Goal: Task Accomplishment & Management: Use online tool/utility

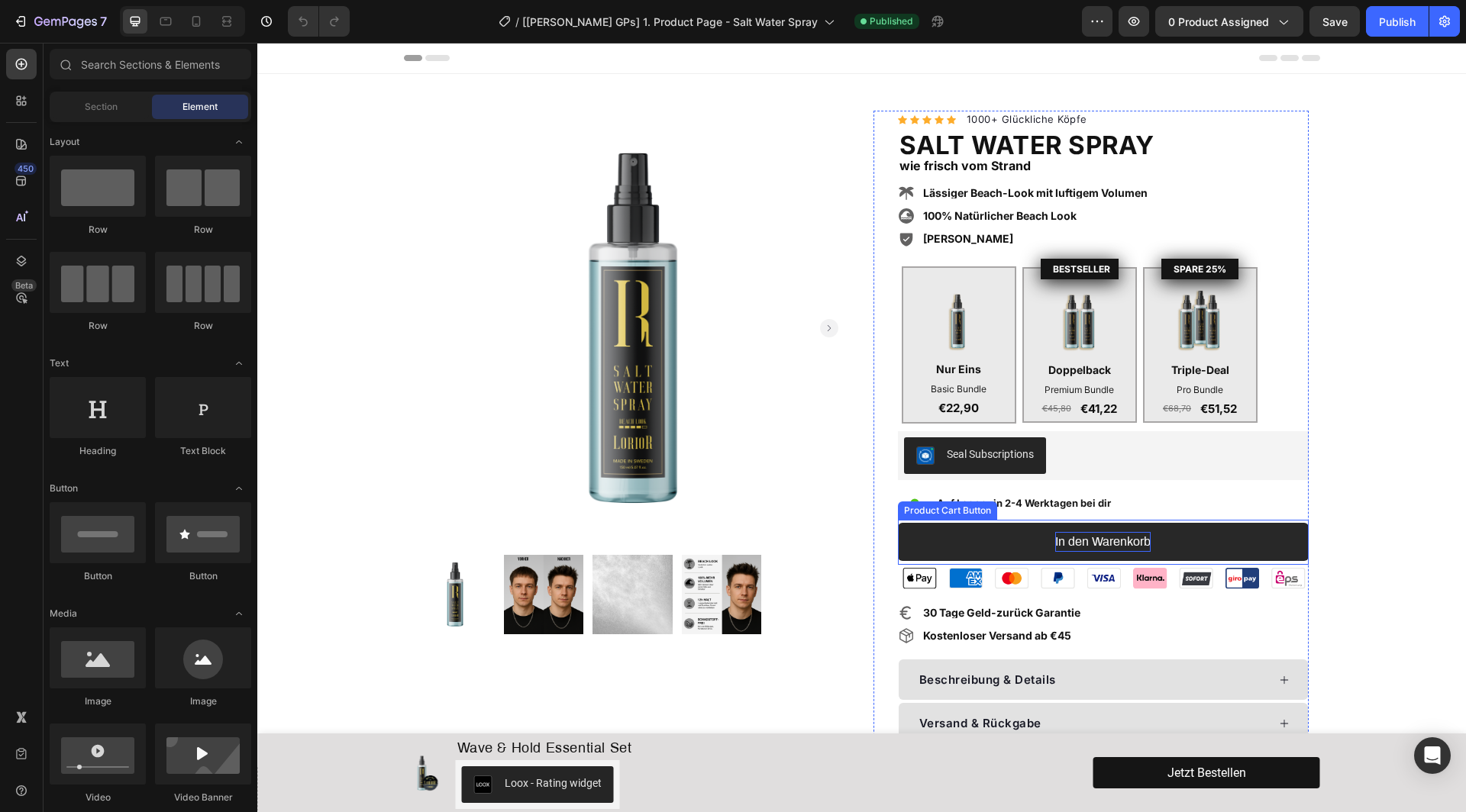
click at [1077, 536] on div "In den Warenkorb" at bounding box center [1103, 542] width 96 height 20
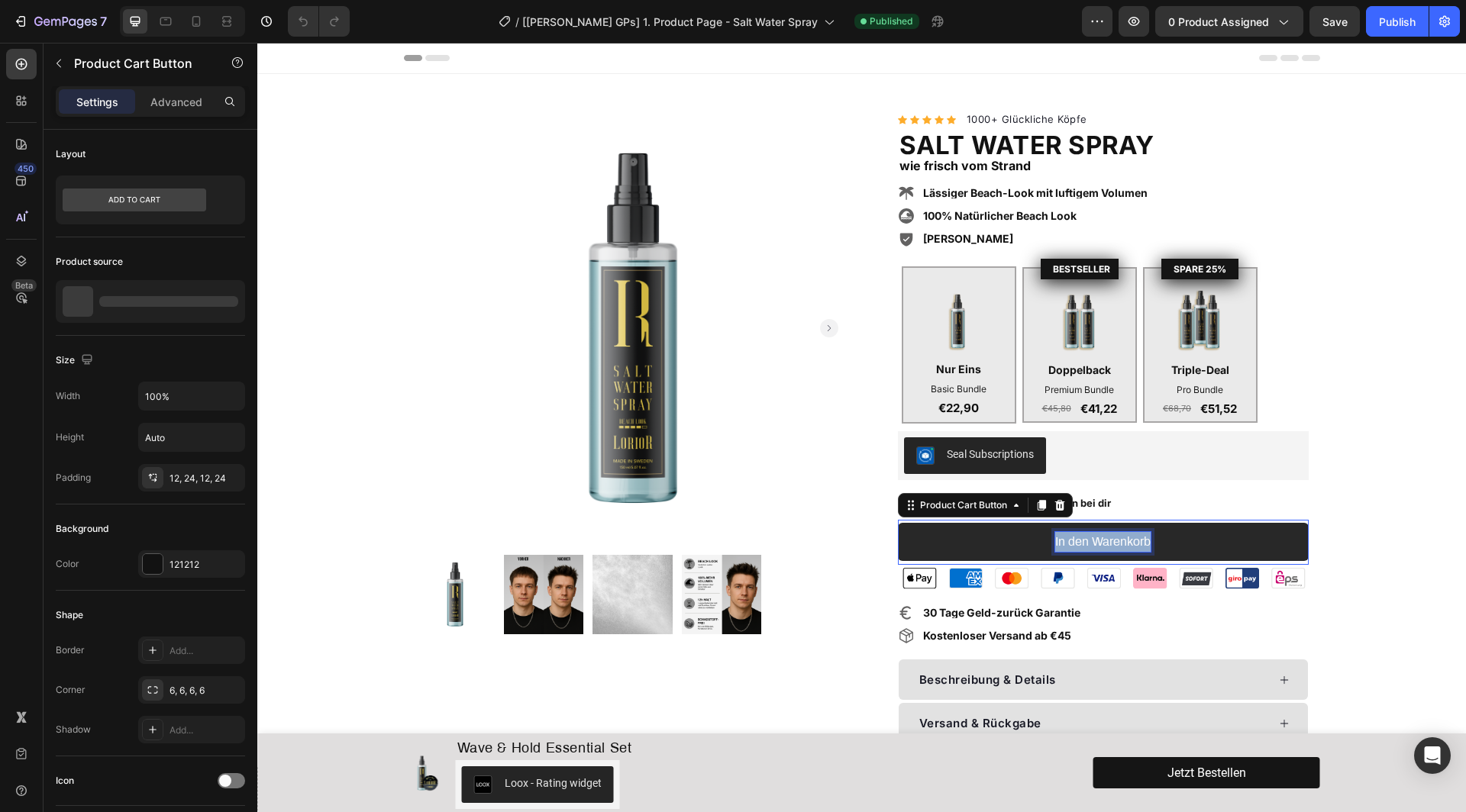
click at [1077, 536] on p "In den Warenkorb" at bounding box center [1103, 542] width 96 height 20
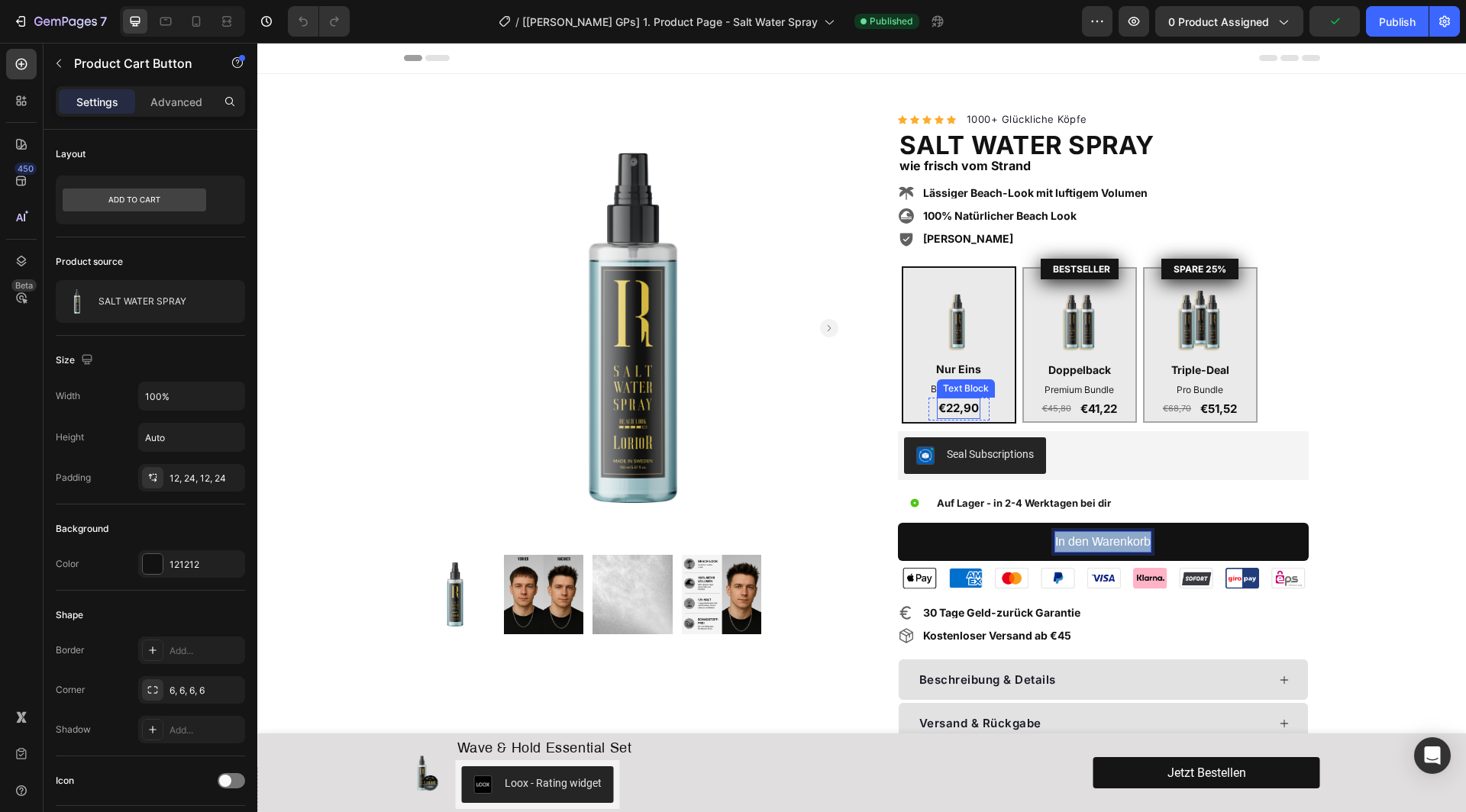
click at [977, 404] on p "€22,90" at bounding box center [958, 408] width 41 height 18
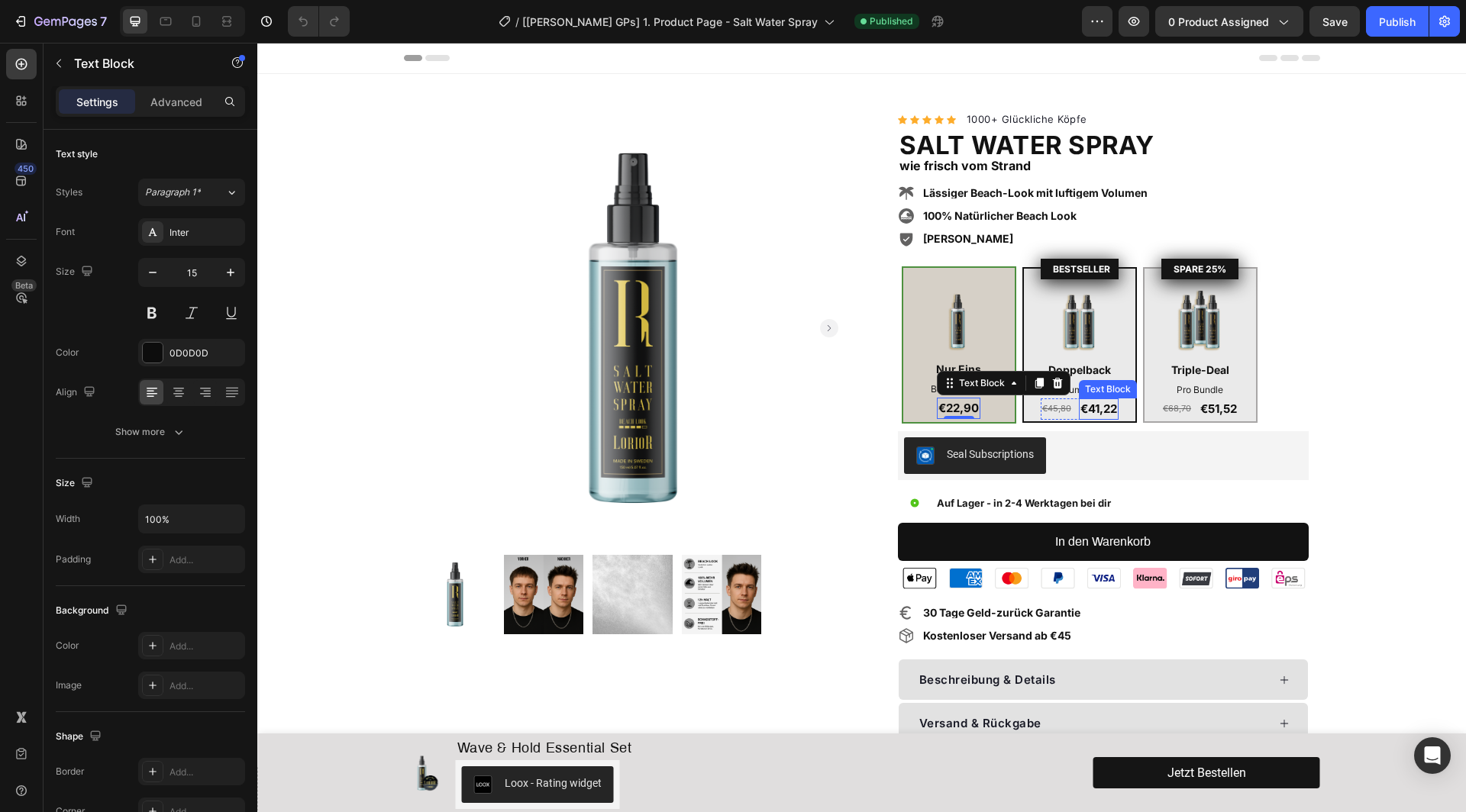
click at [1108, 405] on p "€41,22" at bounding box center [1099, 409] width 37 height 18
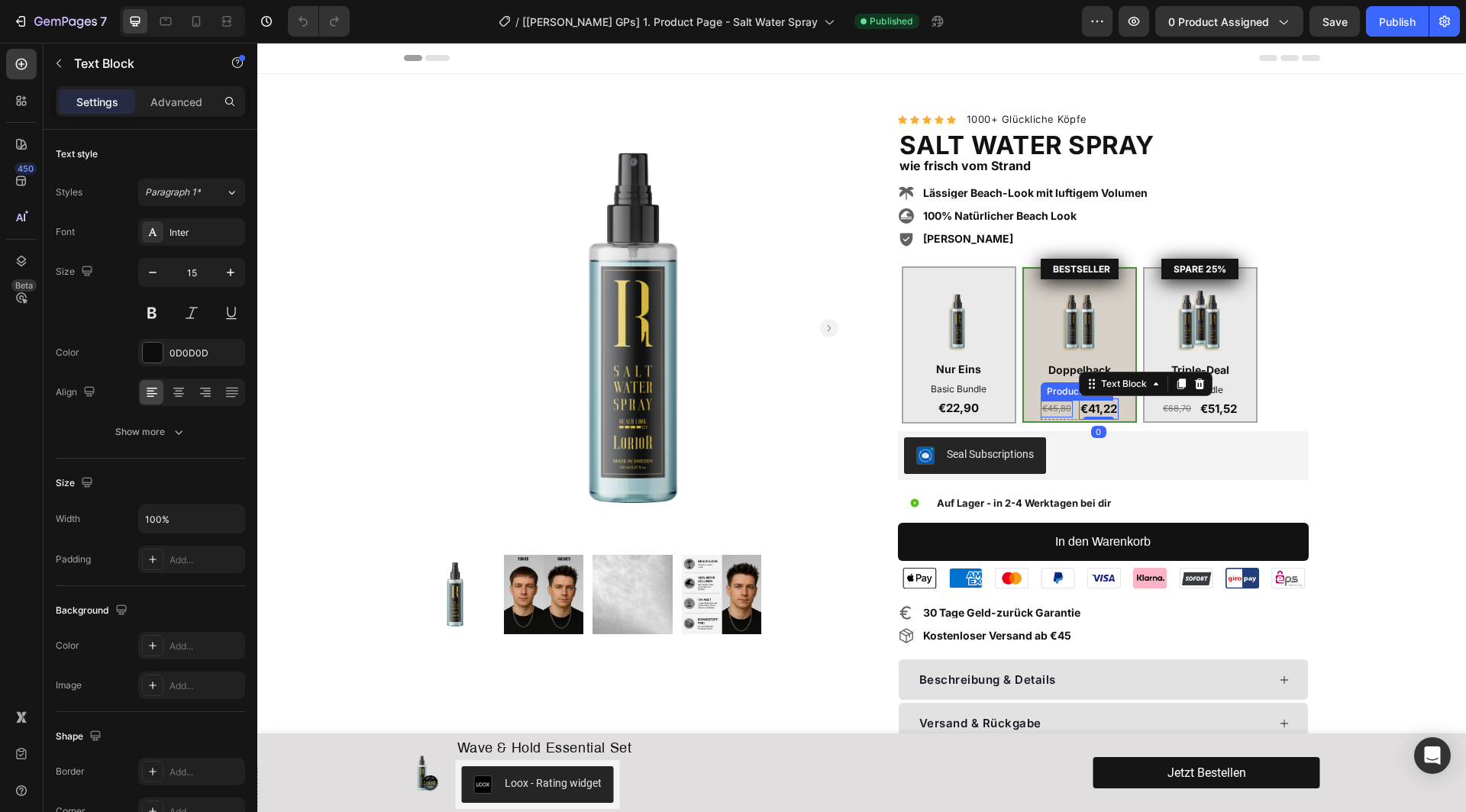
click at [1054, 404] on div "€45,80" at bounding box center [1057, 409] width 32 height 17
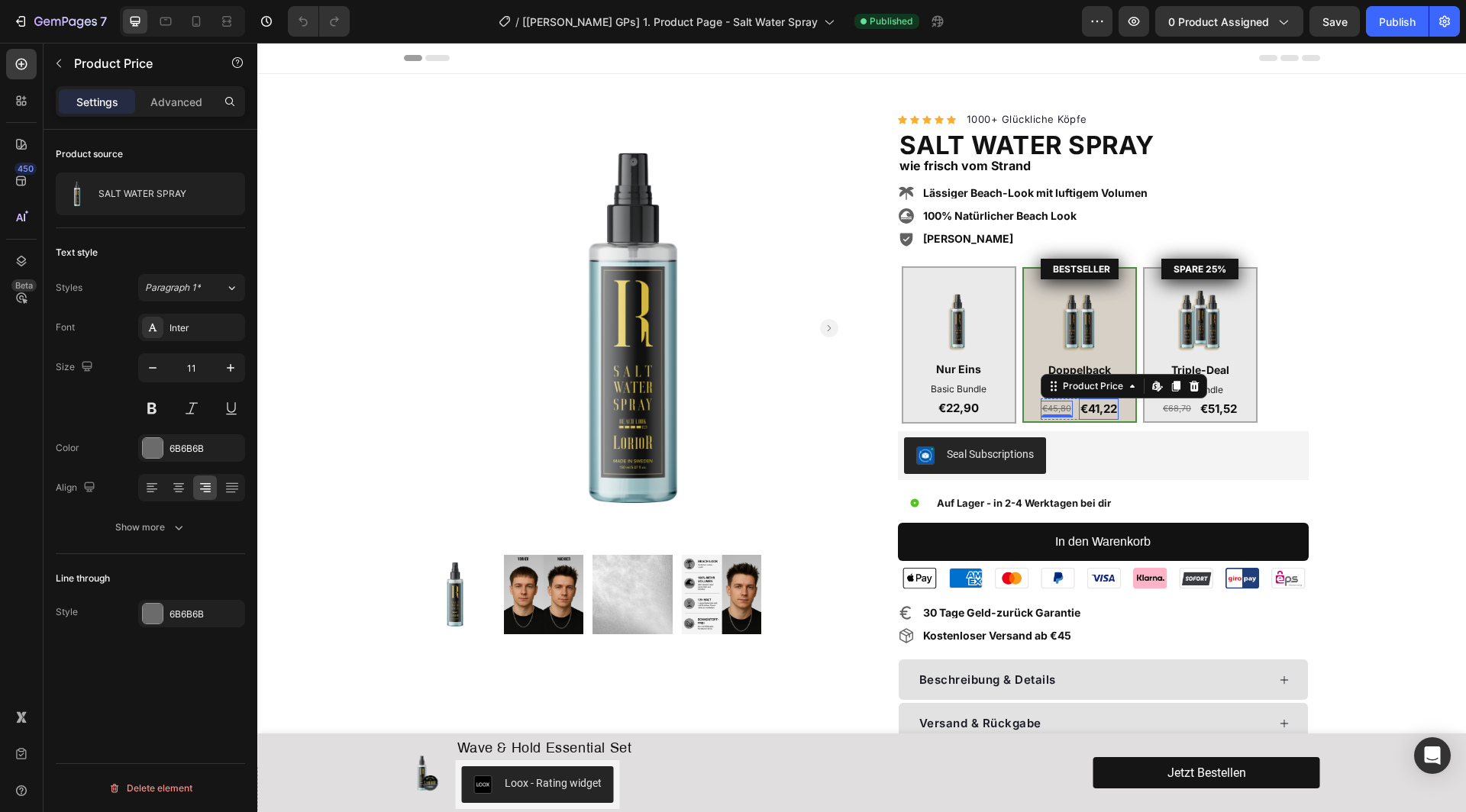
click at [1103, 404] on p "€41,22" at bounding box center [1099, 409] width 37 height 18
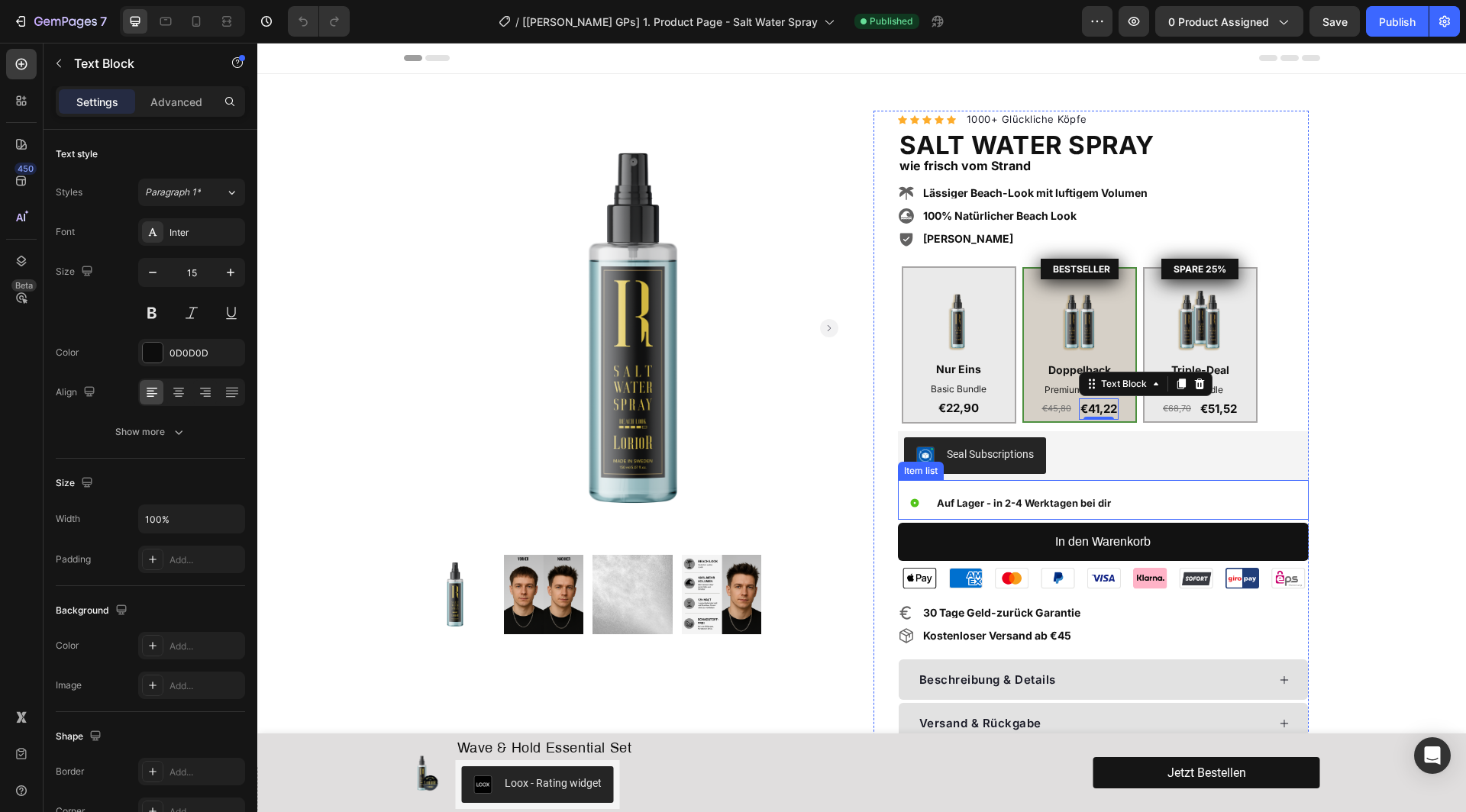
click at [1155, 491] on div "Auf Lager - in 2-4 Werktagen bei dir" at bounding box center [1103, 504] width 411 height 34
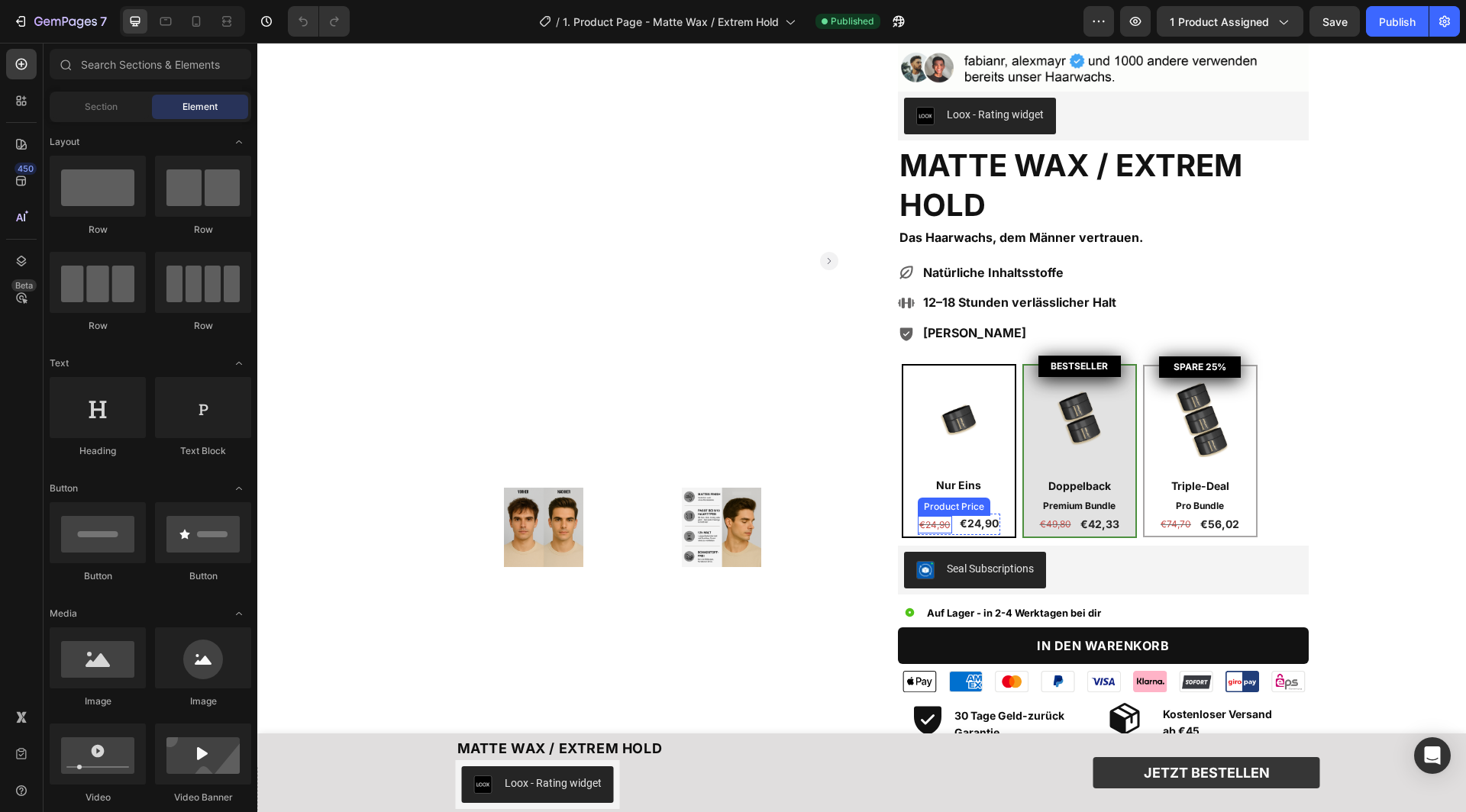
scroll to position [82, 0]
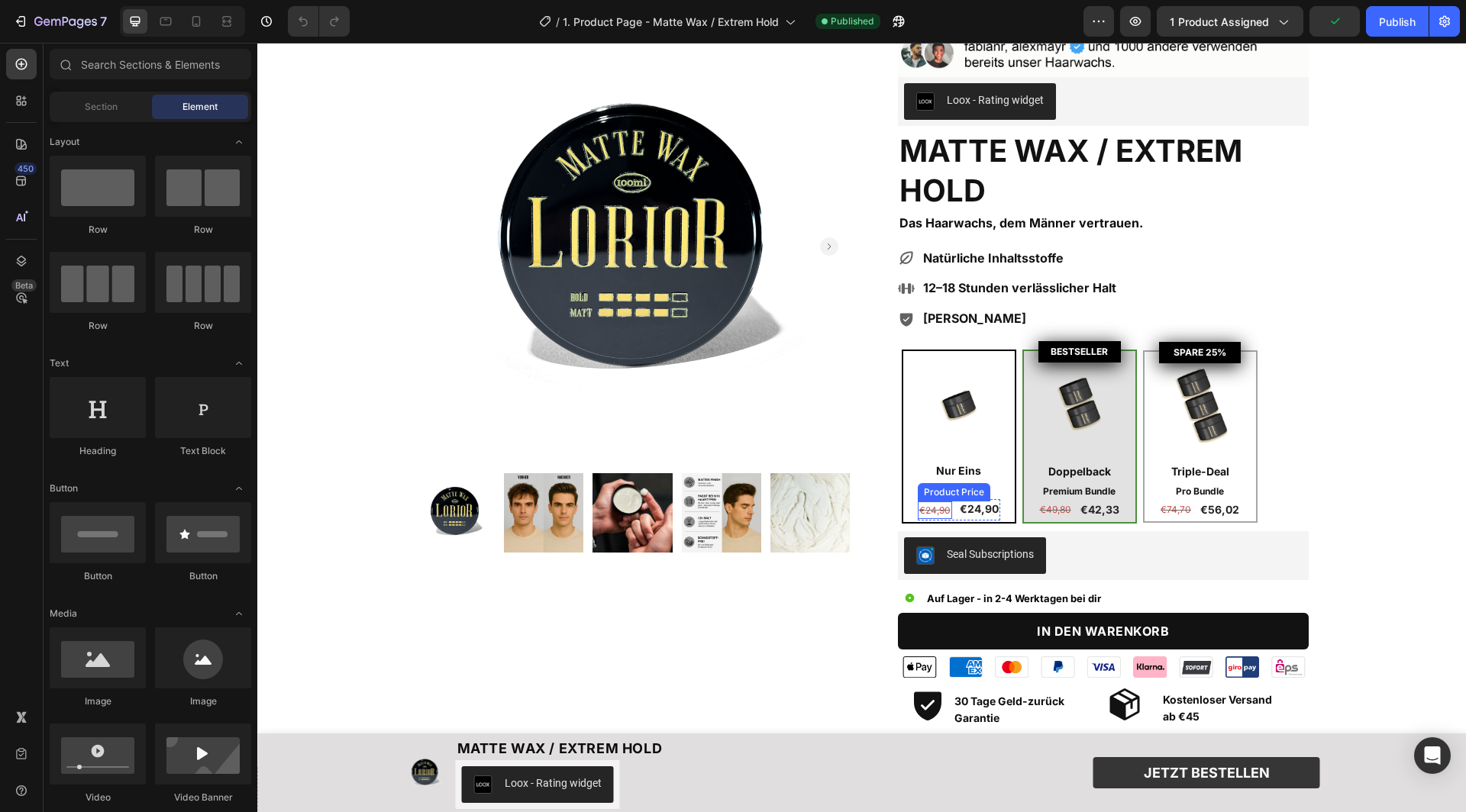
click at [933, 509] on div "€24,90" at bounding box center [935, 510] width 35 height 18
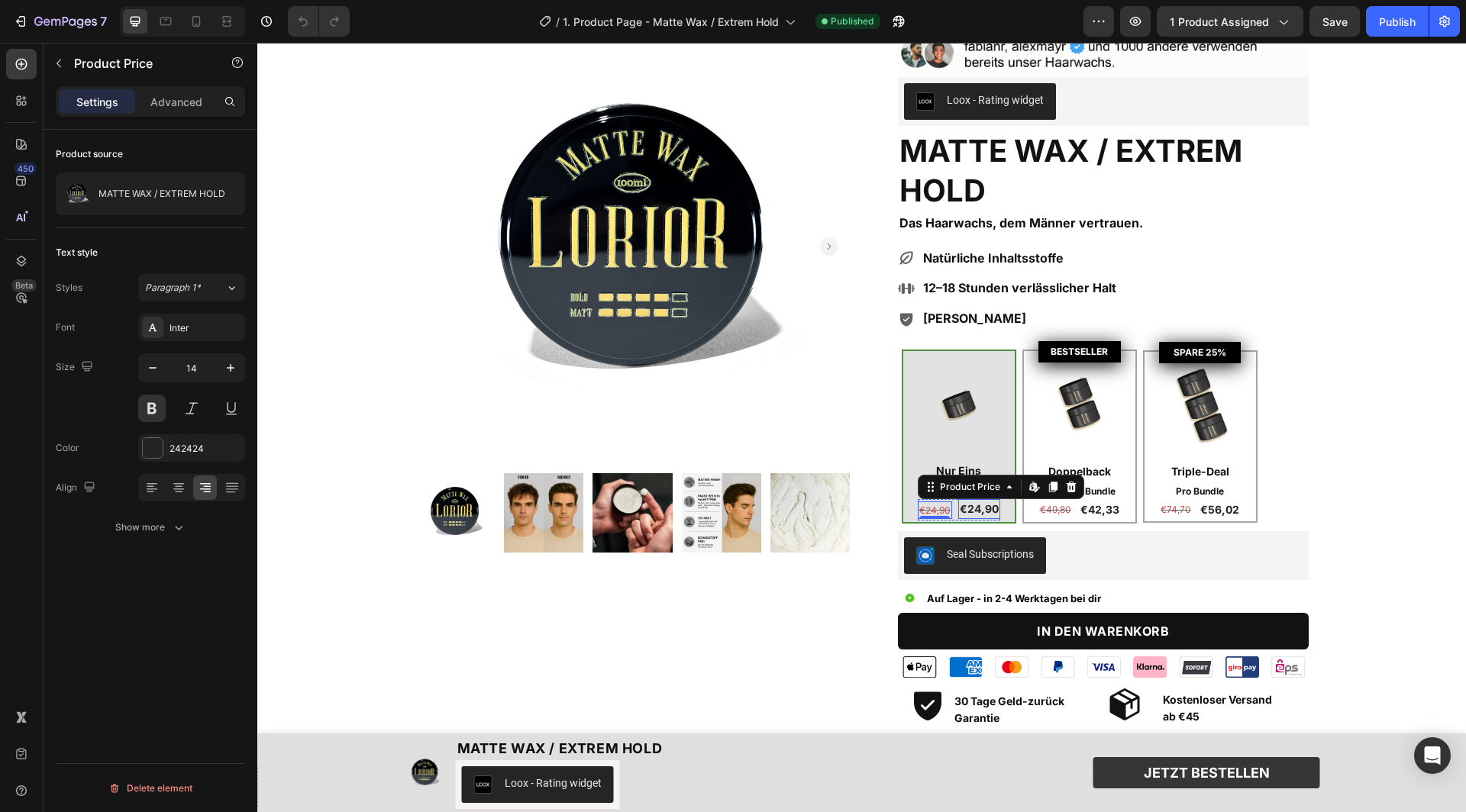
click at [989, 504] on div "€24,90" at bounding box center [979, 509] width 42 height 20
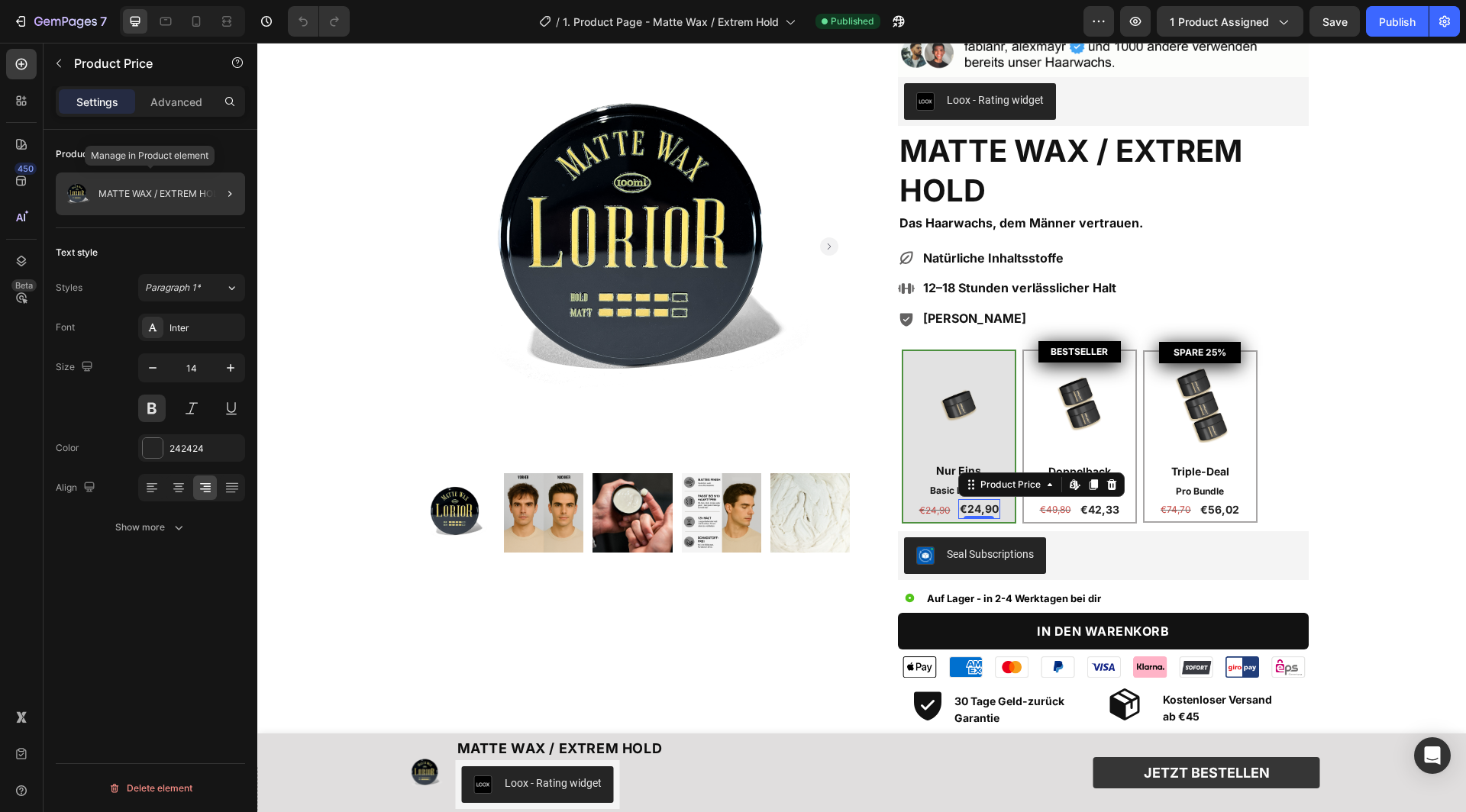
click at [186, 198] on div "MATTE WAX / EXTREM HOLD" at bounding box center [150, 193] width 189 height 43
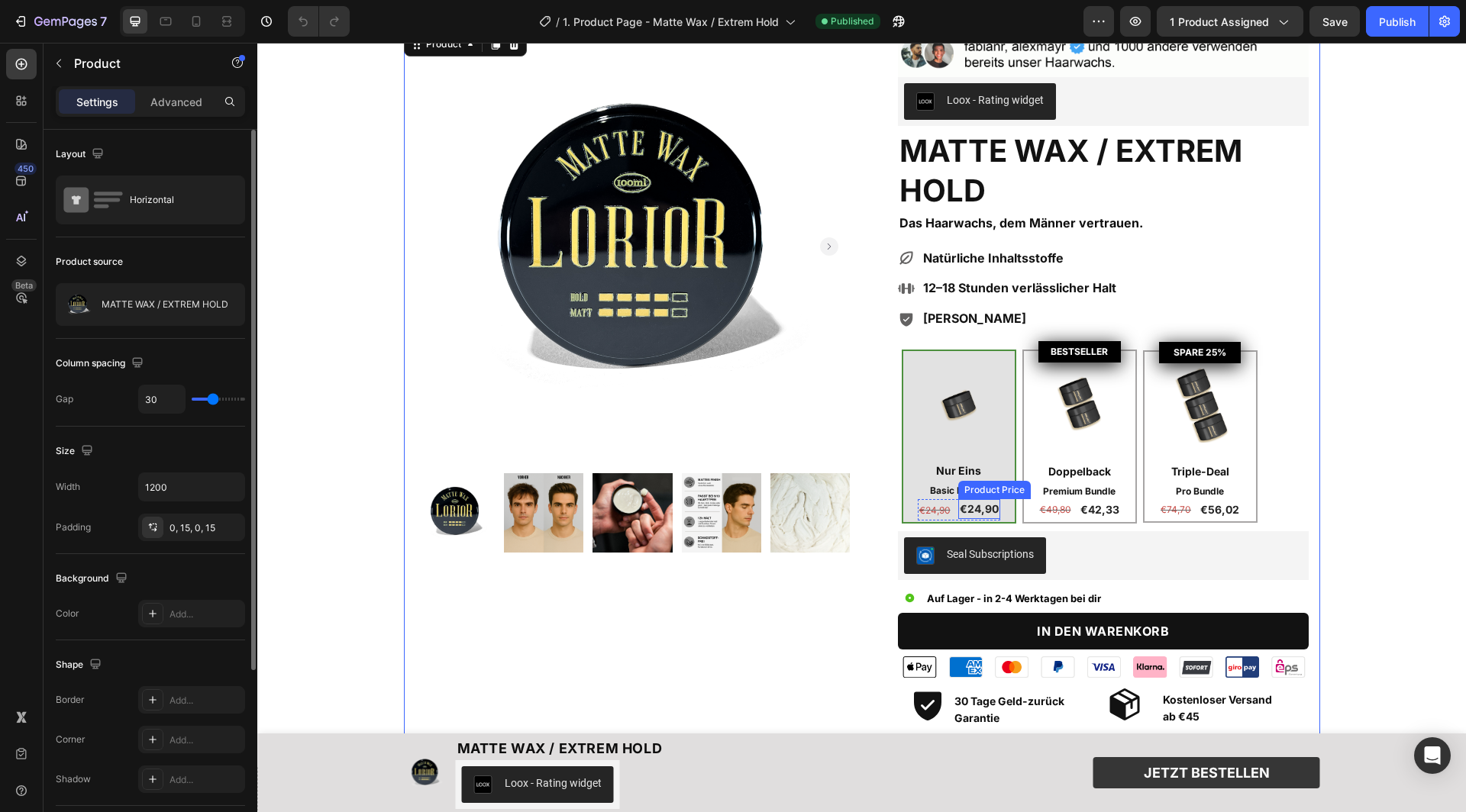
click at [984, 504] on div "€24,90" at bounding box center [979, 509] width 42 height 20
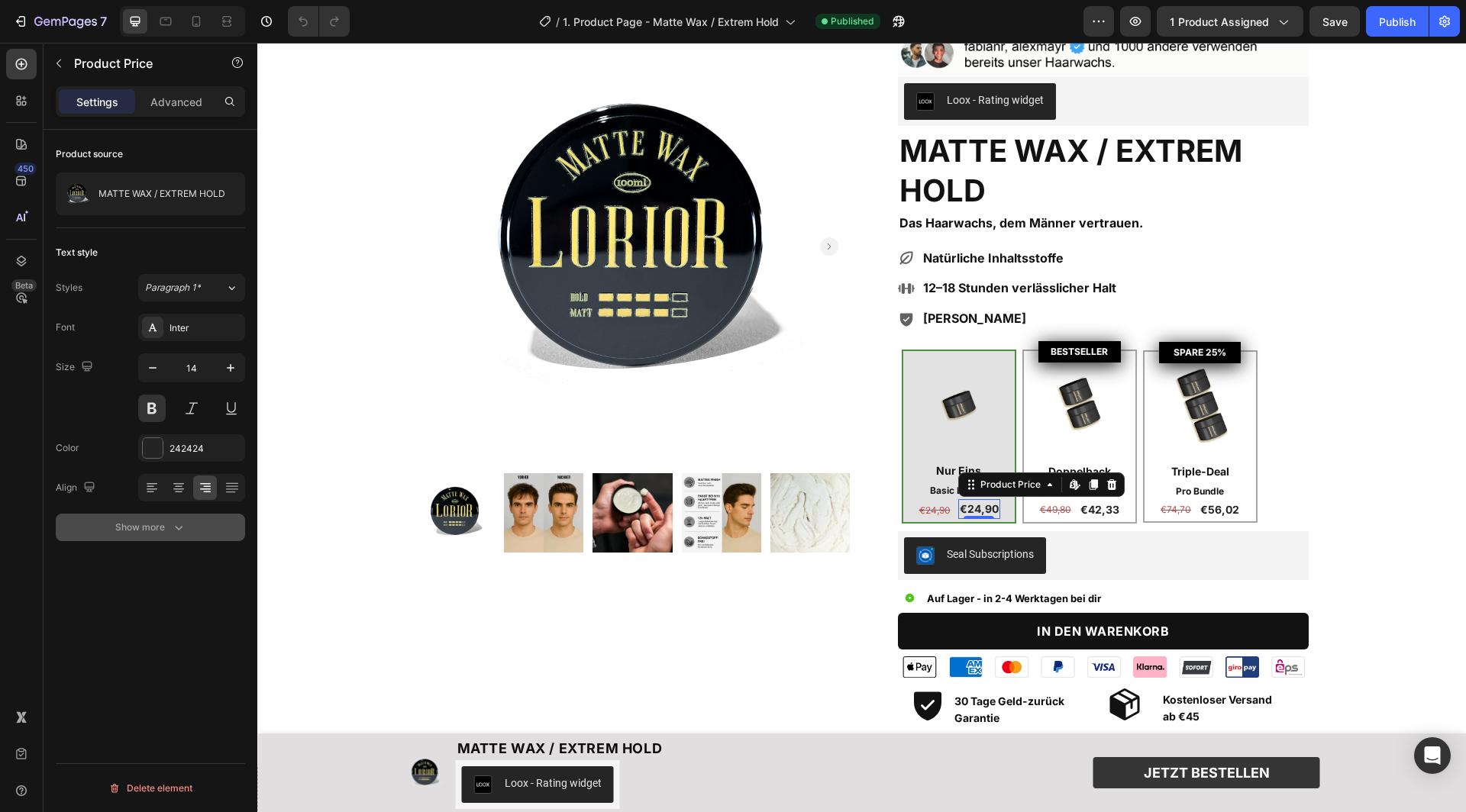
click at [171, 524] on icon "button" at bounding box center [178, 526] width 15 height 15
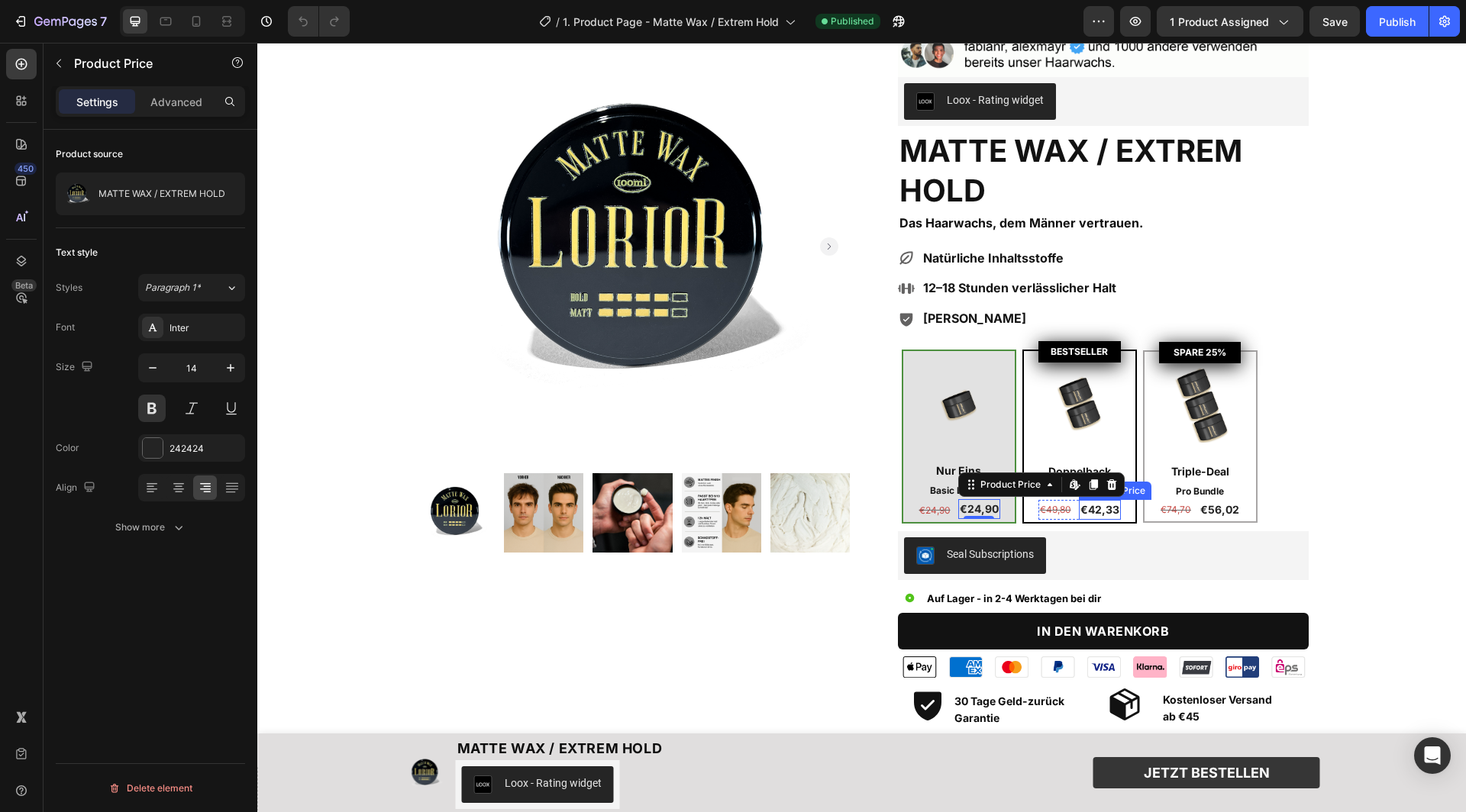
click at [1097, 506] on div "€42,33" at bounding box center [1100, 510] width 42 height 20
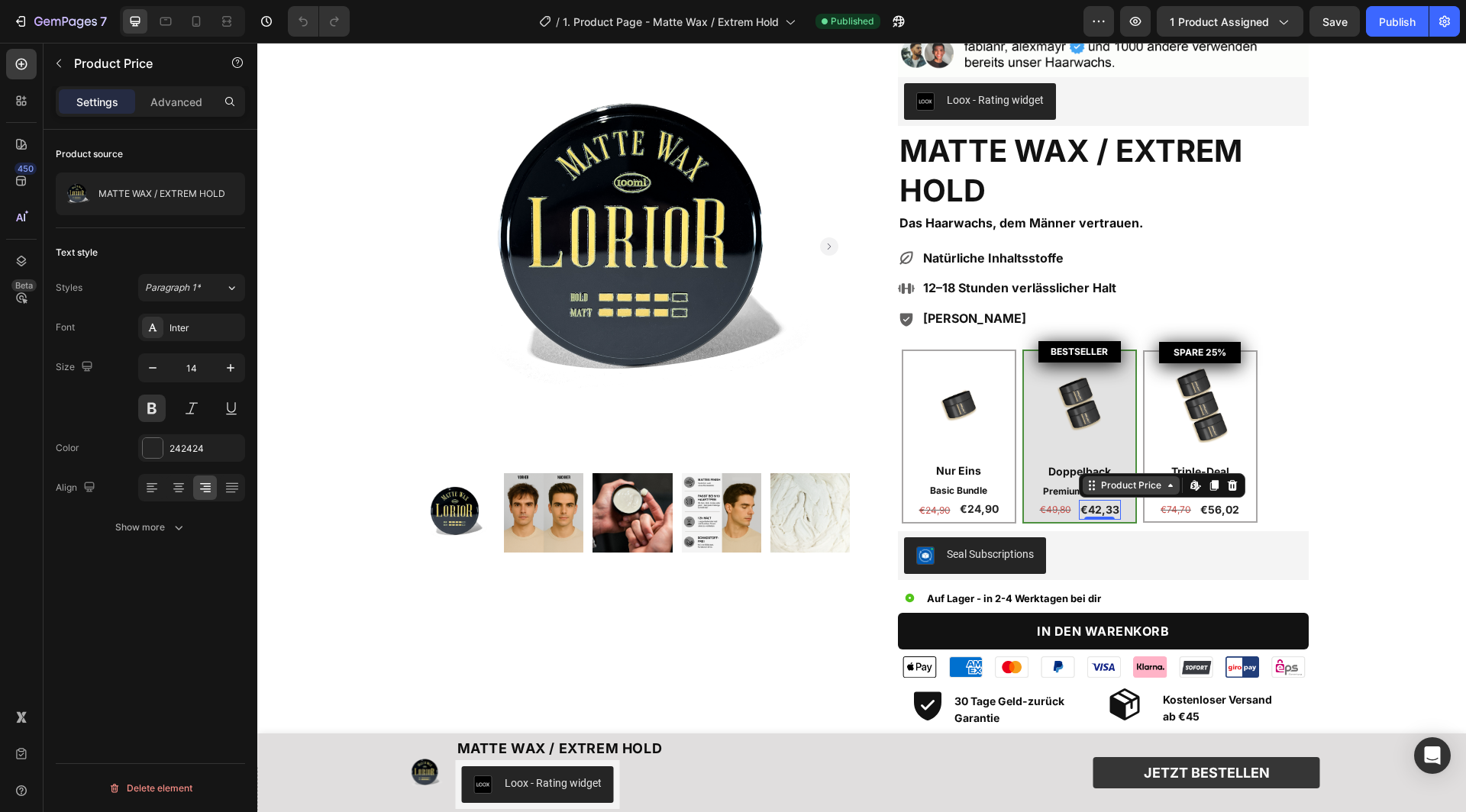
click at [1171, 484] on icon at bounding box center [1170, 486] width 12 height 12
click at [1107, 504] on div "€42,33" at bounding box center [1100, 510] width 42 height 20
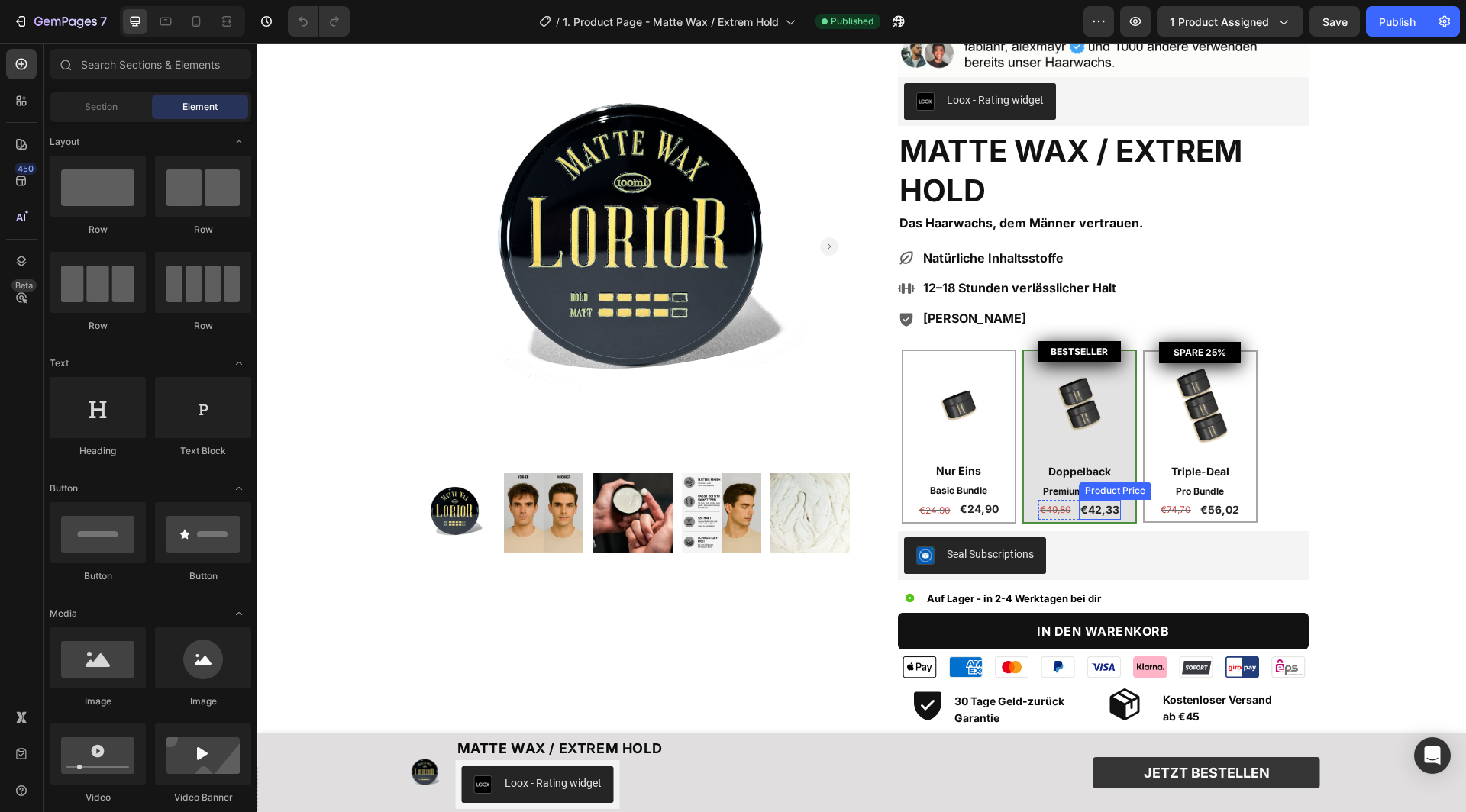
click at [1096, 508] on div "€42,33" at bounding box center [1100, 510] width 42 height 20
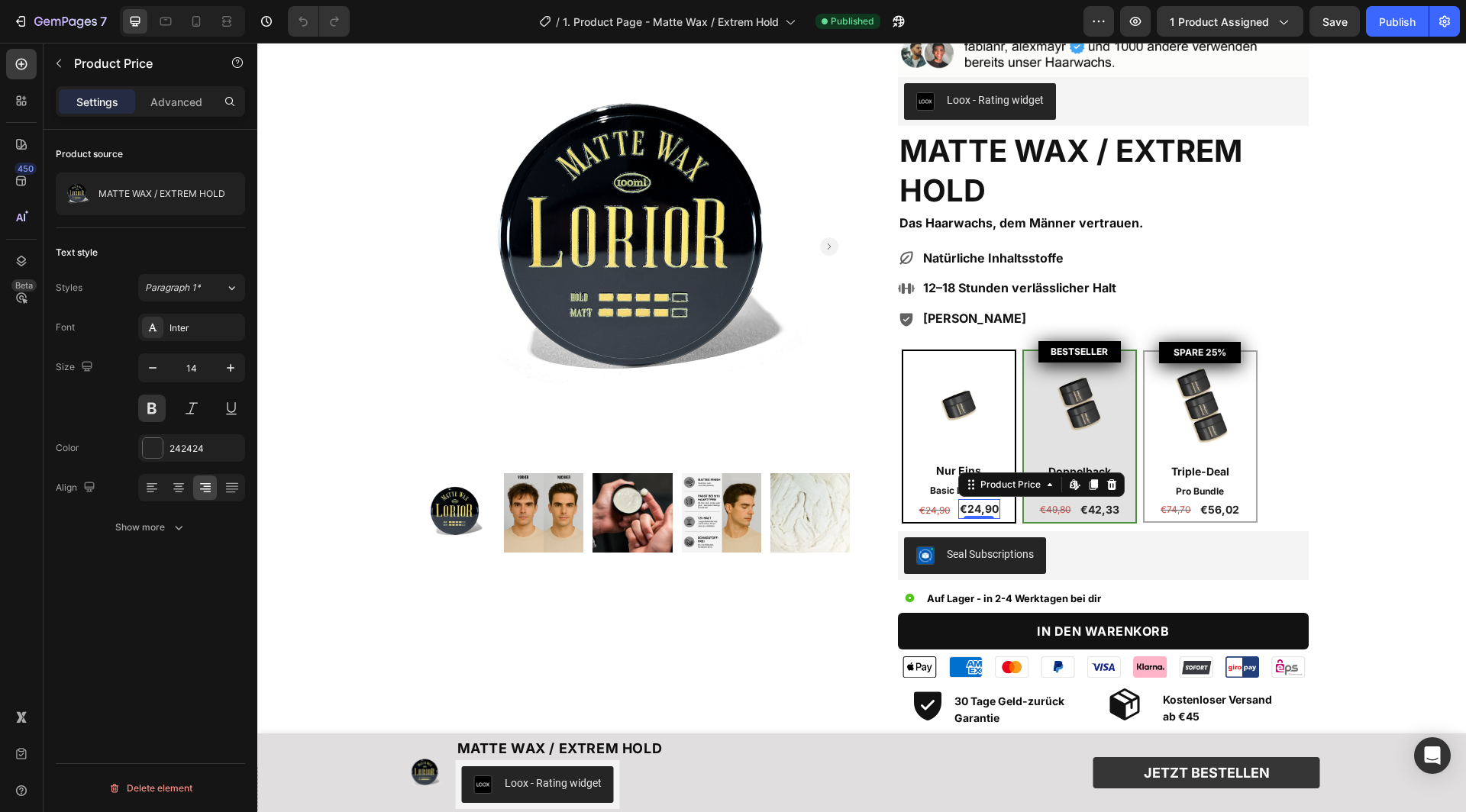
click at [982, 503] on div "€24,90" at bounding box center [979, 509] width 42 height 20
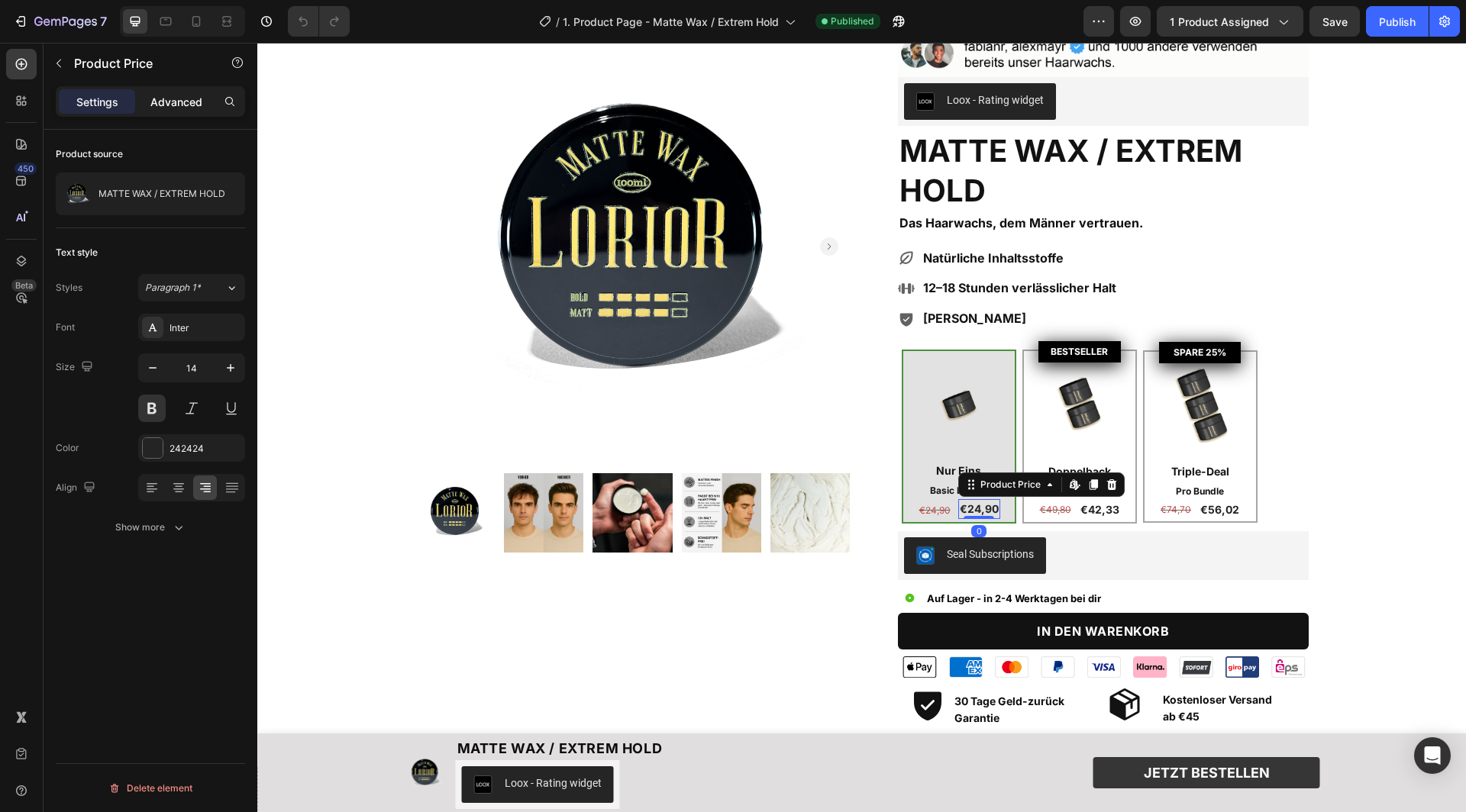
click at [187, 103] on p "Advanced" at bounding box center [176, 102] width 52 height 16
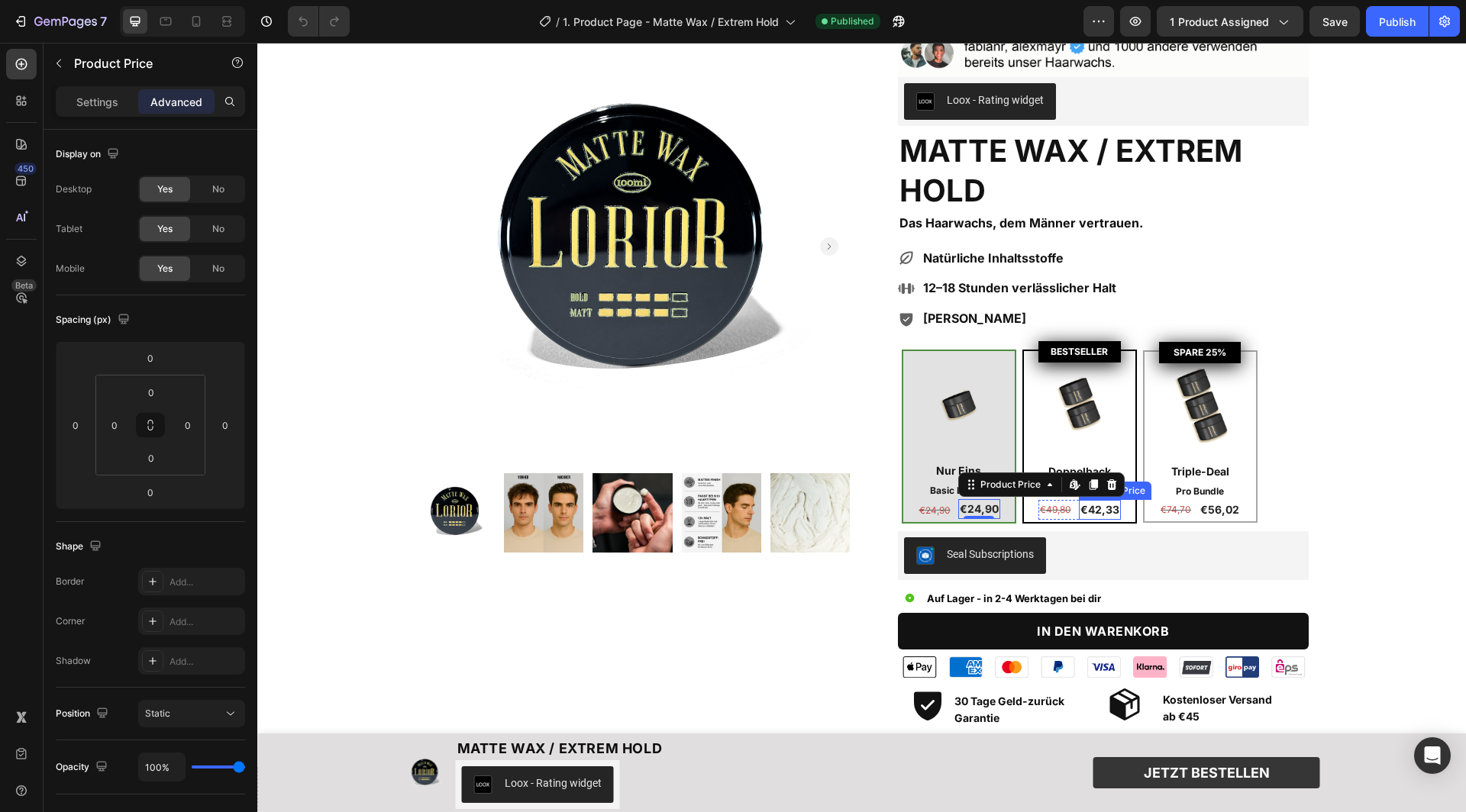
click at [1104, 508] on div "€42,33" at bounding box center [1100, 510] width 42 height 20
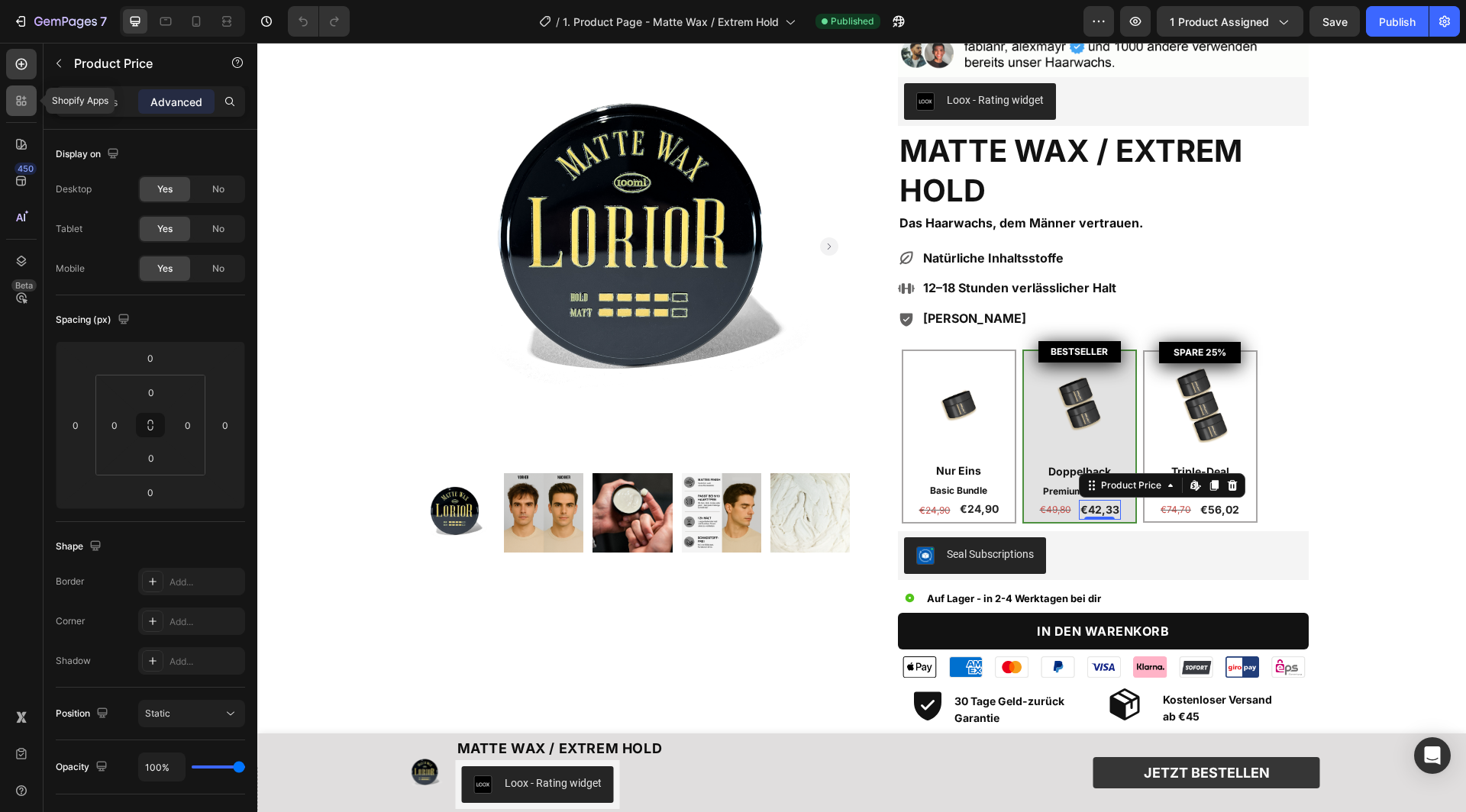
click at [21, 94] on icon at bounding box center [21, 101] width 15 height 15
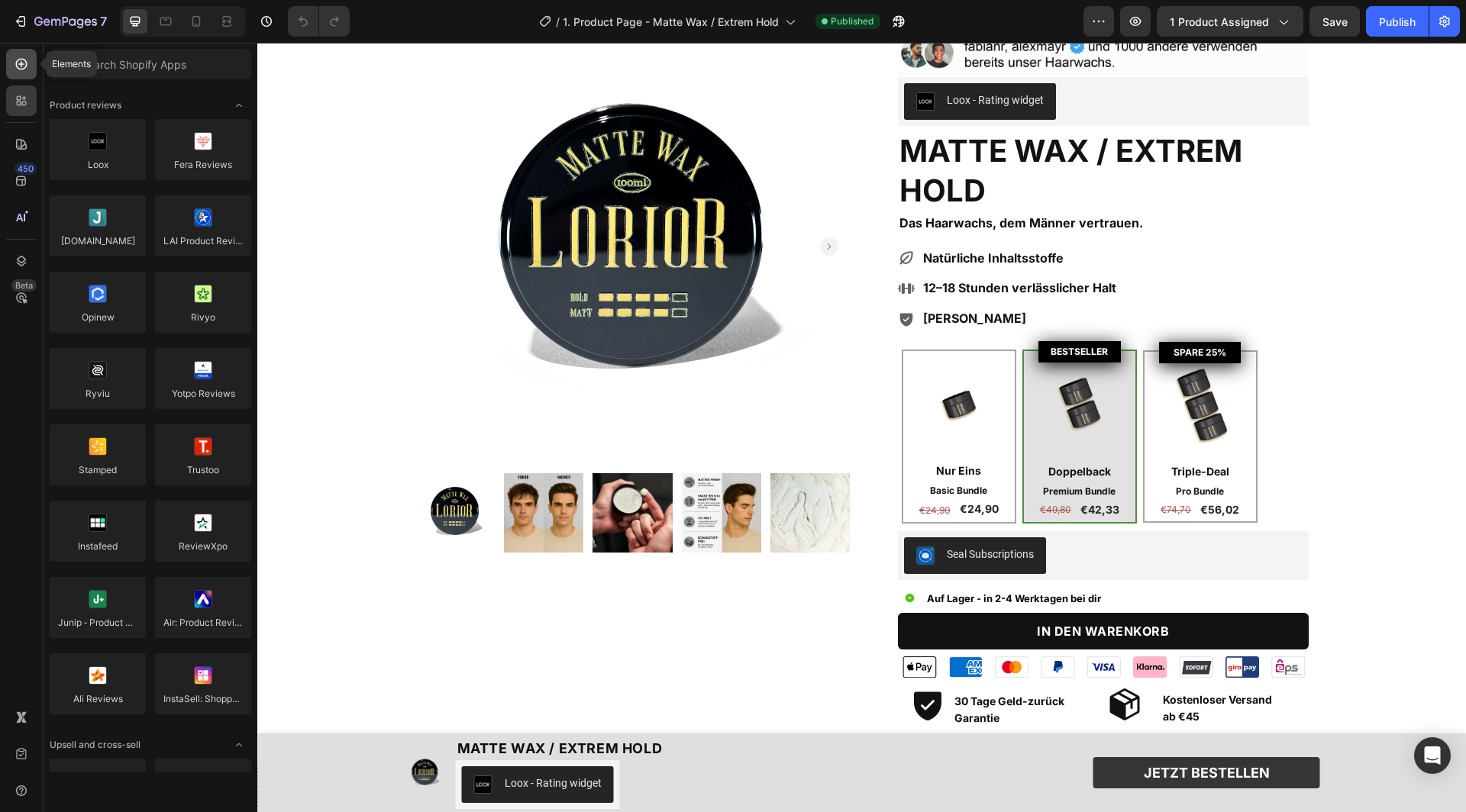
click at [21, 63] on icon at bounding box center [21, 64] width 6 height 6
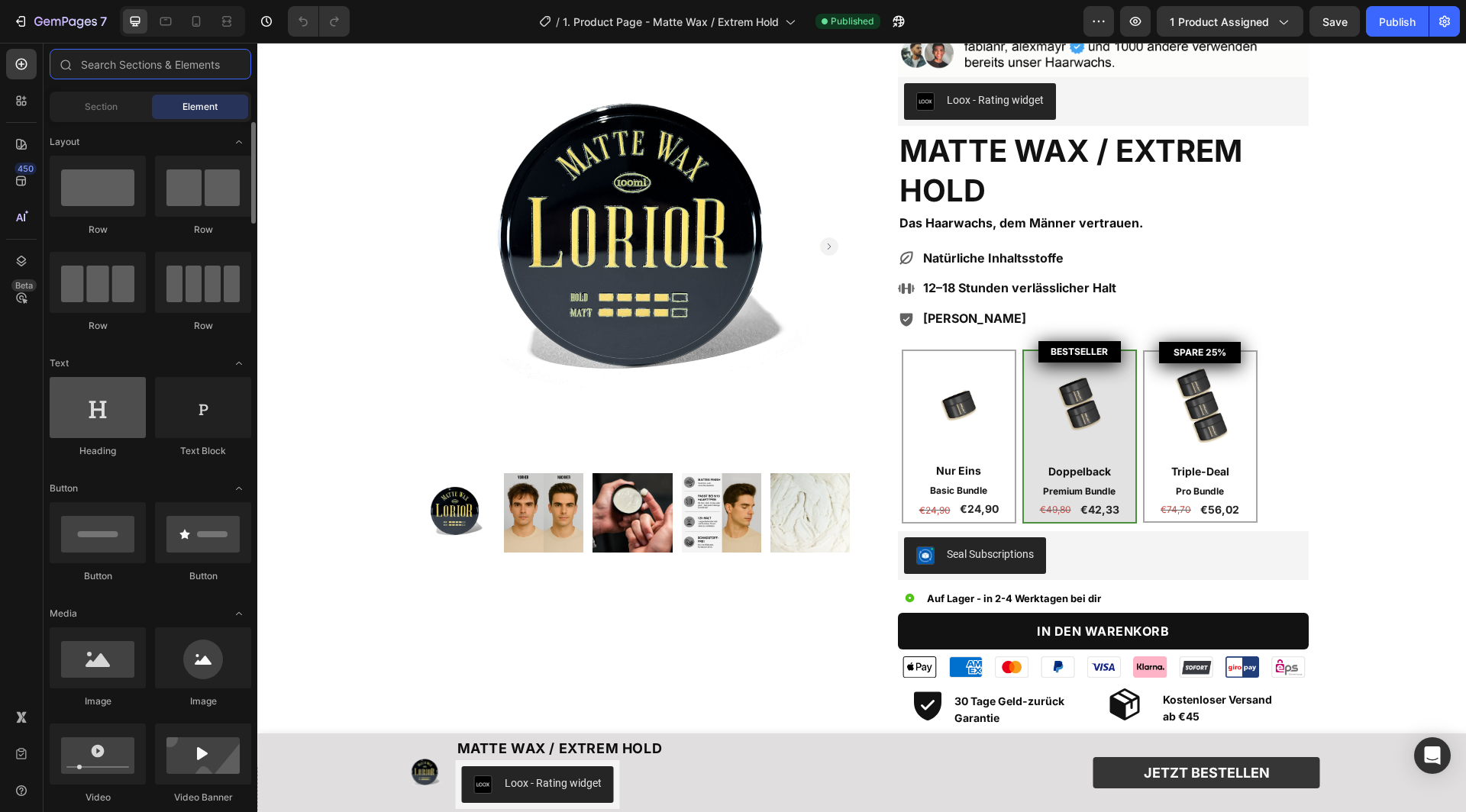
scroll to position [24, 0]
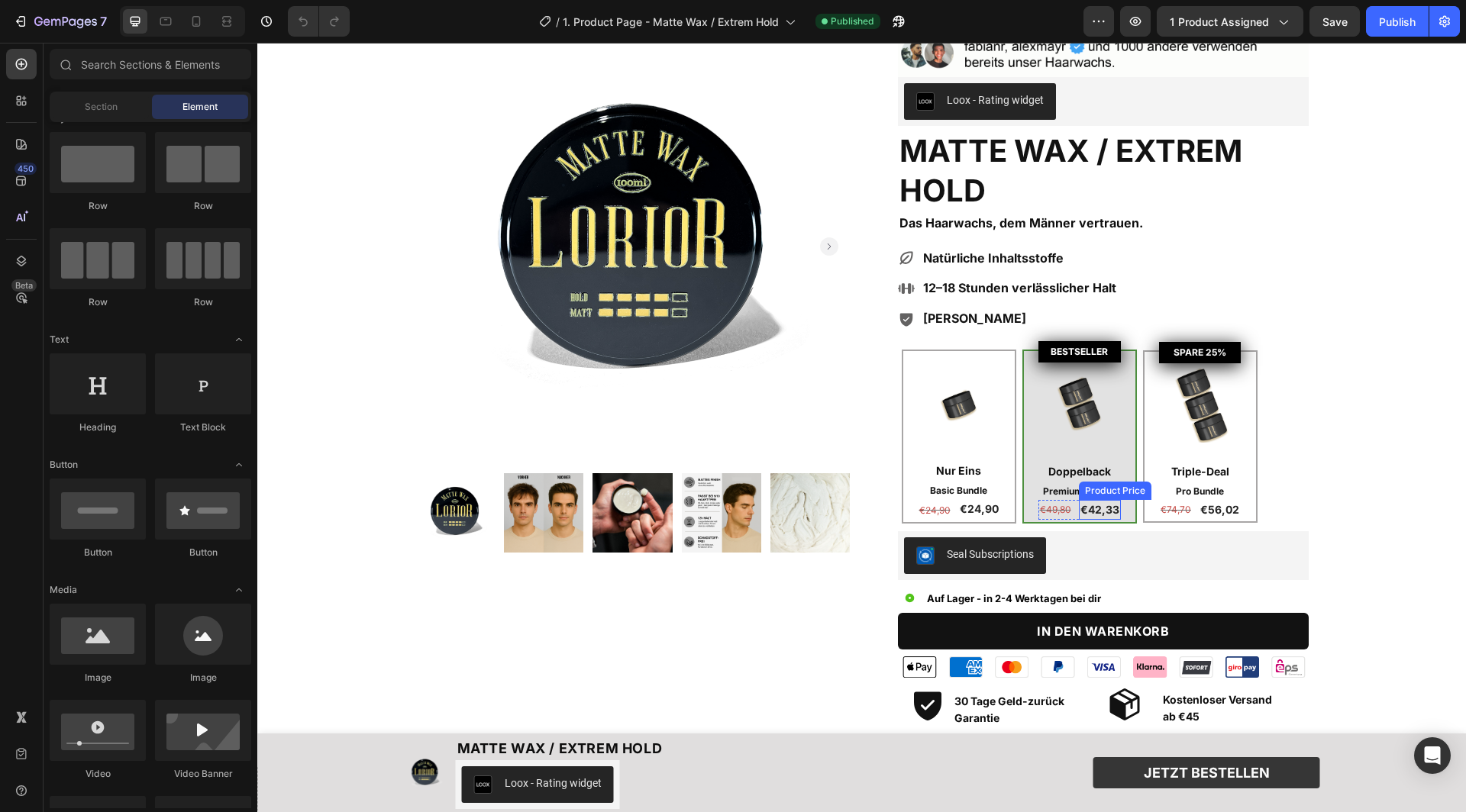
click at [1107, 490] on div "Product Price" at bounding box center [1115, 491] width 67 height 14
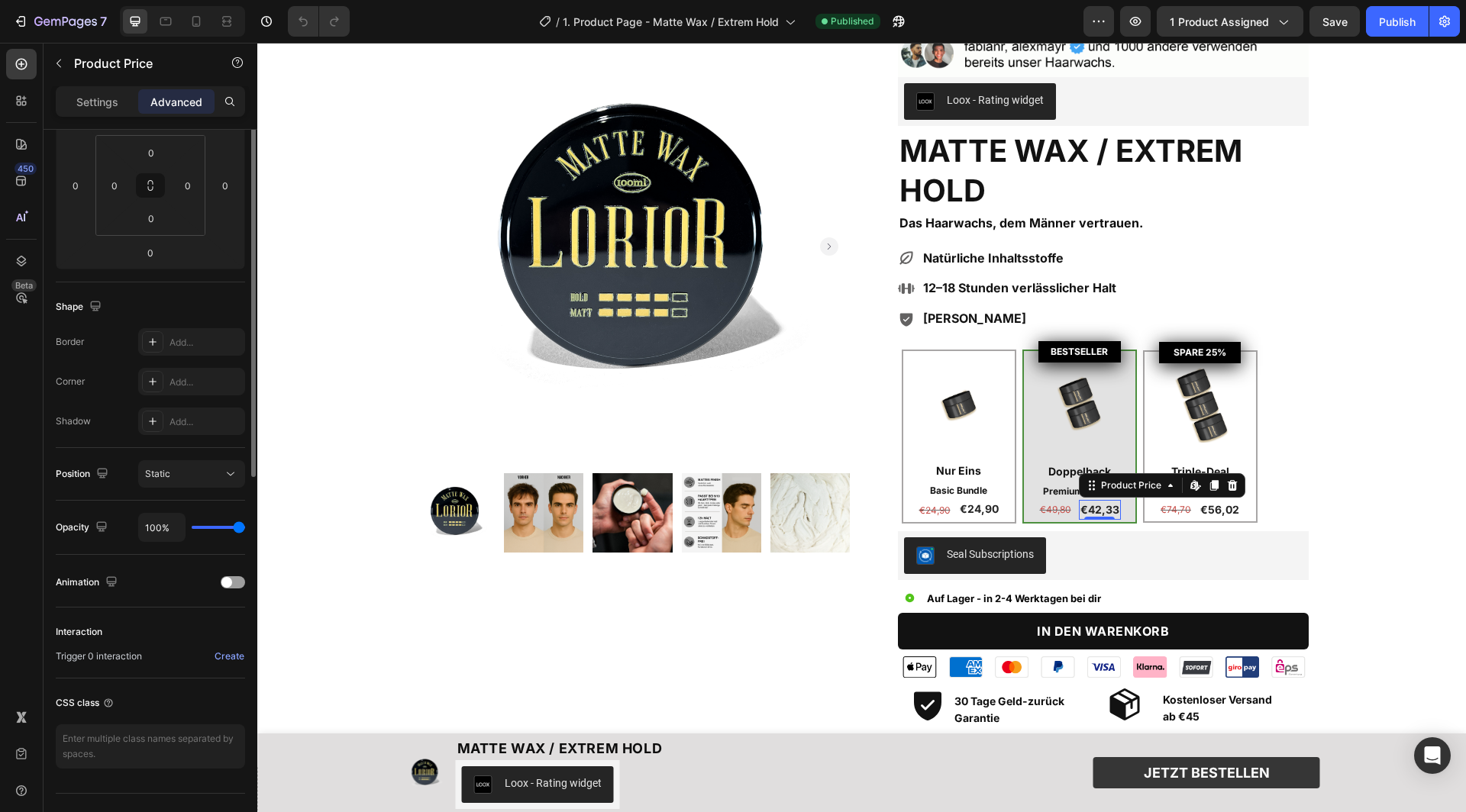
scroll to position [266, 0]
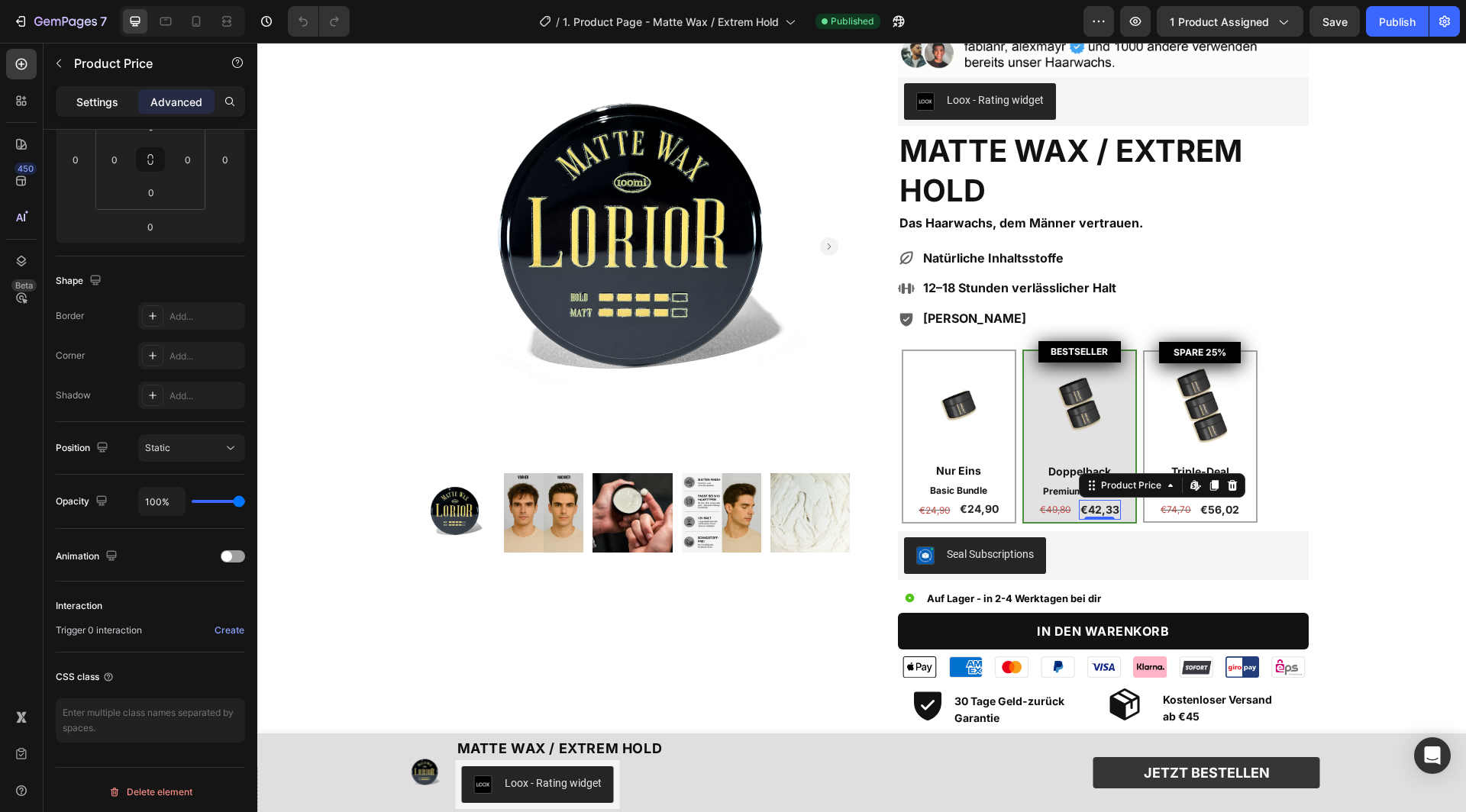
click at [93, 96] on p "Settings" at bounding box center [98, 102] width 42 height 16
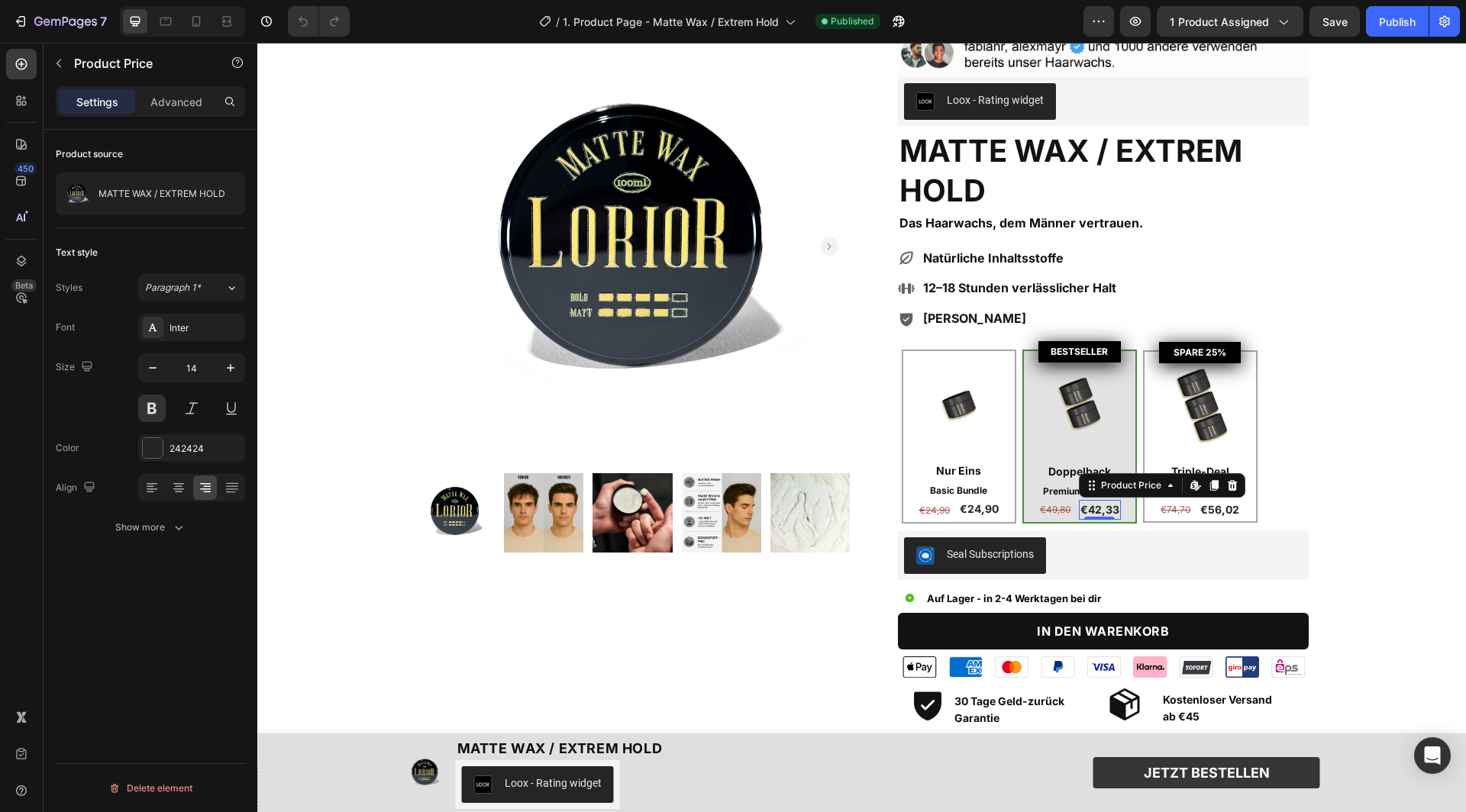
scroll to position [0, 0]
click at [130, 189] on p "MATTE WAX / EXTREM HOLD" at bounding box center [161, 194] width 126 height 11
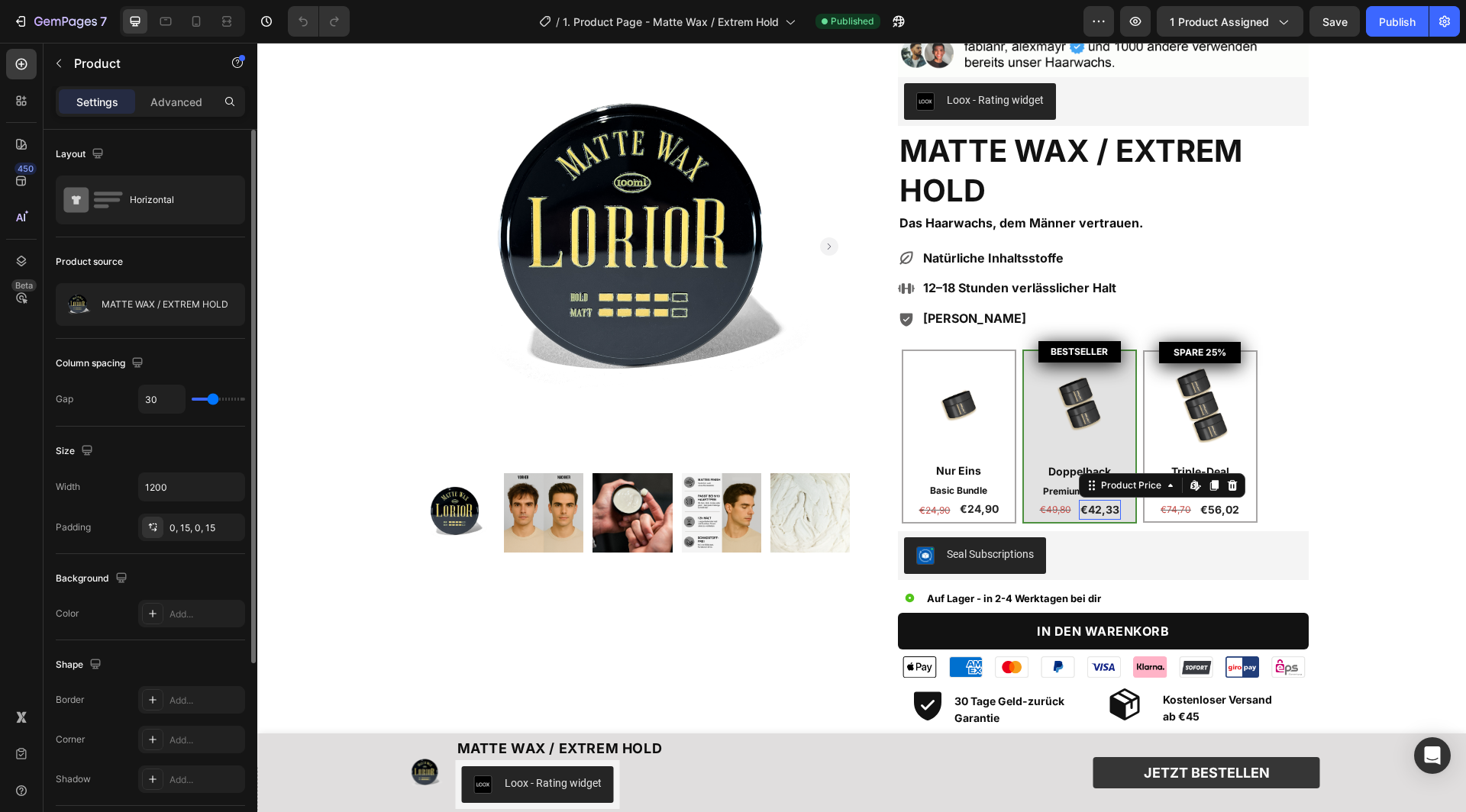
click at [1104, 509] on div "€42,33" at bounding box center [1100, 510] width 42 height 20
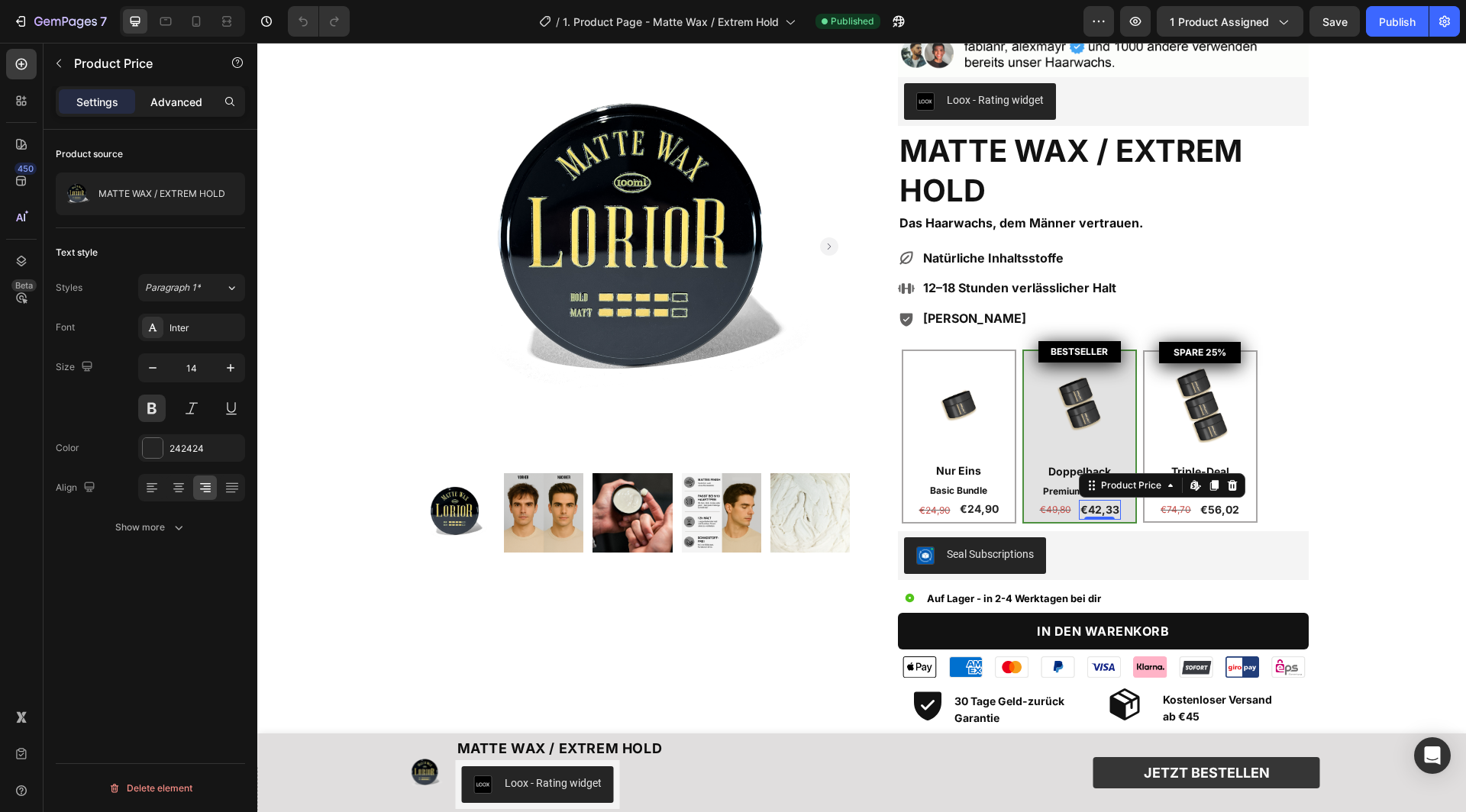
click at [182, 101] on p "Advanced" at bounding box center [176, 102] width 52 height 16
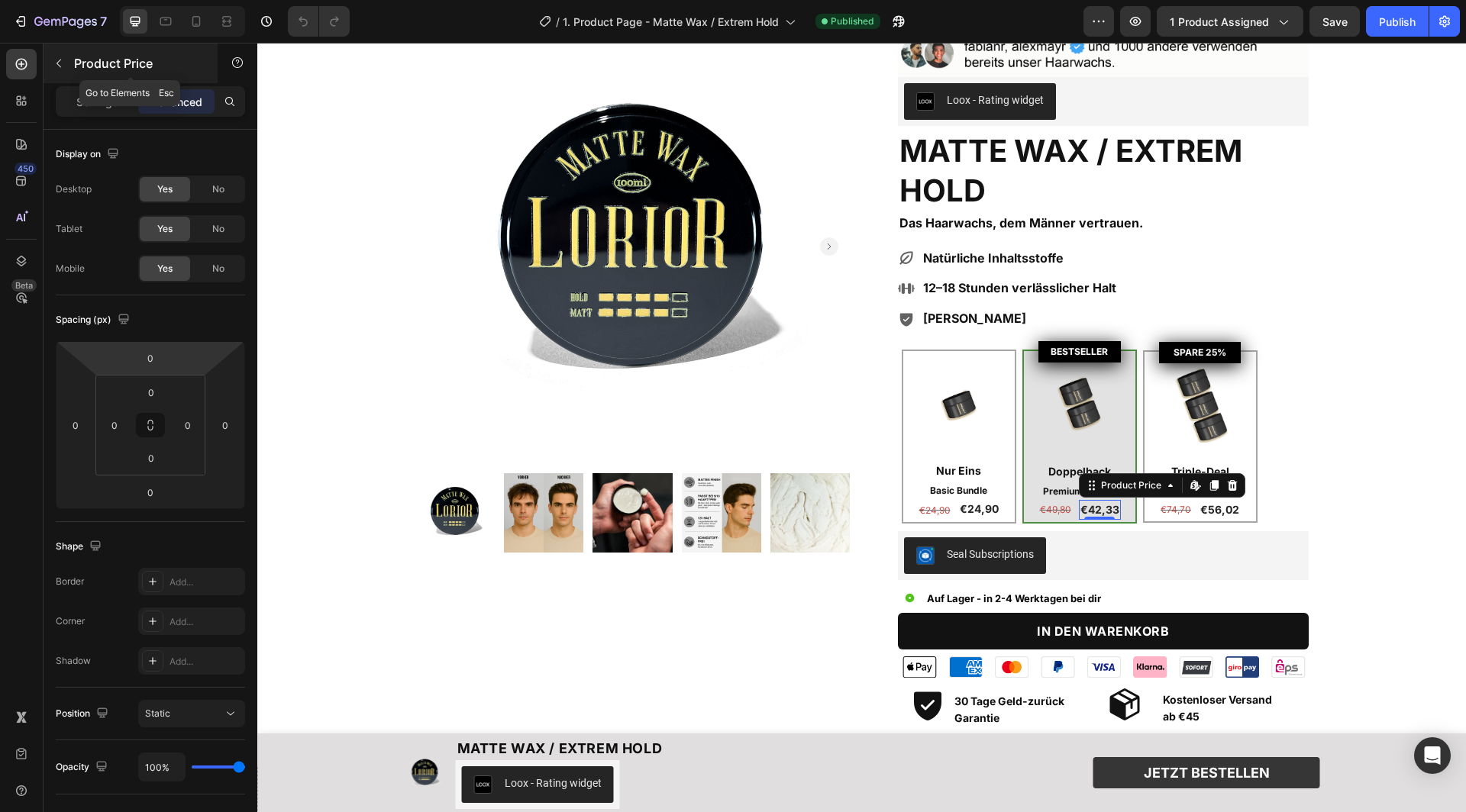
click at [58, 68] on icon "button" at bounding box center [59, 64] width 12 height 12
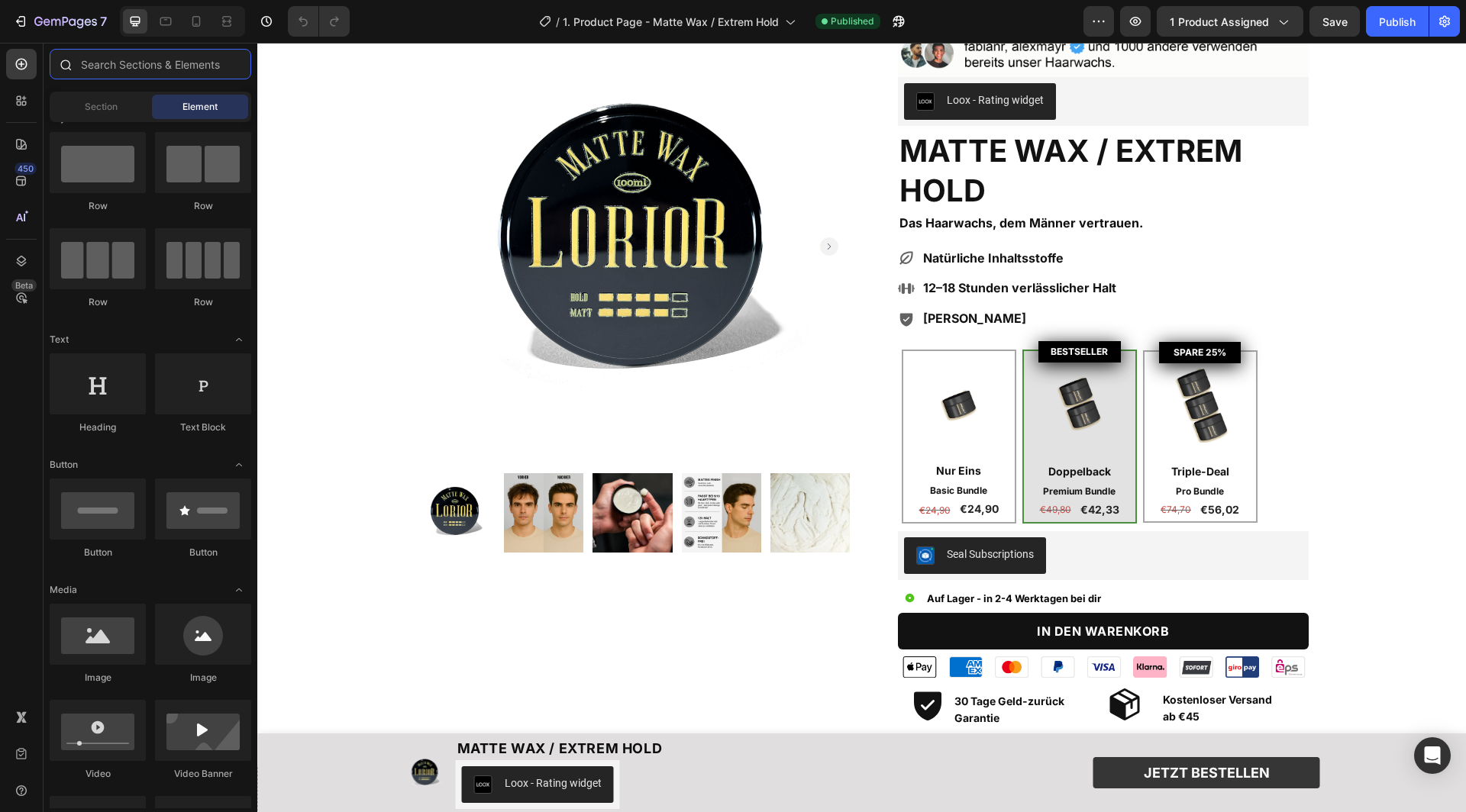
click at [115, 68] on input "text" at bounding box center [150, 64] width 202 height 31
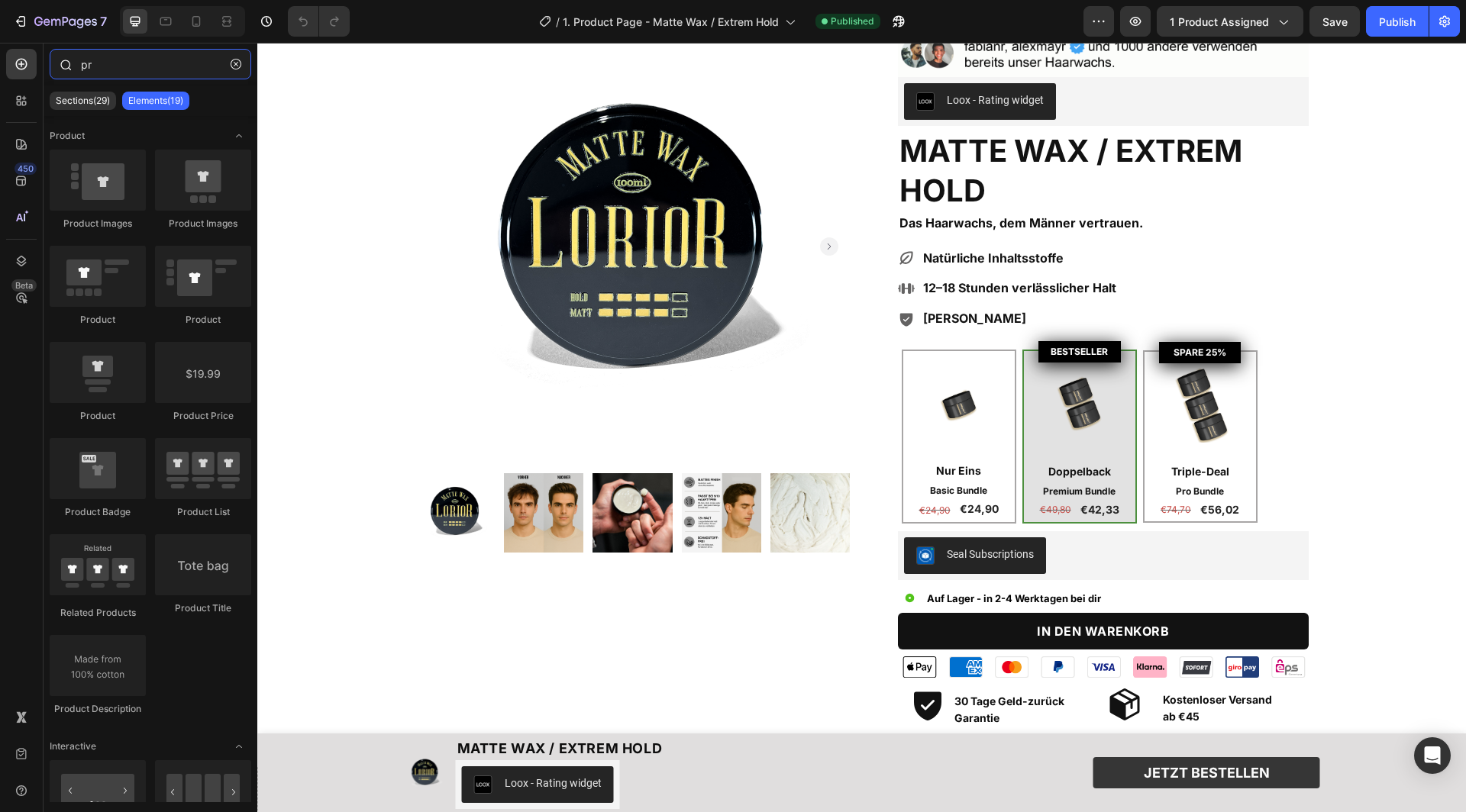
type input "p"
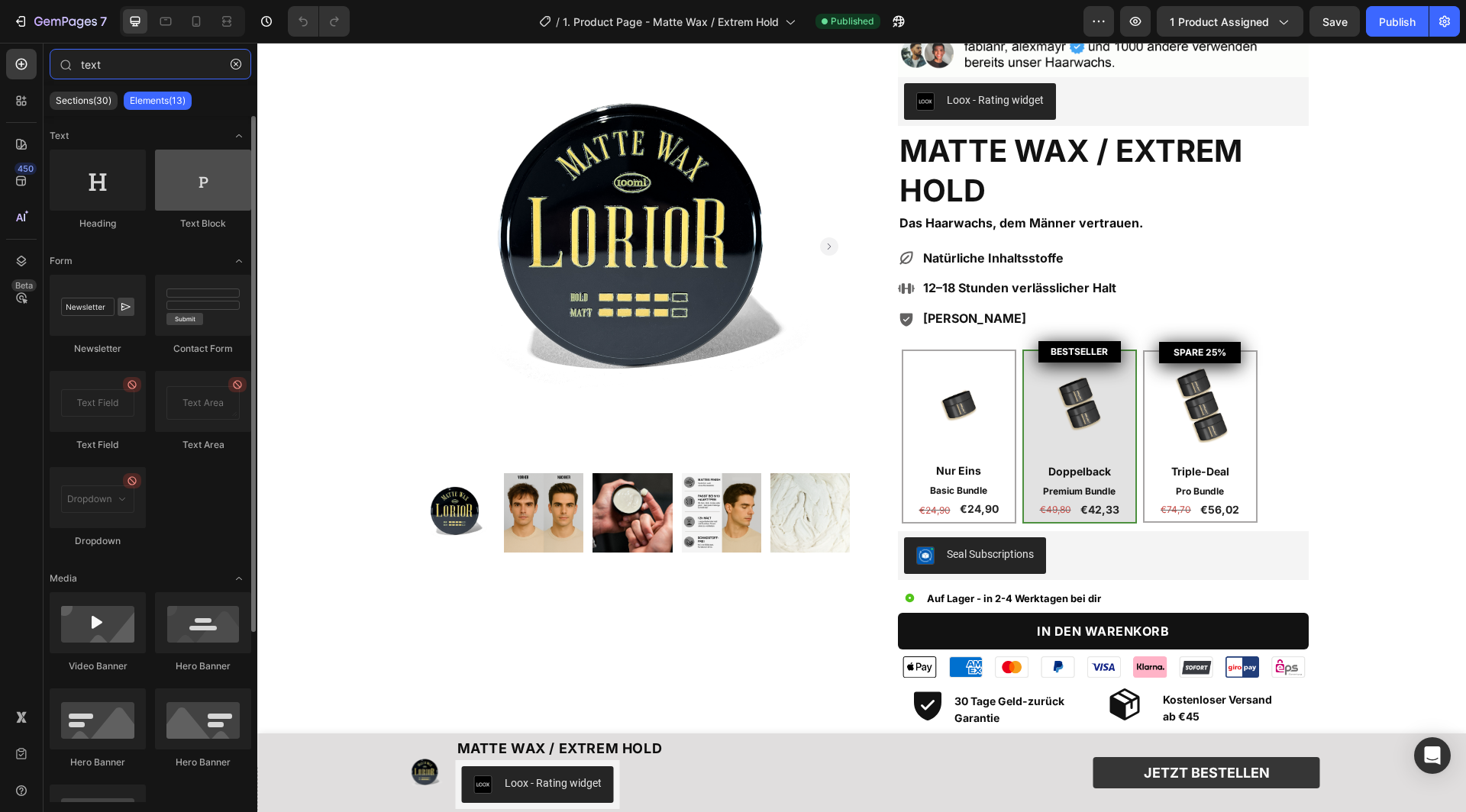
type input "text"
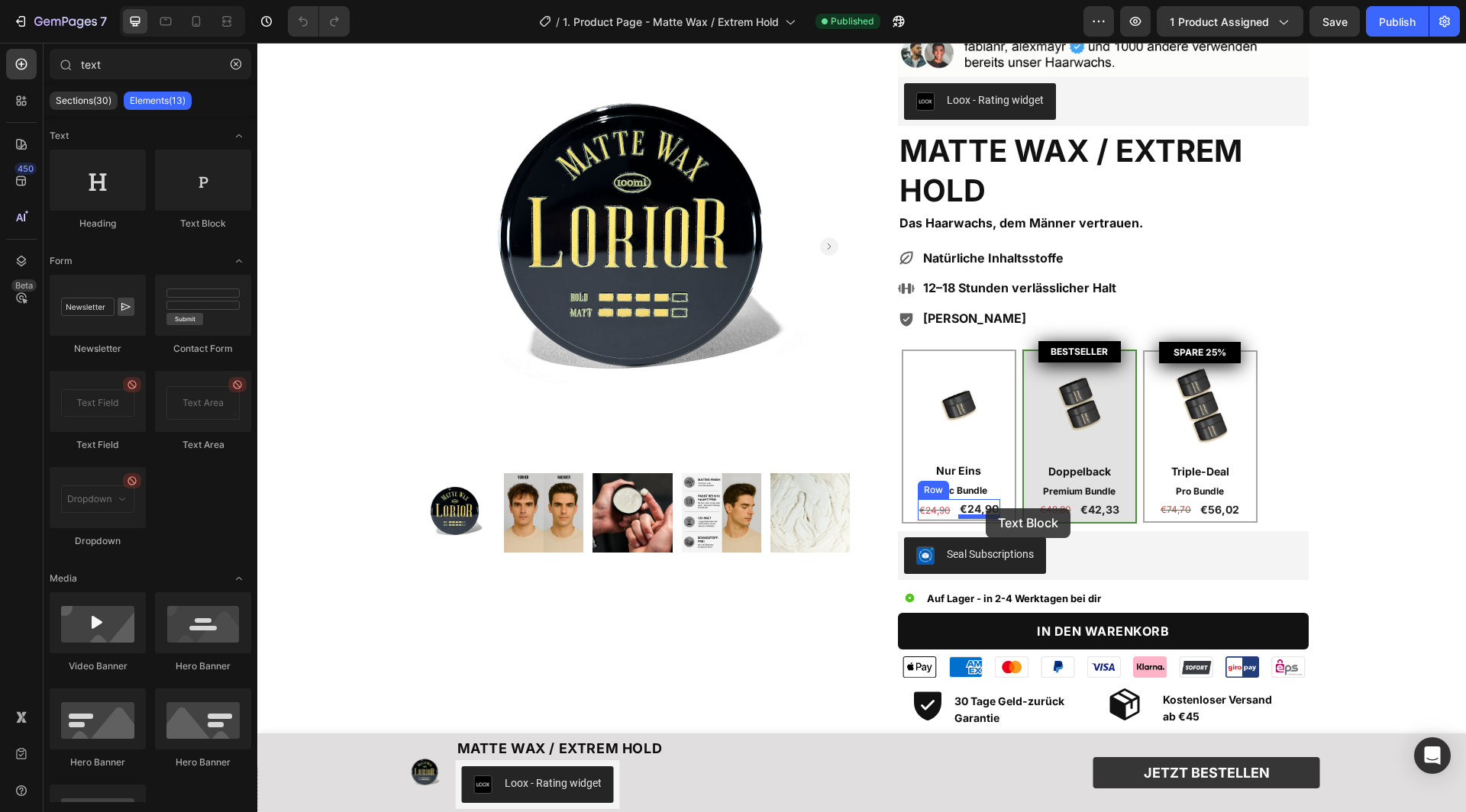
drag, startPoint x: 433, startPoint y: 245, endPoint x: 985, endPoint y: 508, distance: 611.5
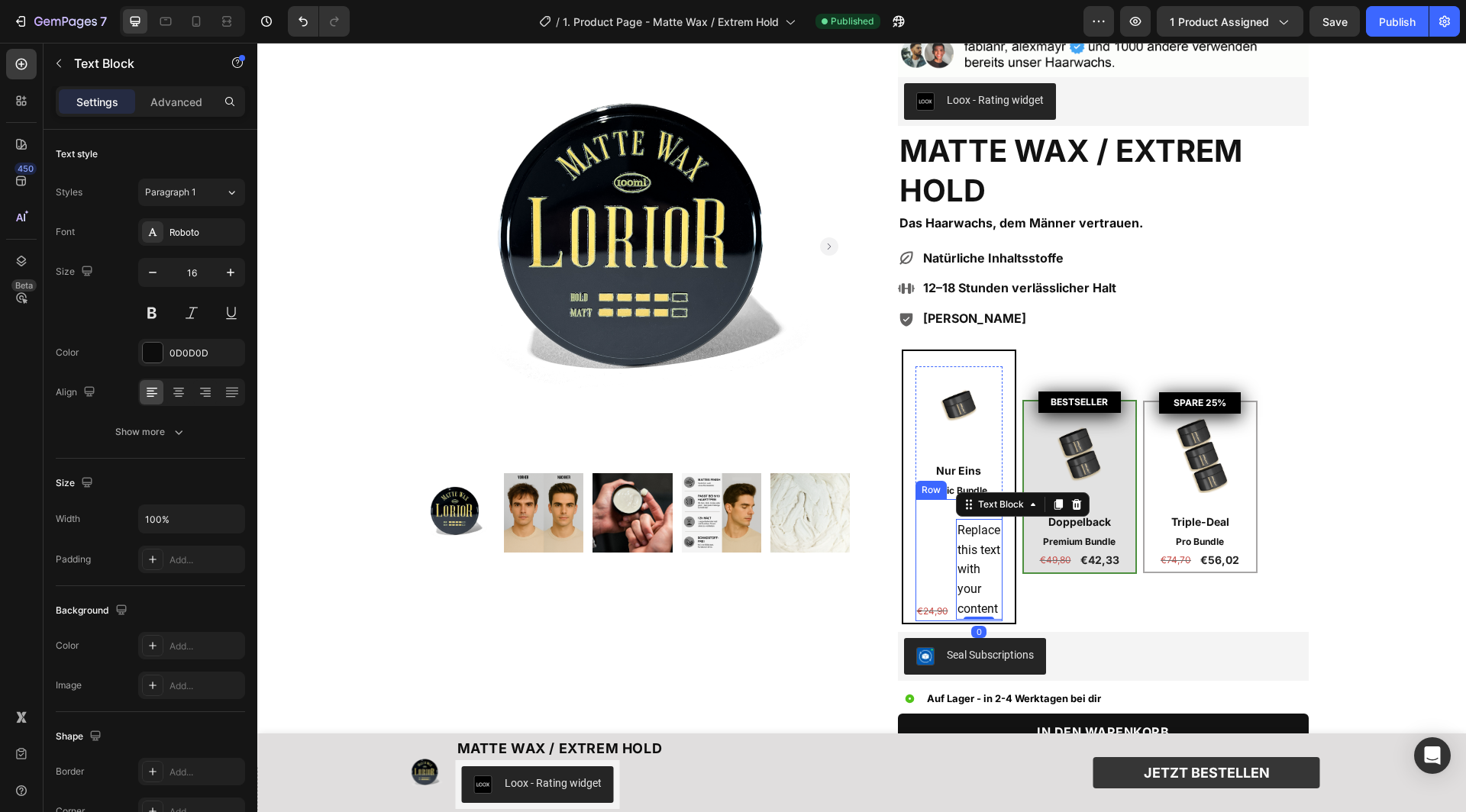
click at [939, 545] on div "€24,90 Product Price Product Price" at bounding box center [933, 559] width 35 height 120
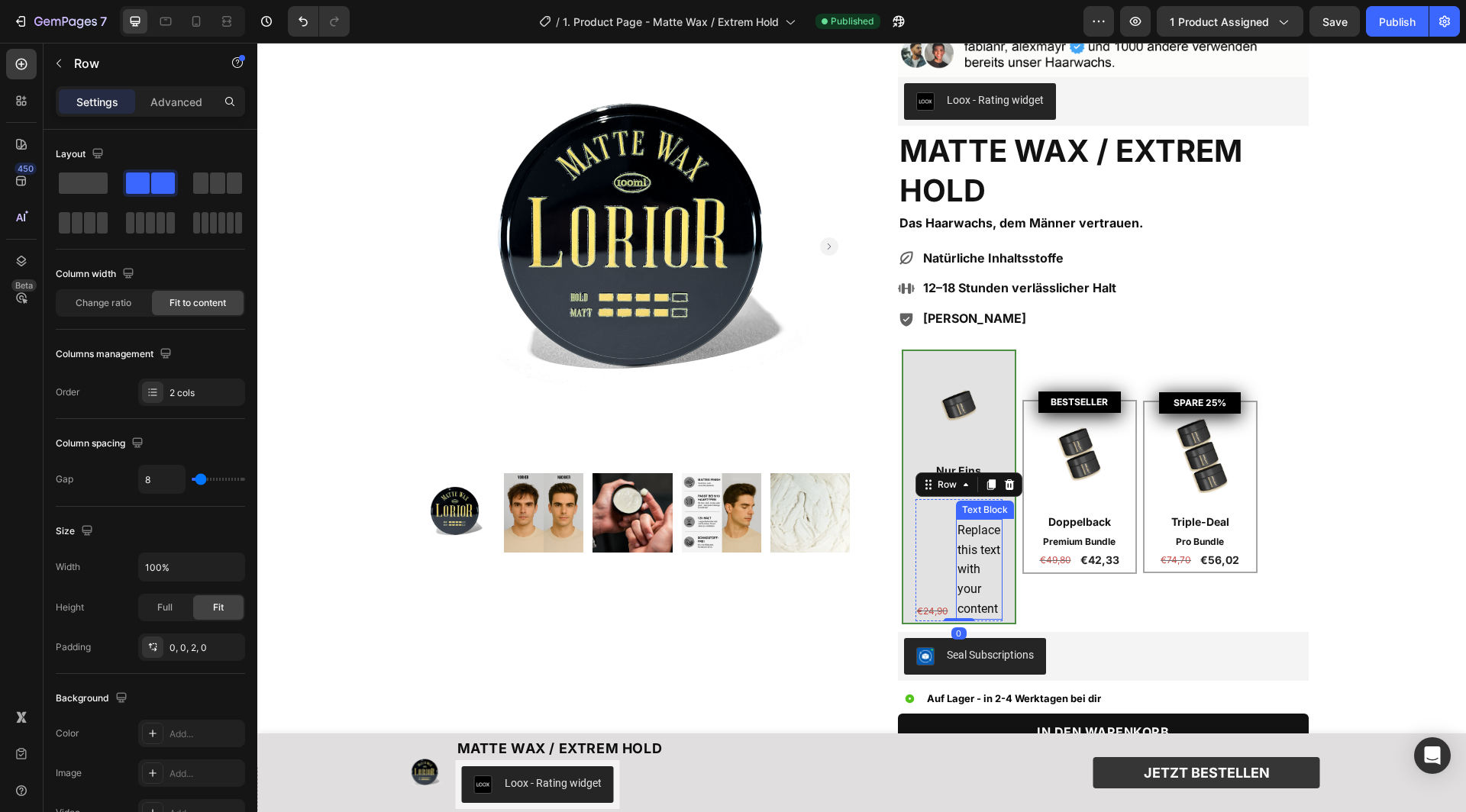
click at [979, 551] on div "Replace this text with your content" at bounding box center [979, 569] width 47 height 101
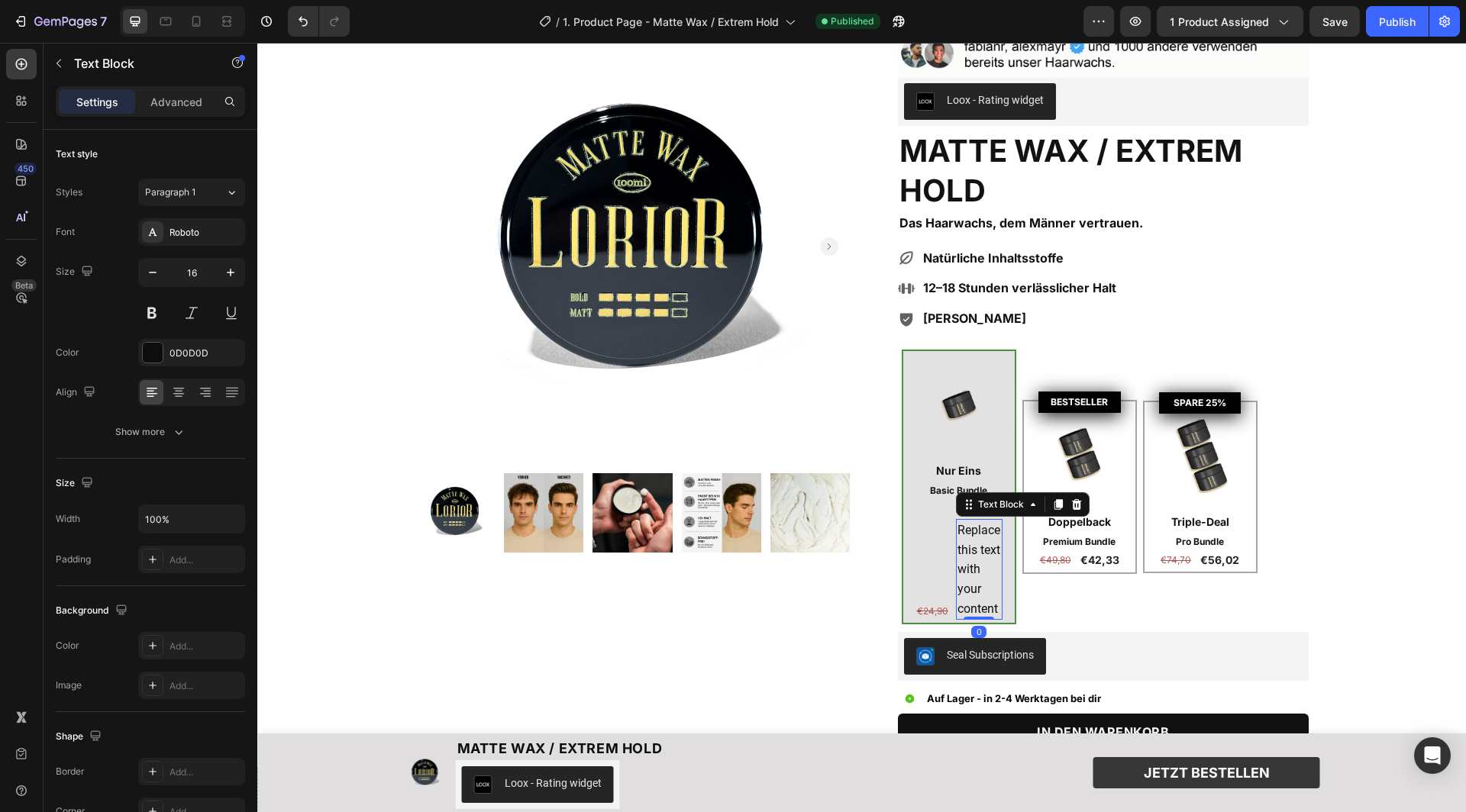
click at [979, 551] on div "Replace this text with your content" at bounding box center [979, 569] width 47 height 101
click at [979, 551] on p "Replace this text with your content" at bounding box center [979, 569] width 44 height 98
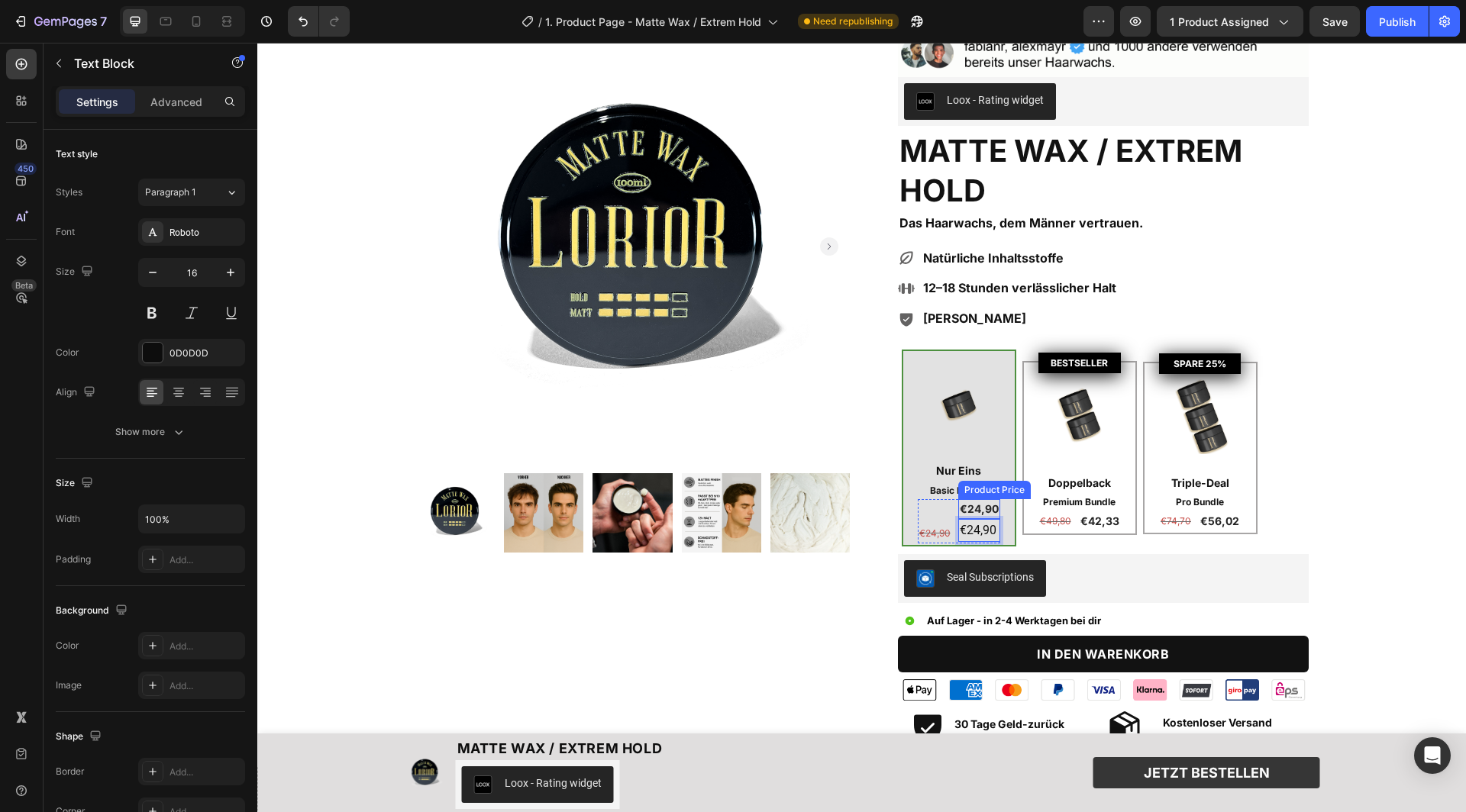
click at [984, 505] on div "€24,90" at bounding box center [979, 509] width 42 height 20
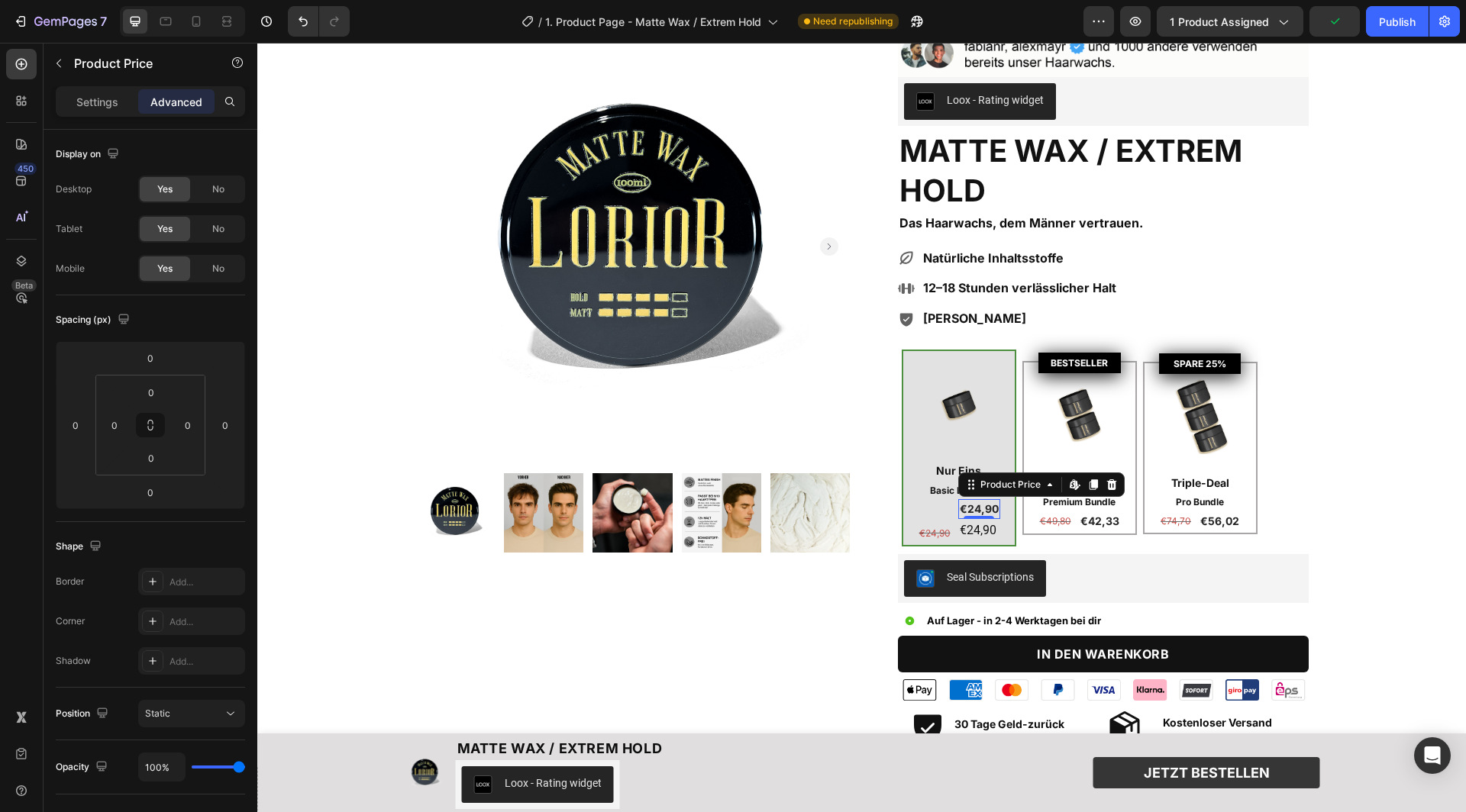
click at [87, 113] on div "Settings Advanced" at bounding box center [150, 102] width 189 height 31
click at [89, 103] on p "Settings" at bounding box center [98, 102] width 42 height 16
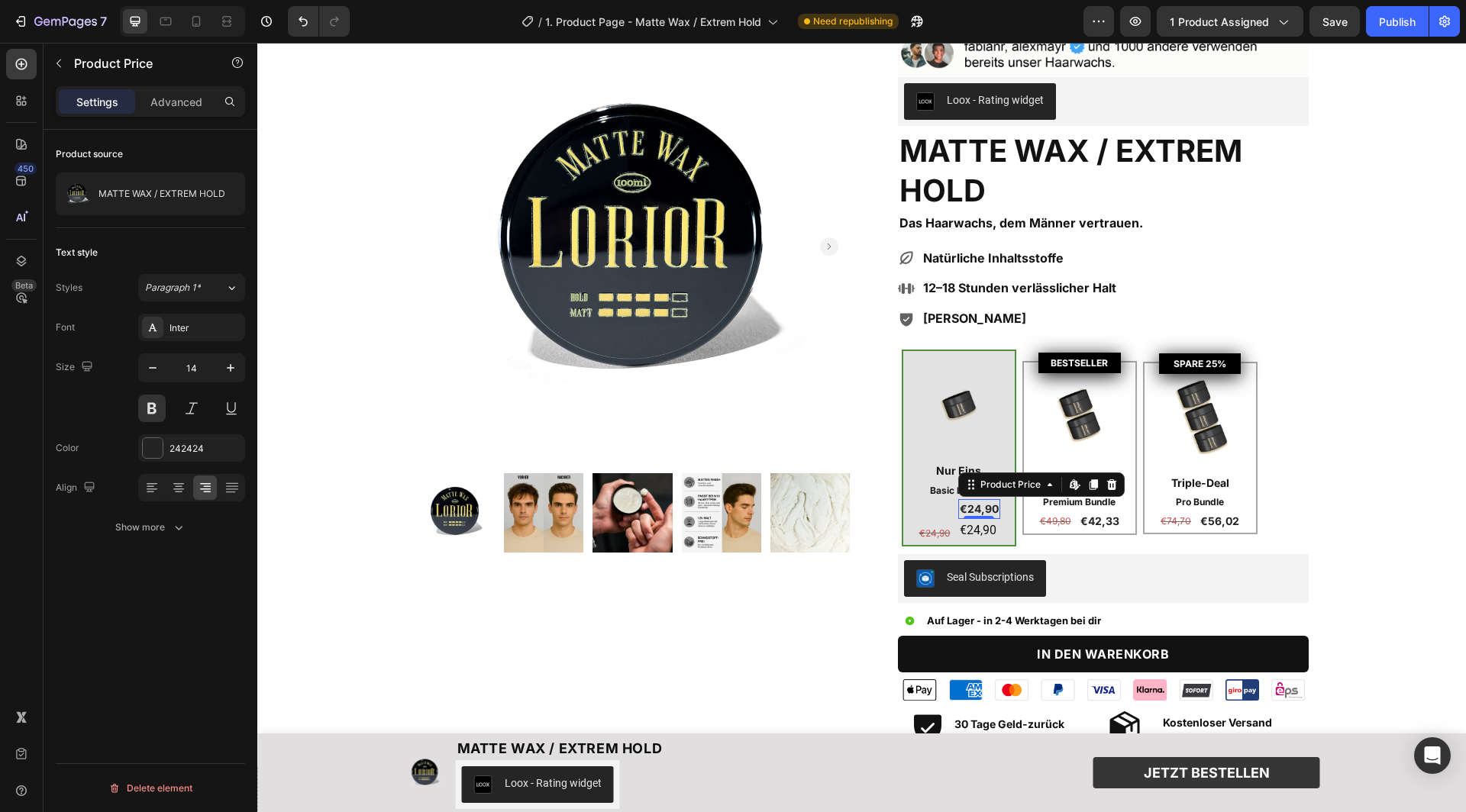
click at [984, 529] on div "0" at bounding box center [978, 531] width 15 height 12
click at [980, 526] on div "0" at bounding box center [978, 531] width 15 height 12
click at [976, 526] on div "0" at bounding box center [978, 531] width 15 height 12
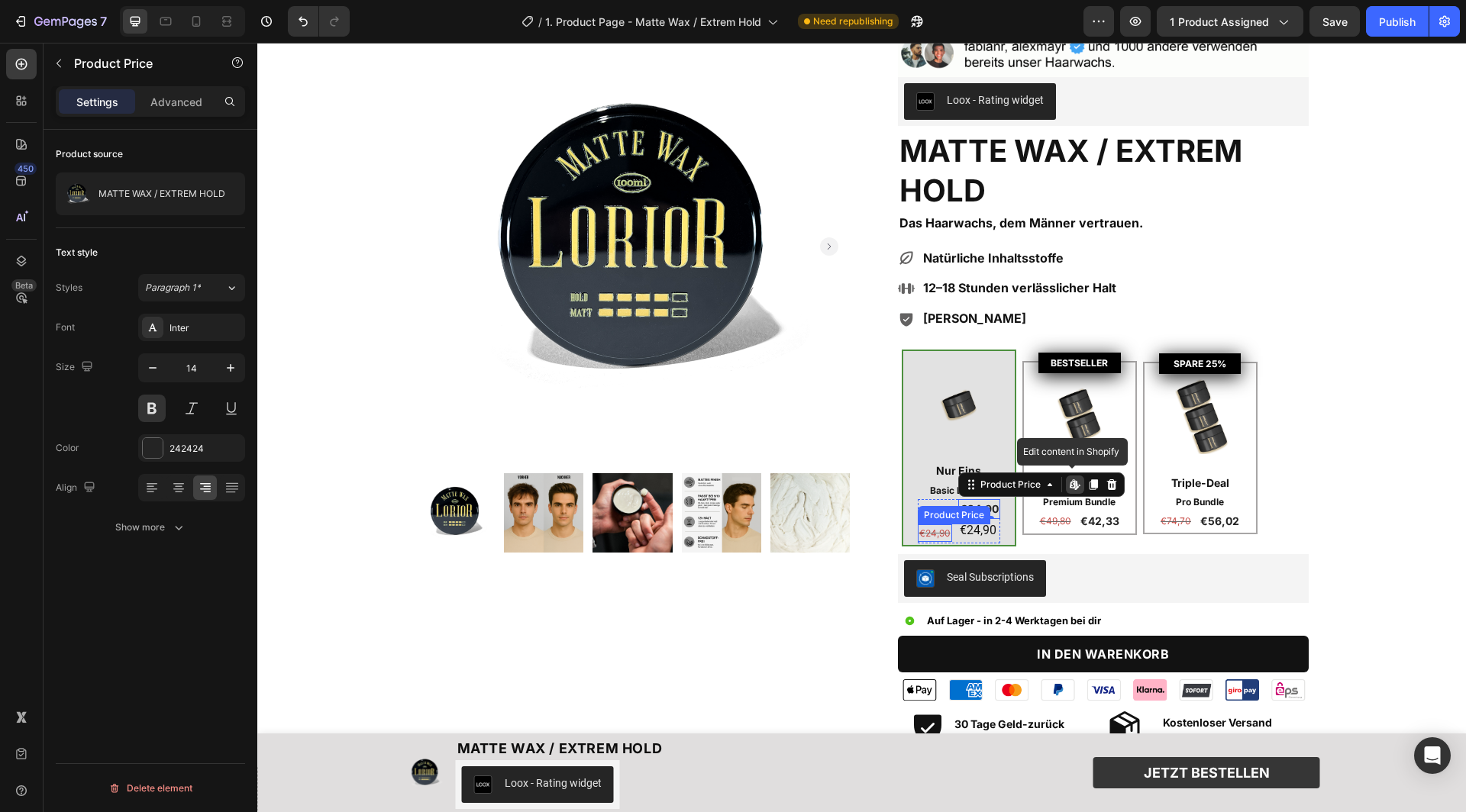
click at [941, 525] on div "€24,90" at bounding box center [935, 533] width 35 height 18
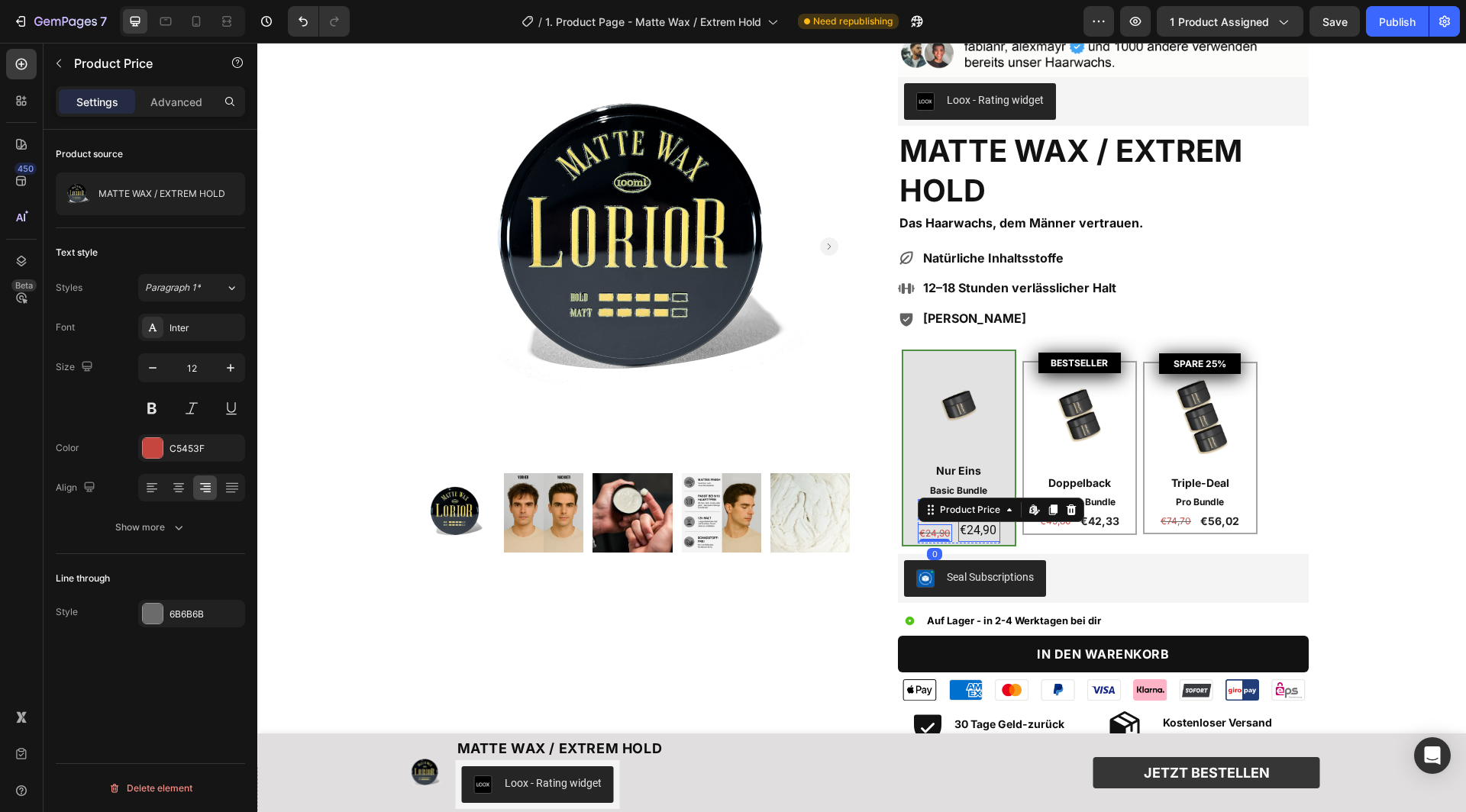
click at [990, 527] on p "€24,90" at bounding box center [978, 530] width 39 height 20
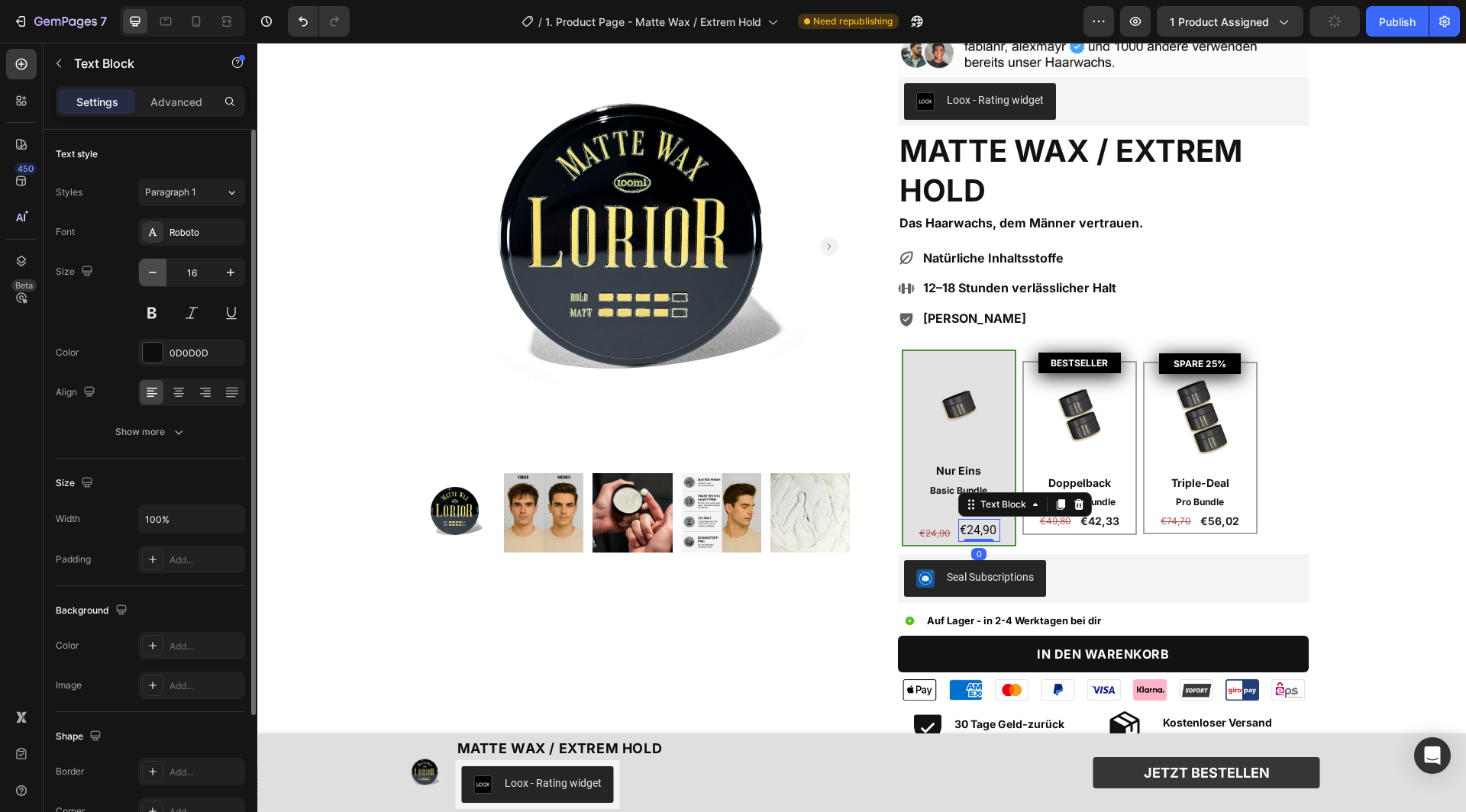
click at [146, 274] on icon "button" at bounding box center [152, 272] width 15 height 15
type input "14"
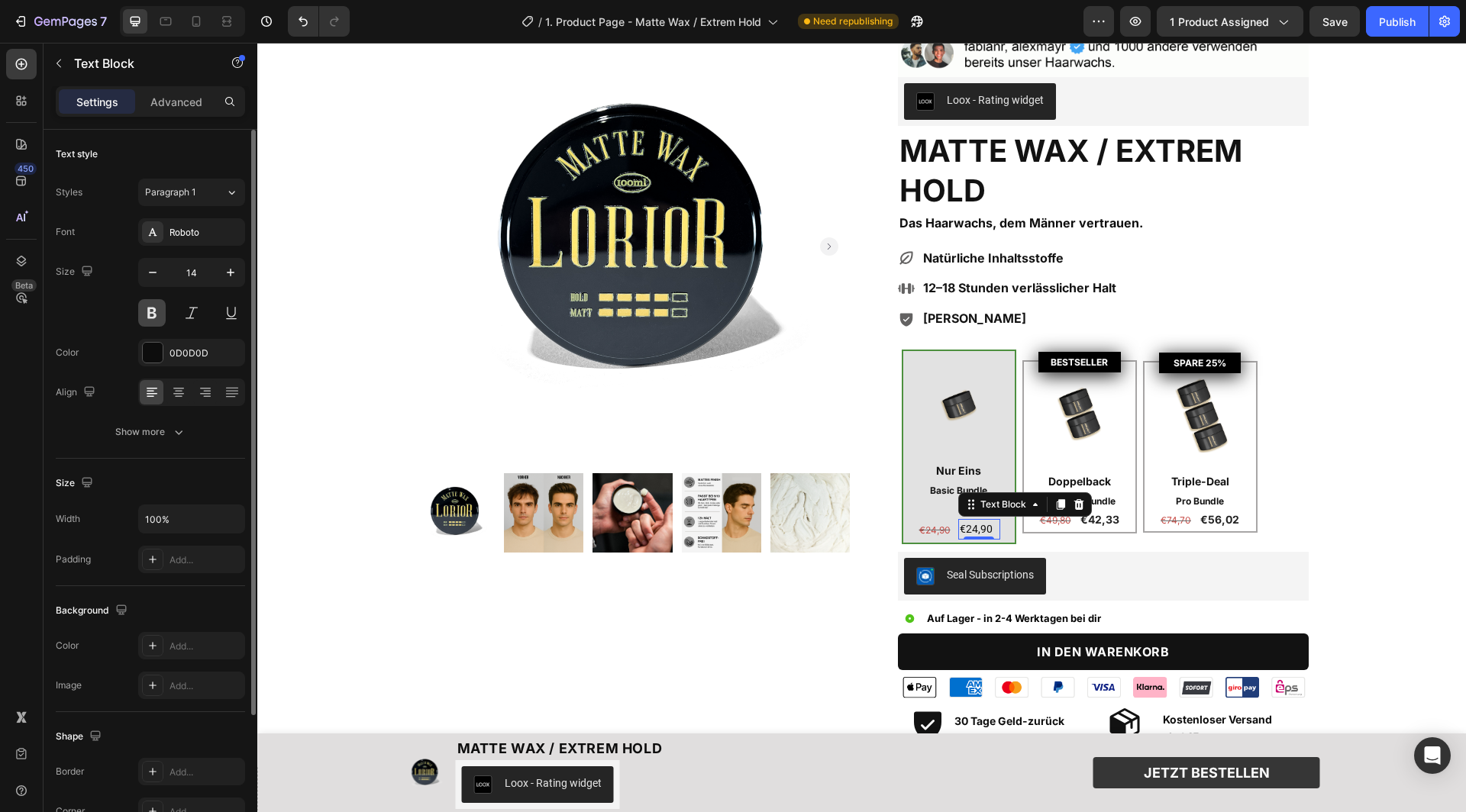
click at [153, 304] on button at bounding box center [152, 313] width 28 height 28
click at [192, 232] on div "Roboto" at bounding box center [205, 233] width 72 height 14
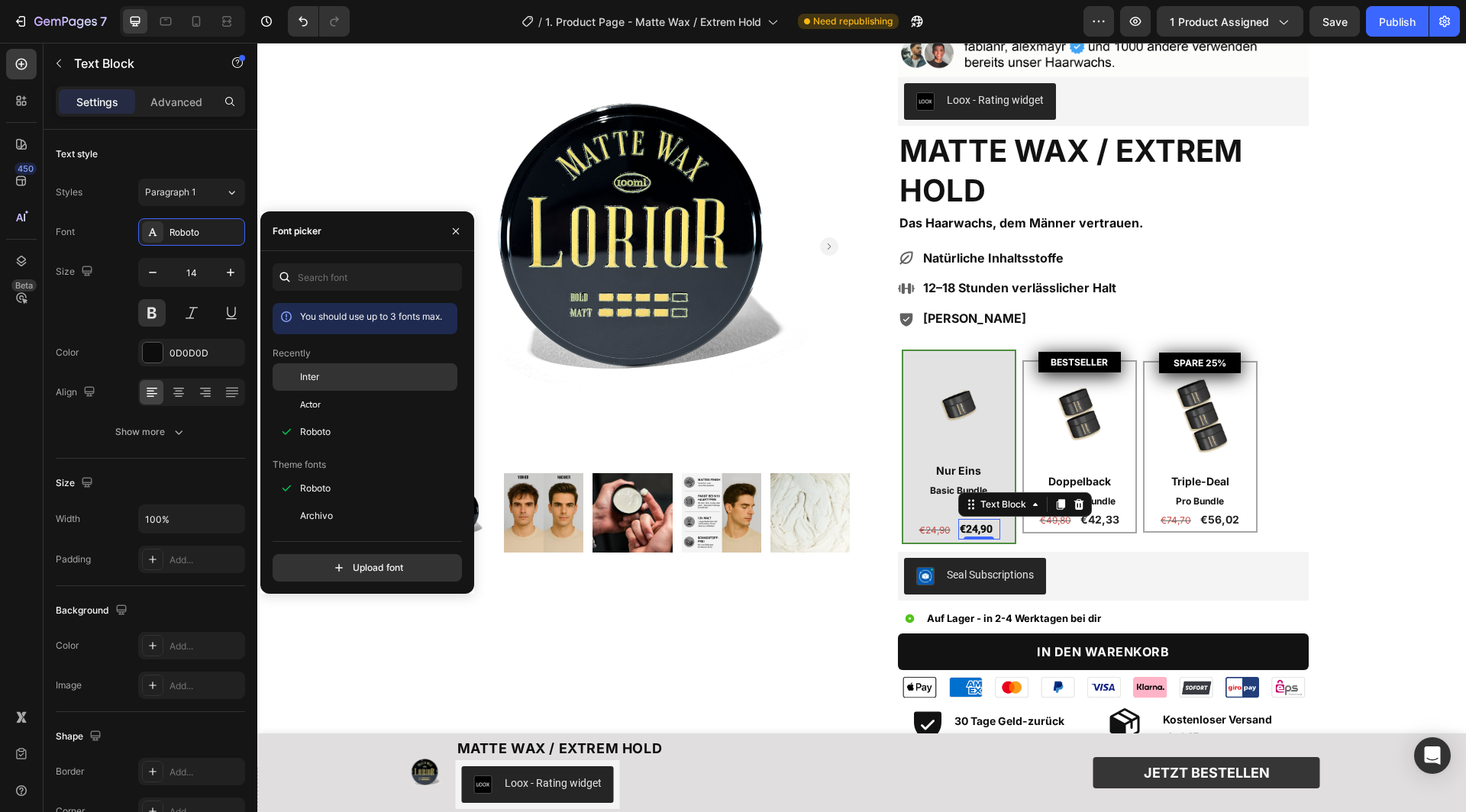
click at [294, 373] on div at bounding box center [287, 377] width 28 height 28
click at [1097, 546] on div "Image Nur Eins Text Block Basic Bundle Text Block €24,90 Product Price Product …" at bounding box center [1103, 449] width 411 height 205
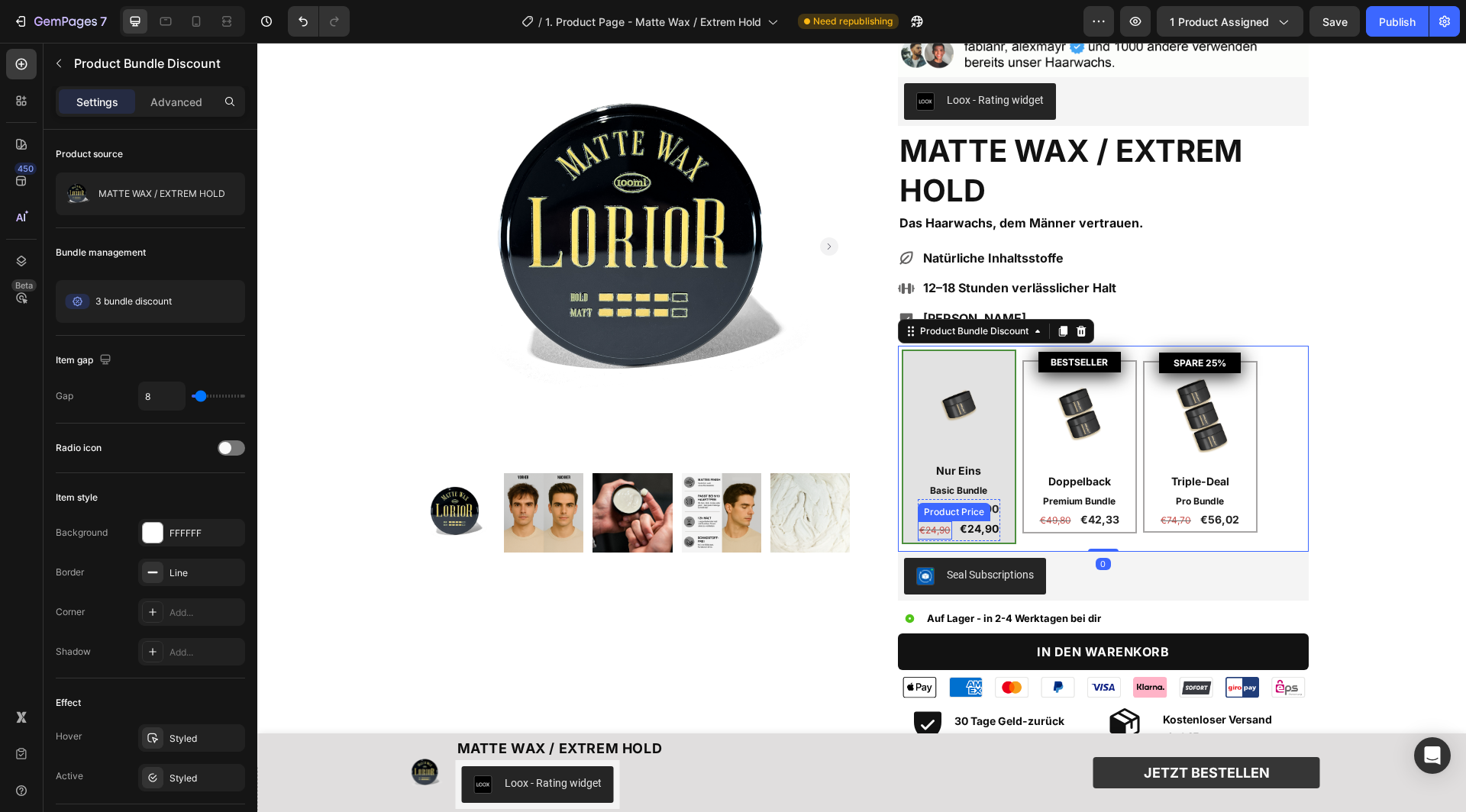
click at [939, 526] on div "€24,90" at bounding box center [935, 530] width 35 height 18
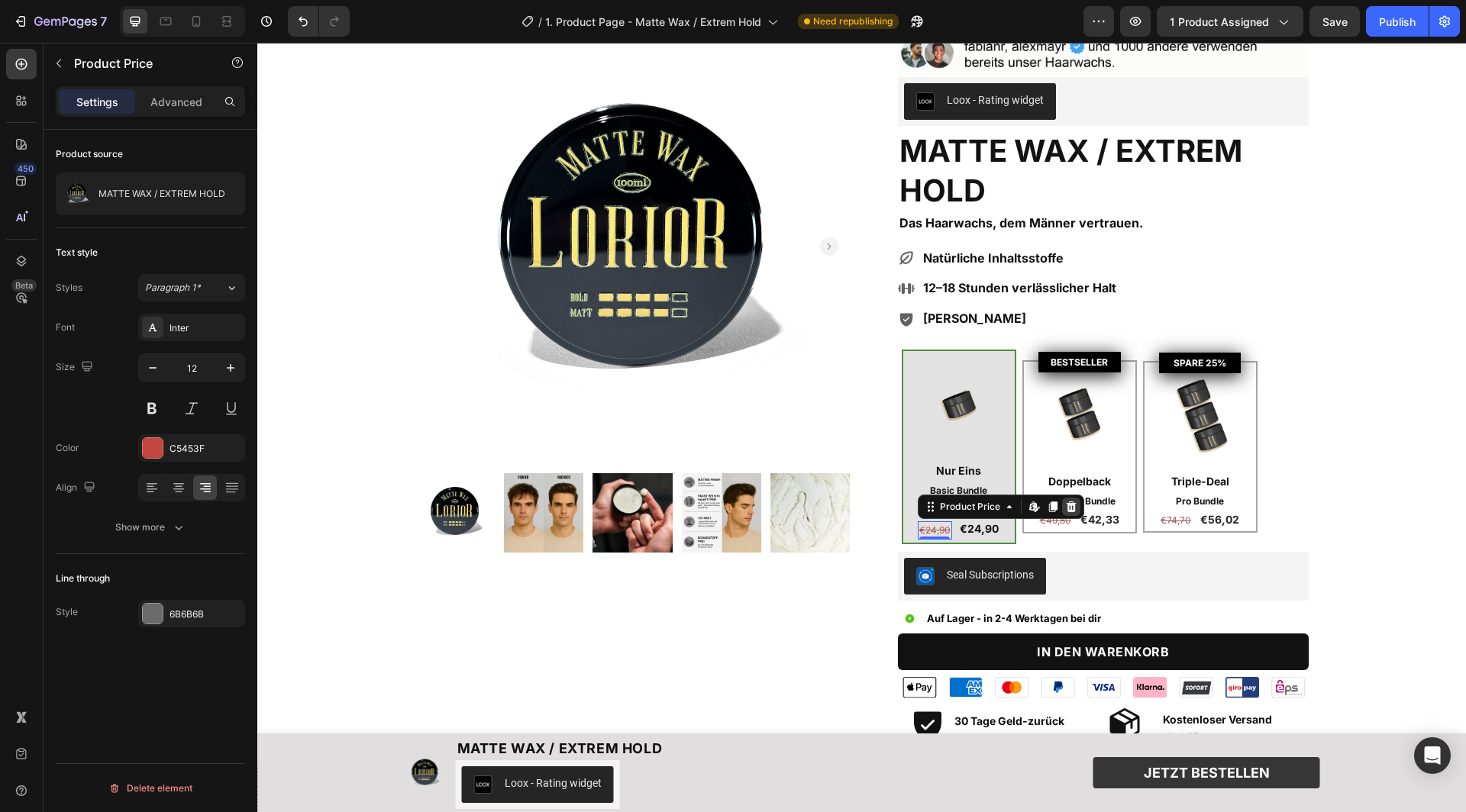
click at [1066, 503] on icon at bounding box center [1071, 507] width 10 height 11
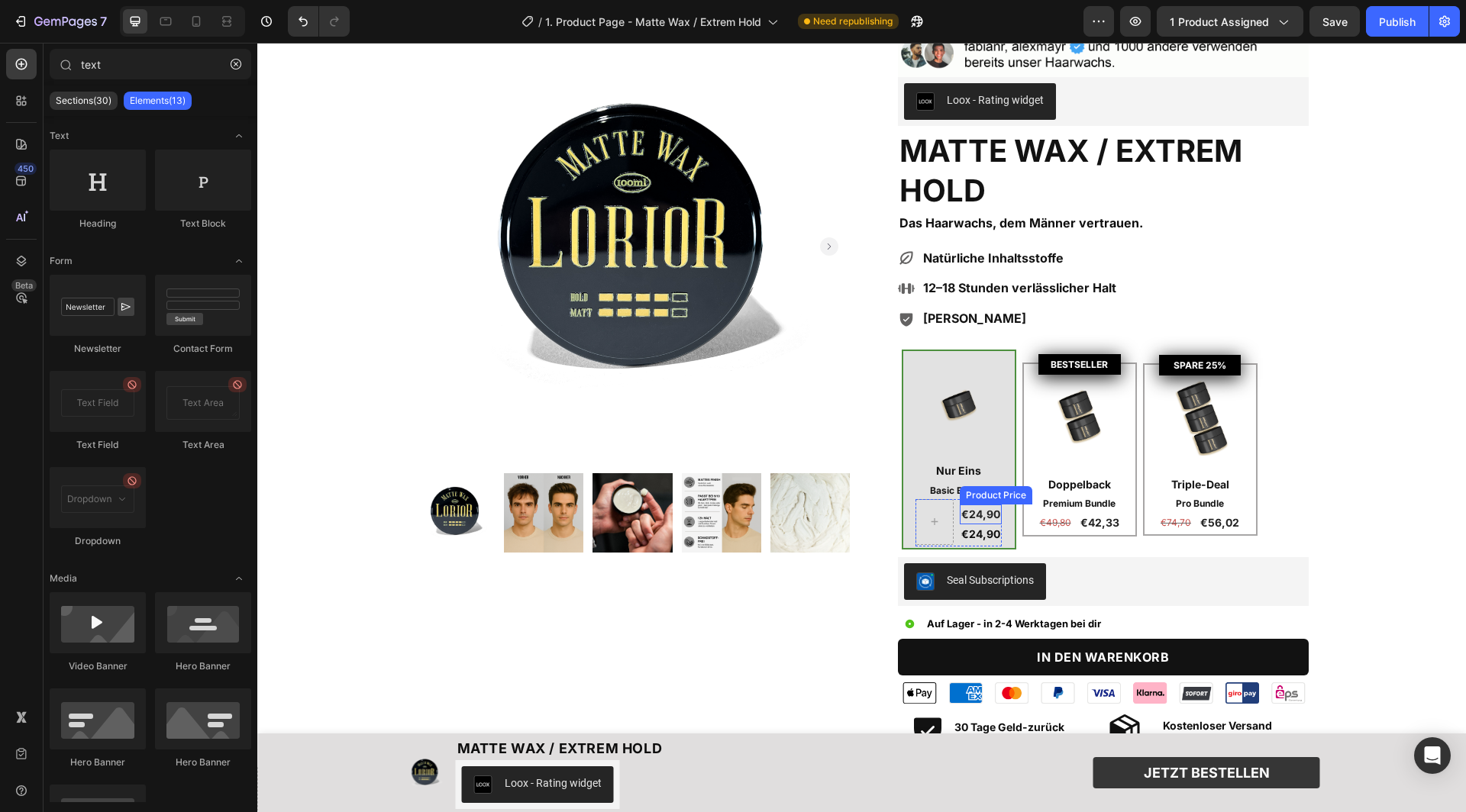
click at [982, 508] on div "€24,90" at bounding box center [980, 514] width 42 height 20
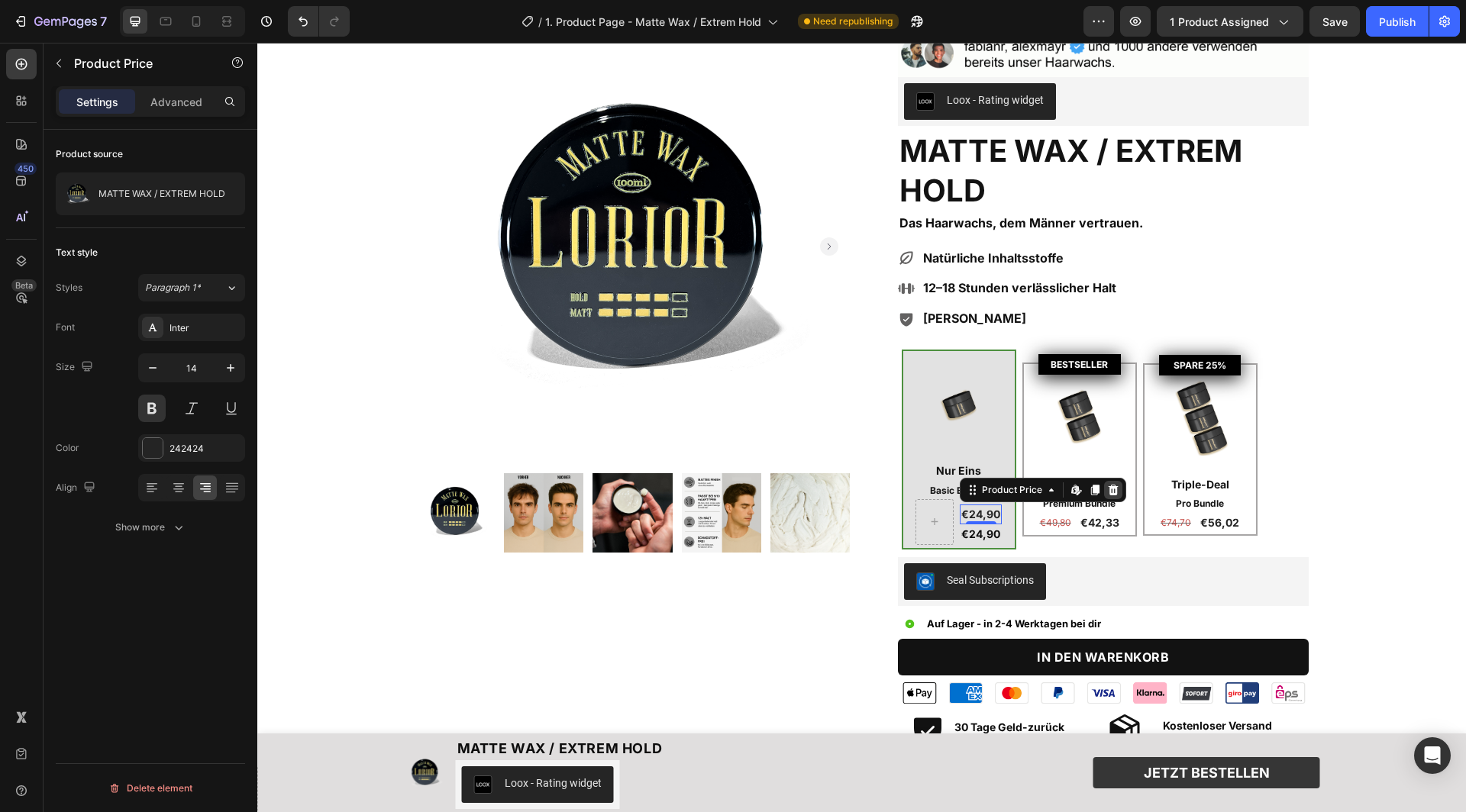
click at [1112, 487] on icon at bounding box center [1114, 490] width 10 height 11
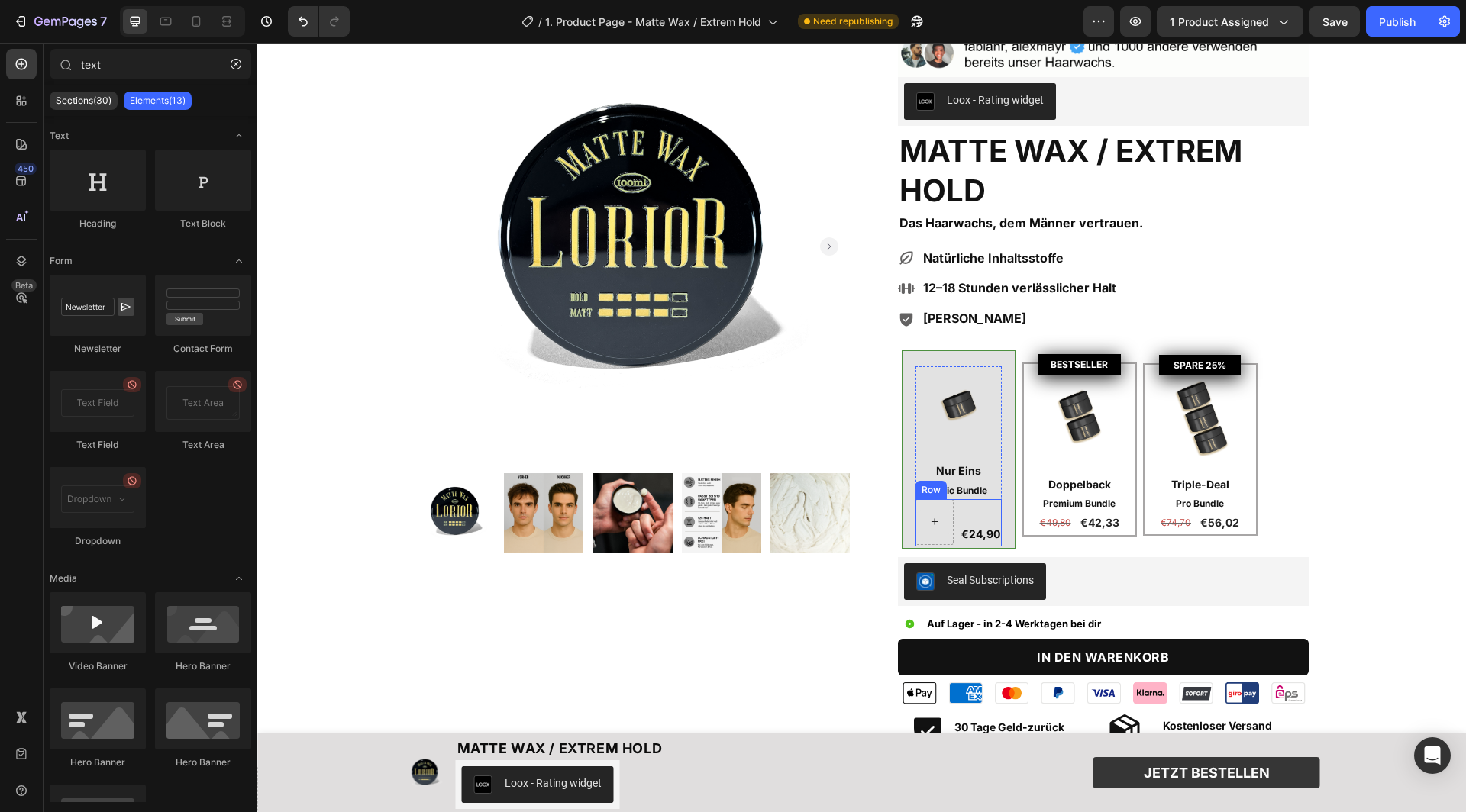
click at [943, 516] on div at bounding box center [935, 521] width 37 height 25
click at [89, 103] on p "Sections(30)" at bounding box center [84, 101] width 56 height 12
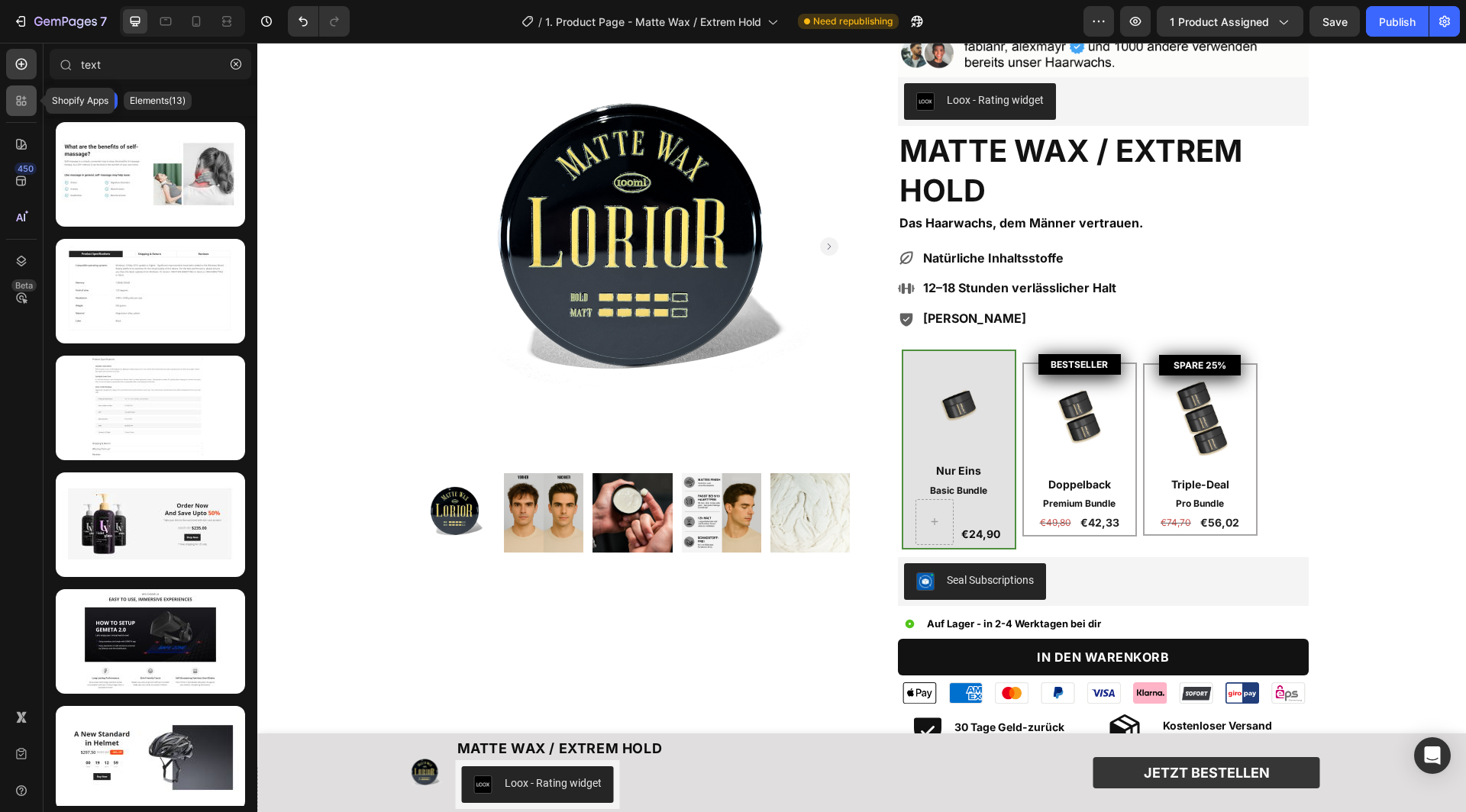
click at [25, 94] on icon at bounding box center [21, 101] width 15 height 15
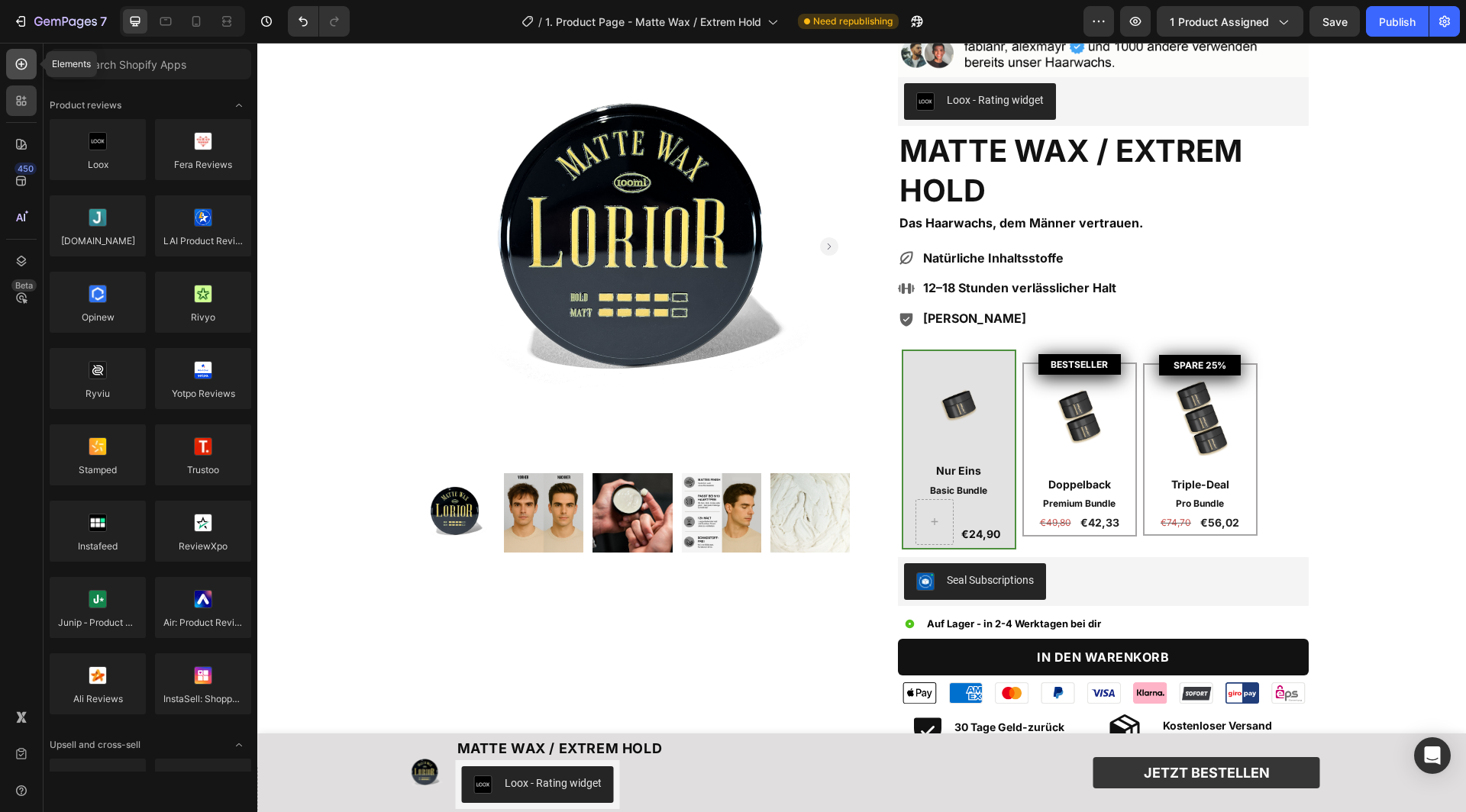
click at [21, 50] on div at bounding box center [21, 64] width 31 height 31
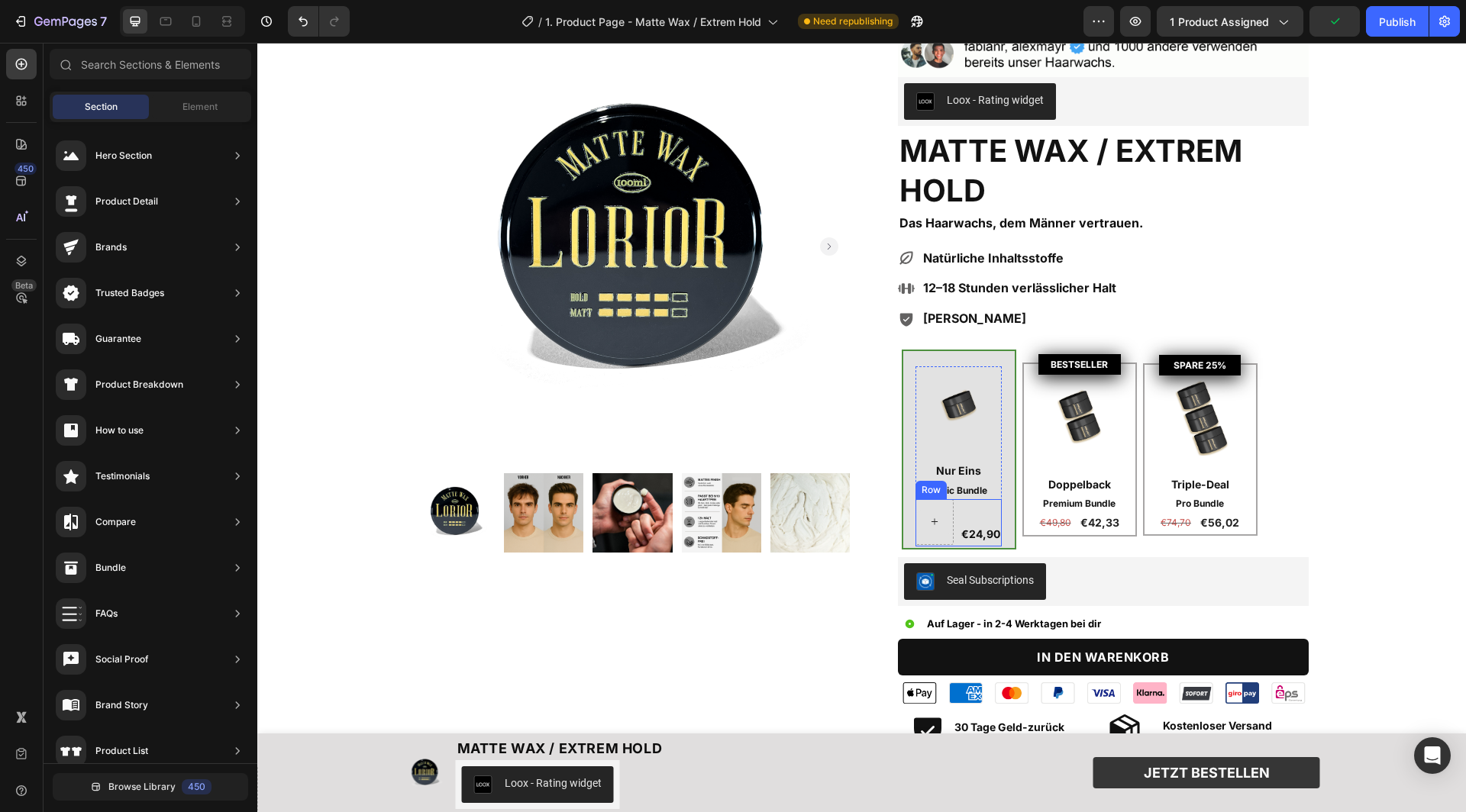
click at [947, 518] on div at bounding box center [935, 521] width 37 height 25
click at [954, 516] on div "€24,90 Text Block Row" at bounding box center [958, 523] width 87 height 48
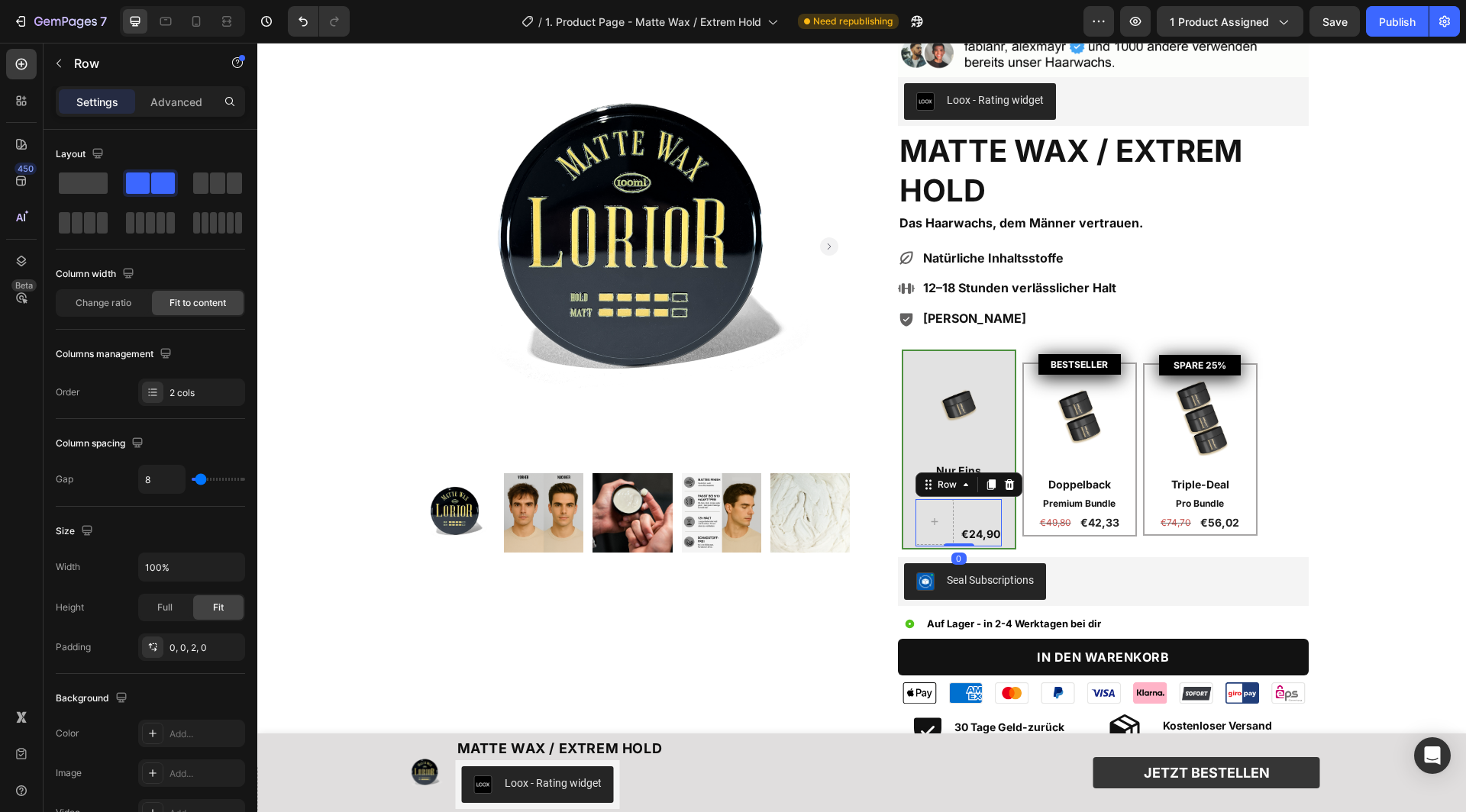
click at [973, 510] on div "€24,90 Text Block" at bounding box center [980, 522] width 42 height 46
click at [978, 532] on p "€24,90" at bounding box center [980, 534] width 39 height 17
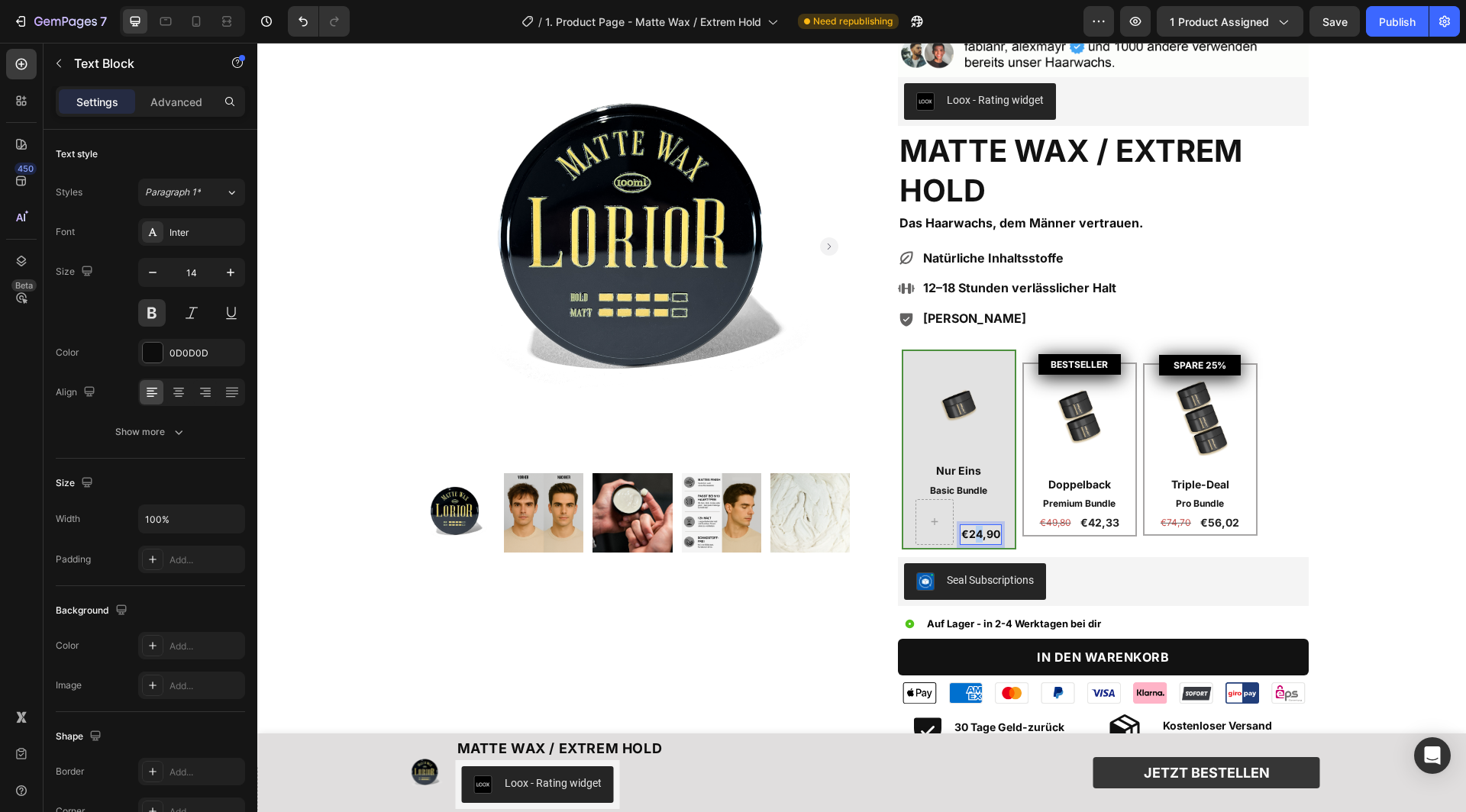
drag, startPoint x: 980, startPoint y: 527, endPoint x: 972, endPoint y: 539, distance: 14.4
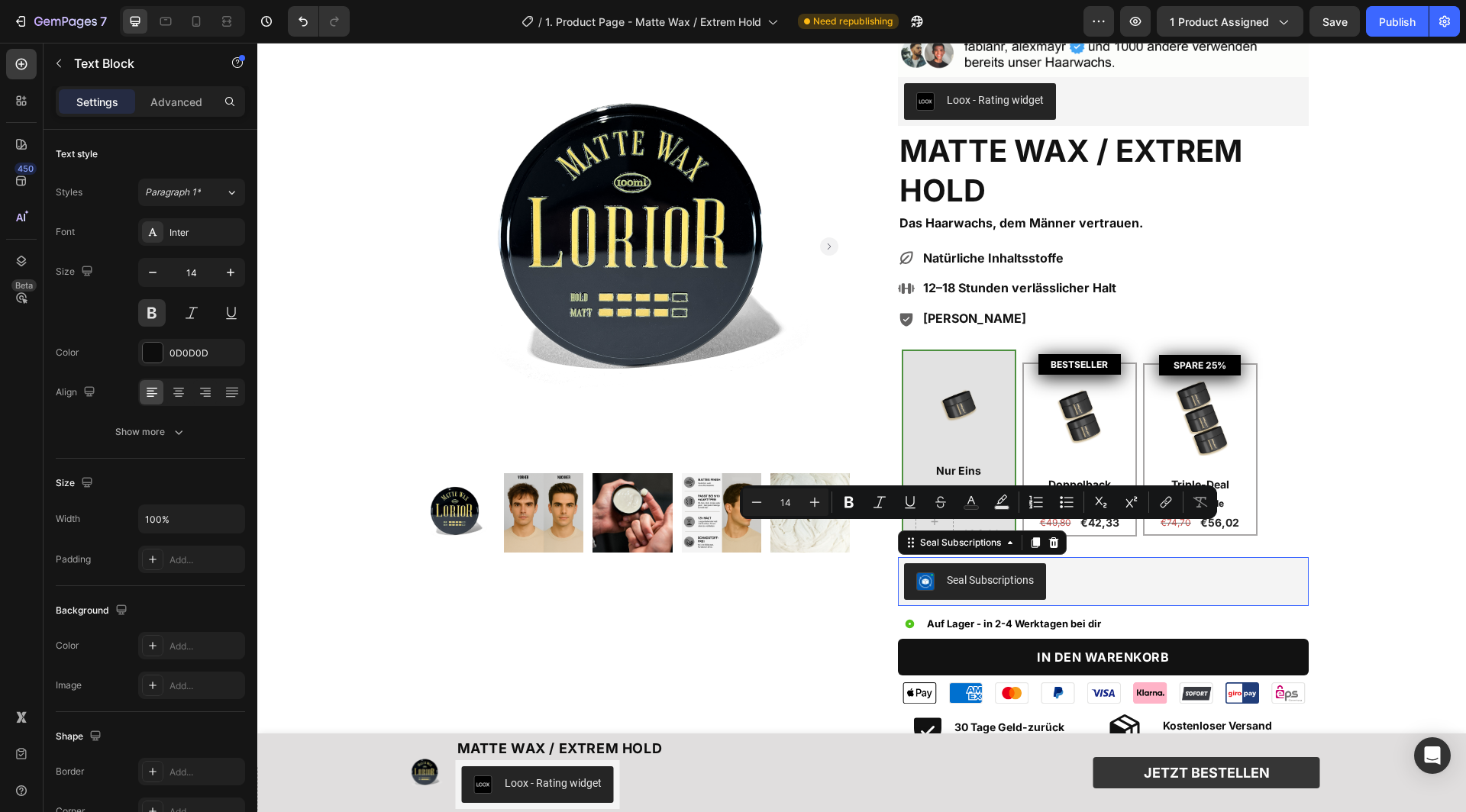
click at [1103, 570] on div "Seal Subscriptions" at bounding box center [1103, 581] width 398 height 37
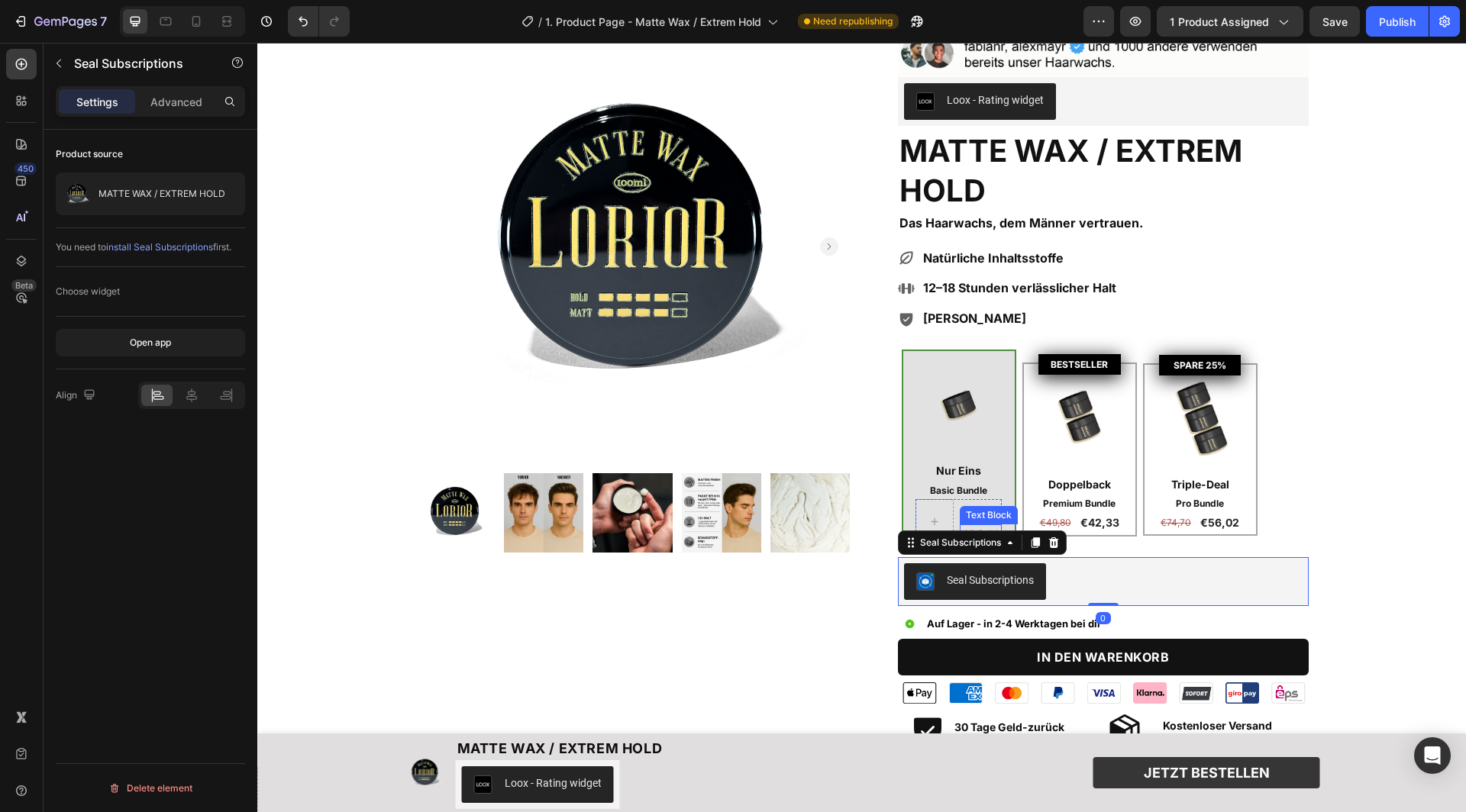
click at [968, 507] on div "Text Block" at bounding box center [988, 515] width 58 height 18
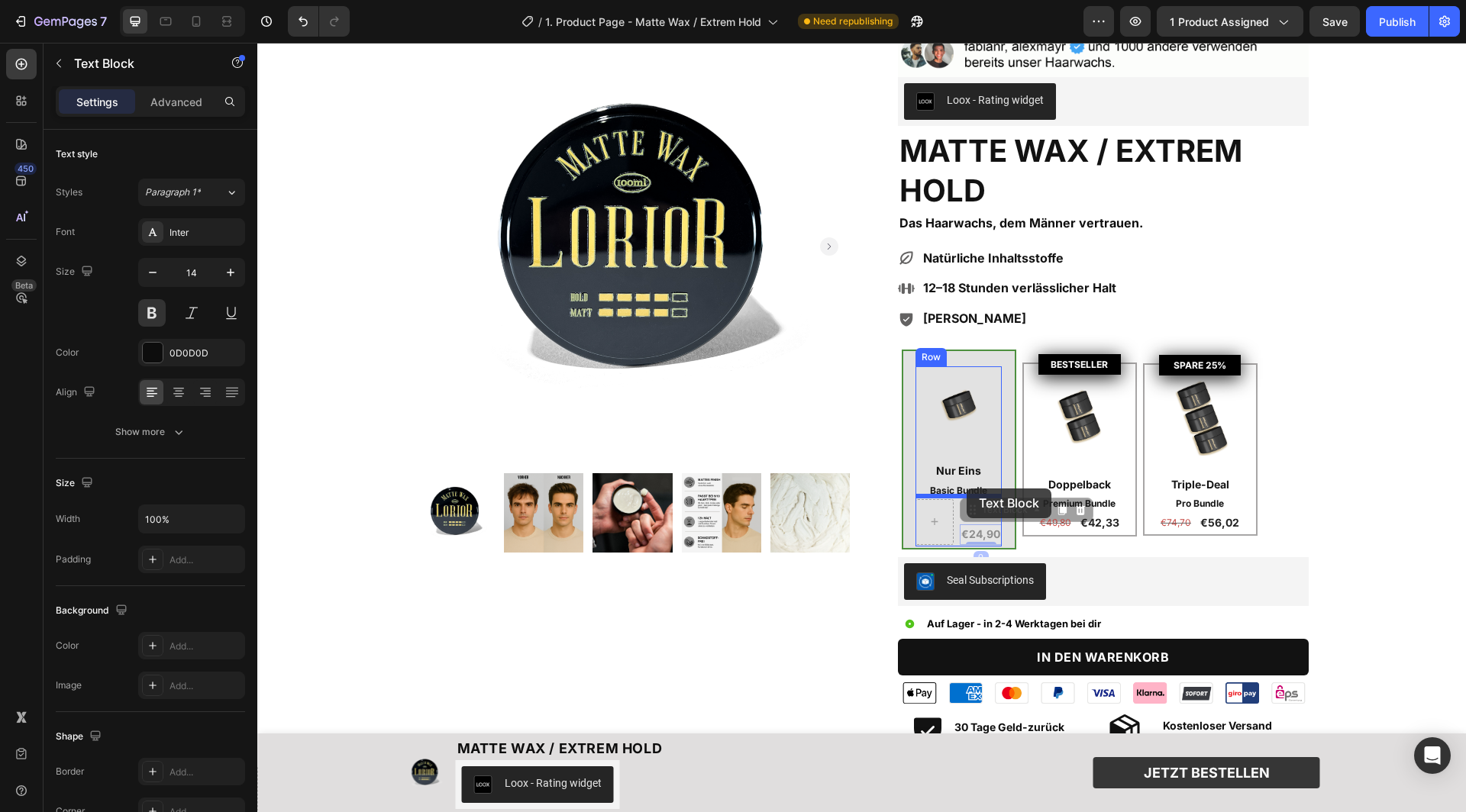
drag, startPoint x: 990, startPoint y: 507, endPoint x: 966, endPoint y: 489, distance: 30.0
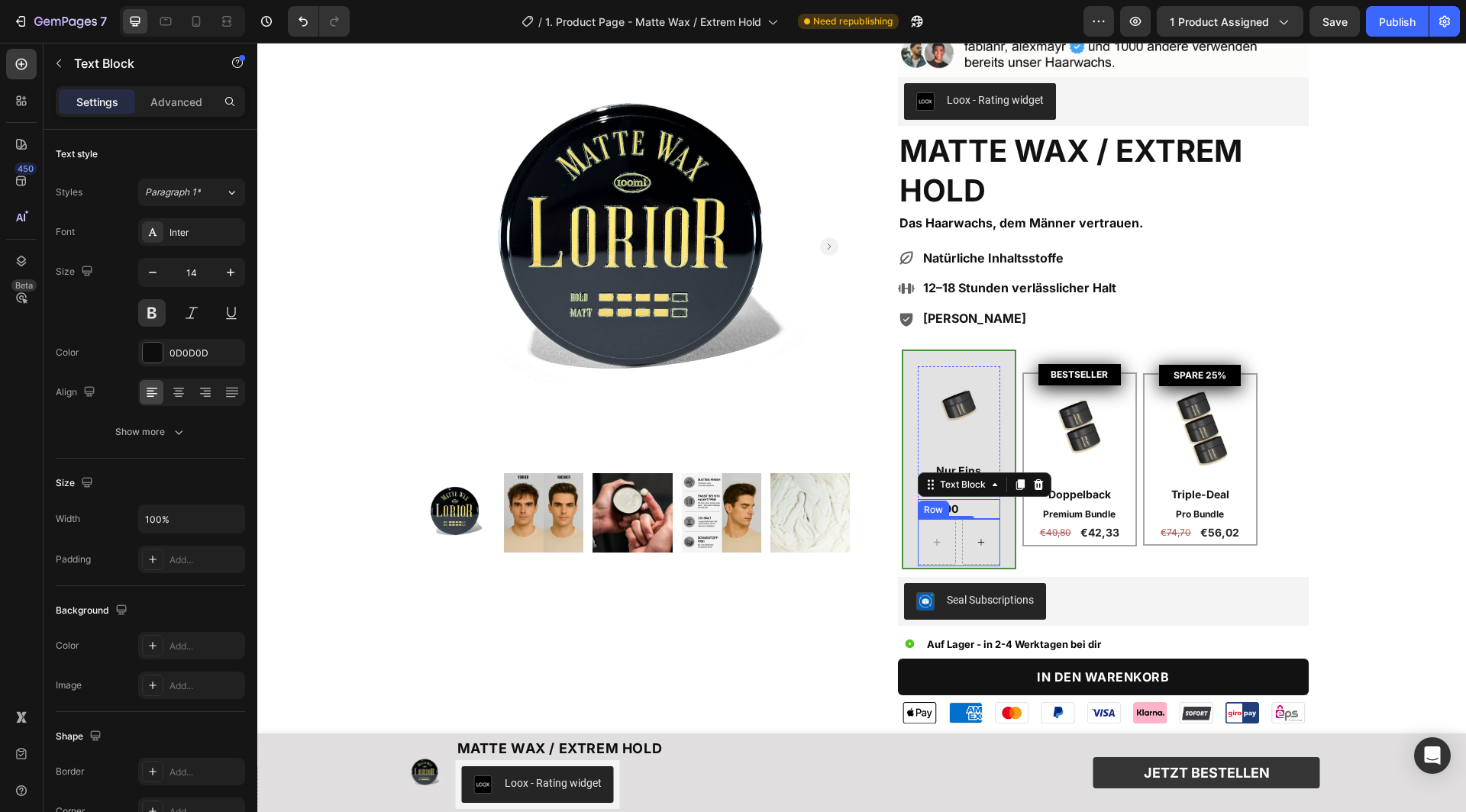
click at [962, 539] on div at bounding box center [981, 542] width 38 height 46
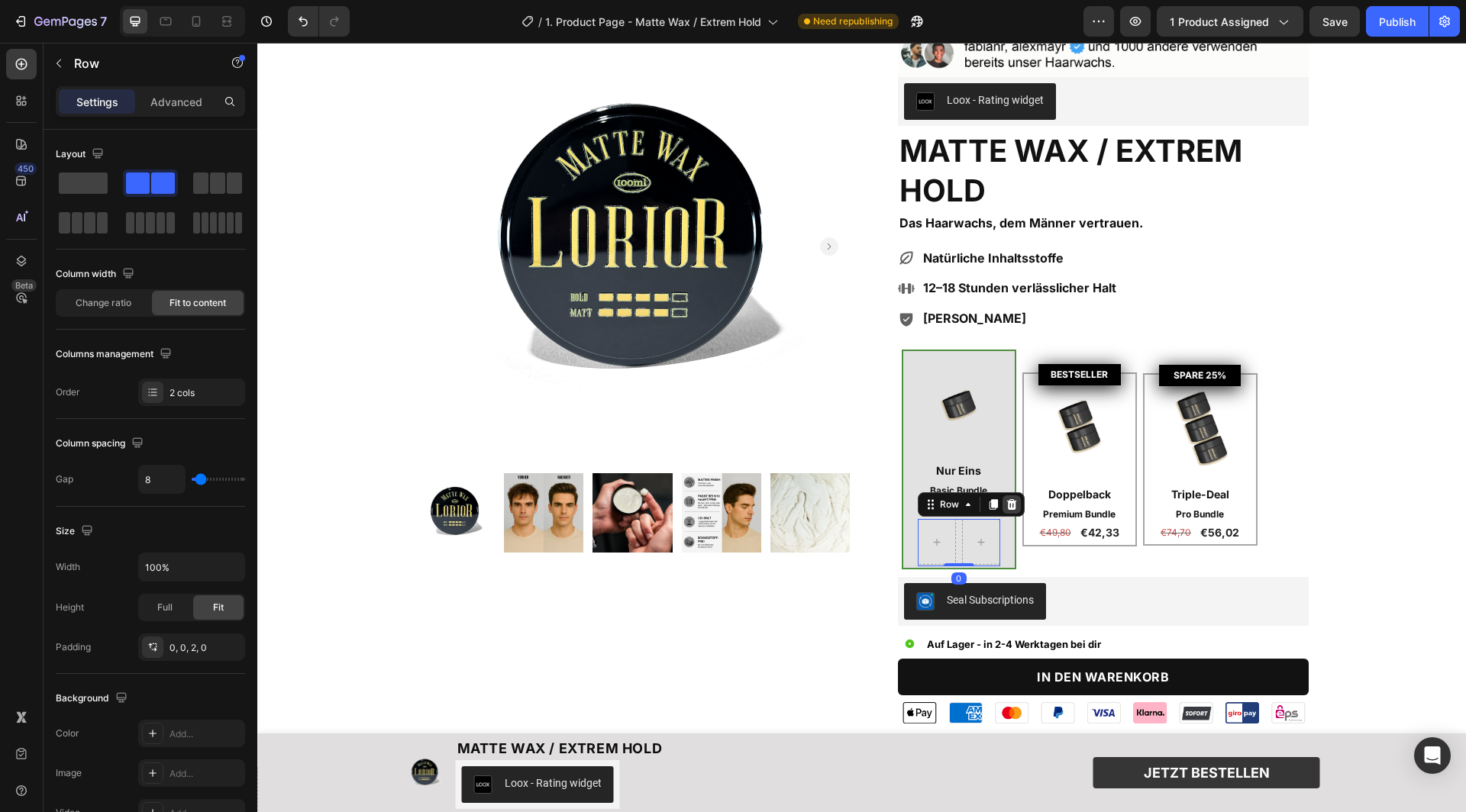
click at [1014, 504] on icon at bounding box center [1011, 505] width 10 height 11
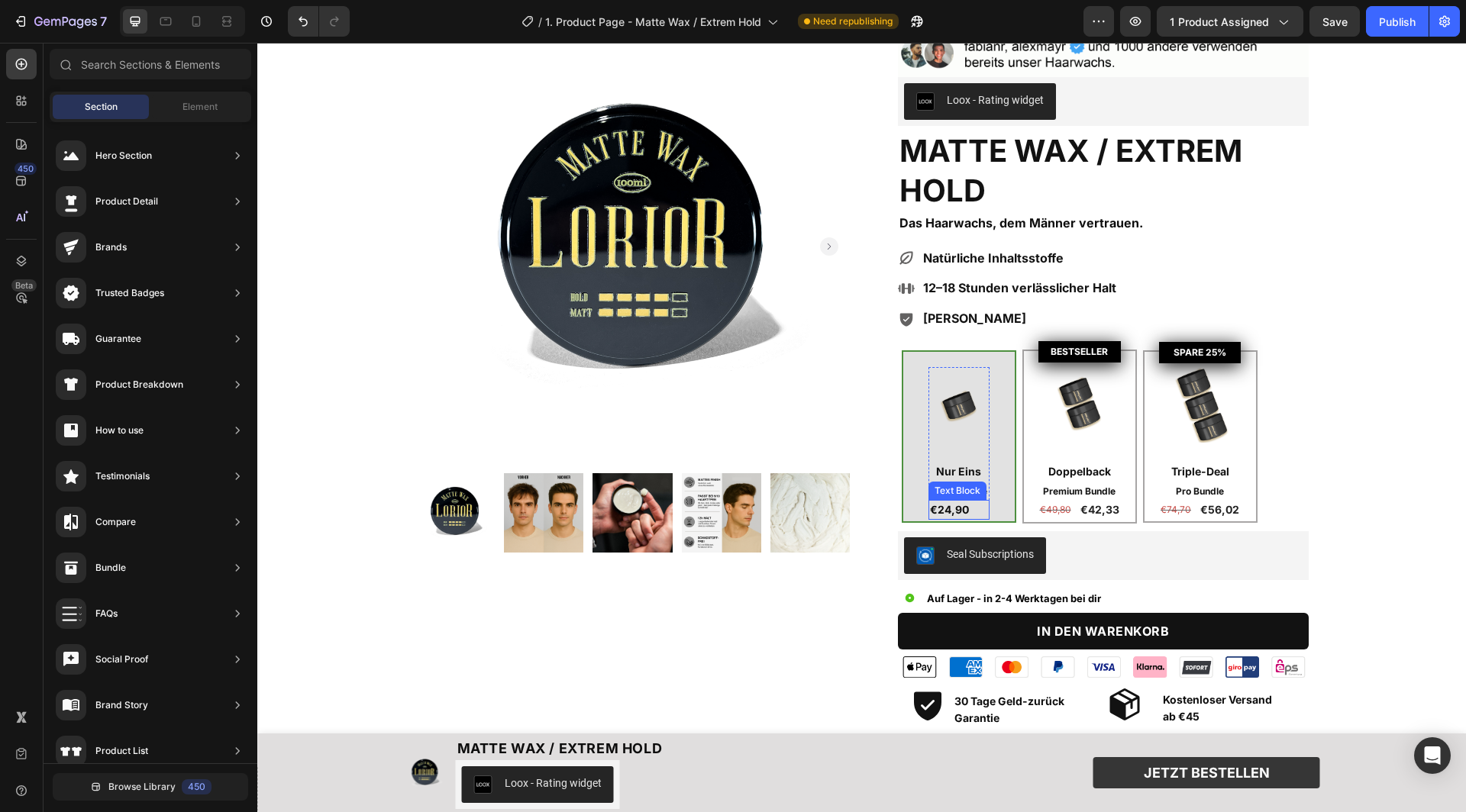
click at [972, 504] on p "€24,90" at bounding box center [958, 509] width 58 height 17
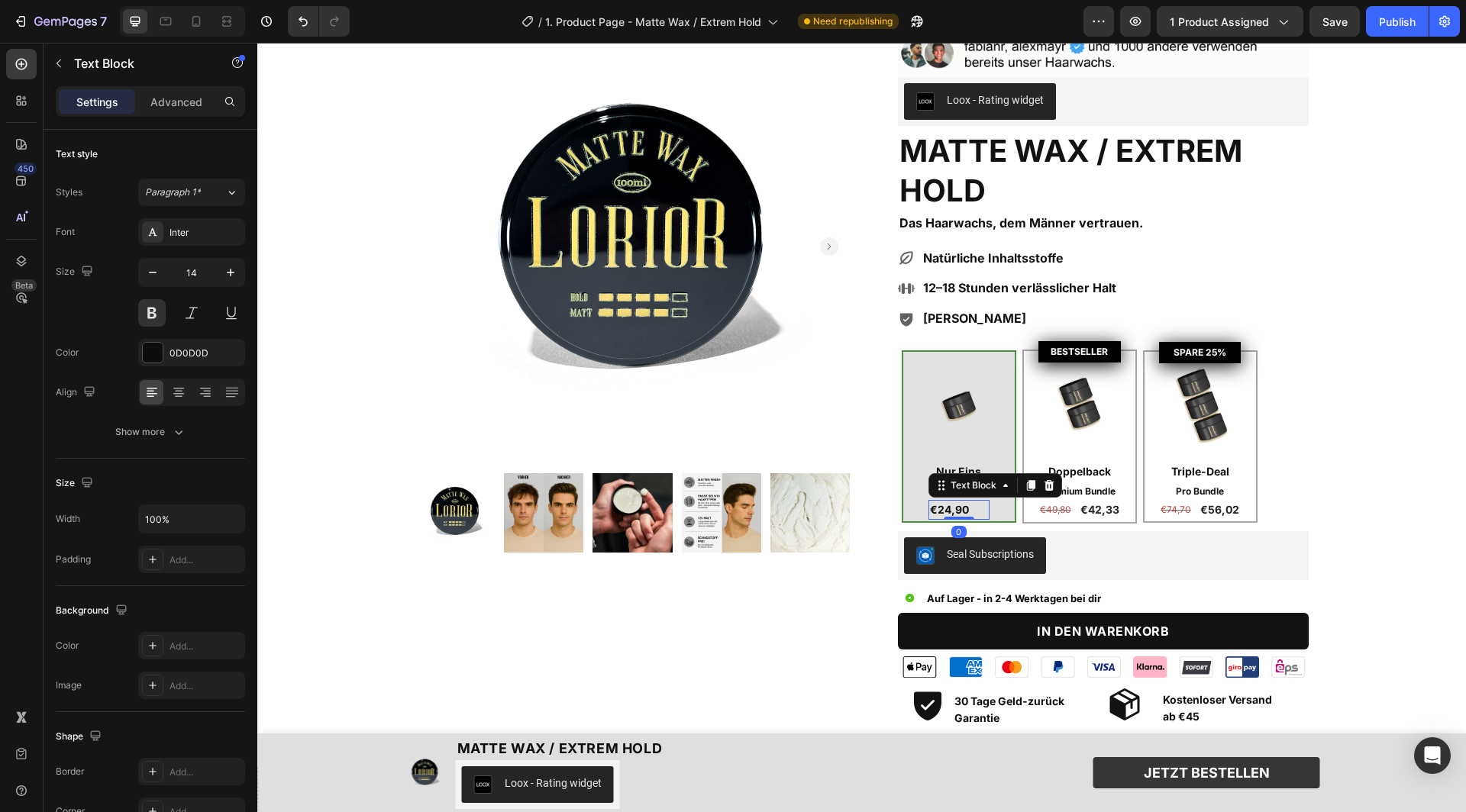
click at [972, 504] on p "€24,90" at bounding box center [958, 509] width 58 height 17
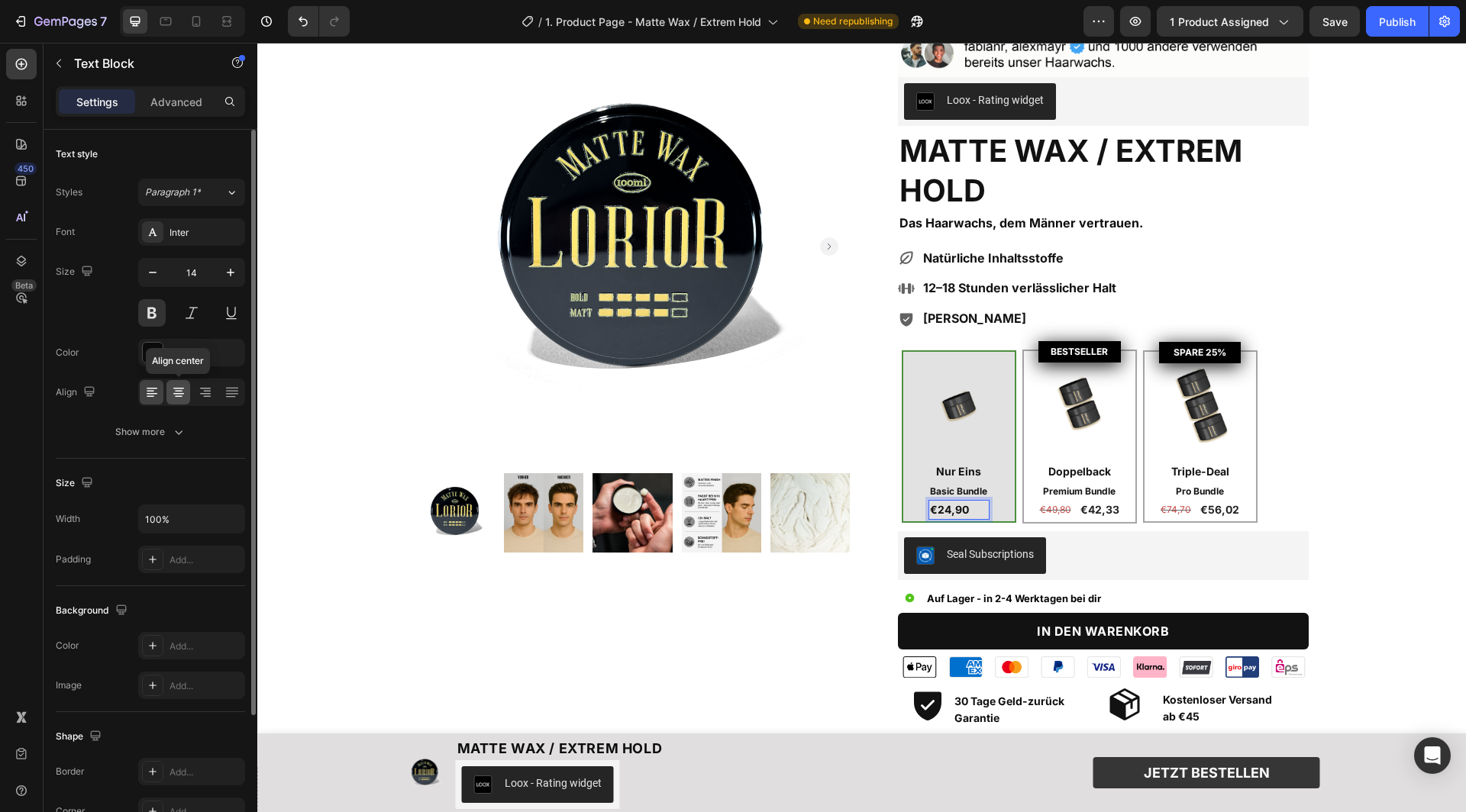
click at [179, 391] on icon at bounding box center [179, 392] width 8 height 2
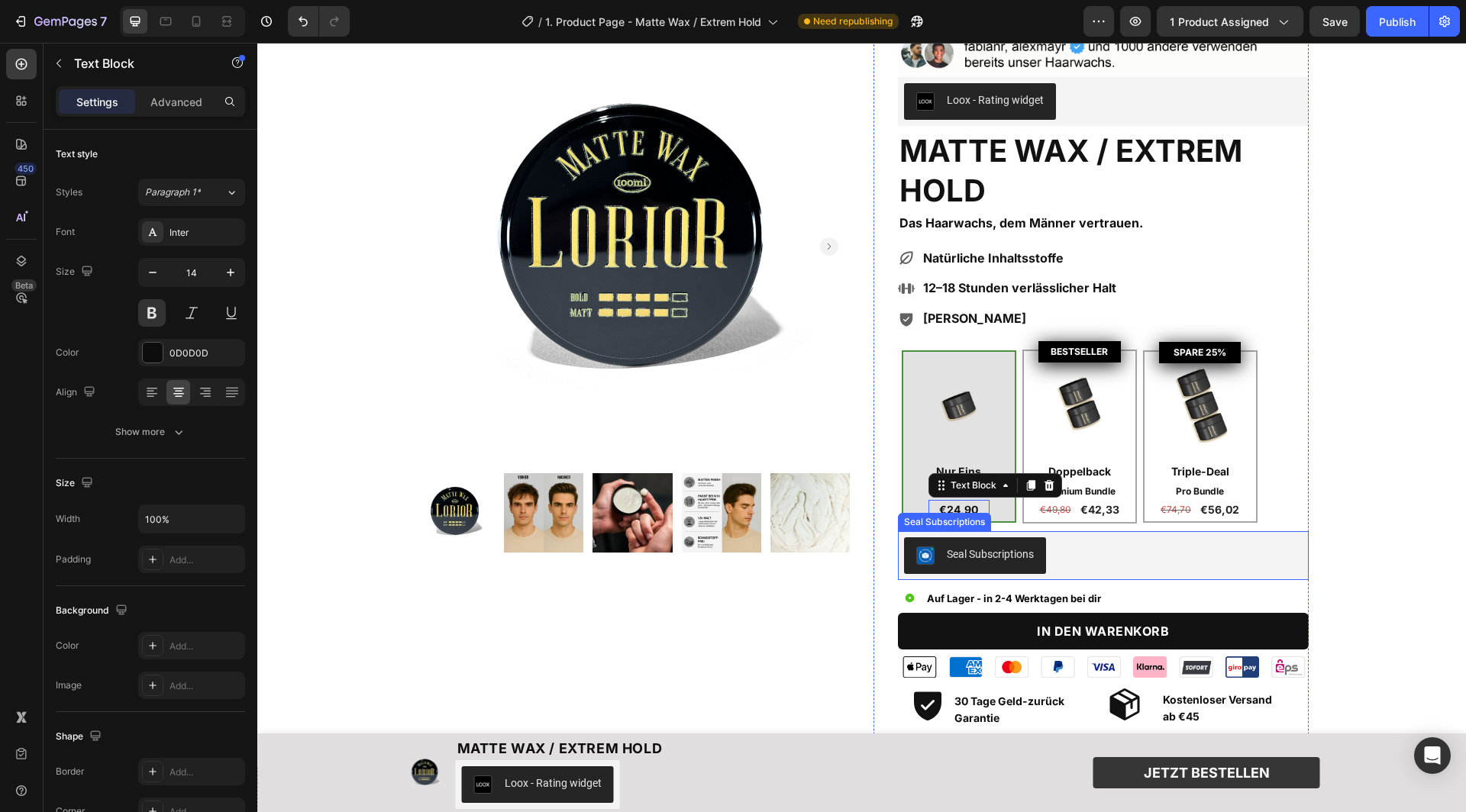
click at [1117, 551] on div "Seal Subscriptions" at bounding box center [1103, 555] width 398 height 37
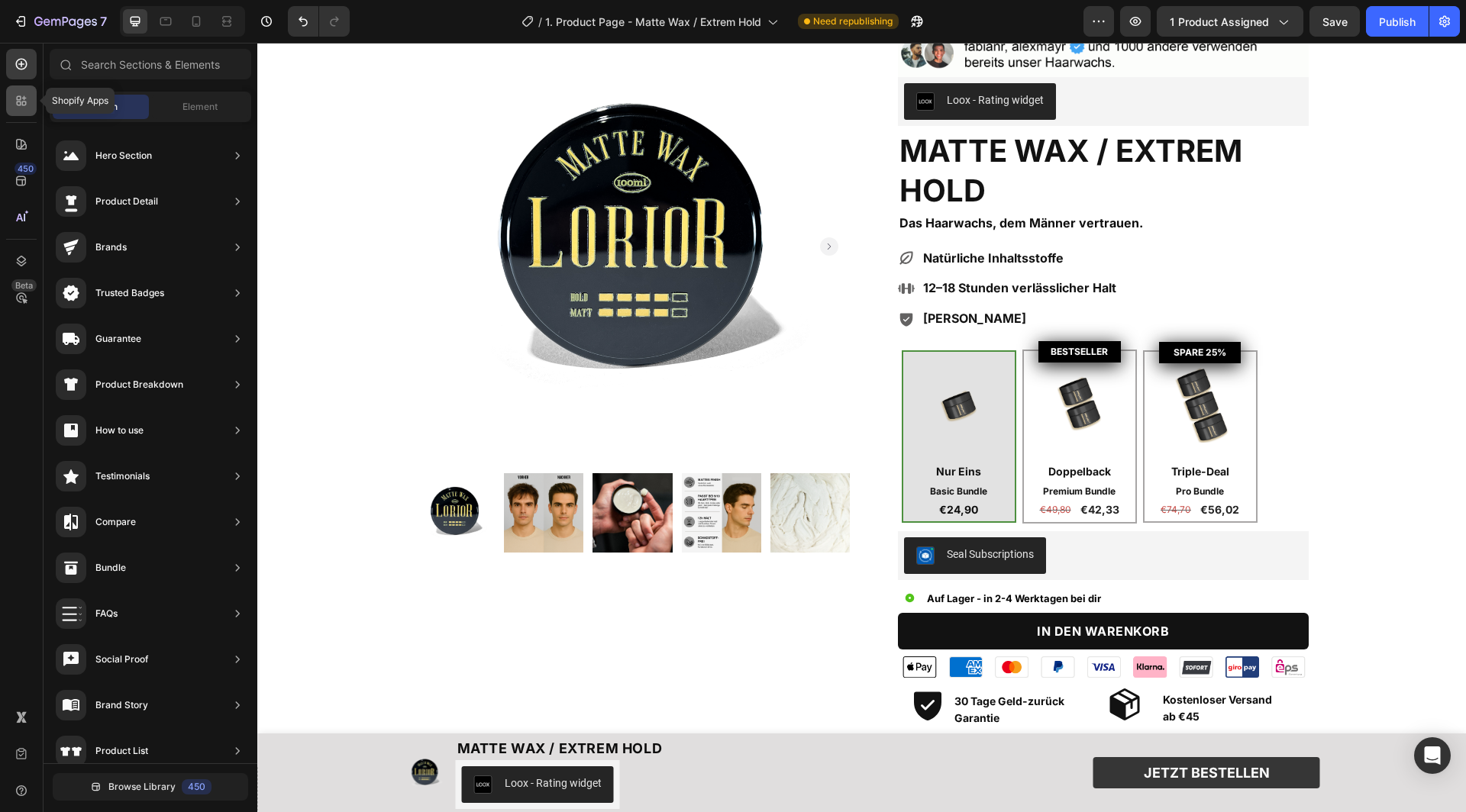
click at [30, 98] on div at bounding box center [21, 101] width 31 height 31
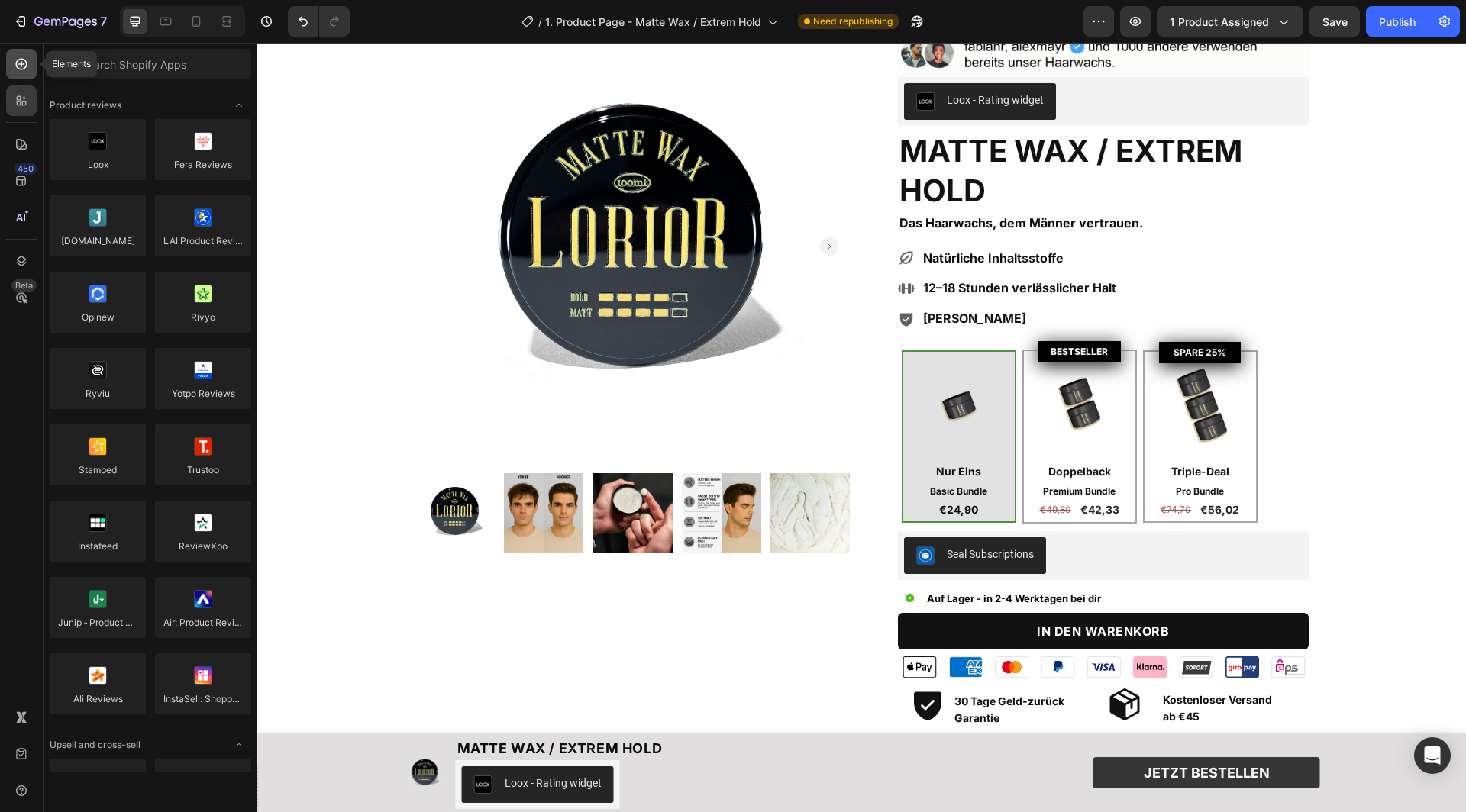
click at [28, 65] on icon at bounding box center [21, 64] width 15 height 15
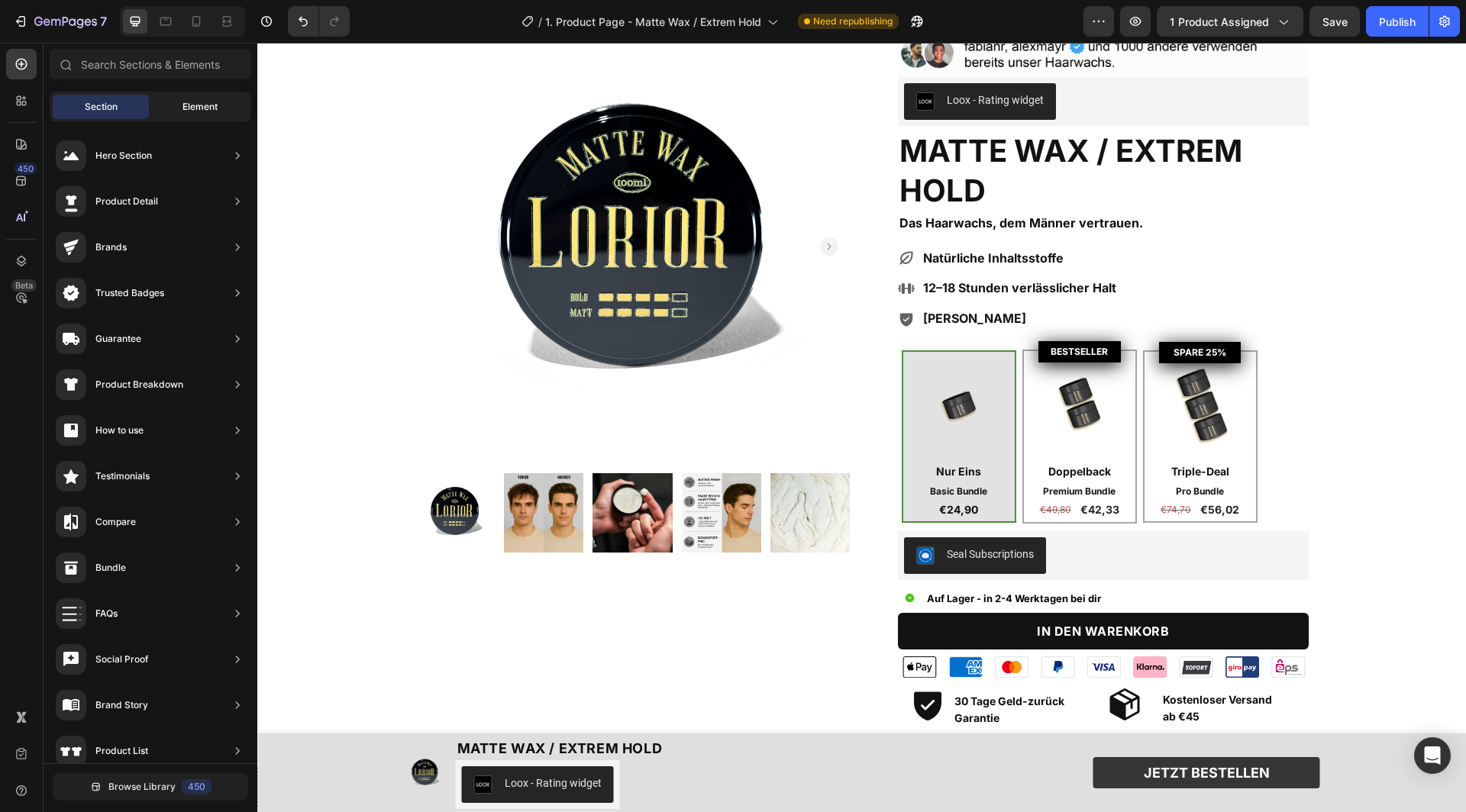
click at [199, 106] on span "Element" at bounding box center [199, 107] width 35 height 14
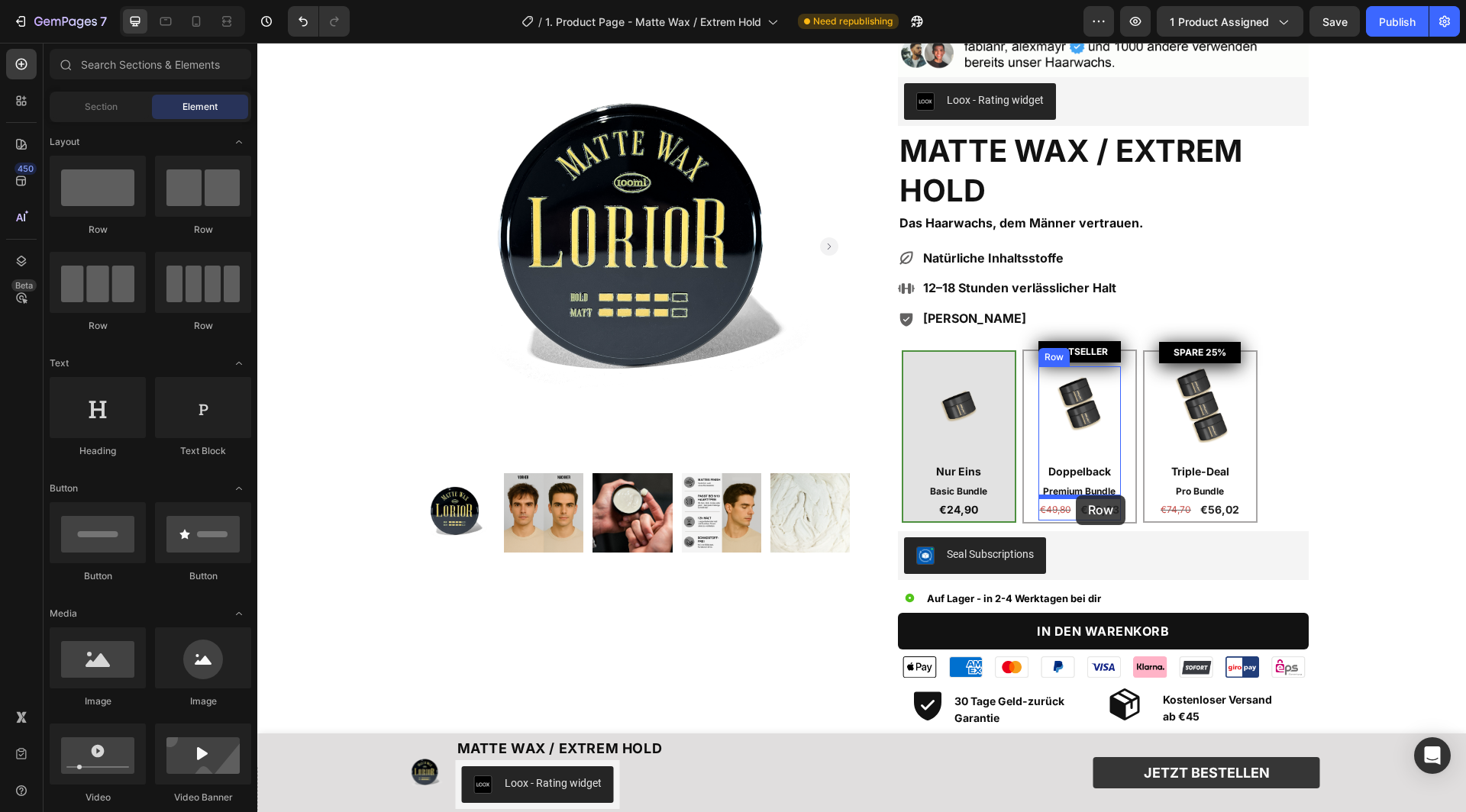
drag, startPoint x: 465, startPoint y: 218, endPoint x: 1076, endPoint y: 496, distance: 671.3
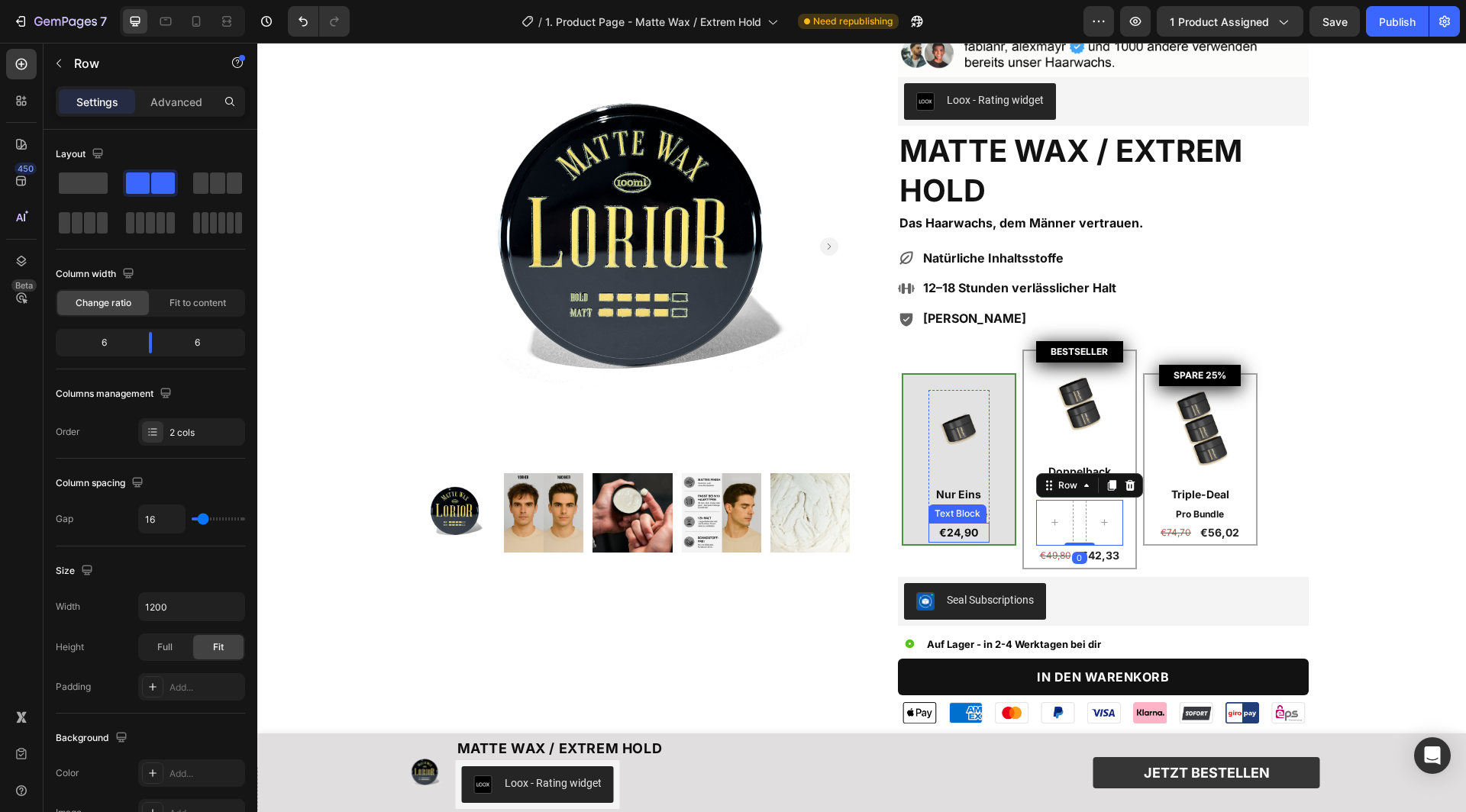
click at [955, 526] on p "€24,90" at bounding box center [958, 532] width 58 height 17
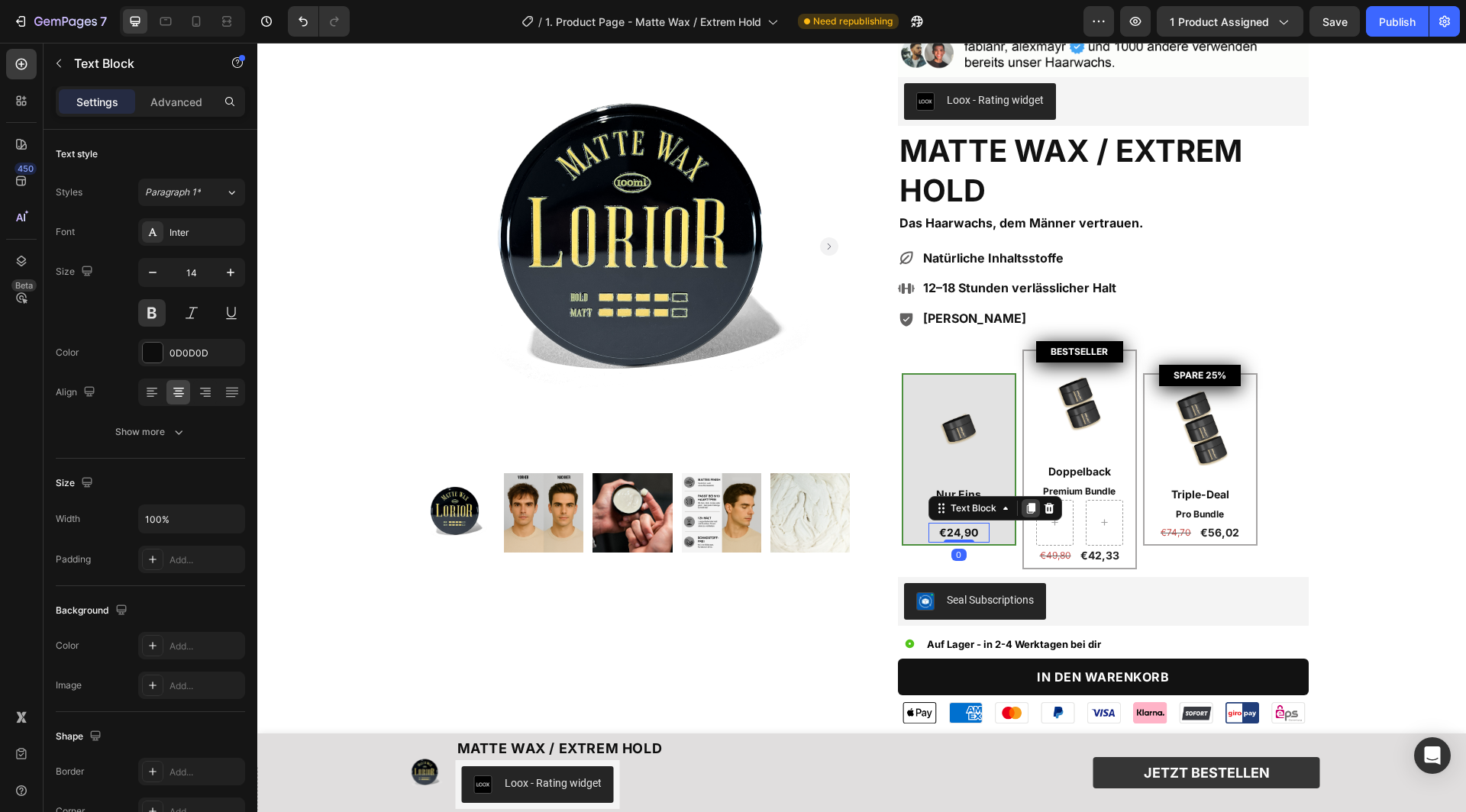
click at [1028, 507] on icon at bounding box center [1030, 508] width 8 height 11
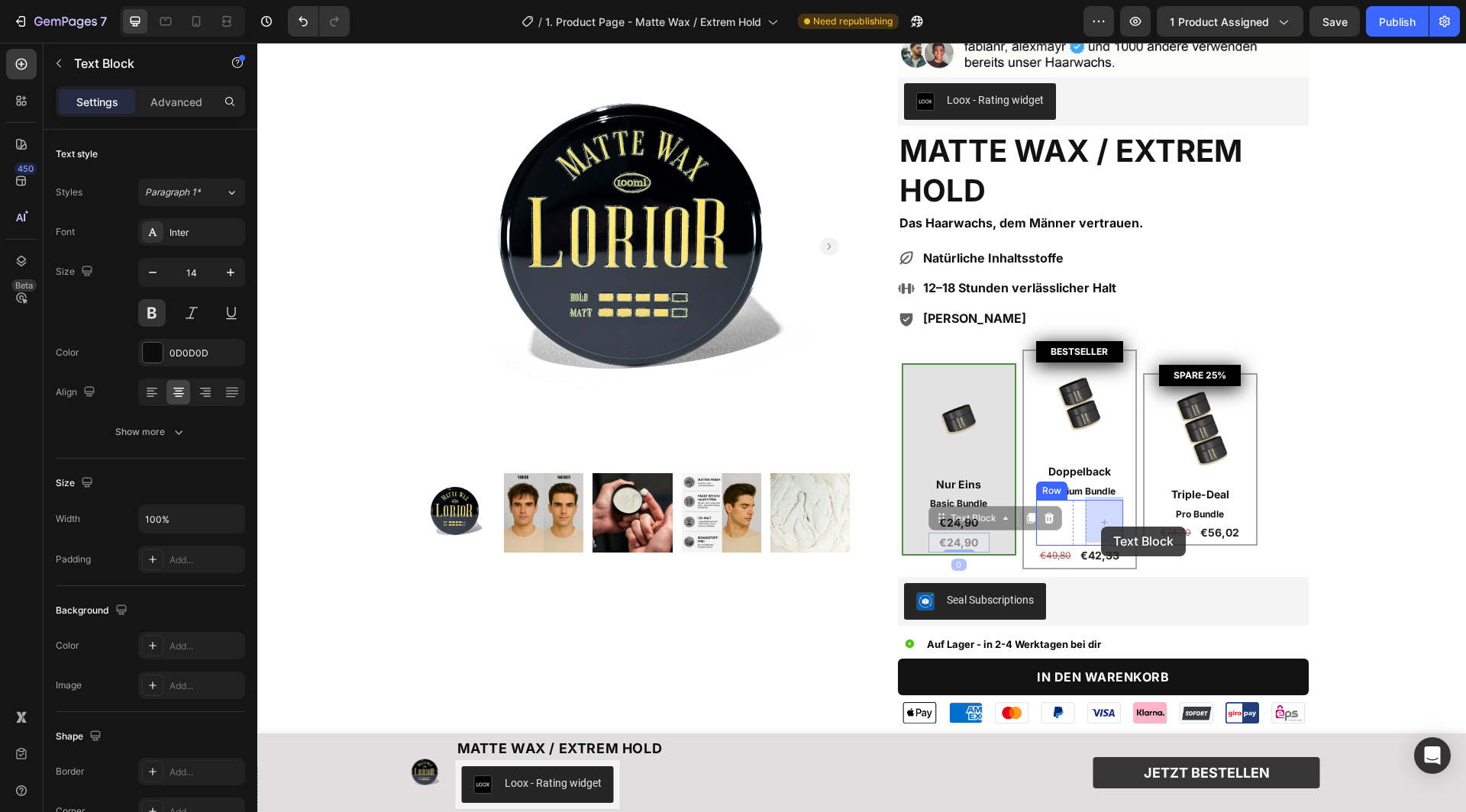
drag, startPoint x: 947, startPoint y: 516, endPoint x: 1101, endPoint y: 526, distance: 154.3
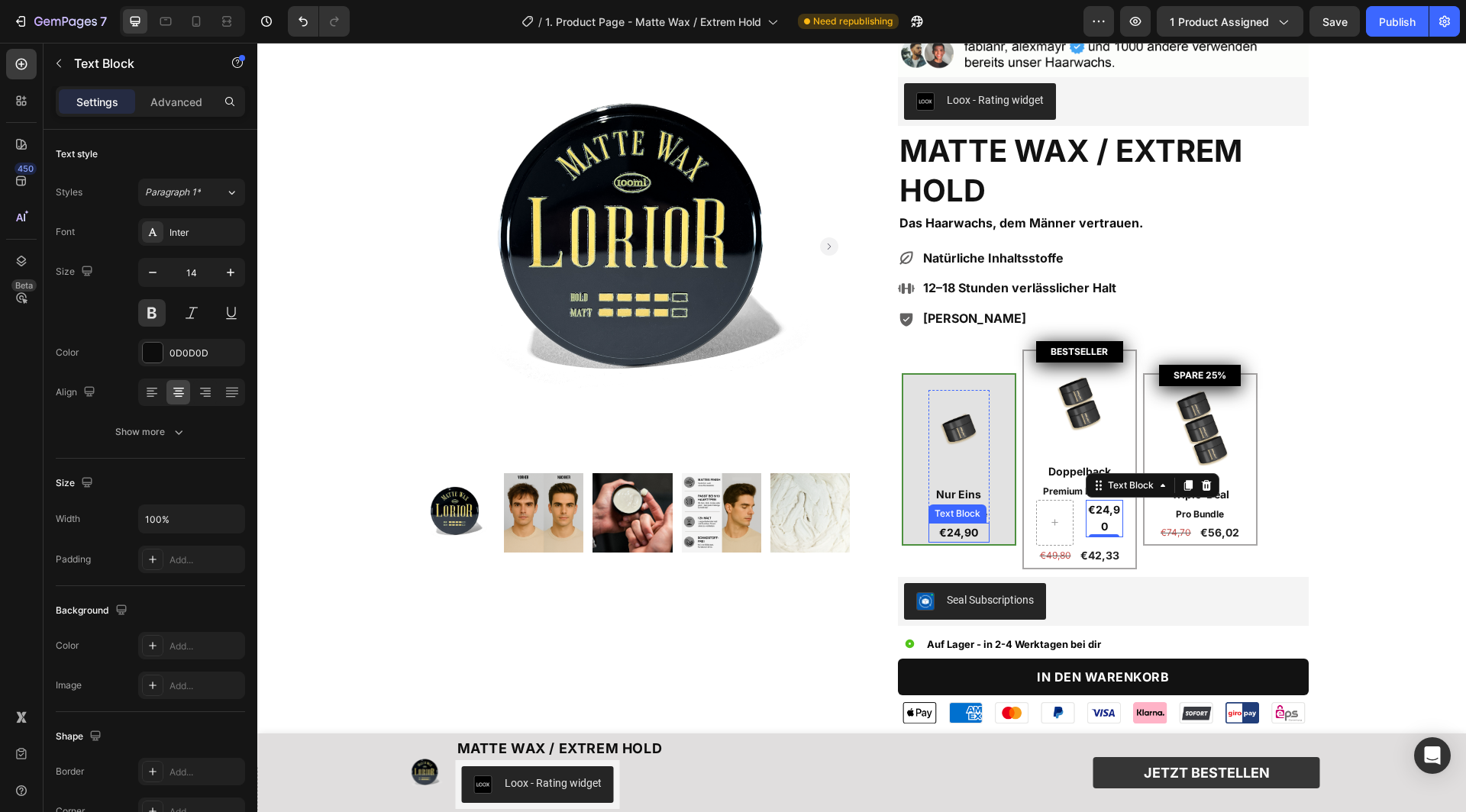
click at [949, 510] on div "Text Block" at bounding box center [957, 513] width 52 height 14
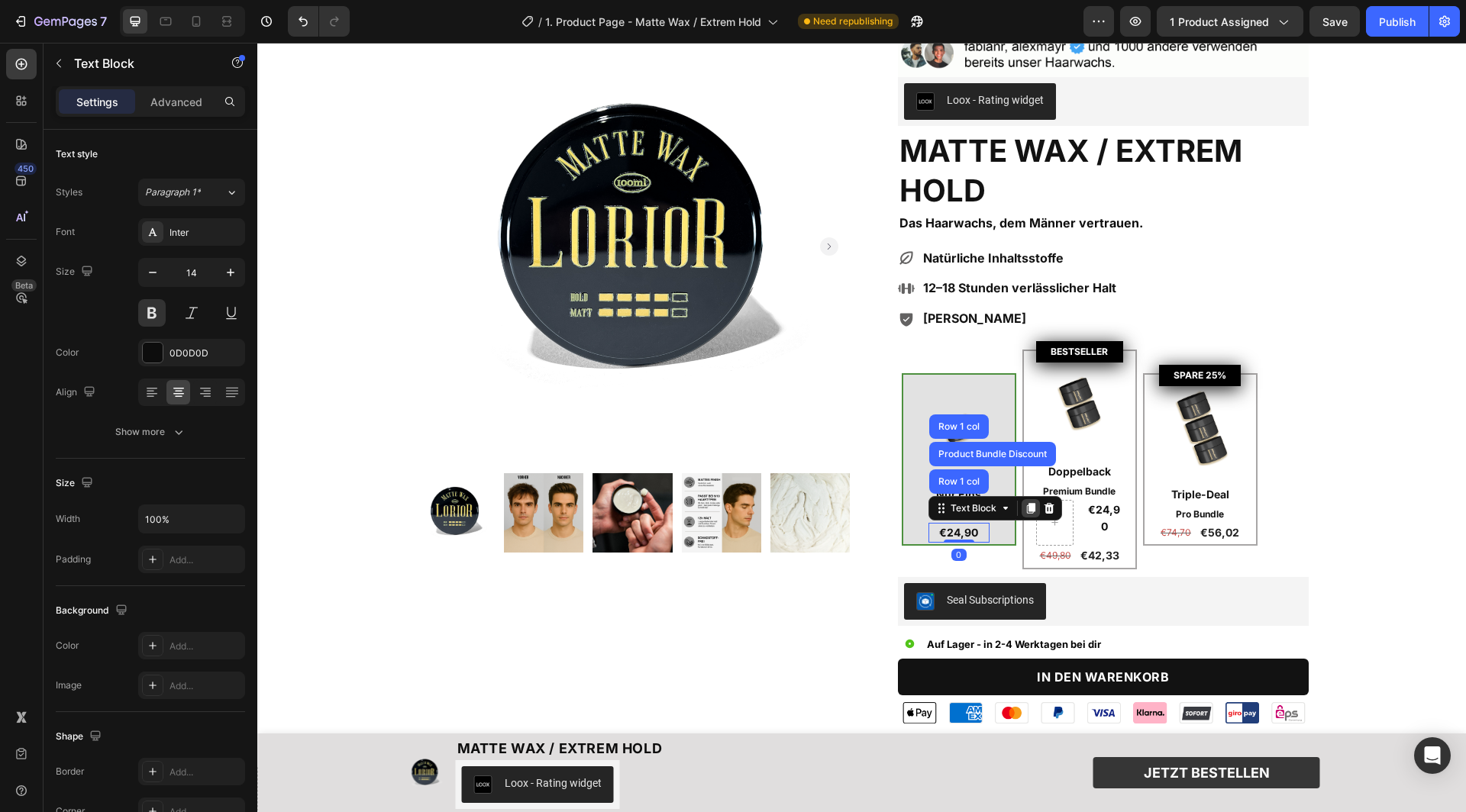
click at [1025, 507] on icon at bounding box center [1031, 508] width 12 height 12
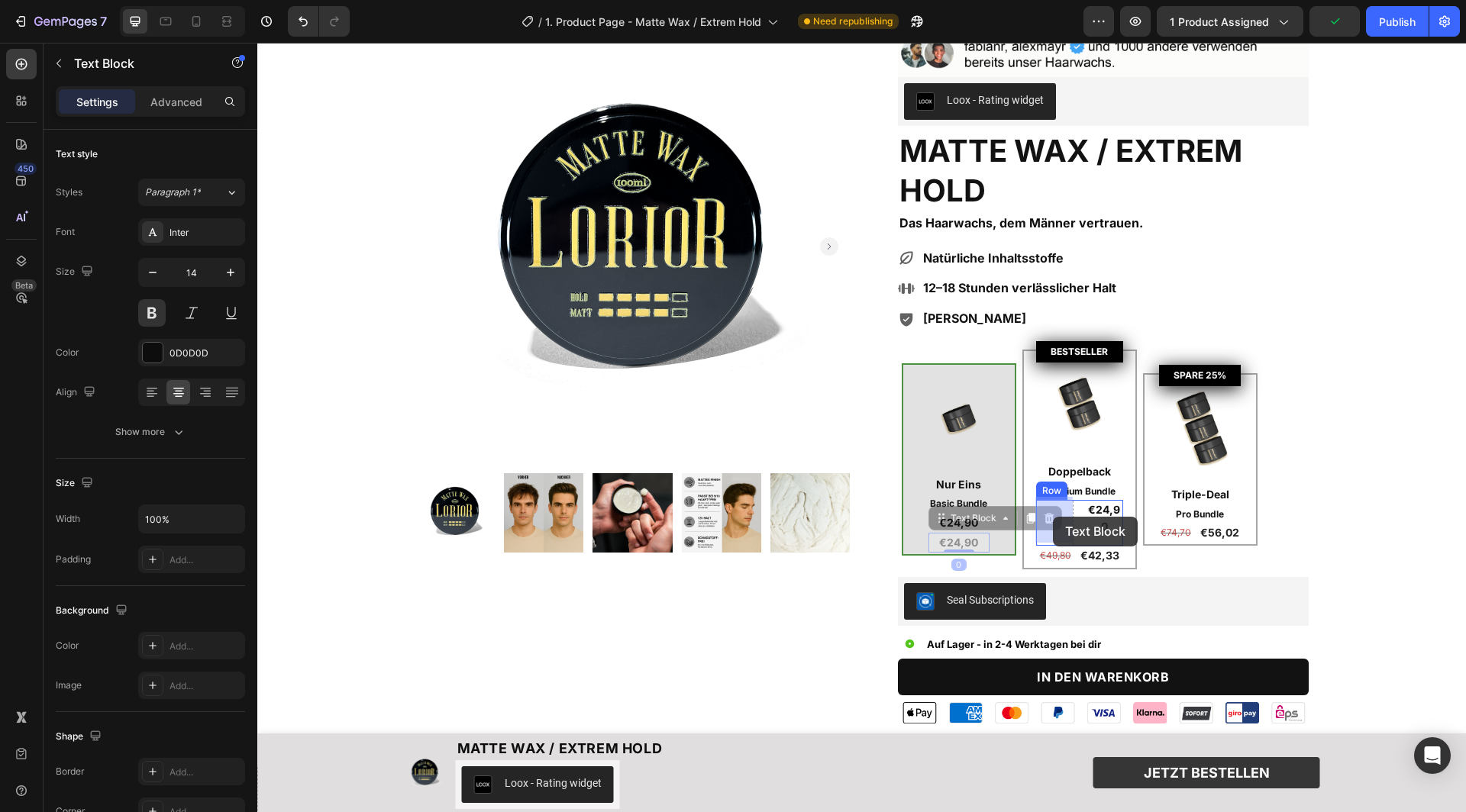
drag, startPoint x: 942, startPoint y: 516, endPoint x: 1053, endPoint y: 516, distance: 111.0
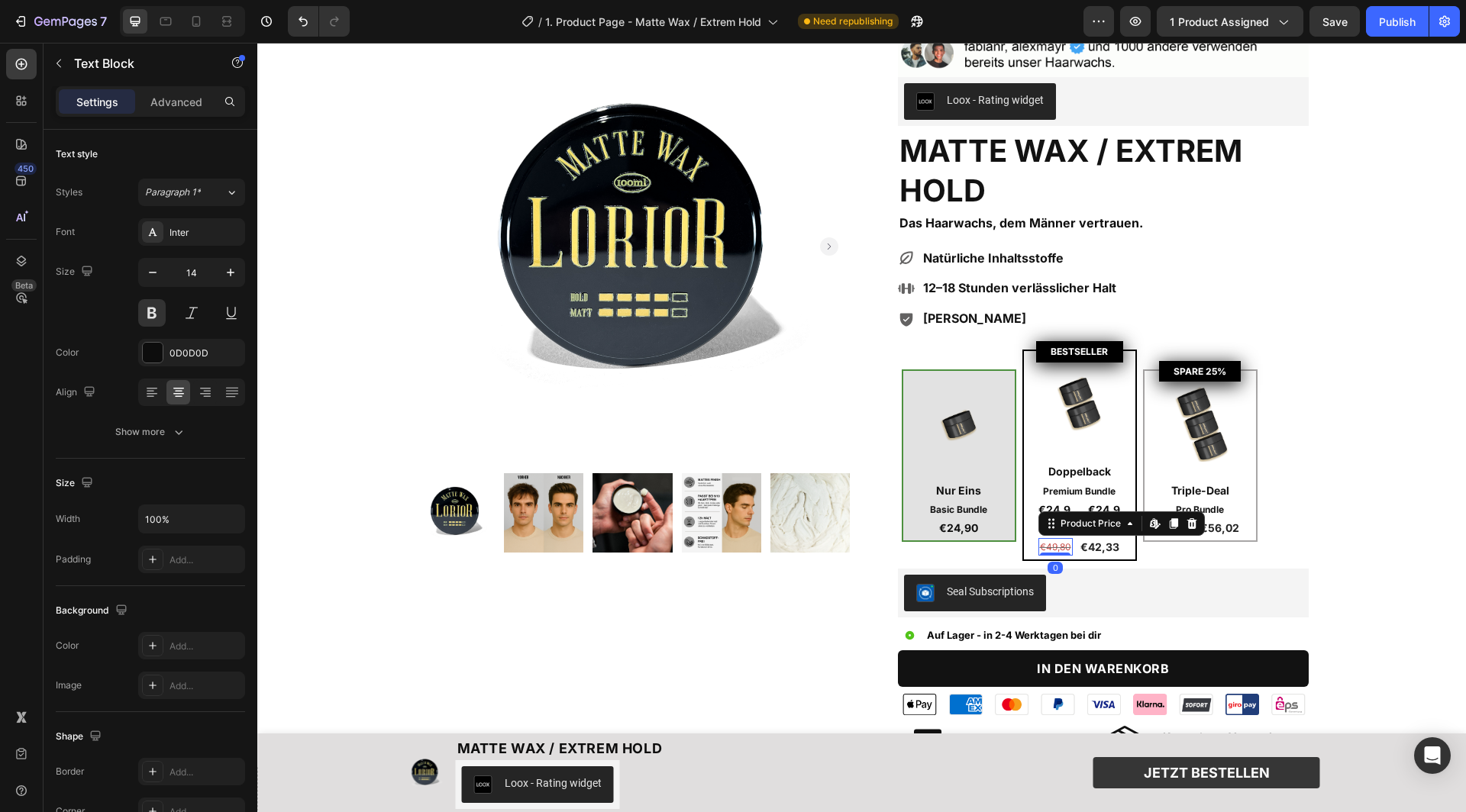
click at [1043, 539] on div "€49,80" at bounding box center [1055, 547] width 35 height 18
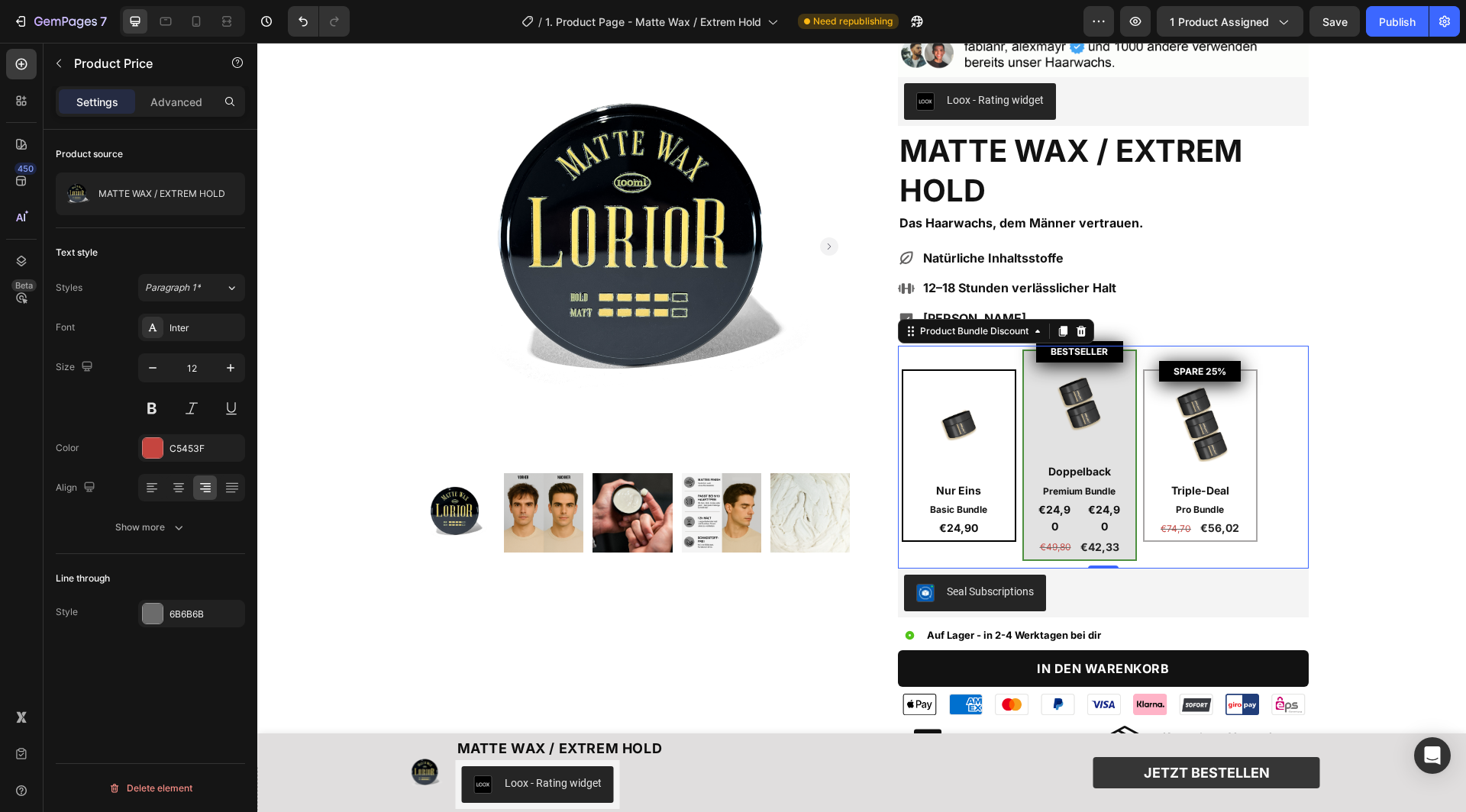
click at [1182, 549] on div "Image Nur Eins Text Block Basic Bundle Text Block €24,90 Text Block Row BESTSEL…" at bounding box center [1103, 455] width 403 height 212
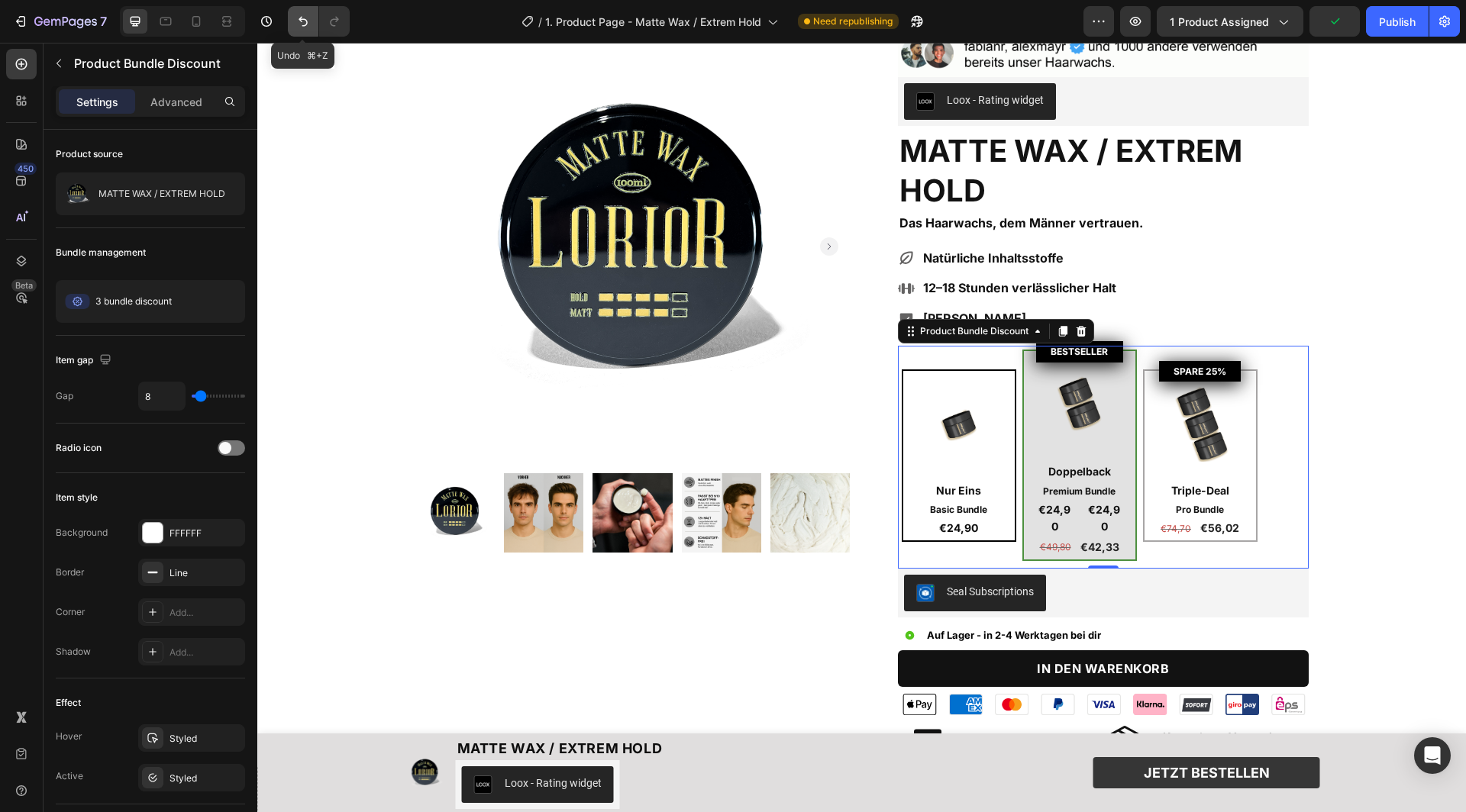
click at [292, 19] on button "Undo/Redo" at bounding box center [303, 21] width 31 height 31
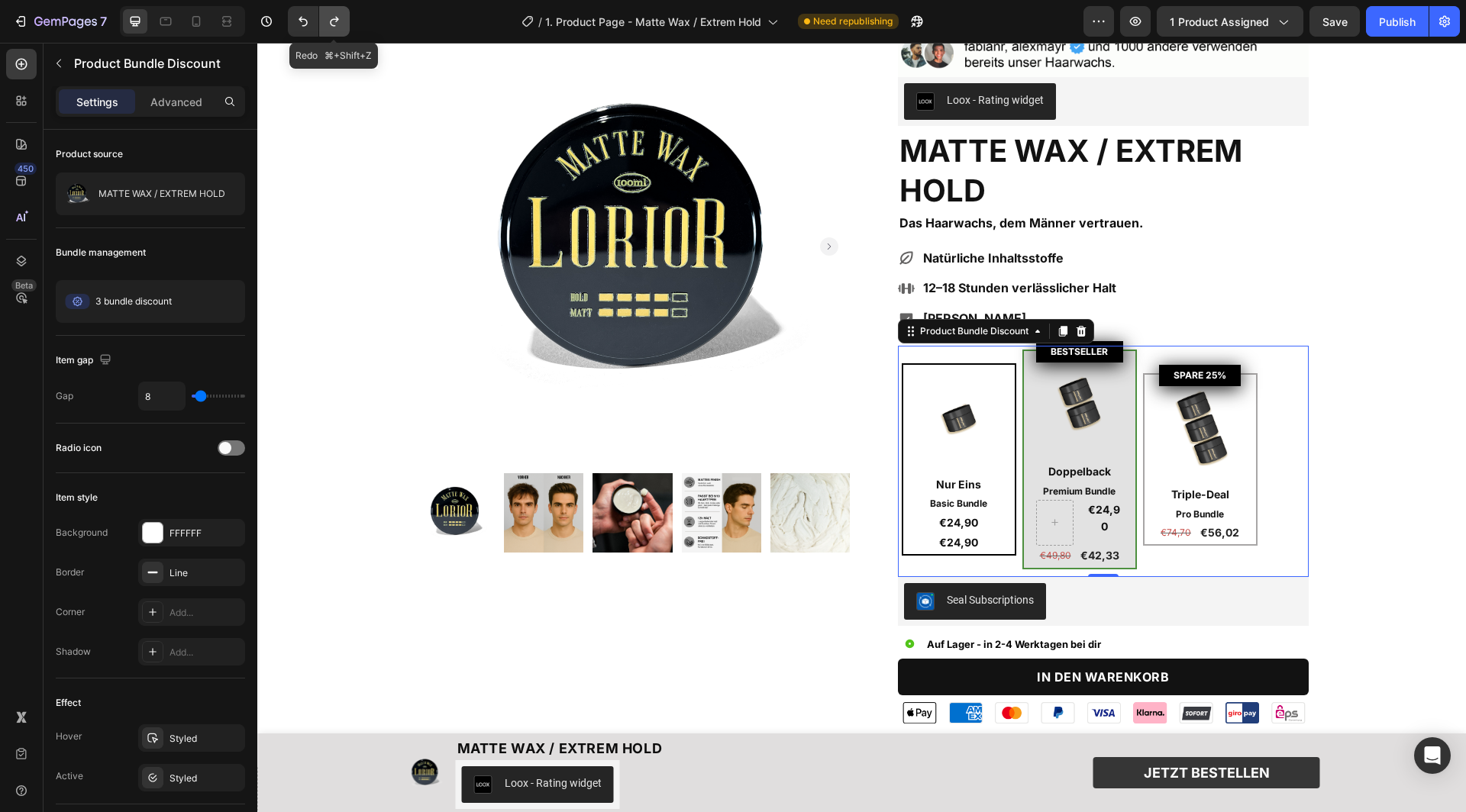
click at [336, 21] on icon "Undo/Redo" at bounding box center [333, 22] width 8 height 10
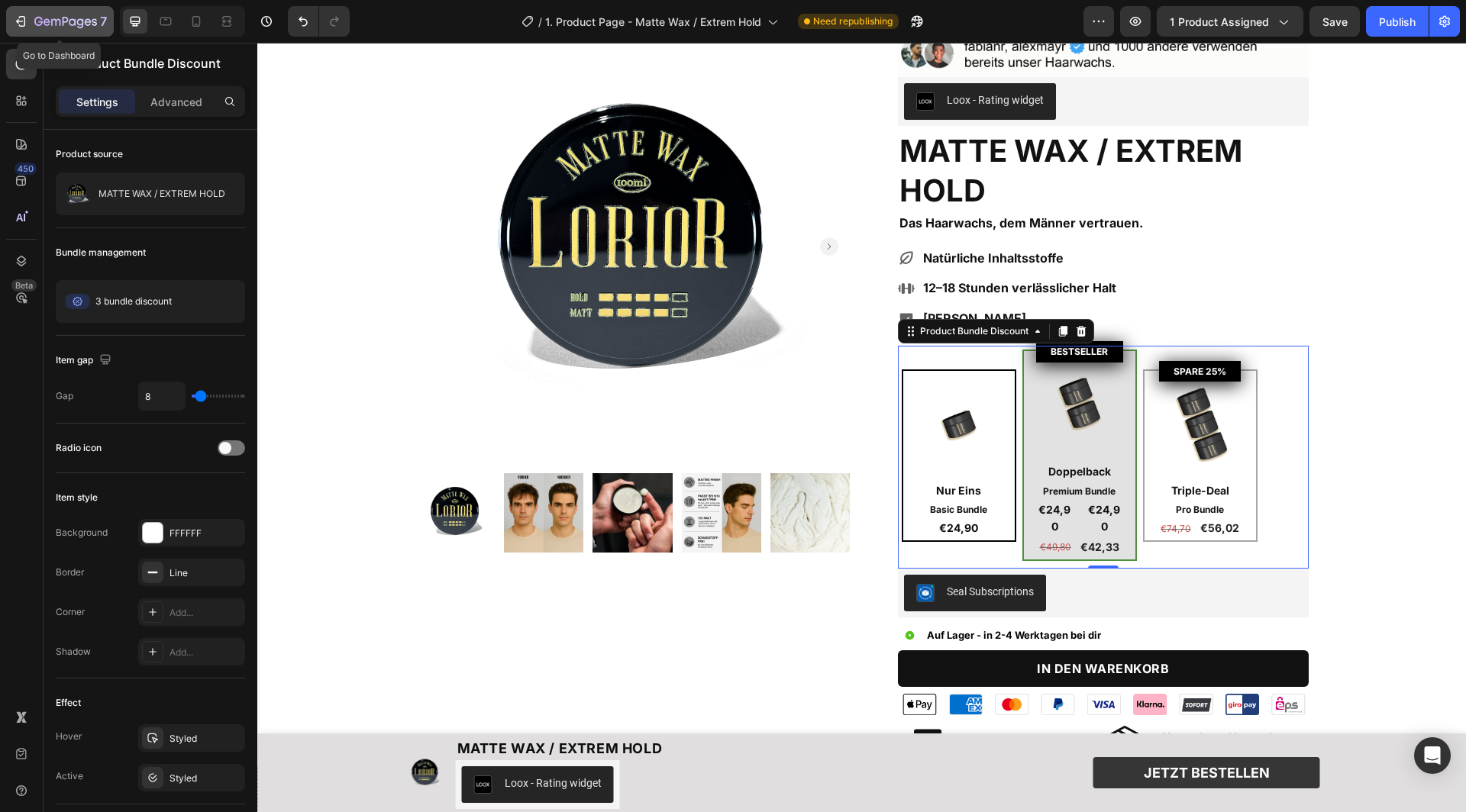
click at [64, 28] on icon "button" at bounding box center [66, 22] width 63 height 13
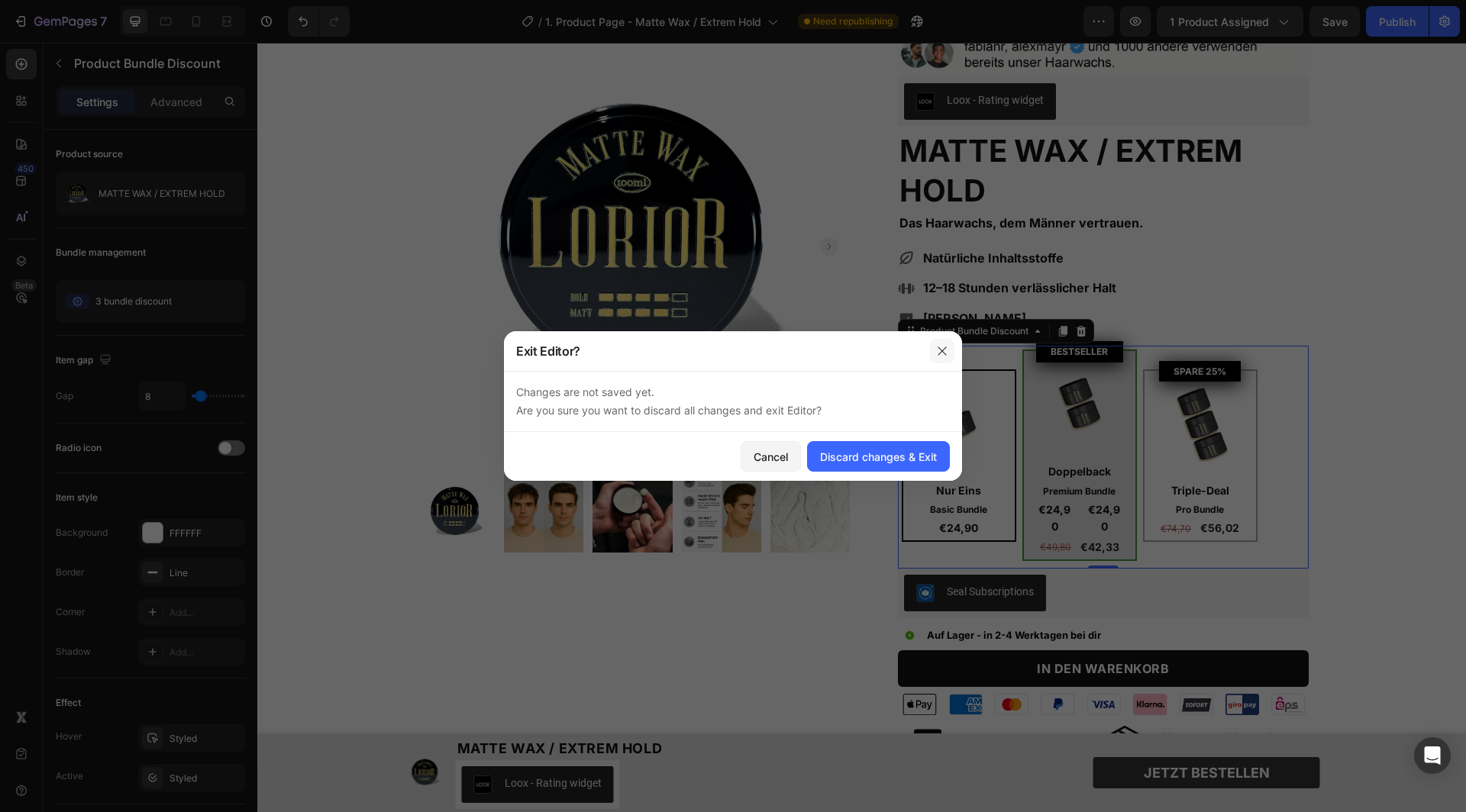
click at [943, 354] on icon "button" at bounding box center [942, 351] width 12 height 12
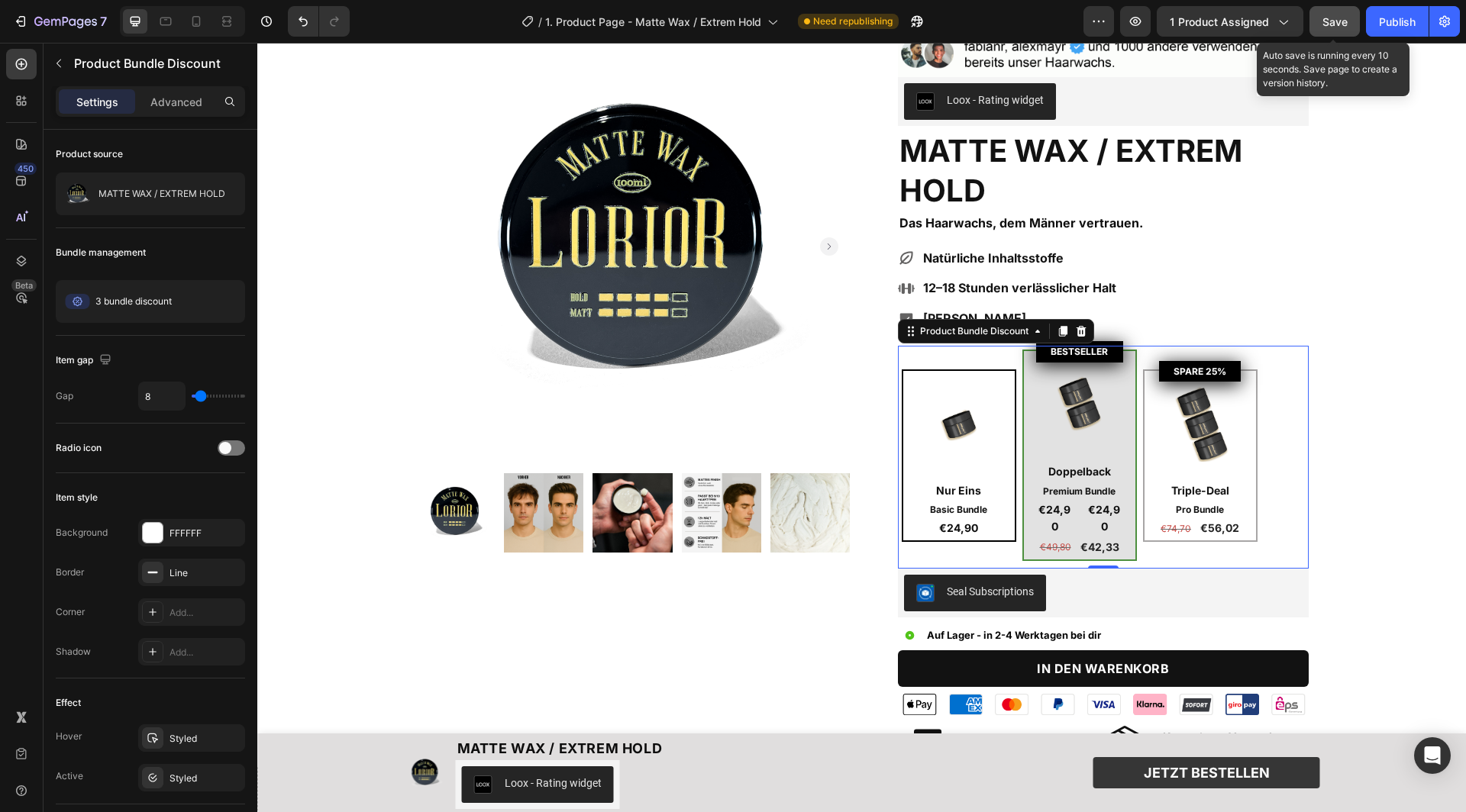
click at [1343, 18] on span "Save" at bounding box center [1335, 21] width 25 height 13
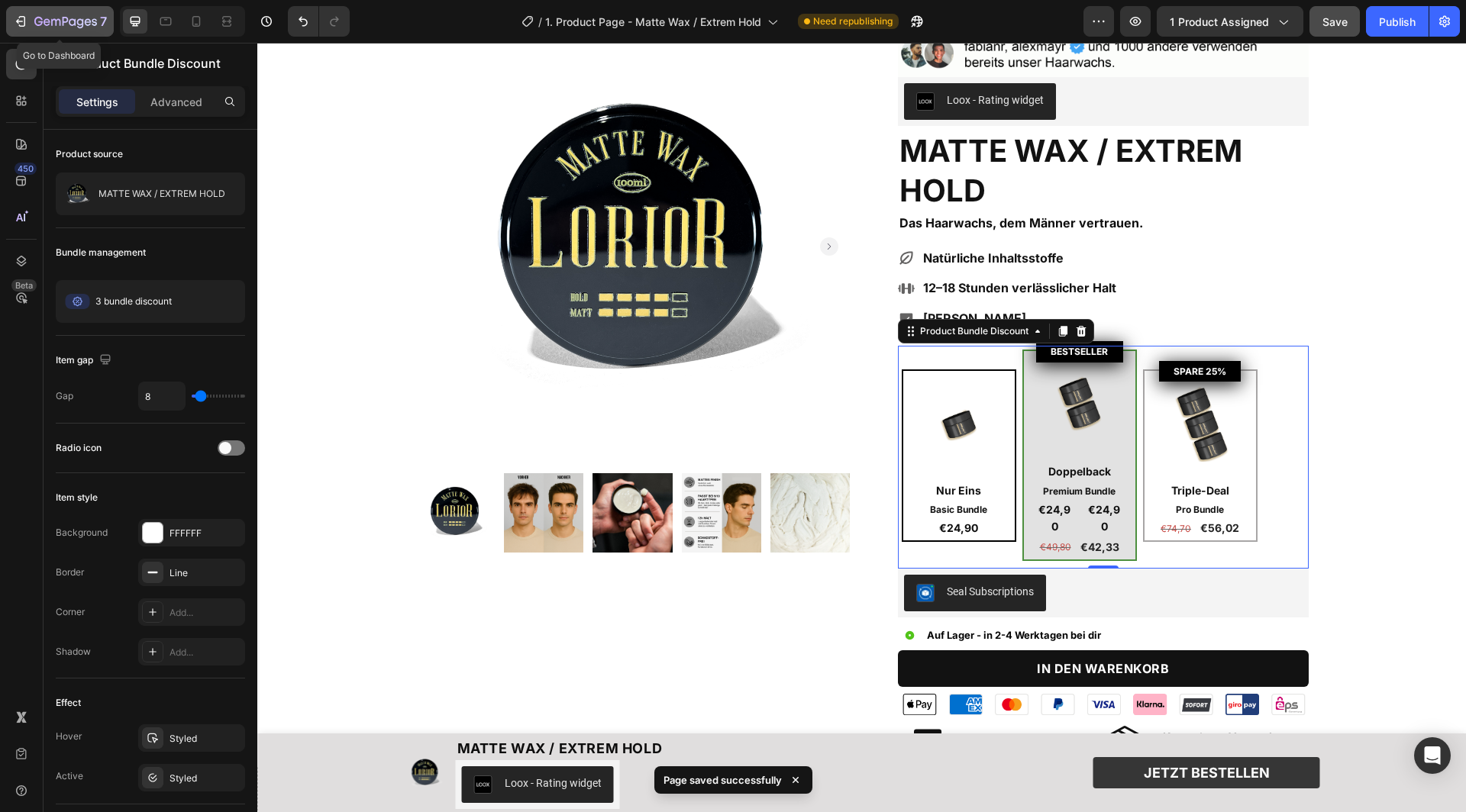
click at [74, 19] on icon "button" at bounding box center [66, 22] width 63 height 13
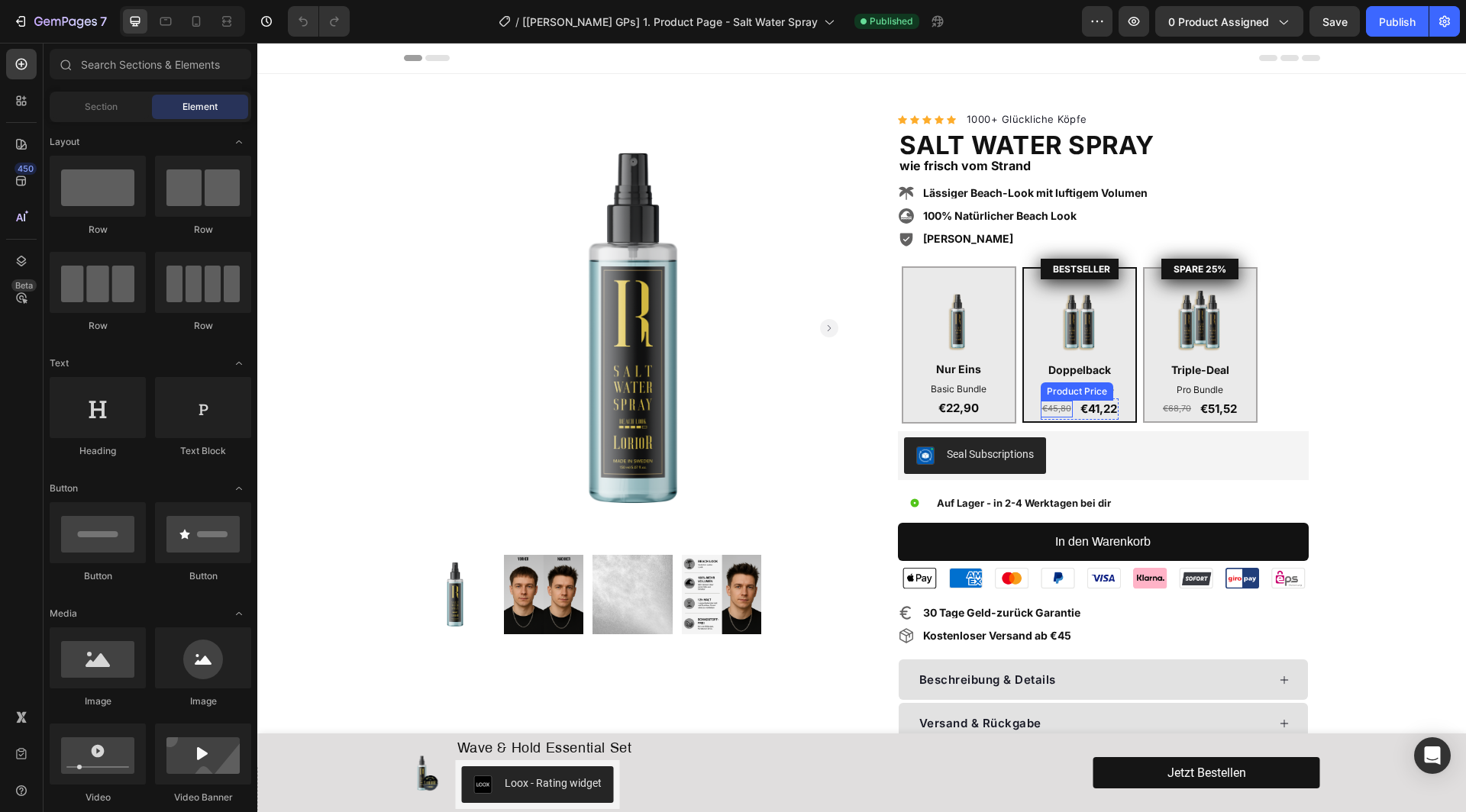
click at [1063, 409] on div "€45,80" at bounding box center [1057, 409] width 32 height 17
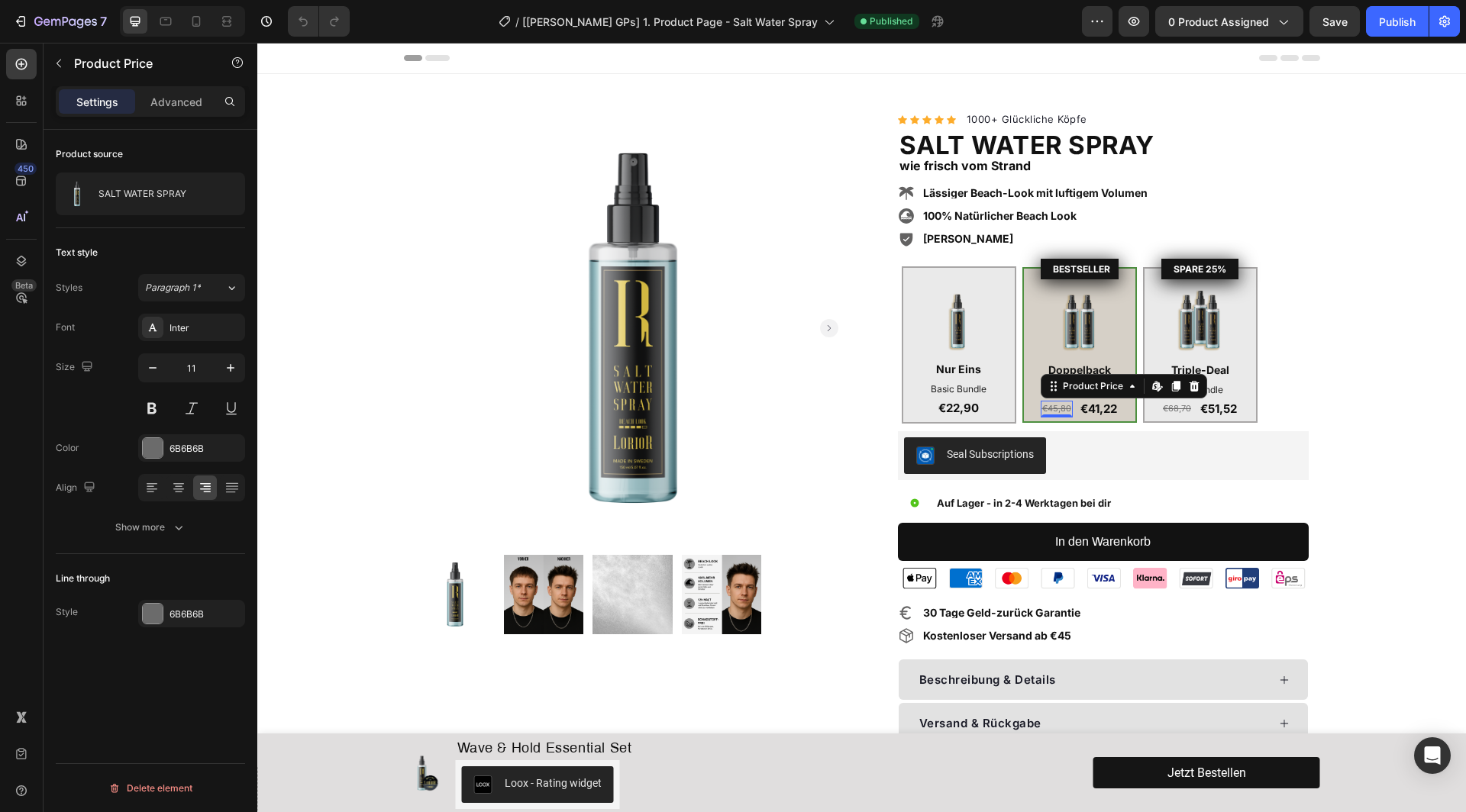
click at [1061, 408] on div "€45,80" at bounding box center [1057, 409] width 32 height 17
click at [1101, 408] on p "€41,22" at bounding box center [1099, 409] width 37 height 18
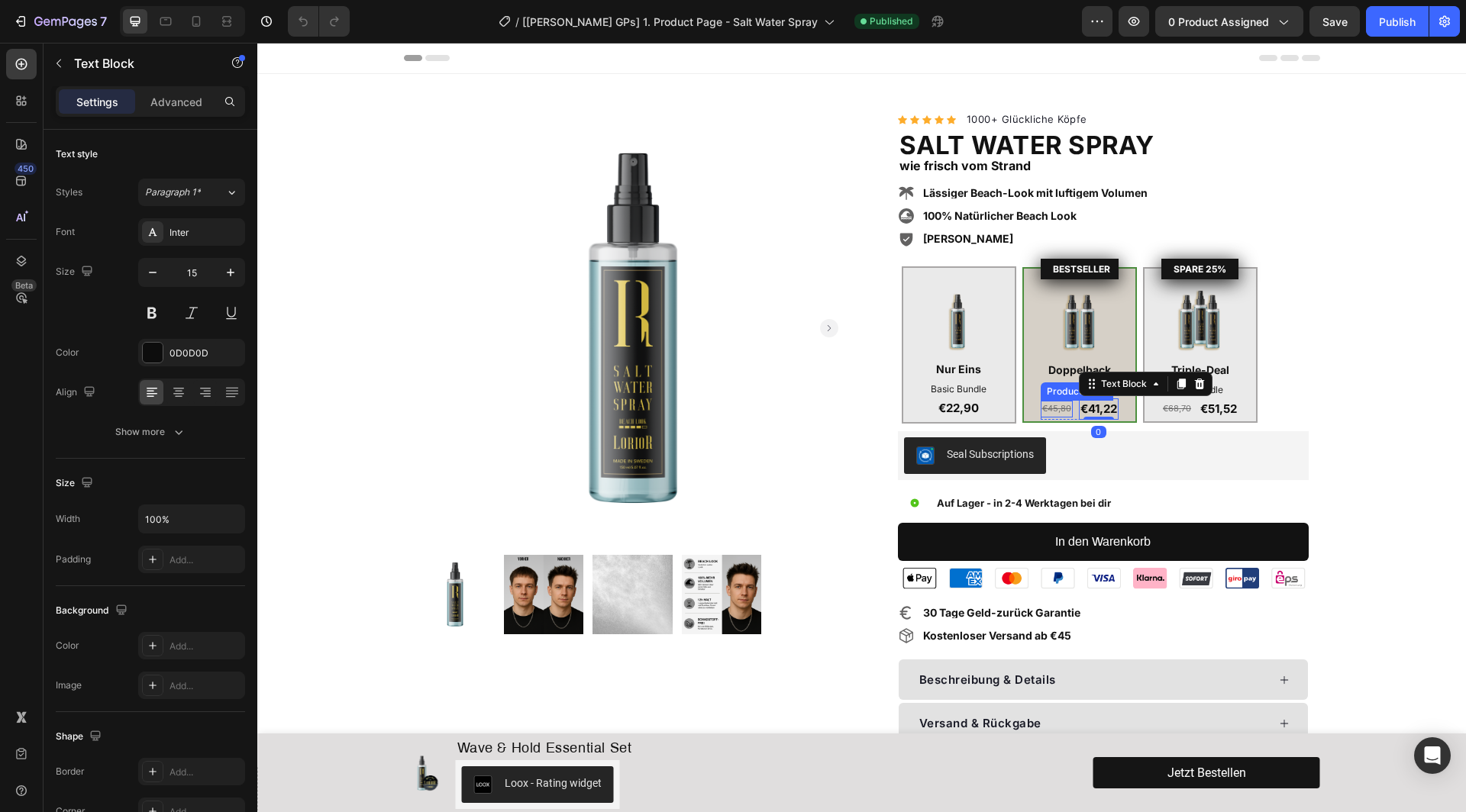
click at [1056, 406] on div "€45,80" at bounding box center [1057, 409] width 32 height 17
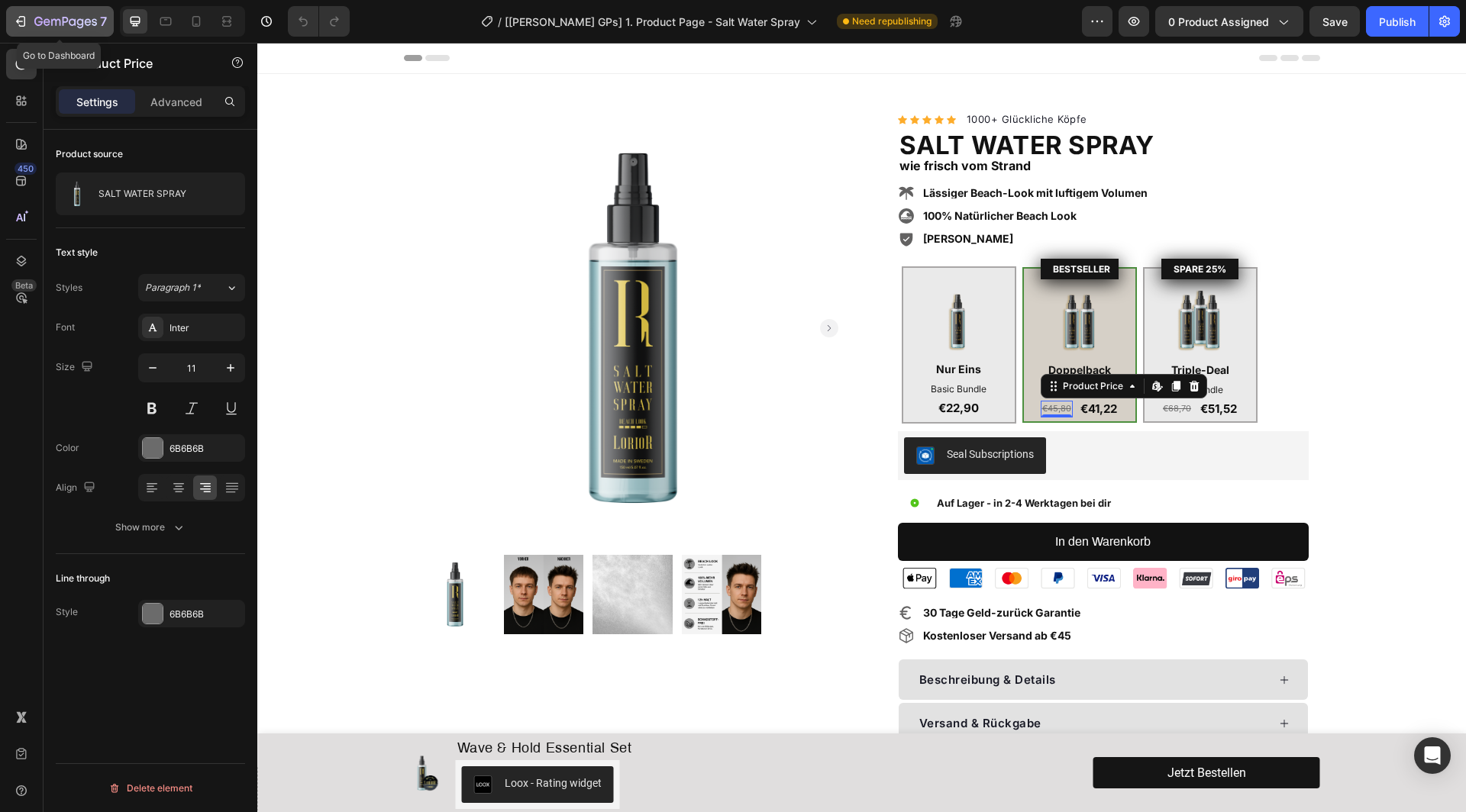
click at [65, 21] on icon "button" at bounding box center [66, 21] width 6 height 9
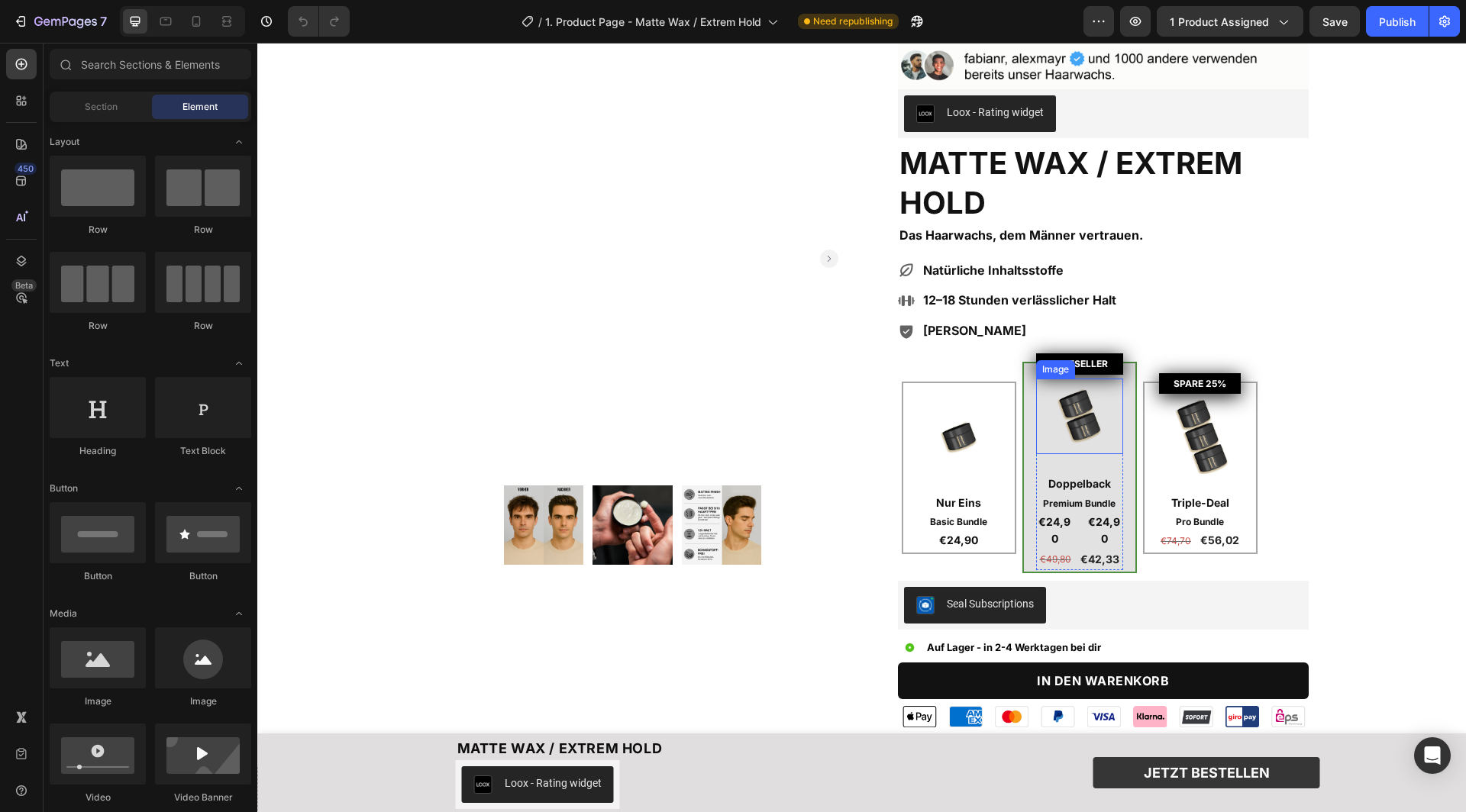
scroll to position [81, 0]
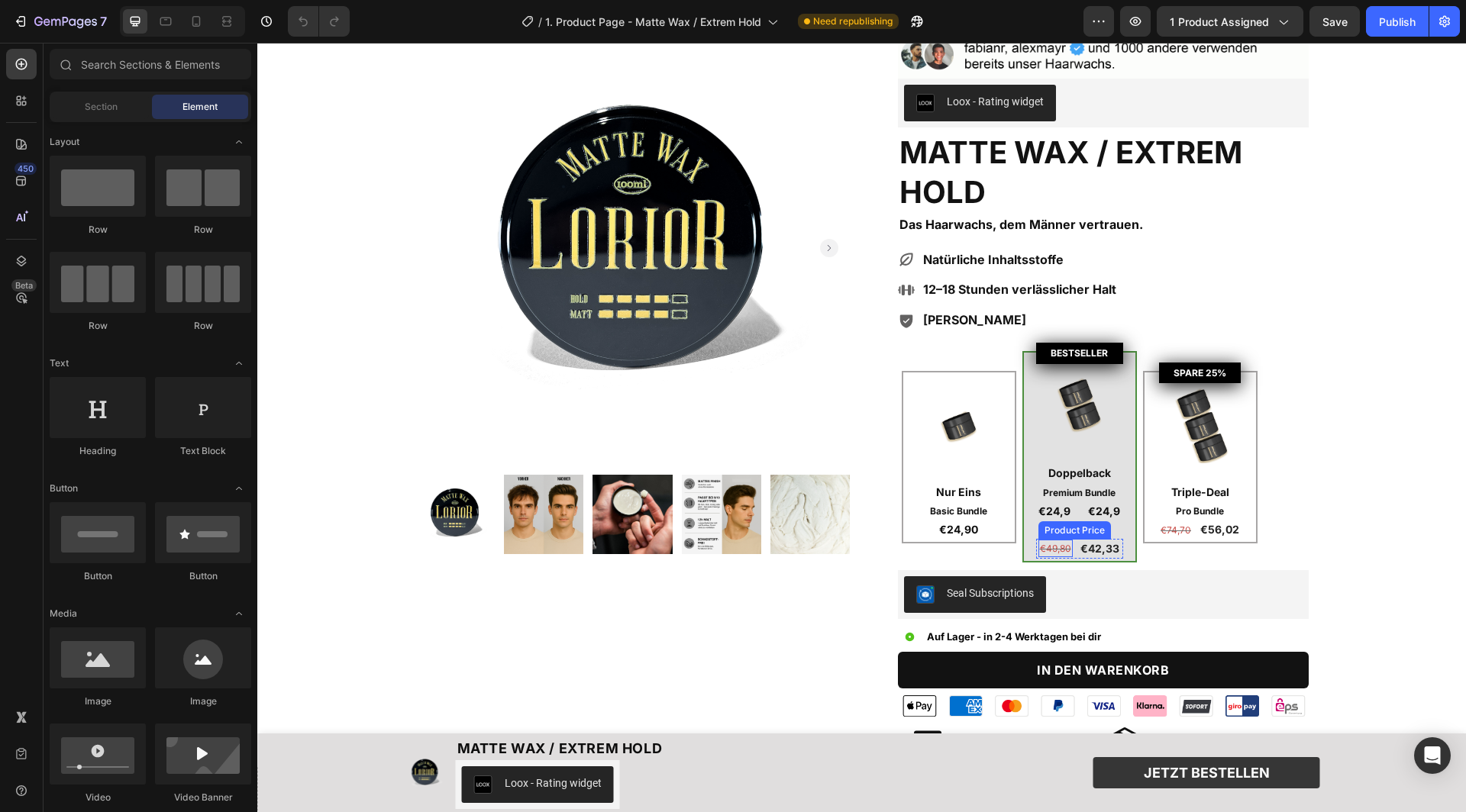
click at [1052, 545] on div "€49,80" at bounding box center [1055, 548] width 35 height 18
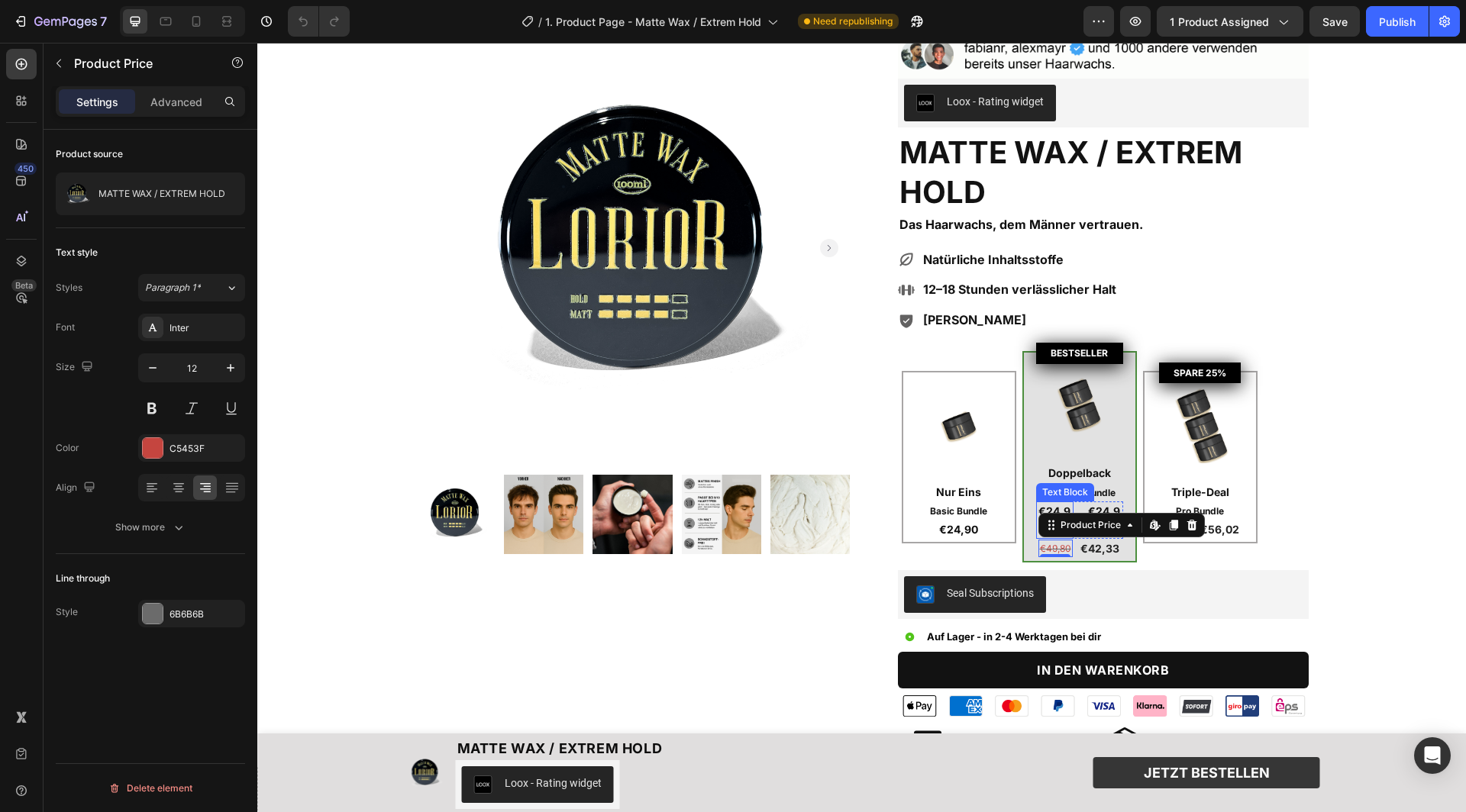
click at [1056, 507] on p "€24,90" at bounding box center [1055, 520] width 35 height 35
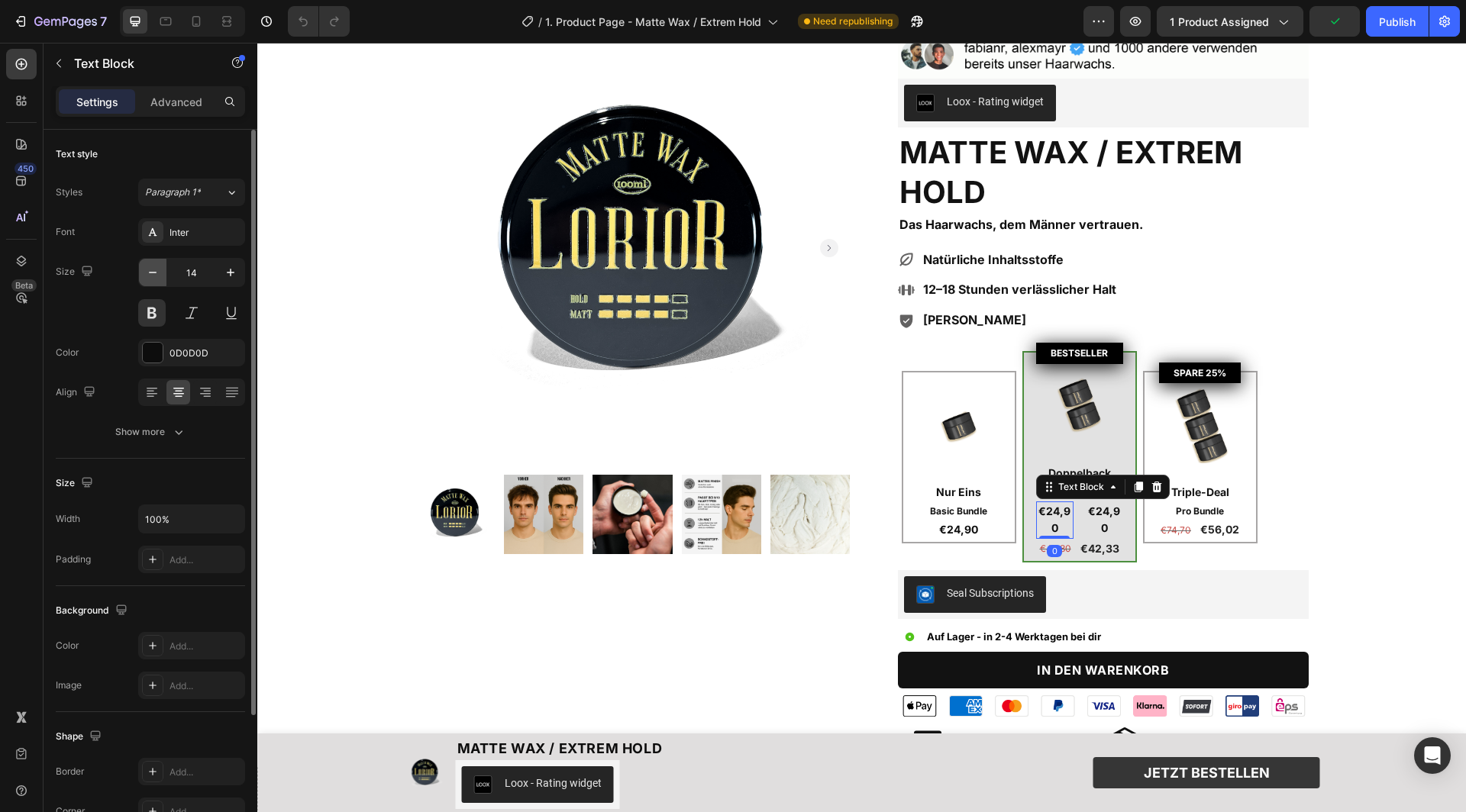
click at [152, 274] on icon "button" at bounding box center [152, 272] width 15 height 15
type input "12"
click at [201, 233] on div "Inter" at bounding box center [205, 233] width 72 height 14
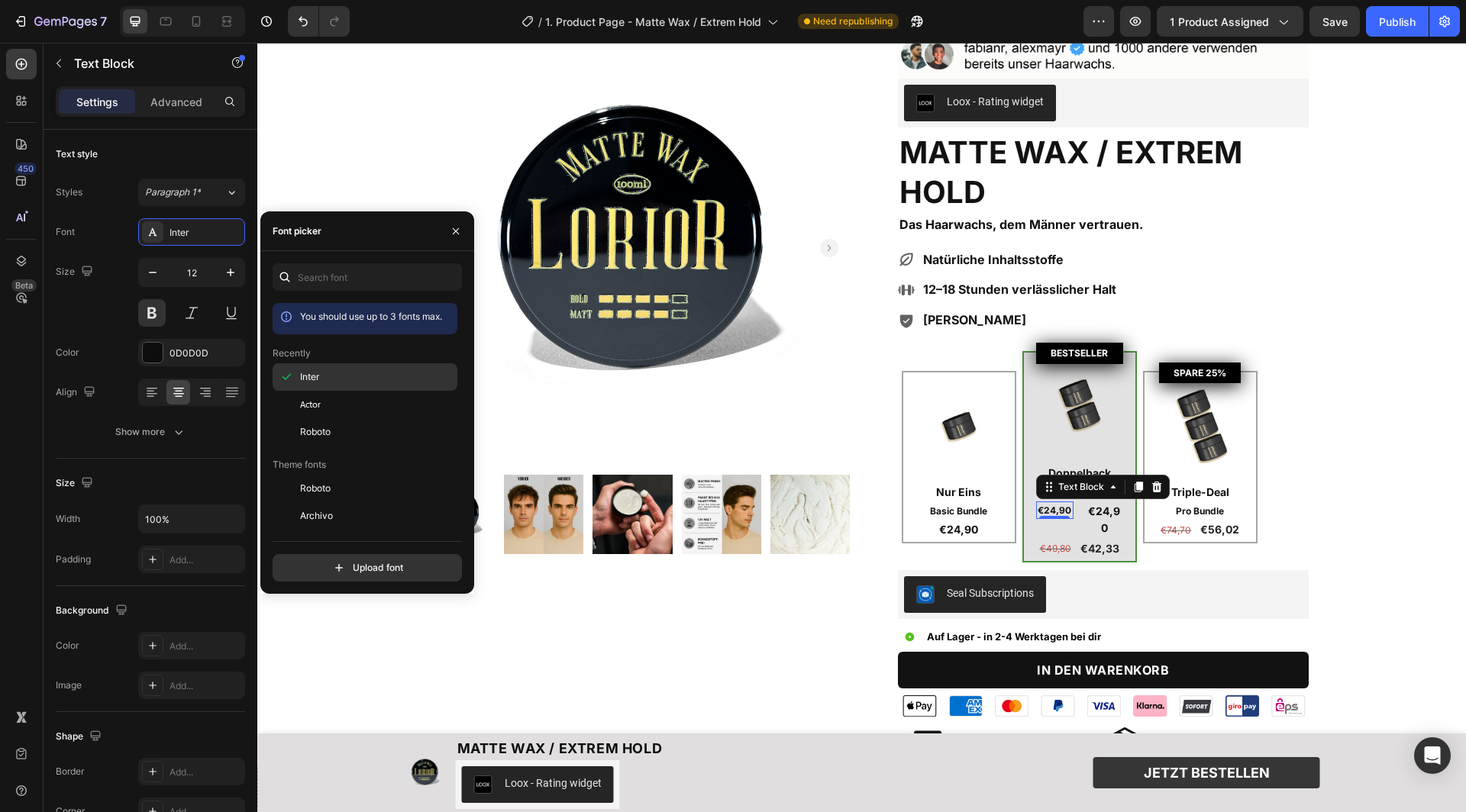
click at [308, 376] on span "Inter" at bounding box center [310, 377] width 19 height 14
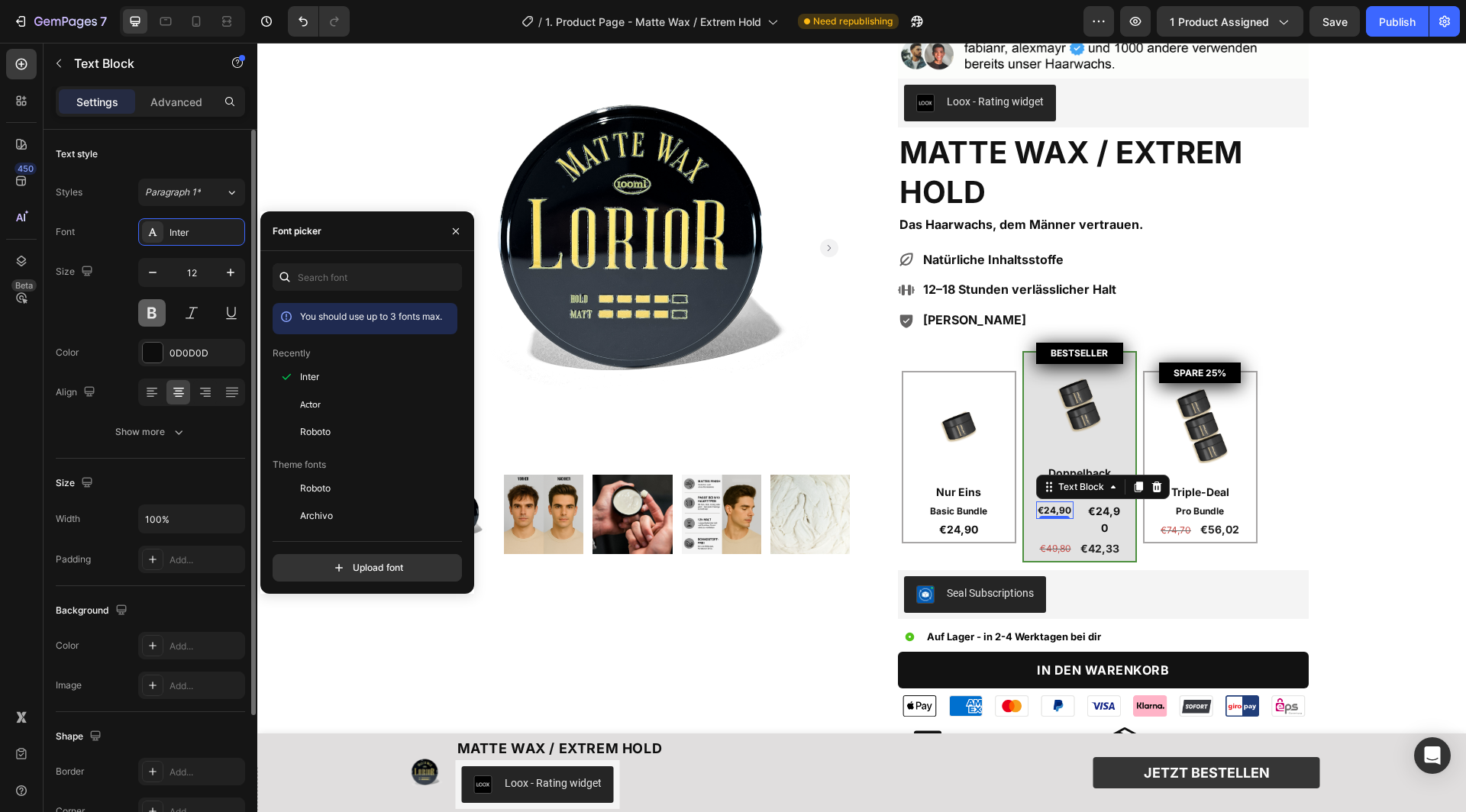
click at [156, 307] on button at bounding box center [152, 313] width 28 height 28
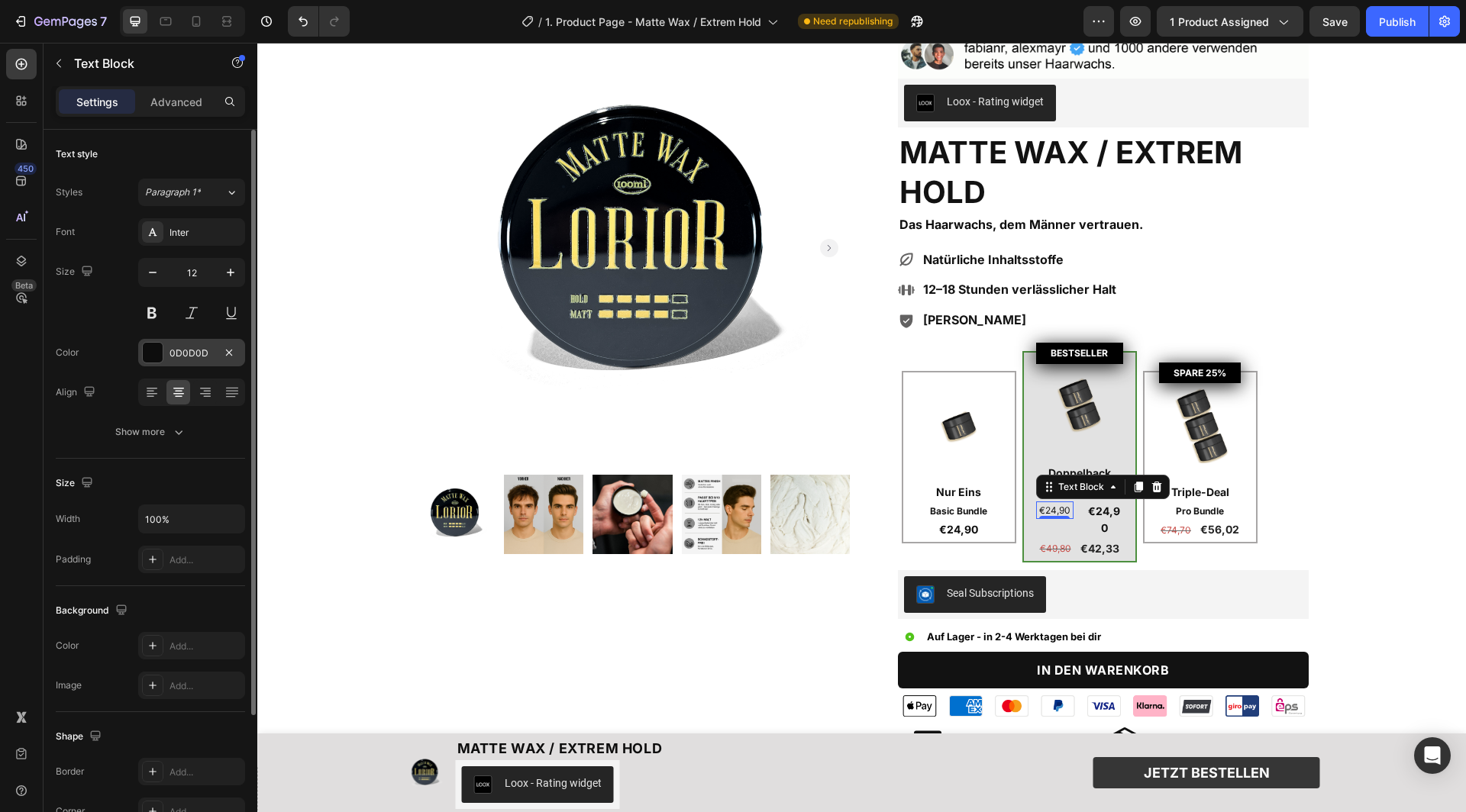
click at [156, 344] on div at bounding box center [152, 352] width 20 height 20
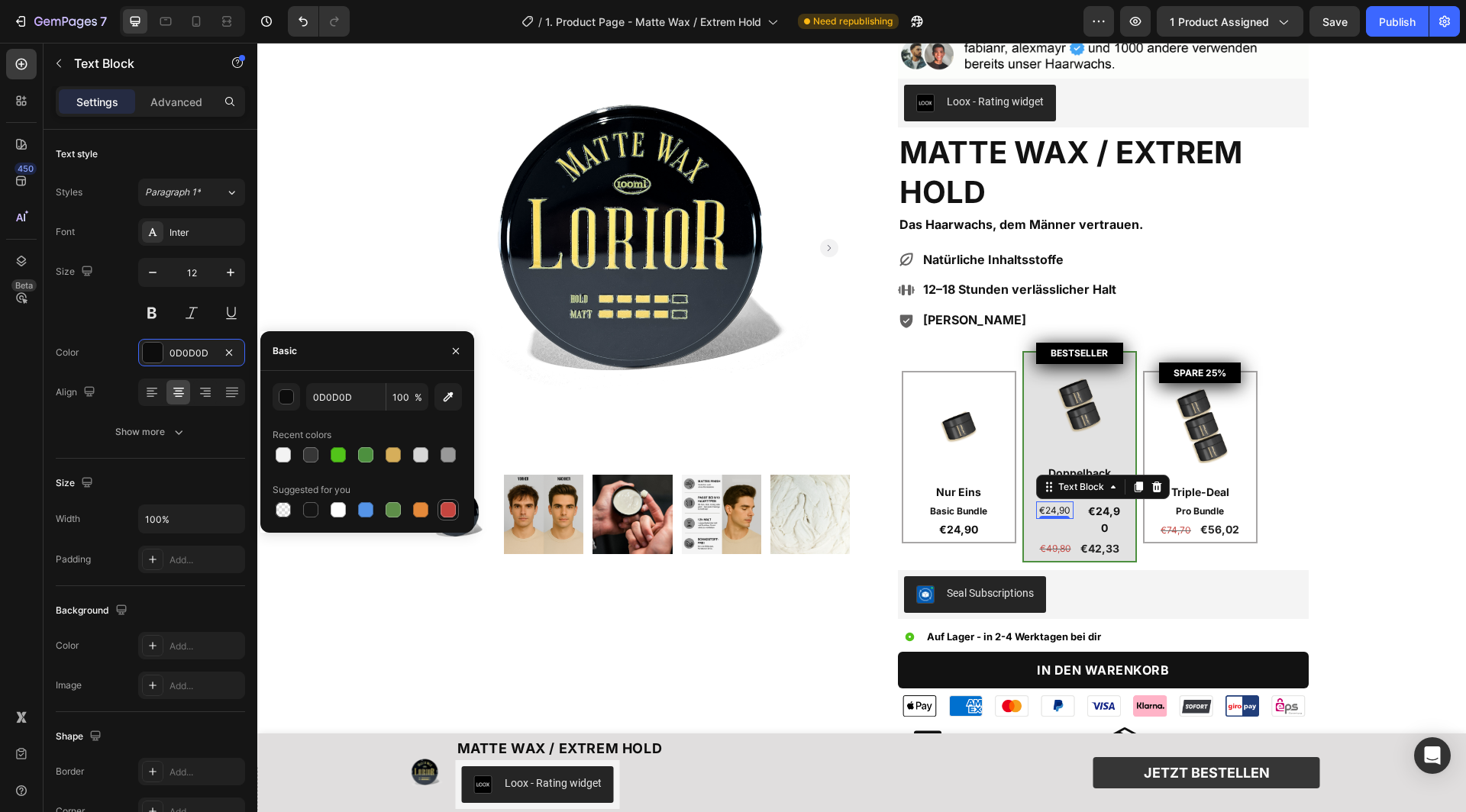
click at [448, 510] on div at bounding box center [448, 509] width 15 height 15
type input "C5453F"
click at [1055, 505] on p "€24,90" at bounding box center [1055, 510] width 35 height 15
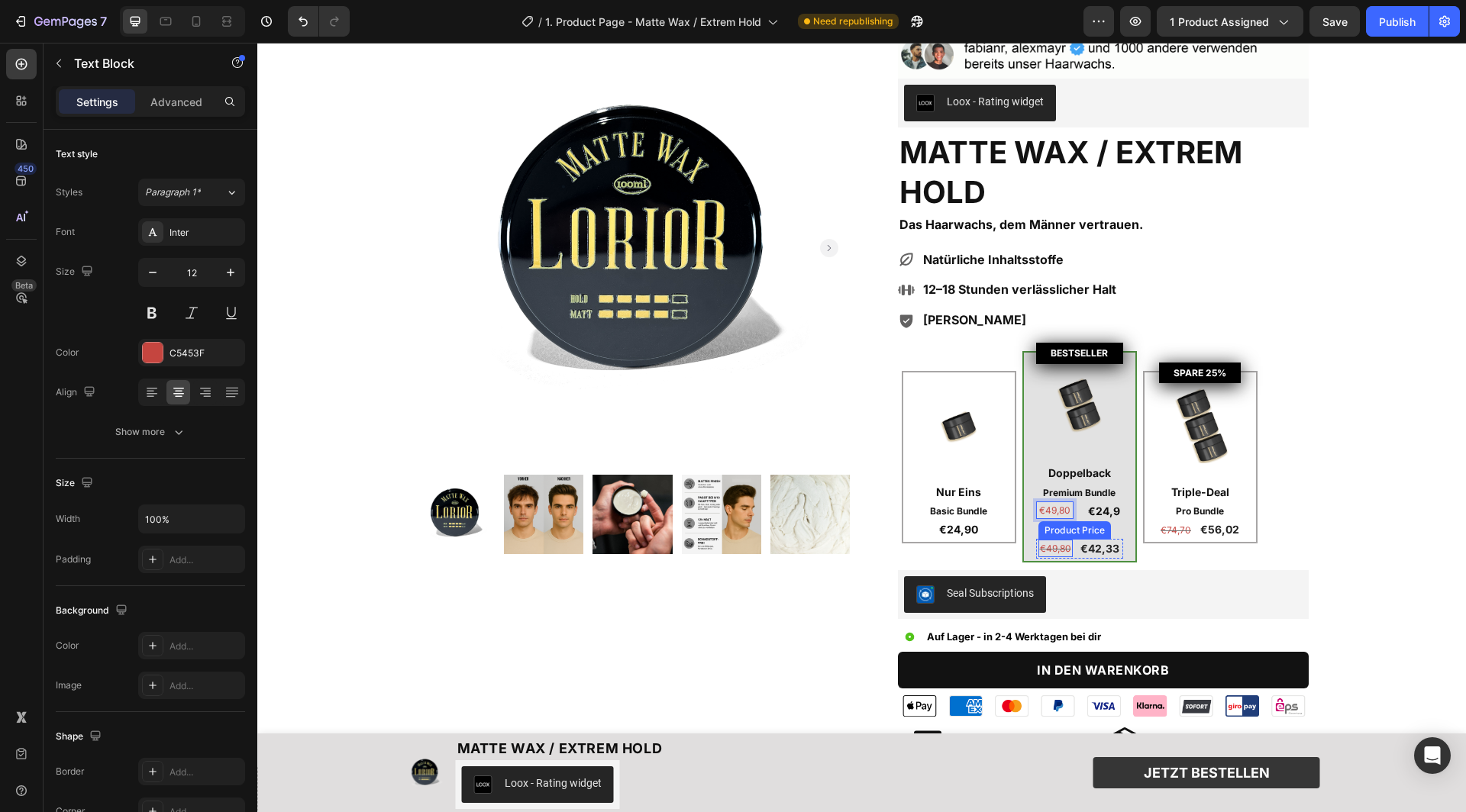
click at [1058, 525] on div "Product Price" at bounding box center [1074, 530] width 67 height 14
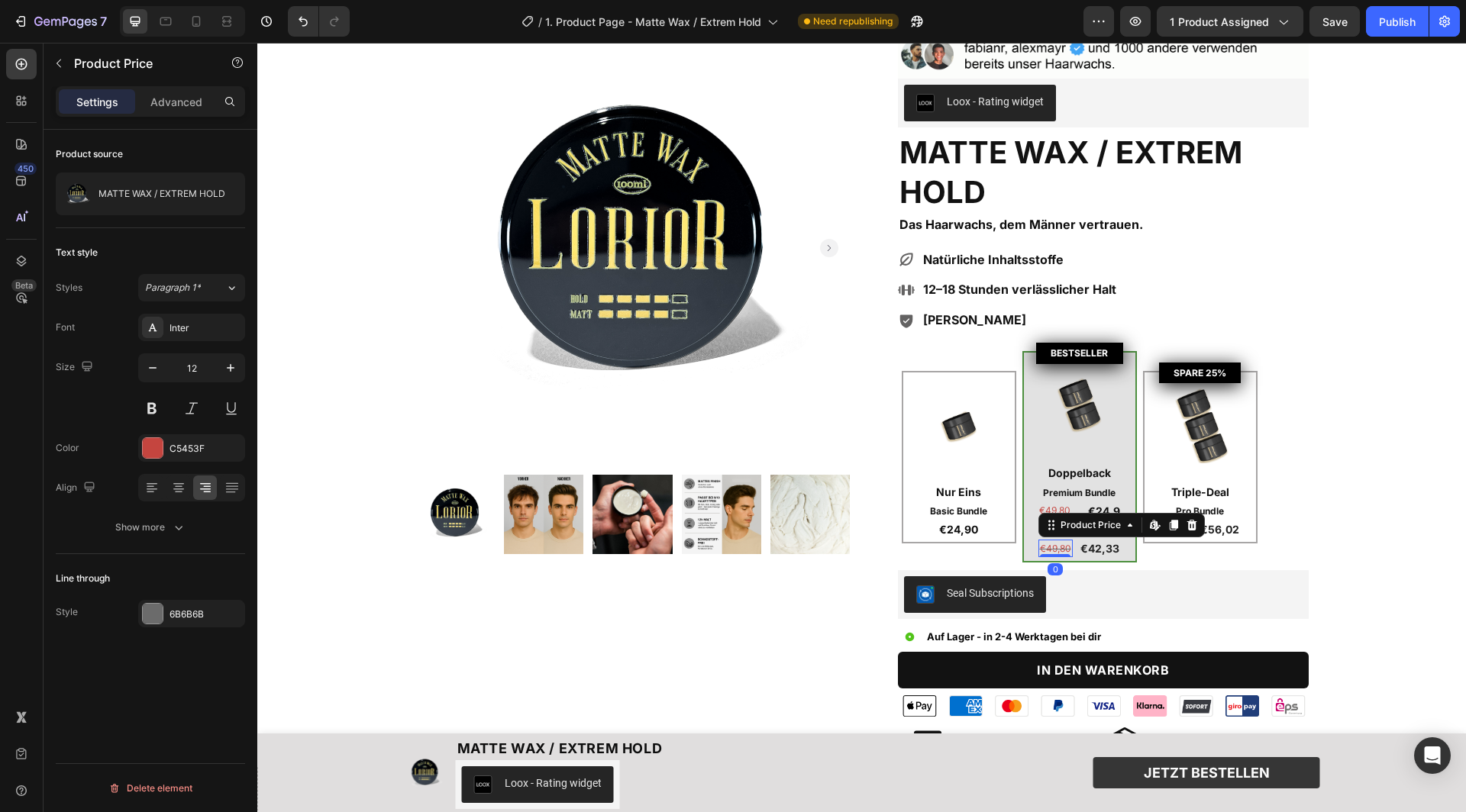
click at [1057, 513] on div "Product Price Edit content in Shopify" at bounding box center [1121, 525] width 166 height 25
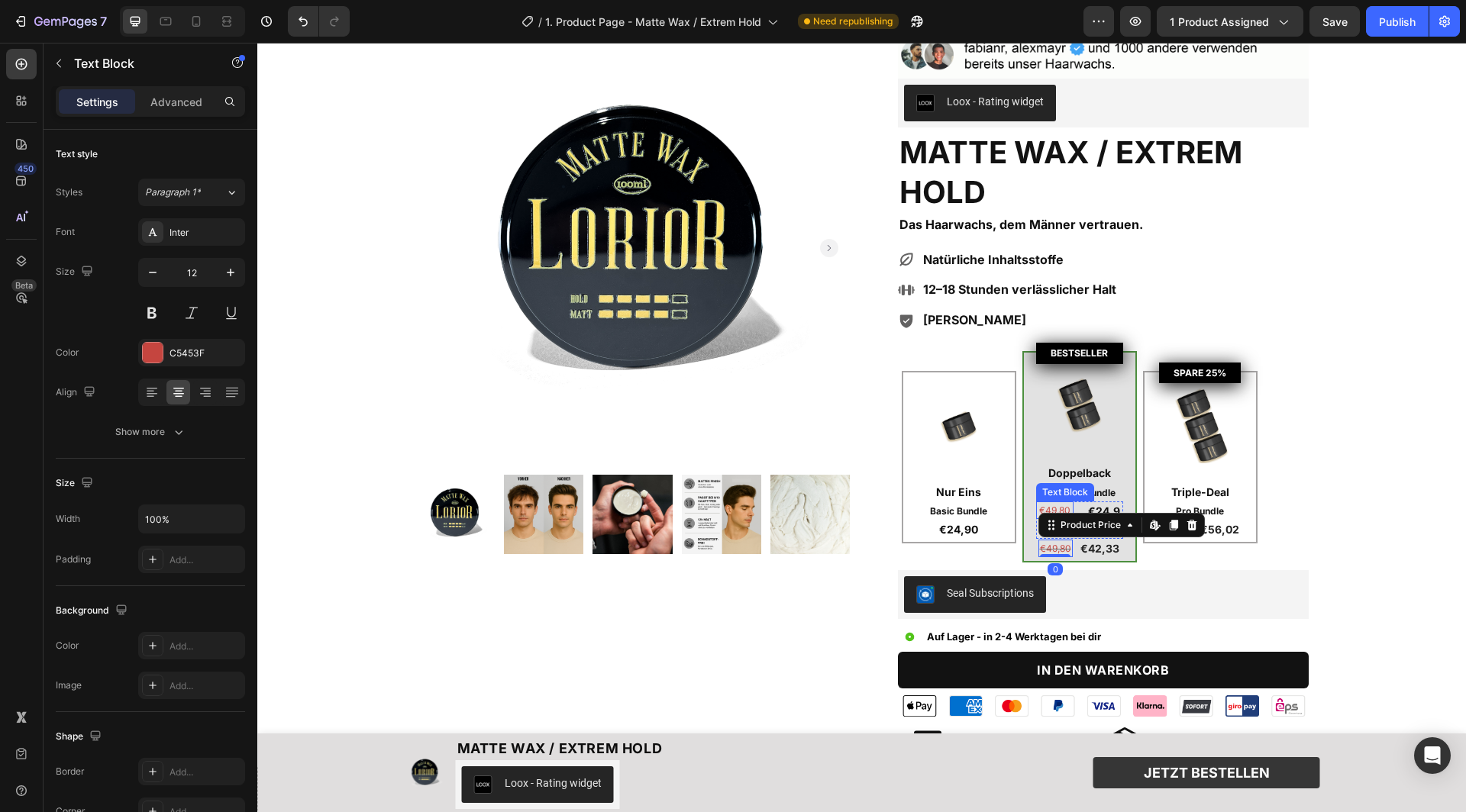
click at [1056, 504] on p "€49,80" at bounding box center [1055, 510] width 35 height 15
click at [1055, 504] on p "€49,80" at bounding box center [1055, 510] width 35 height 15
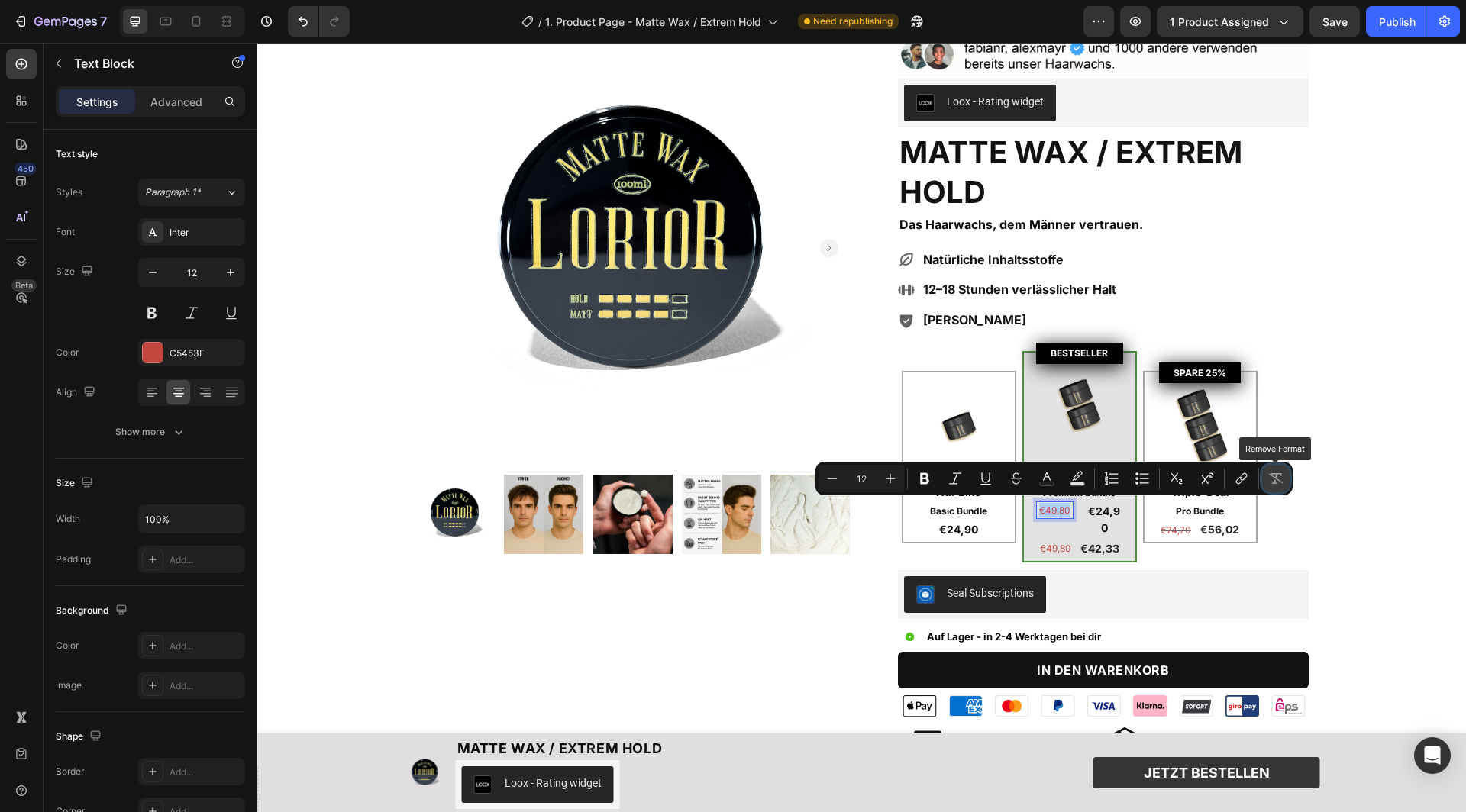
click at [1274, 475] on icon "Editor contextual toolbar" at bounding box center [1275, 478] width 15 height 15
click at [1276, 479] on icon "Editor contextual toolbar" at bounding box center [1276, 479] width 15 height 11
click at [1016, 476] on icon "Editor contextual toolbar" at bounding box center [1015, 478] width 15 height 15
click at [1055, 547] on div "€49,80" at bounding box center [1055, 548] width 35 height 18
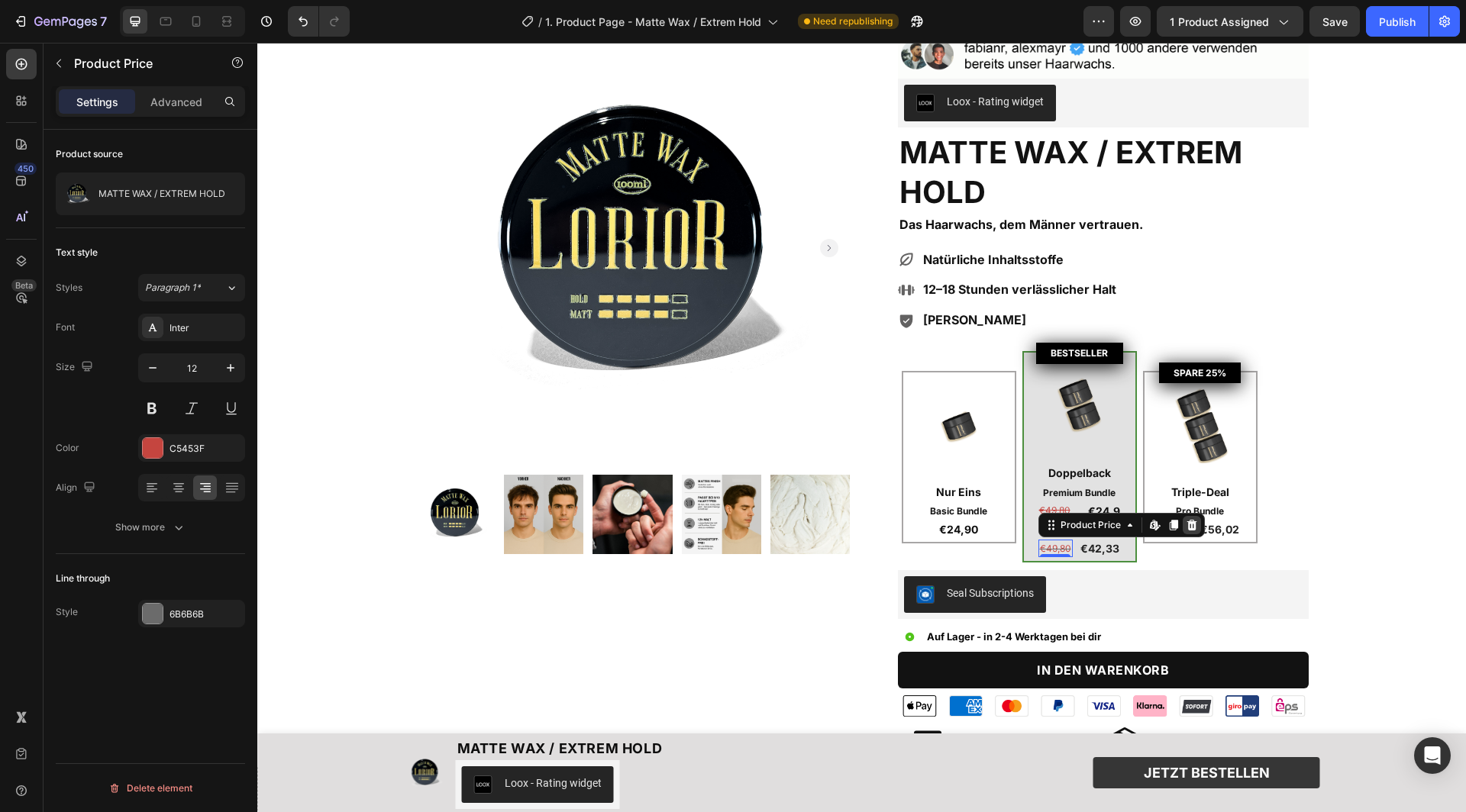
click at [1195, 525] on icon at bounding box center [1191, 525] width 12 height 12
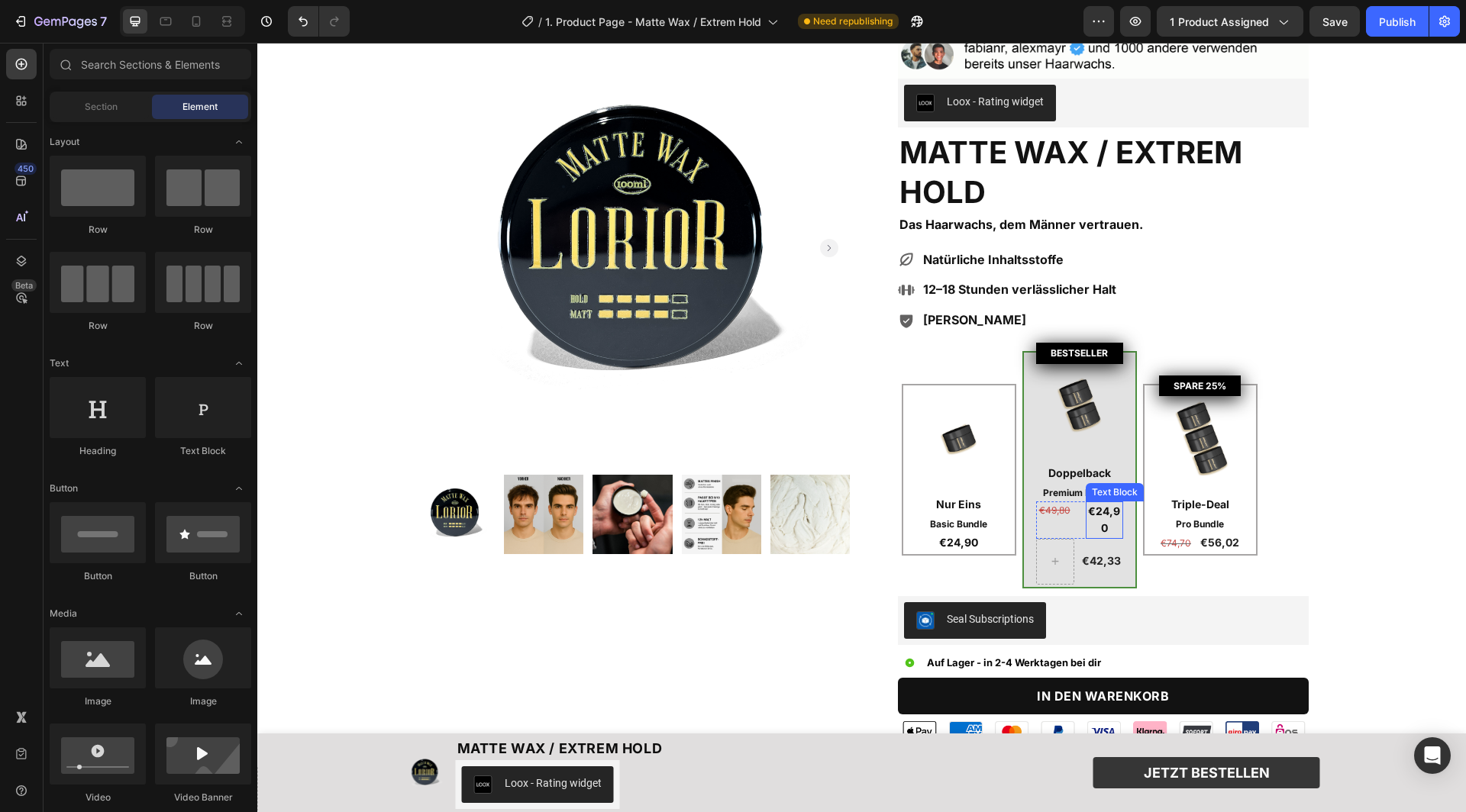
click at [1109, 506] on p "€24,90" at bounding box center [1105, 520] width 35 height 35
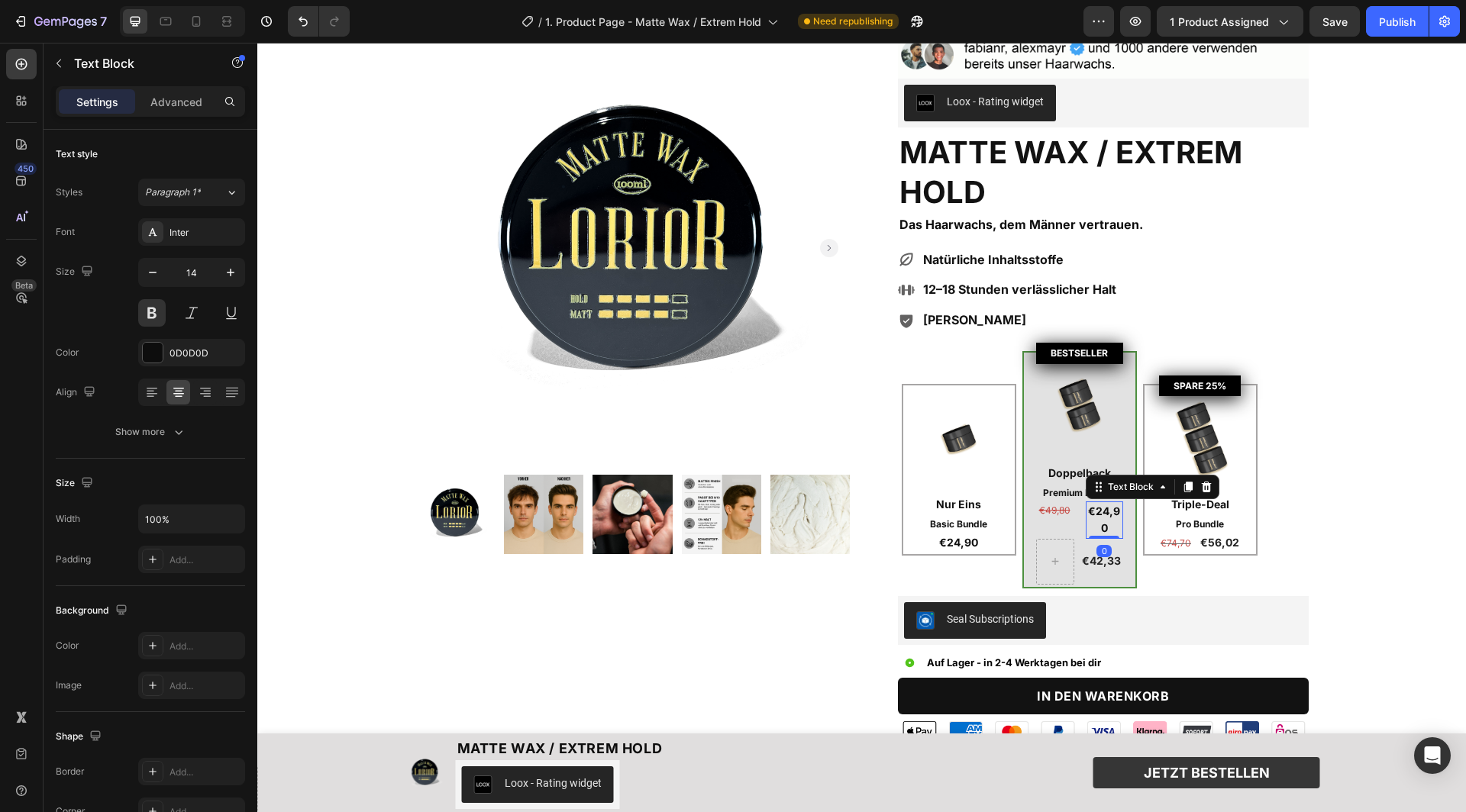
click at [1109, 506] on p "€24,90" at bounding box center [1105, 520] width 35 height 35
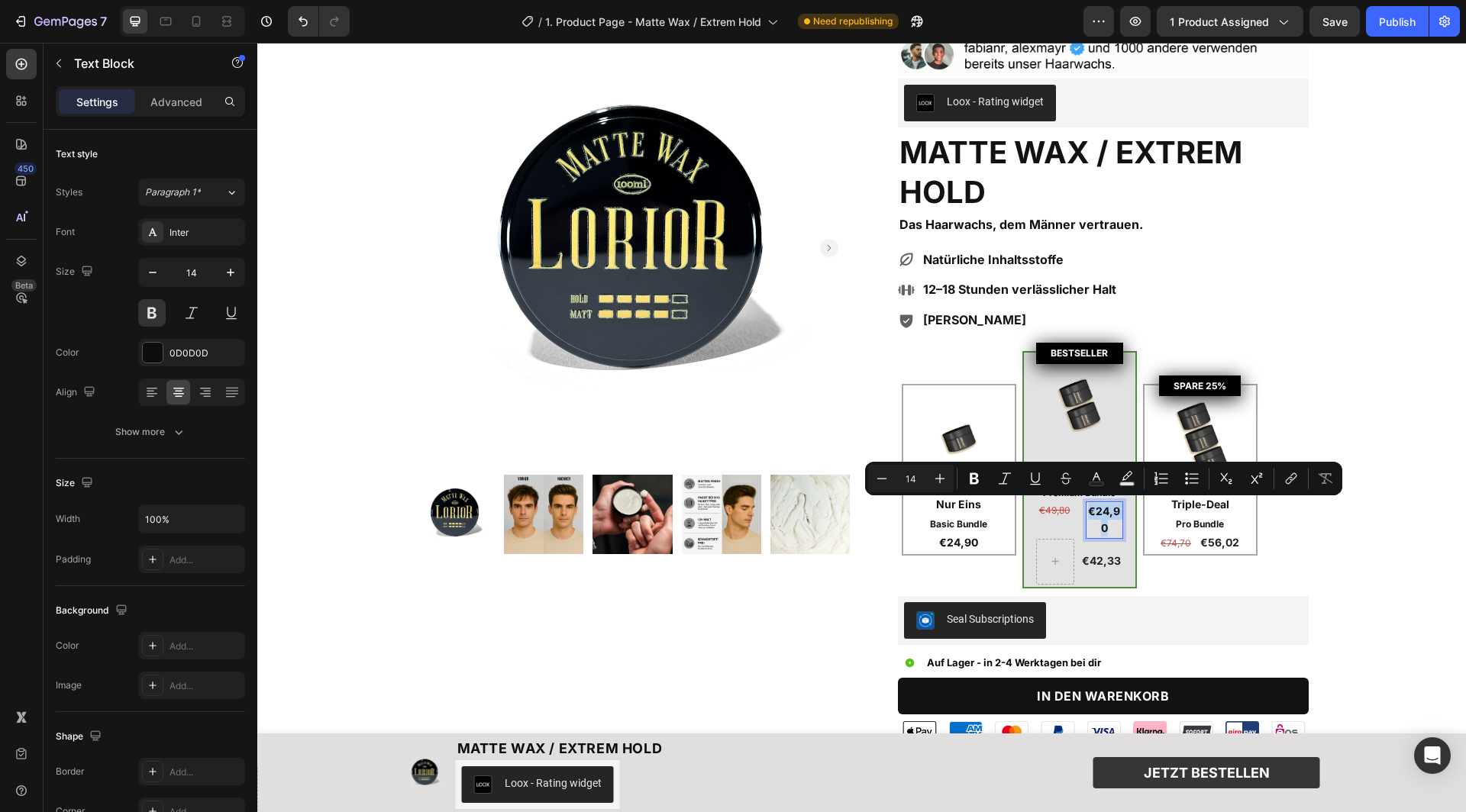
click at [1109, 506] on p "€24,90" at bounding box center [1105, 520] width 35 height 35
drag, startPoint x: 1096, startPoint y: 508, endPoint x: 1112, endPoint y: 529, distance: 26.4
click at [1112, 529] on p "€24,90" at bounding box center [1105, 520] width 35 height 35
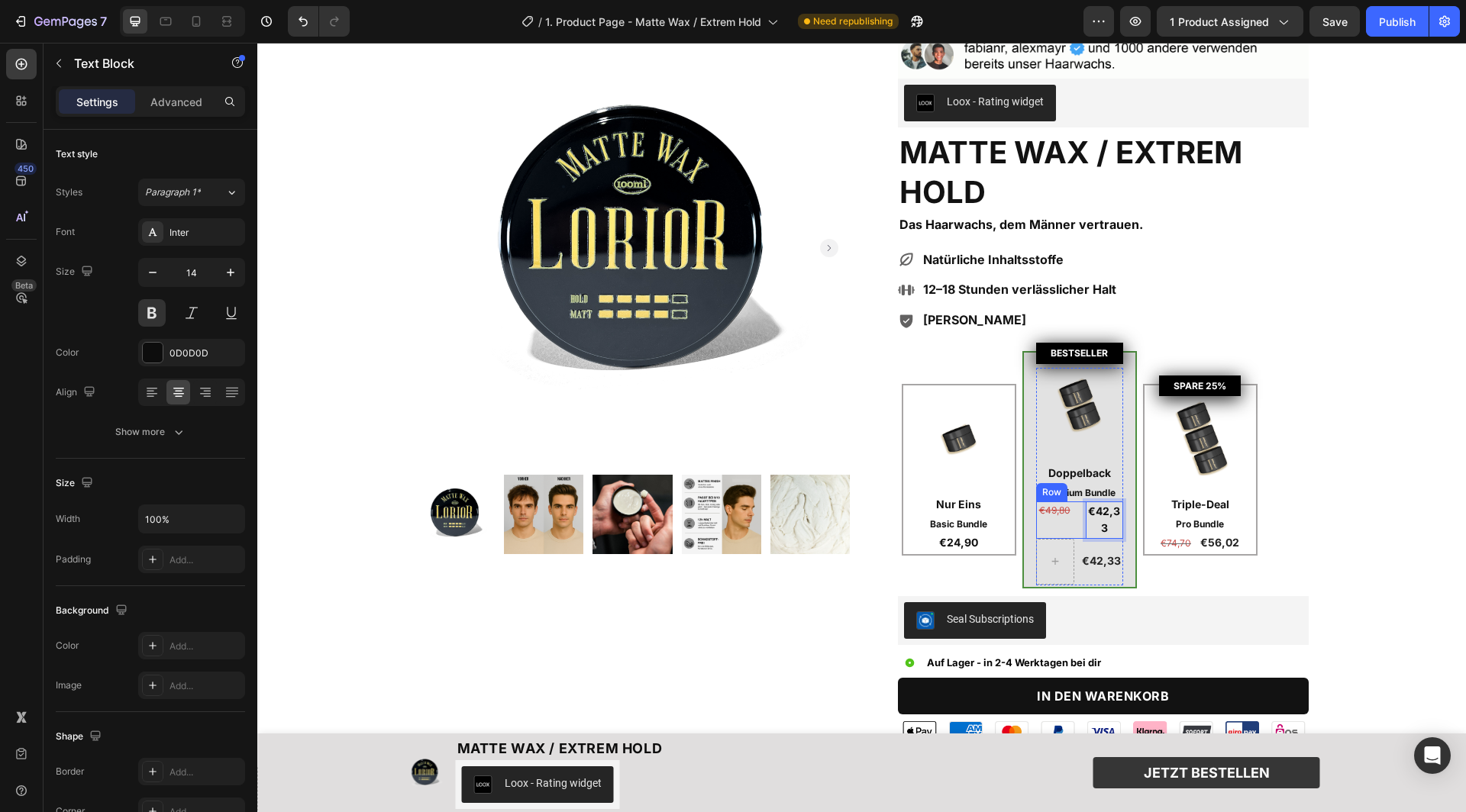
click at [1083, 516] on div "€49,80 Text Block €42,33 Text Block 0 Row" at bounding box center [1079, 520] width 87 height 38
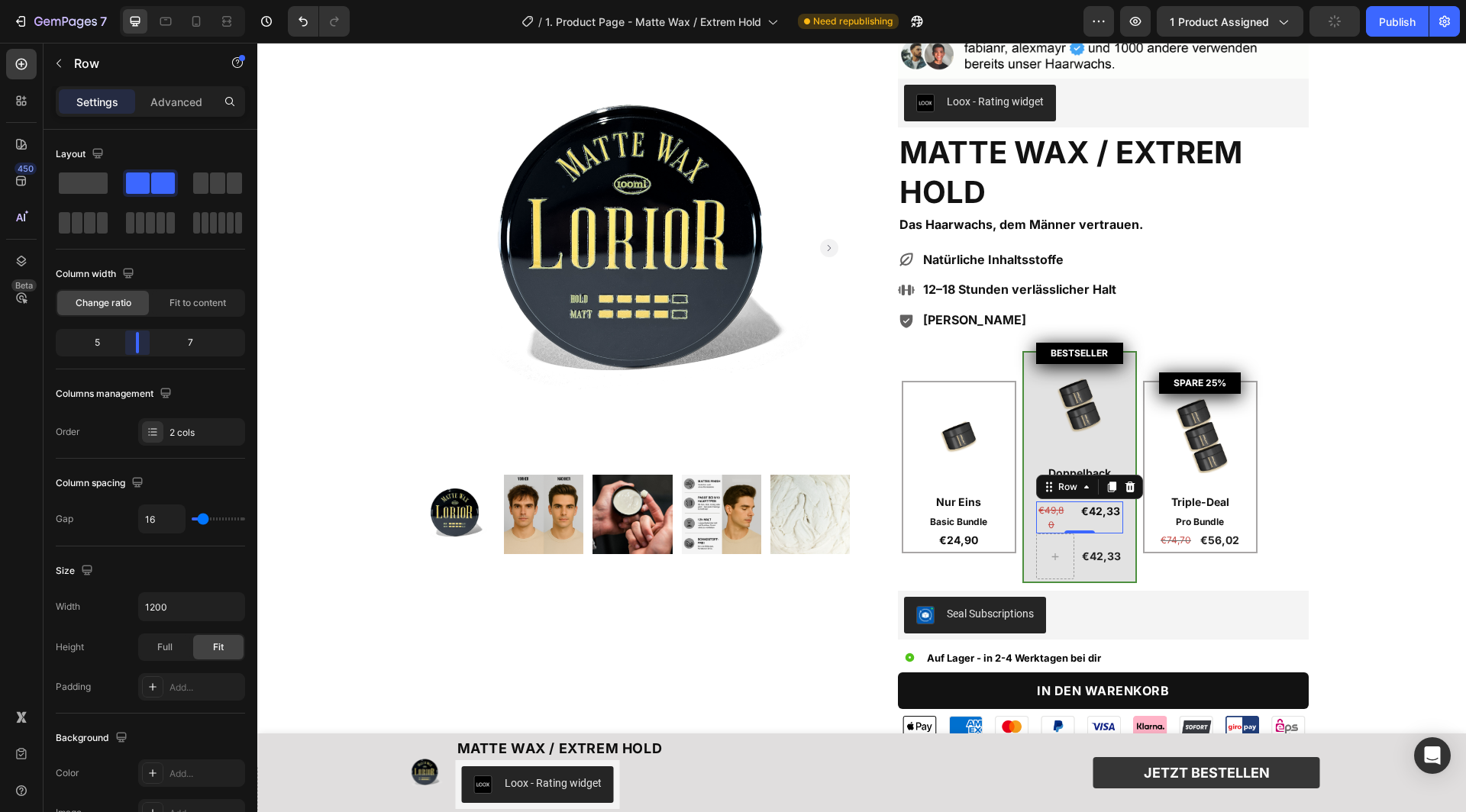
drag, startPoint x: 152, startPoint y: 349, endPoint x: 142, endPoint y: 348, distance: 10.0
click at [142, 0] on body "7 Version history / 1. Product Page - Matte Wax / Extrem Hold Need republishing…" at bounding box center [733, 0] width 1466 height 0
click at [1049, 511] on s "€49,80" at bounding box center [1050, 517] width 25 height 26
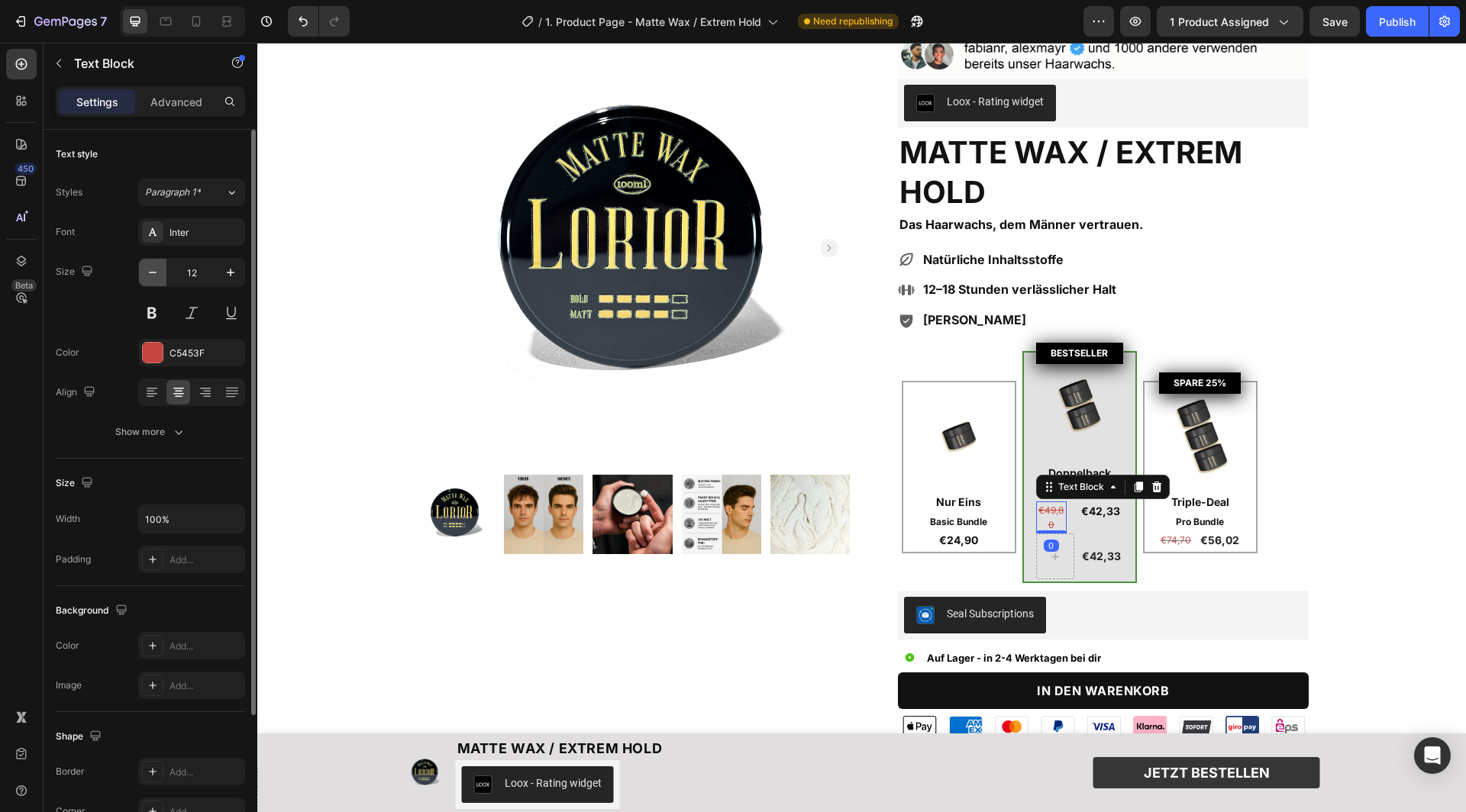
click at [145, 271] on icon "button" at bounding box center [152, 272] width 15 height 15
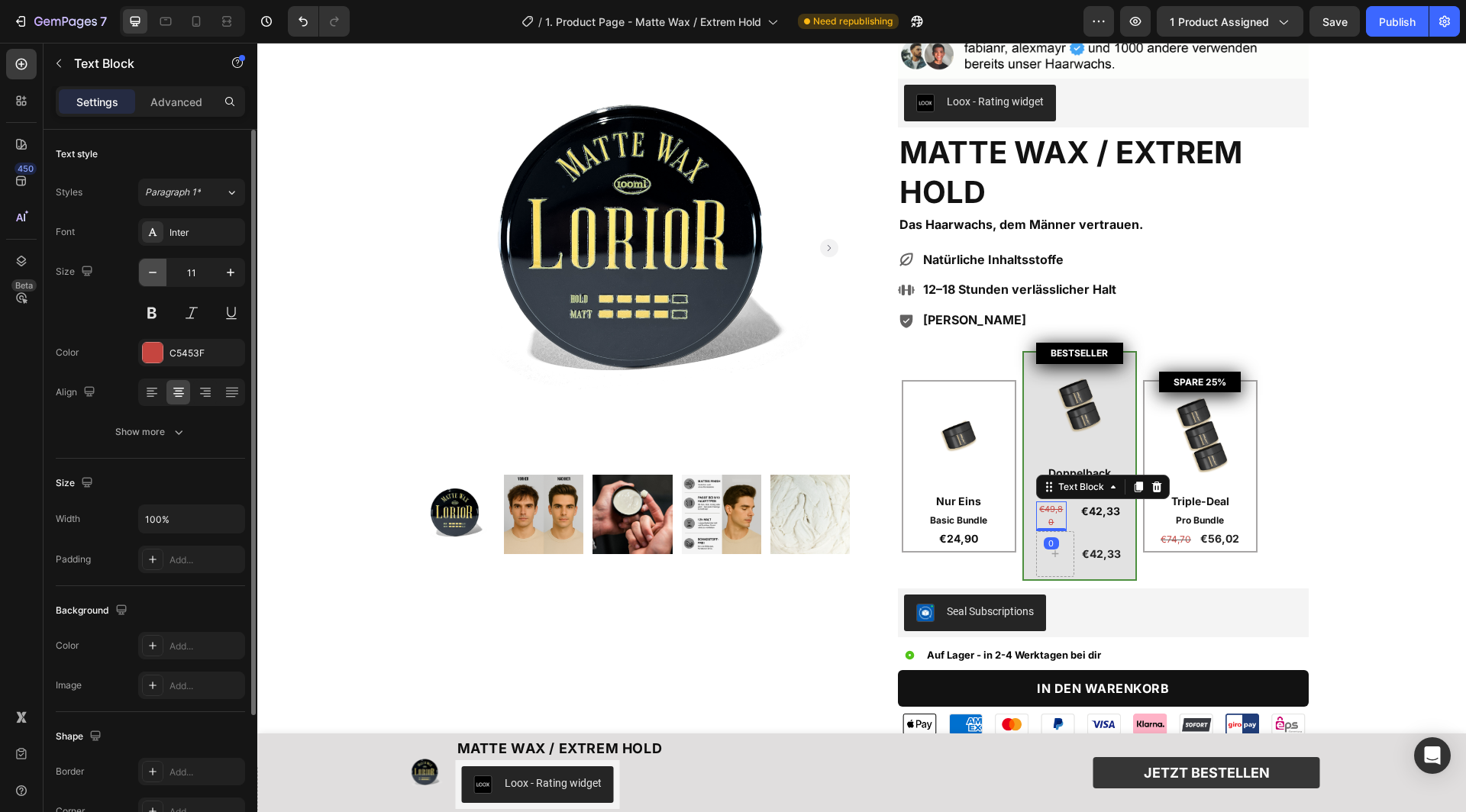
click at [145, 271] on icon "button" at bounding box center [152, 272] width 15 height 15
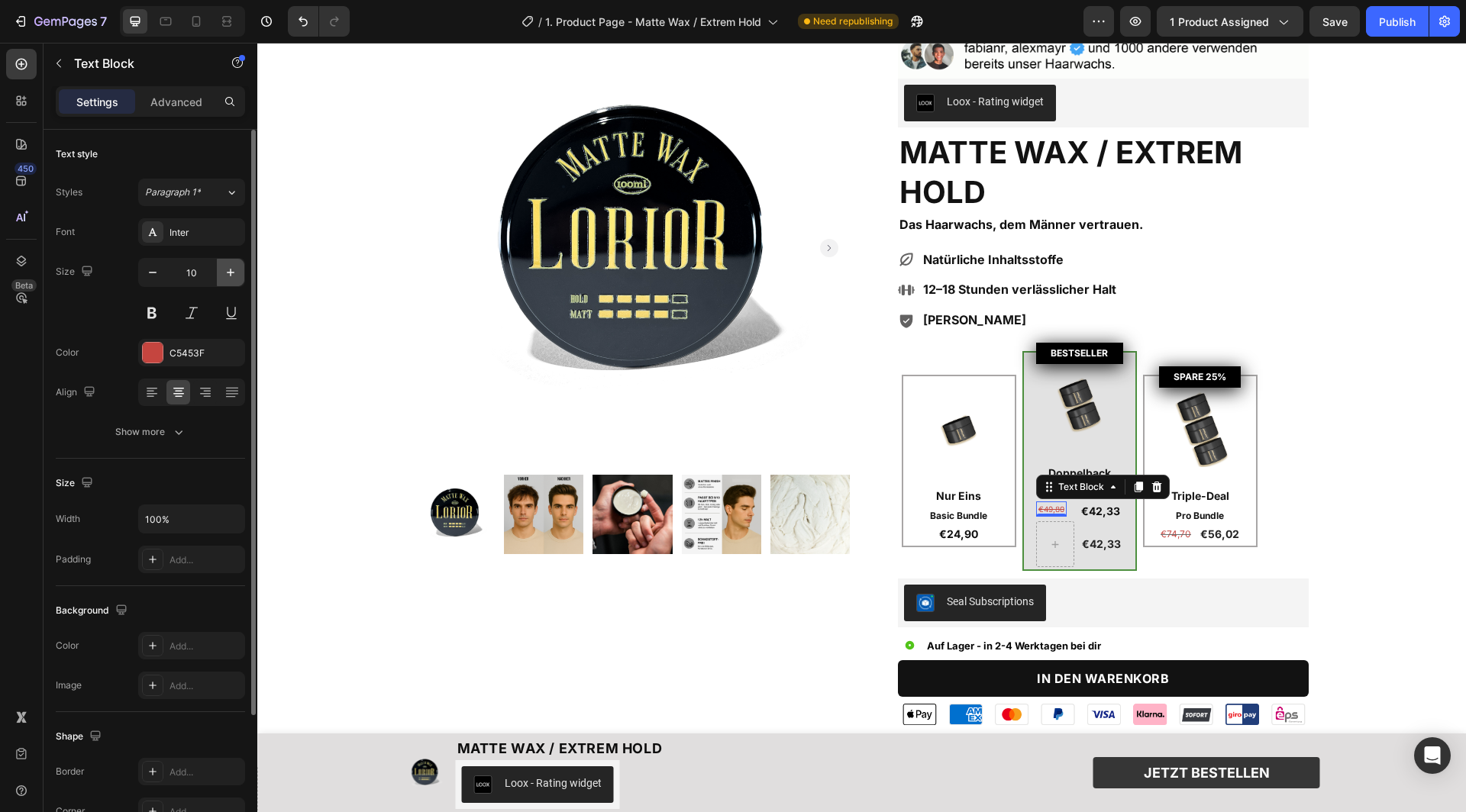
click at [229, 269] on icon "button" at bounding box center [230, 272] width 15 height 15
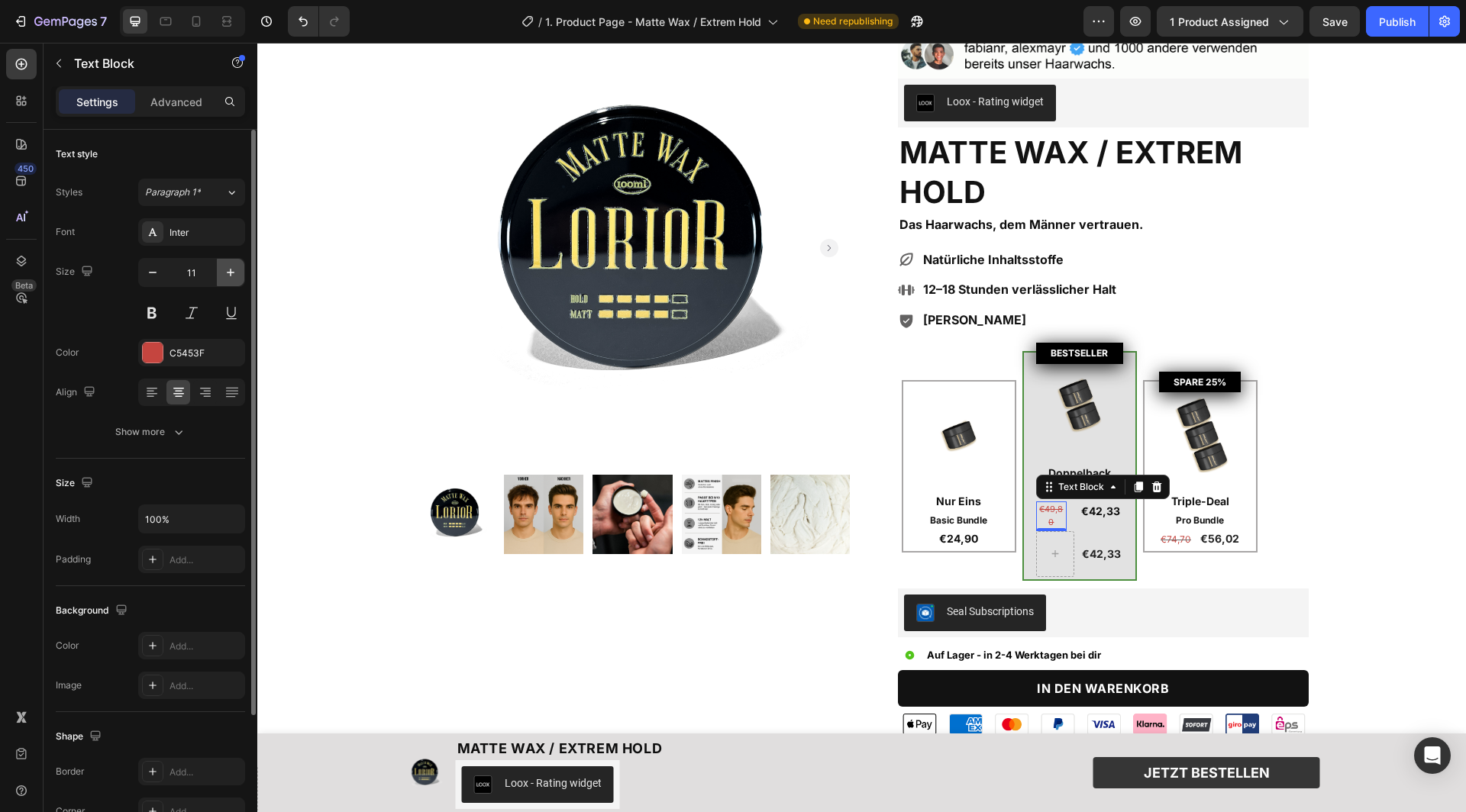
click at [229, 269] on icon "button" at bounding box center [230, 272] width 15 height 15
type input "12"
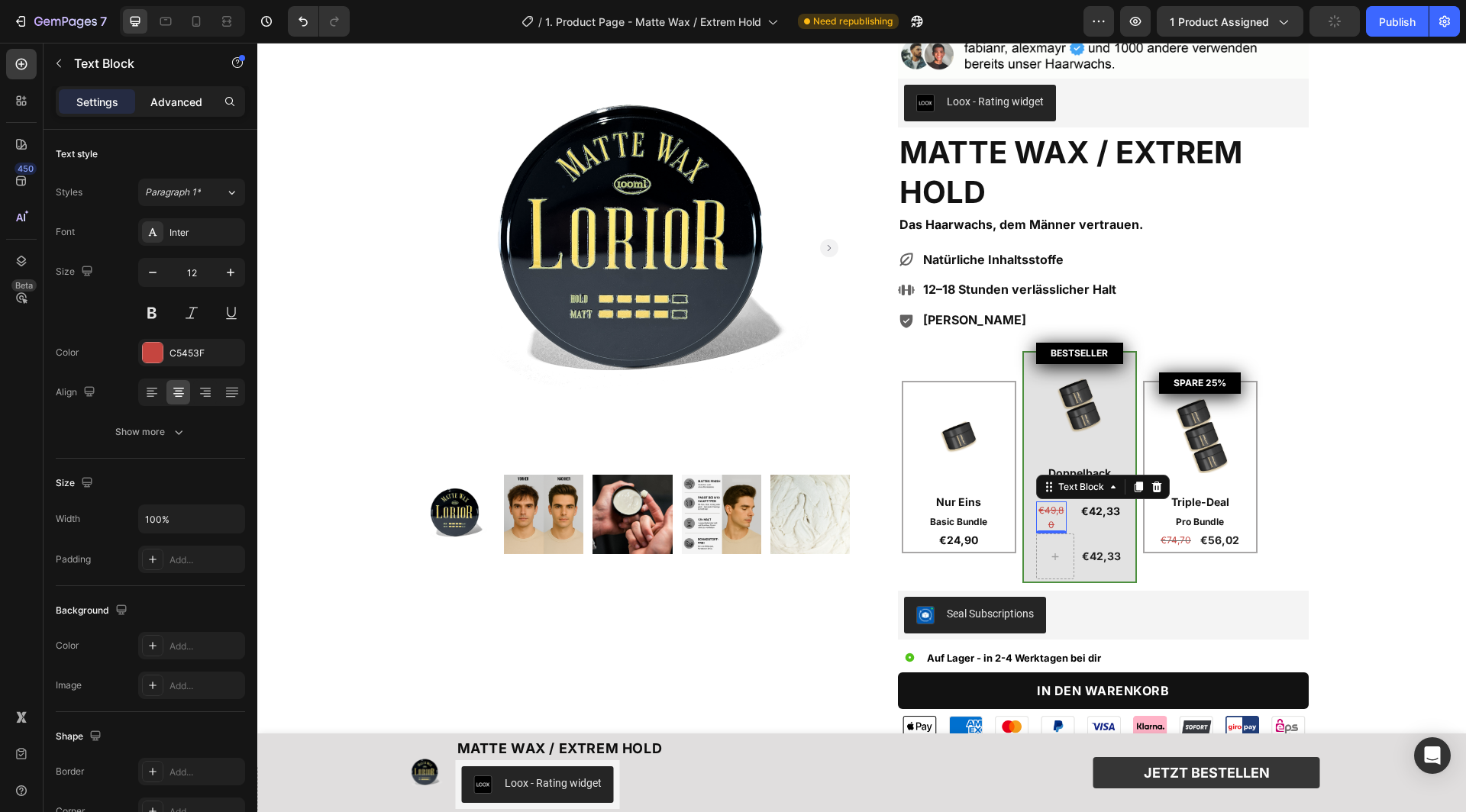
click at [182, 106] on p "Advanced" at bounding box center [176, 102] width 52 height 16
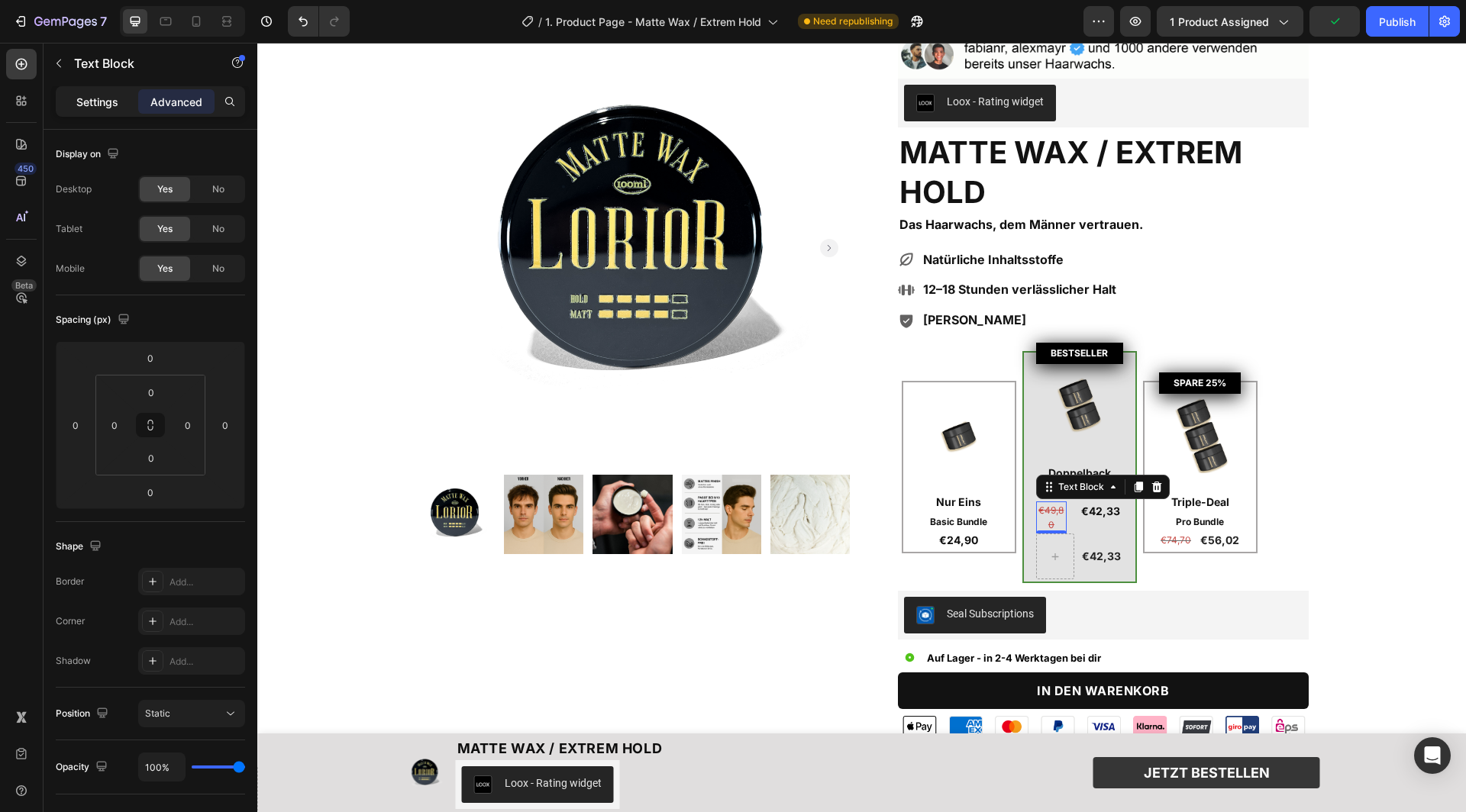
click at [94, 91] on div "Settings" at bounding box center [97, 102] width 77 height 25
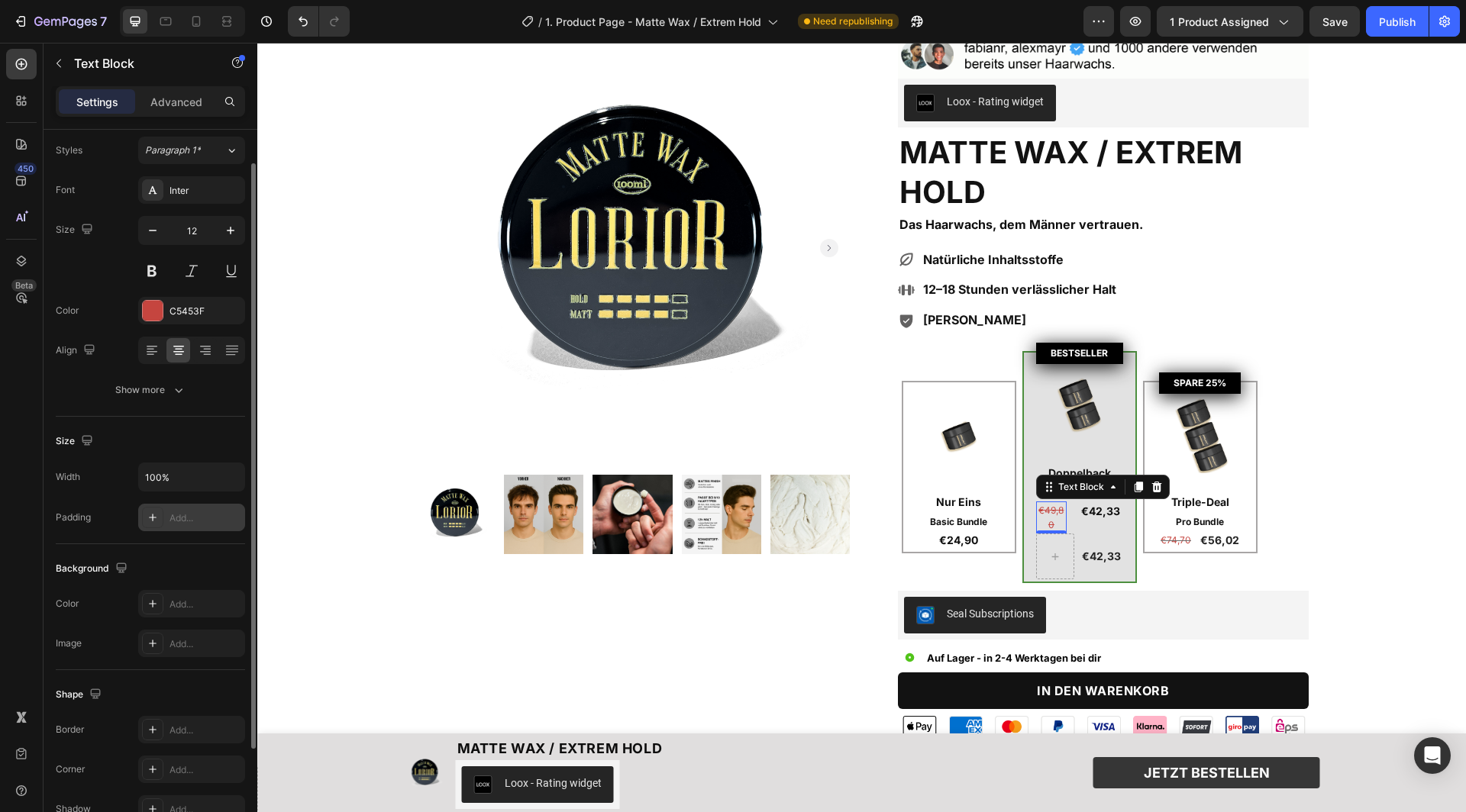
scroll to position [58, 0]
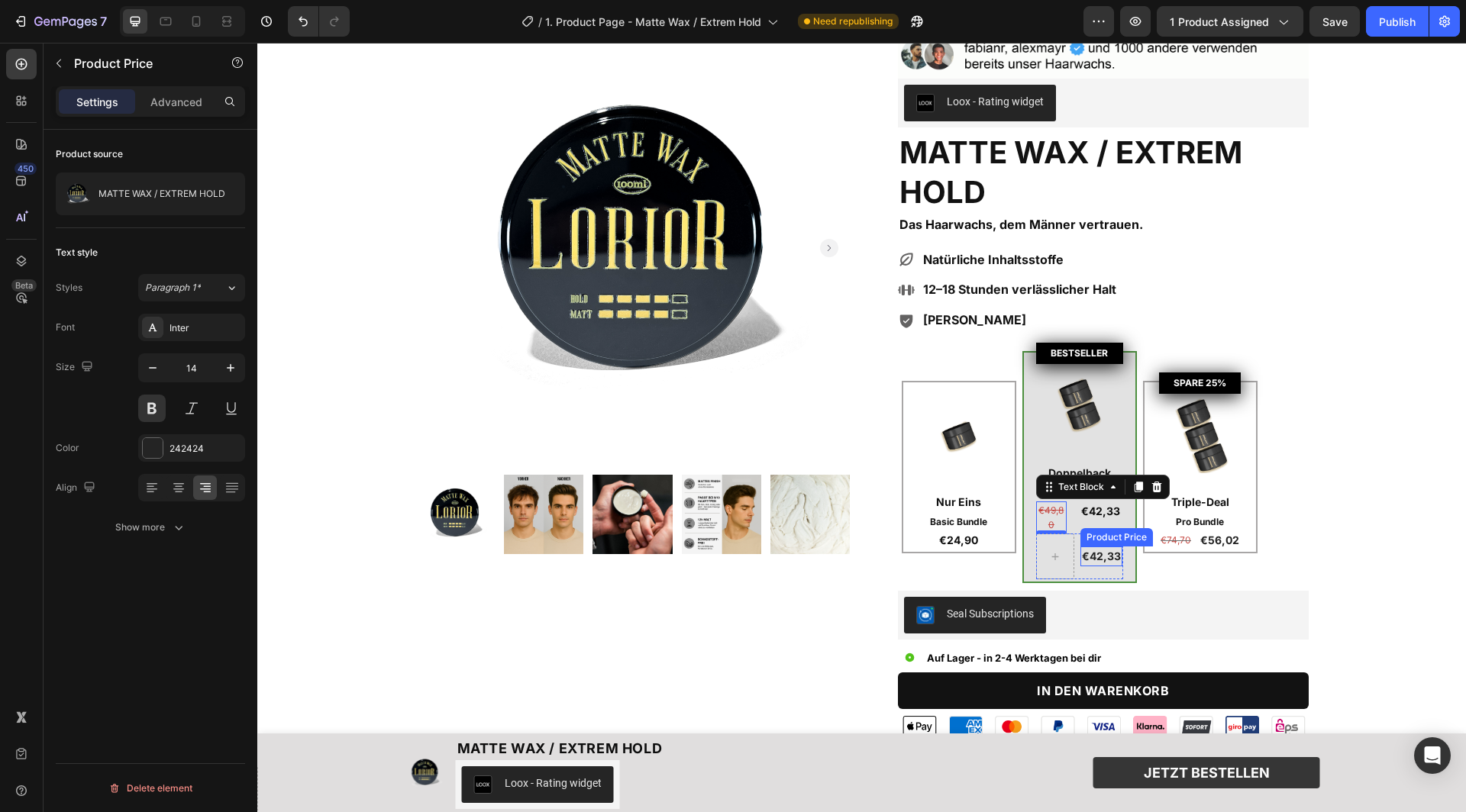
click at [1104, 553] on div "€42,33" at bounding box center [1102, 556] width 42 height 20
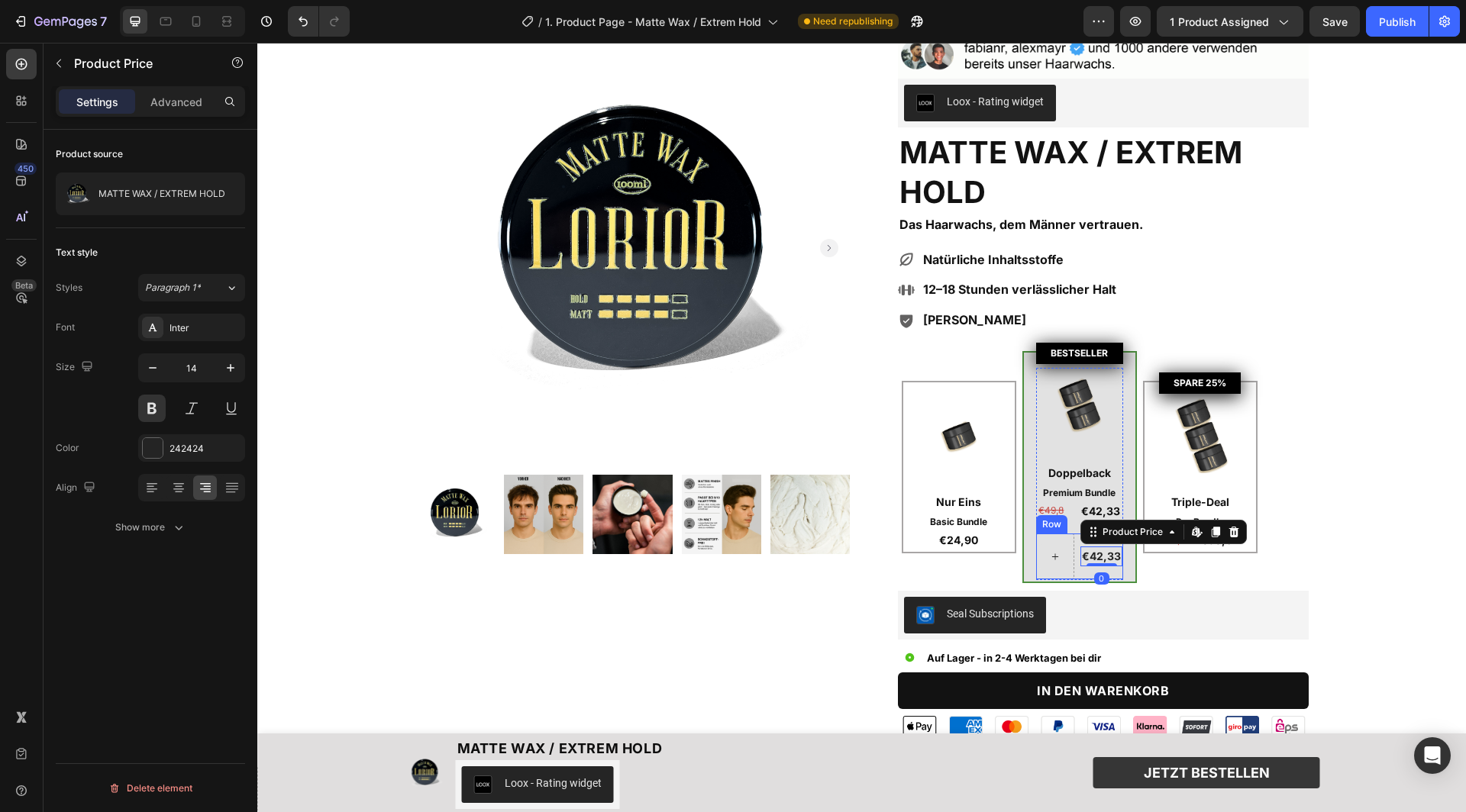
click at [1071, 565] on div at bounding box center [1055, 556] width 38 height 46
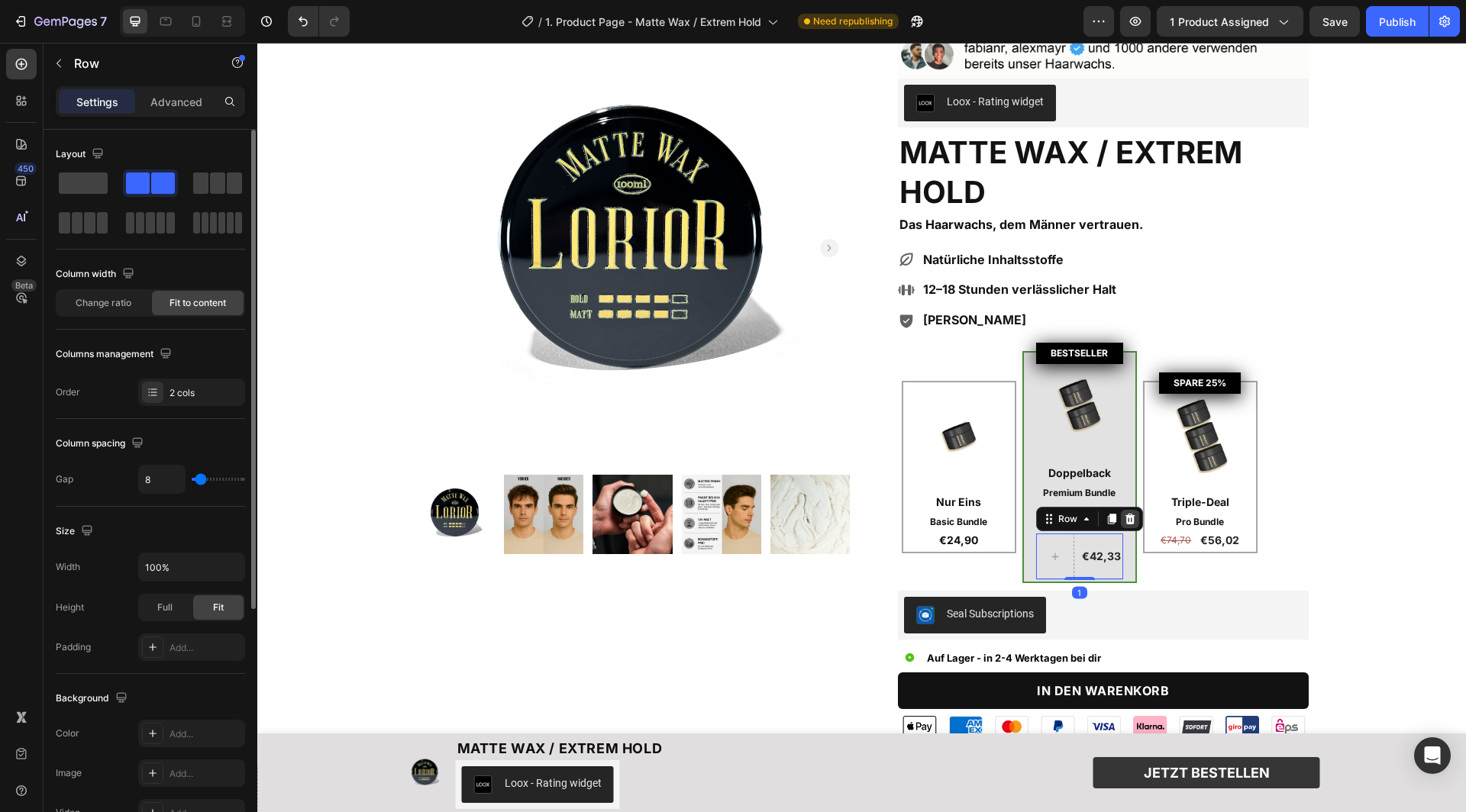
click at [1130, 518] on icon at bounding box center [1130, 519] width 12 height 12
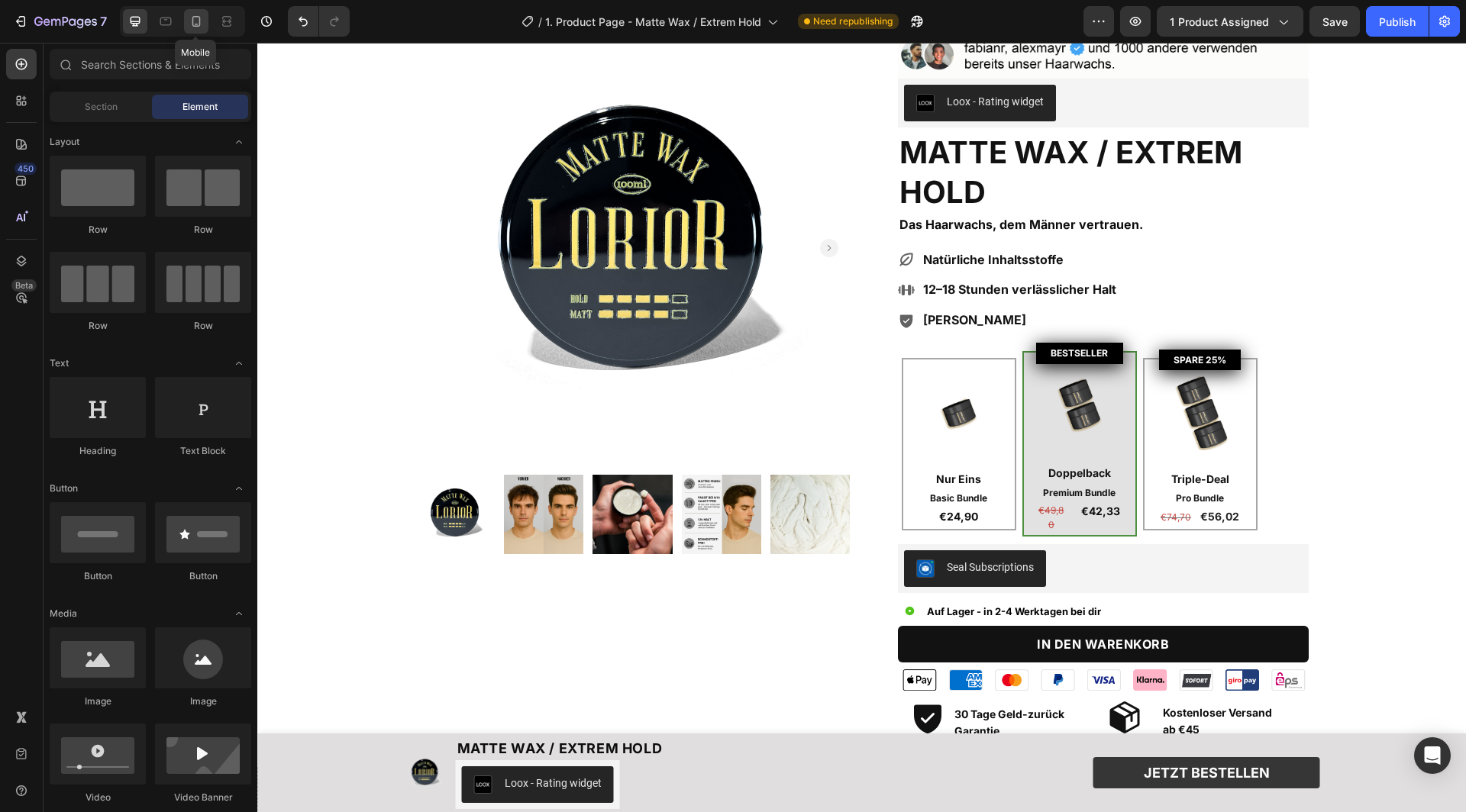
click at [189, 21] on icon at bounding box center [196, 21] width 15 height 15
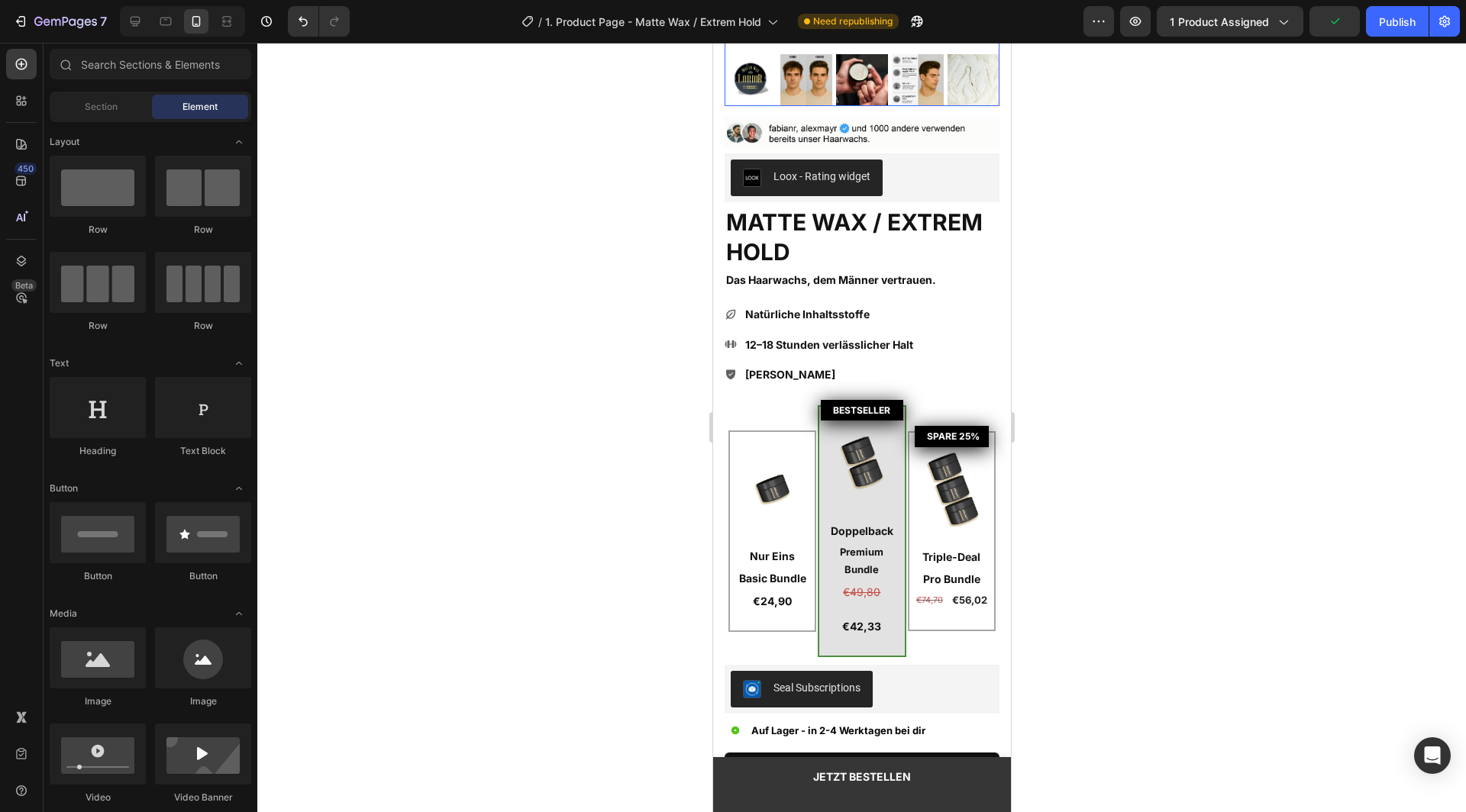
scroll to position [547, 0]
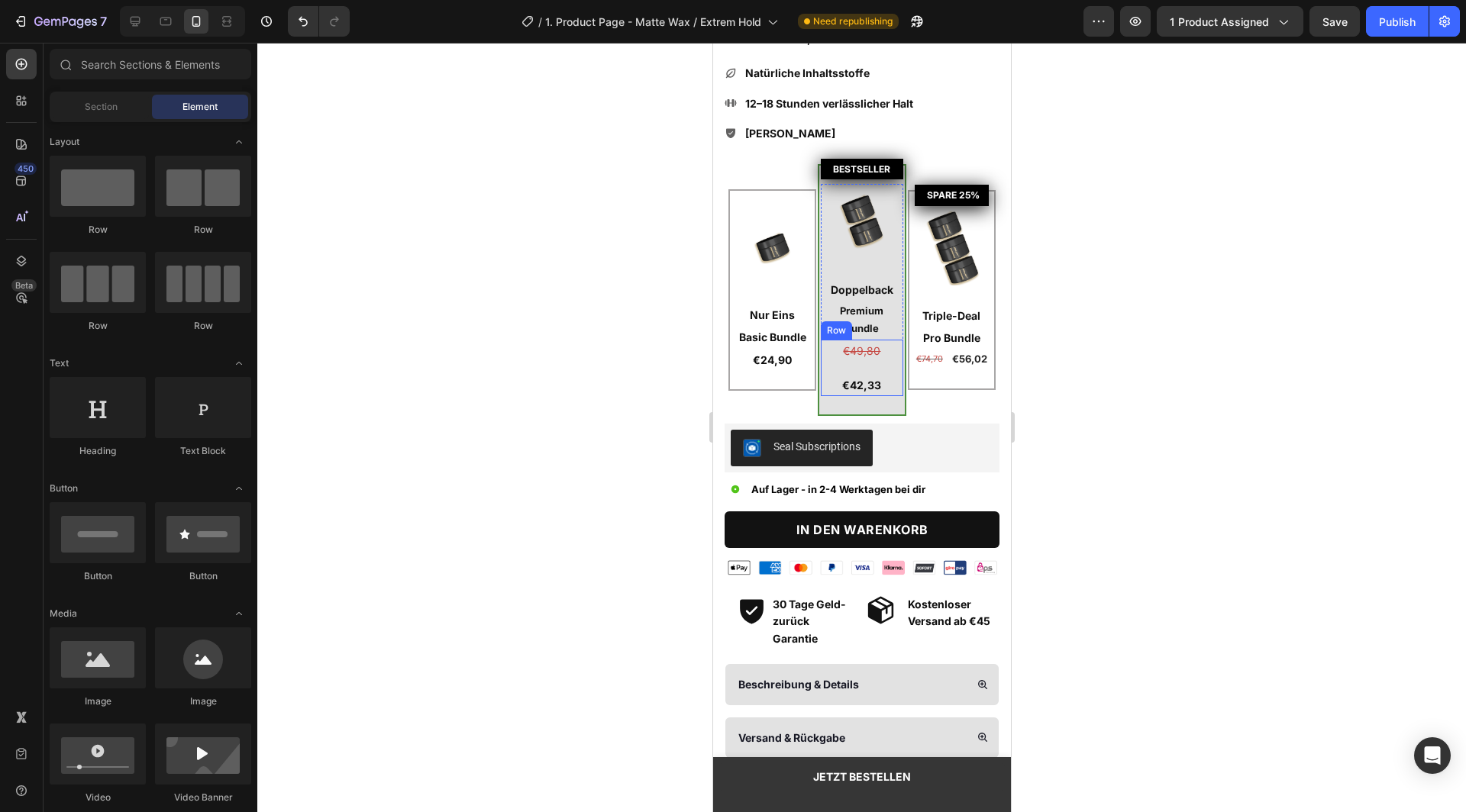
click at [864, 342] on div "€49,80 Text Block €42,33 Text Block Row" at bounding box center [861, 367] width 82 height 57
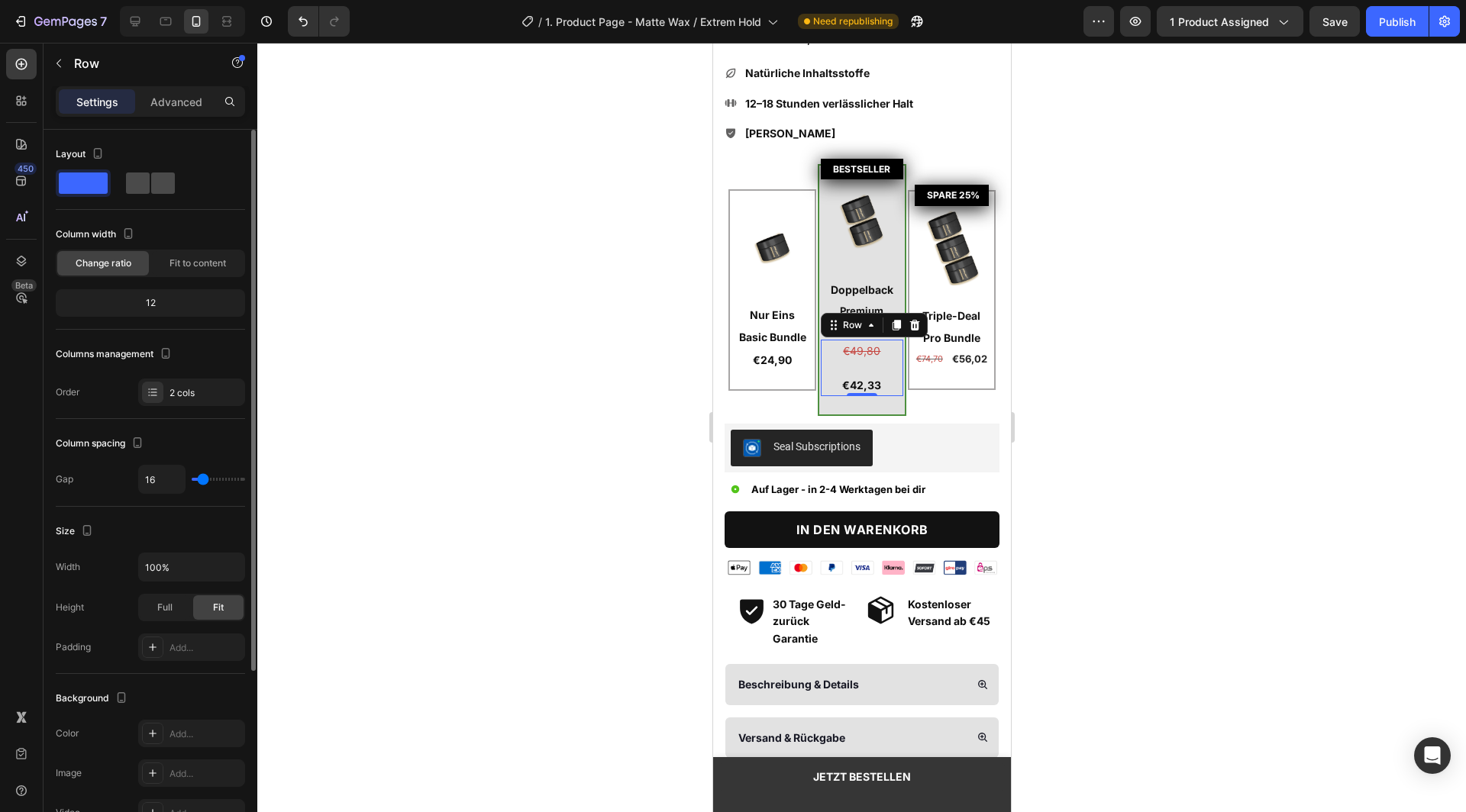
click at [154, 186] on span at bounding box center [163, 182] width 24 height 21
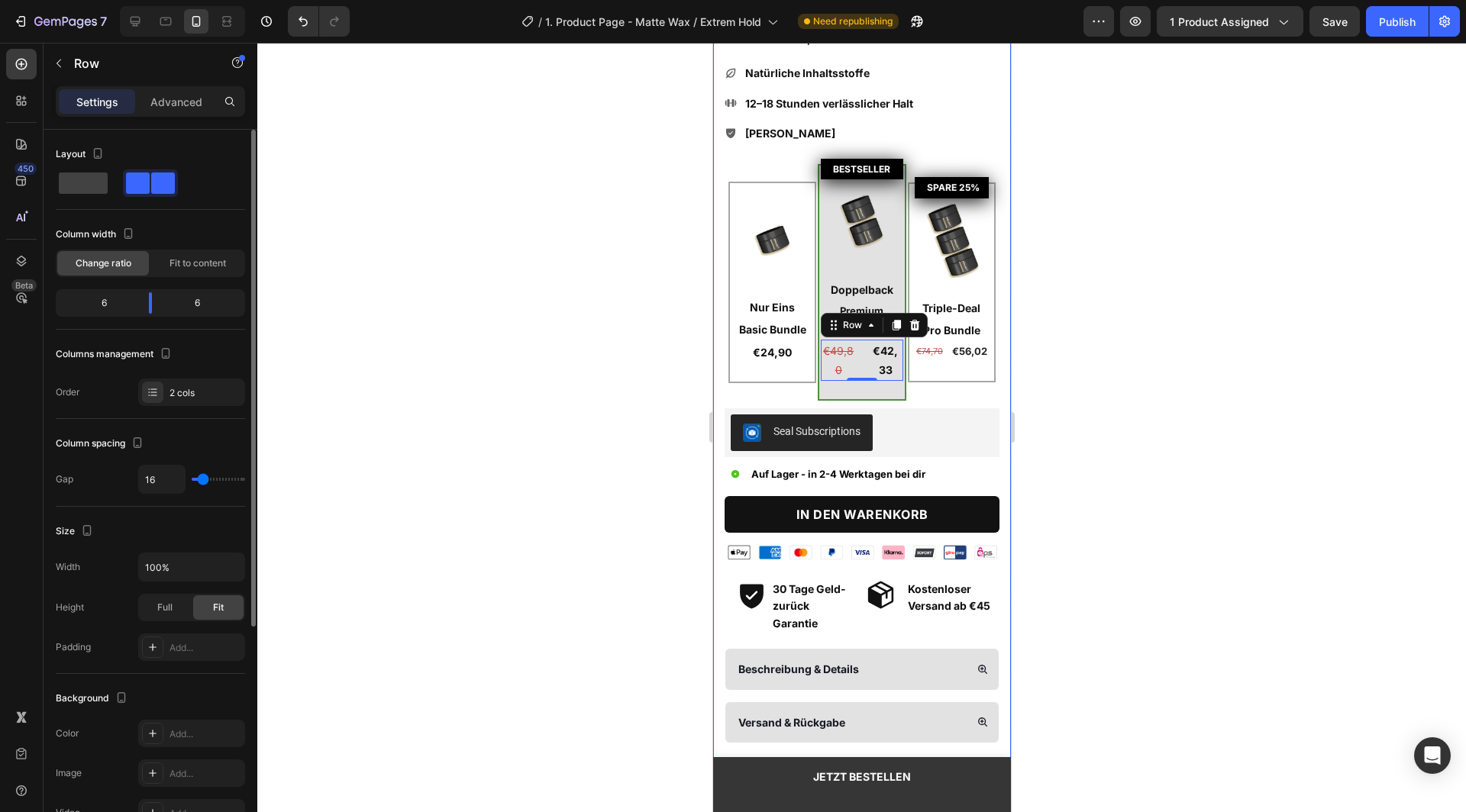
type input "13"
type input "0"
drag, startPoint x: 205, startPoint y: 481, endPoint x: 178, endPoint y: 481, distance: 27.0
type input "0"
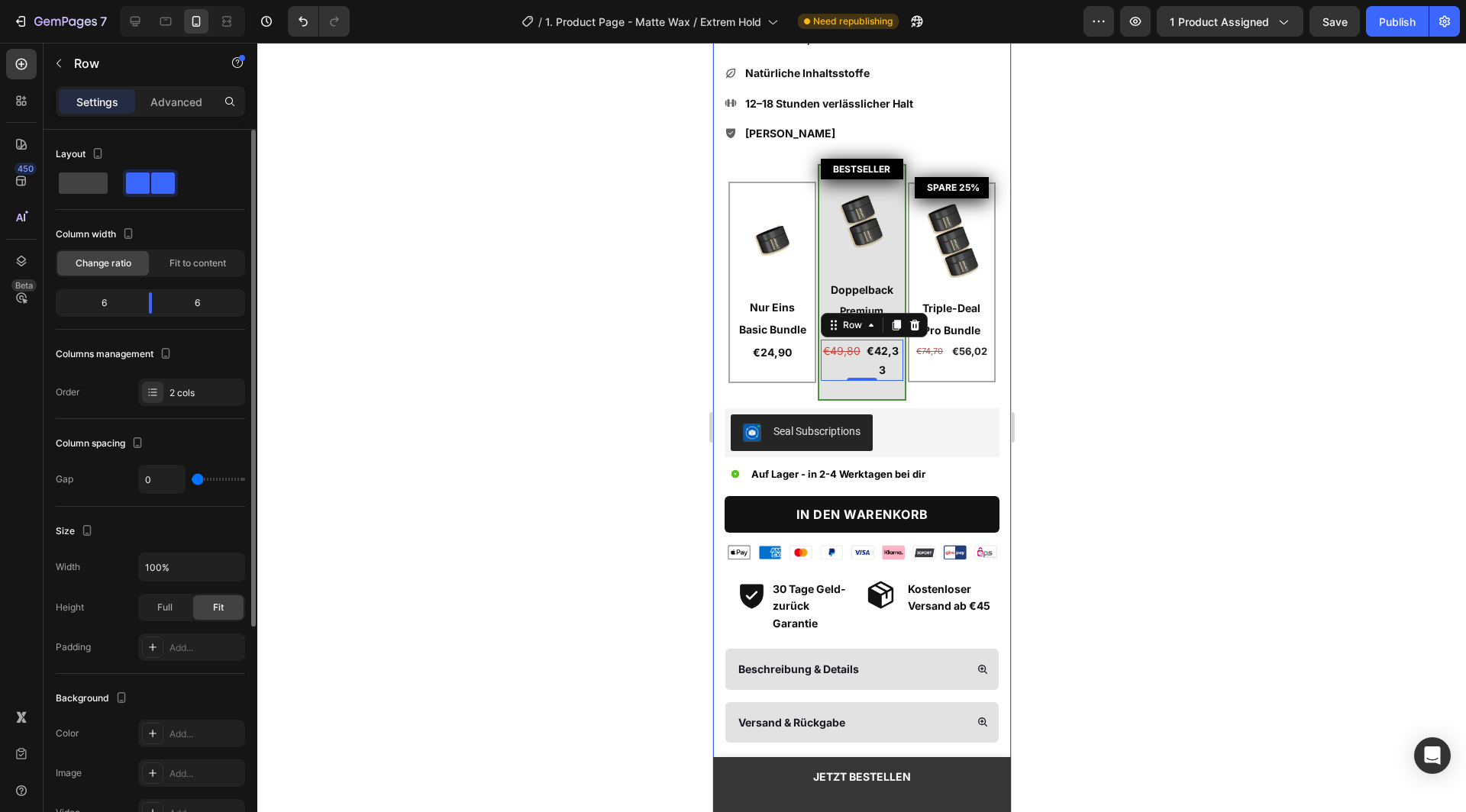
click at [192, 481] on input "range" at bounding box center [219, 479] width 54 height 3
drag, startPoint x: 152, startPoint y: 309, endPoint x: 142, endPoint y: 307, distance: 10.2
click at [142, 0] on body "7 Version history / 1. Product Page - Matte Wax / Extrem Hold Need republishing…" at bounding box center [733, 0] width 1466 height 0
click at [838, 341] on p "€49,80" at bounding box center [837, 360] width 31 height 38
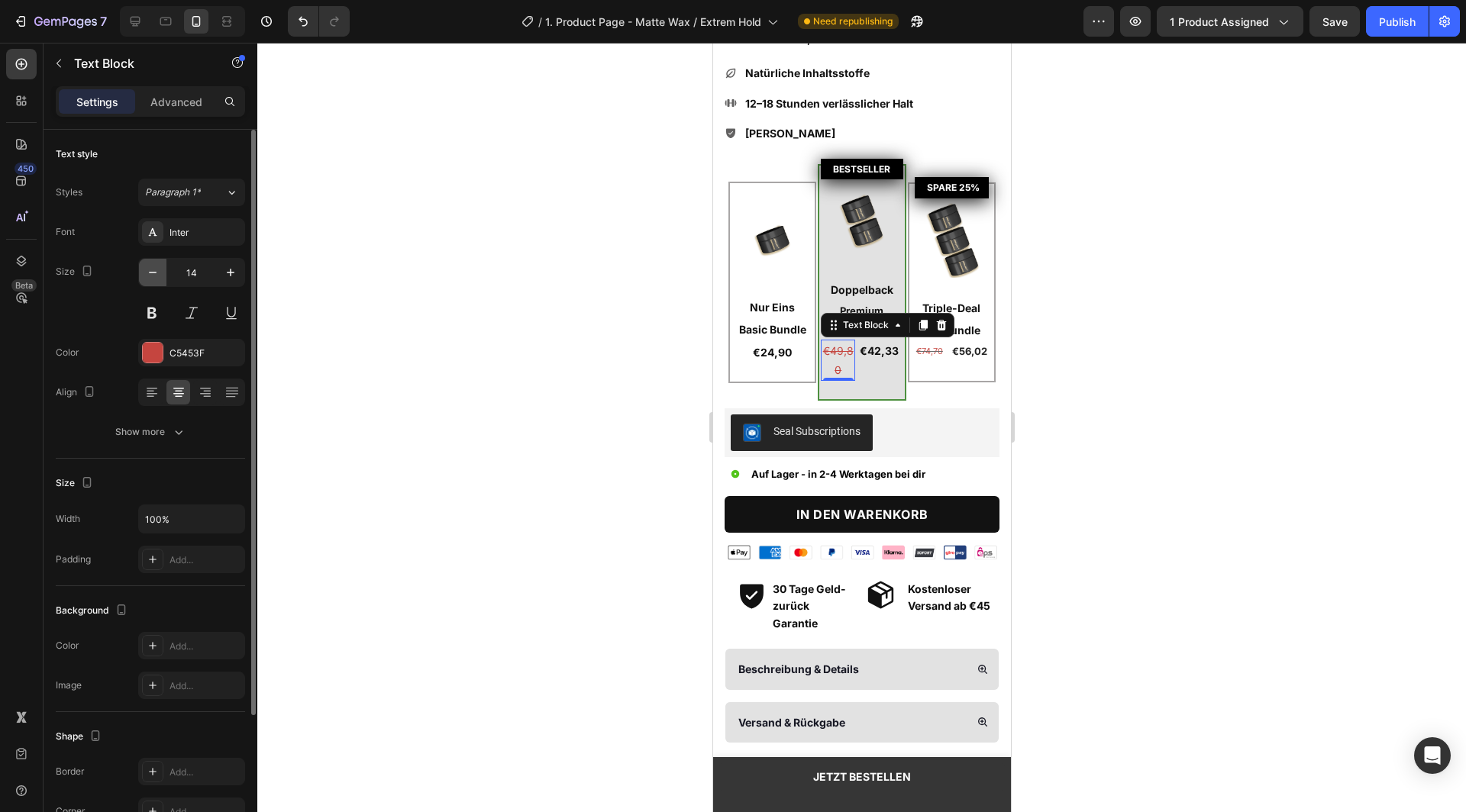
click at [152, 265] on icon "button" at bounding box center [152, 272] width 15 height 15
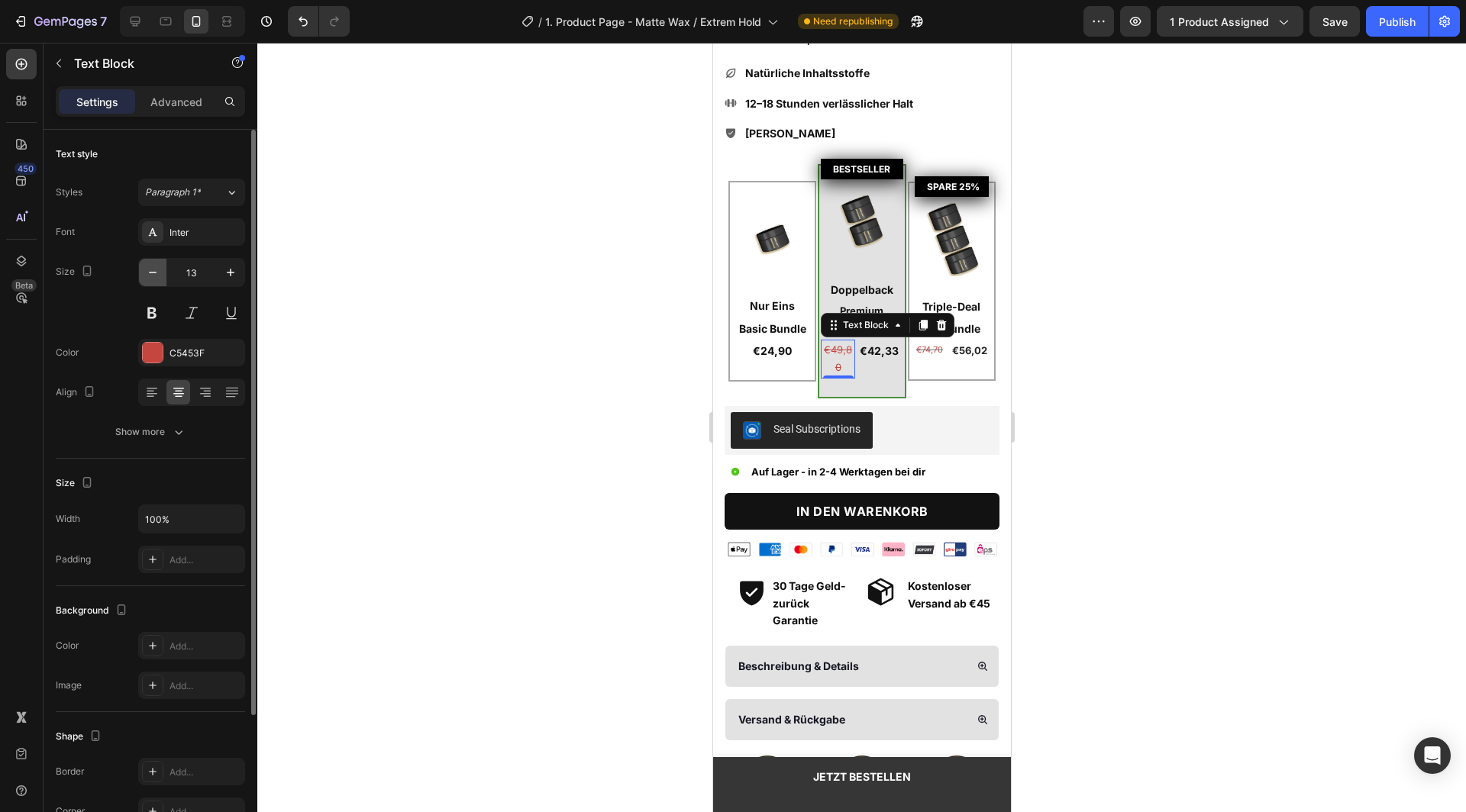
click at [152, 268] on icon "button" at bounding box center [152, 272] width 15 height 15
type input "12"
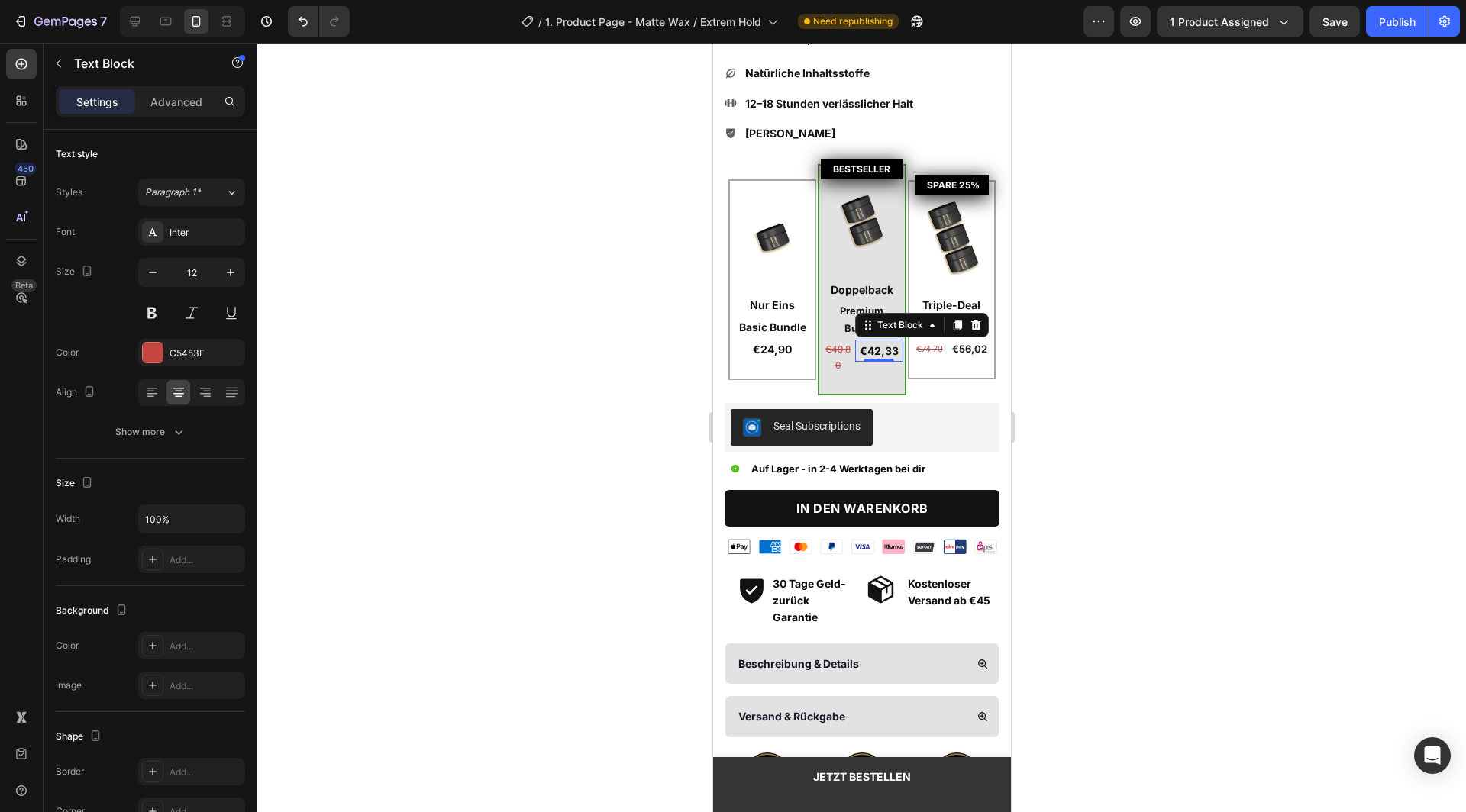
click at [879, 341] on p "€42,33" at bounding box center [878, 350] width 45 height 19
click at [136, 18] on icon at bounding box center [134, 21] width 15 height 15
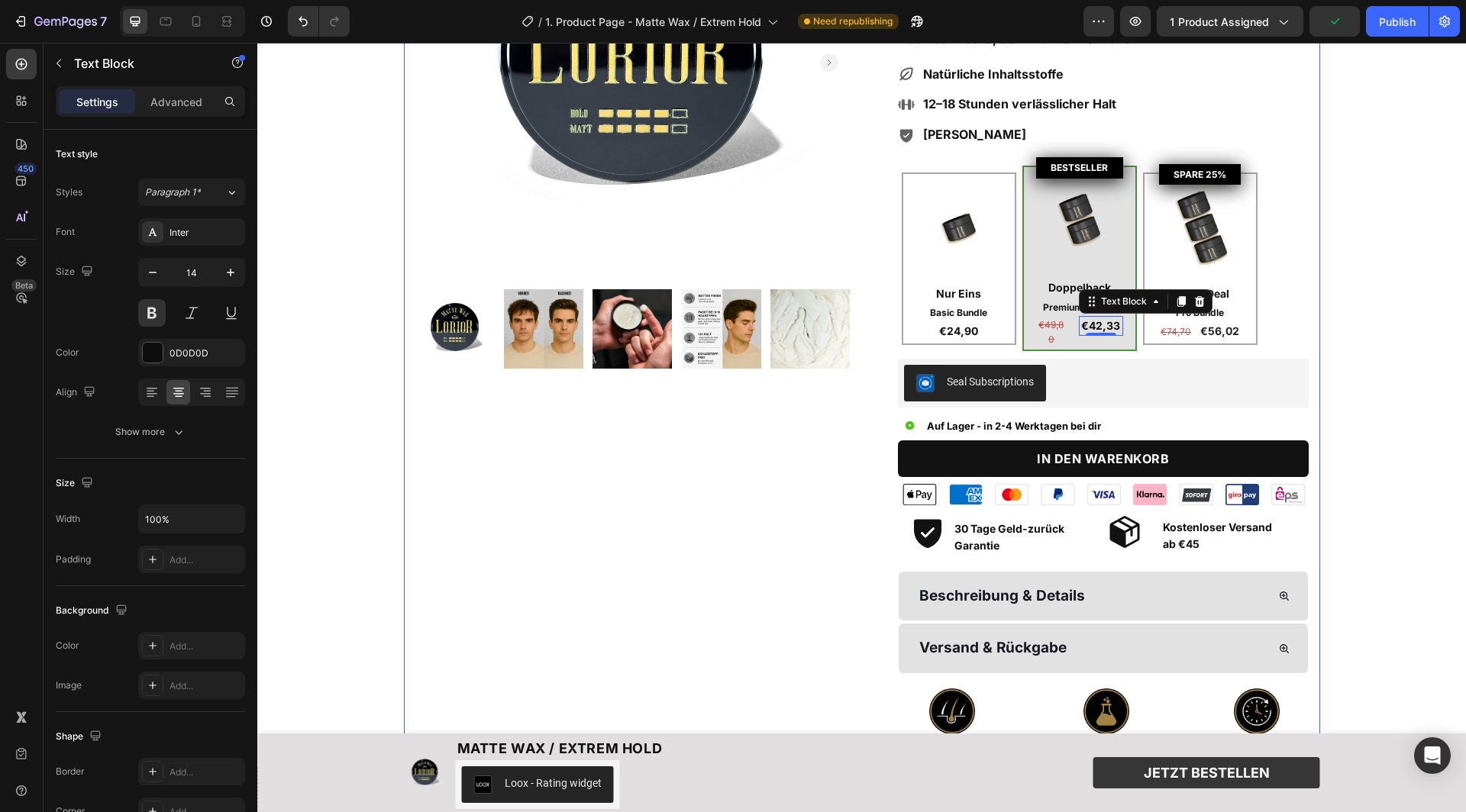
scroll to position [264, 0]
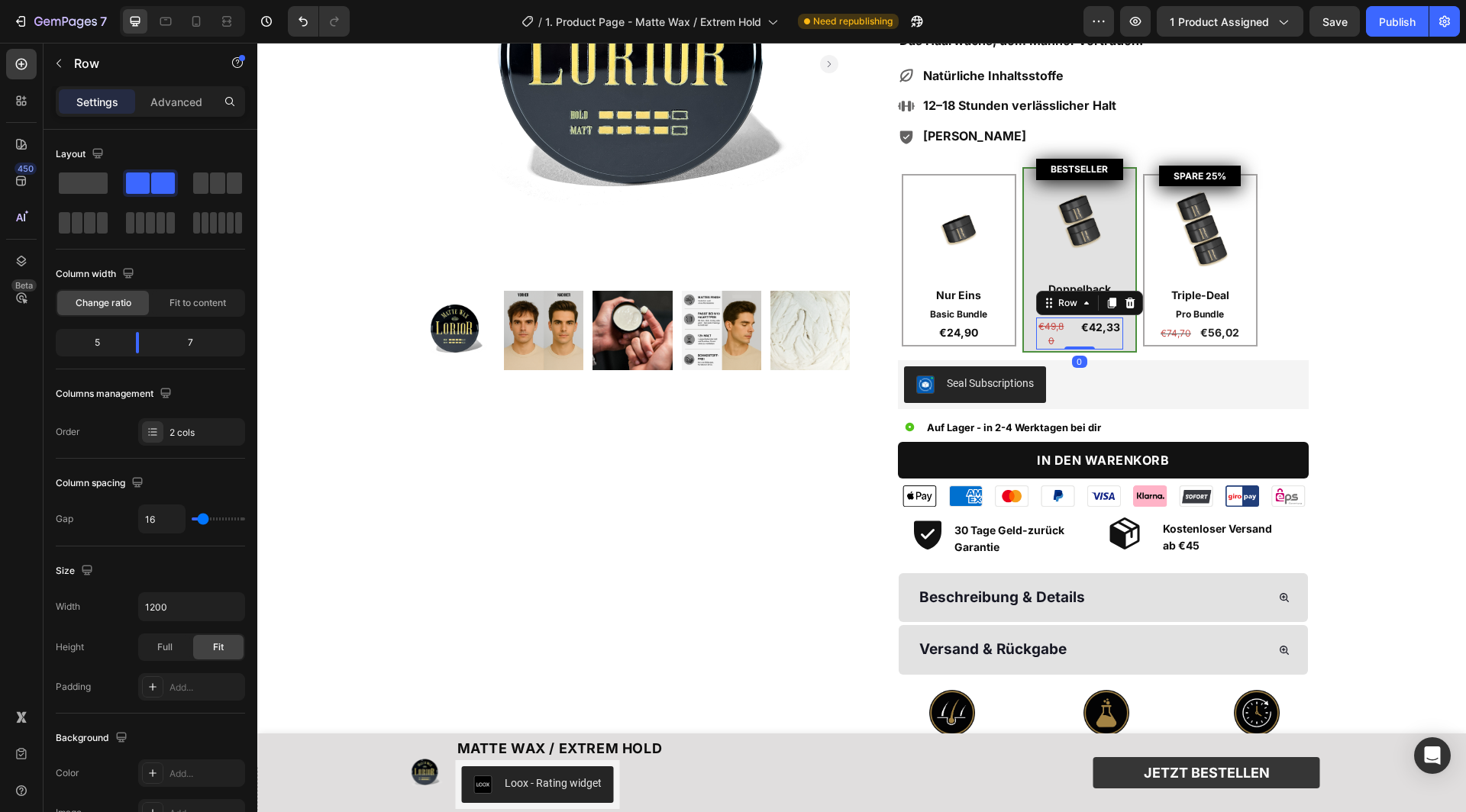
click at [1075, 337] on div "€49,80 Text Block €42,33 Text Block Row 0" at bounding box center [1079, 333] width 87 height 32
type input "10"
type input "0"
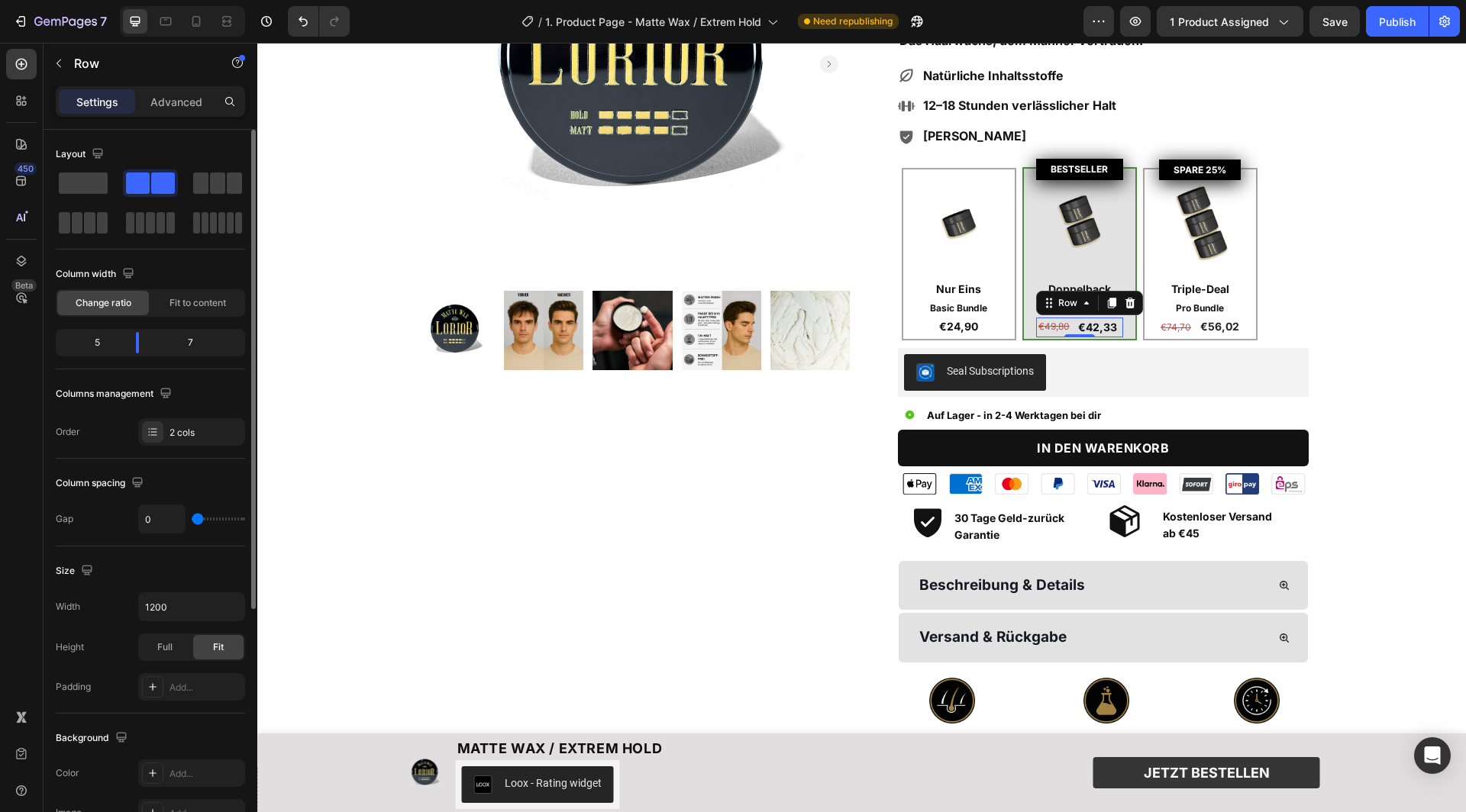
drag, startPoint x: 206, startPoint y: 518, endPoint x: 166, endPoint y: 518, distance: 40.0
type input "0"
click at [192, 518] on input "range" at bounding box center [219, 518] width 54 height 3
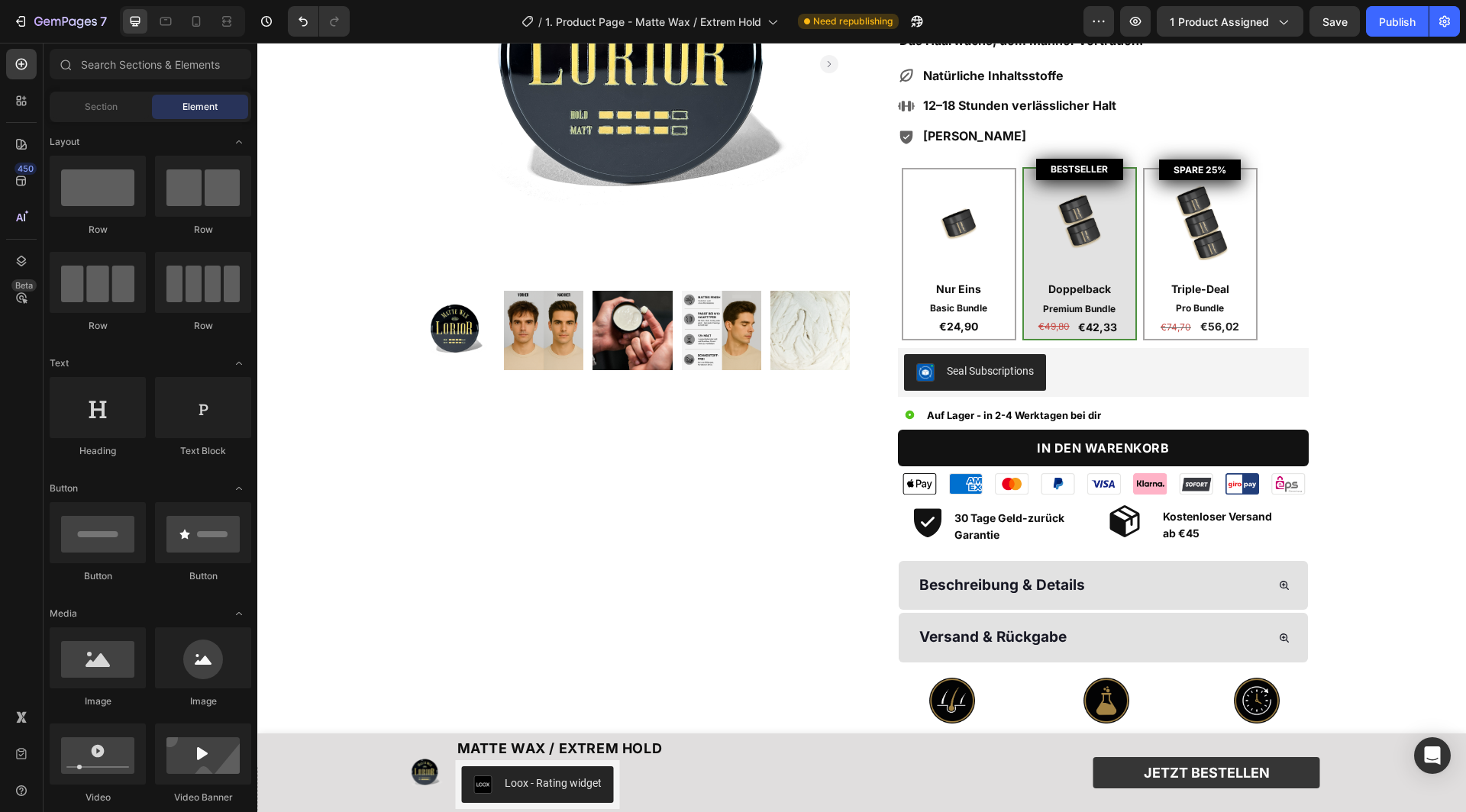
click at [1085, 323] on p "€42,33" at bounding box center [1098, 327] width 48 height 17
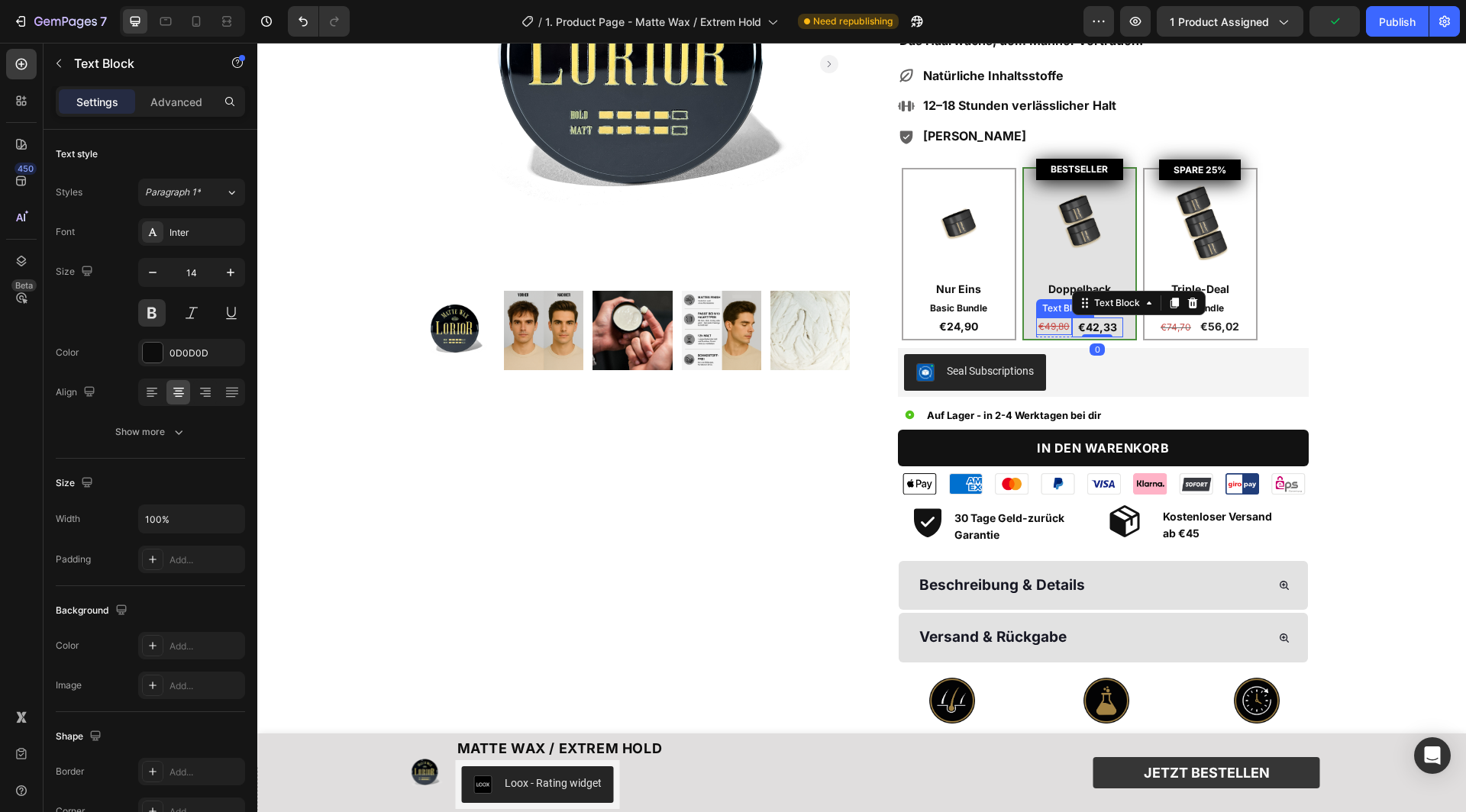
click at [1067, 323] on s "€49,80" at bounding box center [1053, 326] width 31 height 12
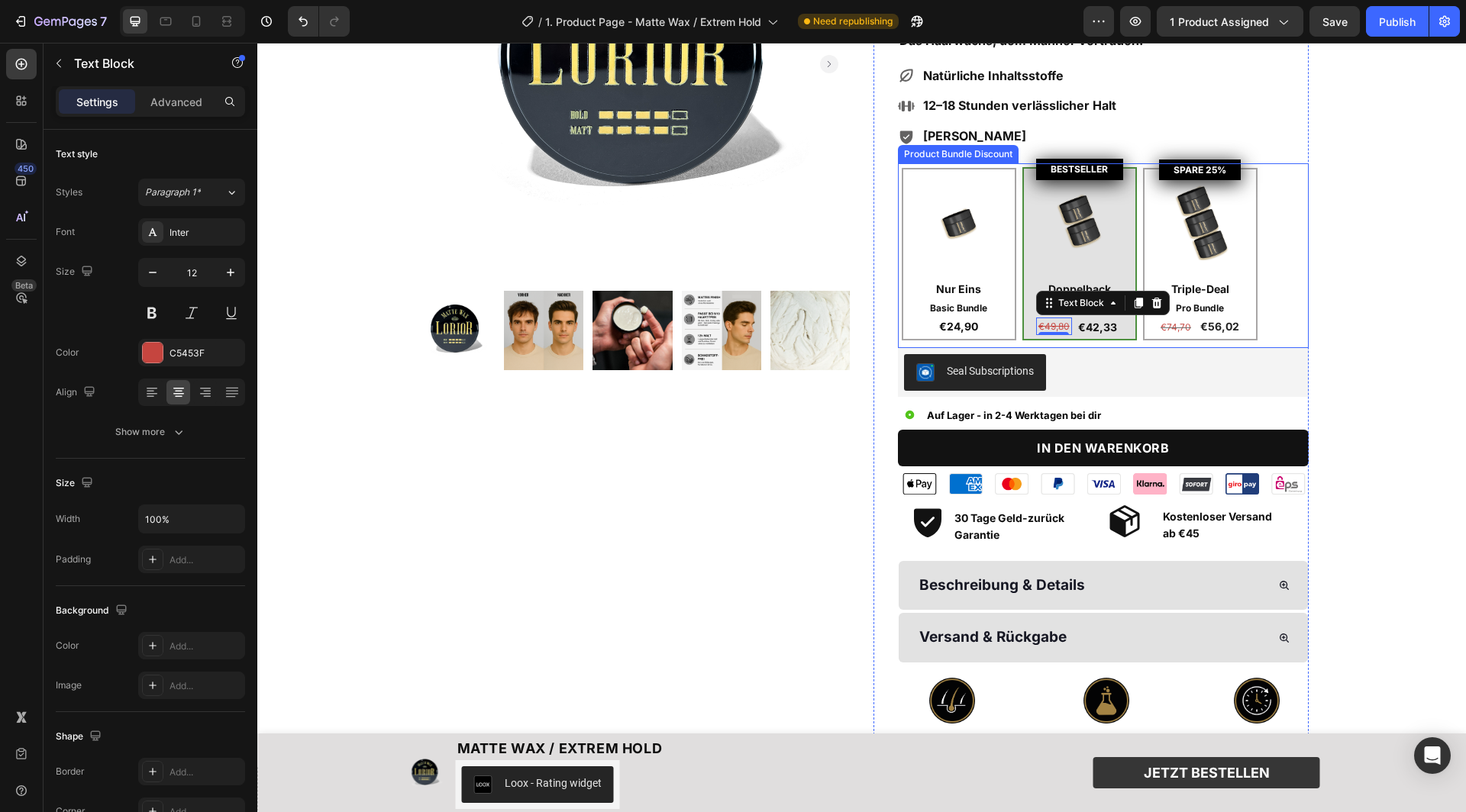
click at [1031, 318] on div "BESTSELLER Product Badge Image Doppelback Text Block Premium Bundle Text Block …" at bounding box center [1079, 254] width 114 height 173
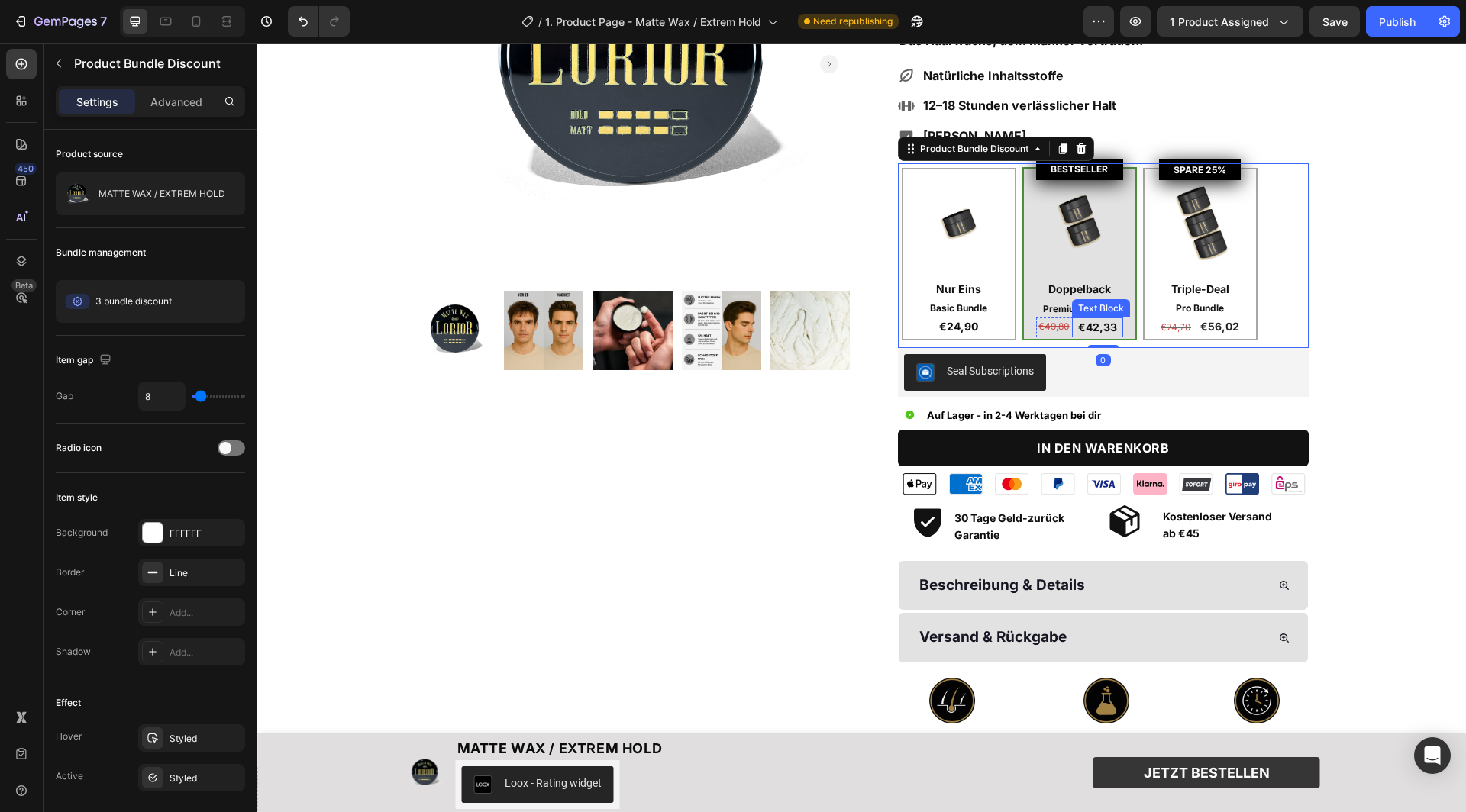
click at [1077, 329] on p "€42,33" at bounding box center [1098, 327] width 48 height 17
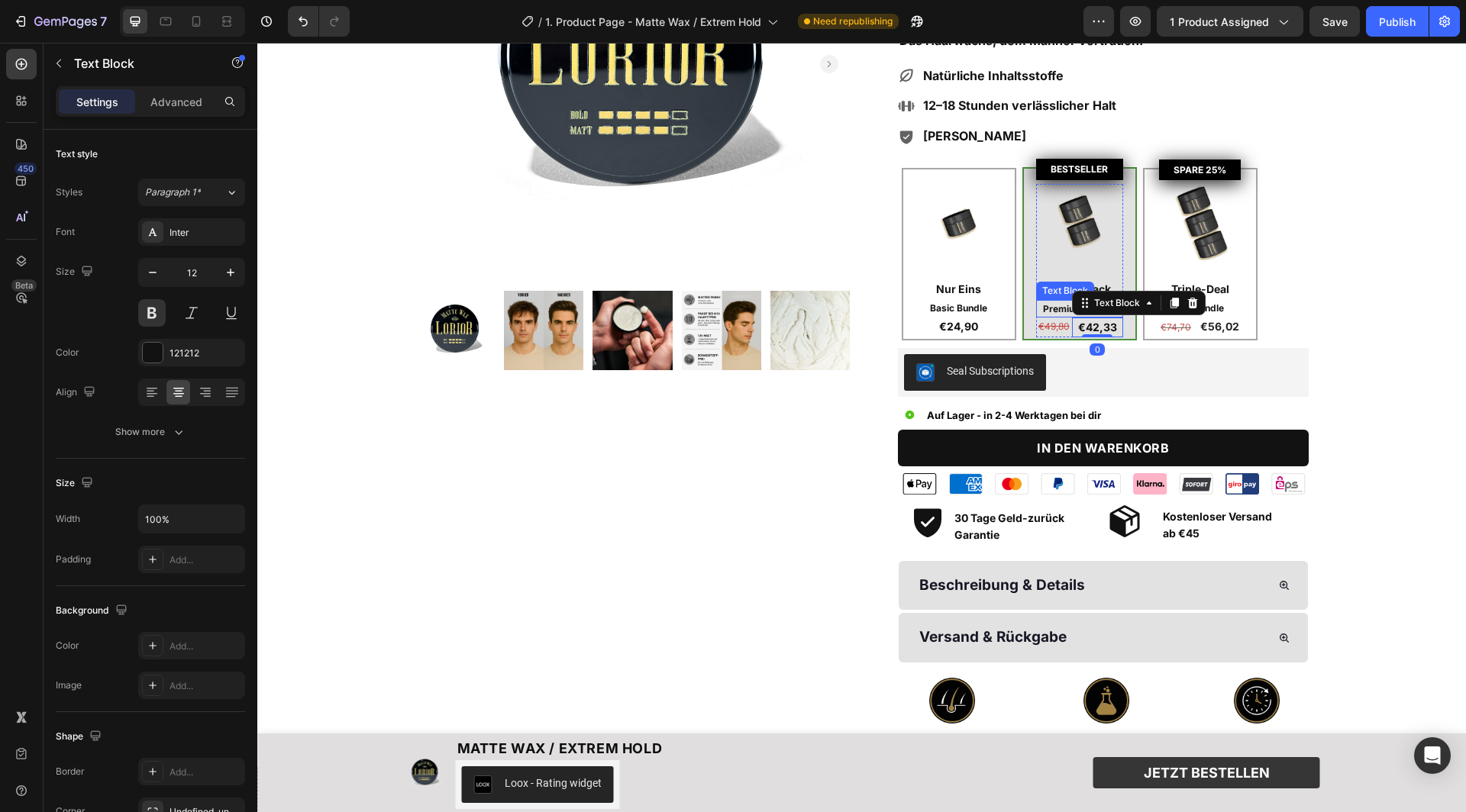
click at [1070, 311] on p "Premium Bundle" at bounding box center [1080, 308] width 84 height 15
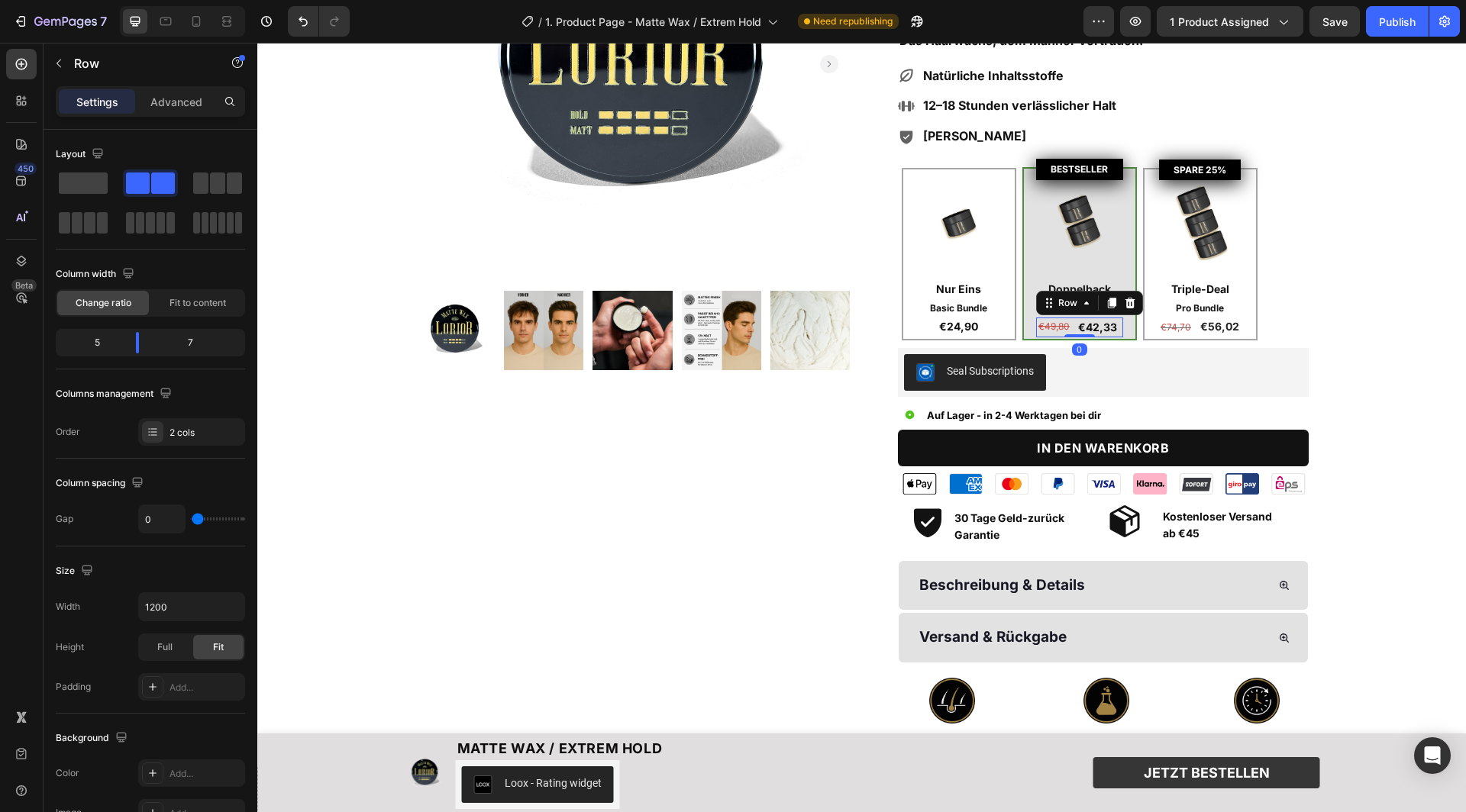
click at [1071, 331] on div "€49,80 Text Block €42,33 Text Block Row 0" at bounding box center [1079, 327] width 87 height 20
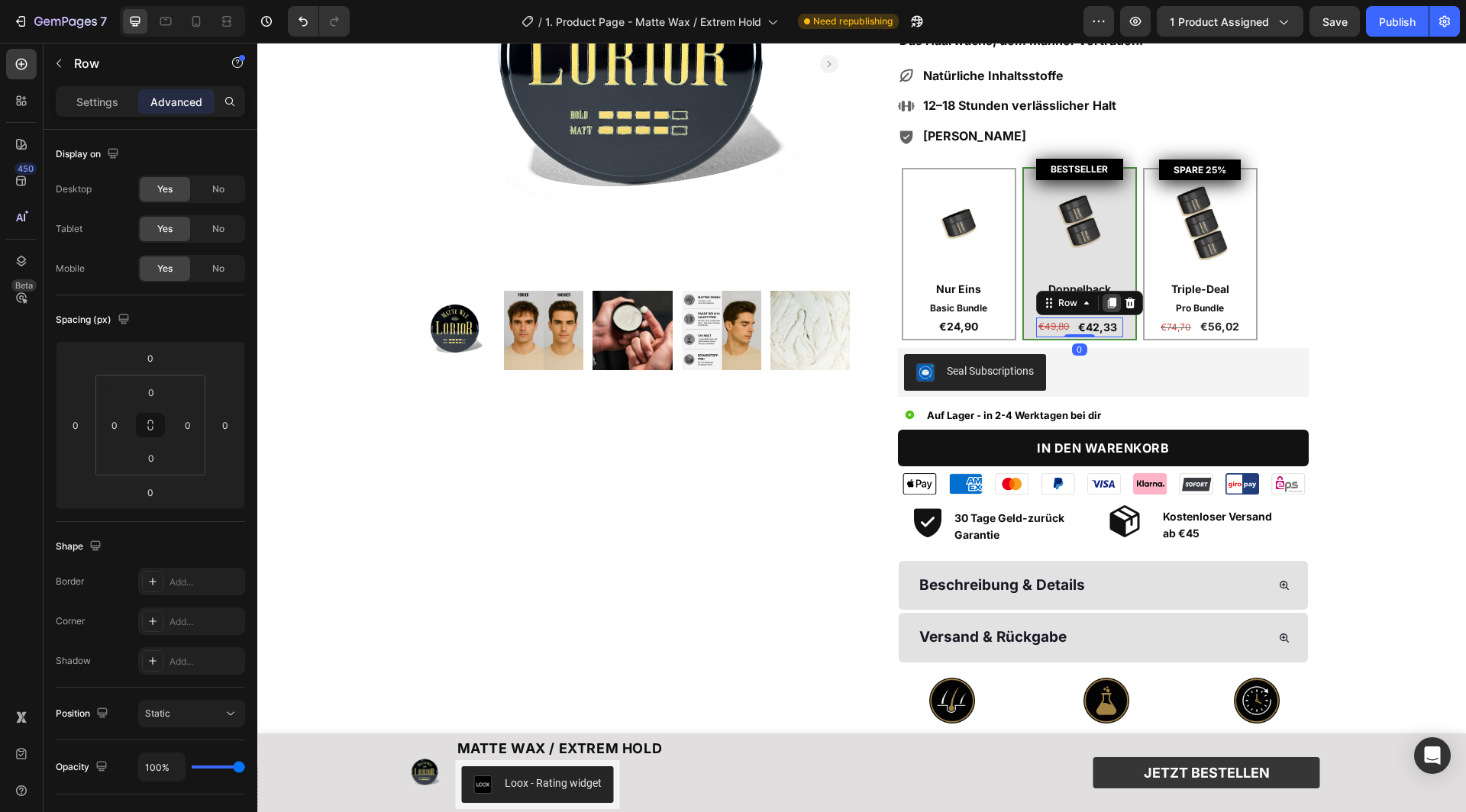
click at [1109, 299] on icon at bounding box center [1111, 303] width 8 height 11
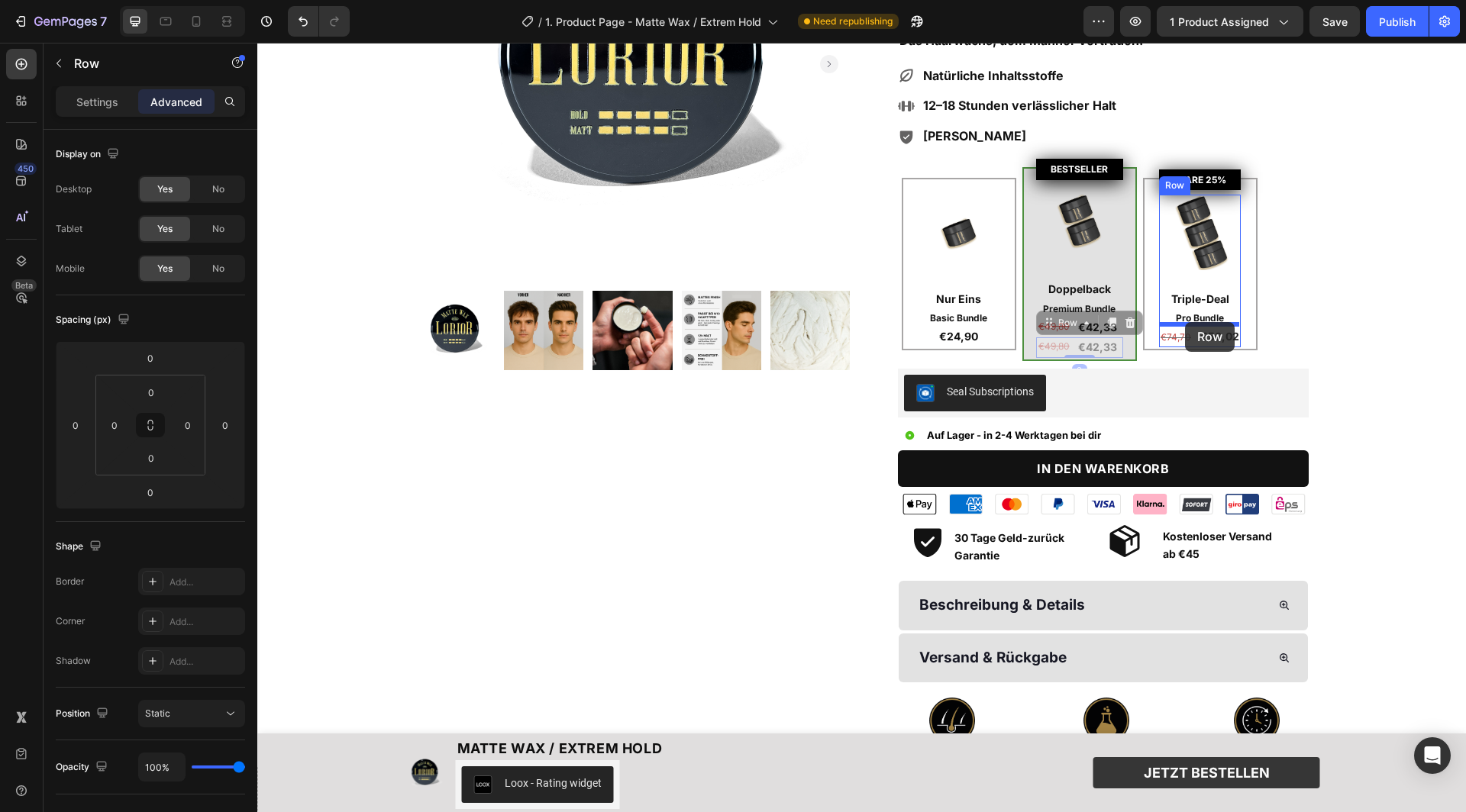
drag, startPoint x: 1055, startPoint y: 318, endPoint x: 1185, endPoint y: 322, distance: 130.1
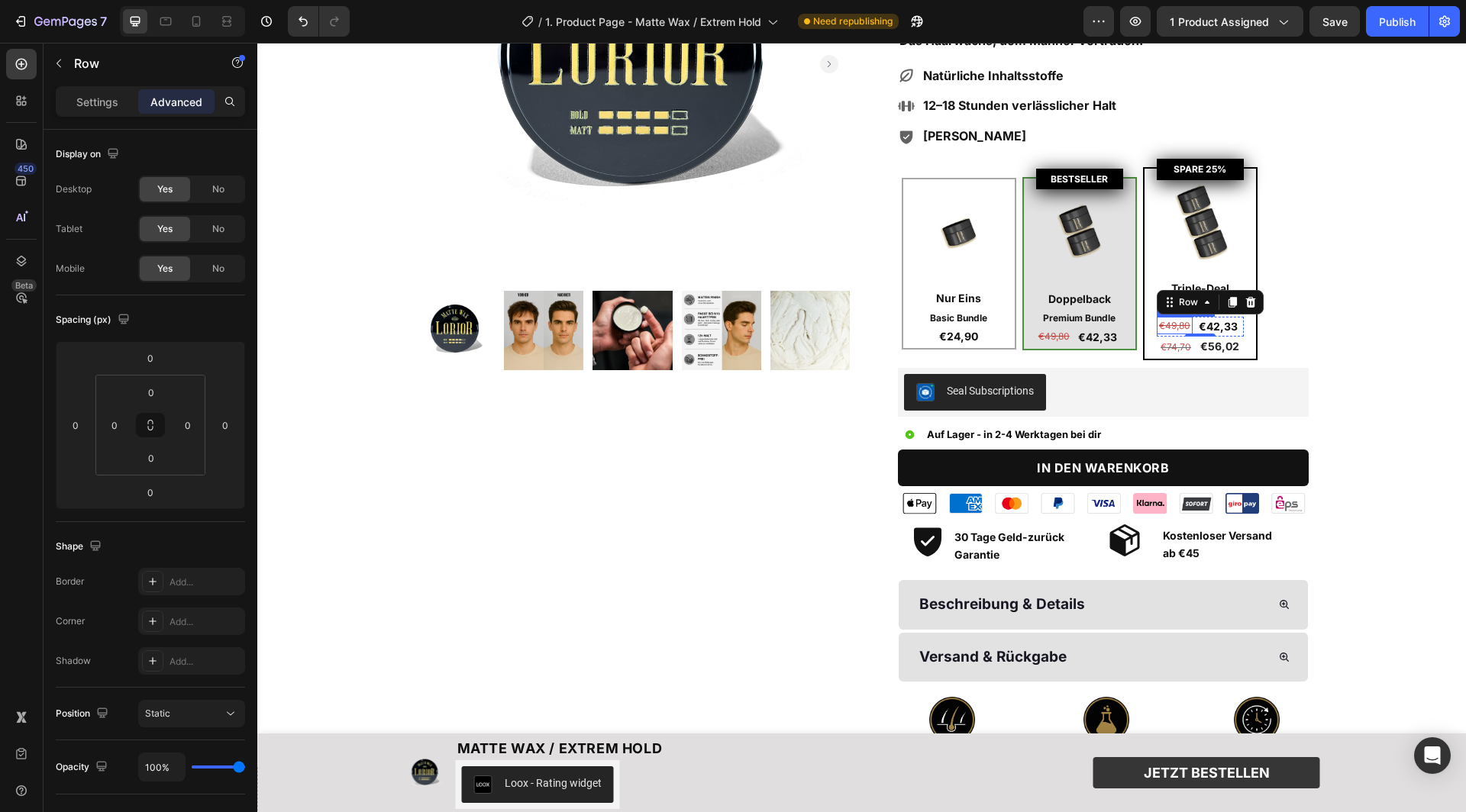
click at [1175, 321] on s "€49,80" at bounding box center [1174, 325] width 31 height 12
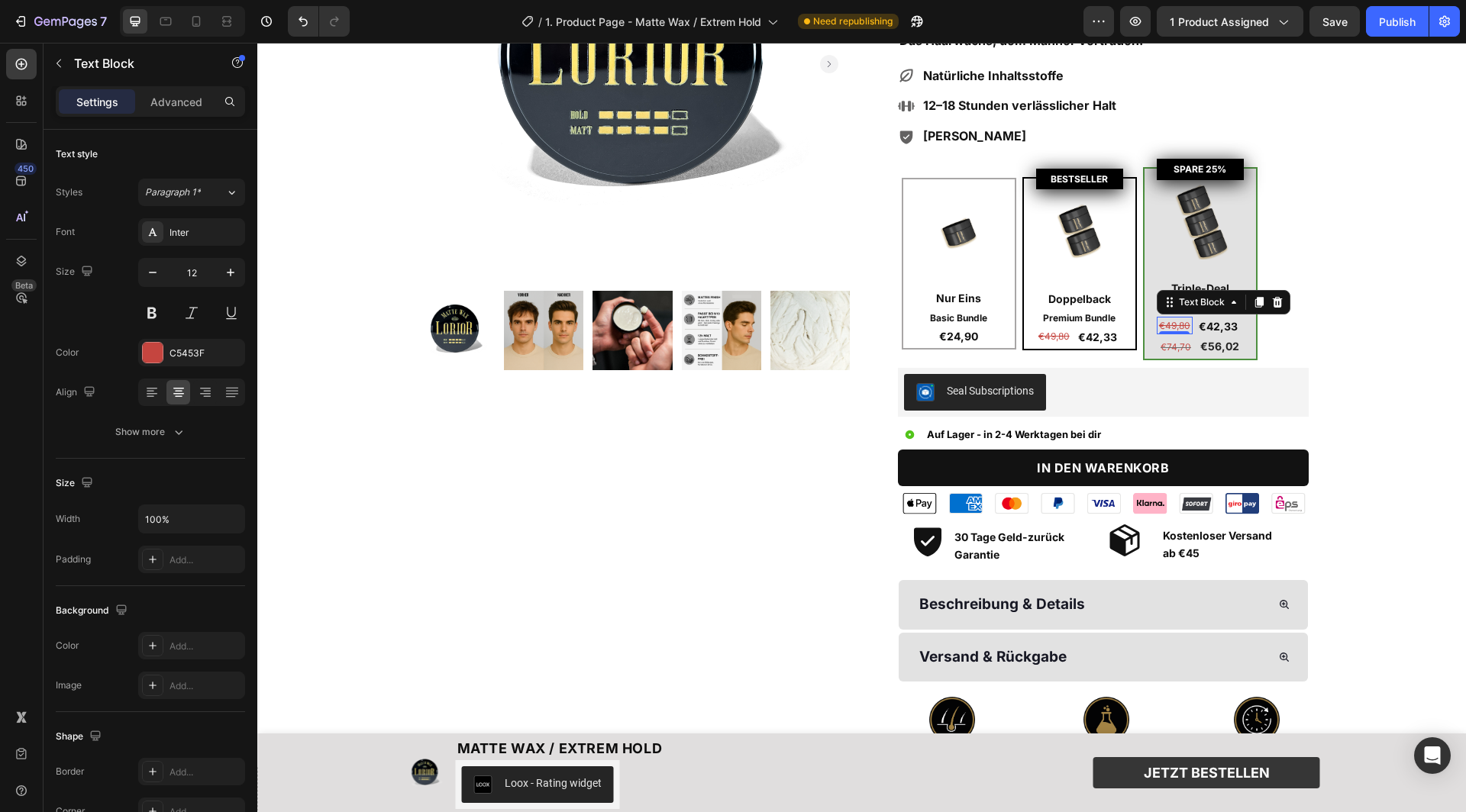
click at [1175, 321] on s "€49,80" at bounding box center [1174, 325] width 31 height 12
click at [1214, 319] on p "€42,33" at bounding box center [1218, 326] width 48 height 17
click at [1234, 322] on p "€56,33" at bounding box center [1218, 326] width 48 height 17
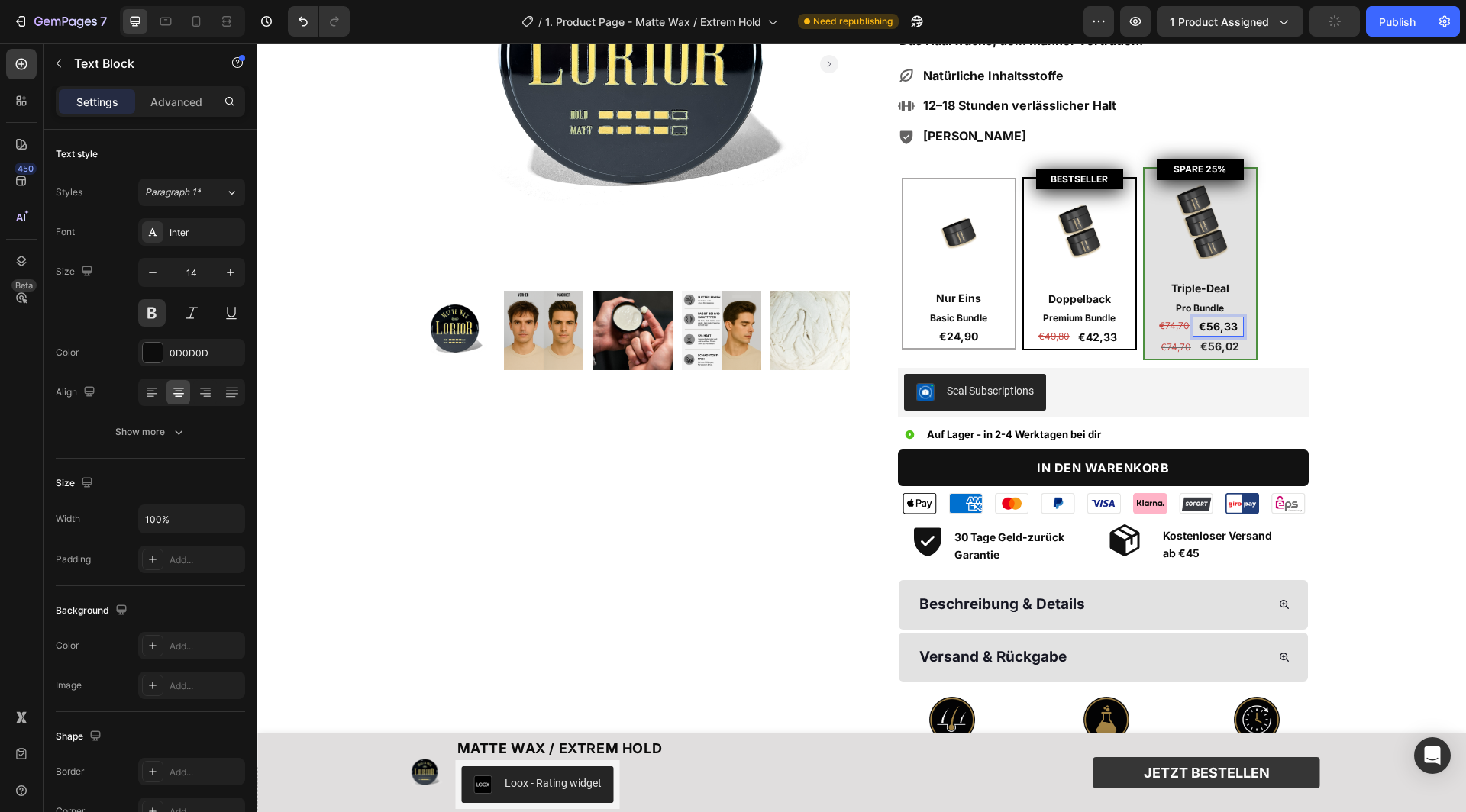
click at [1234, 322] on p "€56,33" at bounding box center [1218, 326] width 48 height 17
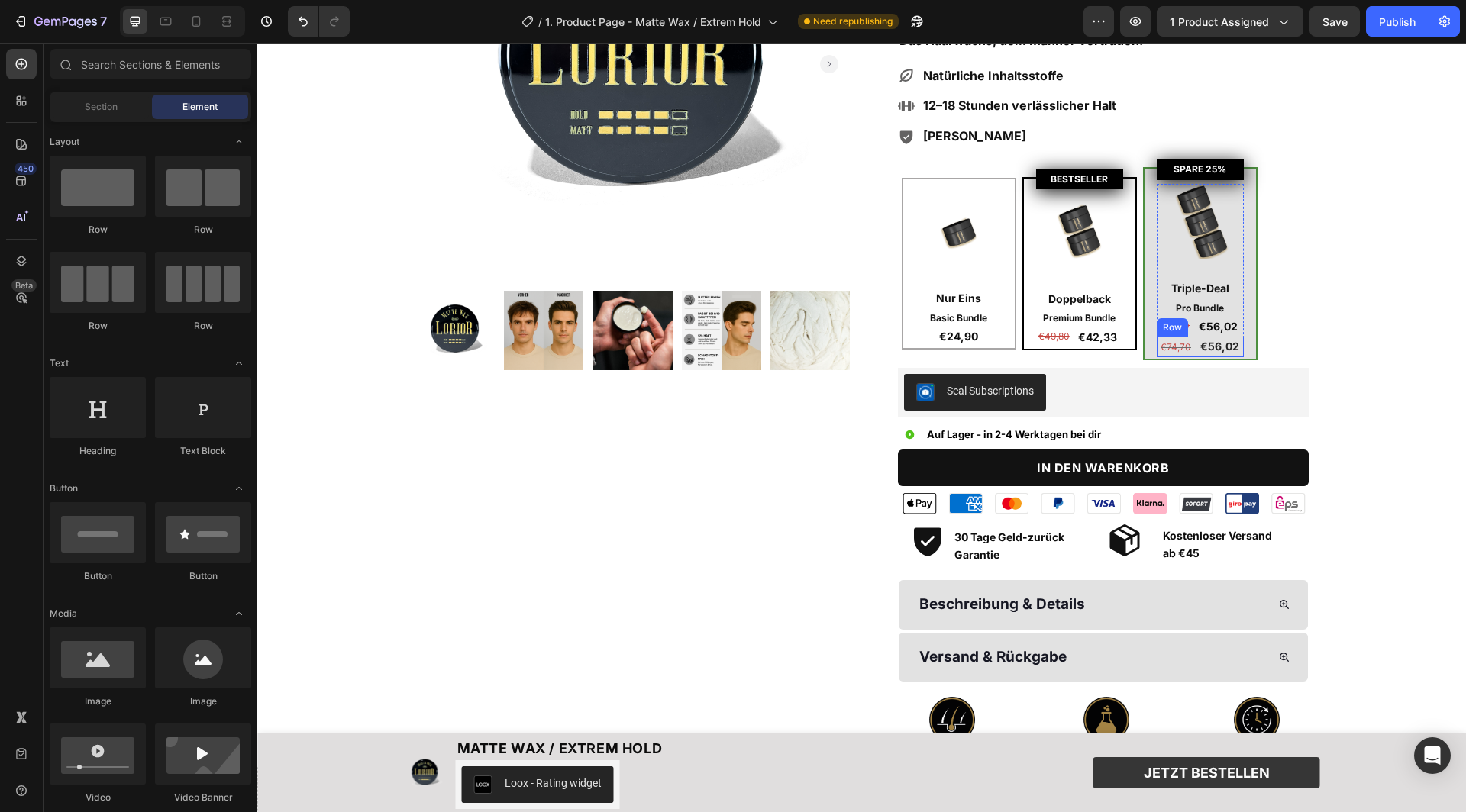
click at [1194, 341] on div "€74,70 Product Price Product Price €56,02 Product Price Product Price Row" at bounding box center [1199, 346] width 87 height 20
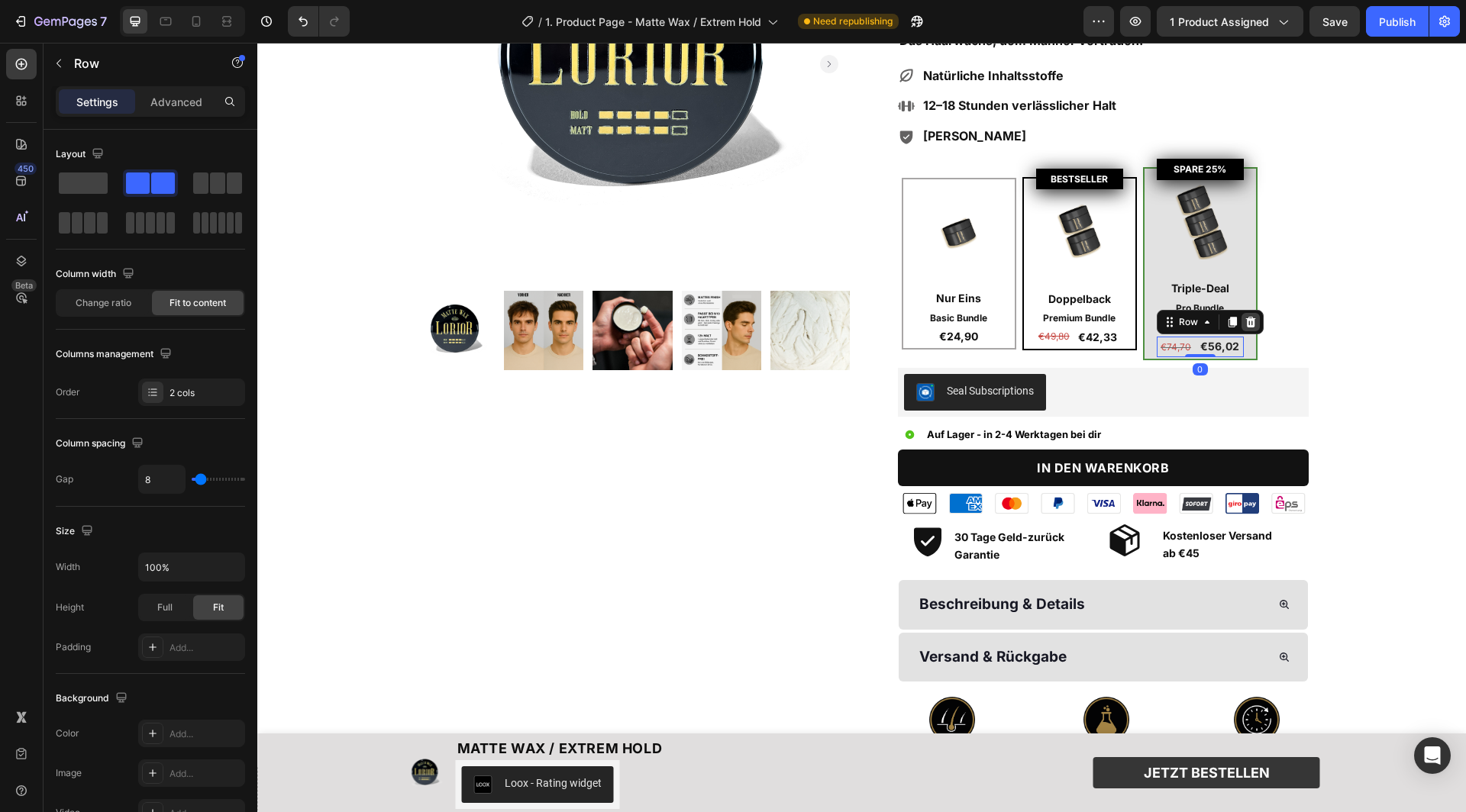
click at [1248, 321] on icon at bounding box center [1250, 321] width 10 height 11
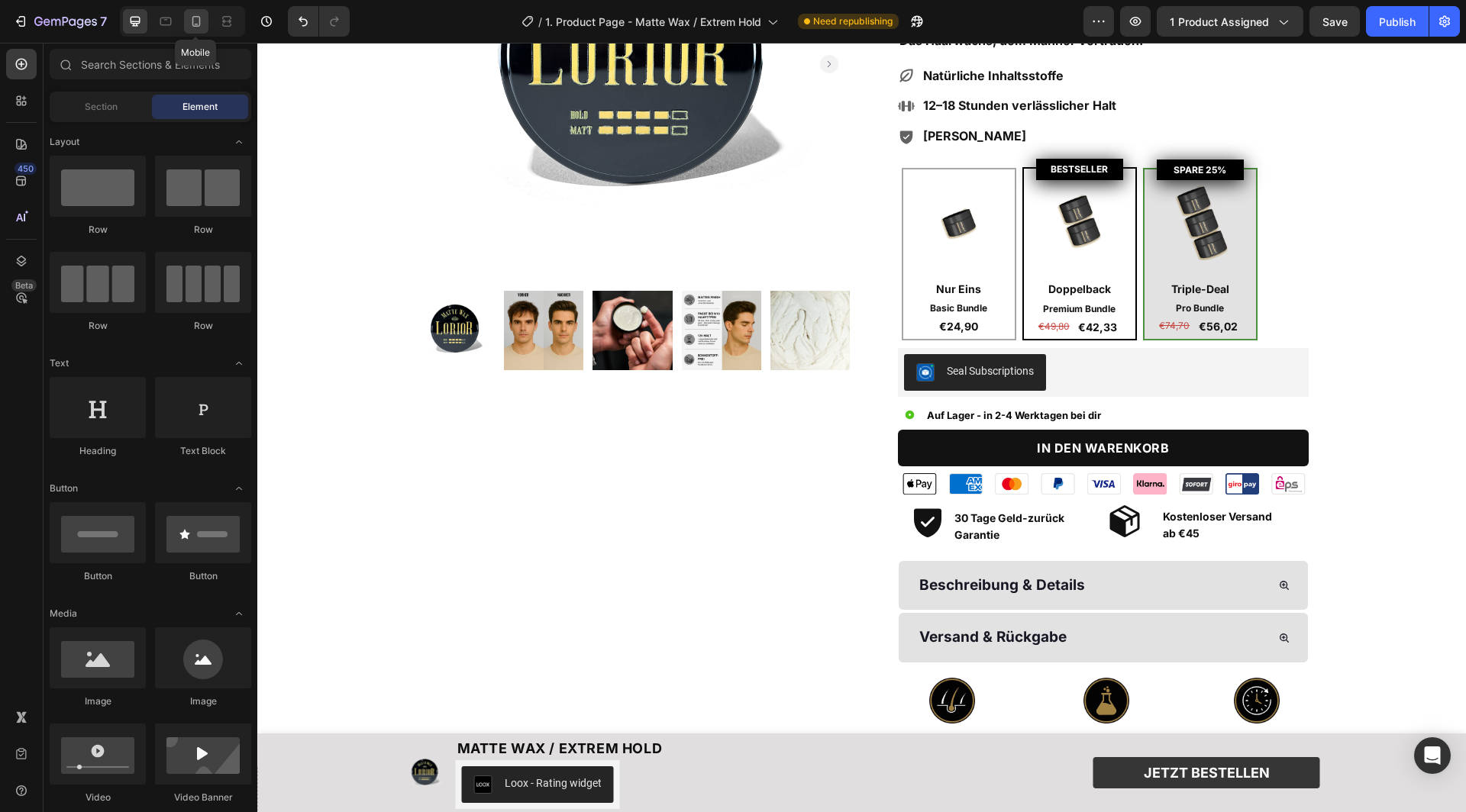
click at [196, 16] on icon at bounding box center [196, 21] width 8 height 11
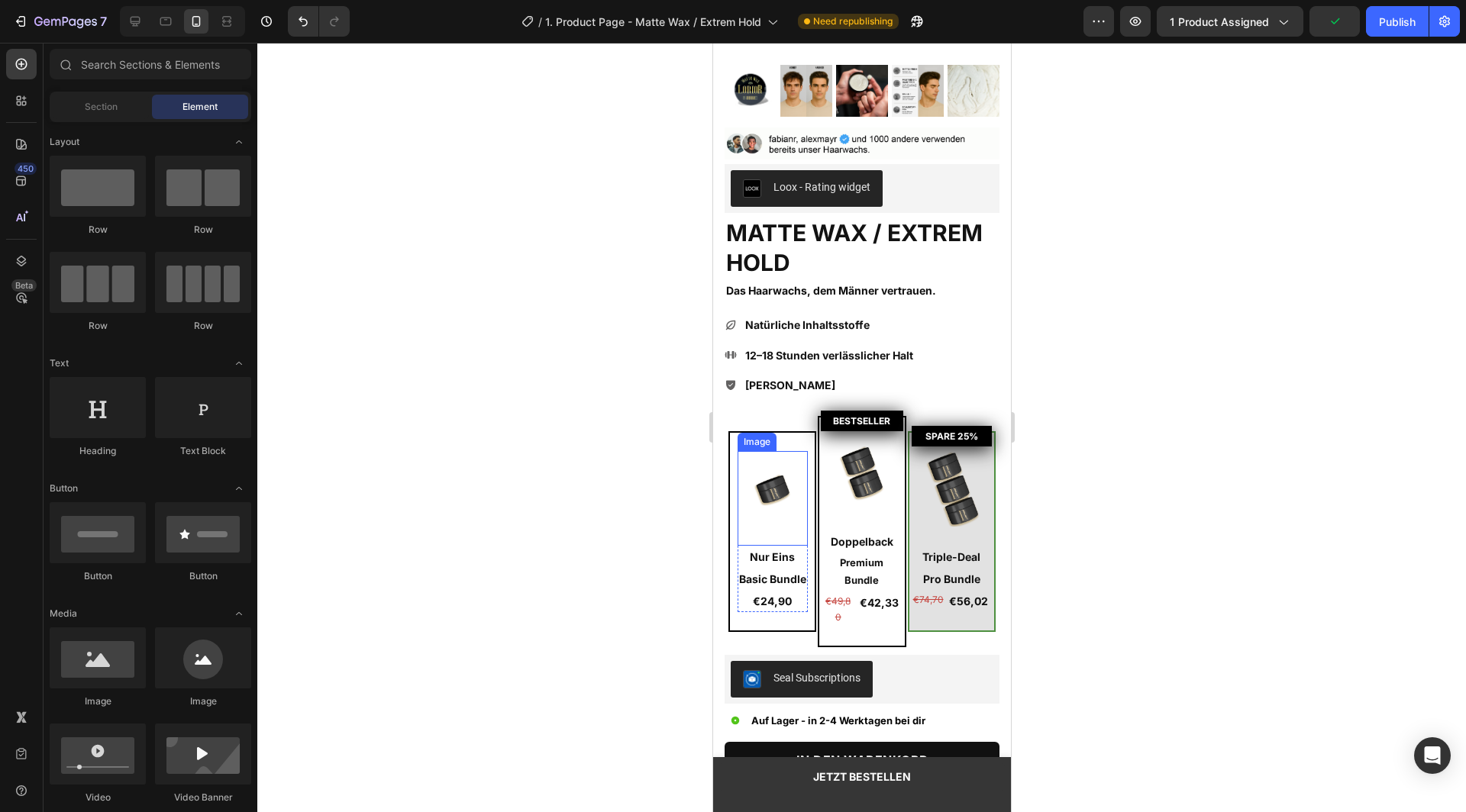
scroll to position [306, 0]
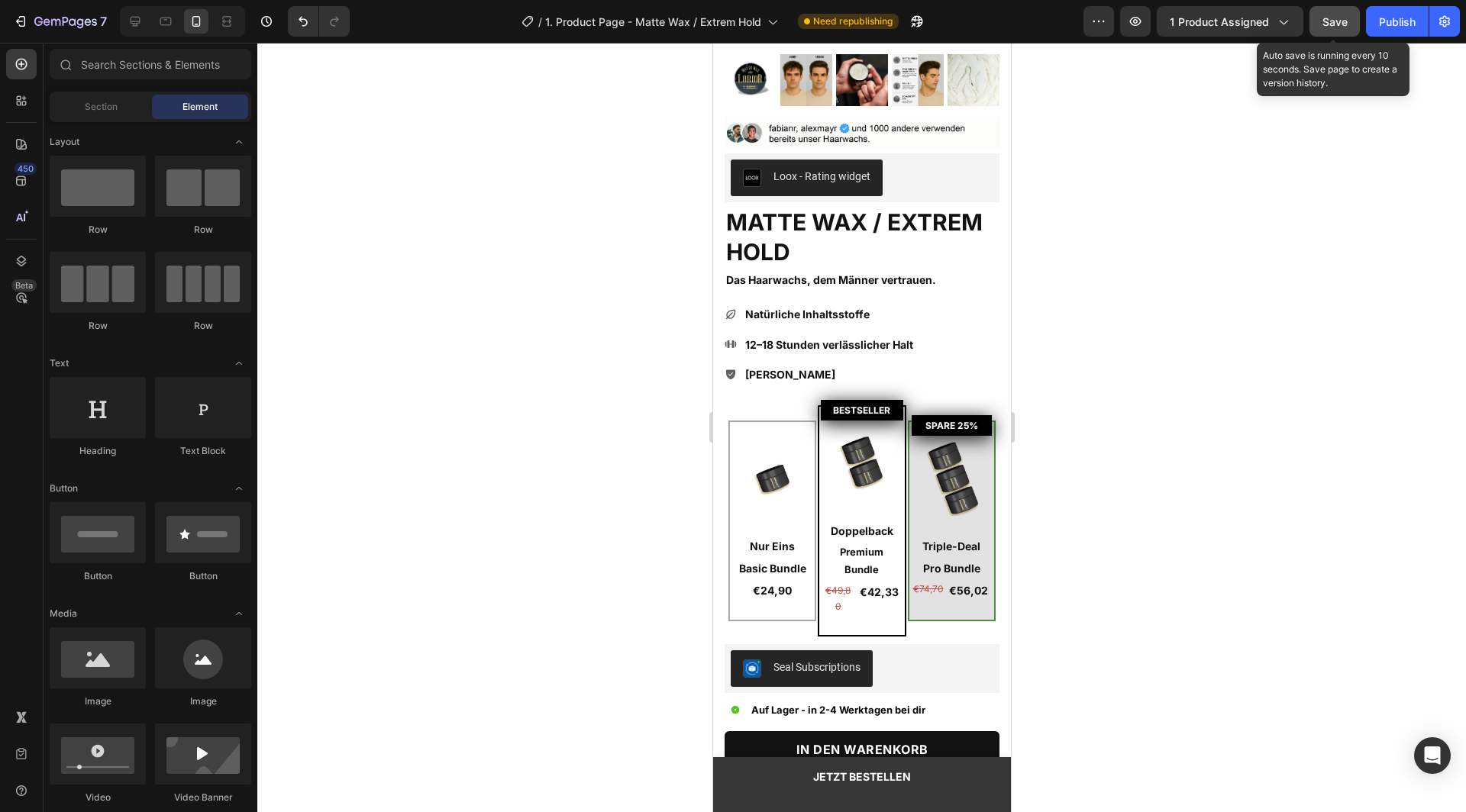
click at [1317, 25] on button "Save" at bounding box center [1335, 21] width 51 height 31
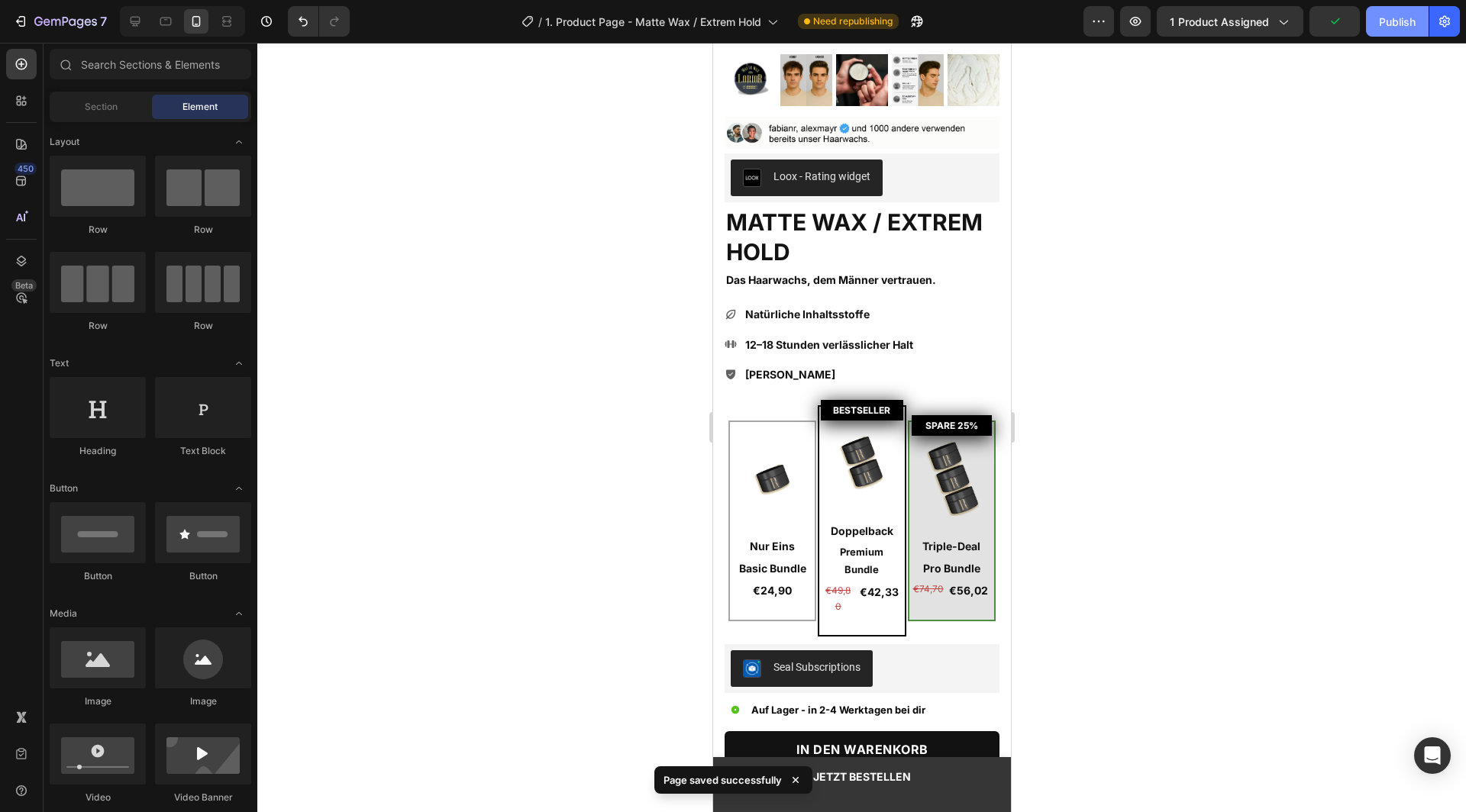
click at [1405, 28] on div "Publish" at bounding box center [1397, 22] width 37 height 16
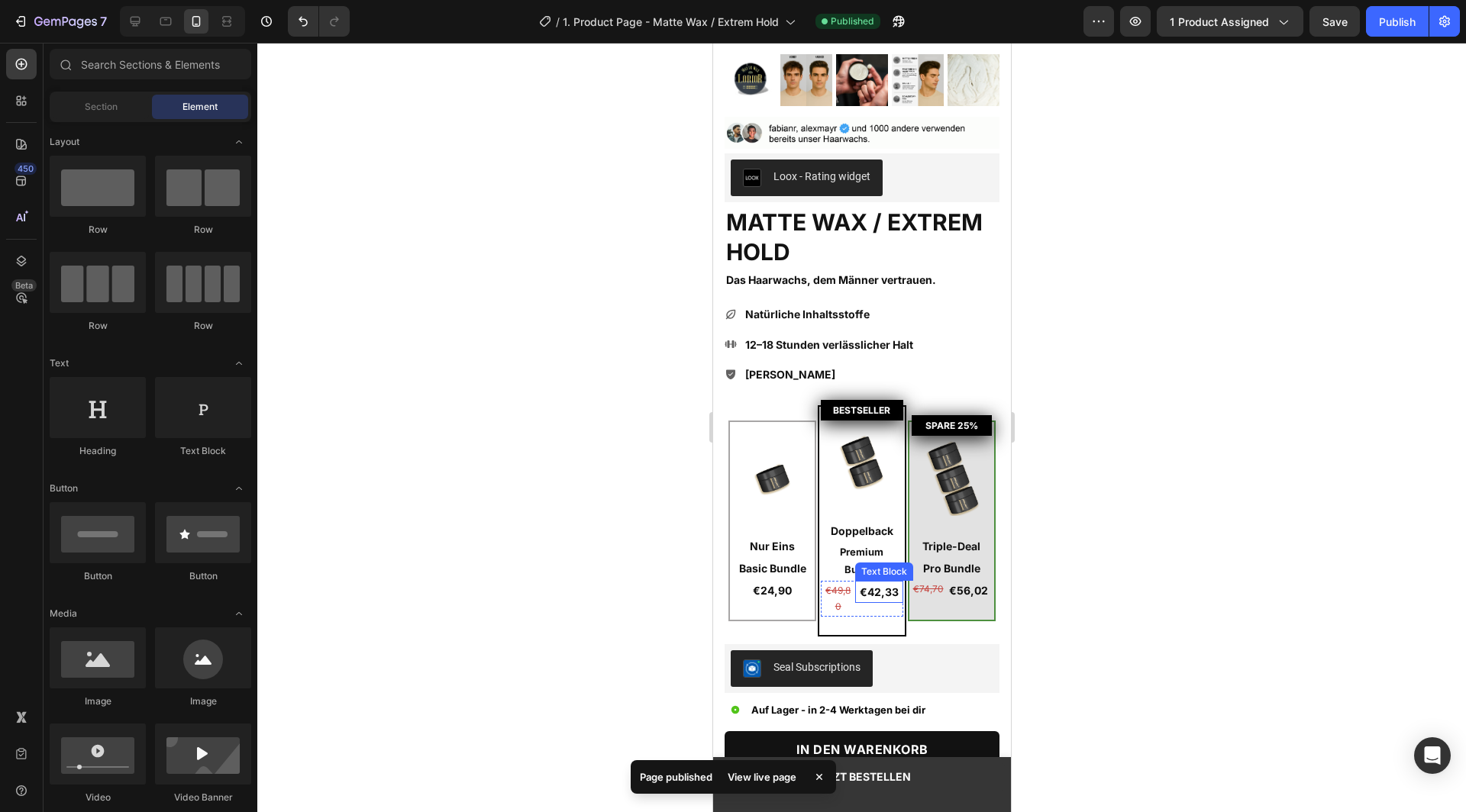
click at [875, 582] on p "€42,33" at bounding box center [878, 591] width 45 height 19
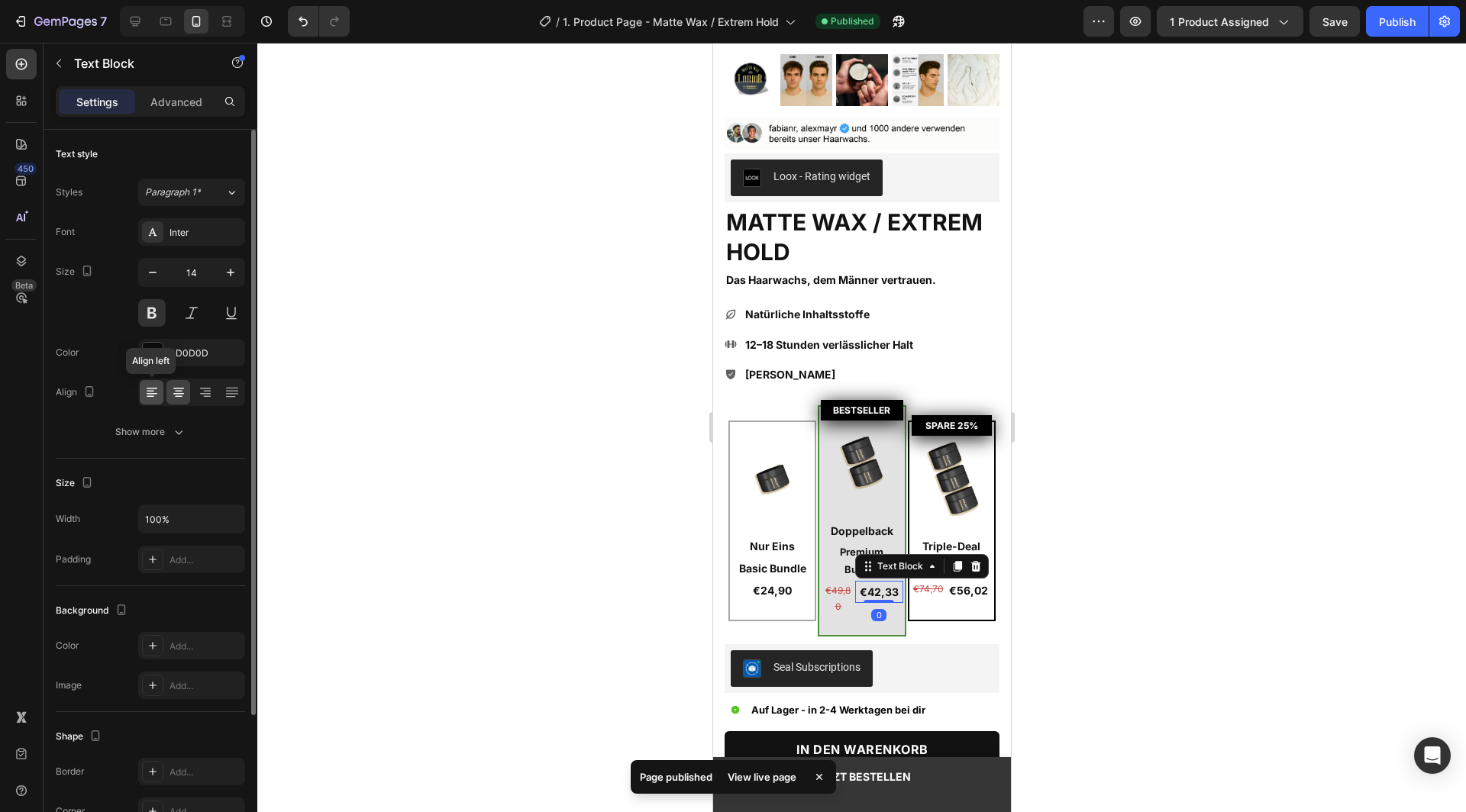
click at [149, 396] on icon at bounding box center [150, 397] width 8 height 2
click at [971, 581] on p "€56,02" at bounding box center [968, 590] width 44 height 19
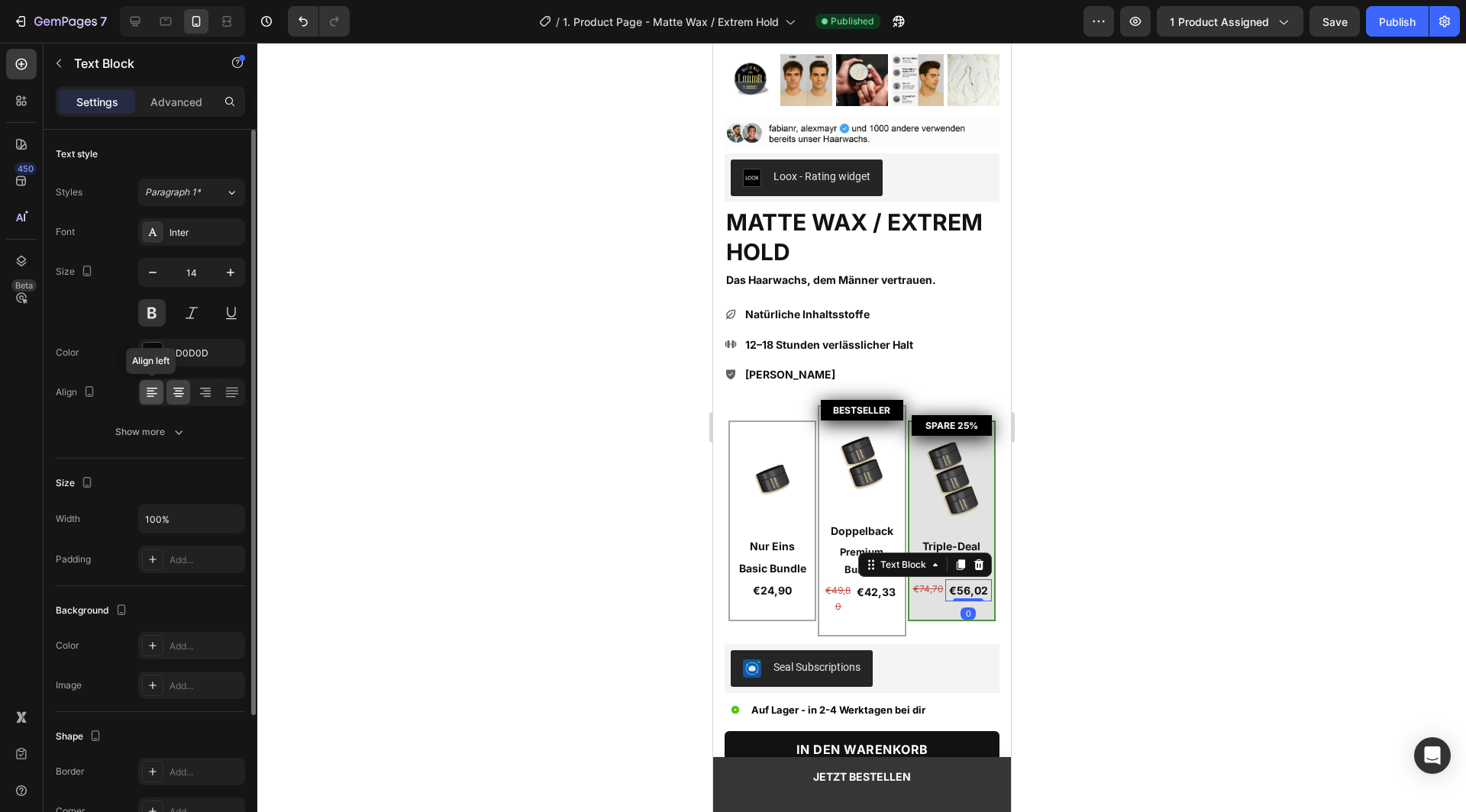
click at [154, 387] on icon at bounding box center [151, 392] width 15 height 15
click at [1344, 20] on span "Save" at bounding box center [1335, 21] width 25 height 13
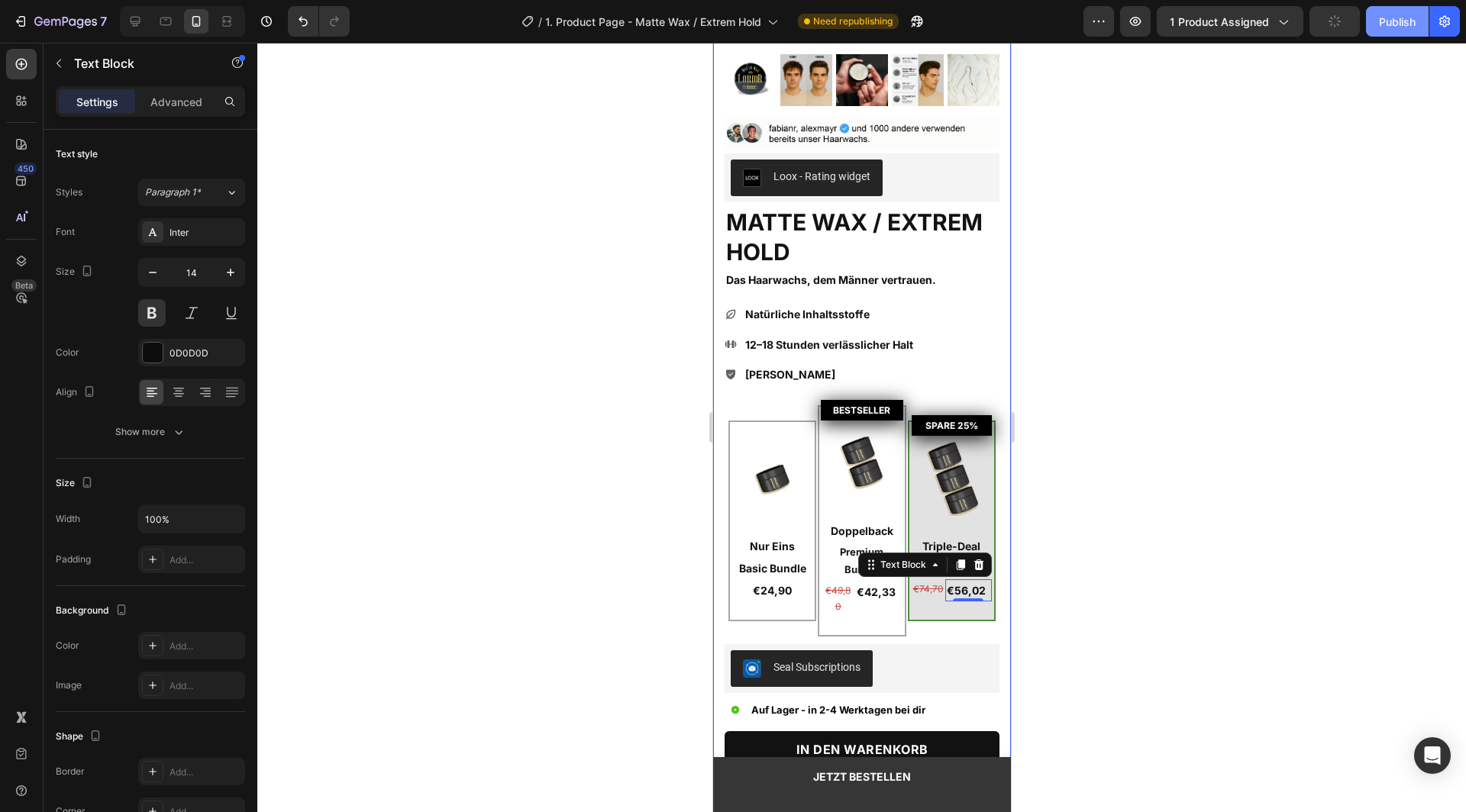
click at [1399, 23] on div "Publish" at bounding box center [1397, 22] width 37 height 16
click at [28, 15] on icon "button" at bounding box center [20, 21] width 15 height 15
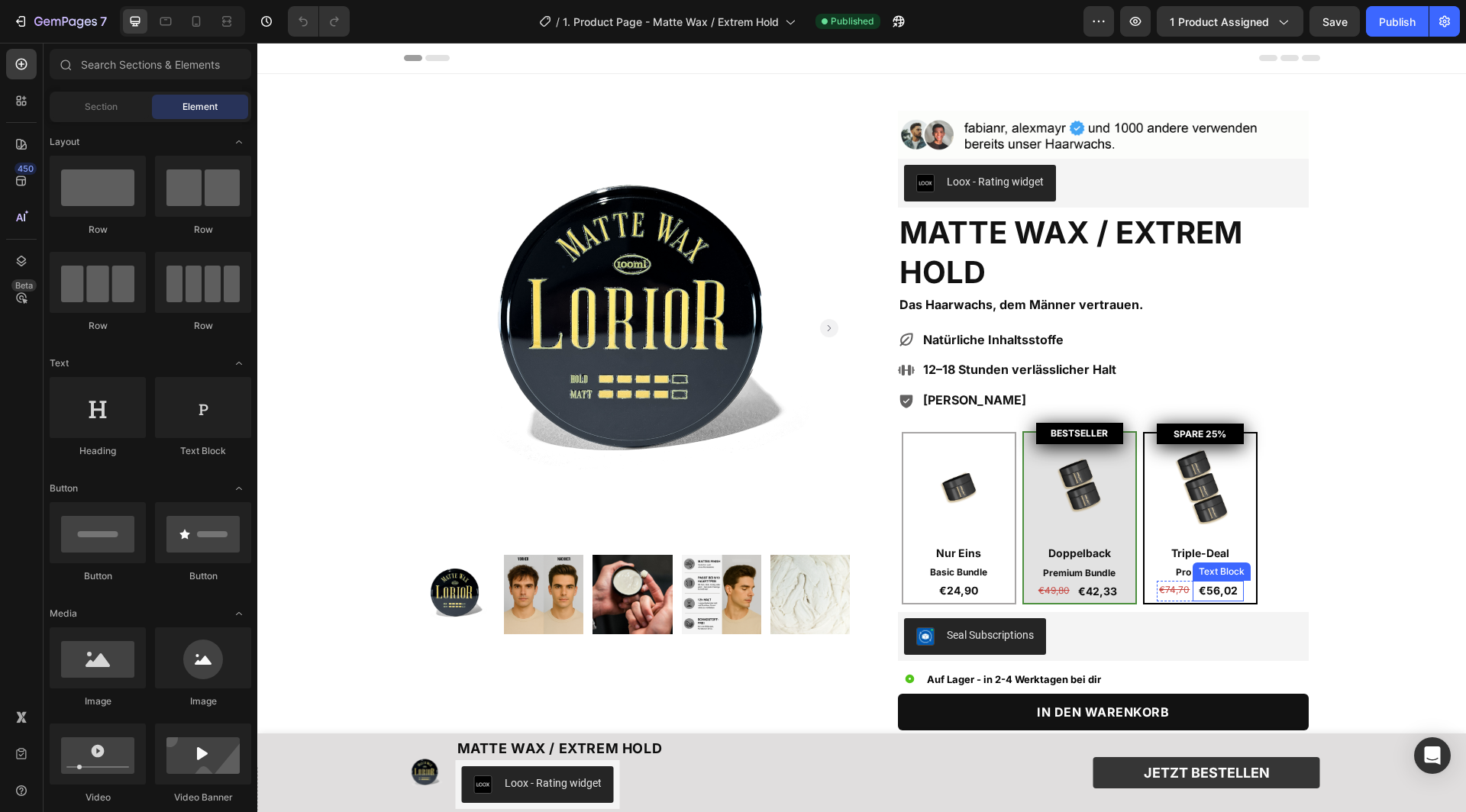
click at [1229, 589] on p "€56,02" at bounding box center [1218, 590] width 48 height 17
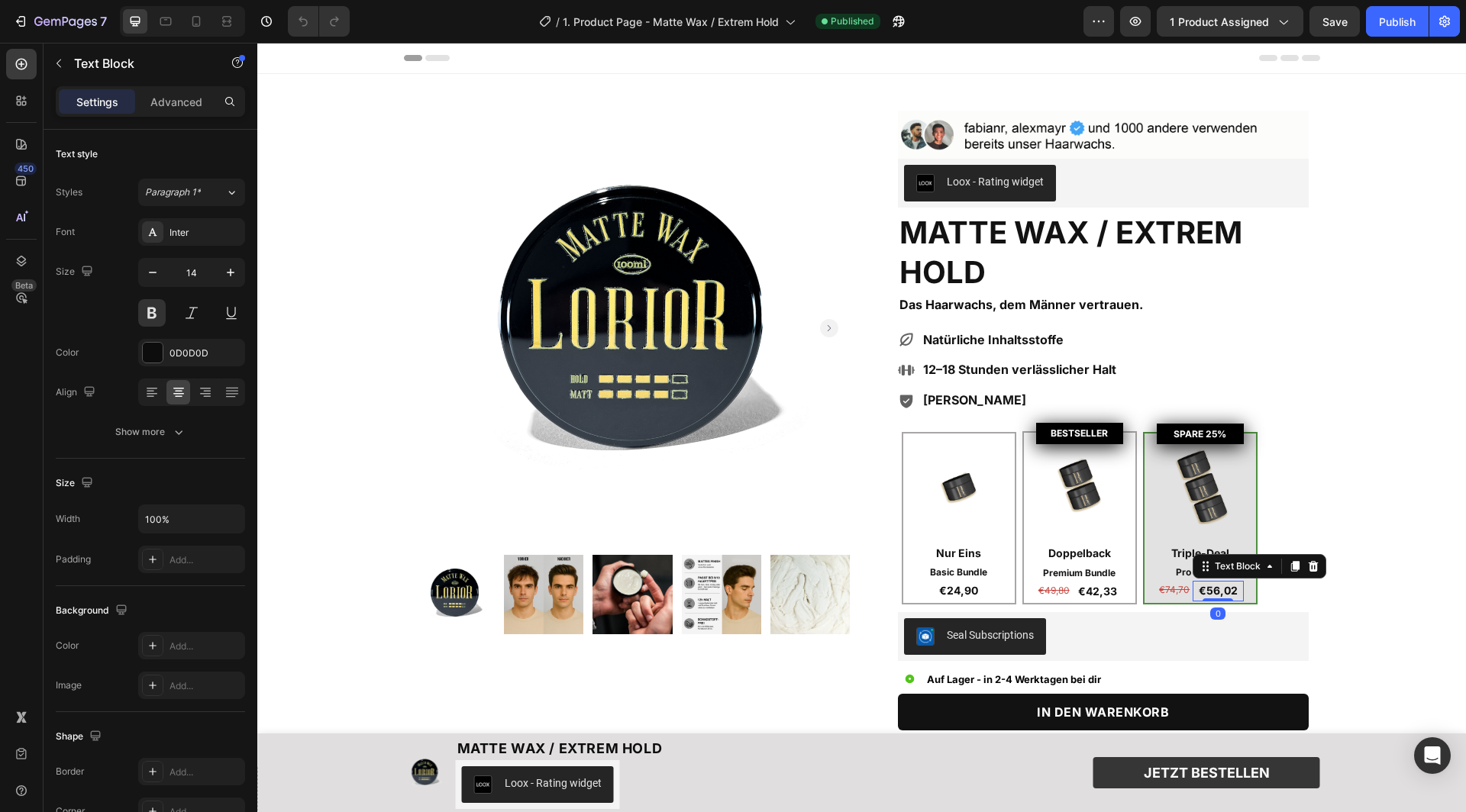
click at [1232, 592] on p "€56,02" at bounding box center [1218, 590] width 48 height 17
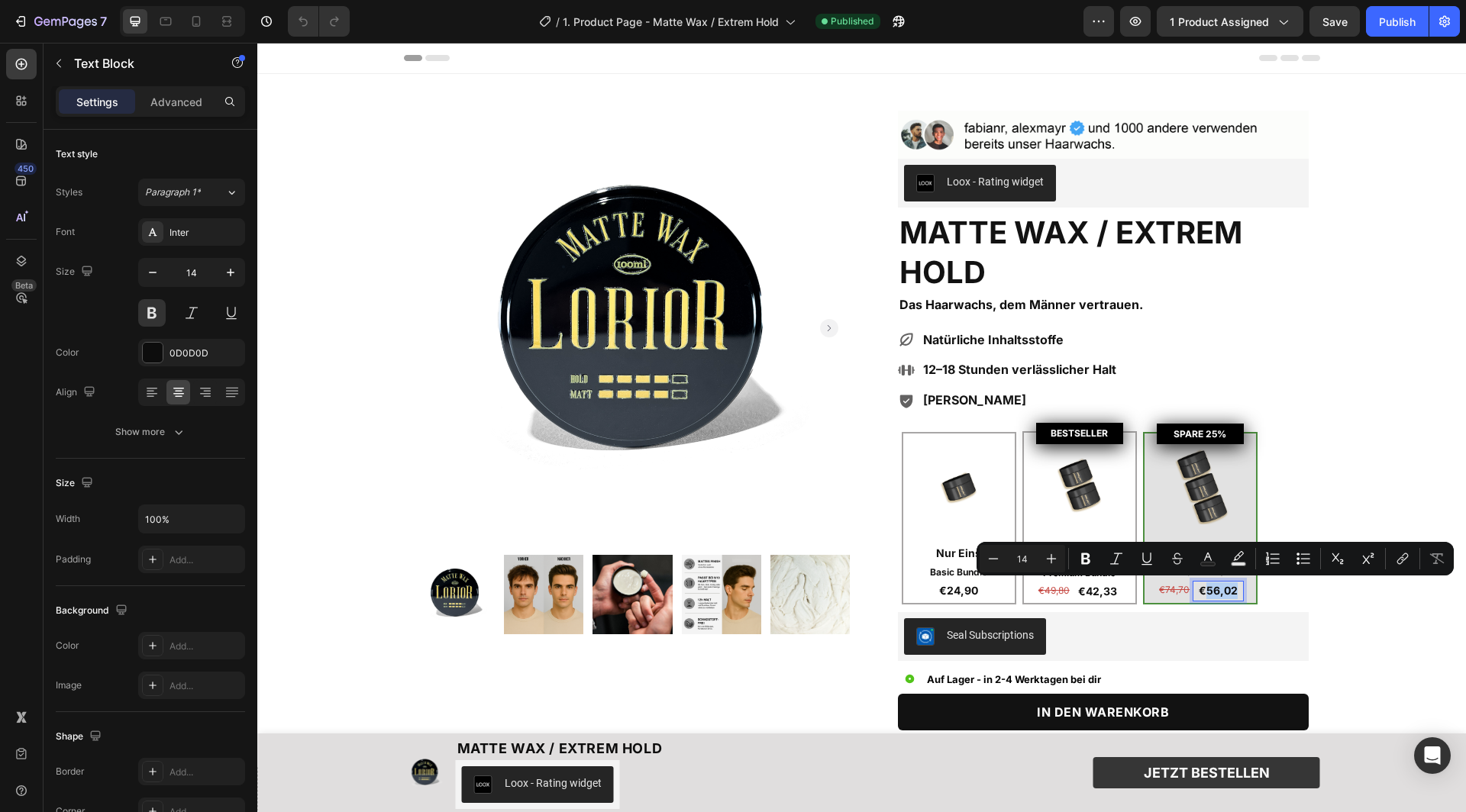
click at [1232, 592] on p "€56,02" at bounding box center [1218, 590] width 48 height 17
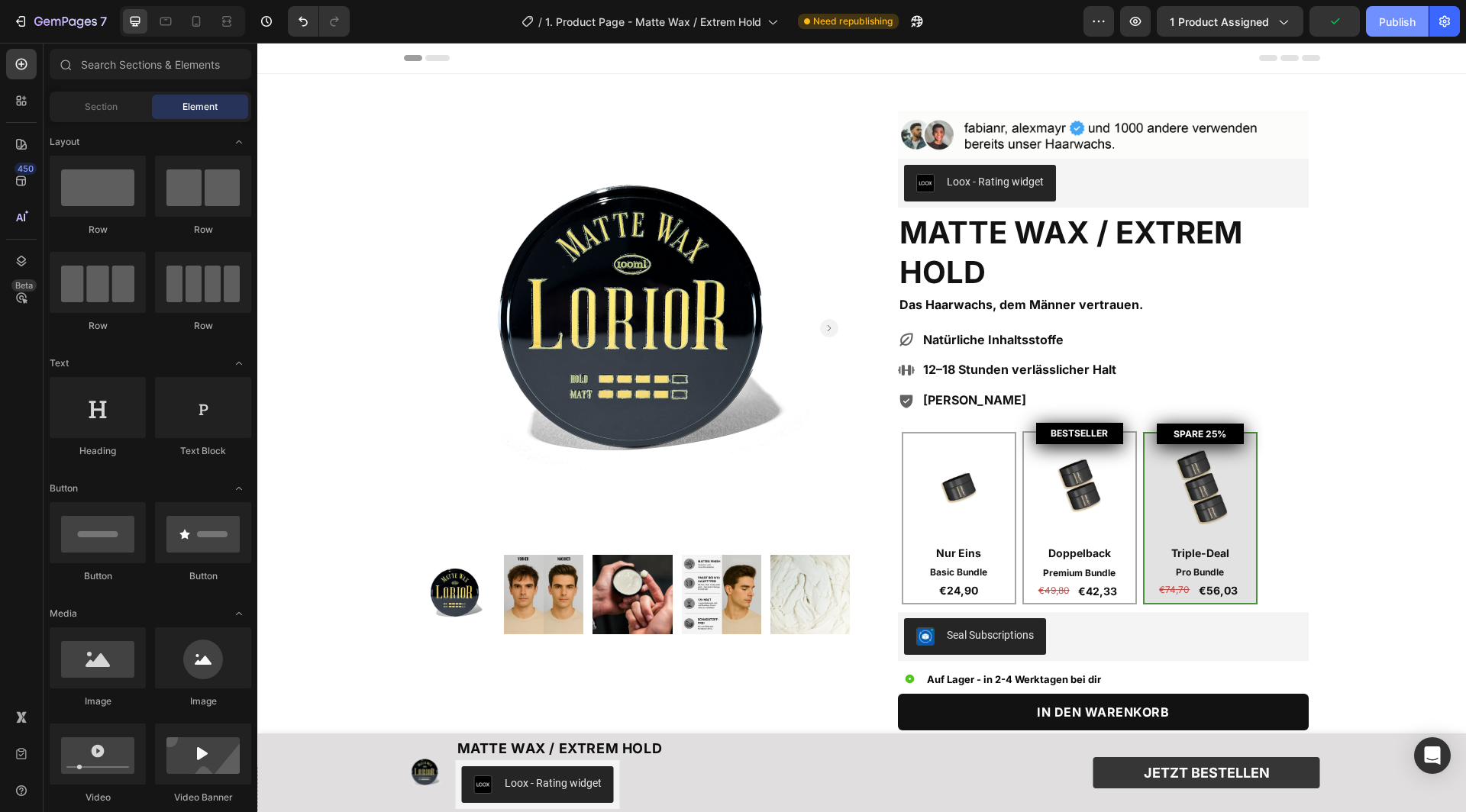
click at [1389, 26] on div "Publish" at bounding box center [1397, 22] width 37 height 16
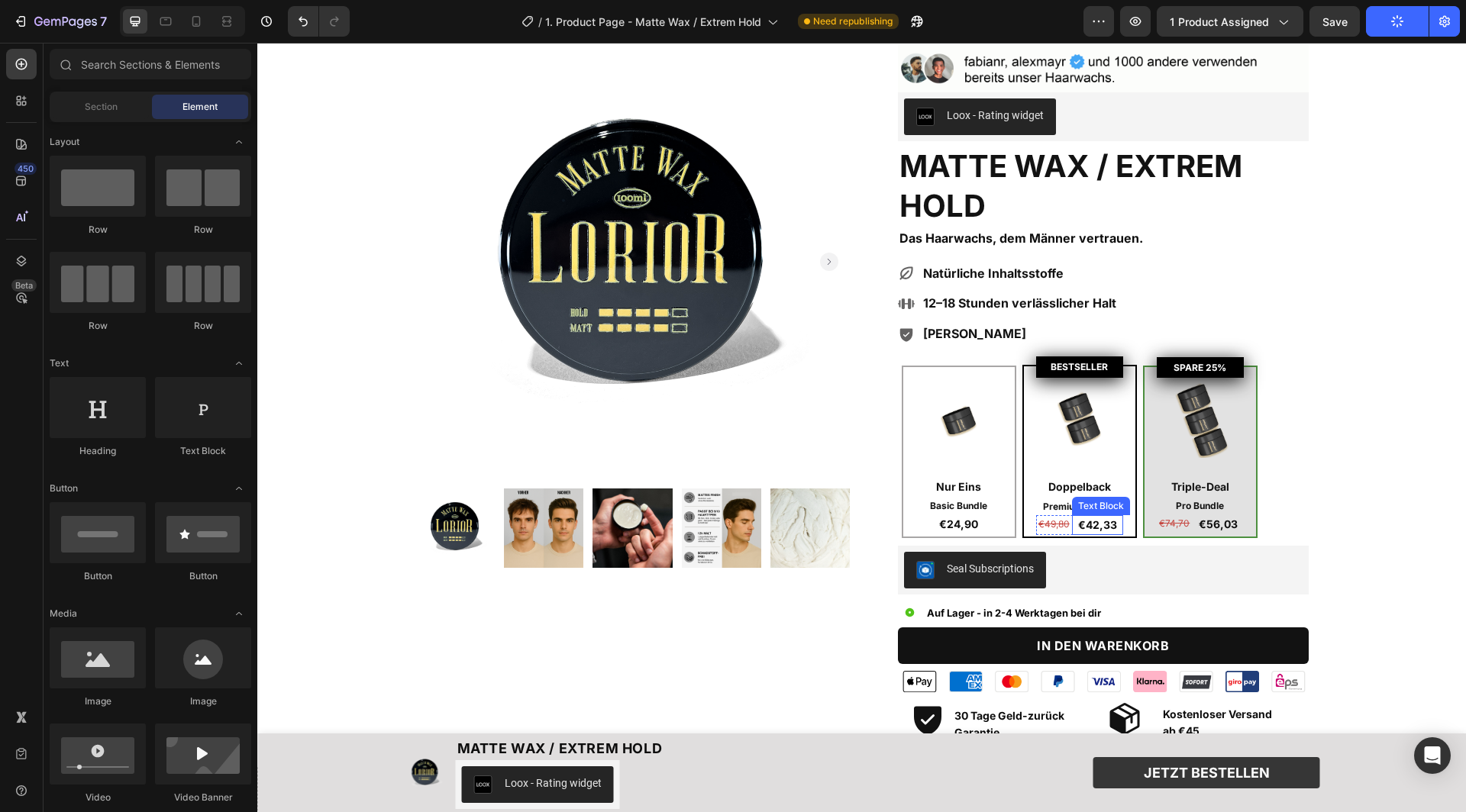
click at [1072, 523] on div "€42,33" at bounding box center [1097, 525] width 51 height 20
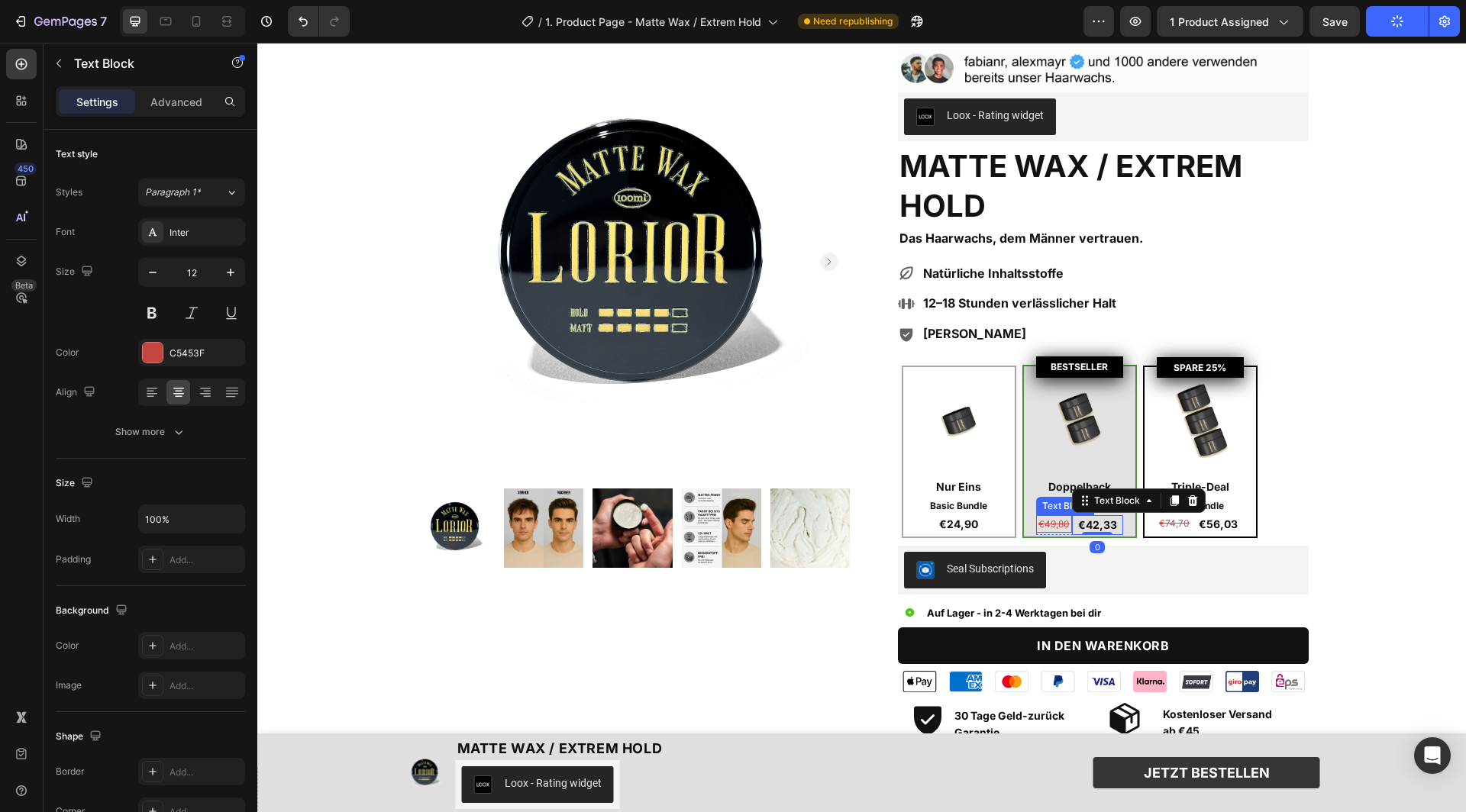
click at [1067, 518] on s "€49,80" at bounding box center [1053, 524] width 31 height 12
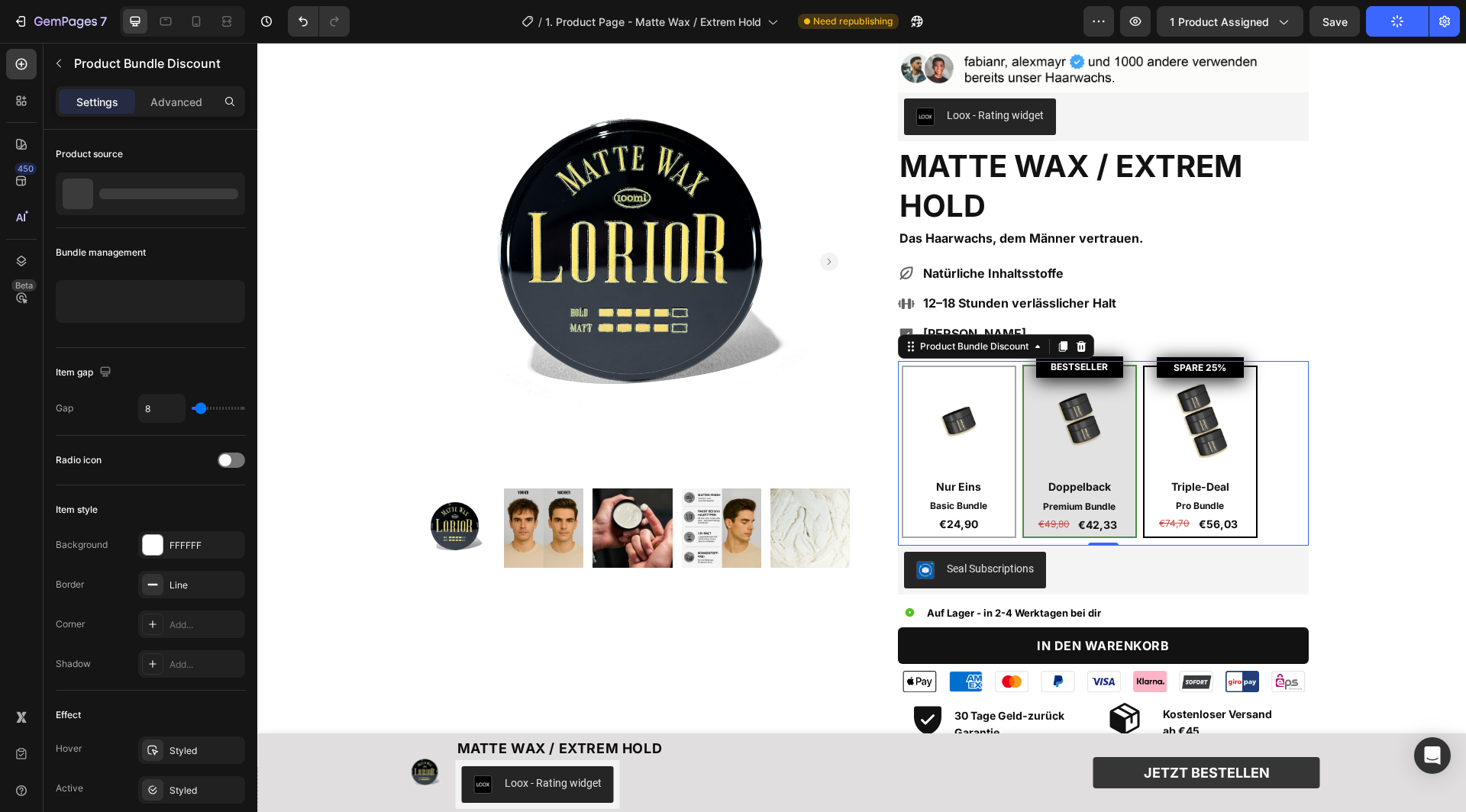
click at [1071, 532] on div "BESTSELLER Product Badge Image Doppelback Text Block Premium Bundle Text Block …" at bounding box center [1079, 452] width 114 height 173
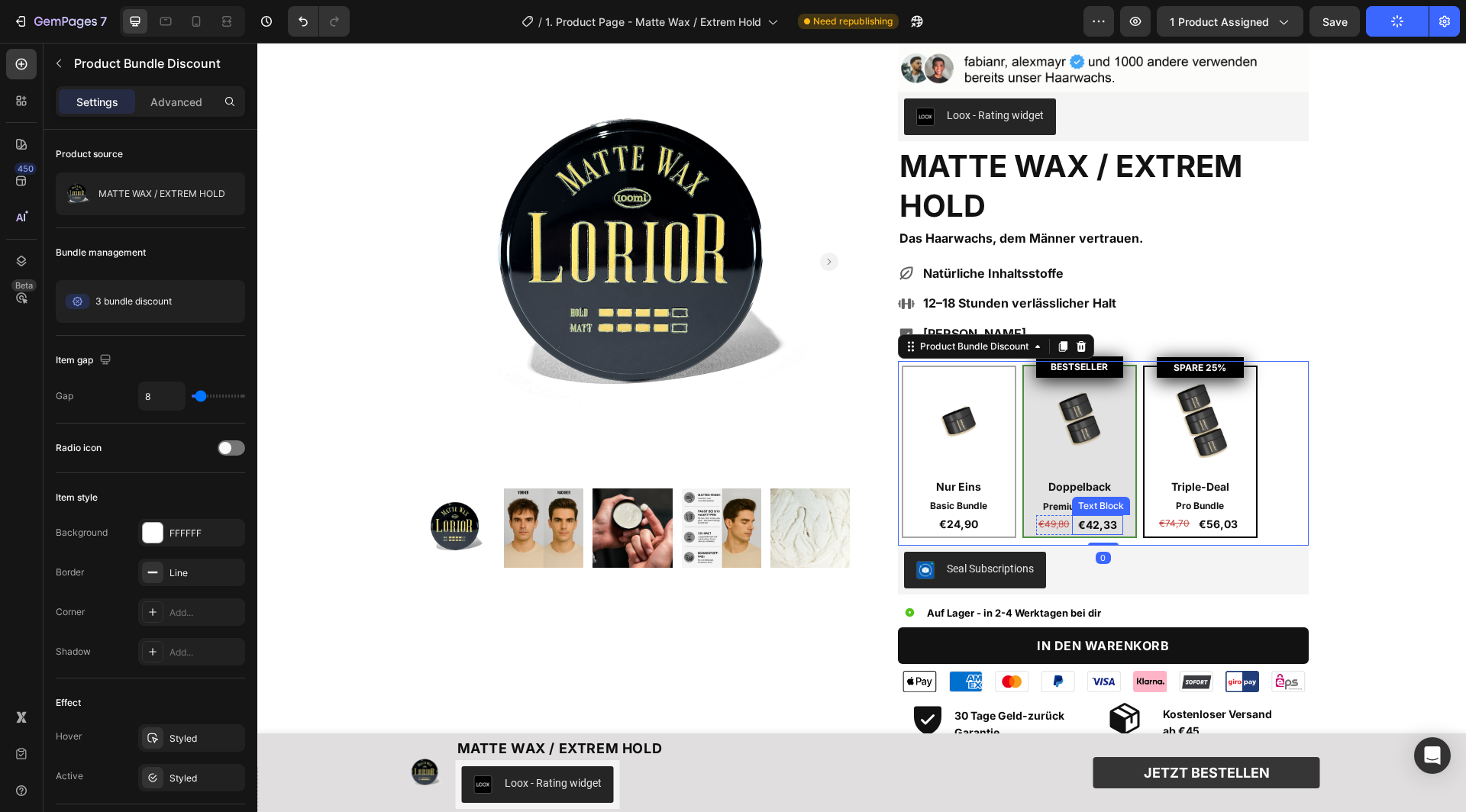
click at [1078, 530] on div "€42,33" at bounding box center [1097, 525] width 51 height 20
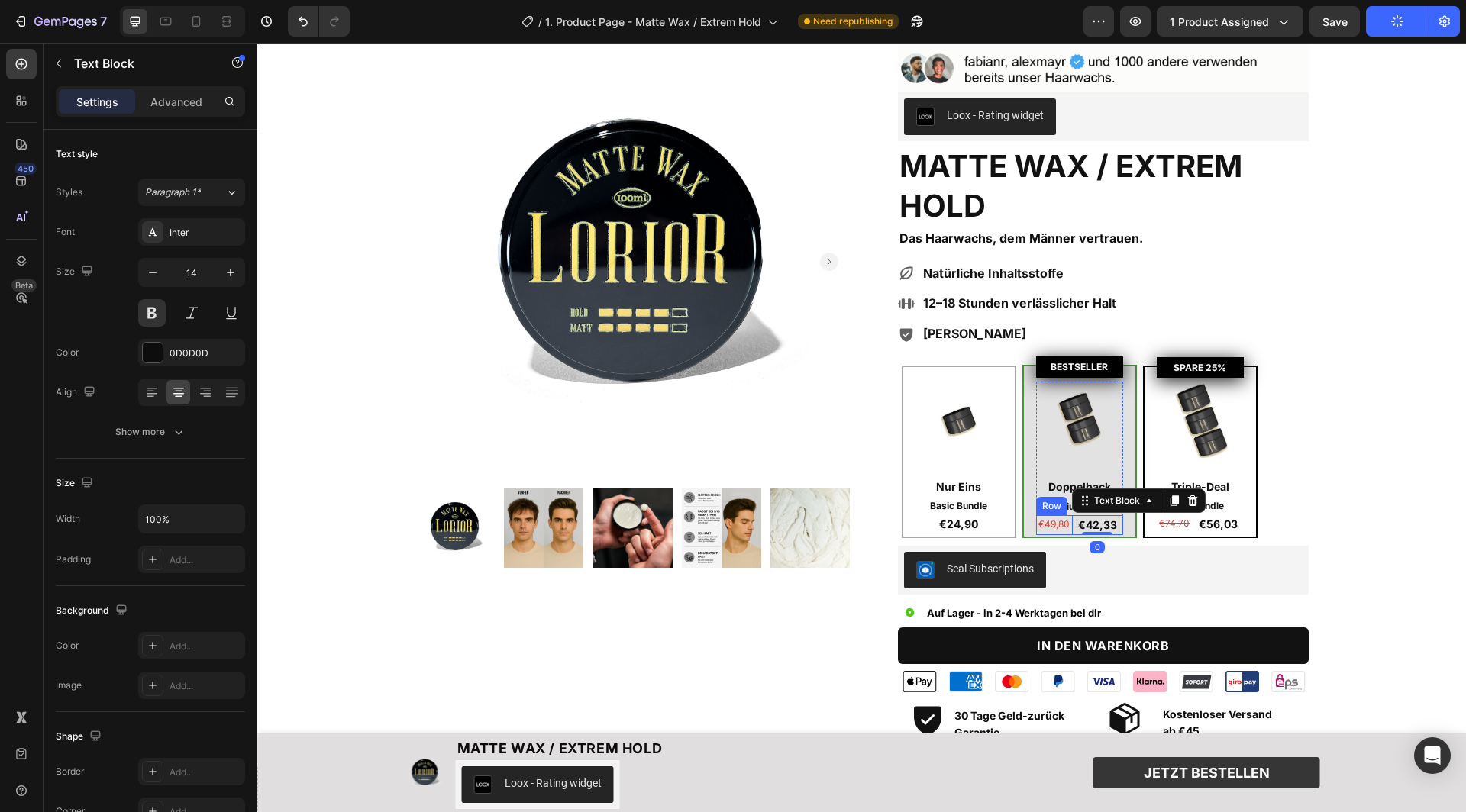
click at [1071, 529] on div "€49,80 Text Block €42,33 Text Block 0 Row" at bounding box center [1079, 525] width 87 height 20
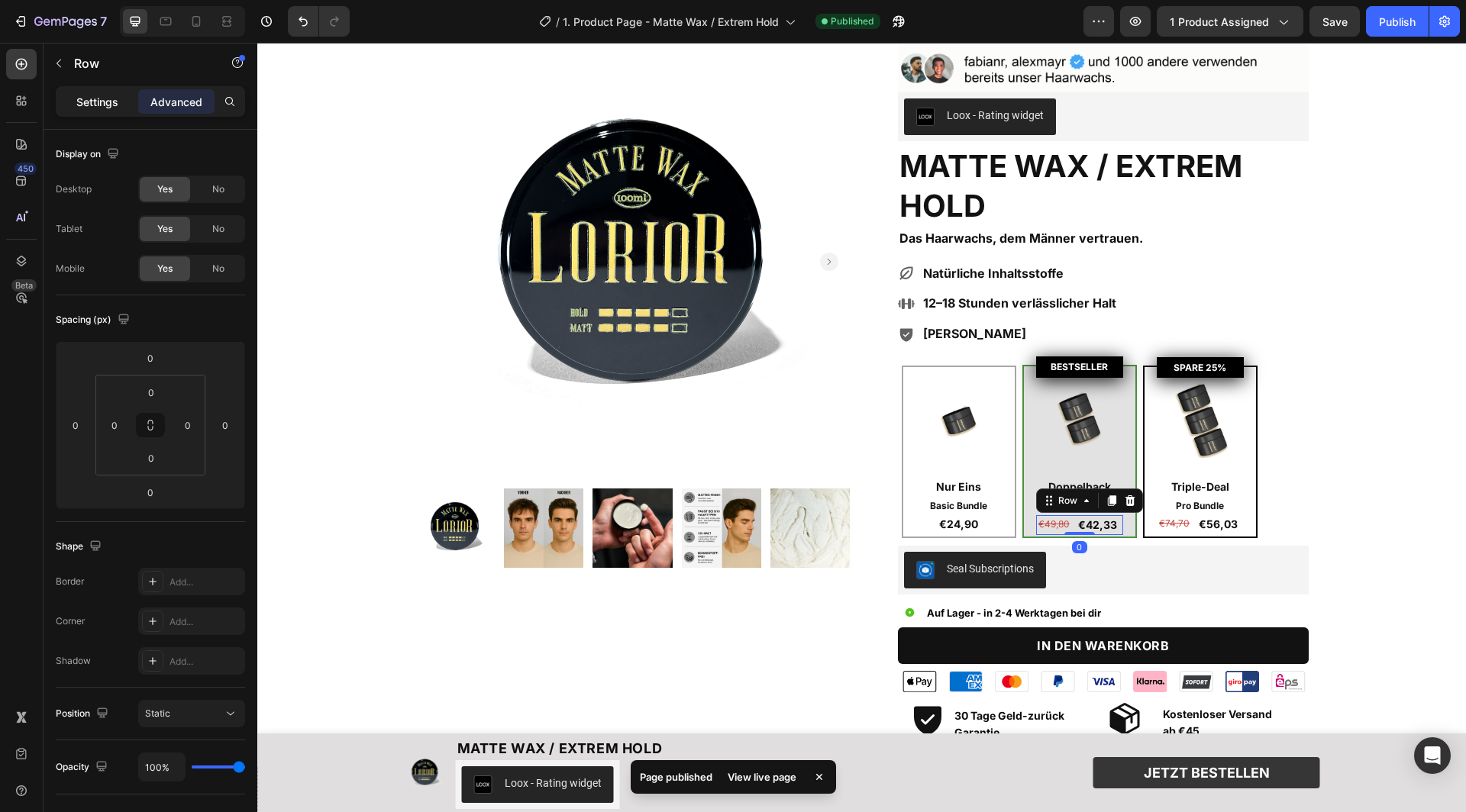
click at [87, 96] on p "Settings" at bounding box center [98, 102] width 42 height 16
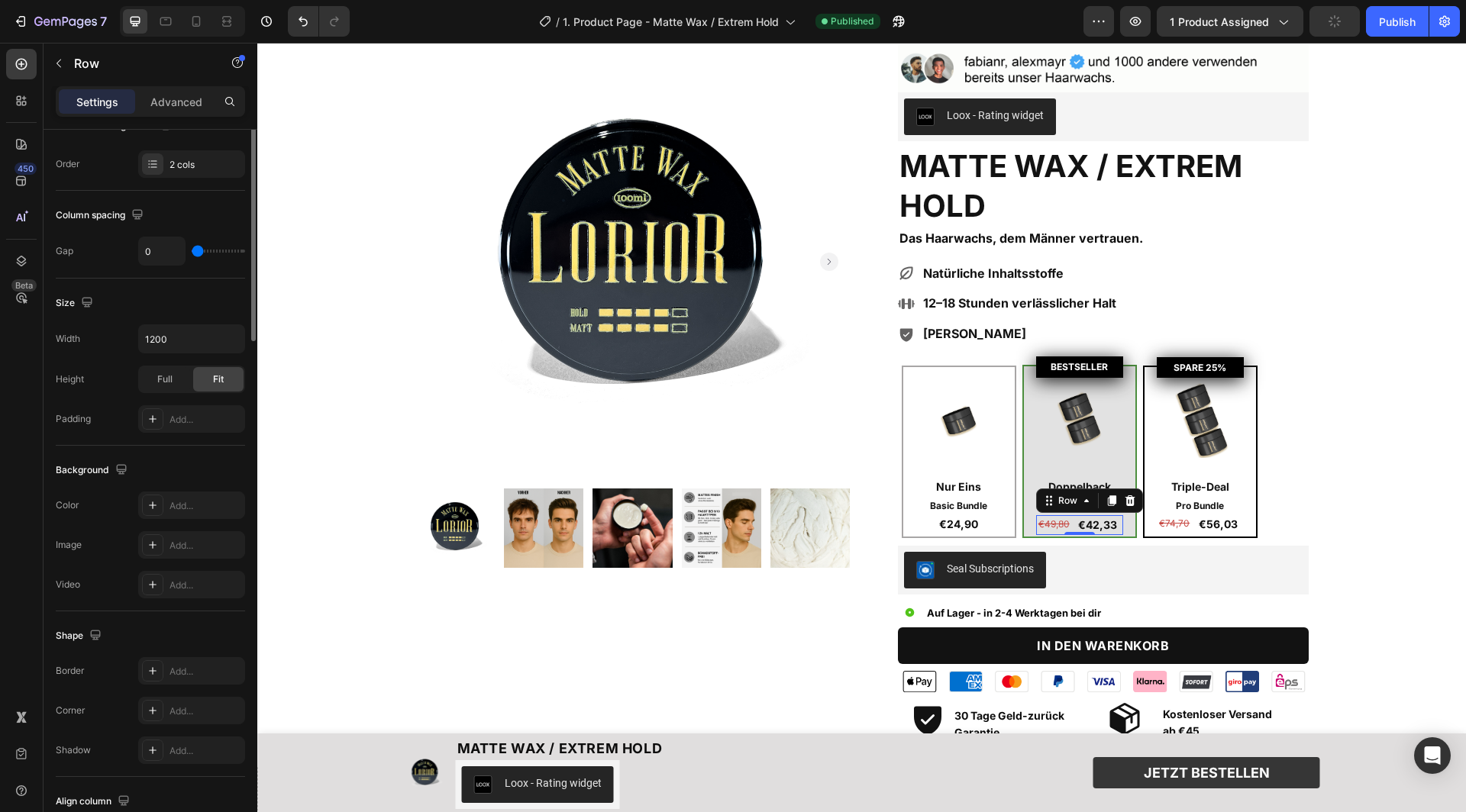
scroll to position [0, 0]
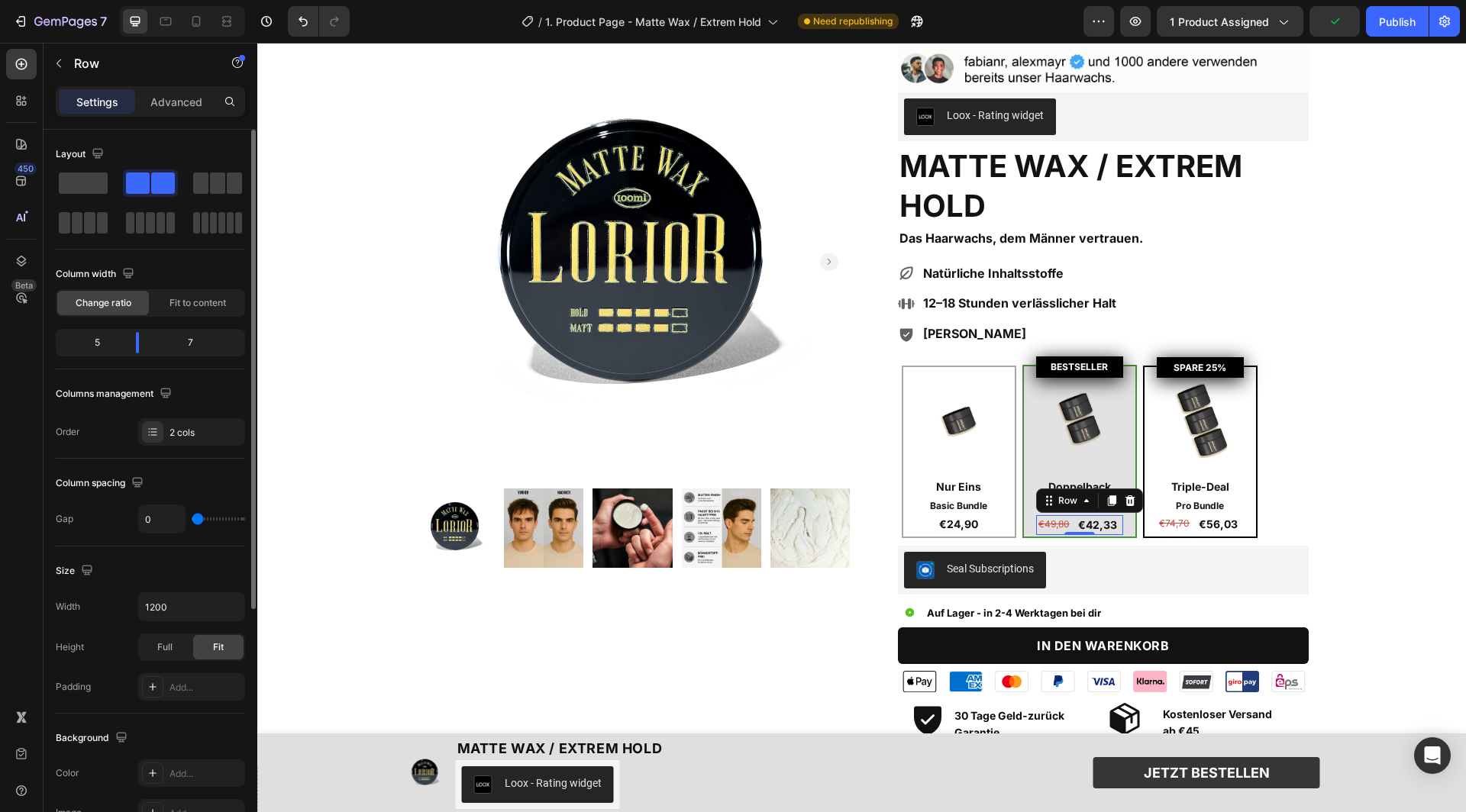
click at [195, 336] on div "7" at bounding box center [196, 342] width 91 height 21
click at [200, 306] on span "Fit to content" at bounding box center [197, 304] width 57 height 14
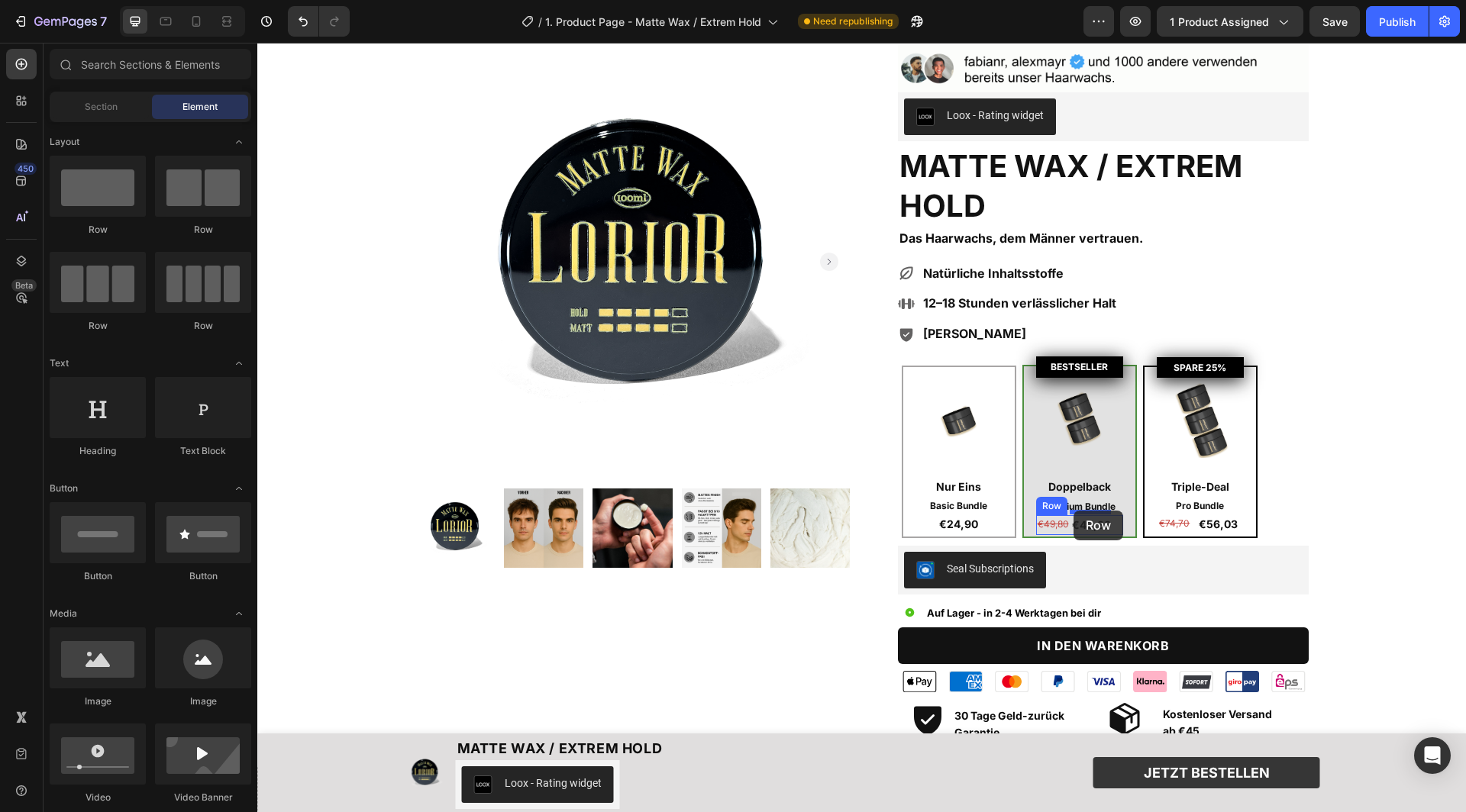
drag, startPoint x: 359, startPoint y: 231, endPoint x: 1074, endPoint y: 510, distance: 767.5
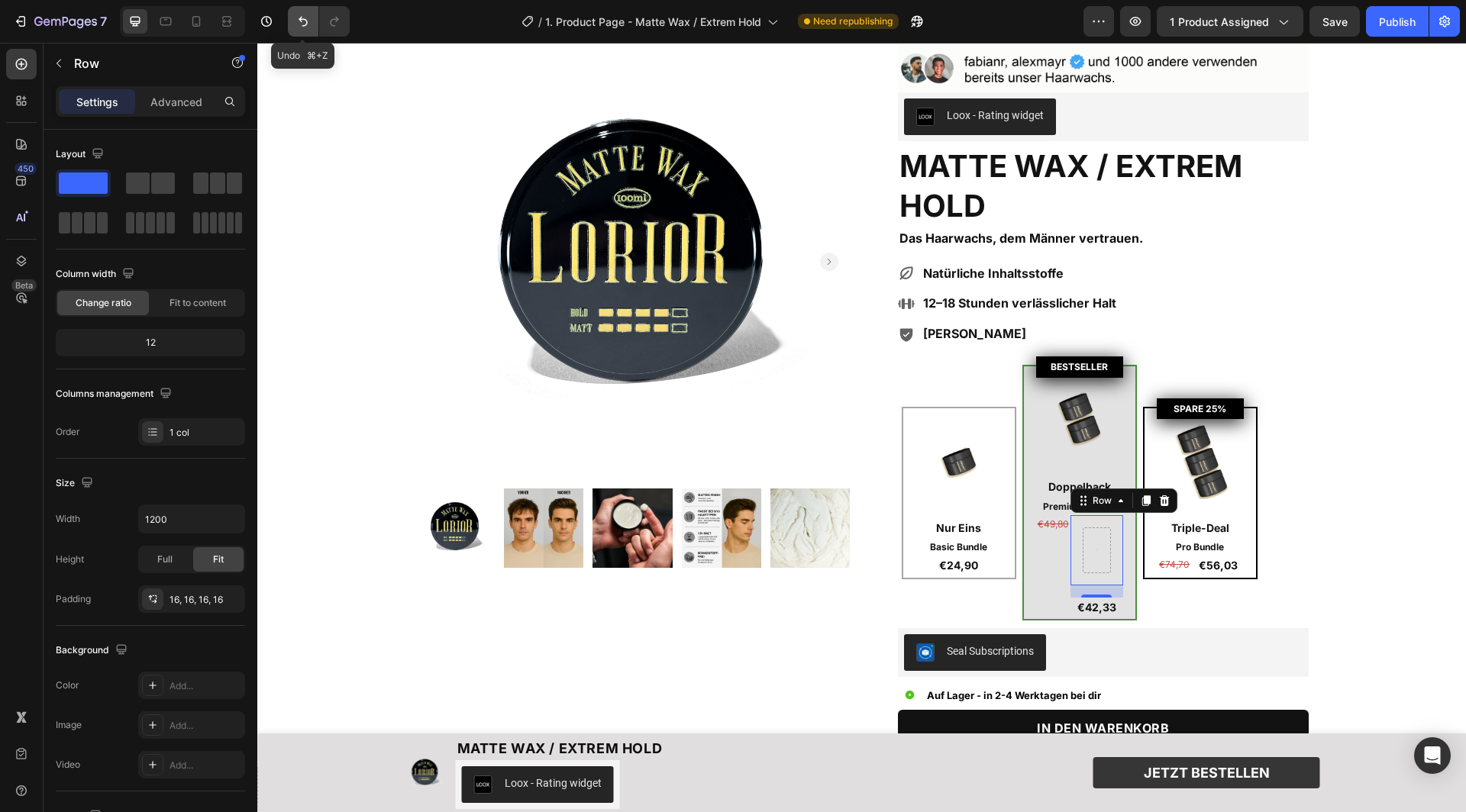
click at [296, 20] on icon "Undo/Redo" at bounding box center [303, 21] width 15 height 15
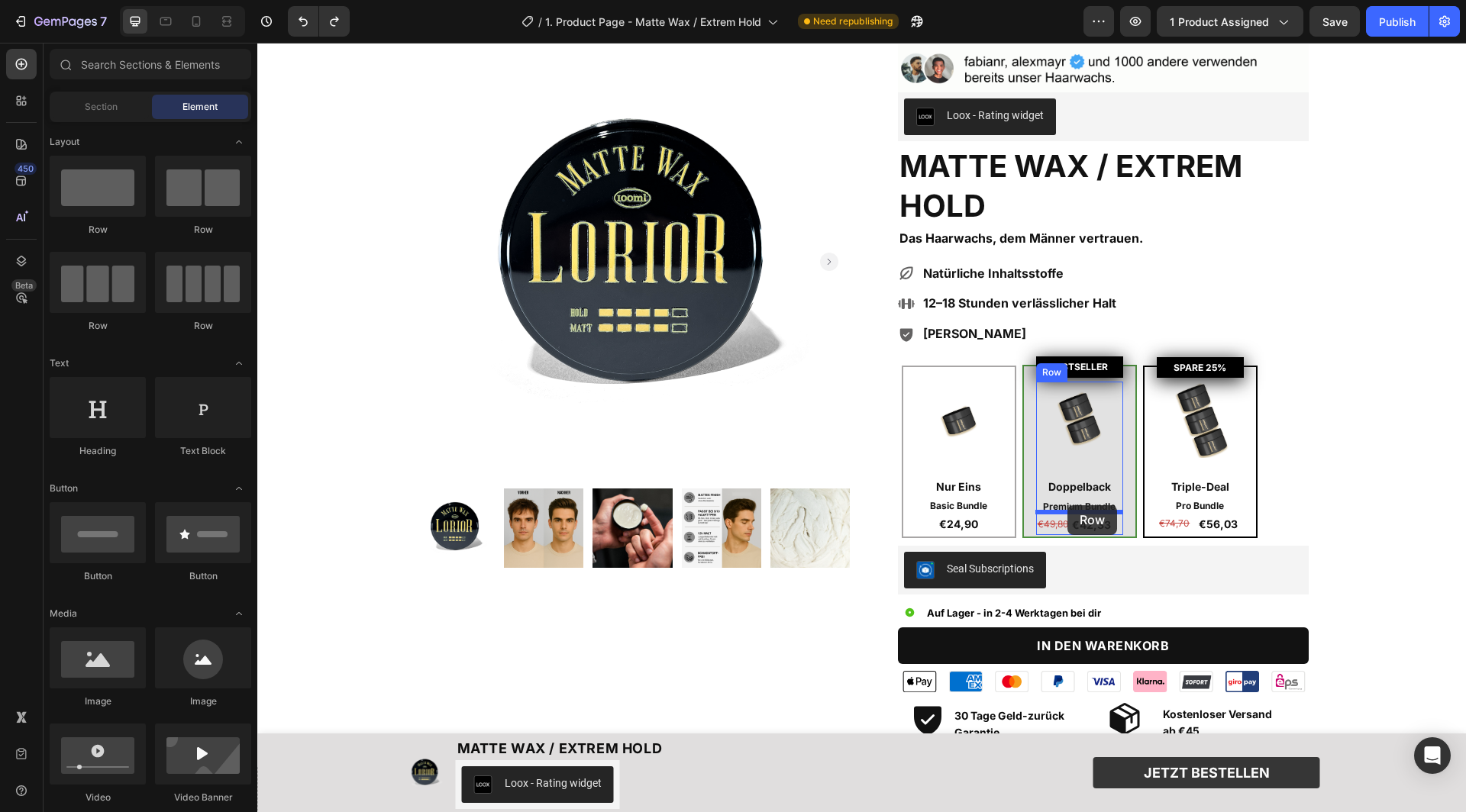
drag, startPoint x: 361, startPoint y: 222, endPoint x: 1068, endPoint y: 506, distance: 761.9
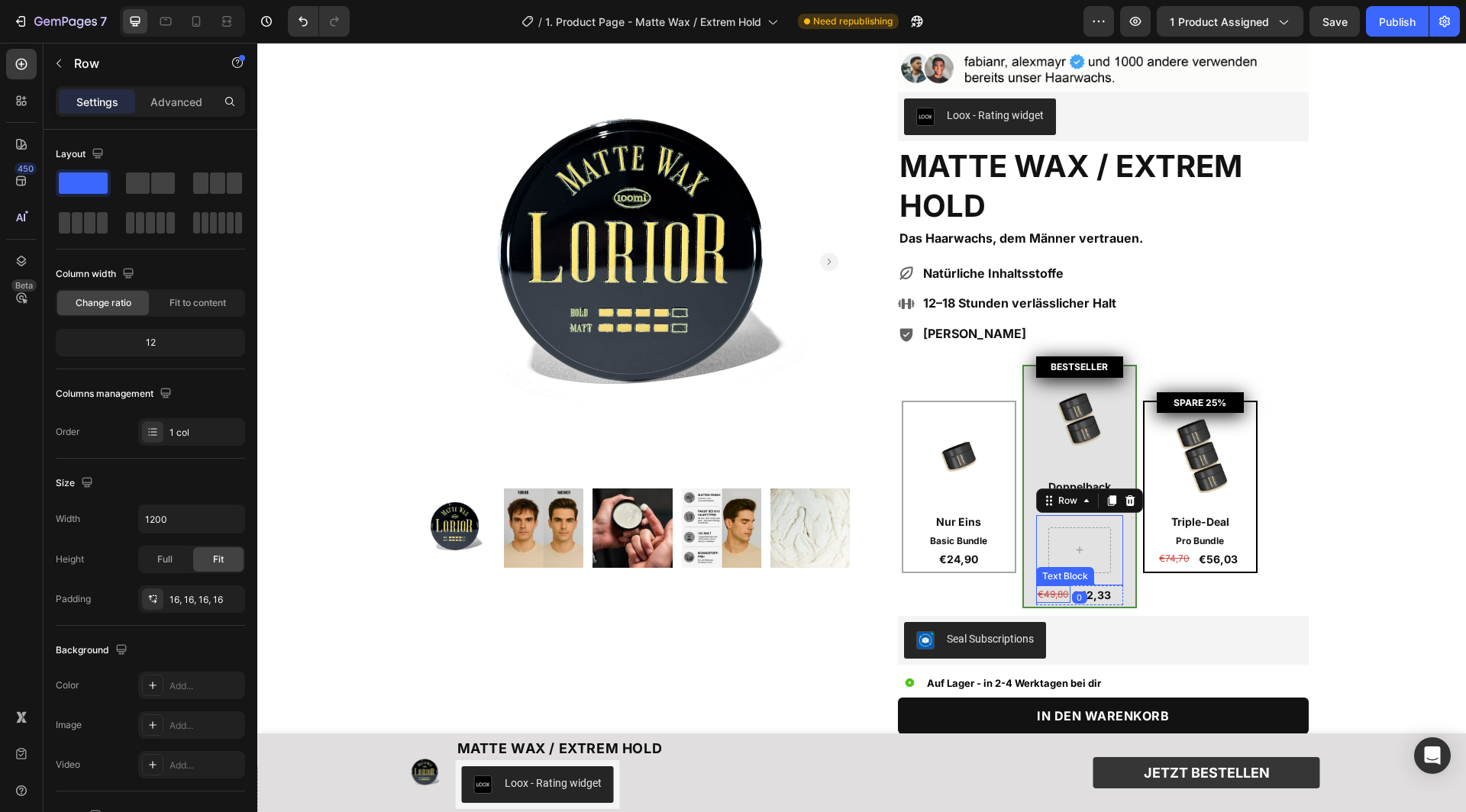
click at [1051, 592] on s "€49,80" at bounding box center [1053, 595] width 31 height 12
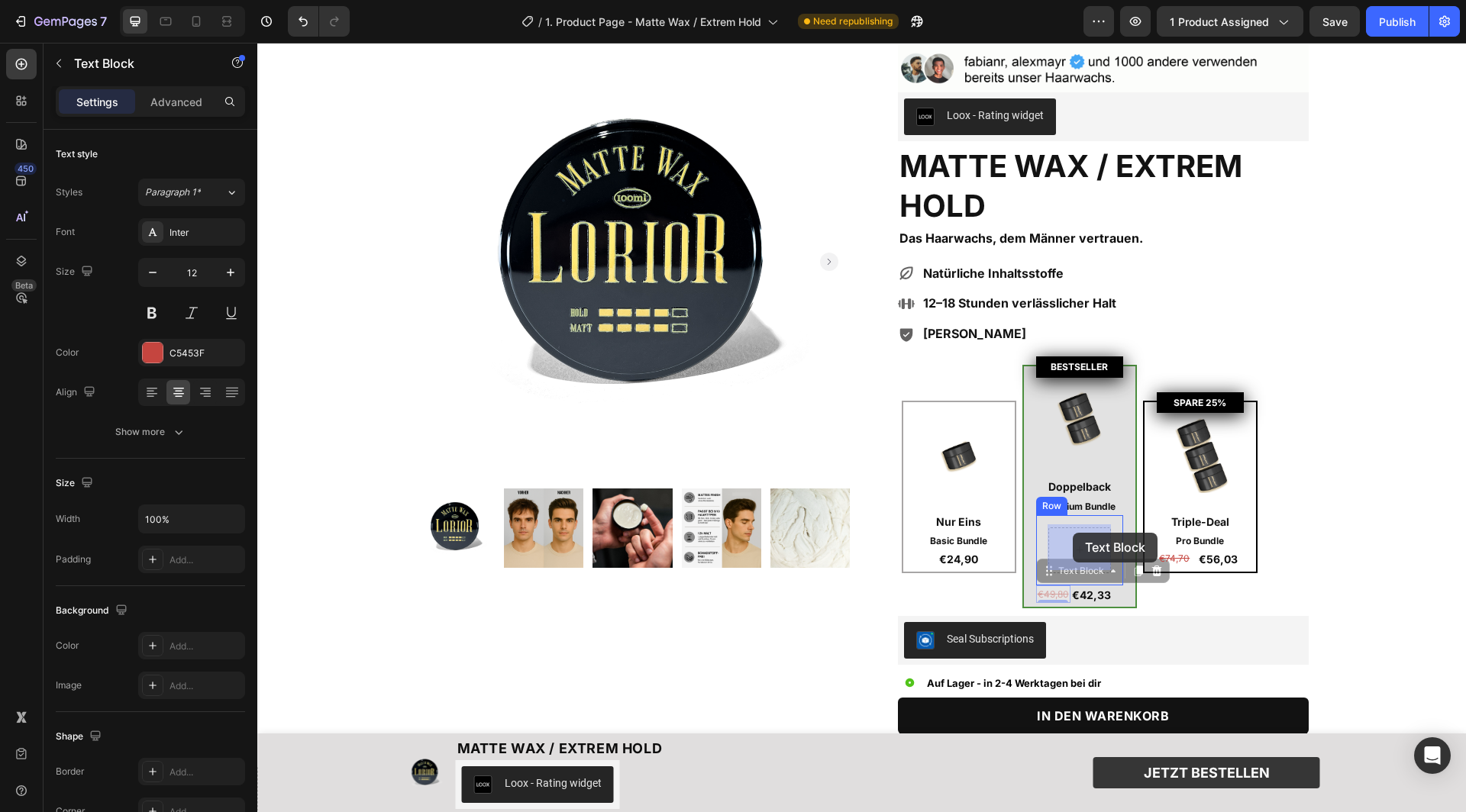
drag, startPoint x: 1058, startPoint y: 572, endPoint x: 1073, endPoint y: 533, distance: 41.8
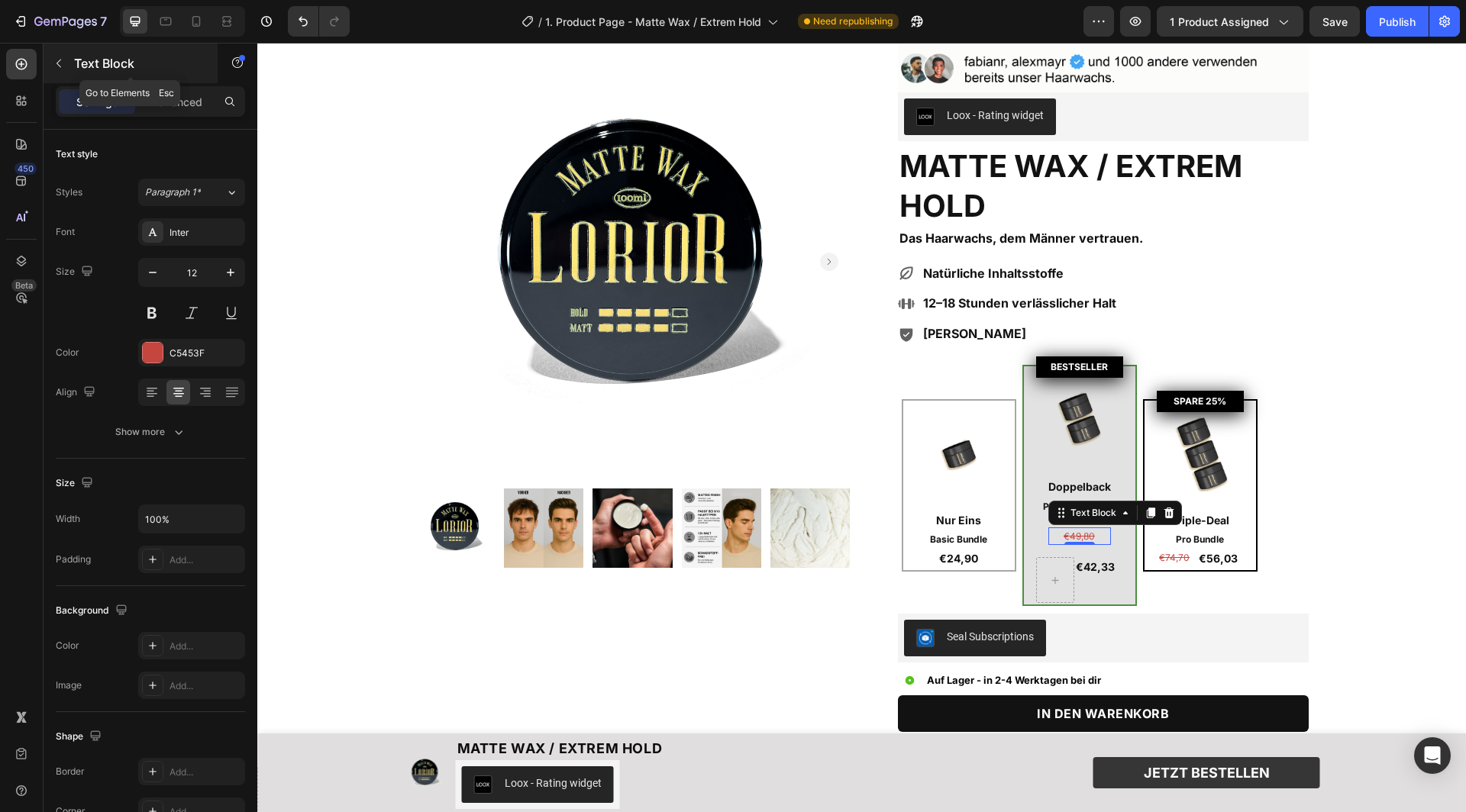
click at [61, 64] on icon "button" at bounding box center [59, 64] width 12 height 12
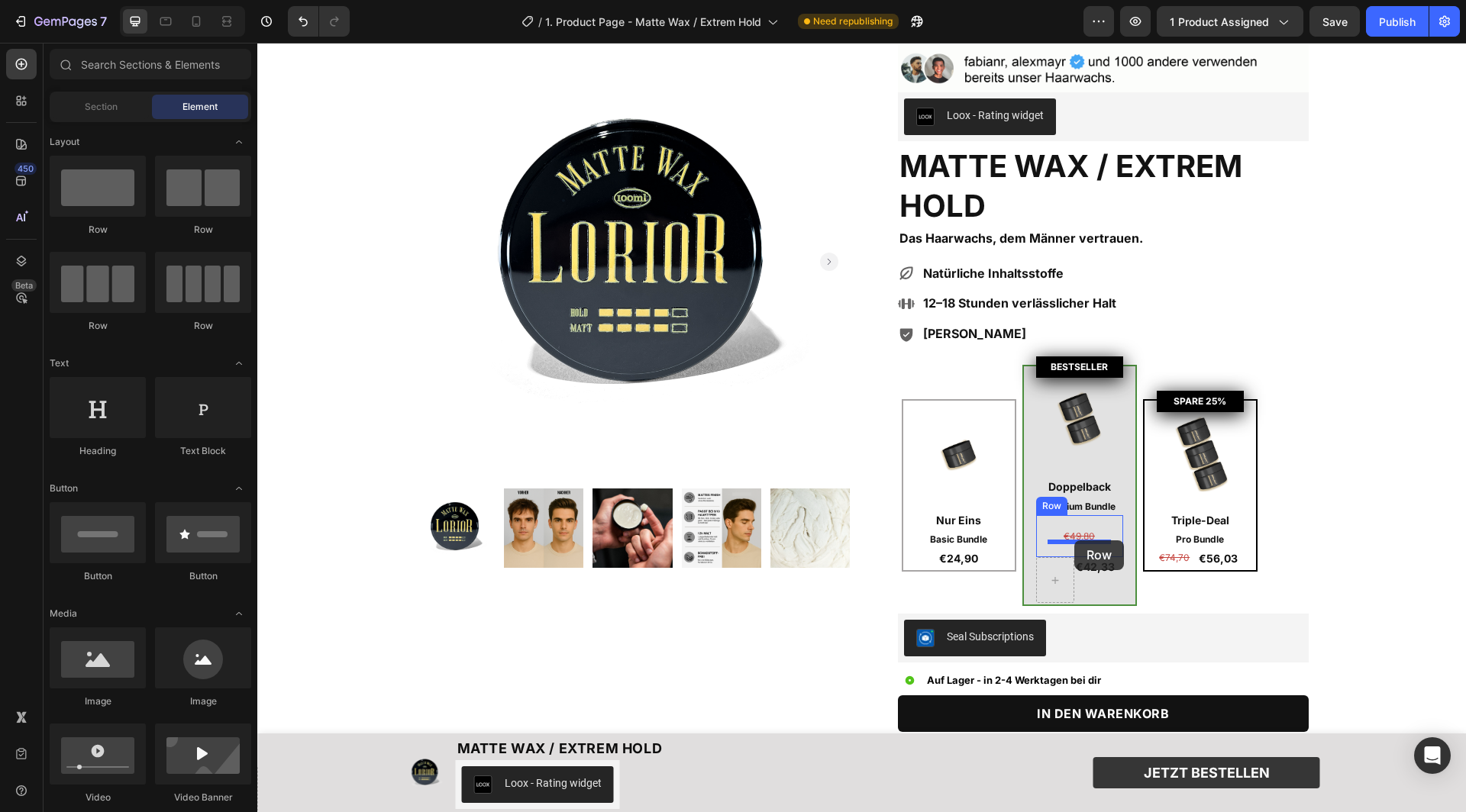
drag, startPoint x: 370, startPoint y: 222, endPoint x: 1074, endPoint y: 540, distance: 772.5
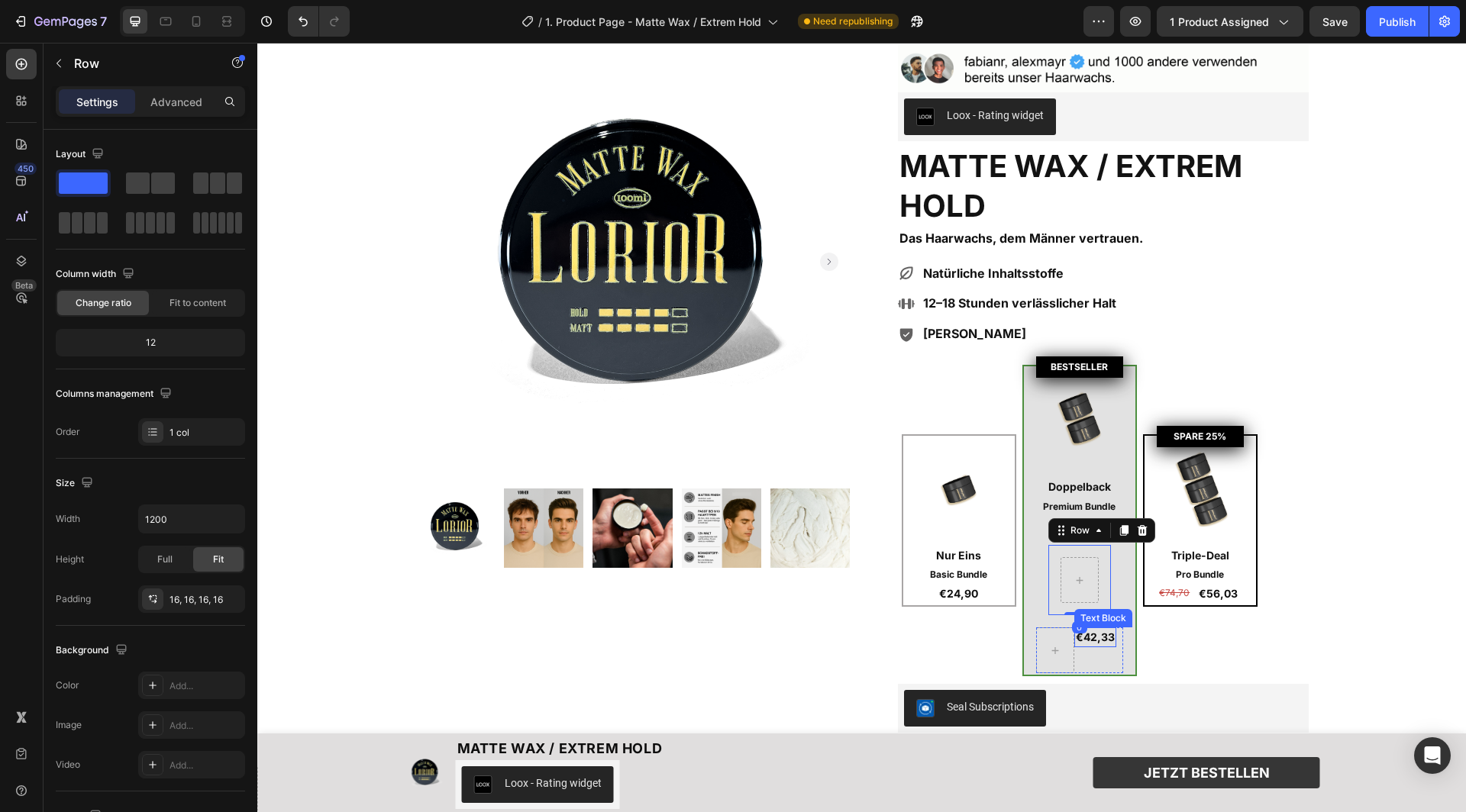
click at [1094, 633] on p "€42,33" at bounding box center [1095, 637] width 39 height 17
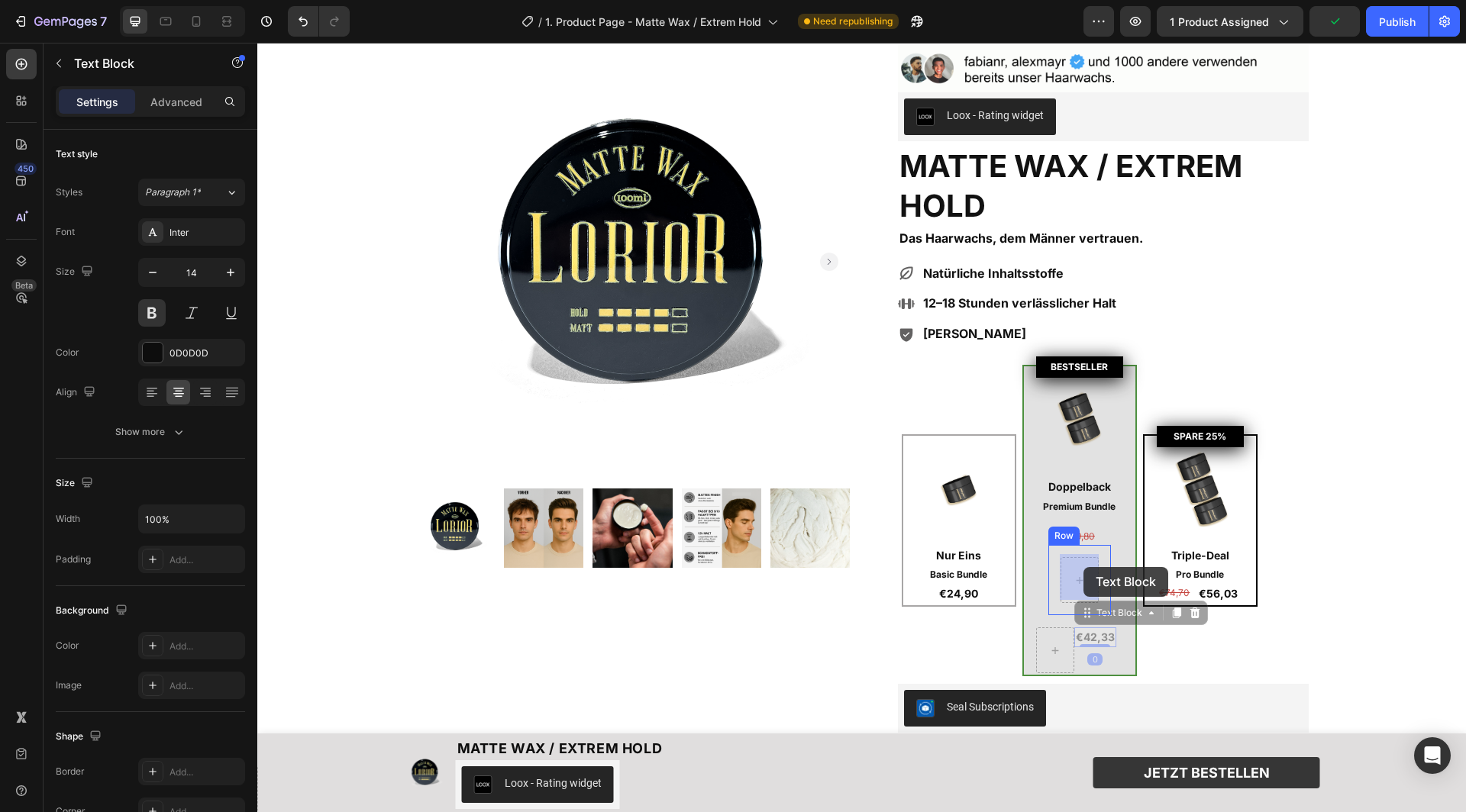
drag, startPoint x: 1098, startPoint y: 612, endPoint x: 1084, endPoint y: 567, distance: 47.1
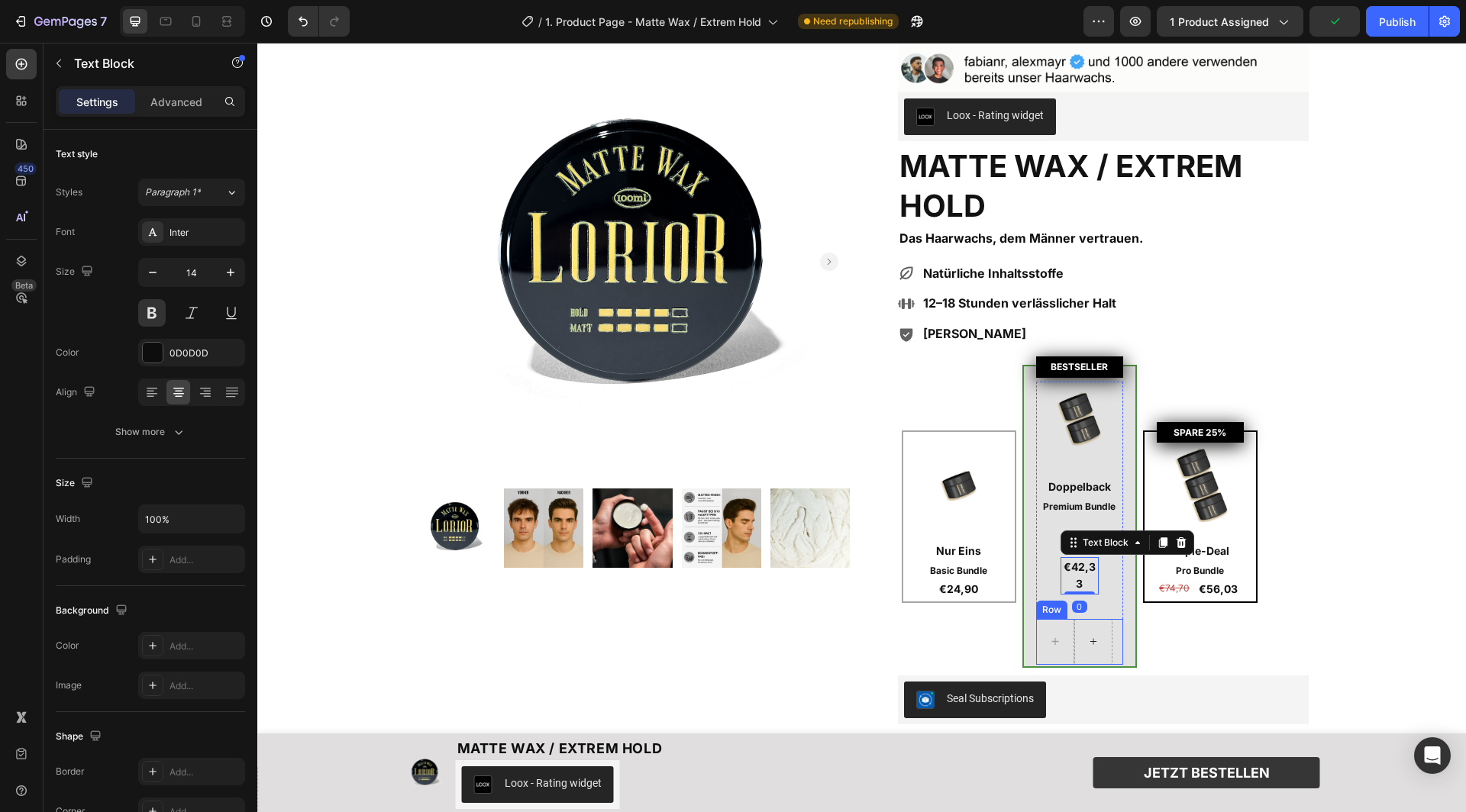
click at [1074, 631] on div at bounding box center [1093, 642] width 38 height 46
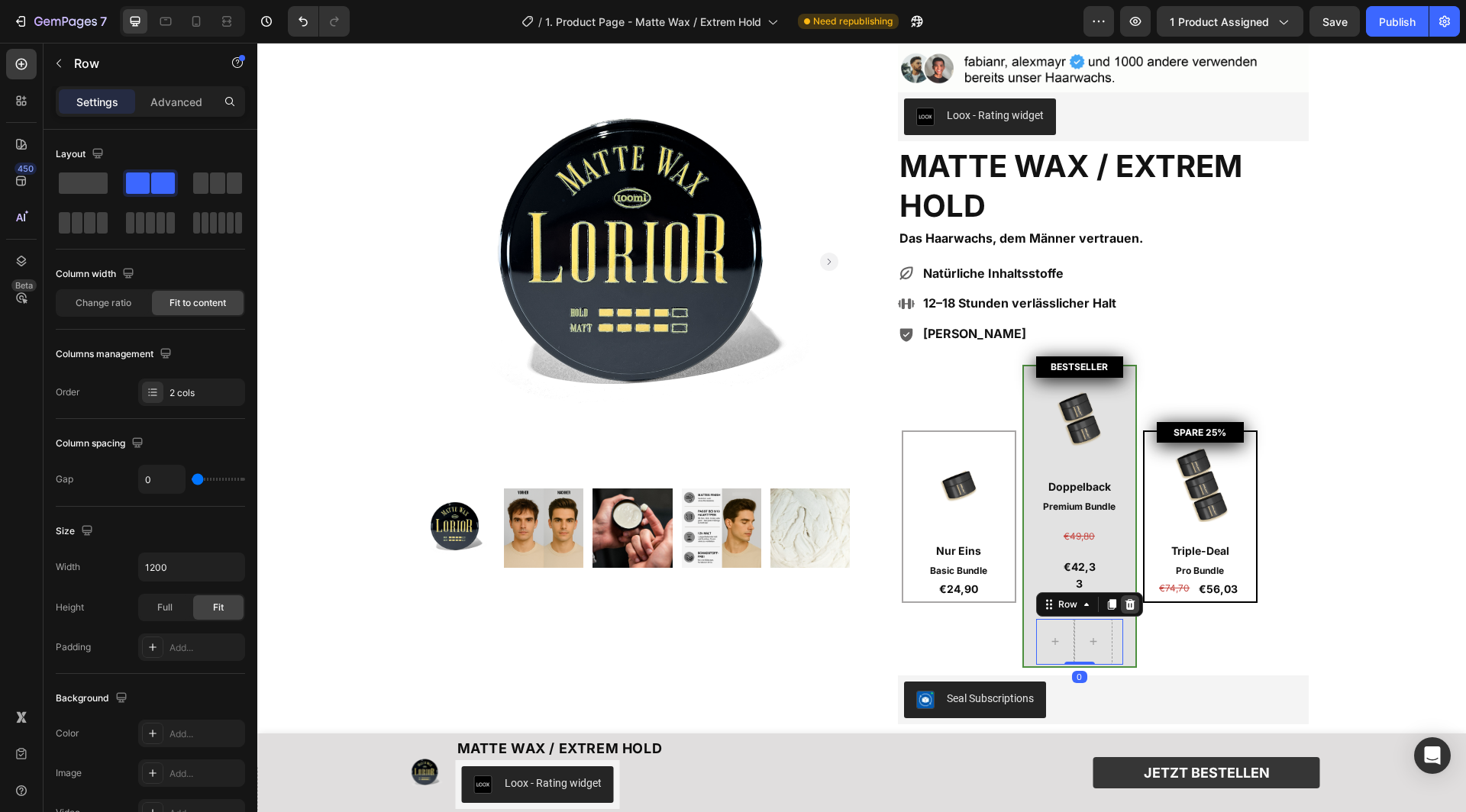
click at [1135, 602] on div at bounding box center [1130, 604] width 18 height 18
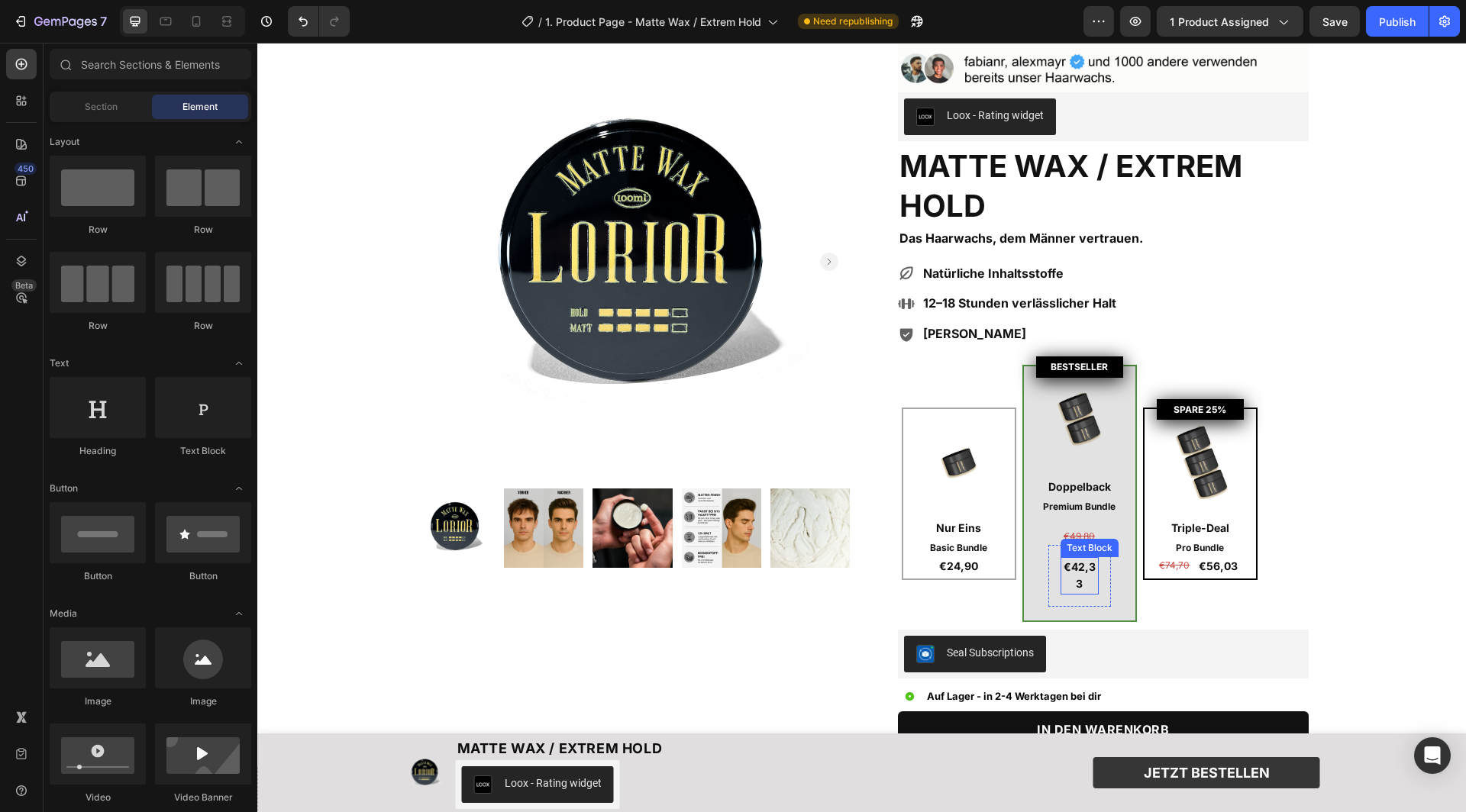
click at [1081, 572] on p "€42,33" at bounding box center [1079, 576] width 35 height 35
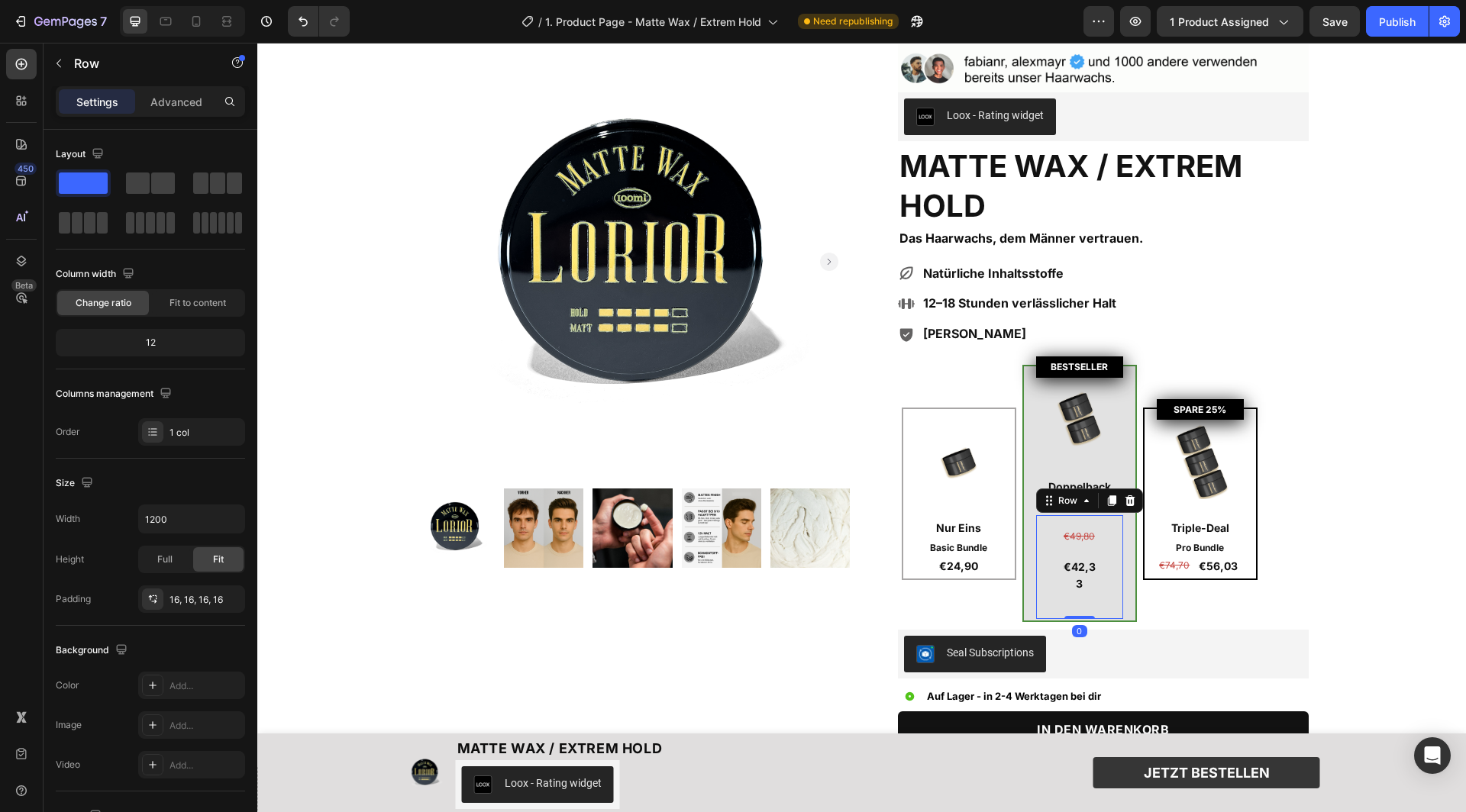
click at [1038, 562] on div "€49,80 Text Block €42,33 Text Block Row Row 0" at bounding box center [1079, 567] width 87 height 103
click at [1080, 567] on p "€42,33" at bounding box center [1079, 576] width 35 height 35
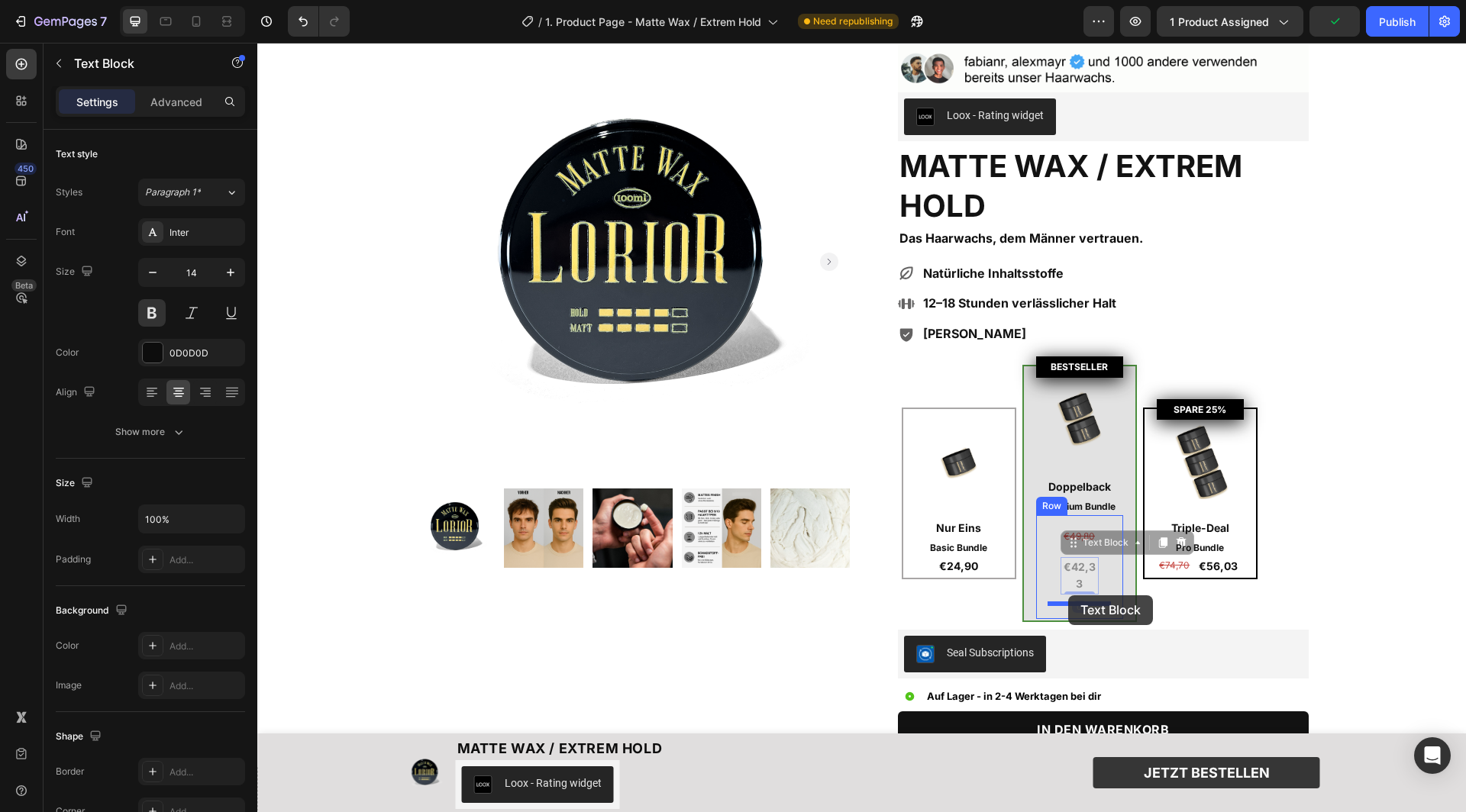
drag, startPoint x: 1077, startPoint y: 541, endPoint x: 1068, endPoint y: 596, distance: 55.7
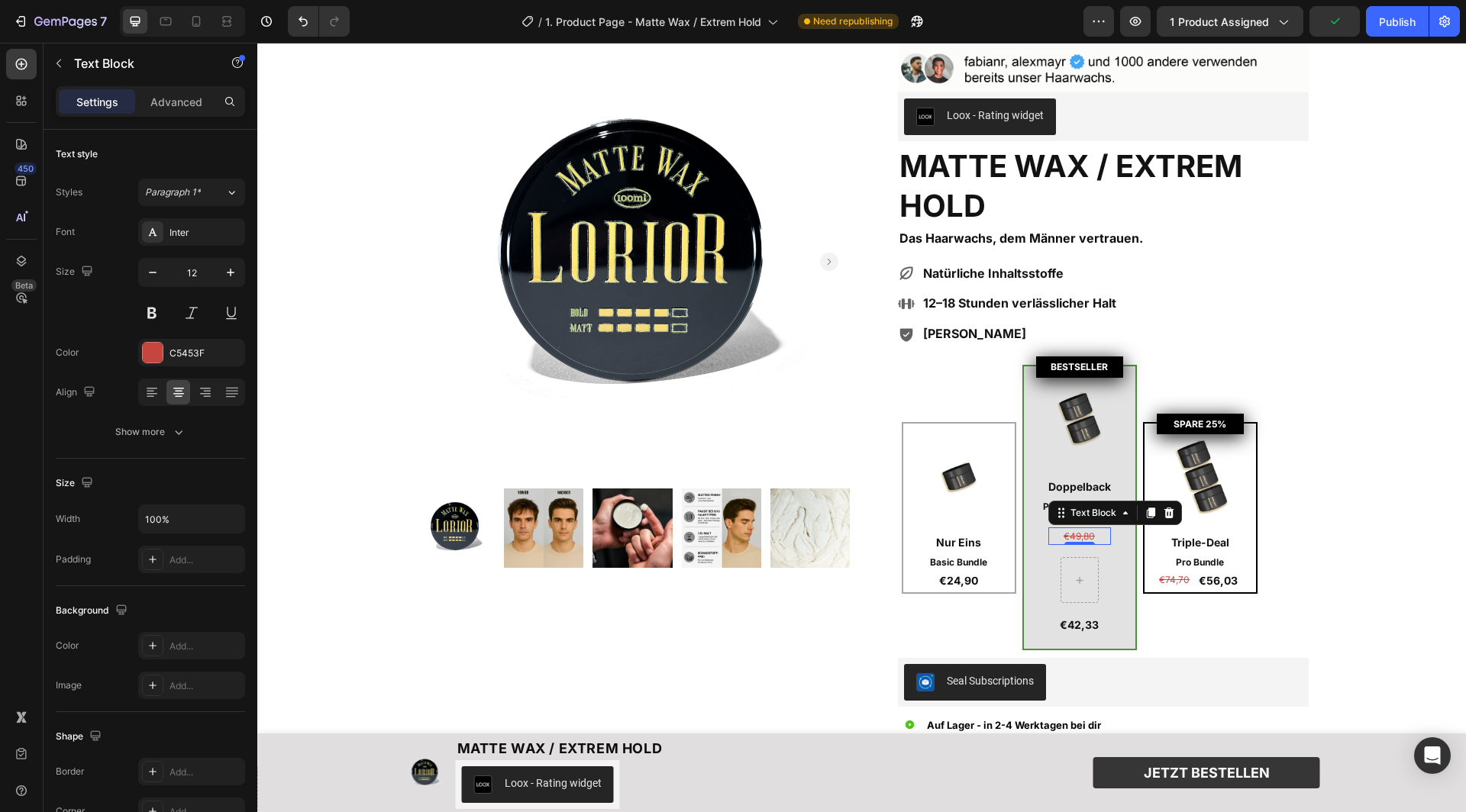
click at [1085, 530] on s "€49,80" at bounding box center [1079, 536] width 31 height 12
drag, startPoint x: 1064, startPoint y: 513, endPoint x: 1062, endPoint y: 611, distance: 98.0
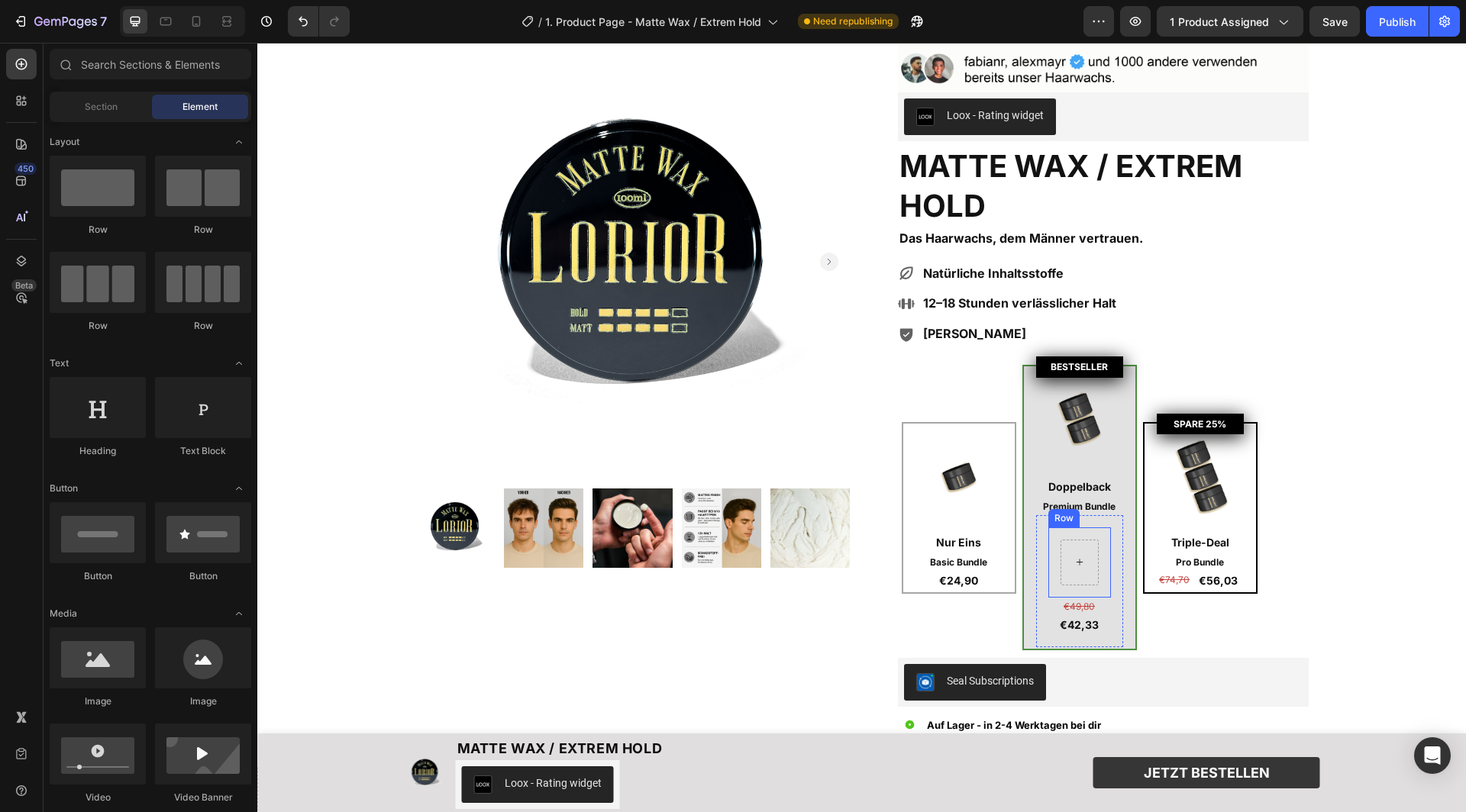
click at [1081, 557] on icon at bounding box center [1080, 562] width 12 height 13
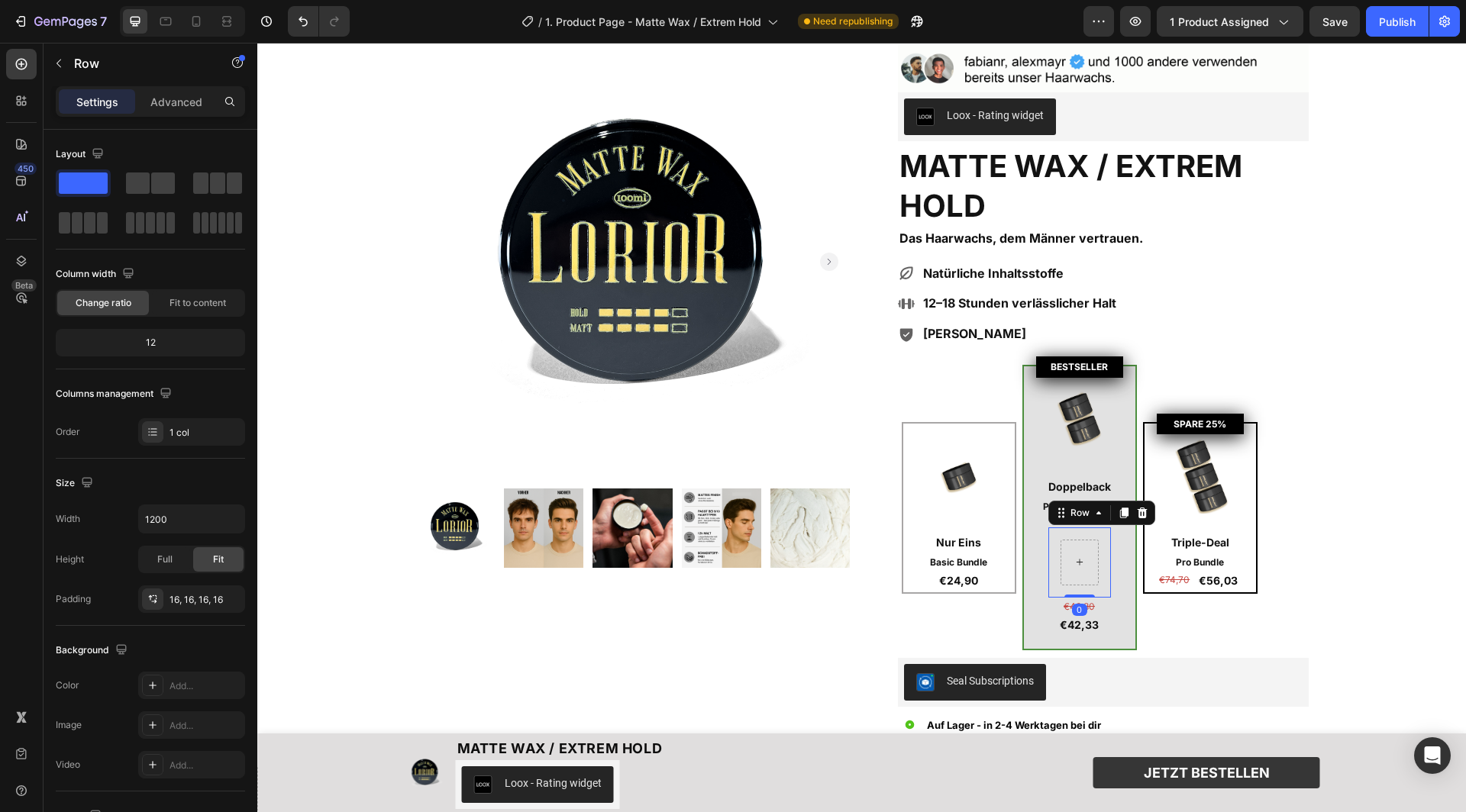
click at [1085, 542] on div at bounding box center [1080, 562] width 38 height 46
click at [1144, 511] on icon at bounding box center [1142, 512] width 10 height 11
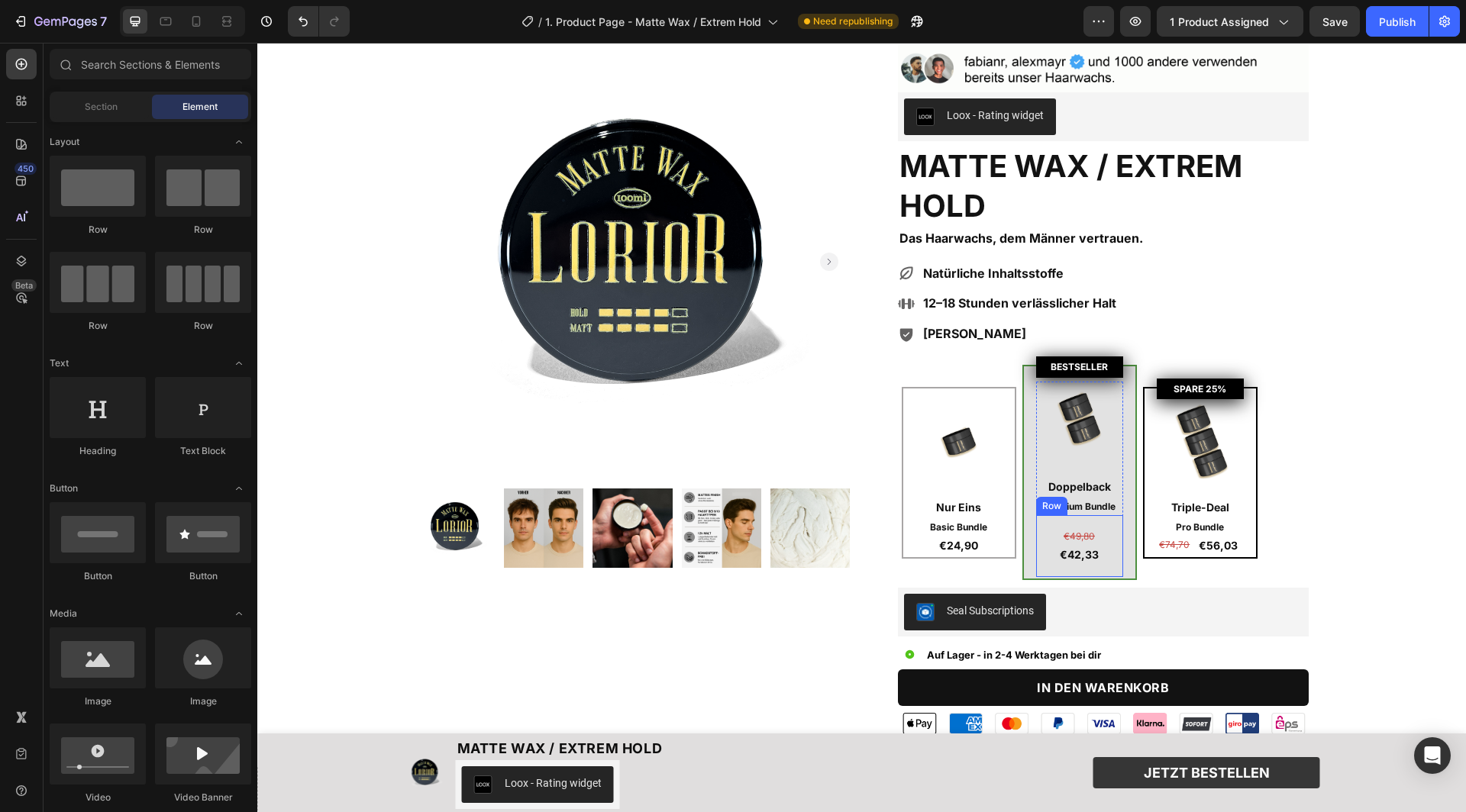
click at [1091, 519] on div "€49,80 Text Block €42,33 Text Block Row" at bounding box center [1079, 546] width 87 height 63
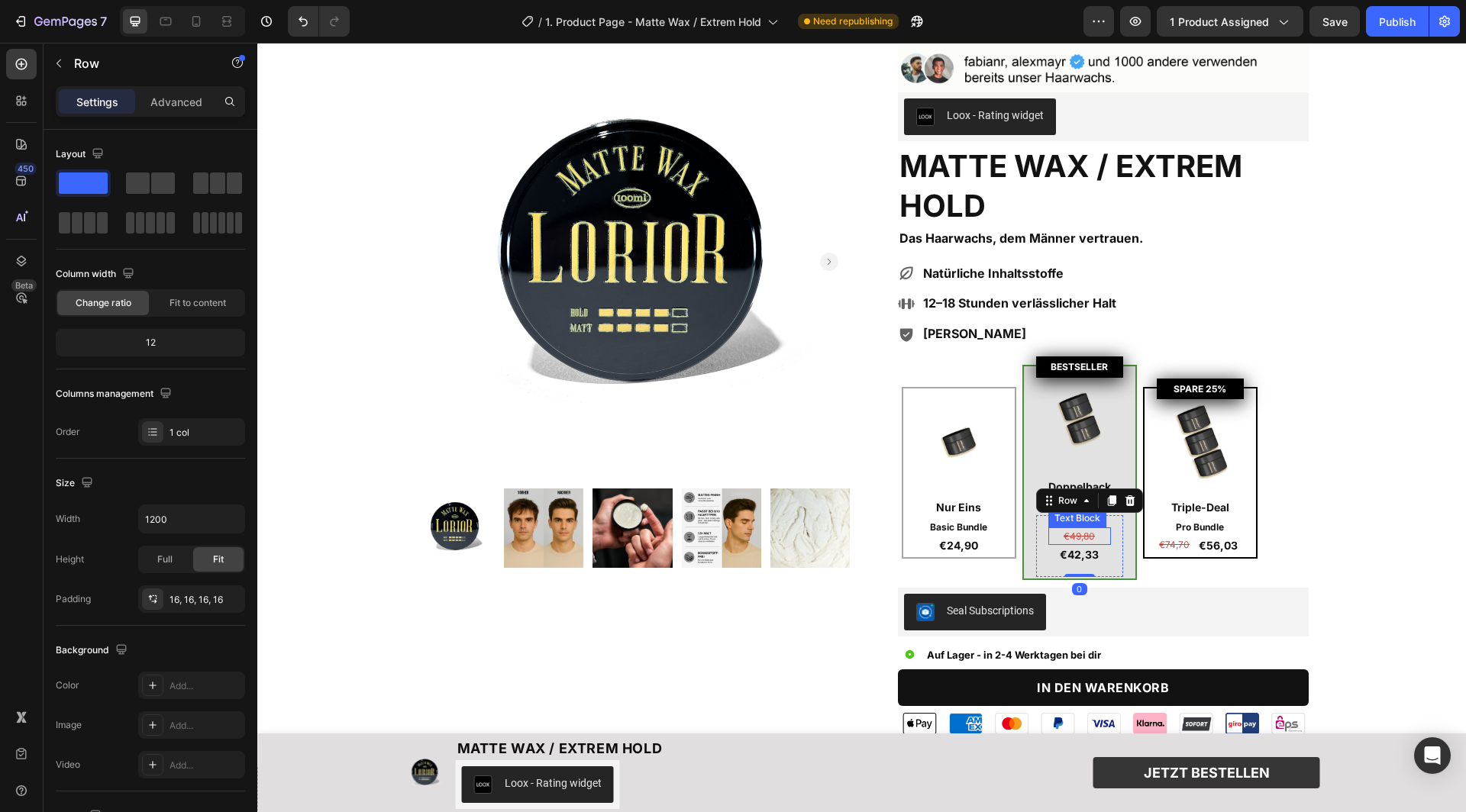
click at [1083, 532] on s "€49,80" at bounding box center [1079, 536] width 31 height 12
click at [1042, 525] on div "€49,80 Text Block 0 €42,33 Text Block Row" at bounding box center [1079, 546] width 87 height 63
click at [1084, 533] on s "€49,80" at bounding box center [1079, 536] width 31 height 12
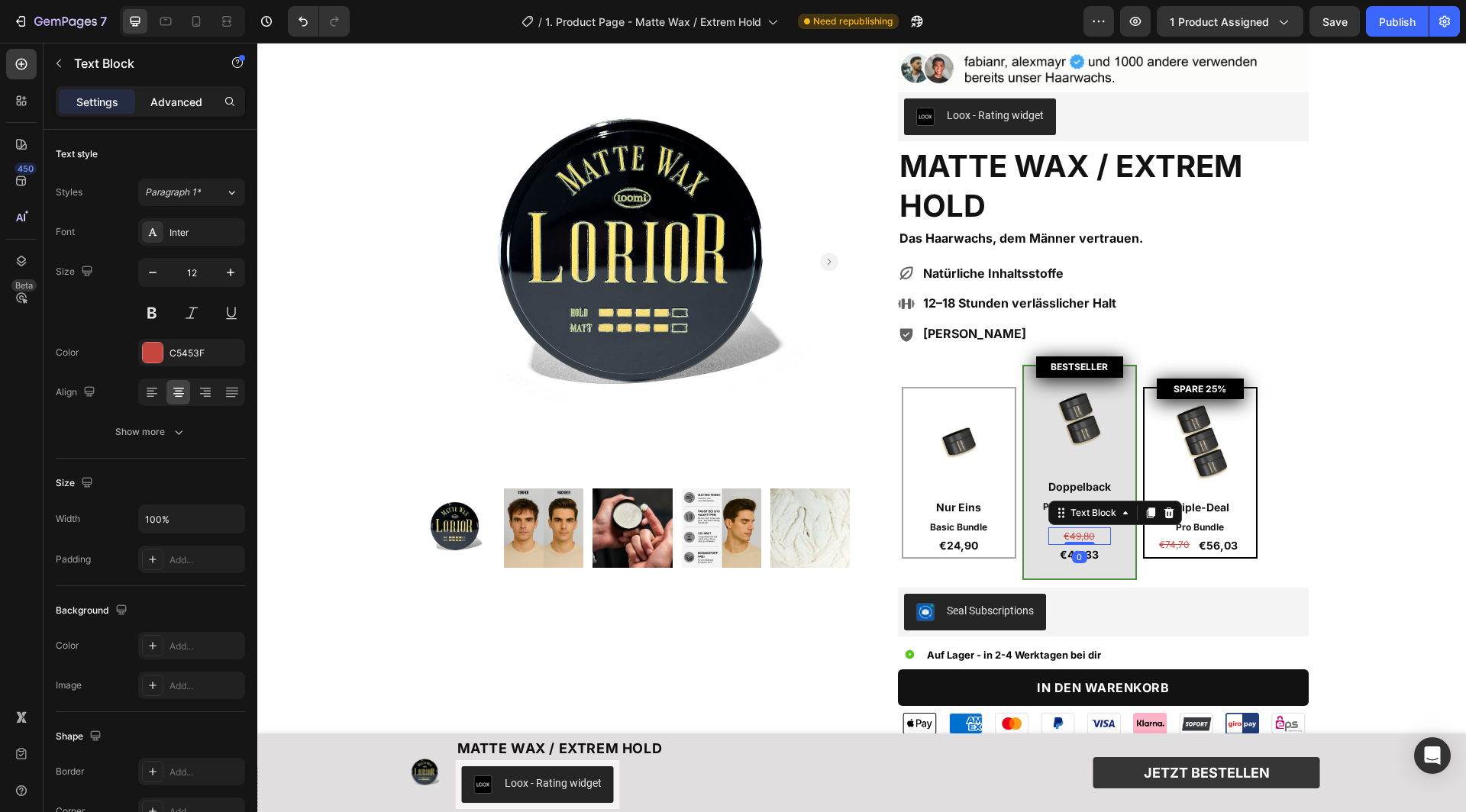
click at [178, 109] on div "Advanced" at bounding box center [176, 102] width 77 height 25
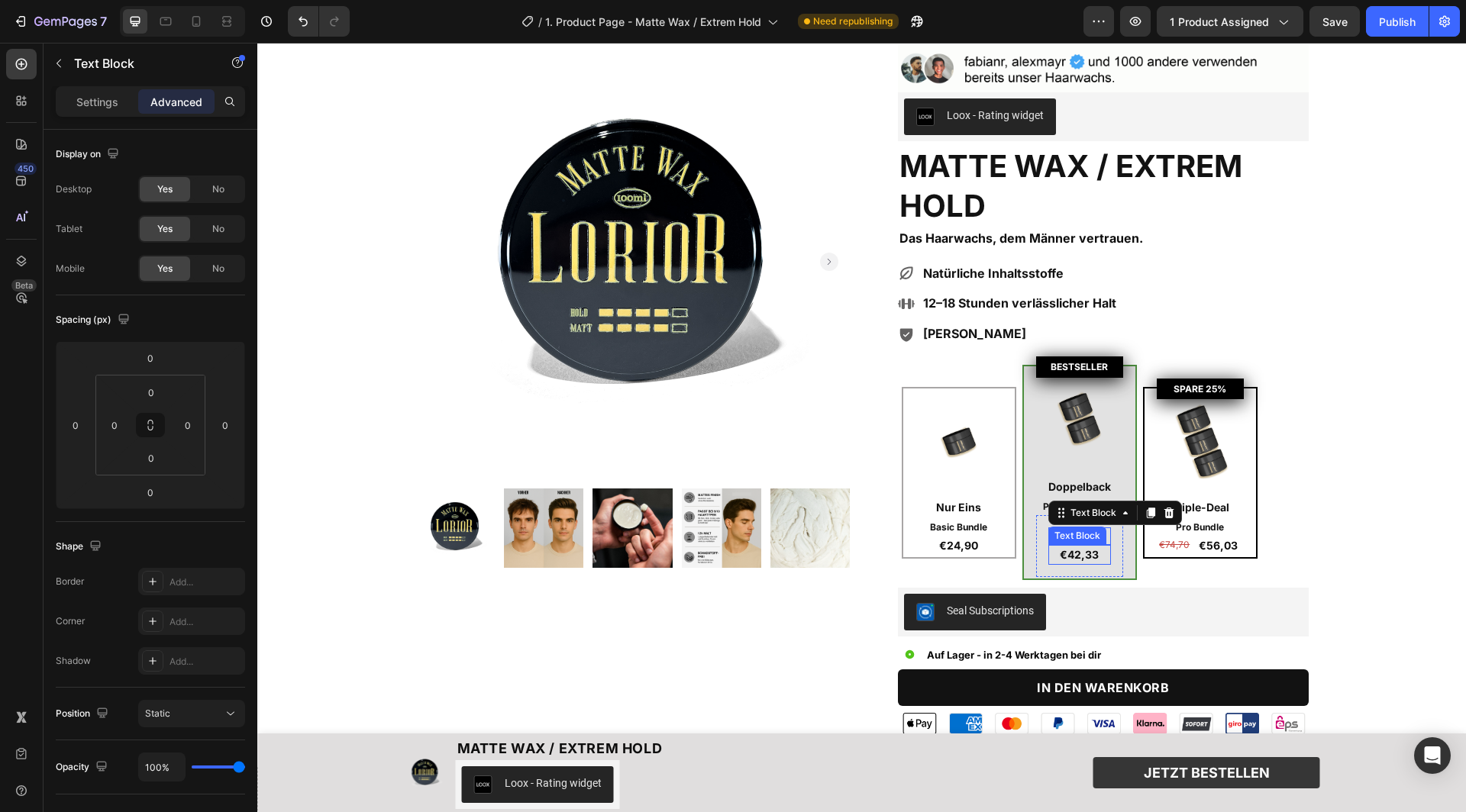
click at [1096, 552] on p "€42,33" at bounding box center [1080, 554] width 60 height 17
click at [1172, 579] on div "Image Nur Eins Text Block Basic Bundle Text Block €24,90 Text Block Row BESTSEL…" at bounding box center [1103, 475] width 411 height 227
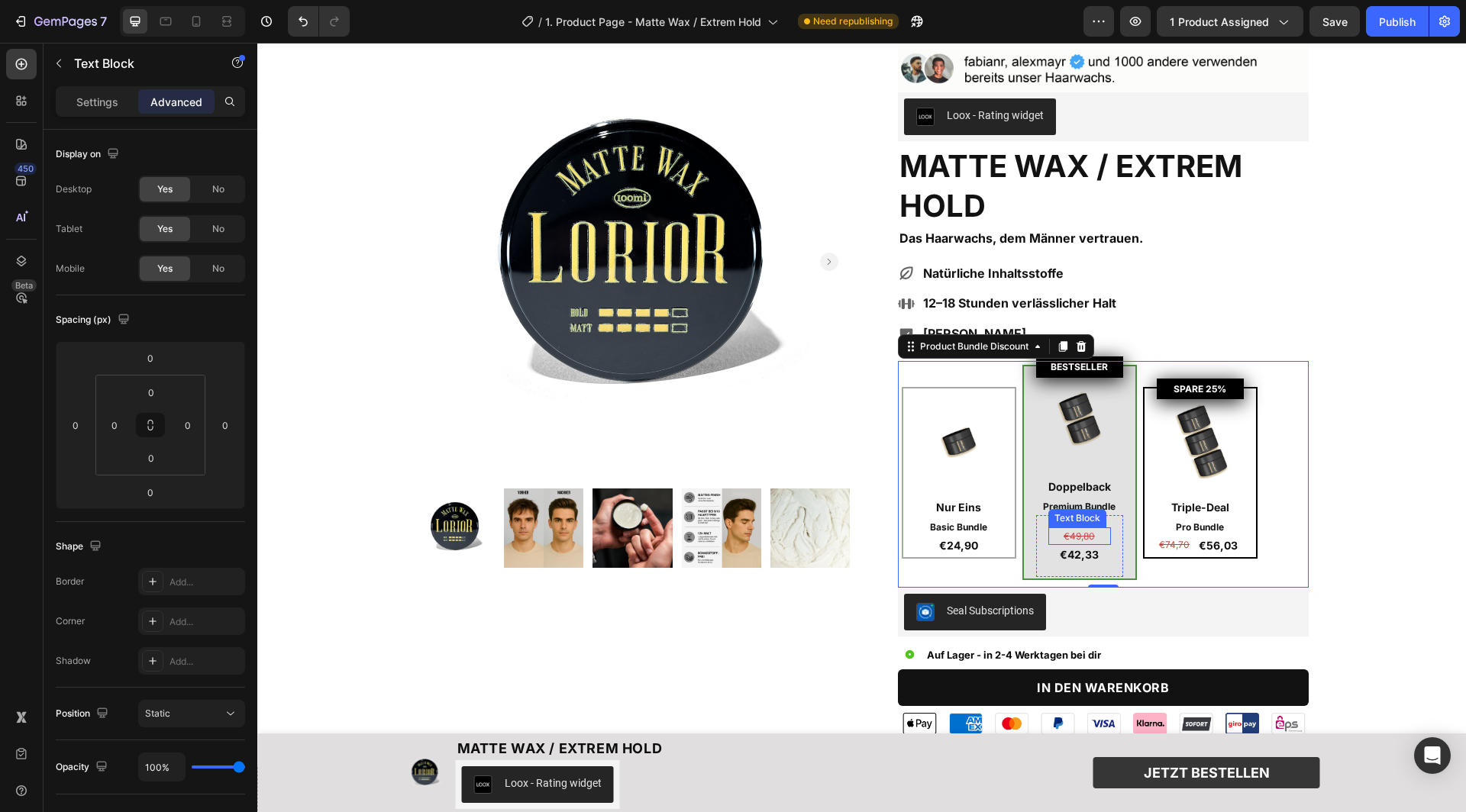
click at [1086, 530] on s "€49,80" at bounding box center [1079, 536] width 31 height 12
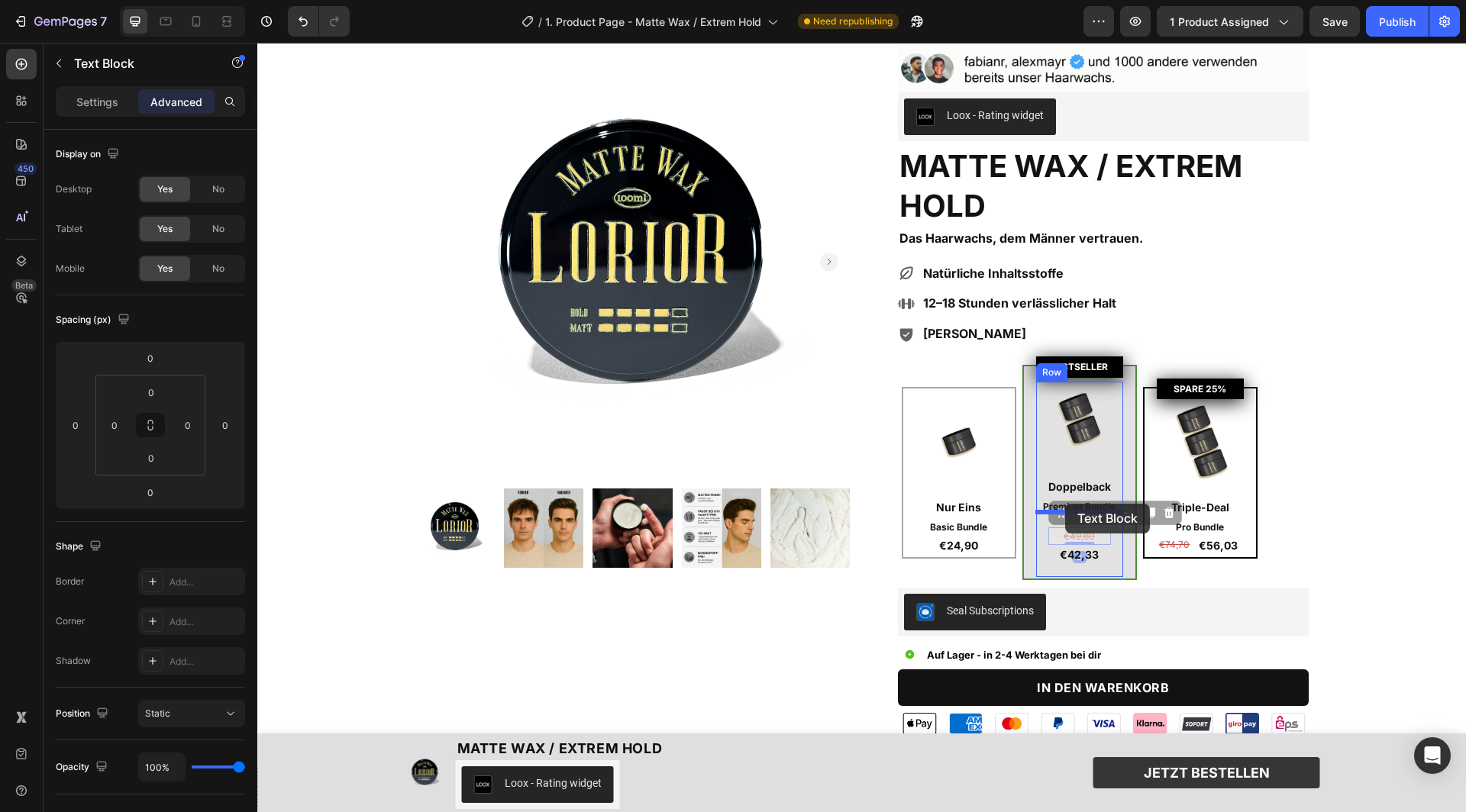
drag, startPoint x: 1064, startPoint y: 512, endPoint x: 1065, endPoint y: 504, distance: 8.1
click at [1072, 555] on p "€42,33" at bounding box center [1080, 554] width 60 height 17
drag, startPoint x: 1059, startPoint y: 527, endPoint x: 1058, endPoint y: 519, distance: 8.1
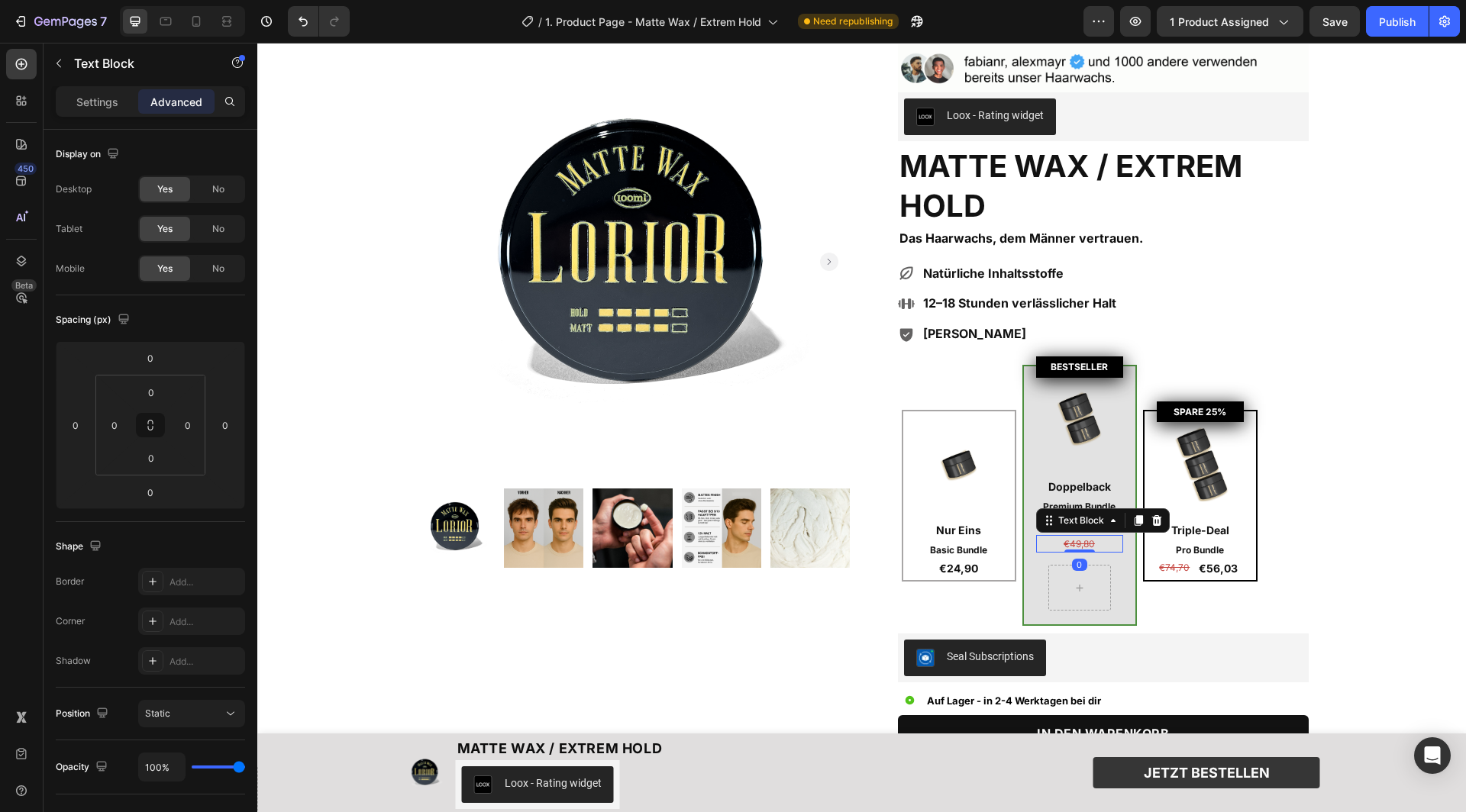
click at [1065, 540] on s "€49,80" at bounding box center [1079, 544] width 31 height 12
drag, startPoint x: 1071, startPoint y: 520, endPoint x: 1071, endPoint y: 508, distance: 12.0
click at [1075, 584] on icon at bounding box center [1080, 588] width 12 height 13
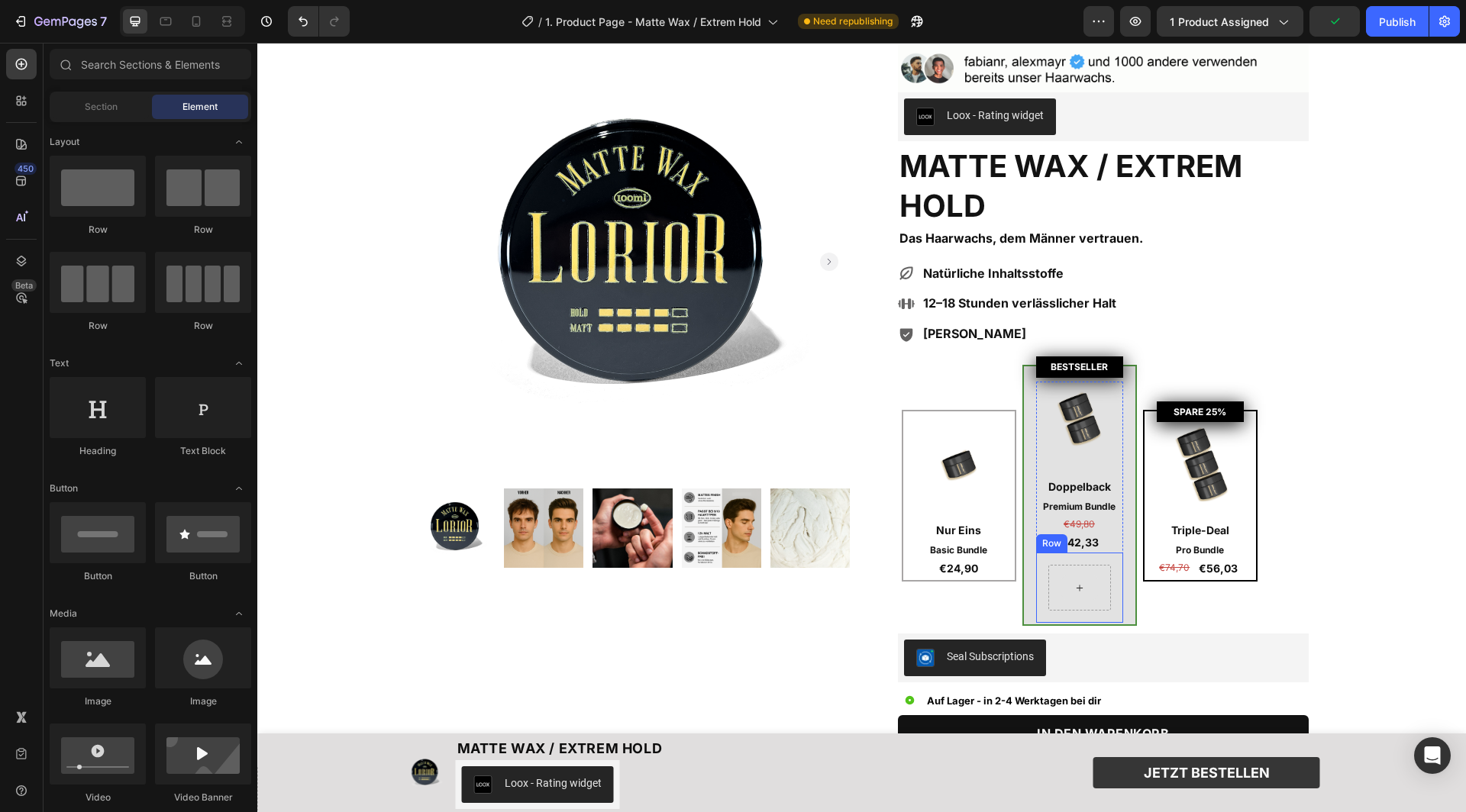
click at [1087, 577] on div at bounding box center [1079, 587] width 37 height 25
click at [1081, 559] on div "Row" at bounding box center [1079, 587] width 87 height 71
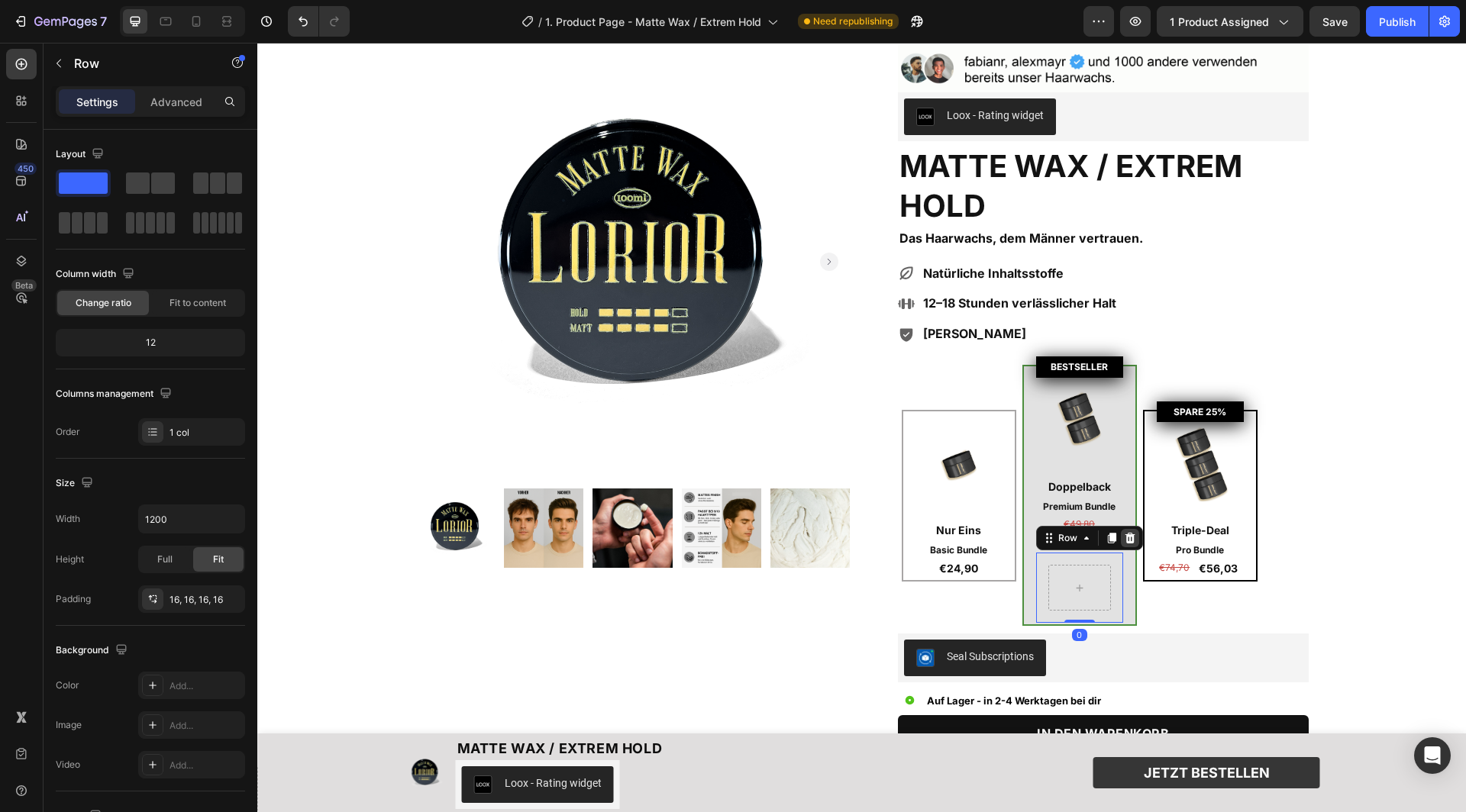
click at [1130, 535] on icon at bounding box center [1130, 538] width 12 height 12
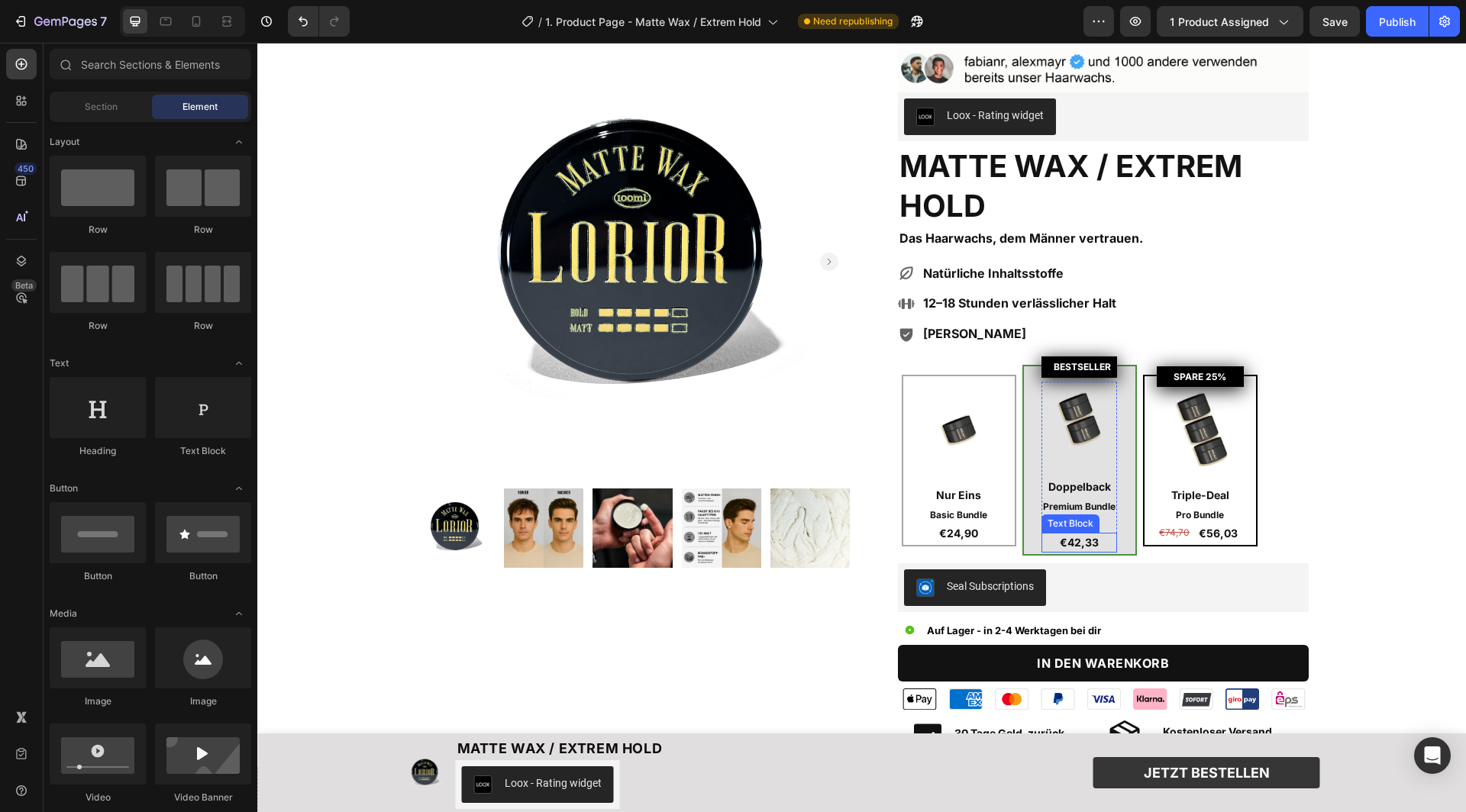
click at [1090, 537] on p "€42,33" at bounding box center [1079, 542] width 73 height 17
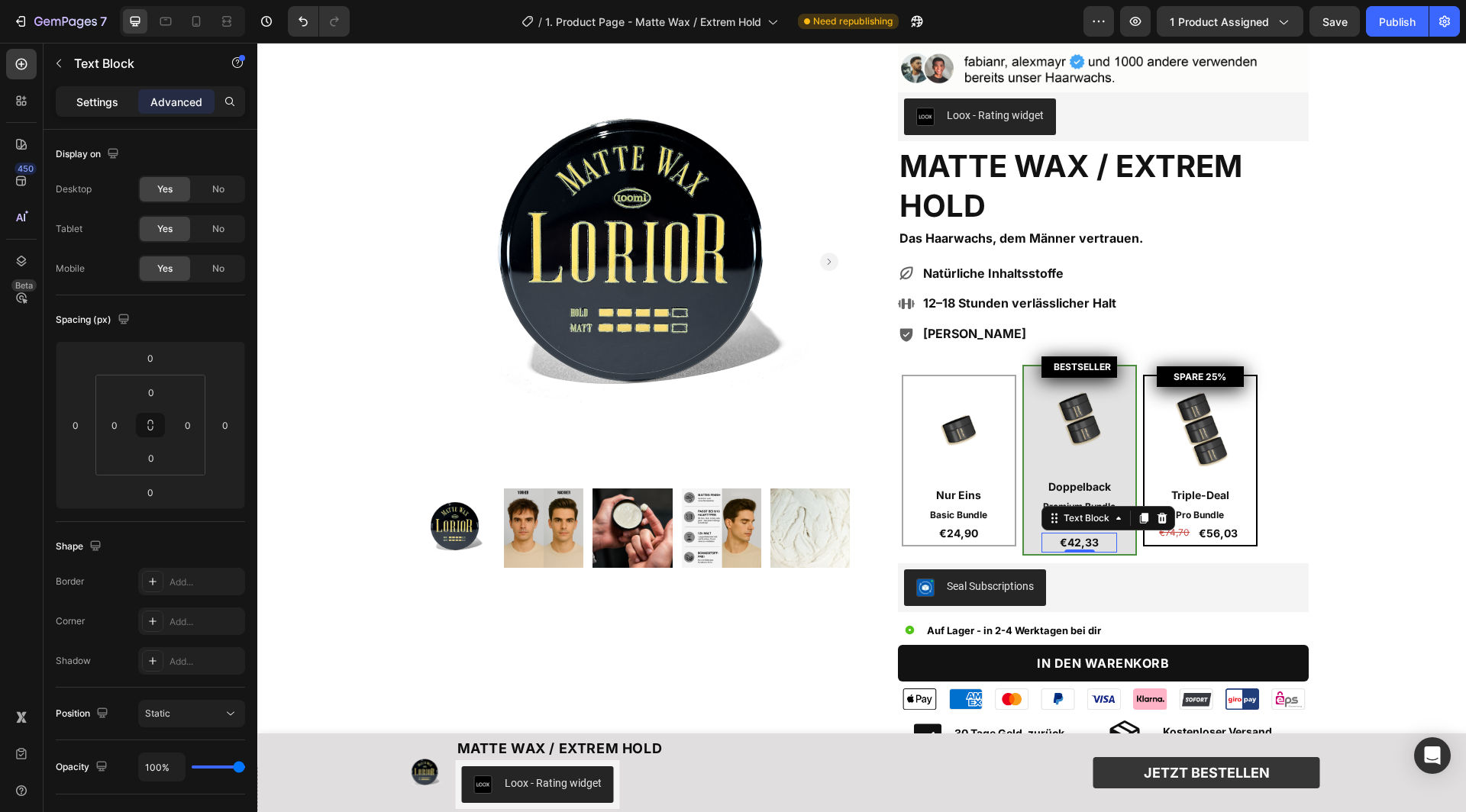
click at [88, 106] on p "Settings" at bounding box center [98, 102] width 42 height 16
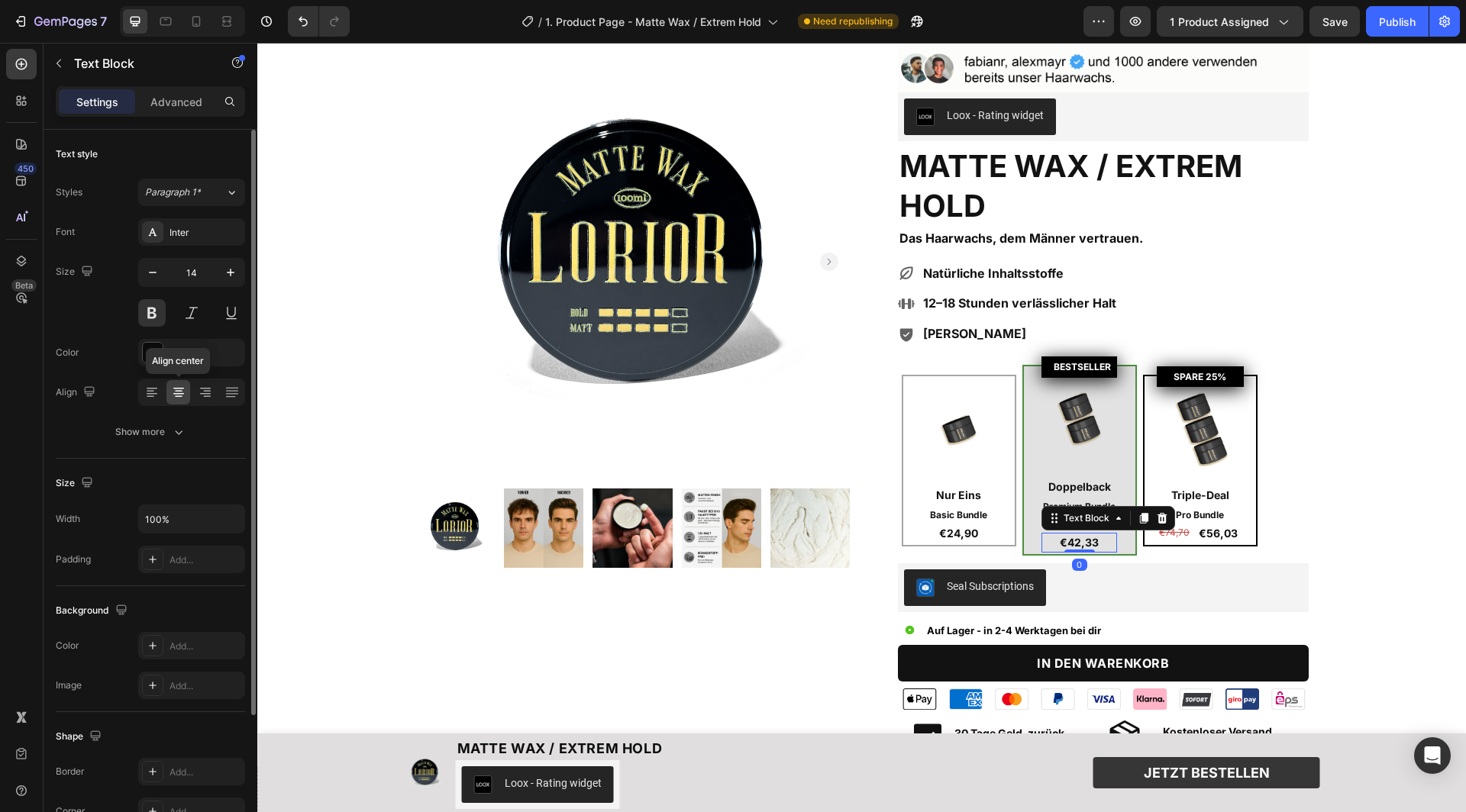
click at [175, 394] on icon at bounding box center [178, 392] width 15 height 15
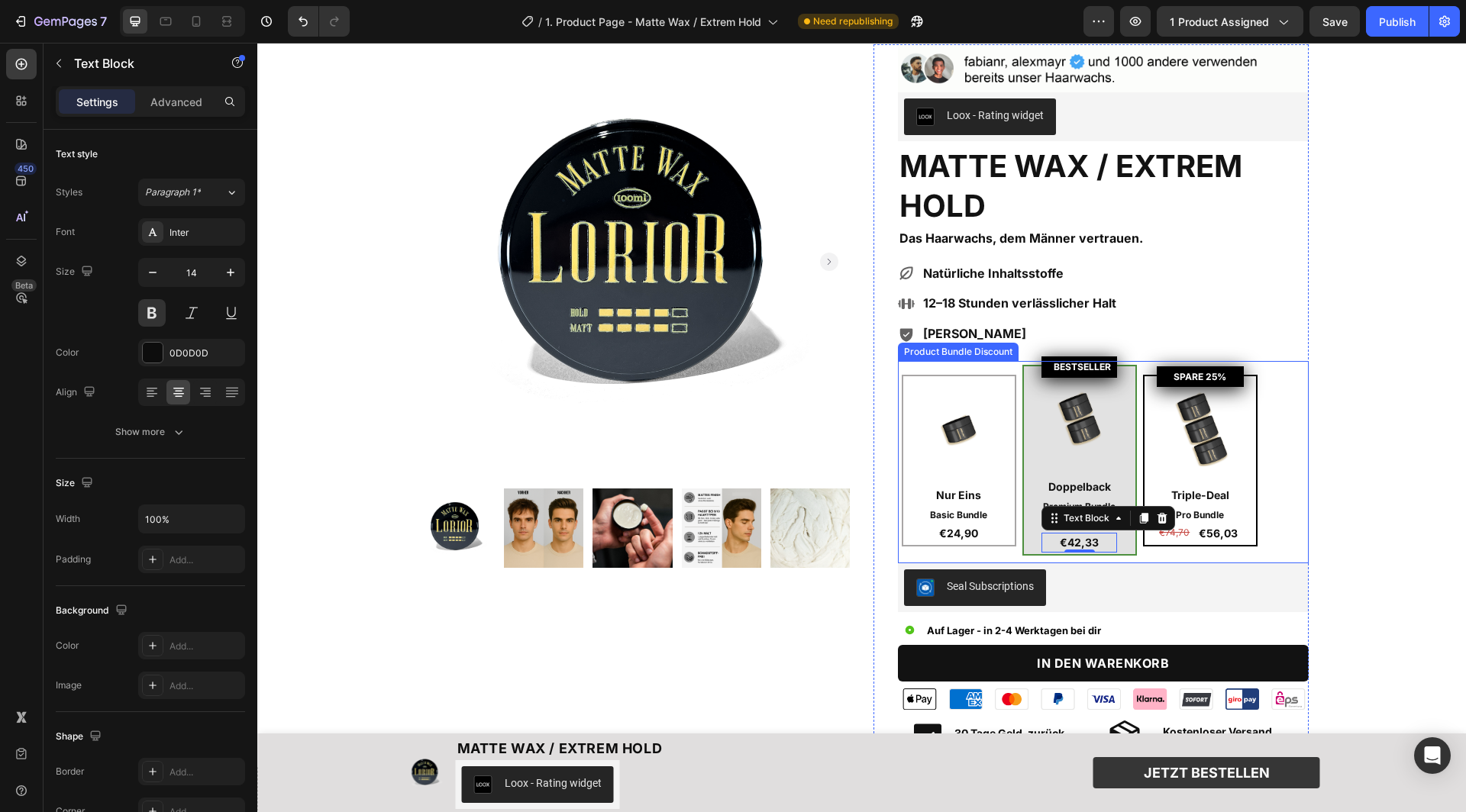
click at [1198, 552] on div "Image Nur Eins Text Block Basic Bundle Text Block €24,90 Text Block Row BESTSEL…" at bounding box center [1103, 462] width 411 height 202
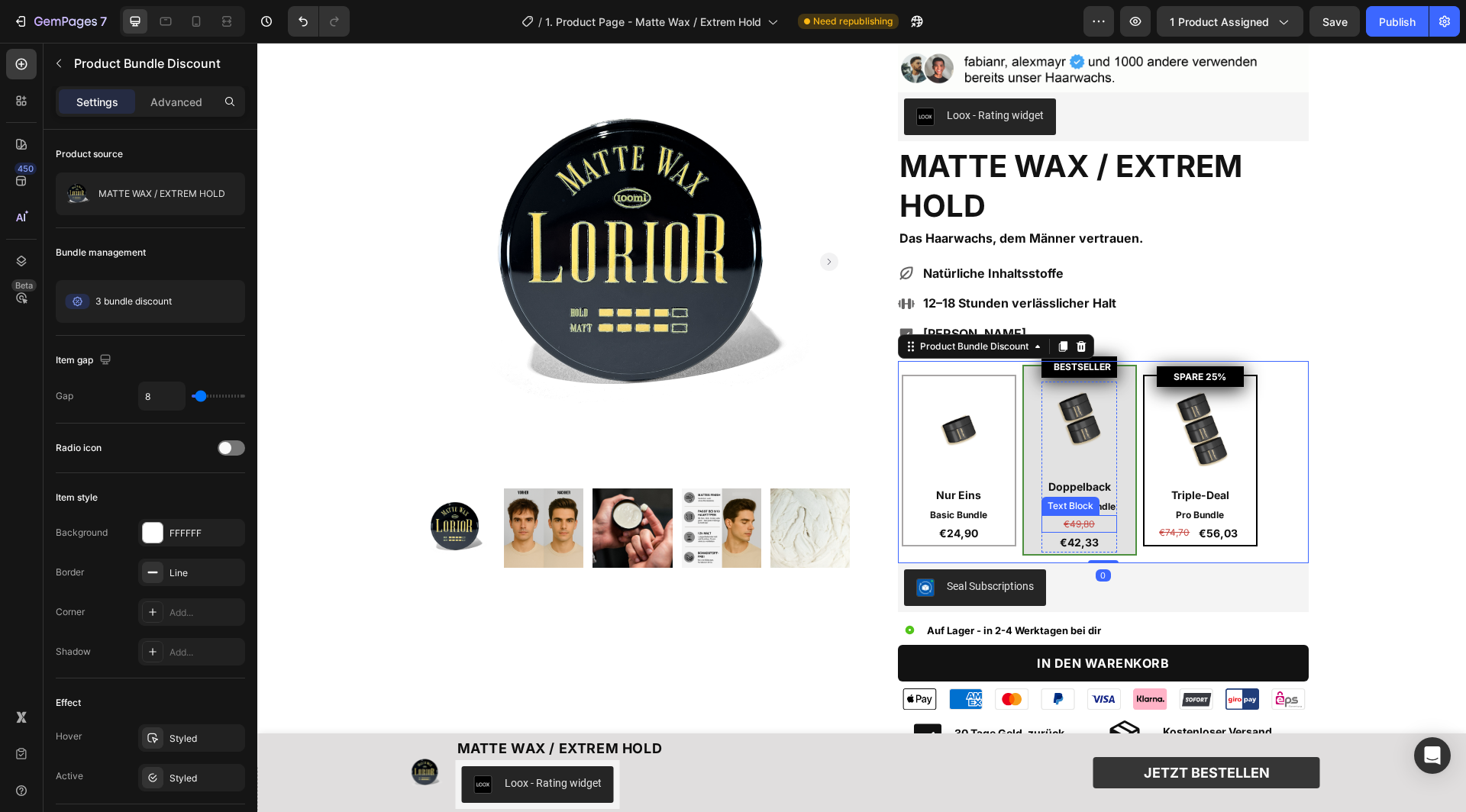
click at [1094, 520] on s "€49,80" at bounding box center [1079, 524] width 31 height 12
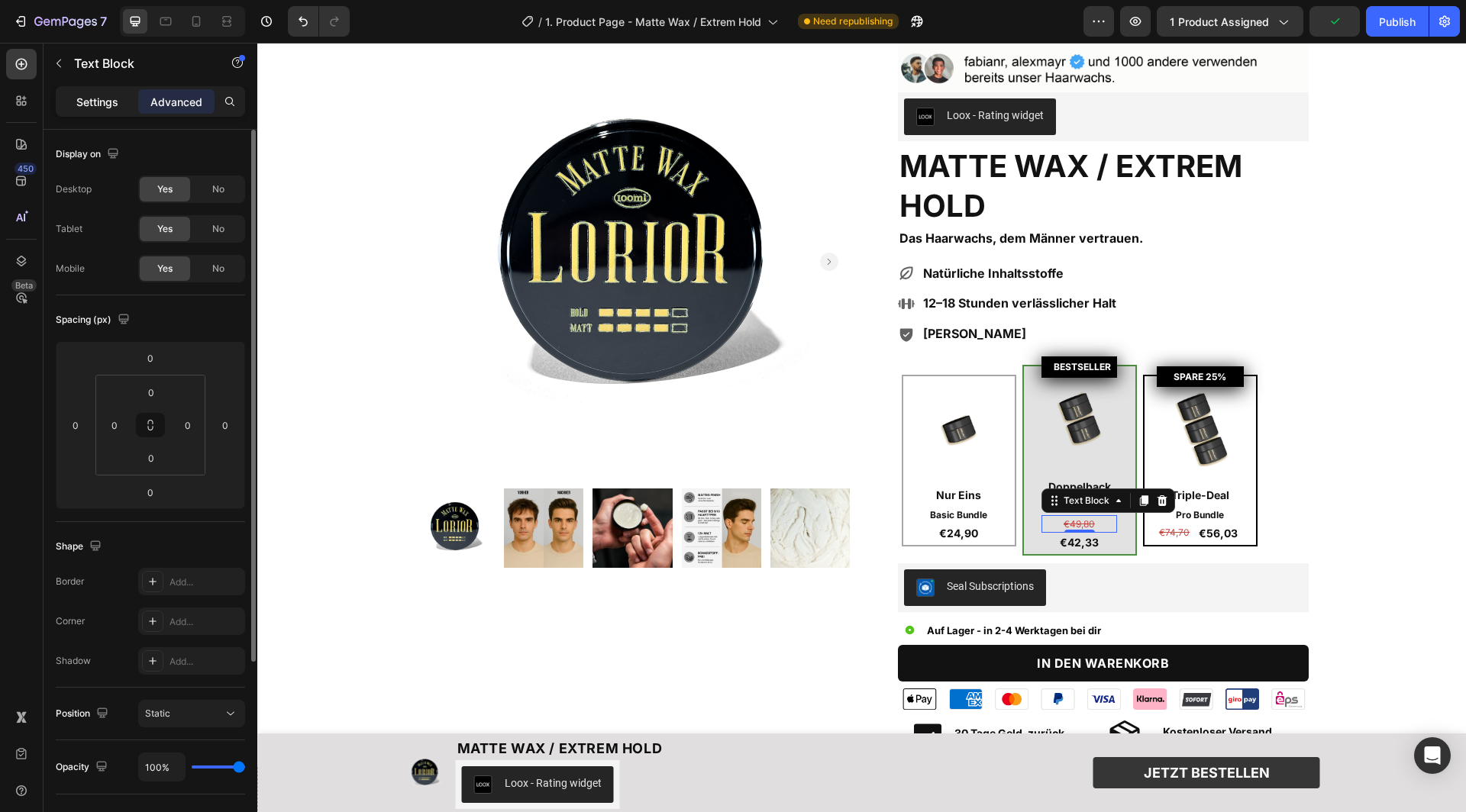
click at [97, 100] on p "Settings" at bounding box center [98, 102] width 42 height 16
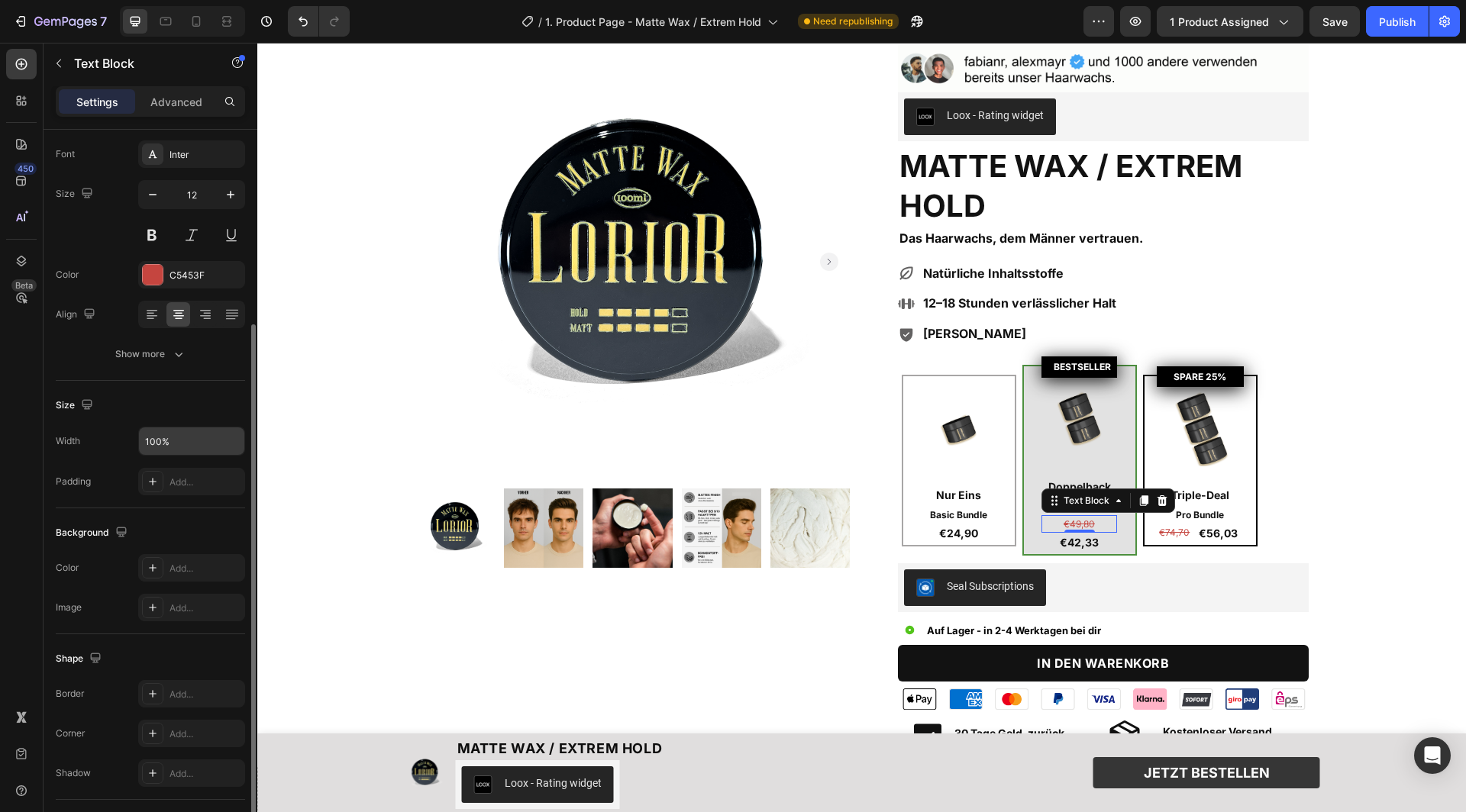
scroll to position [175, 0]
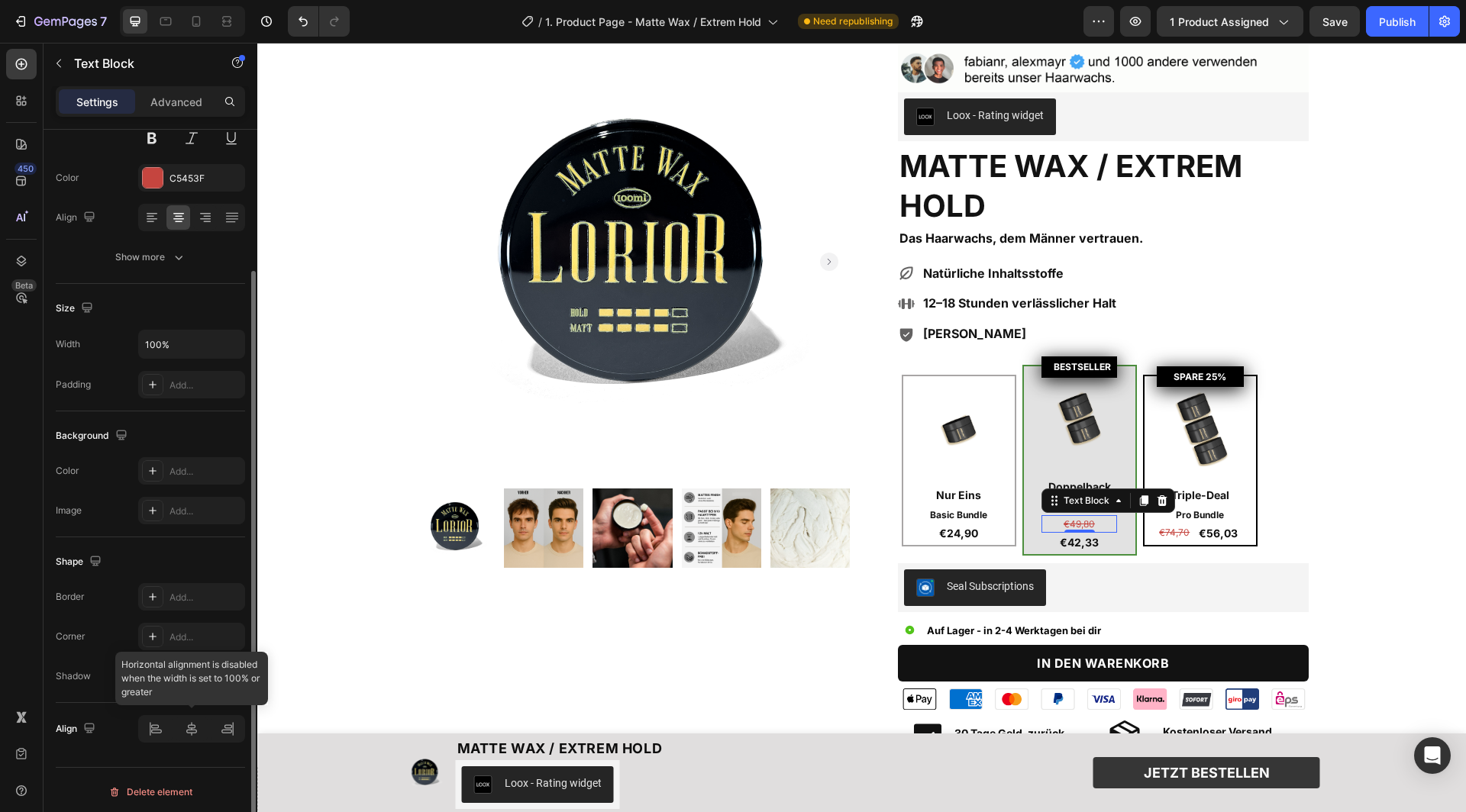
click at [231, 724] on div at bounding box center [191, 729] width 106 height 28
click at [1078, 518] on s "€49,80" at bounding box center [1079, 524] width 31 height 12
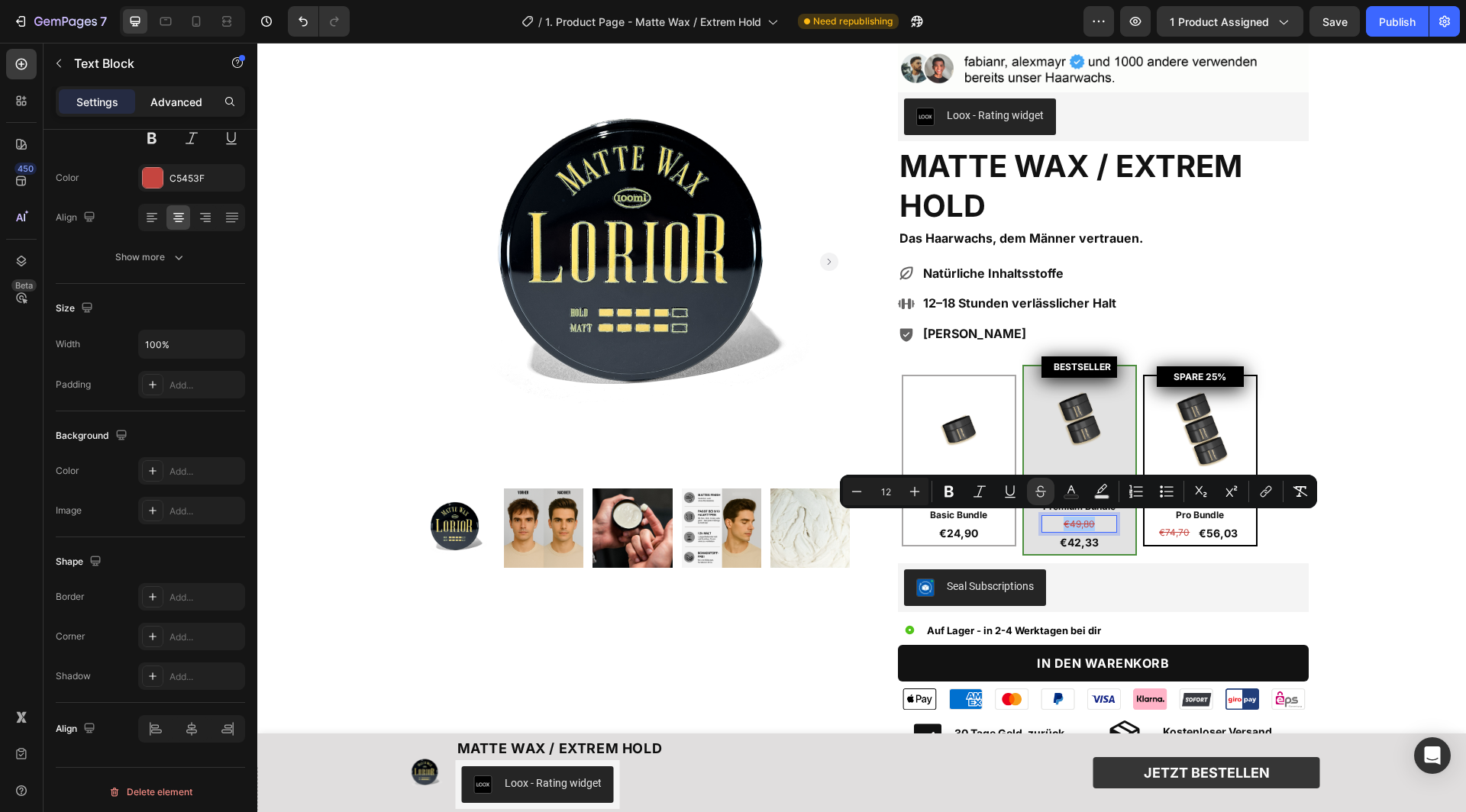
click at [162, 94] on p "Advanced" at bounding box center [176, 102] width 52 height 16
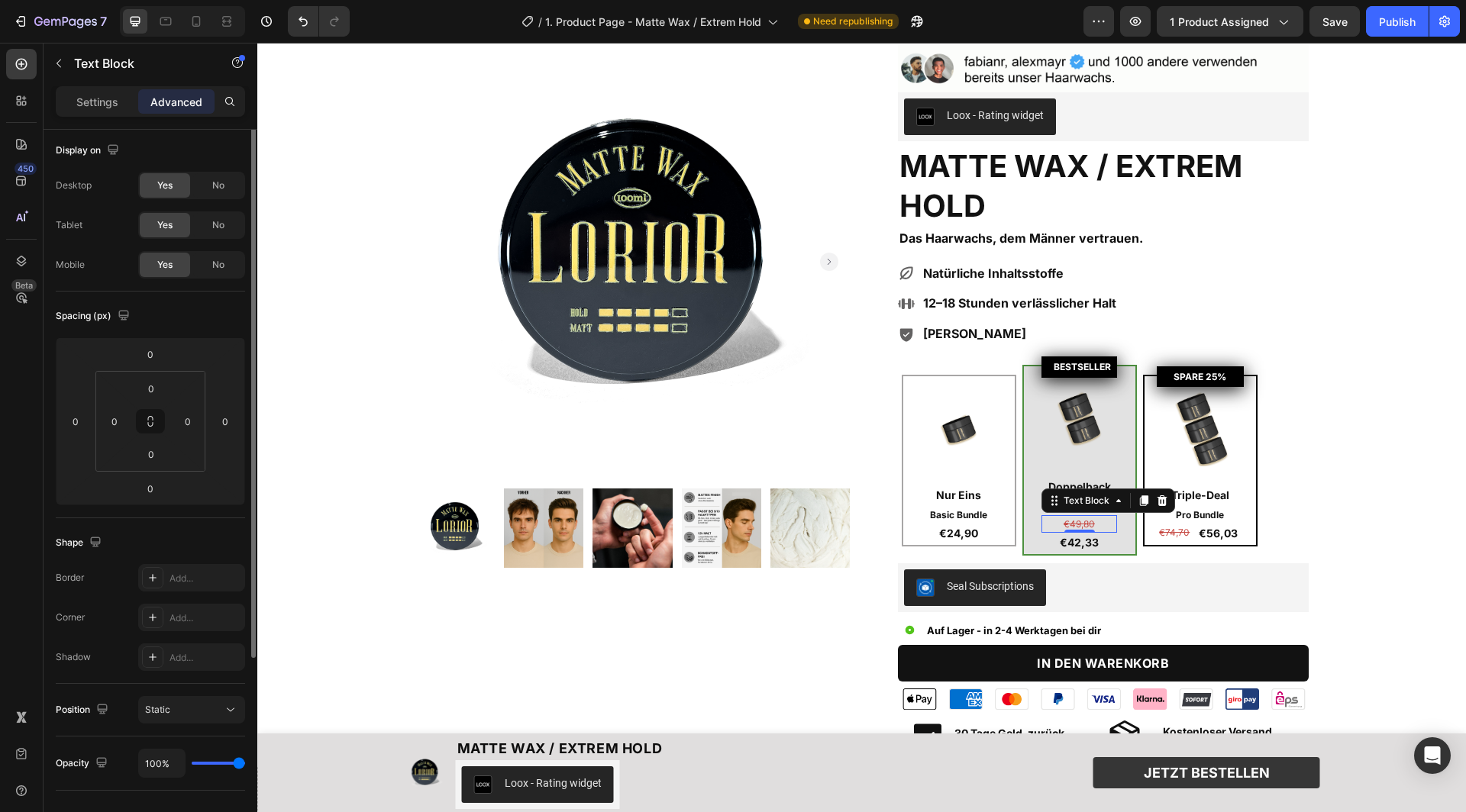
scroll to position [0, 0]
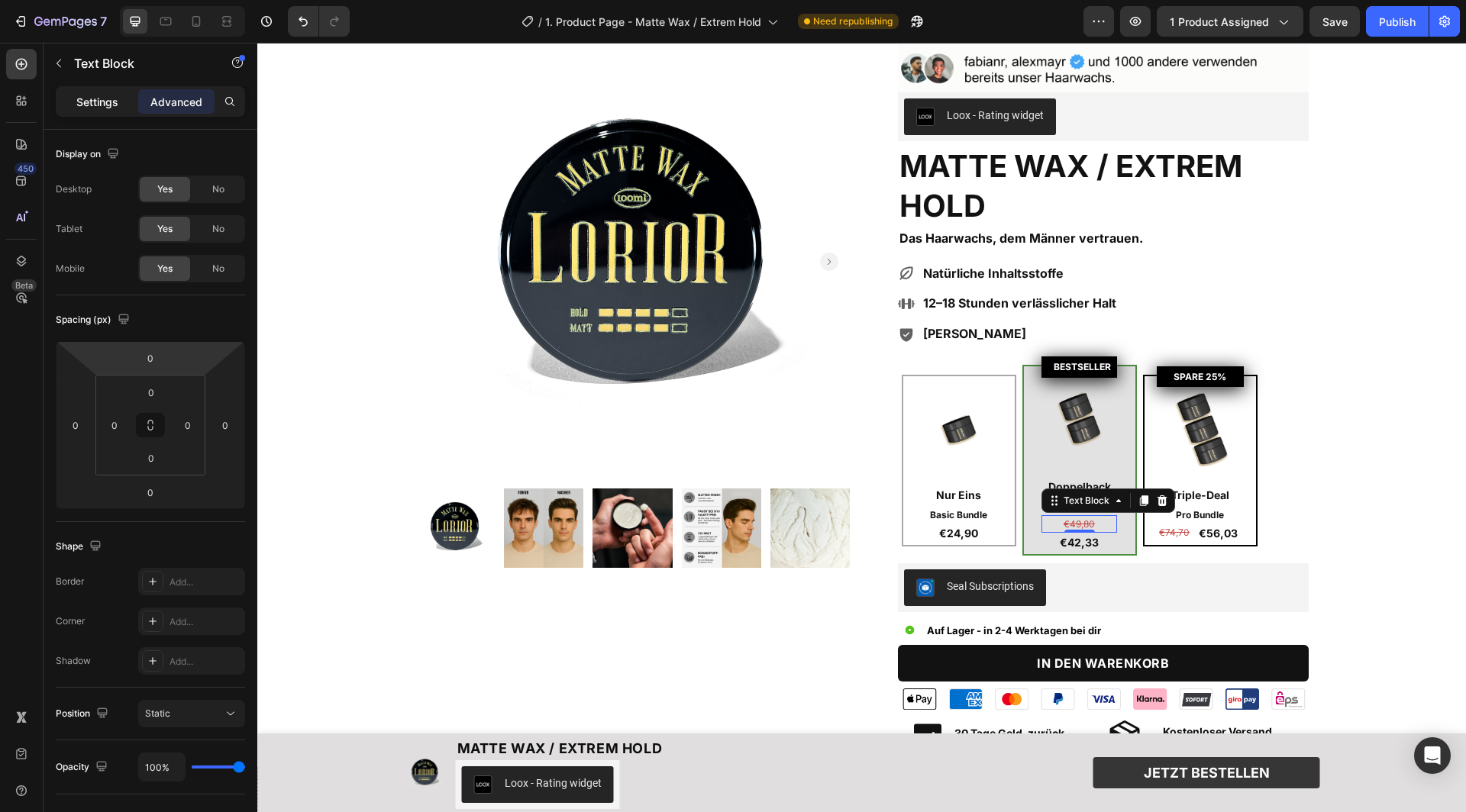
click at [103, 98] on p "Settings" at bounding box center [98, 102] width 42 height 16
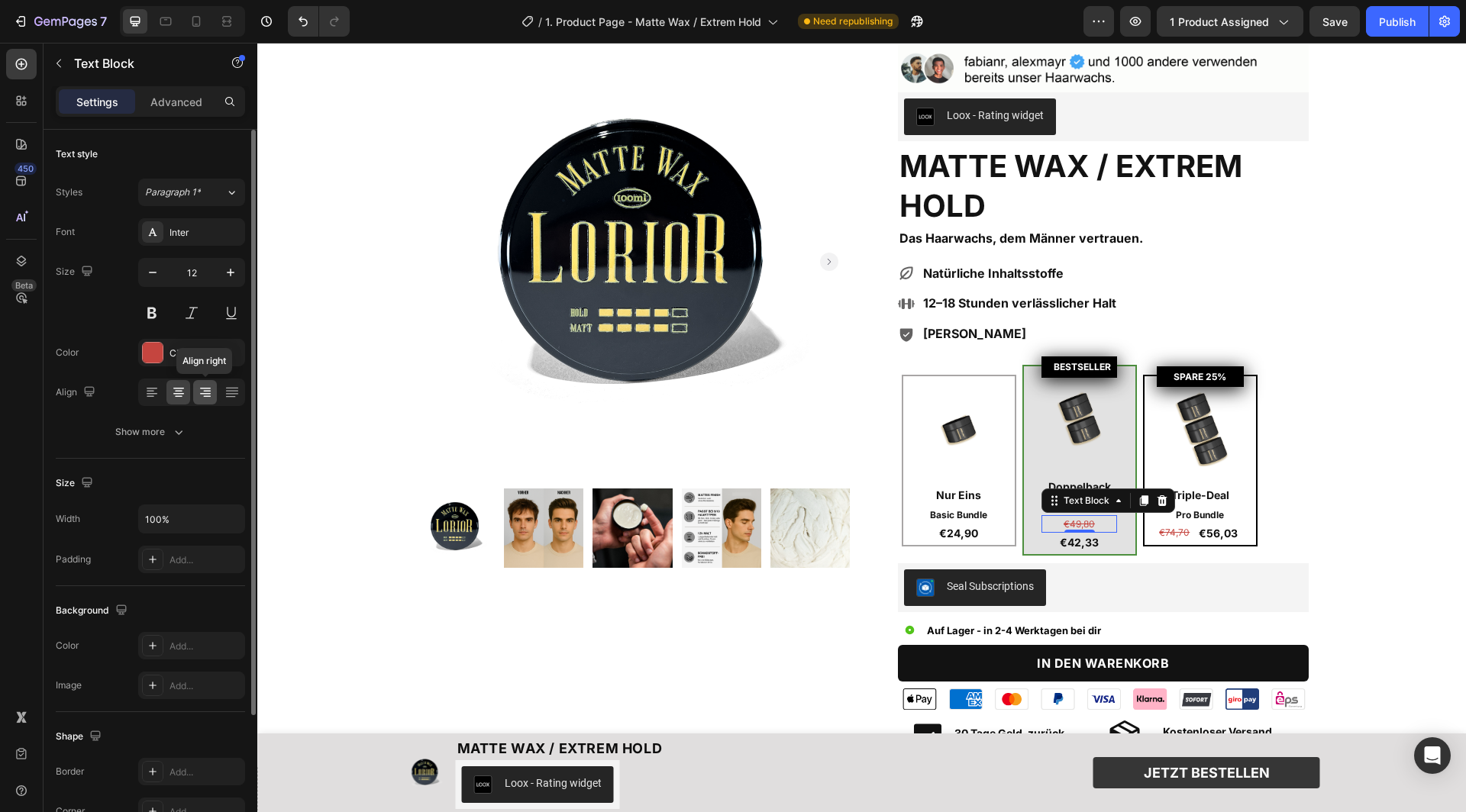
click at [212, 392] on icon at bounding box center [205, 392] width 15 height 15
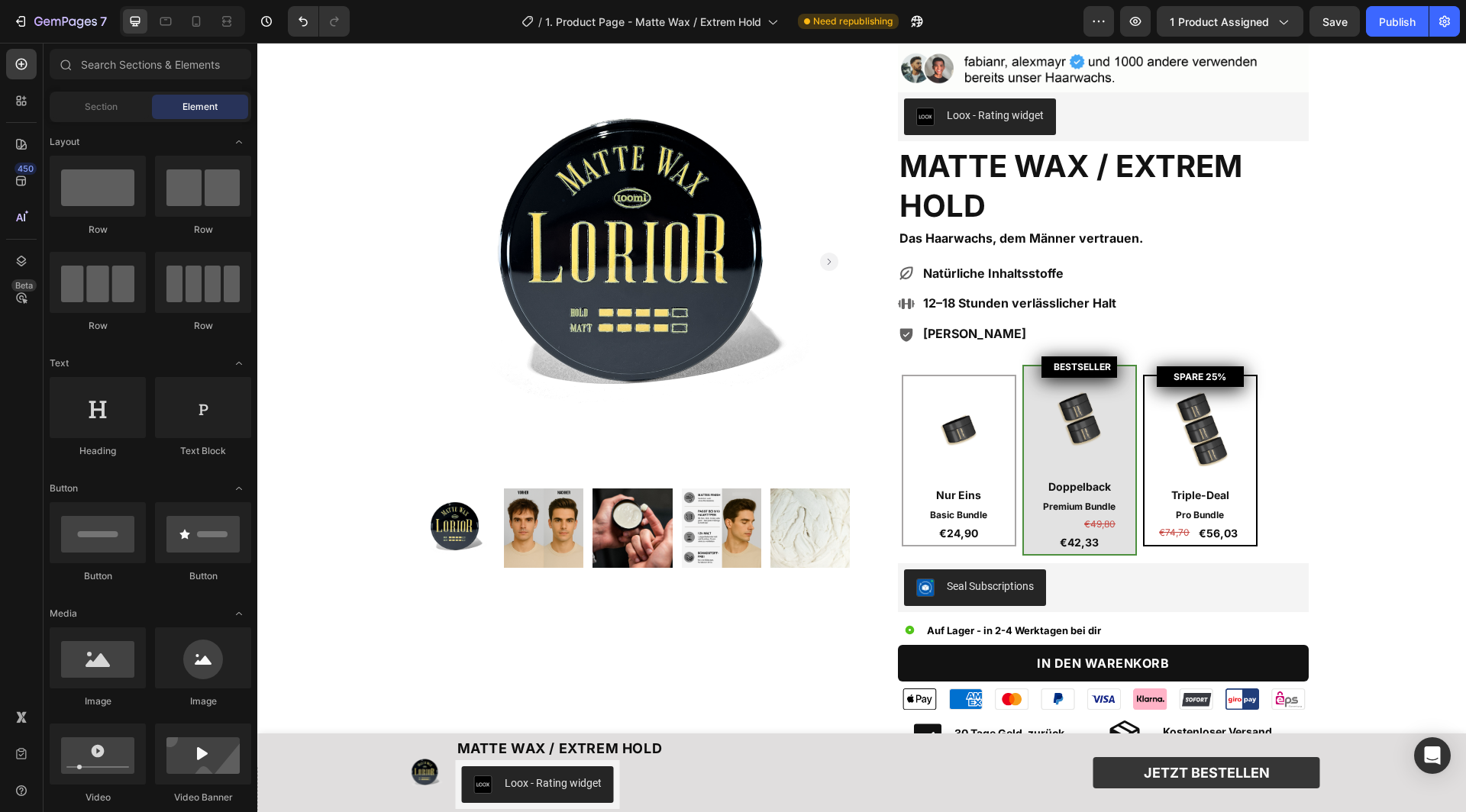
click at [1081, 535] on p "€42,33" at bounding box center [1079, 542] width 73 height 17
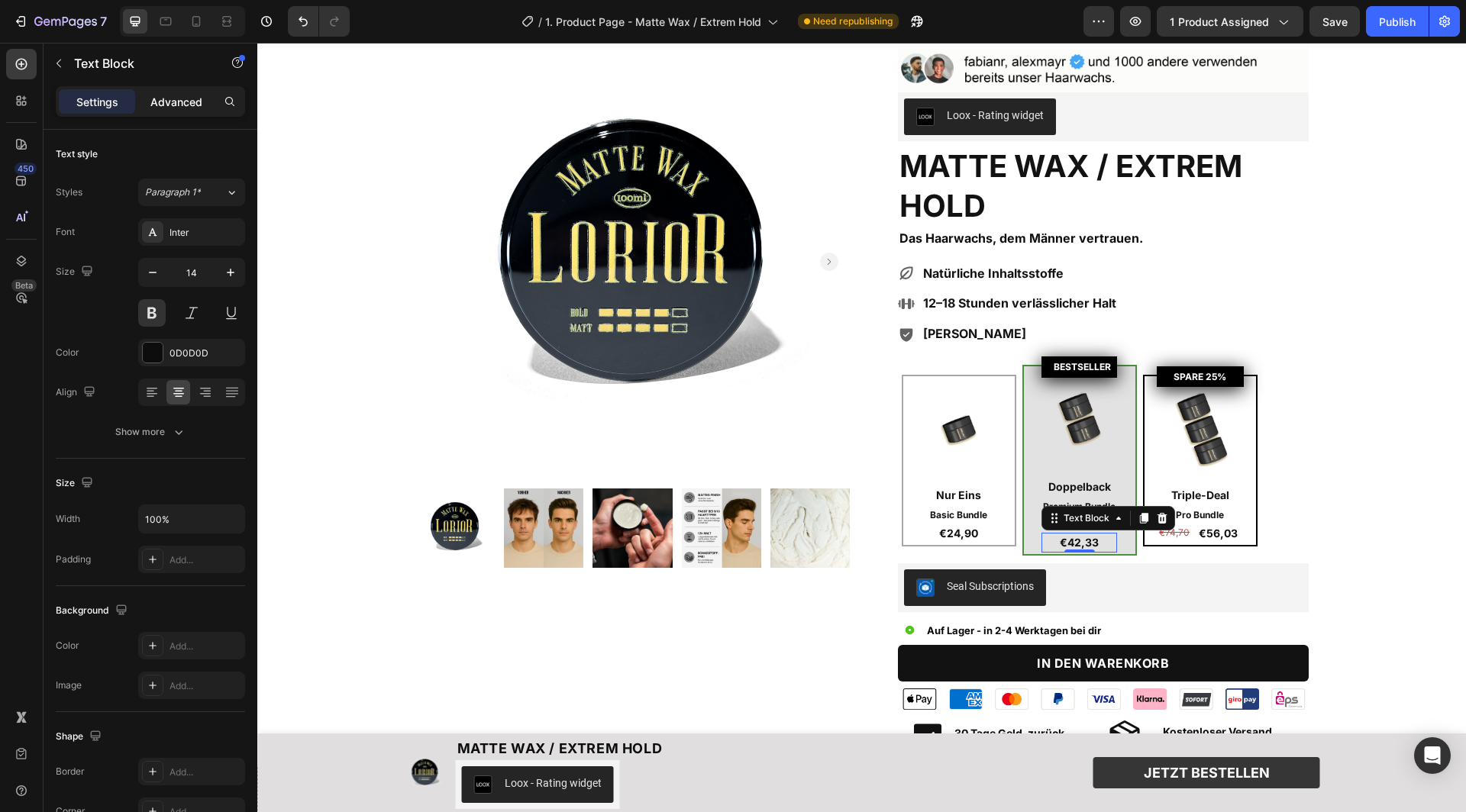
click at [165, 100] on p "Advanced" at bounding box center [176, 102] width 52 height 16
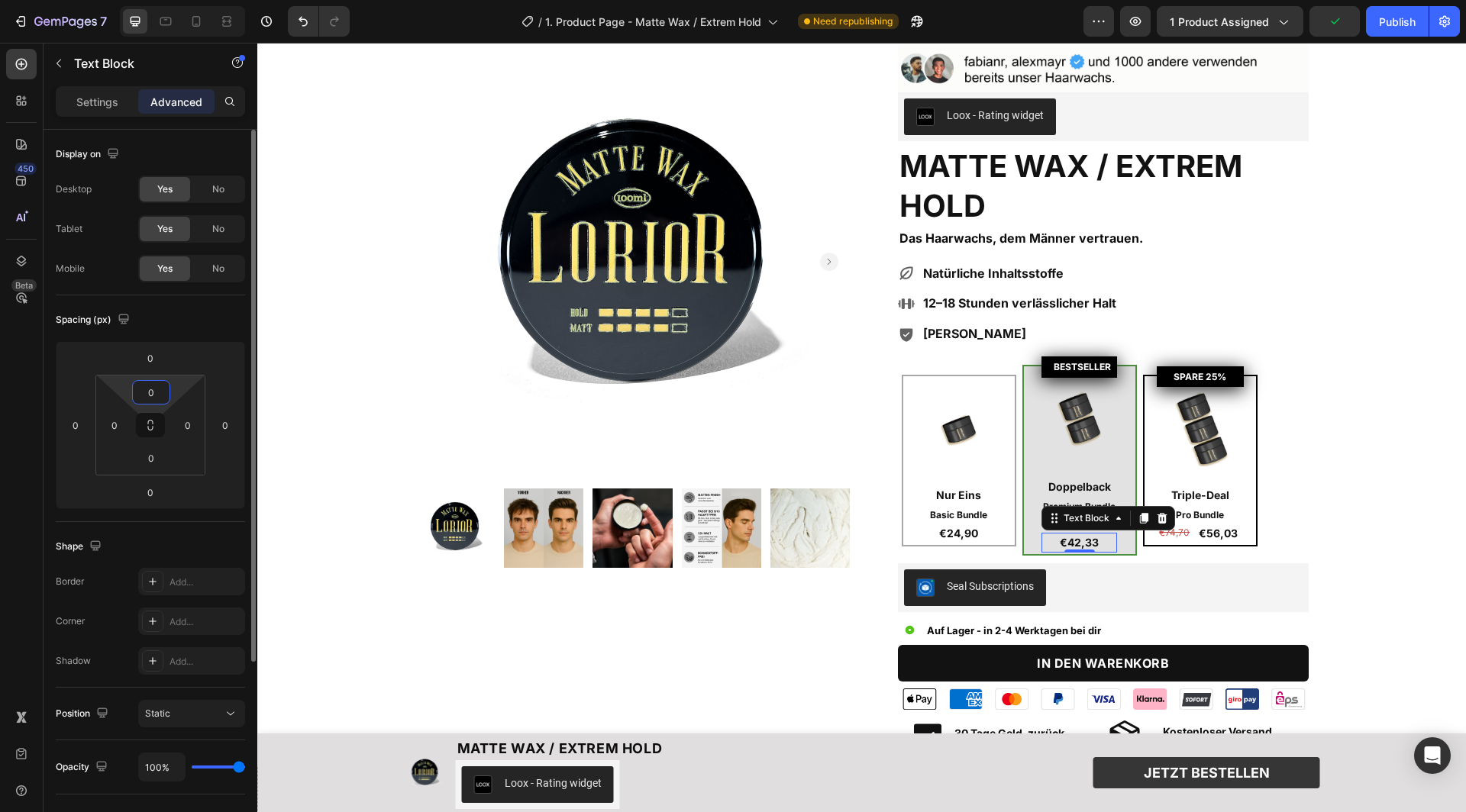
click at [150, 399] on input "0" at bounding box center [151, 392] width 31 height 23
type input "-"
click at [156, 351] on input "0" at bounding box center [150, 357] width 31 height 23
type input "0"
type input "-10"
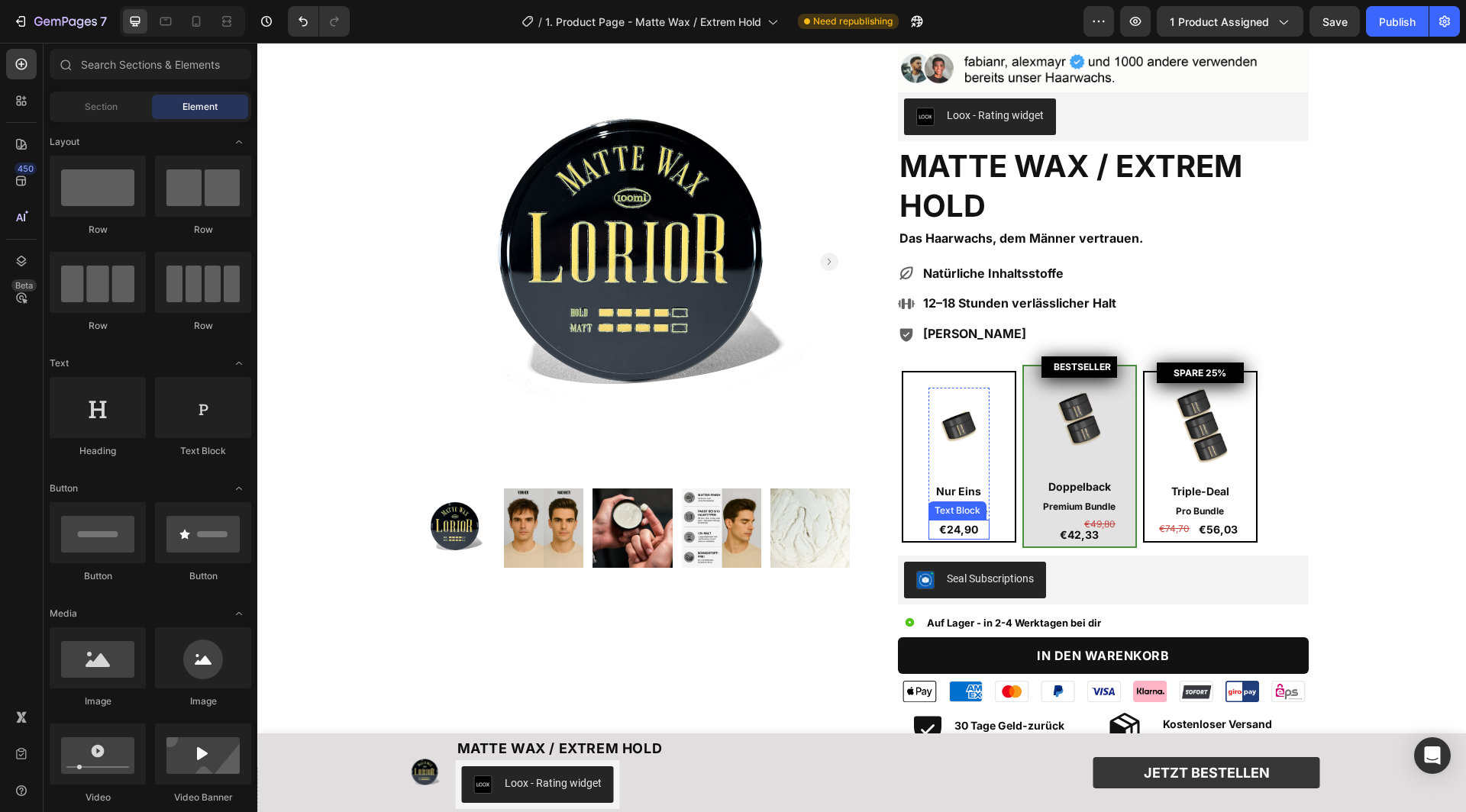
click at [964, 526] on p "€24,90" at bounding box center [958, 529] width 58 height 17
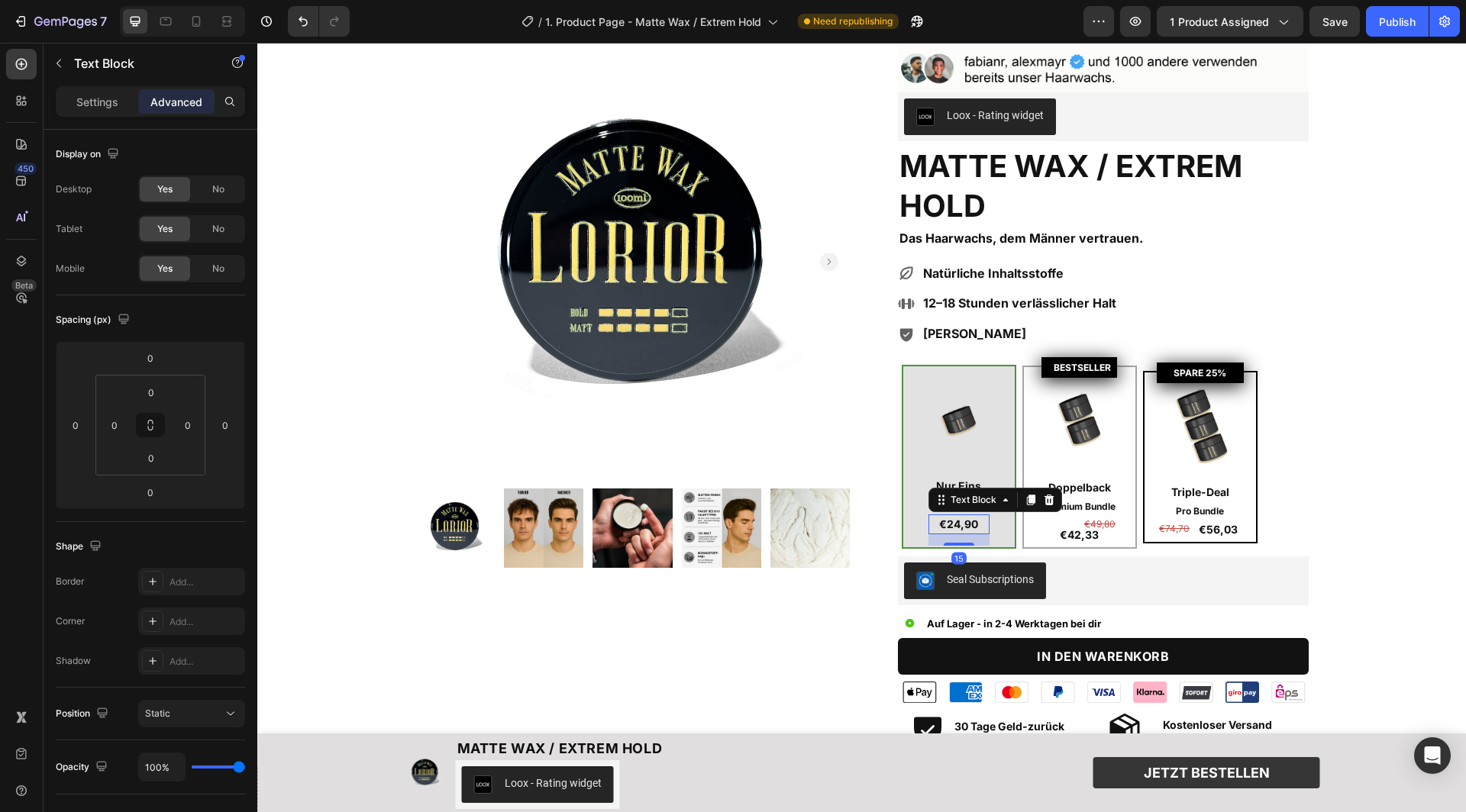
drag, startPoint x: 963, startPoint y: 533, endPoint x: 962, endPoint y: 545, distance: 12.0
click at [962, 545] on div "Image Nur Eins Text Block Basic Bundle Text Block €24,90 Text Block 15 Row" at bounding box center [958, 457] width 114 height 184
type input "15"
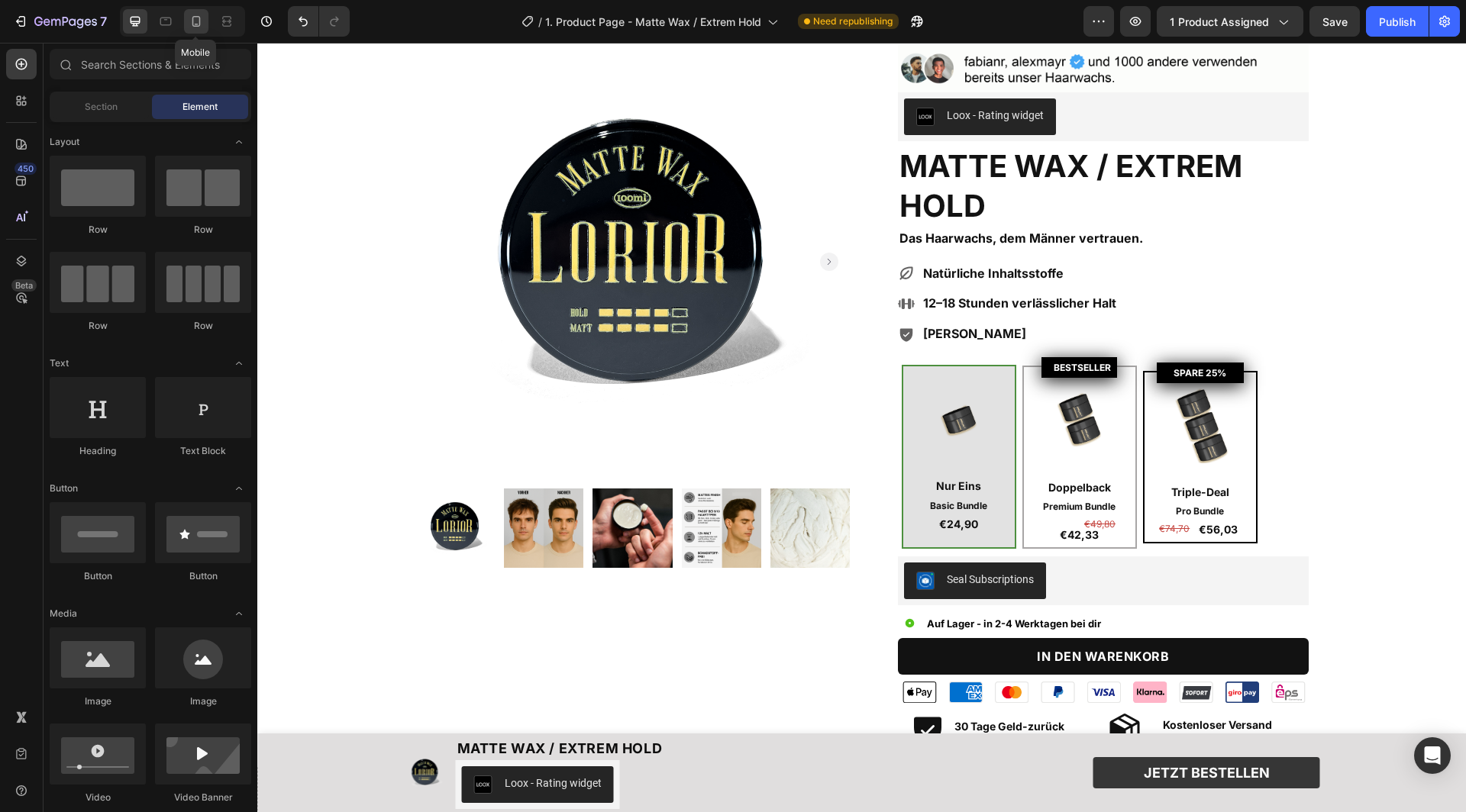
click at [197, 21] on icon at bounding box center [196, 21] width 15 height 15
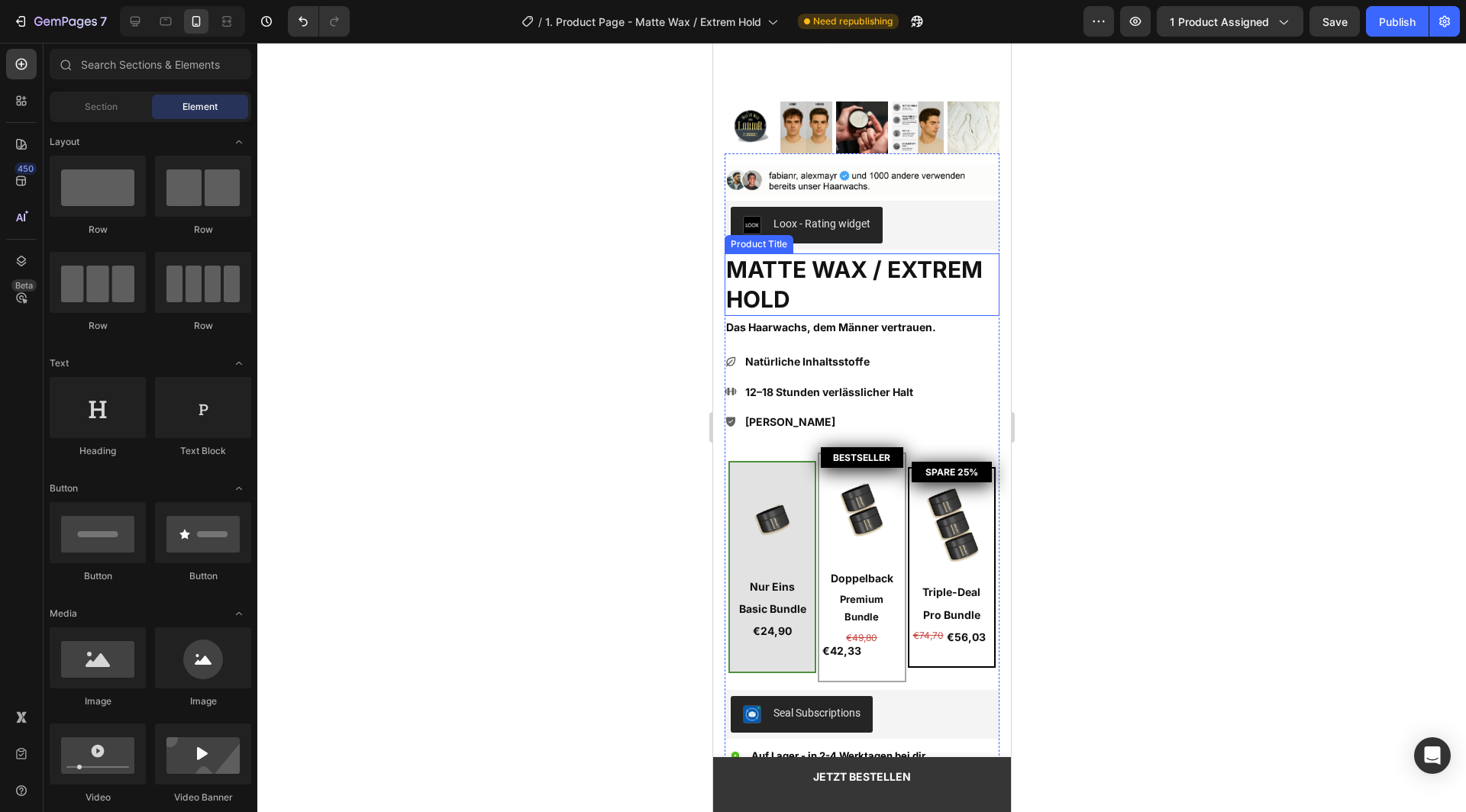
scroll to position [323, 0]
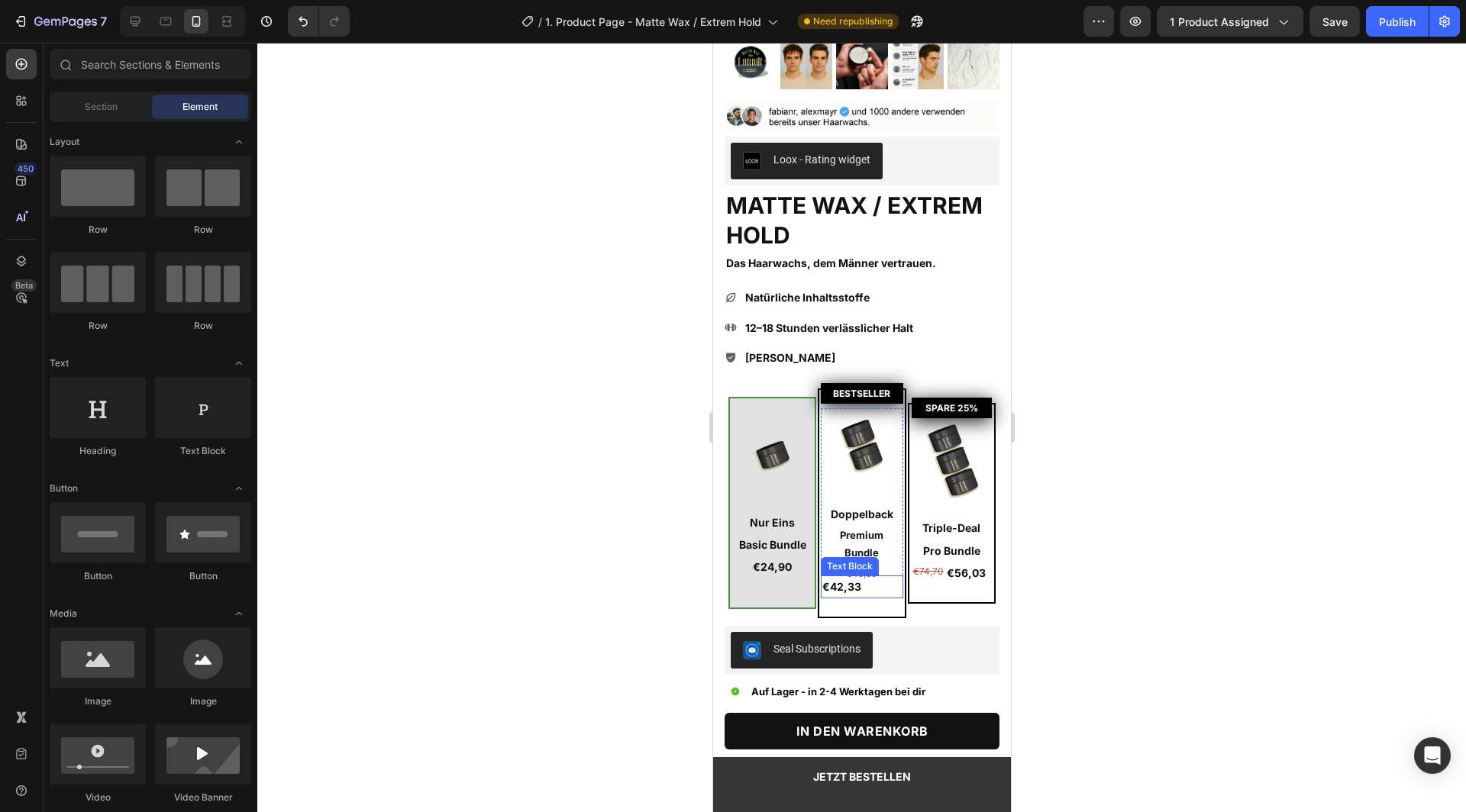
click at [849, 577] on p "€42,33" at bounding box center [861, 586] width 79 height 19
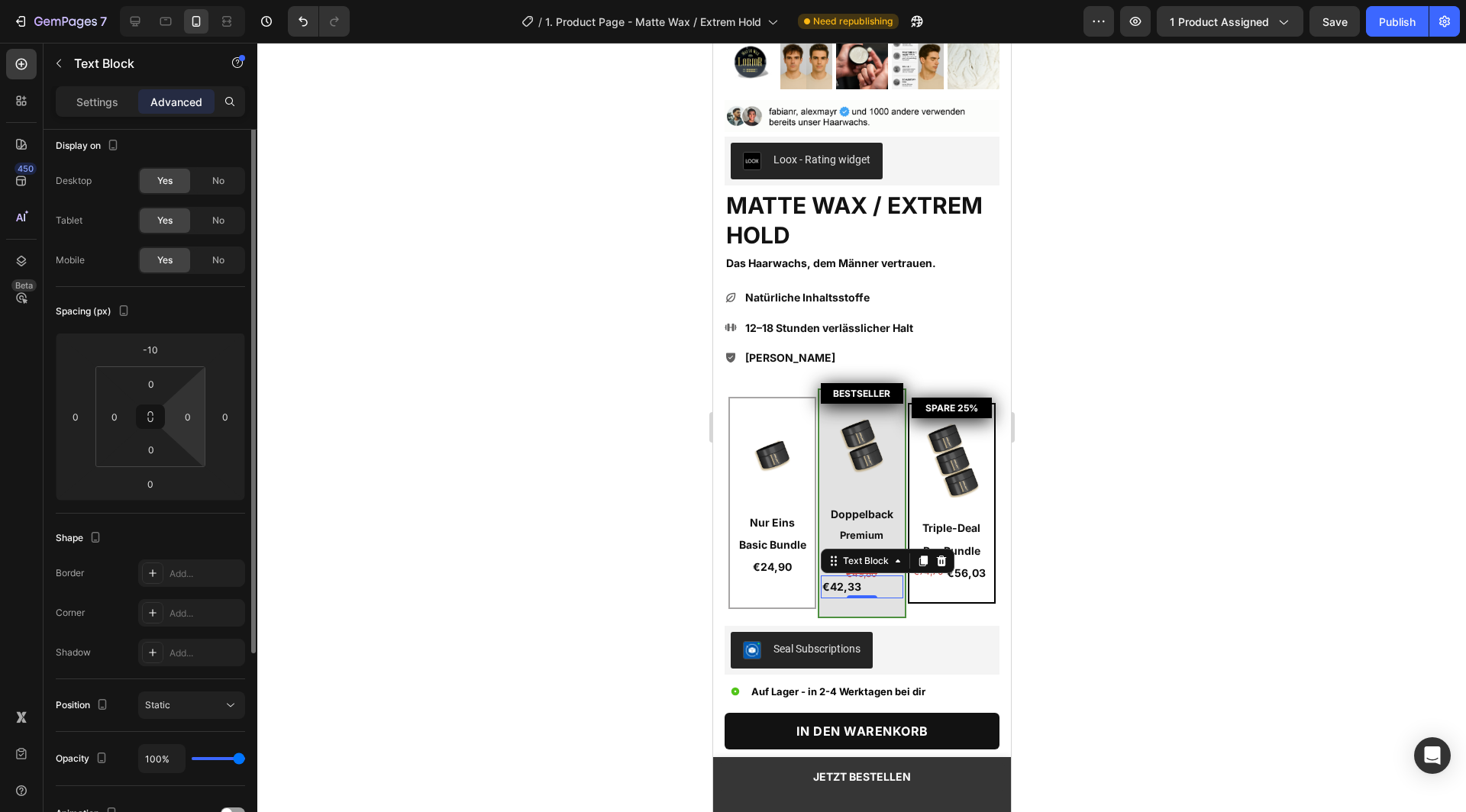
scroll to position [0, 0]
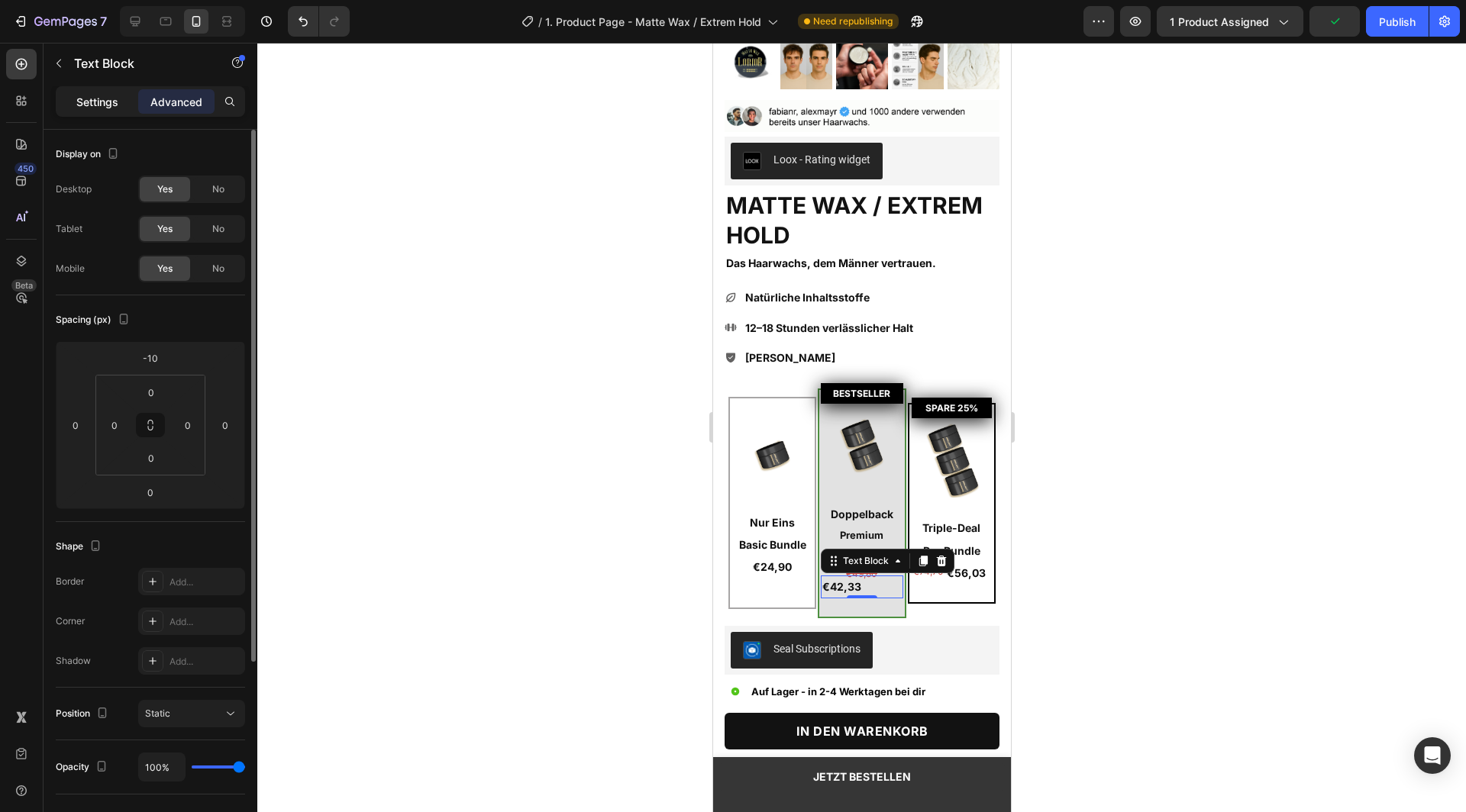
click at [74, 97] on div "Settings" at bounding box center [97, 102] width 77 height 25
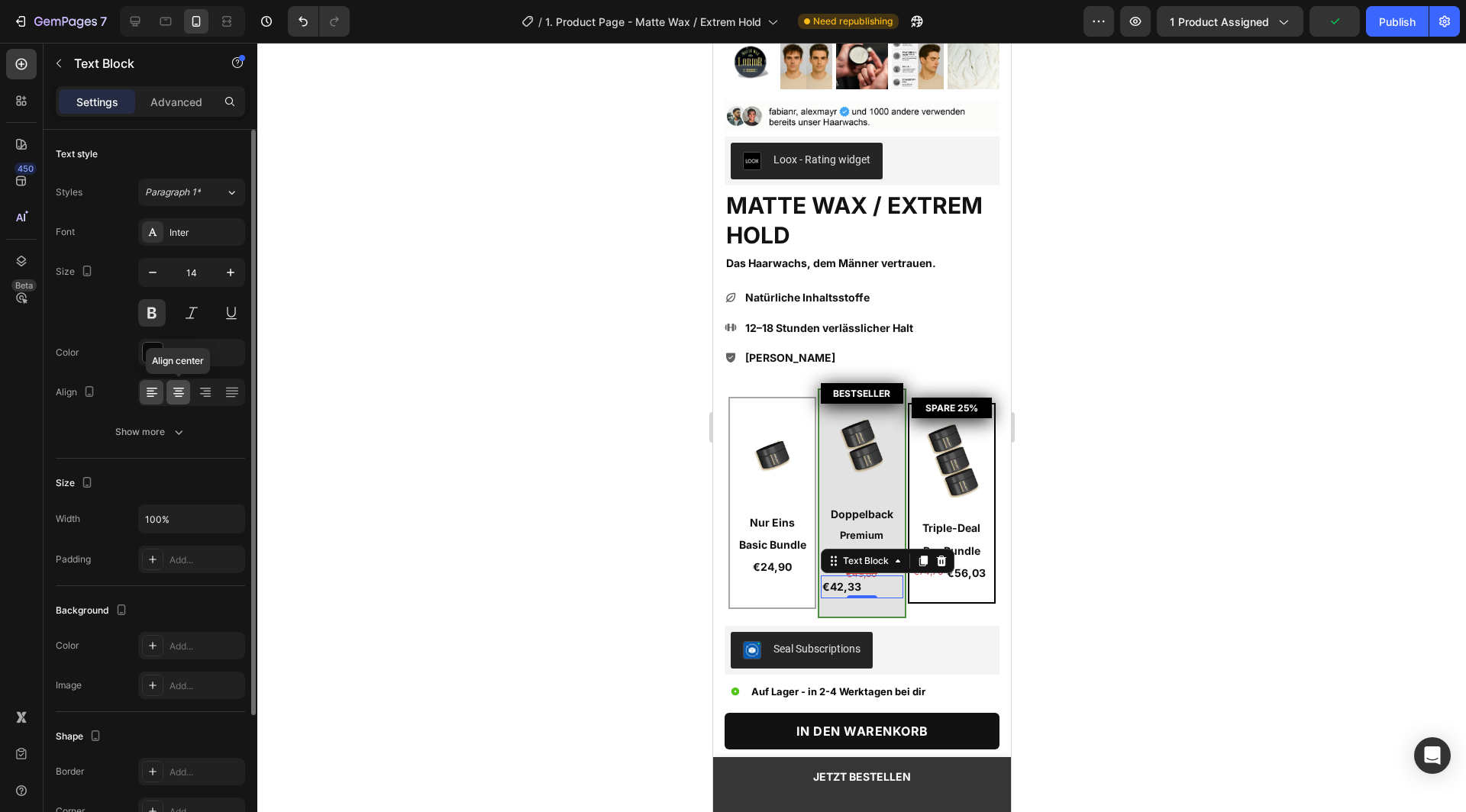
click at [182, 393] on icon at bounding box center [178, 392] width 15 height 15
click at [395, 448] on div at bounding box center [862, 427] width 1208 height 769
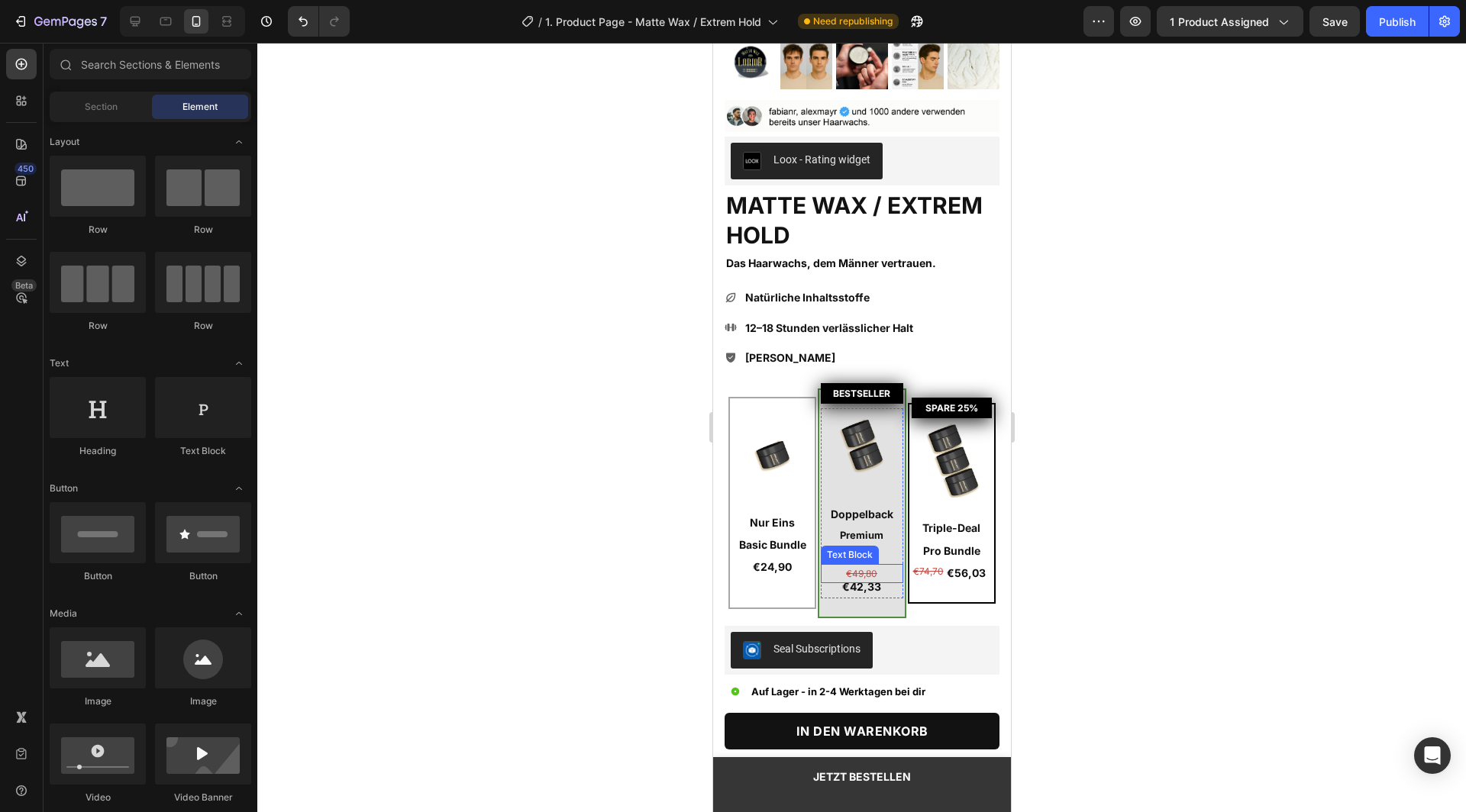
click at [867, 568] on s "€49,80" at bounding box center [860, 574] width 31 height 12
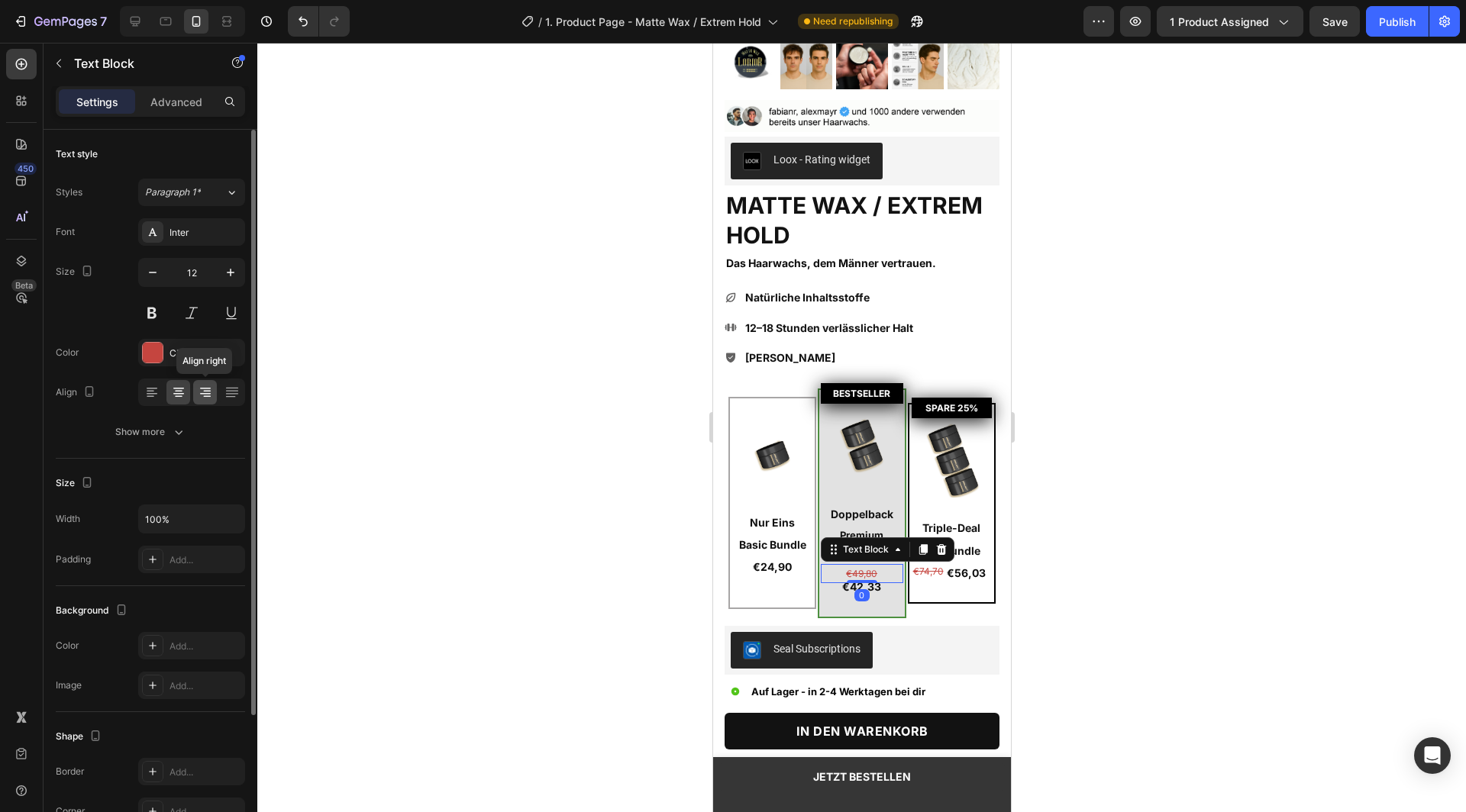
click at [207, 393] on icon at bounding box center [205, 394] width 11 height 2
click at [389, 467] on div at bounding box center [862, 427] width 1208 height 769
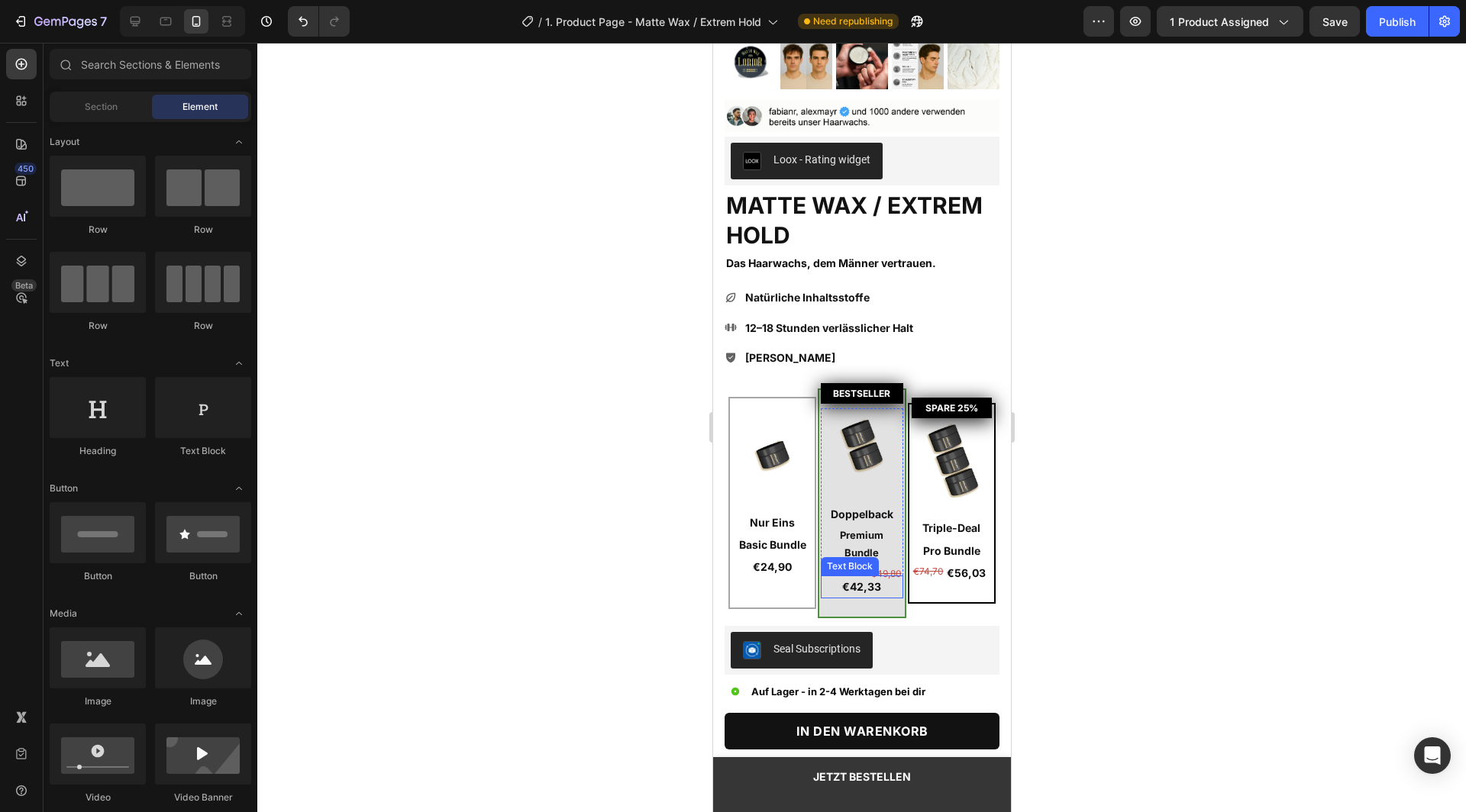
click at [879, 577] on p "€42,33" at bounding box center [861, 586] width 79 height 19
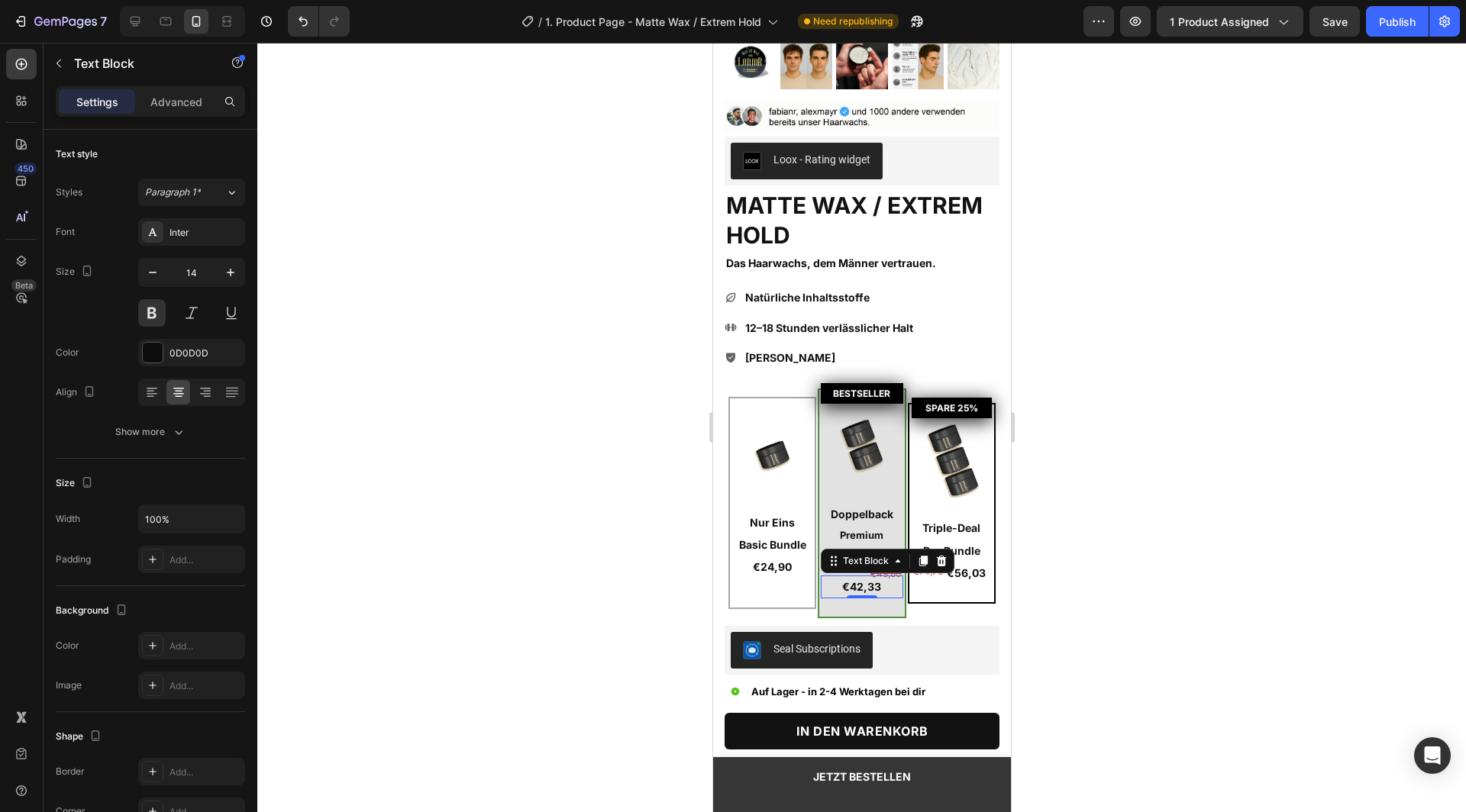
click at [155, 87] on div "Settings Advanced" at bounding box center [150, 102] width 189 height 31
click at [159, 95] on p "Advanced" at bounding box center [176, 102] width 52 height 16
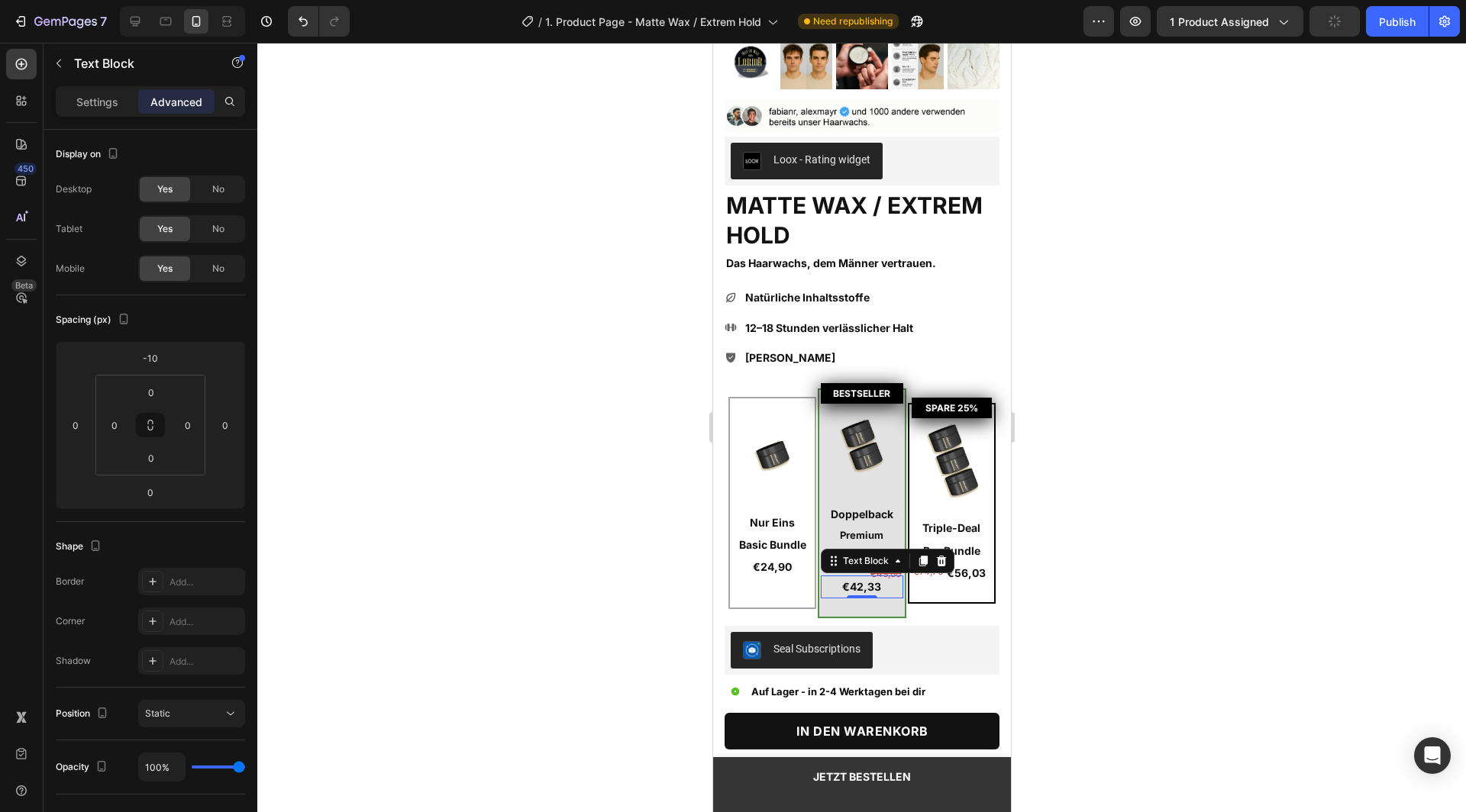
click at [310, 445] on div at bounding box center [862, 427] width 1208 height 769
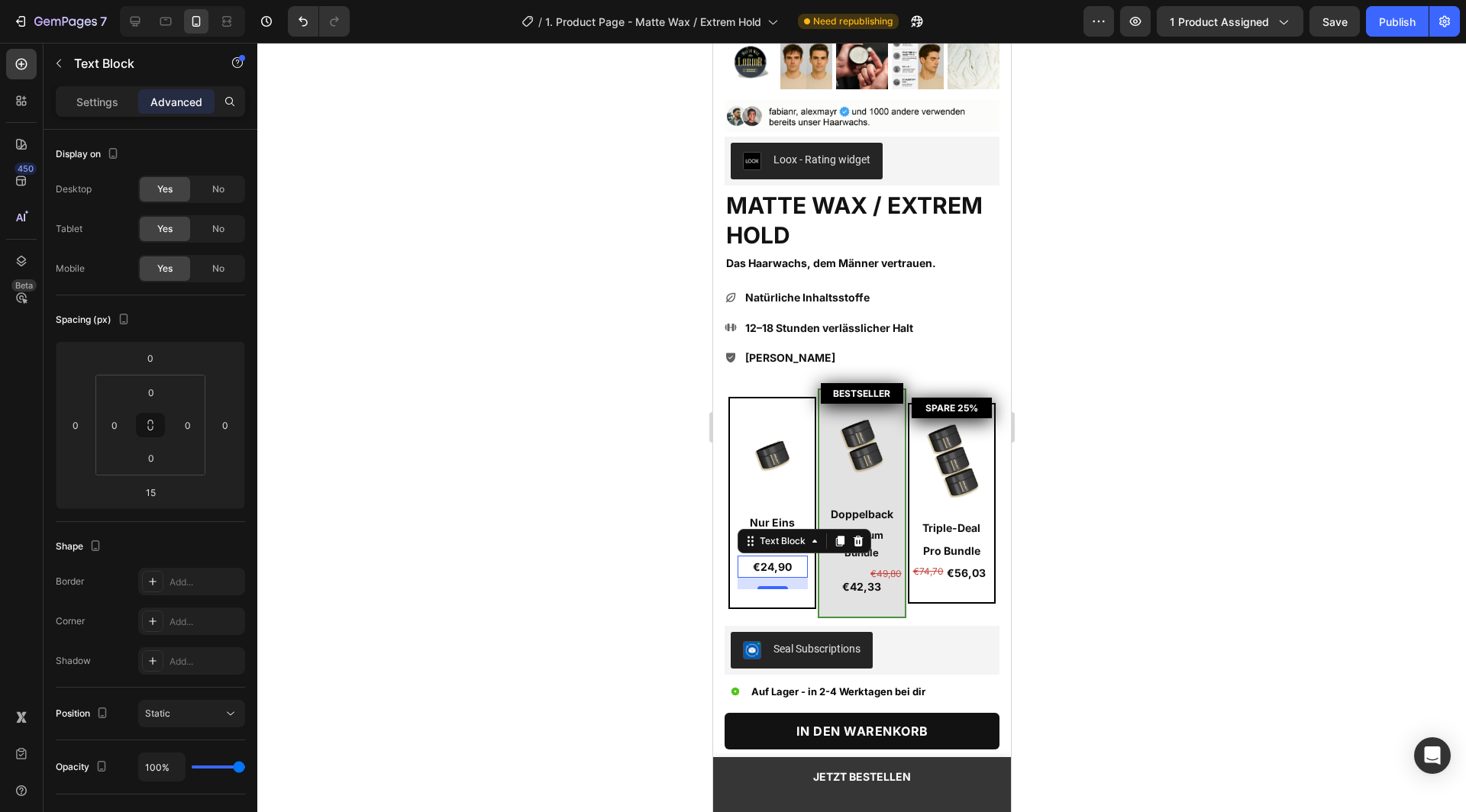
click at [769, 557] on p "€24,90" at bounding box center [772, 566] width 68 height 19
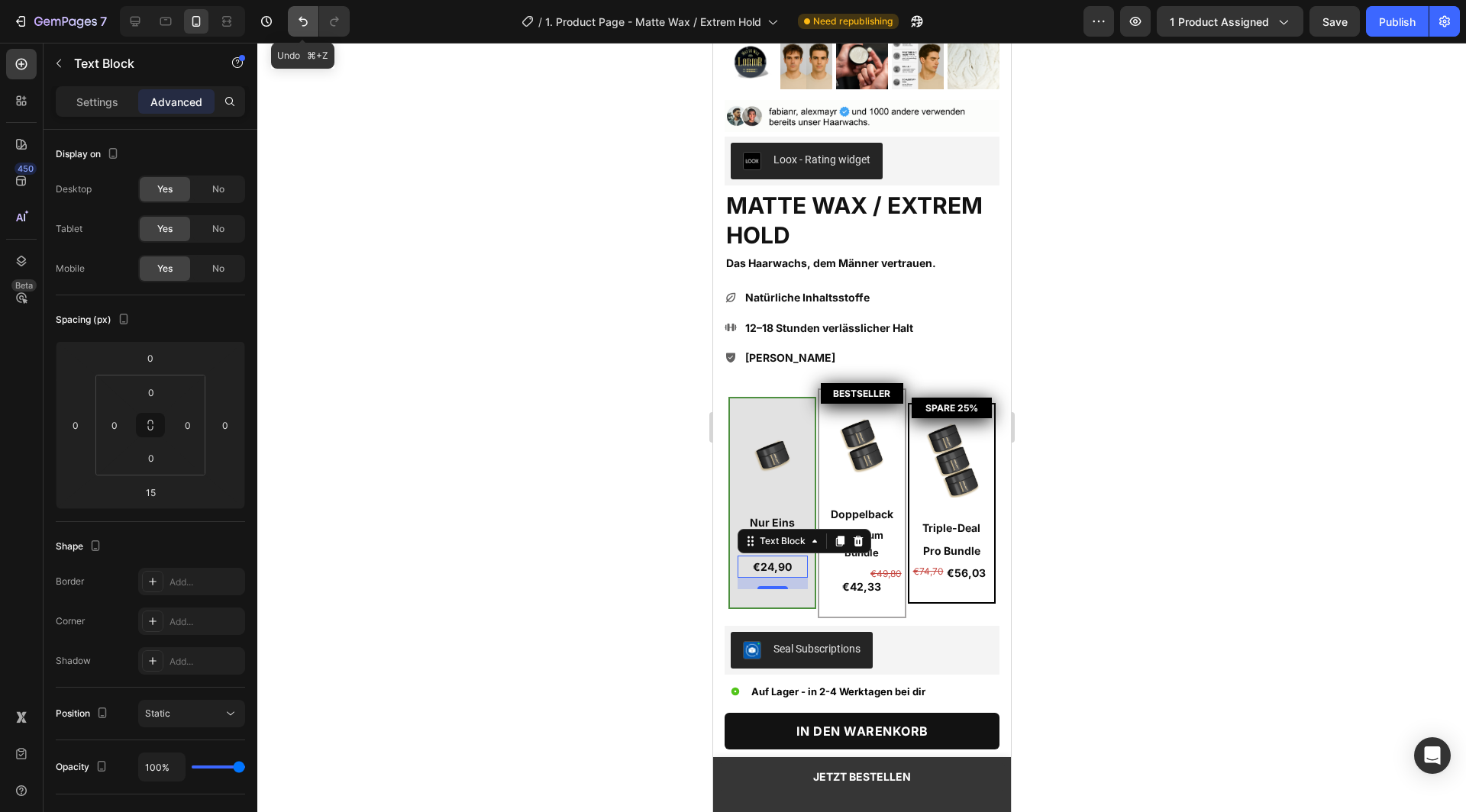
click at [298, 21] on icon "Undo/Redo" at bounding box center [303, 21] width 15 height 15
click at [137, 18] on icon at bounding box center [134, 21] width 15 height 15
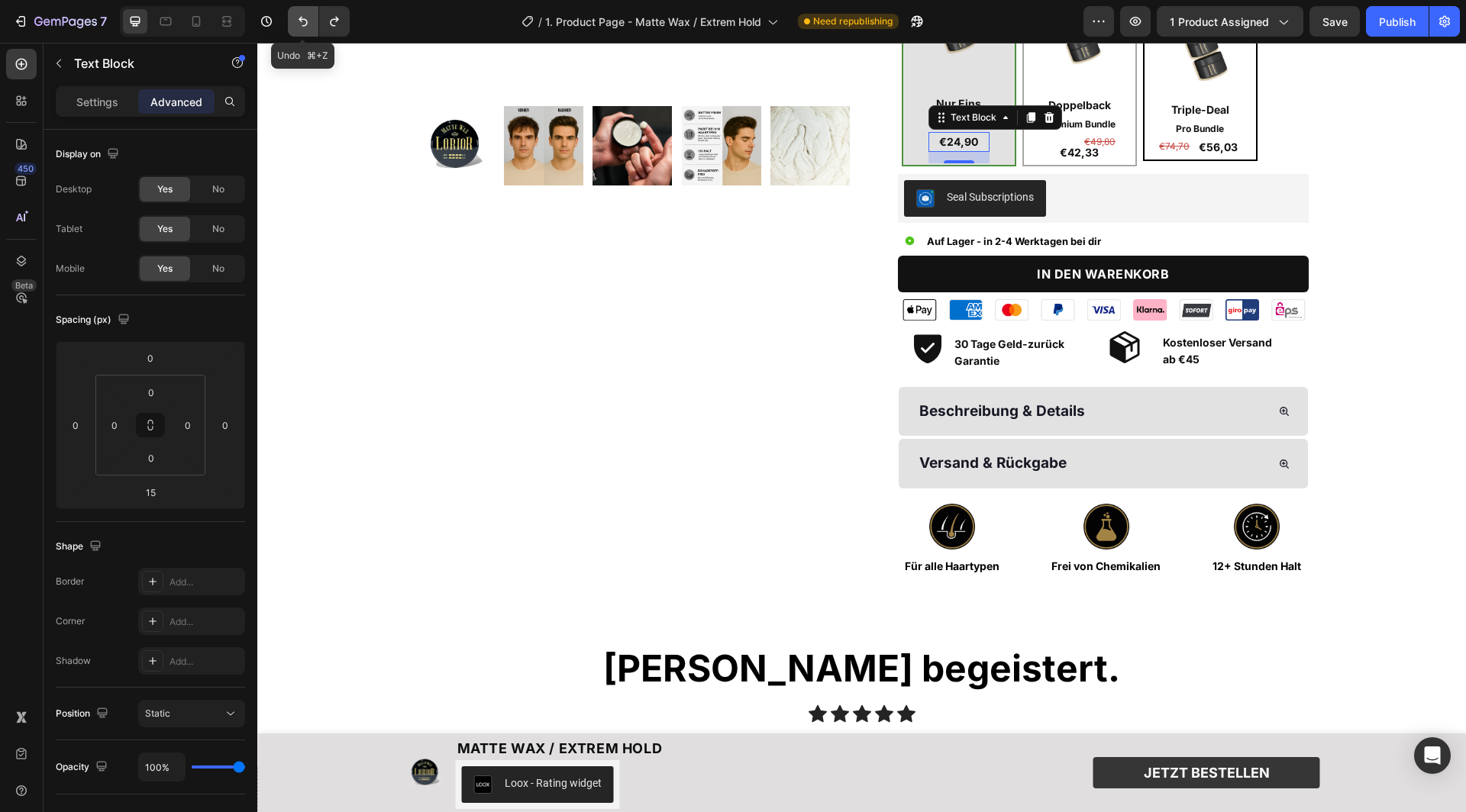
scroll to position [482, 0]
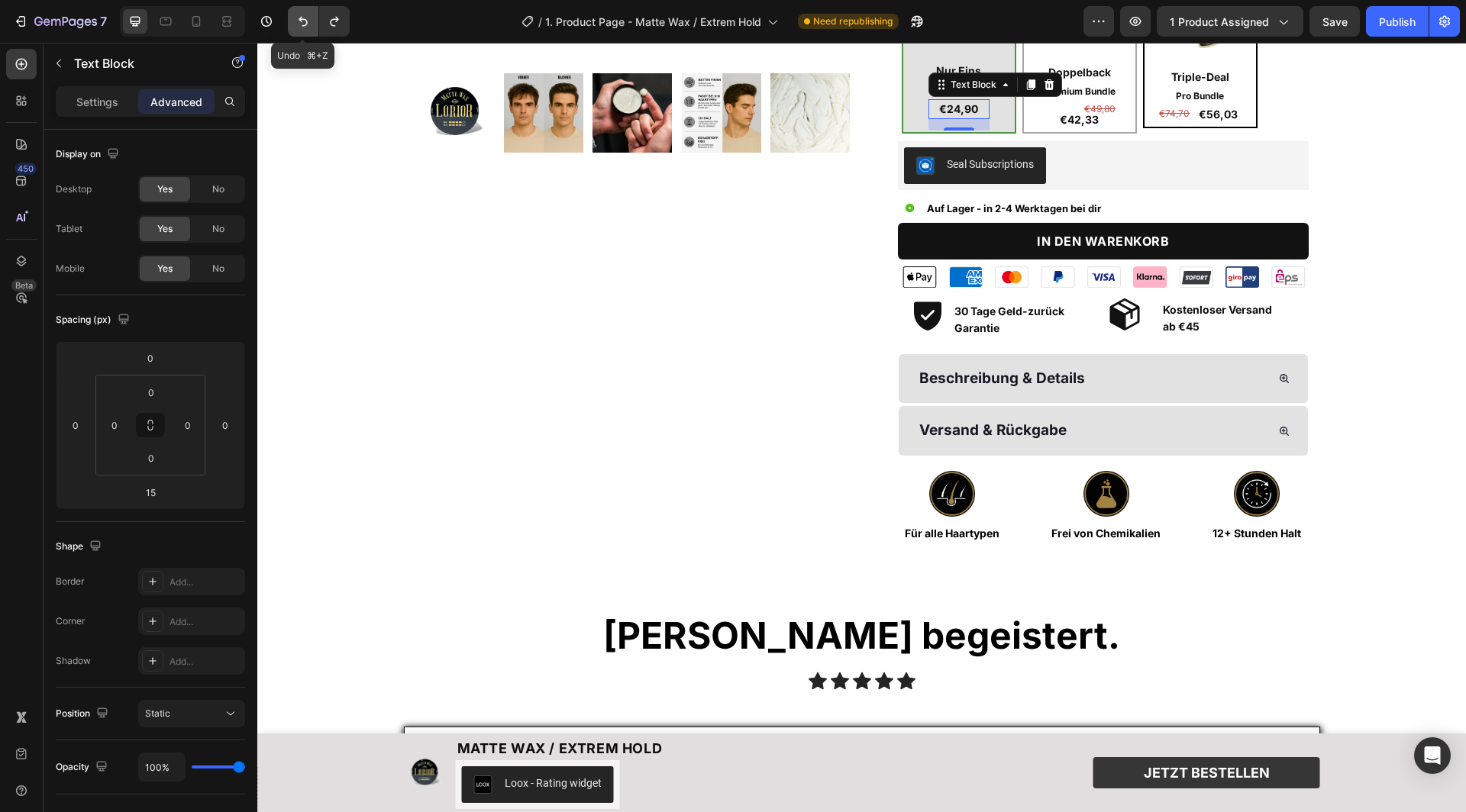
click at [306, 23] on icon "Undo/Redo" at bounding box center [303, 21] width 15 height 15
click at [306, 24] on icon "Undo/Redo" at bounding box center [303, 22] width 9 height 10
click at [305, 24] on icon "Undo/Redo" at bounding box center [303, 21] width 15 height 15
type input "0"
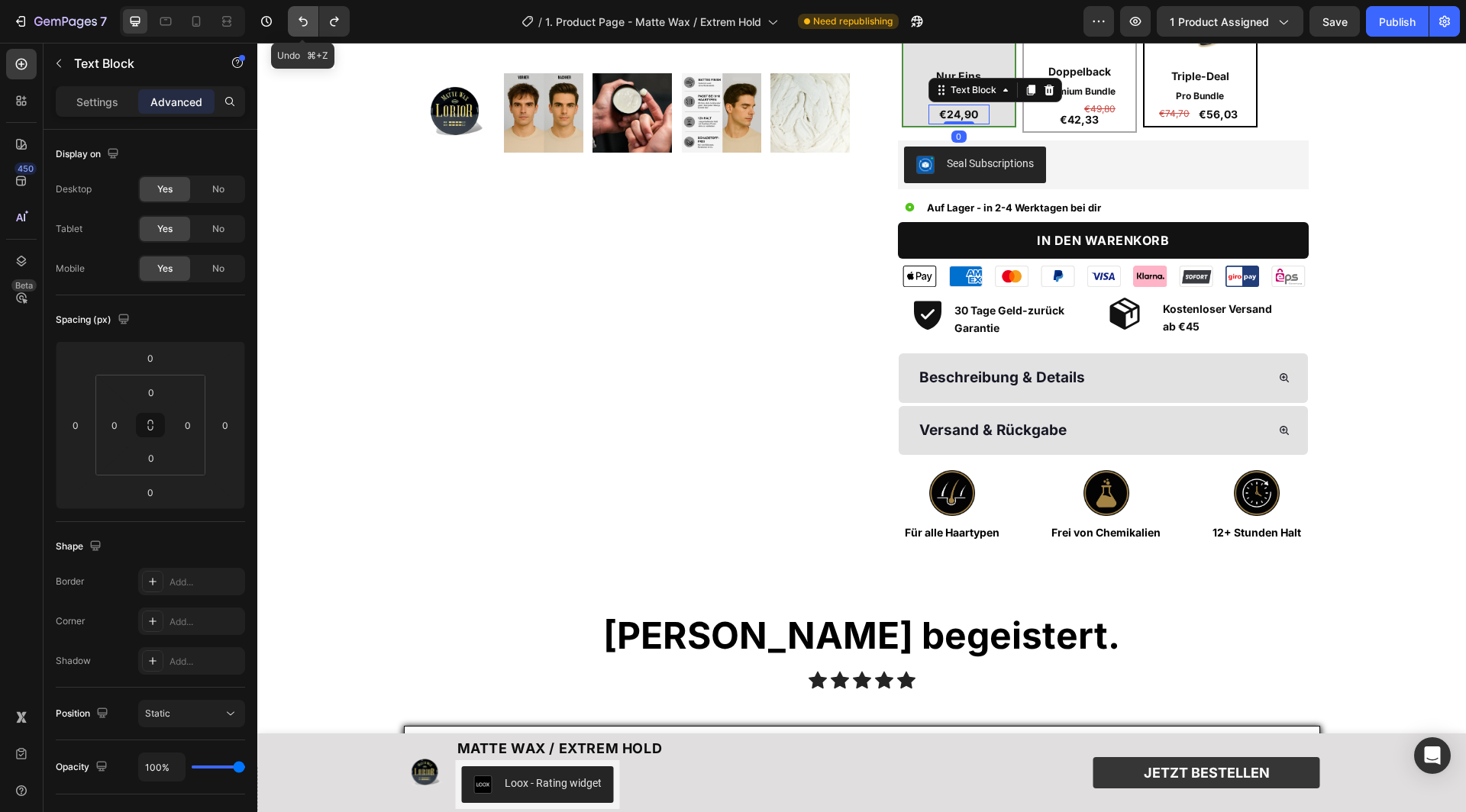
click at [305, 24] on icon "Undo/Redo" at bounding box center [303, 21] width 15 height 15
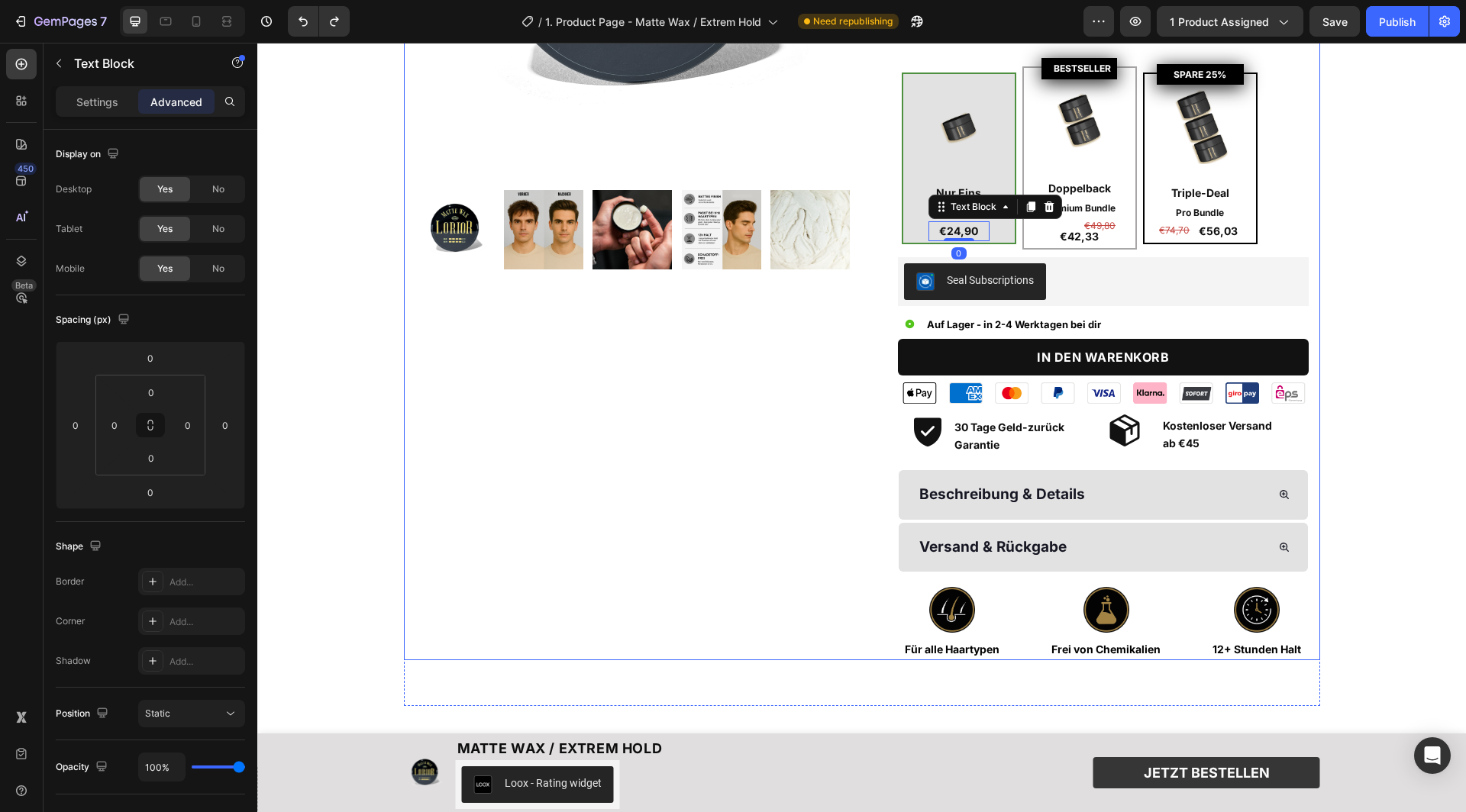
scroll to position [363, 0]
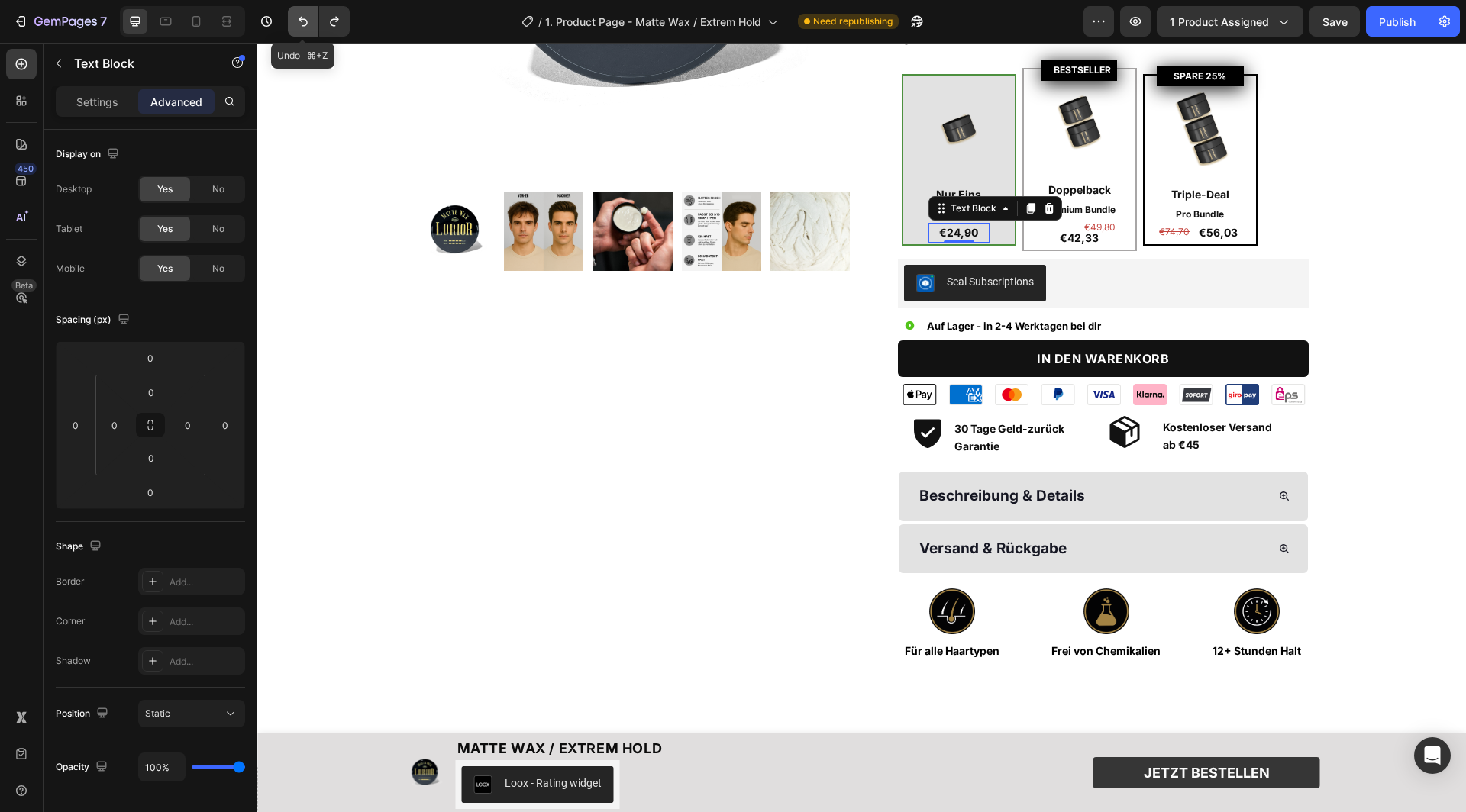
click at [300, 22] on icon "Undo/Redo" at bounding box center [303, 21] width 15 height 15
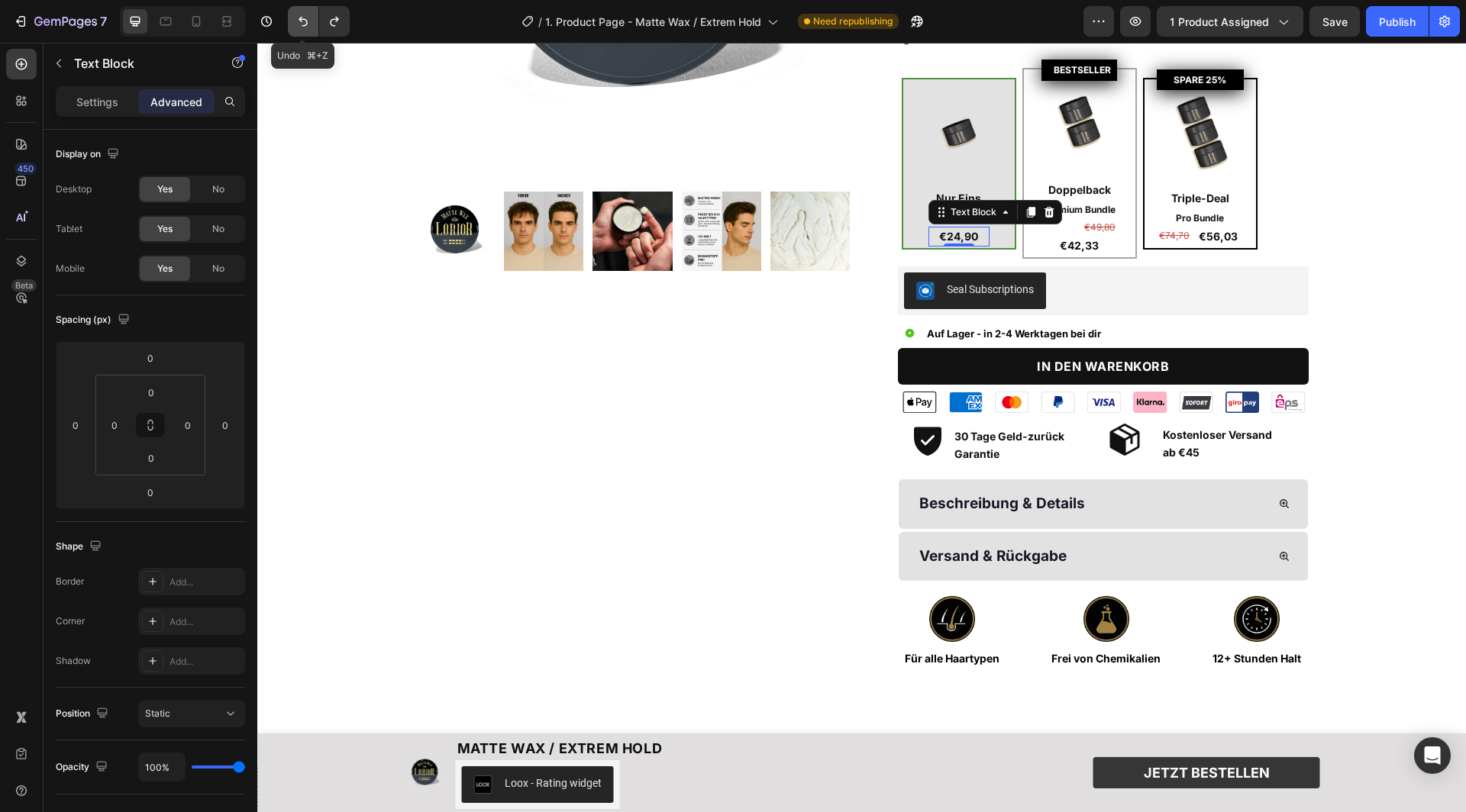
click at [300, 22] on icon "Undo/Redo" at bounding box center [303, 21] width 15 height 15
click at [304, 27] on icon "Undo/Redo" at bounding box center [303, 21] width 15 height 15
click at [303, 22] on icon "Undo/Redo" at bounding box center [303, 21] width 15 height 15
click at [299, 24] on icon "Undo/Redo" at bounding box center [303, 21] width 15 height 15
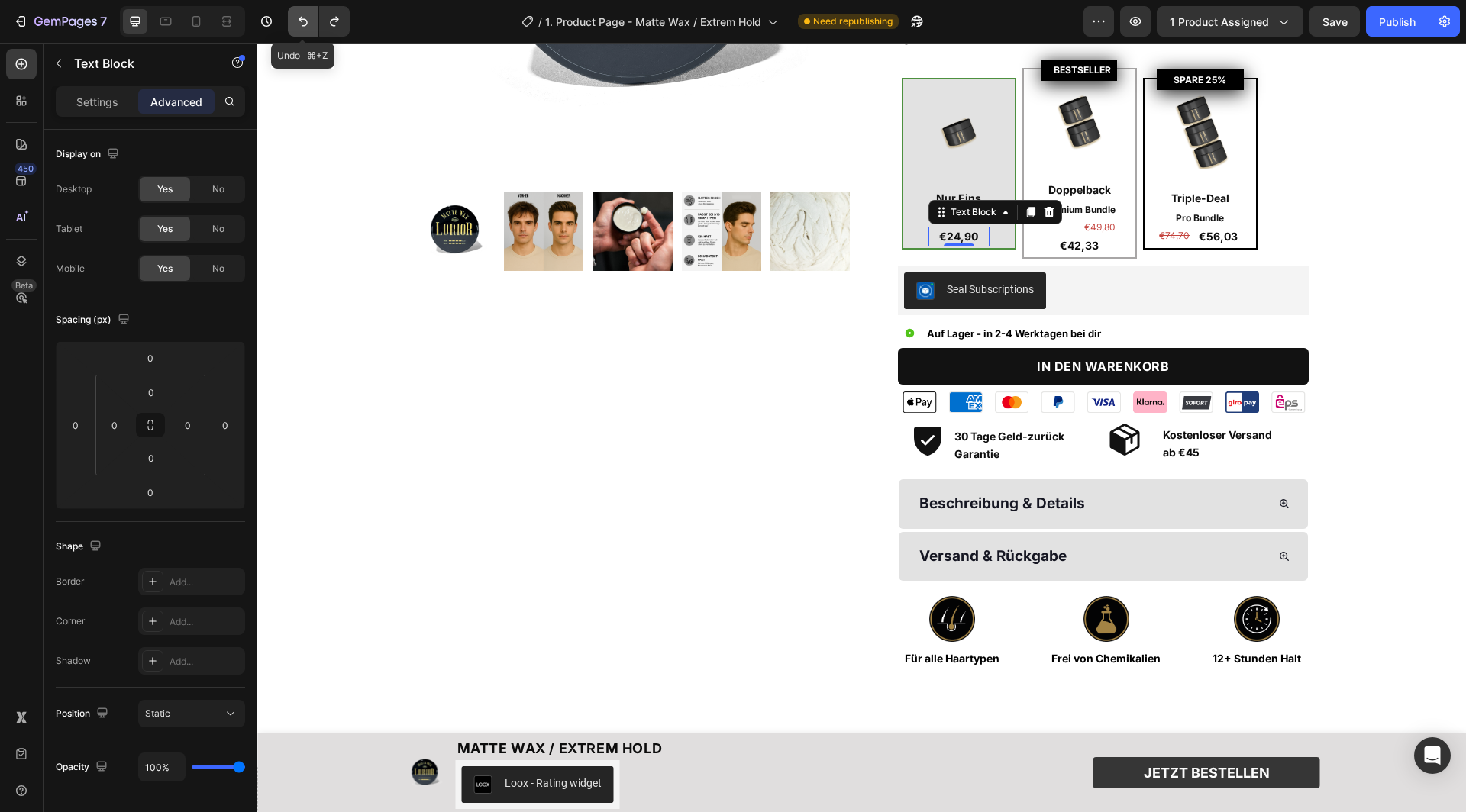
click at [307, 29] on button "Undo/Redo" at bounding box center [303, 21] width 31 height 31
click at [297, 29] on icon "Undo/Redo" at bounding box center [303, 21] width 15 height 15
click at [301, 26] on icon "Undo/Redo" at bounding box center [303, 21] width 15 height 15
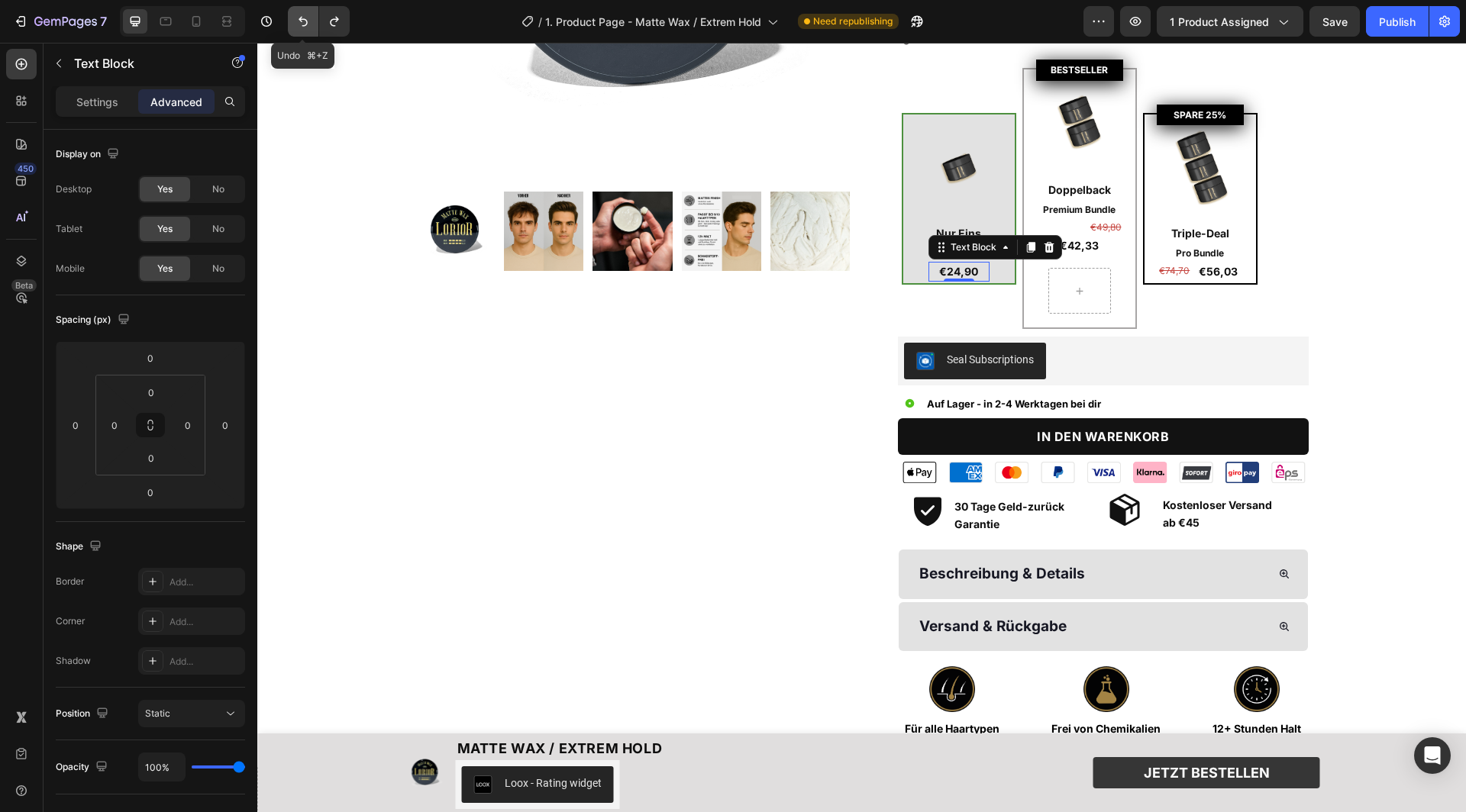
click at [301, 26] on icon "Undo/Redo" at bounding box center [303, 21] width 15 height 15
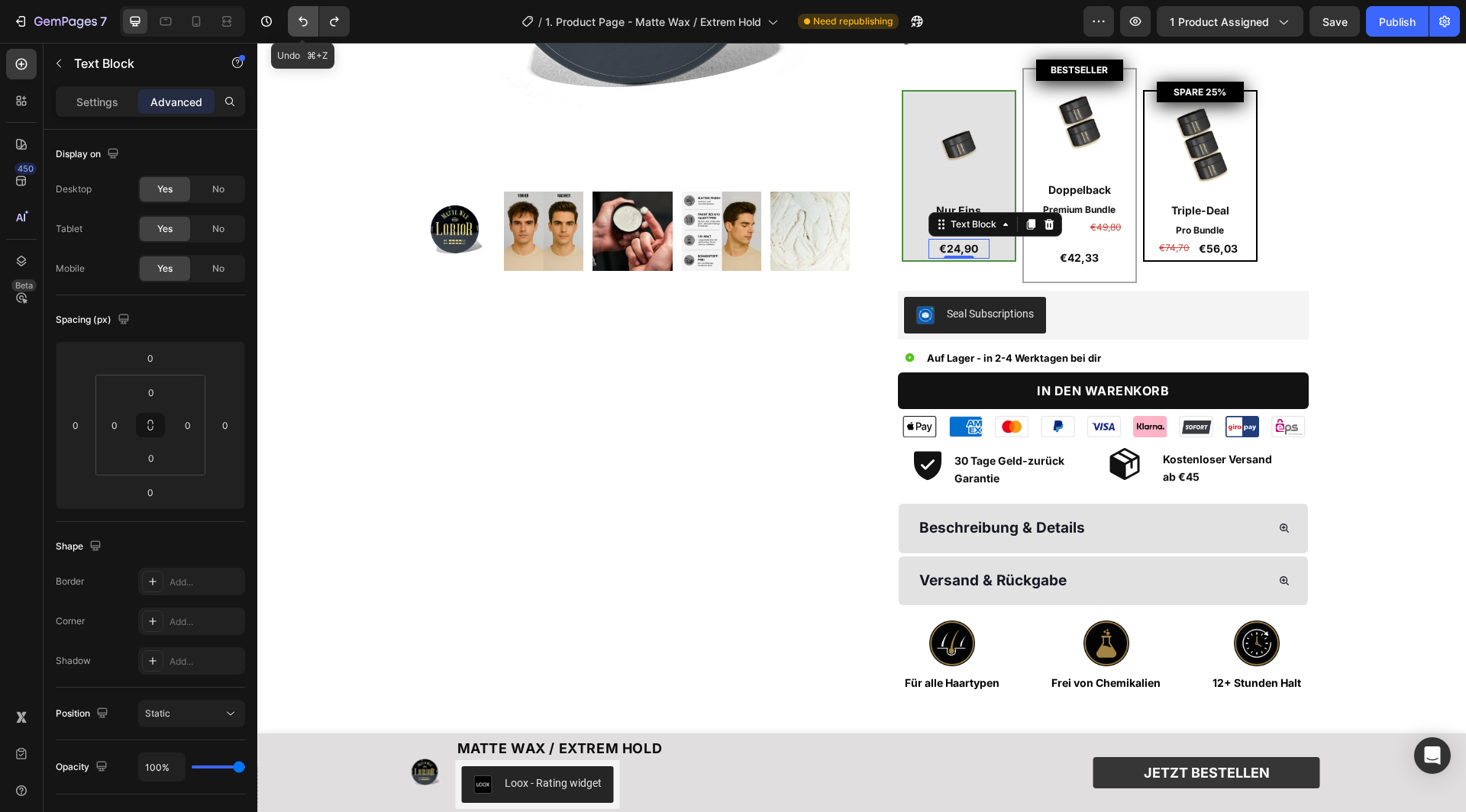
click at [301, 26] on icon "Undo/Redo" at bounding box center [303, 21] width 15 height 15
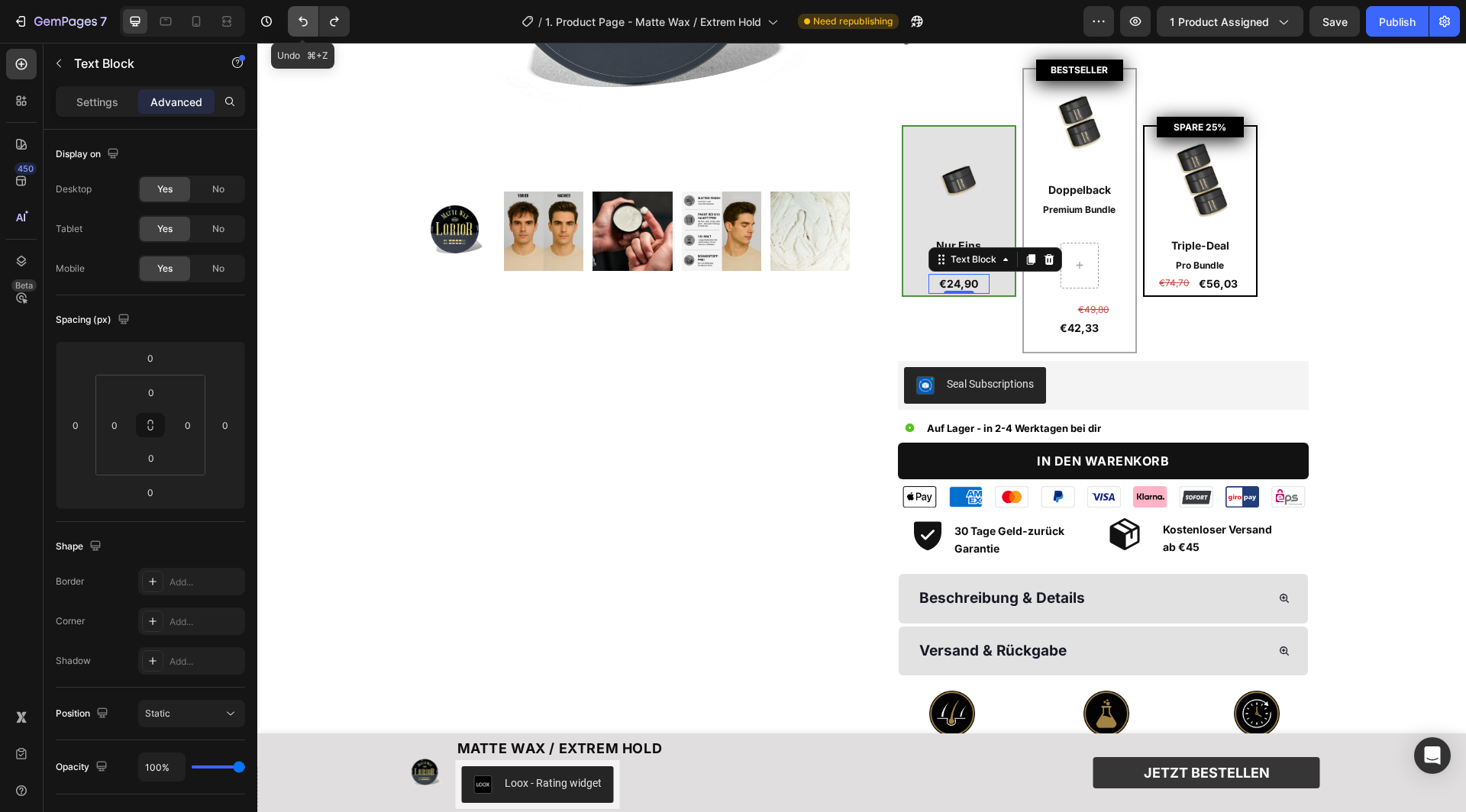
click at [301, 26] on icon "Undo/Redo" at bounding box center [303, 21] width 15 height 15
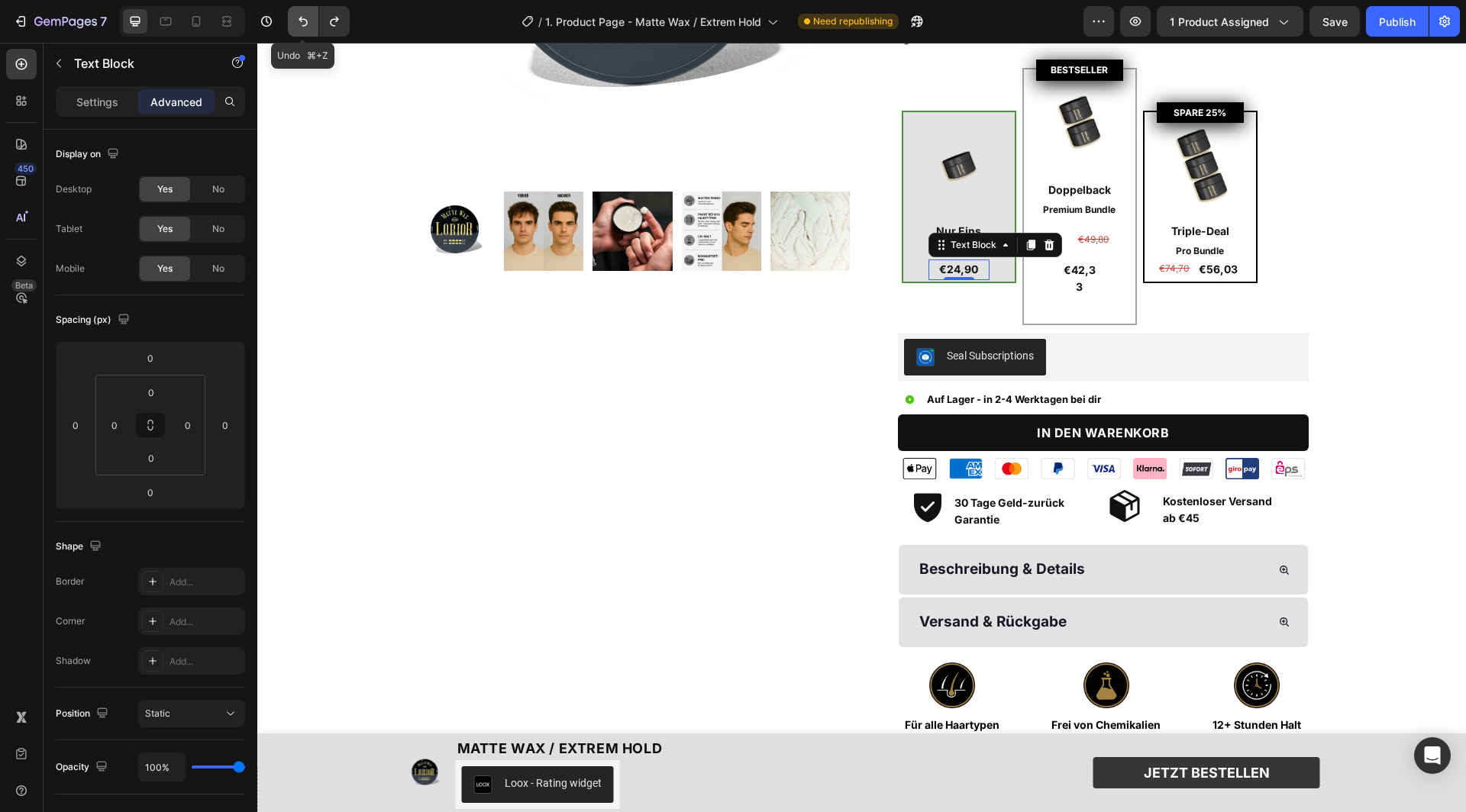
click at [301, 26] on icon "Undo/Redo" at bounding box center [303, 21] width 15 height 15
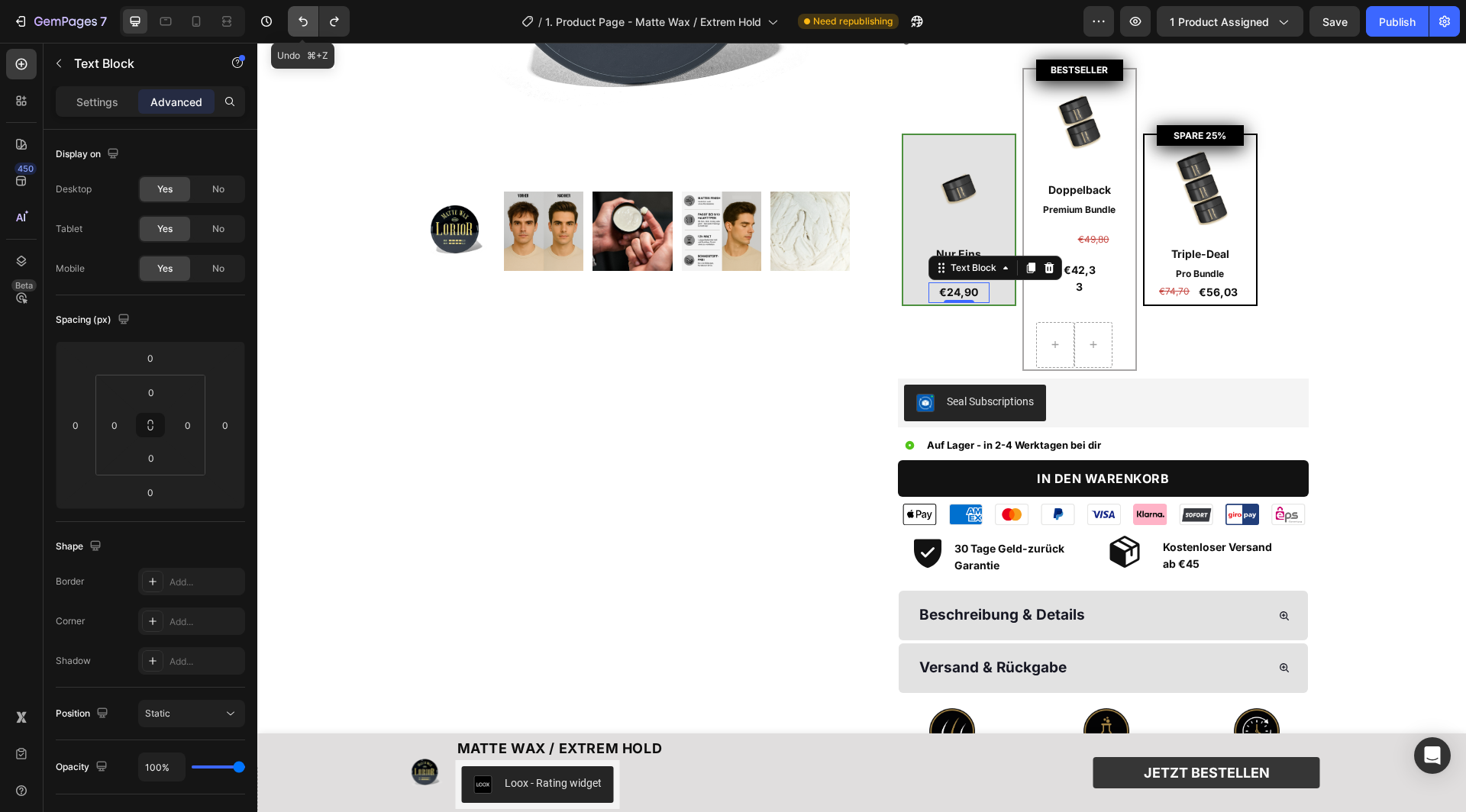
click at [301, 26] on icon "Undo/Redo" at bounding box center [303, 21] width 15 height 15
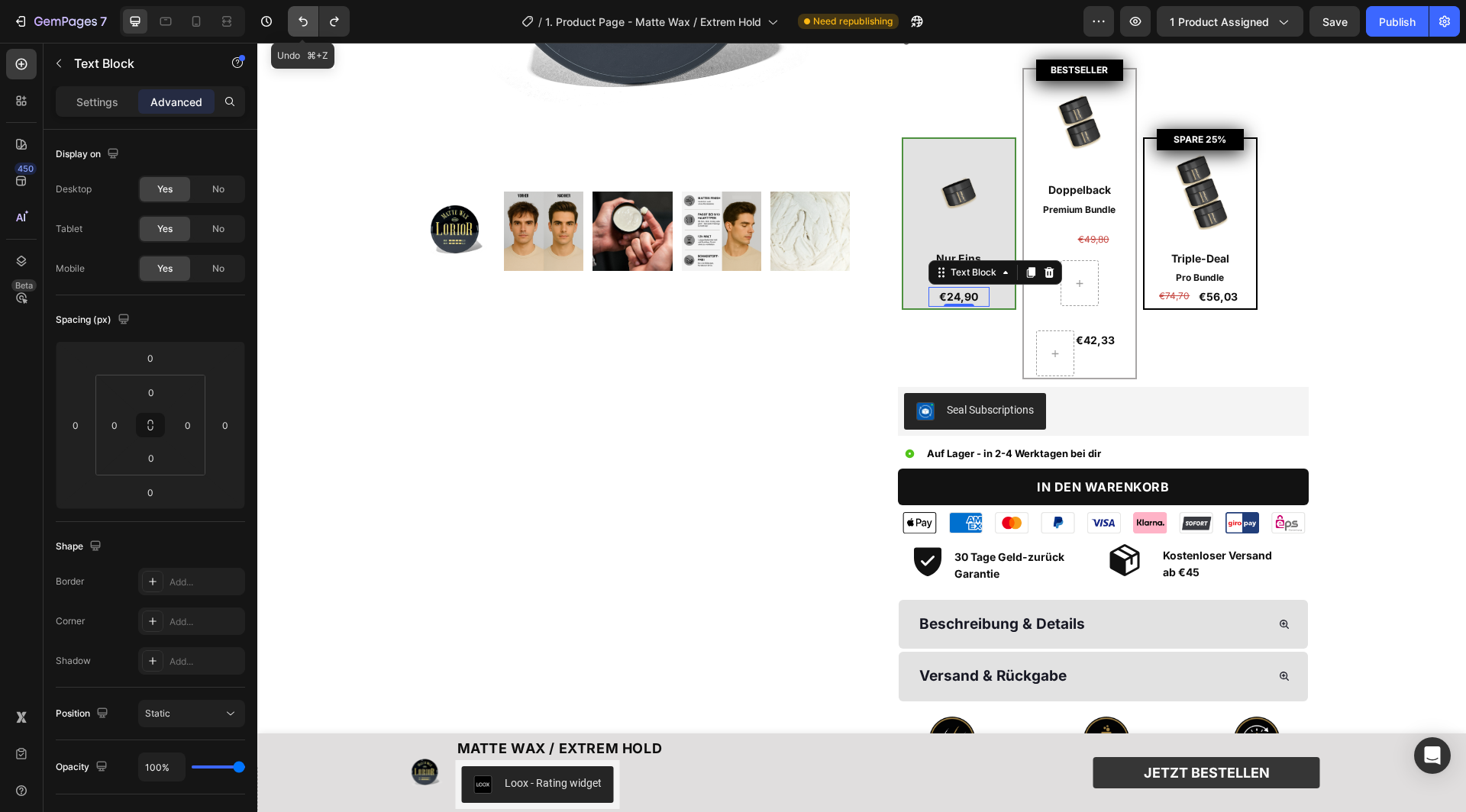
click at [301, 26] on icon "Undo/Redo" at bounding box center [303, 21] width 15 height 15
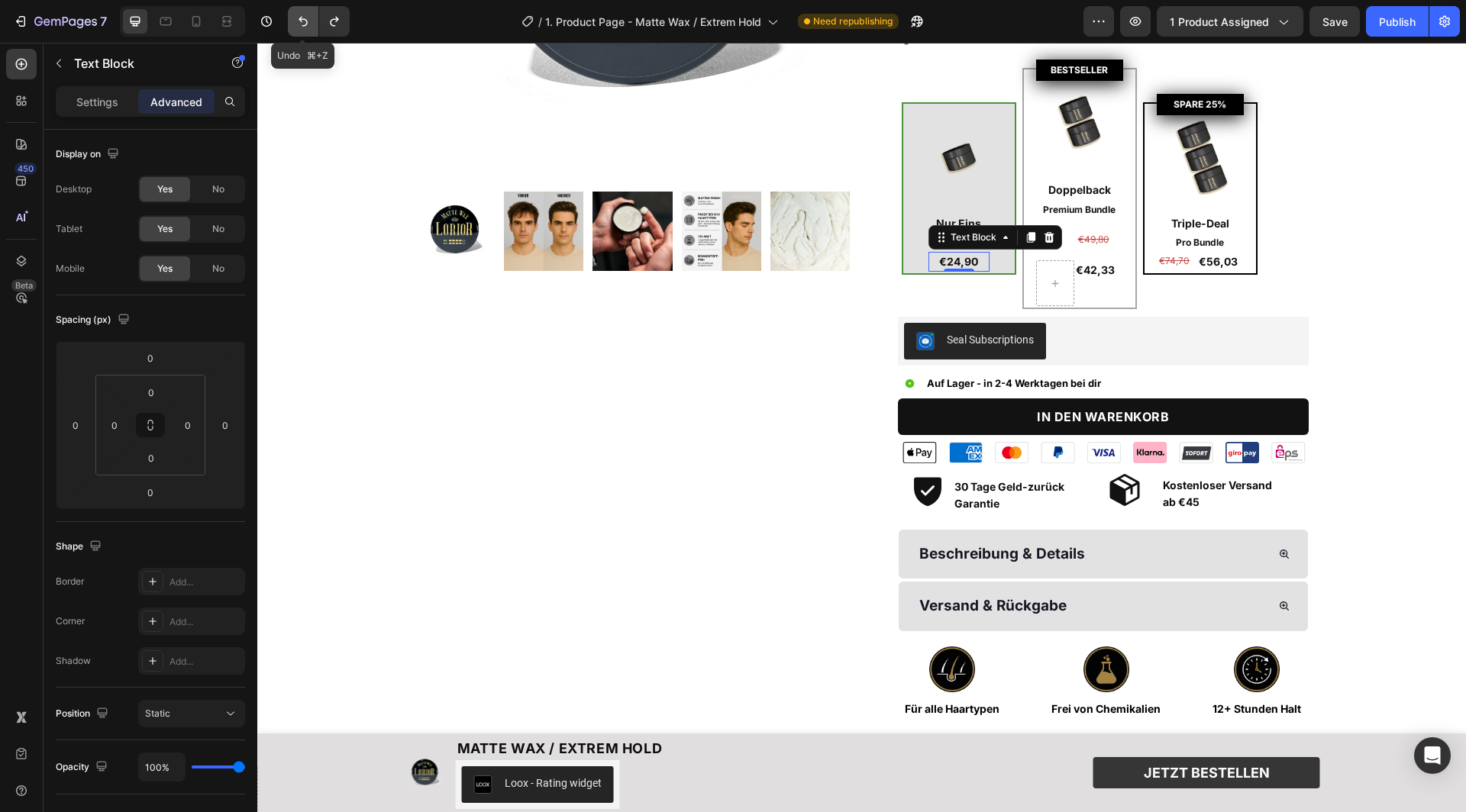
click at [301, 26] on icon "Undo/Redo" at bounding box center [303, 21] width 15 height 15
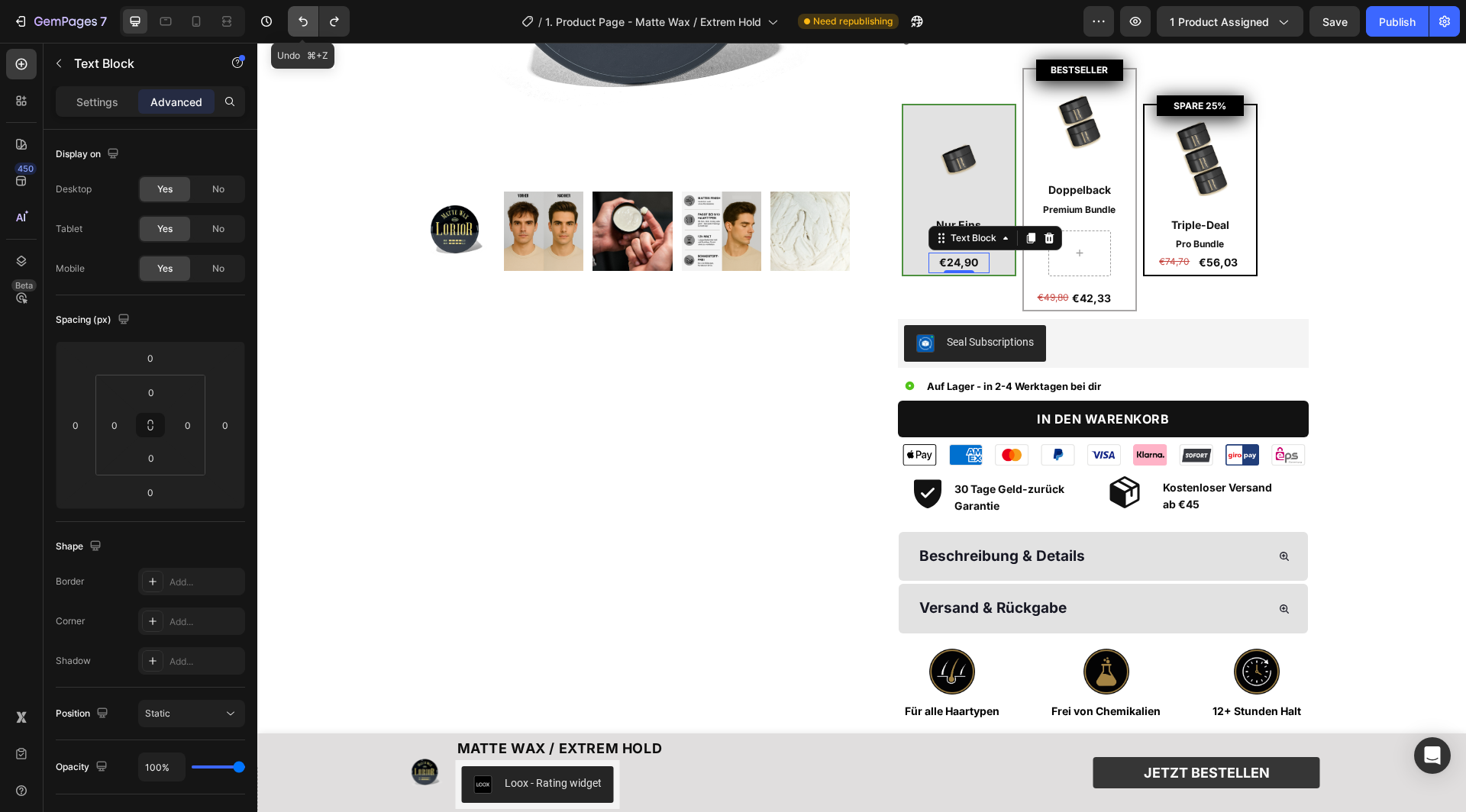
click at [301, 26] on icon "Undo/Redo" at bounding box center [303, 21] width 15 height 15
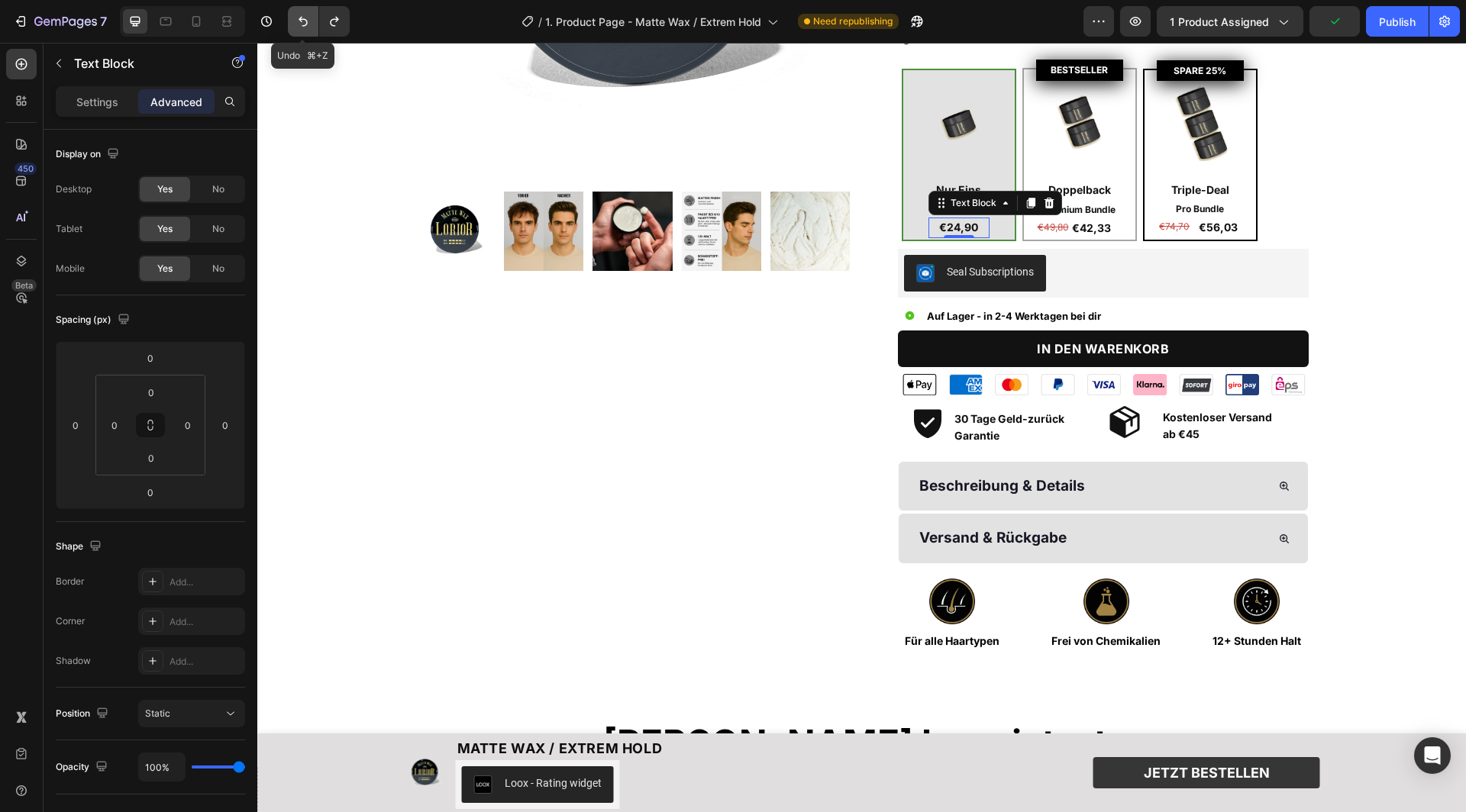
click at [301, 18] on icon "Undo/Redo" at bounding box center [303, 22] width 9 height 10
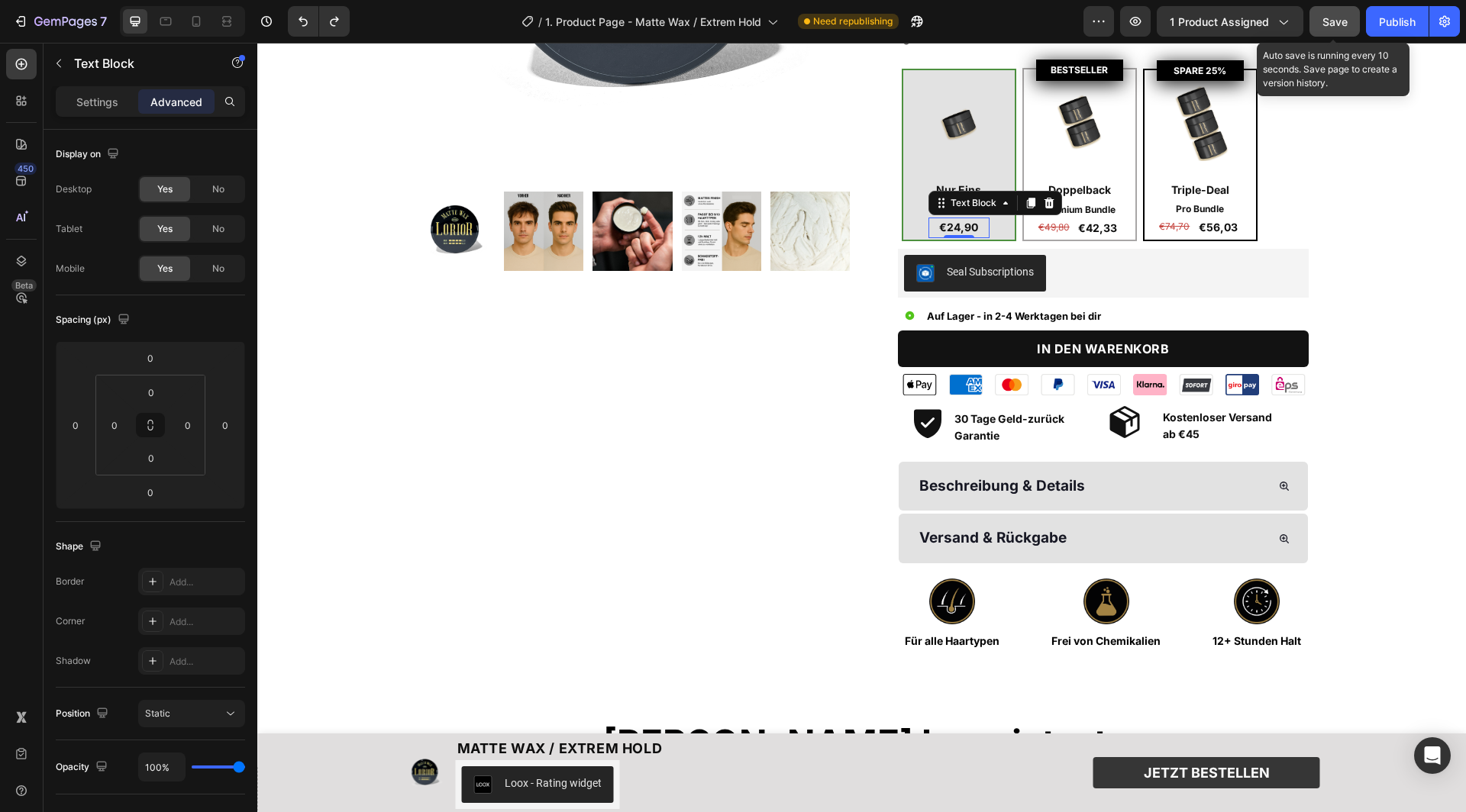
click at [1332, 26] on span "Save" at bounding box center [1335, 21] width 25 height 13
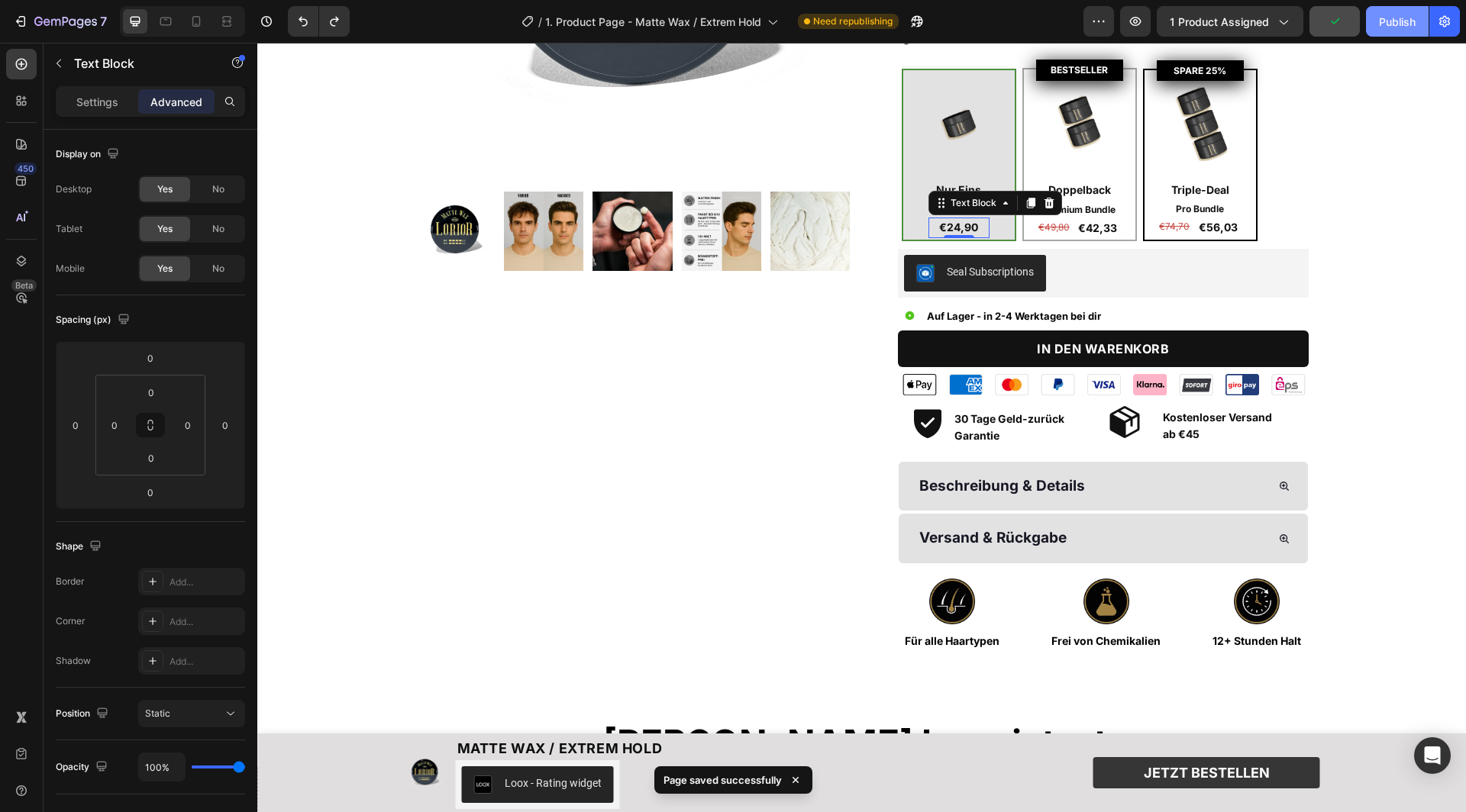
click at [1382, 28] on div "Publish" at bounding box center [1397, 22] width 37 height 16
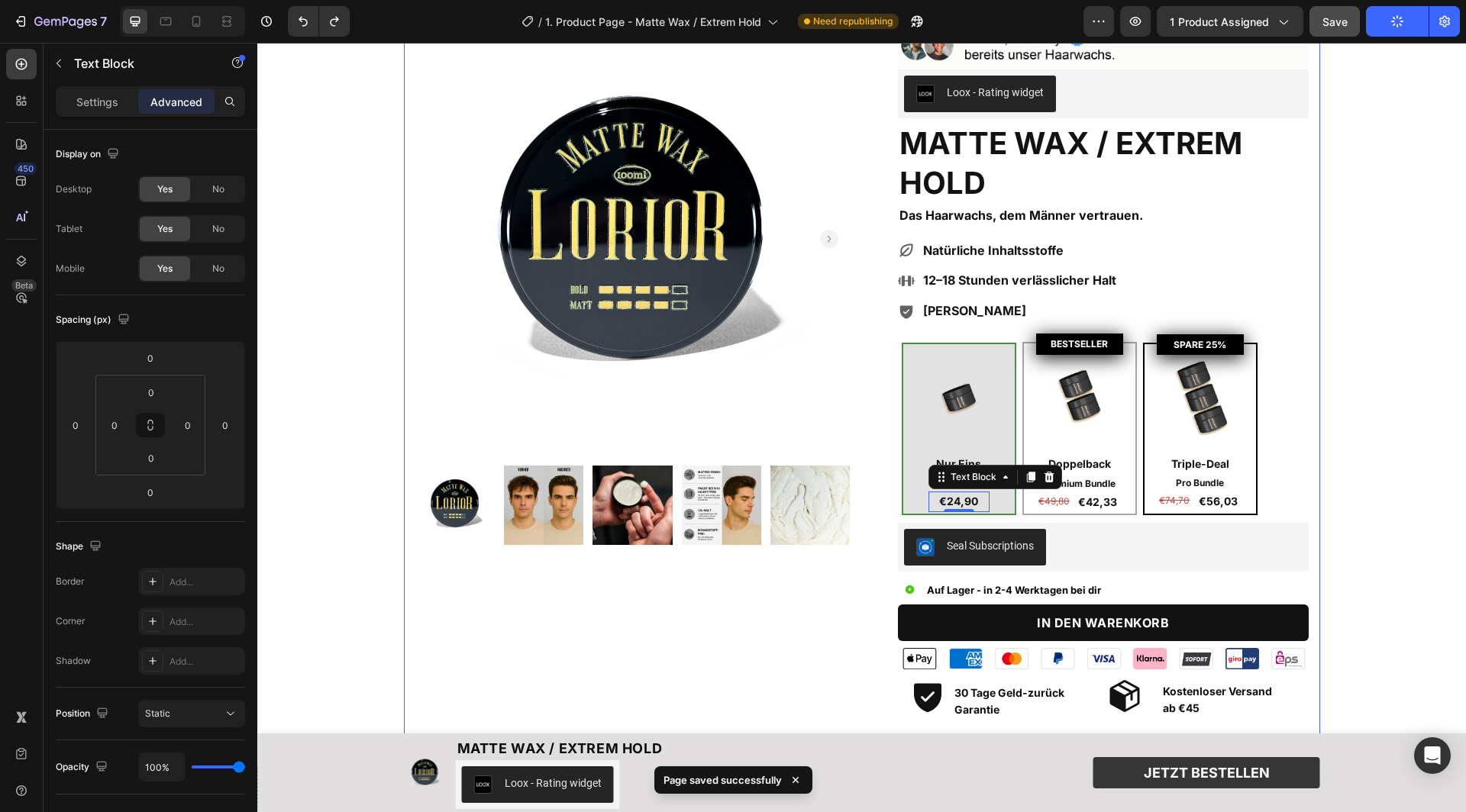
scroll to position [18, 0]
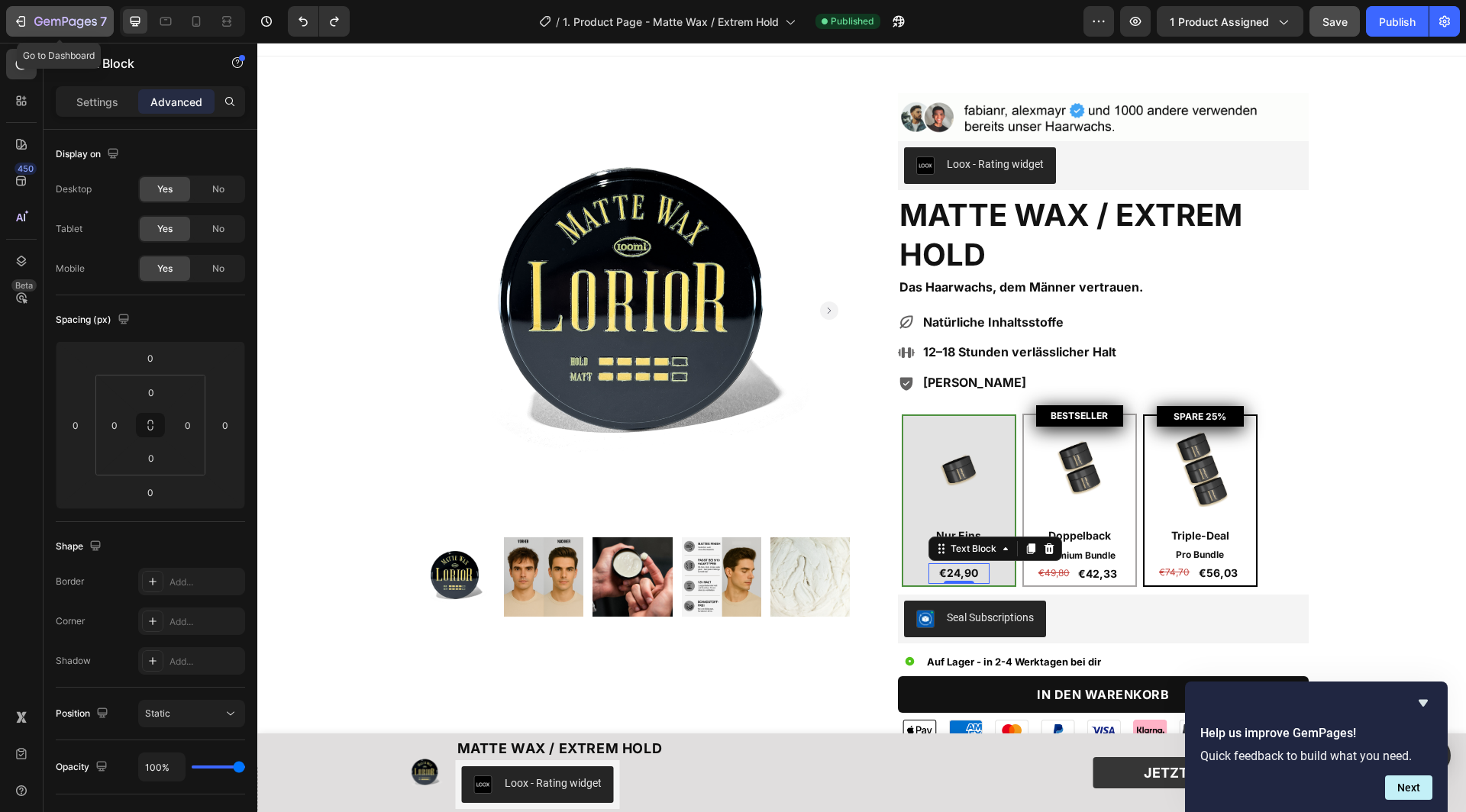
click at [72, 18] on icon "button" at bounding box center [66, 22] width 63 height 13
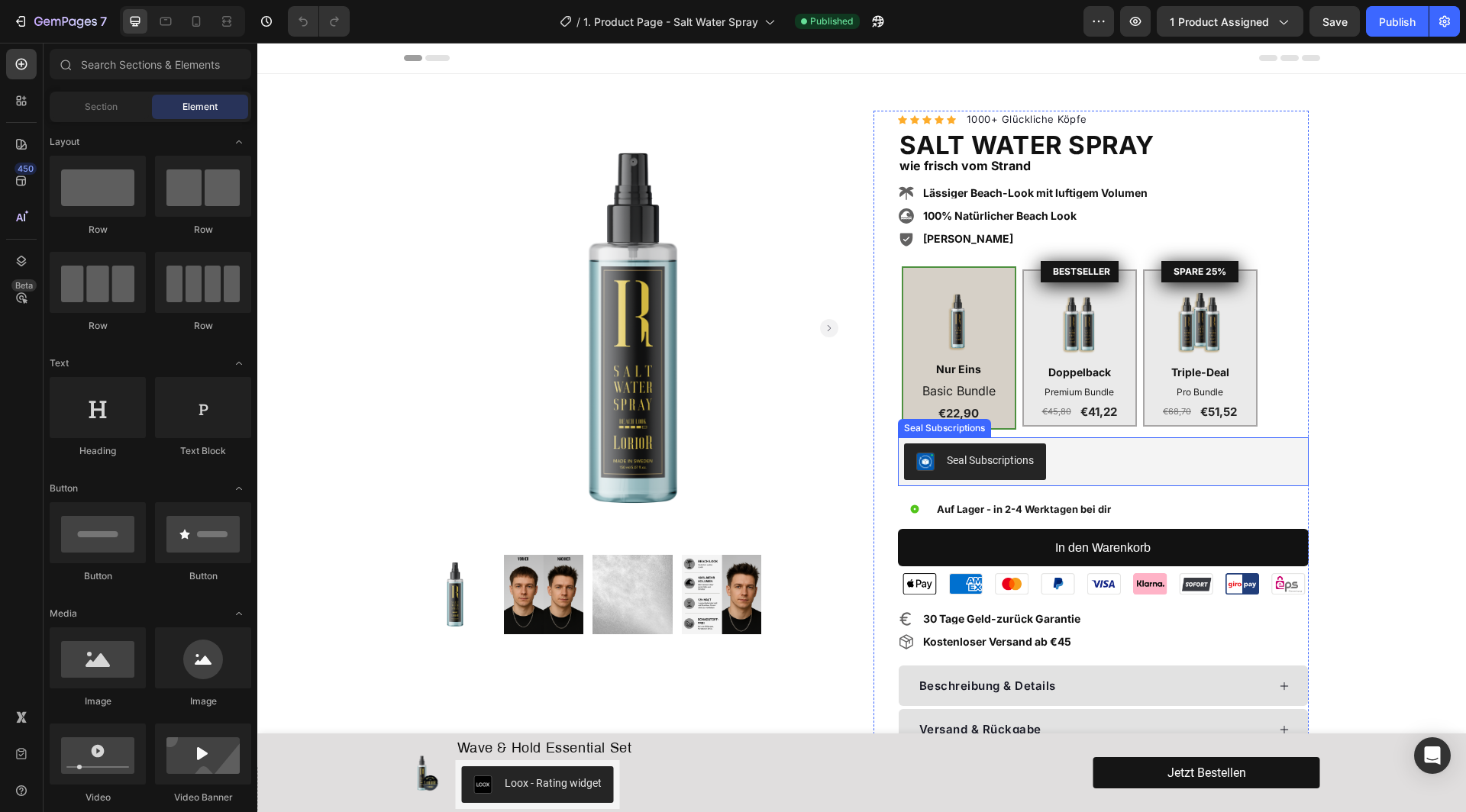
click at [1159, 461] on div "Seal Subscriptions" at bounding box center [1103, 462] width 398 height 37
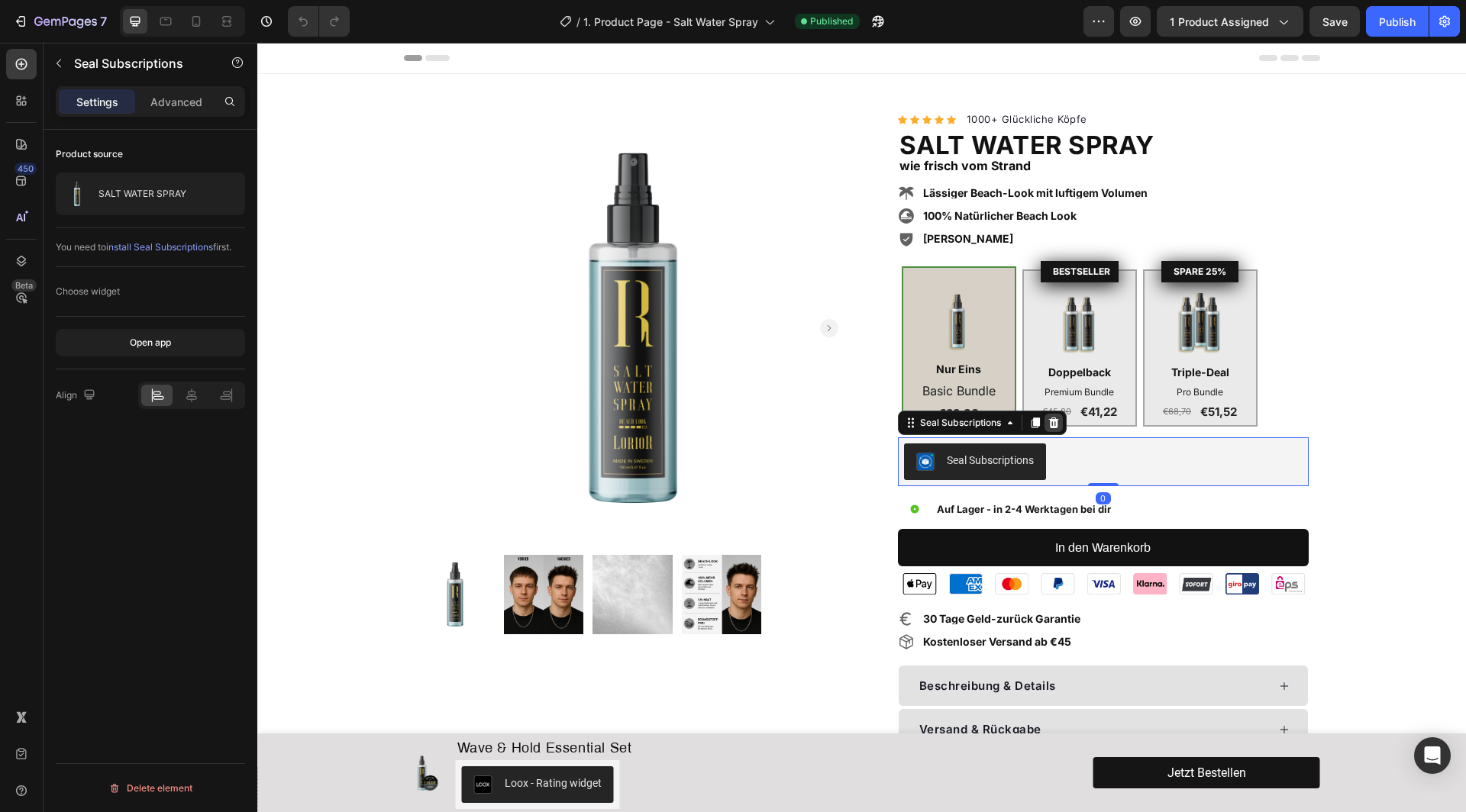
click at [1054, 421] on icon at bounding box center [1054, 423] width 12 height 12
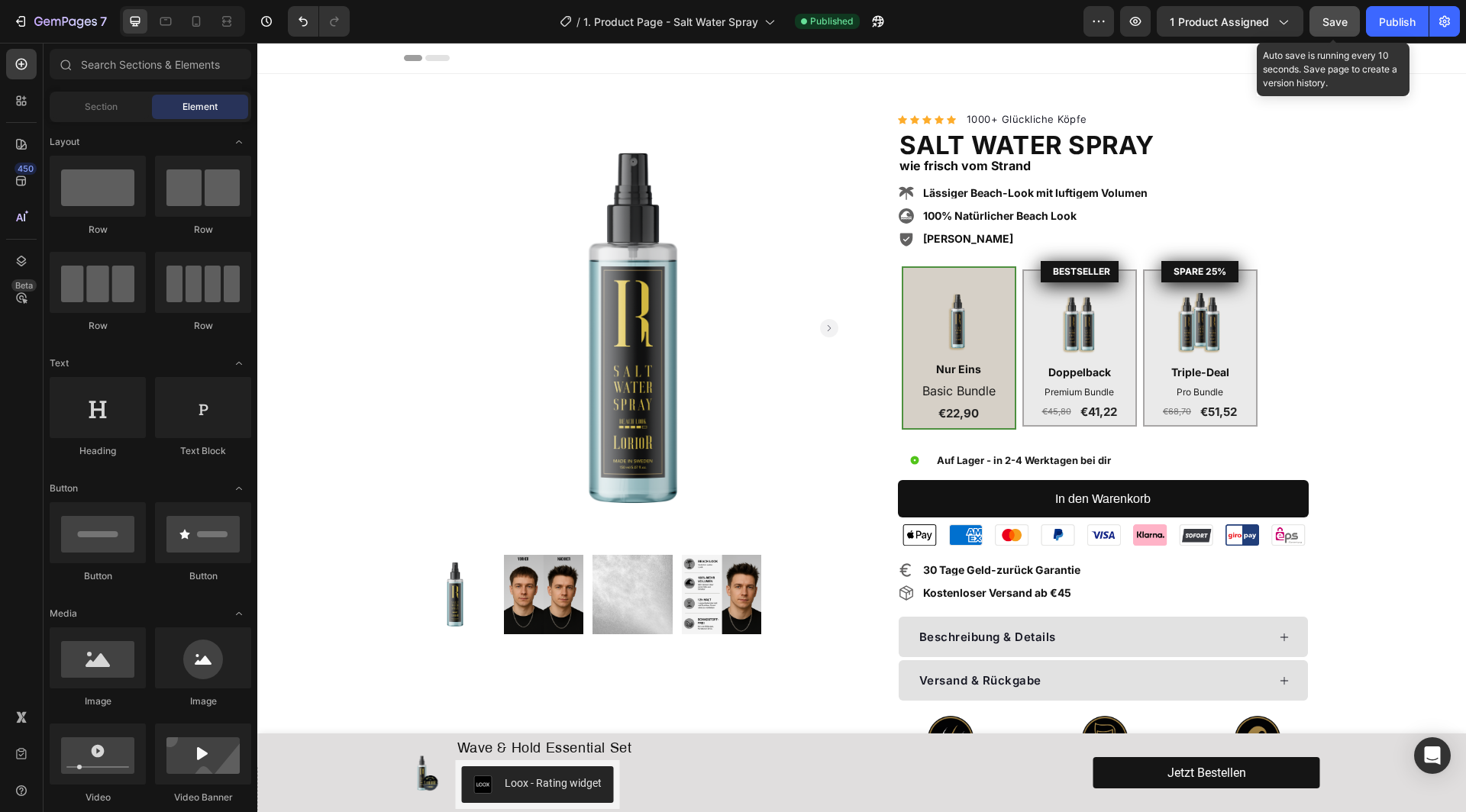
drag, startPoint x: 1335, startPoint y: 25, endPoint x: 1349, endPoint y: 25, distance: 14.0
click at [1335, 25] on span "Save" at bounding box center [1335, 21] width 25 height 13
click at [1398, 25] on div "Publish" at bounding box center [1397, 22] width 37 height 16
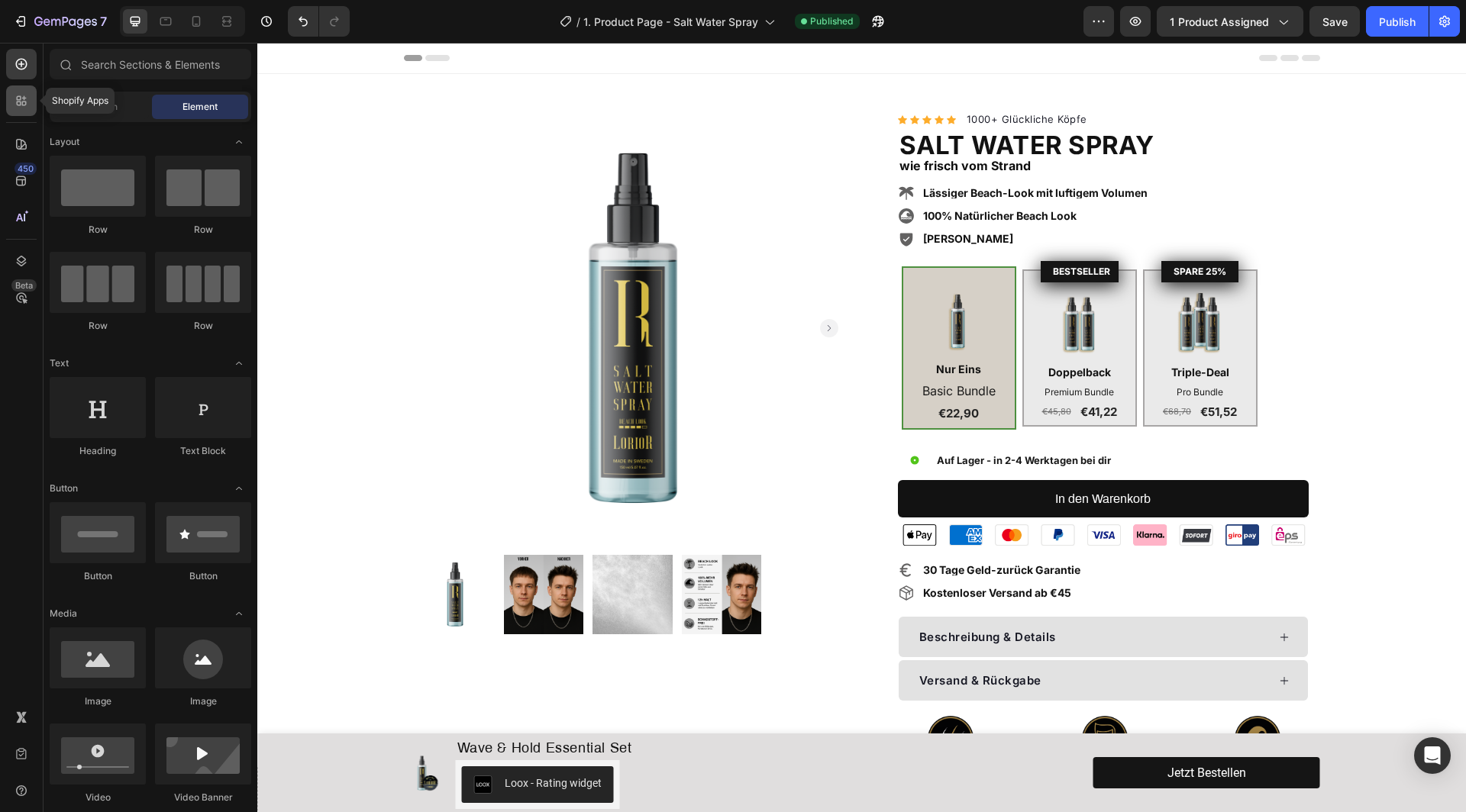
click at [20, 97] on icon at bounding box center [19, 99] width 5 height 5
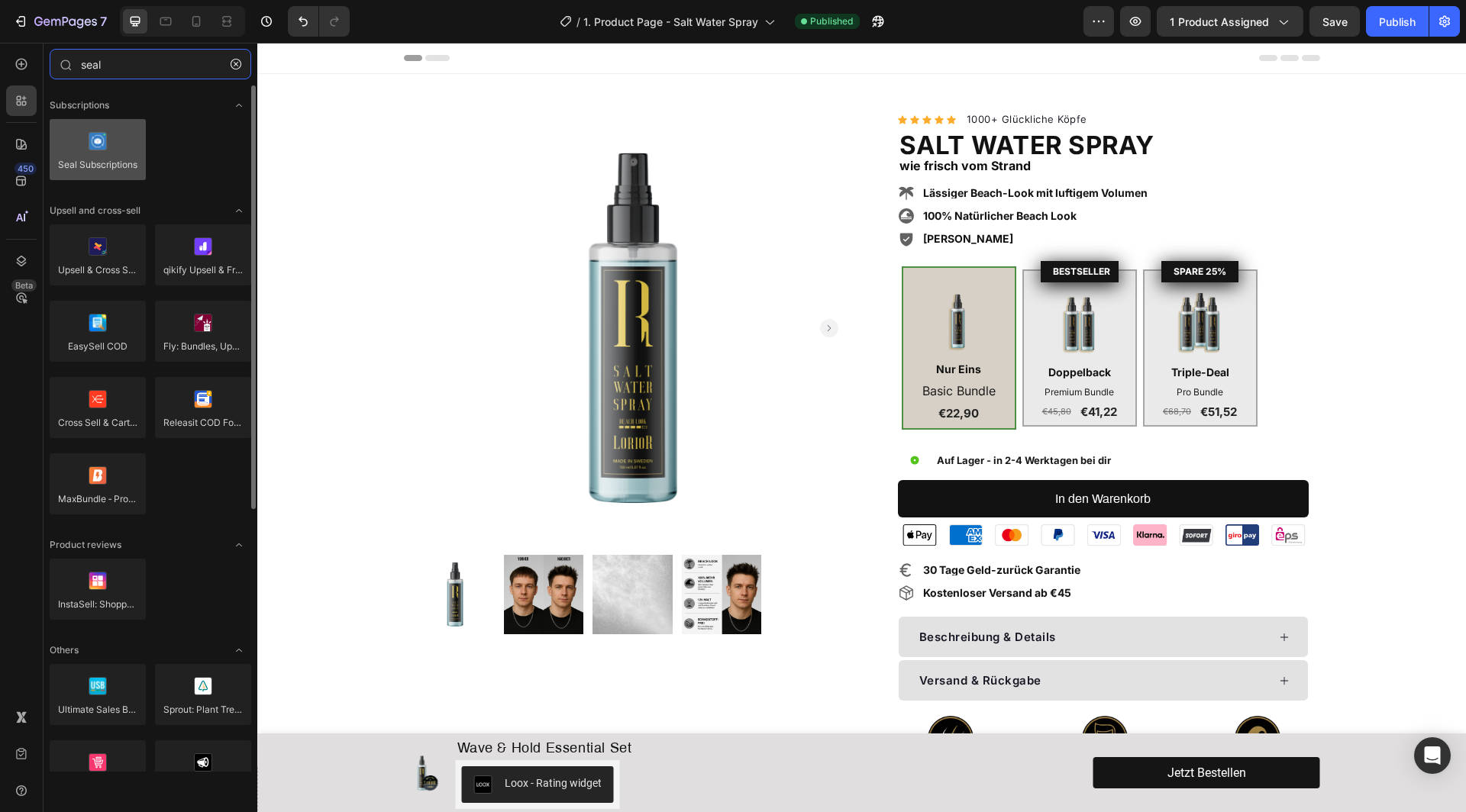
type input "seal"
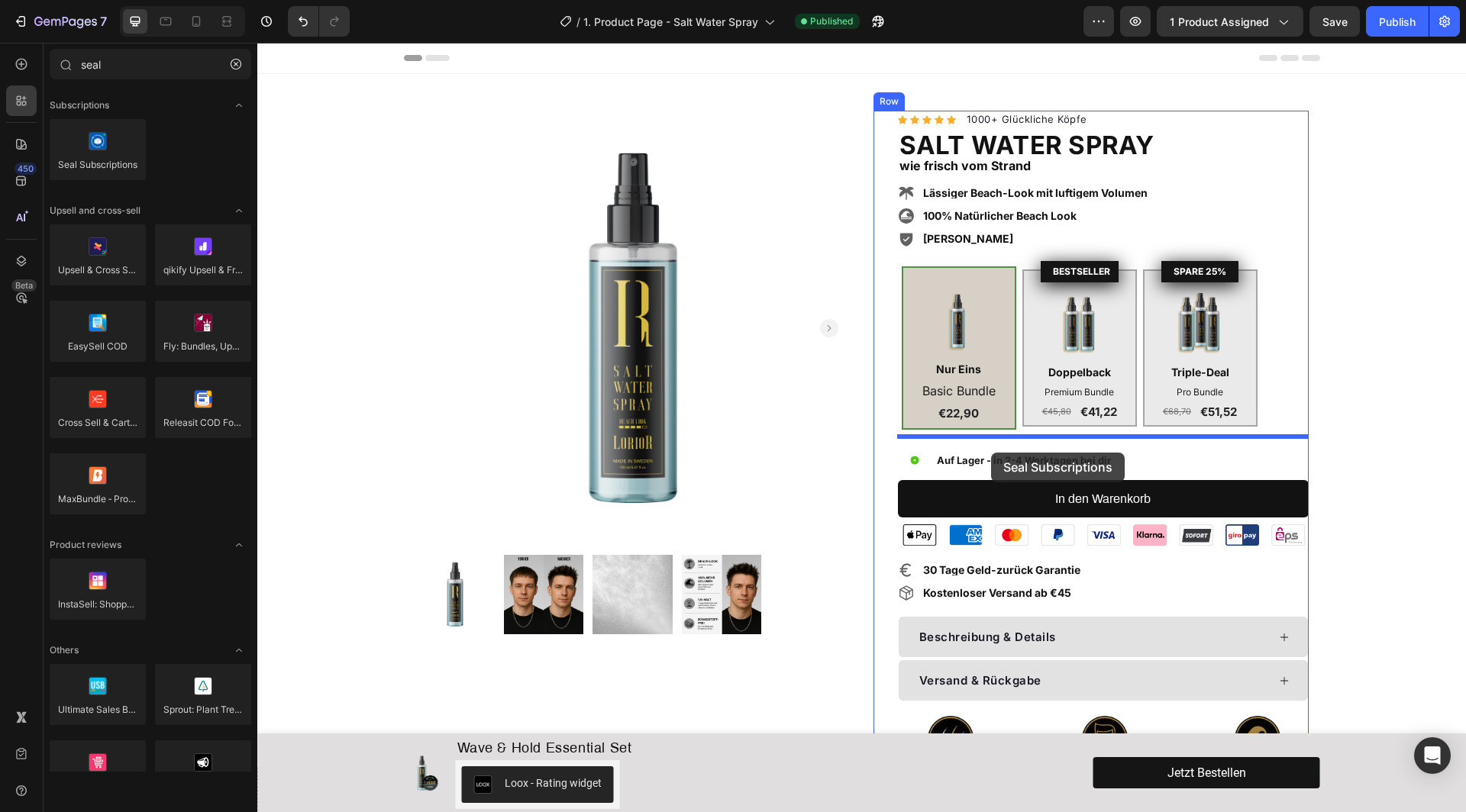
drag, startPoint x: 358, startPoint y: 201, endPoint x: 991, endPoint y: 453, distance: 681.3
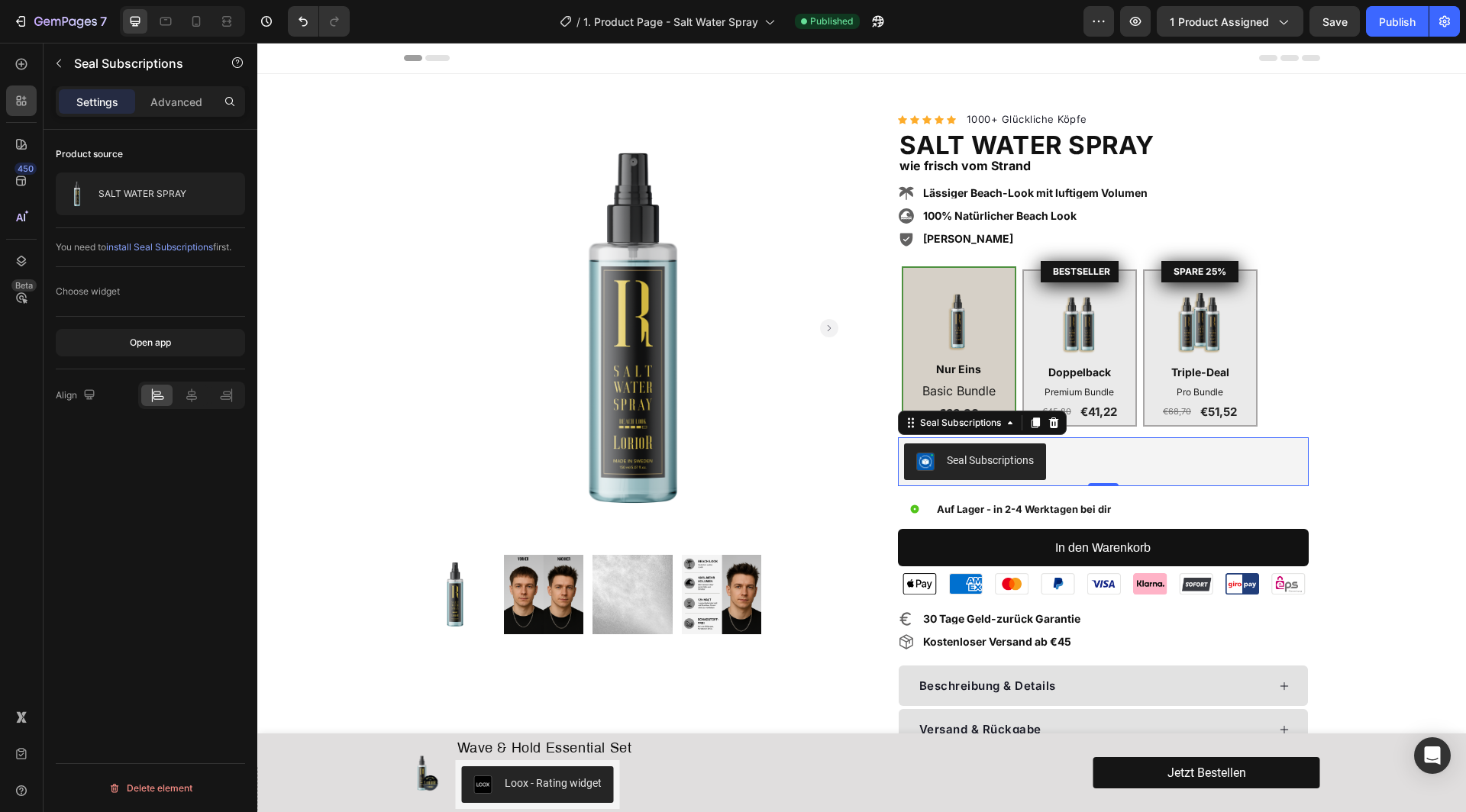
click at [993, 453] on div "Seal Subscriptions" at bounding box center [989, 461] width 87 height 16
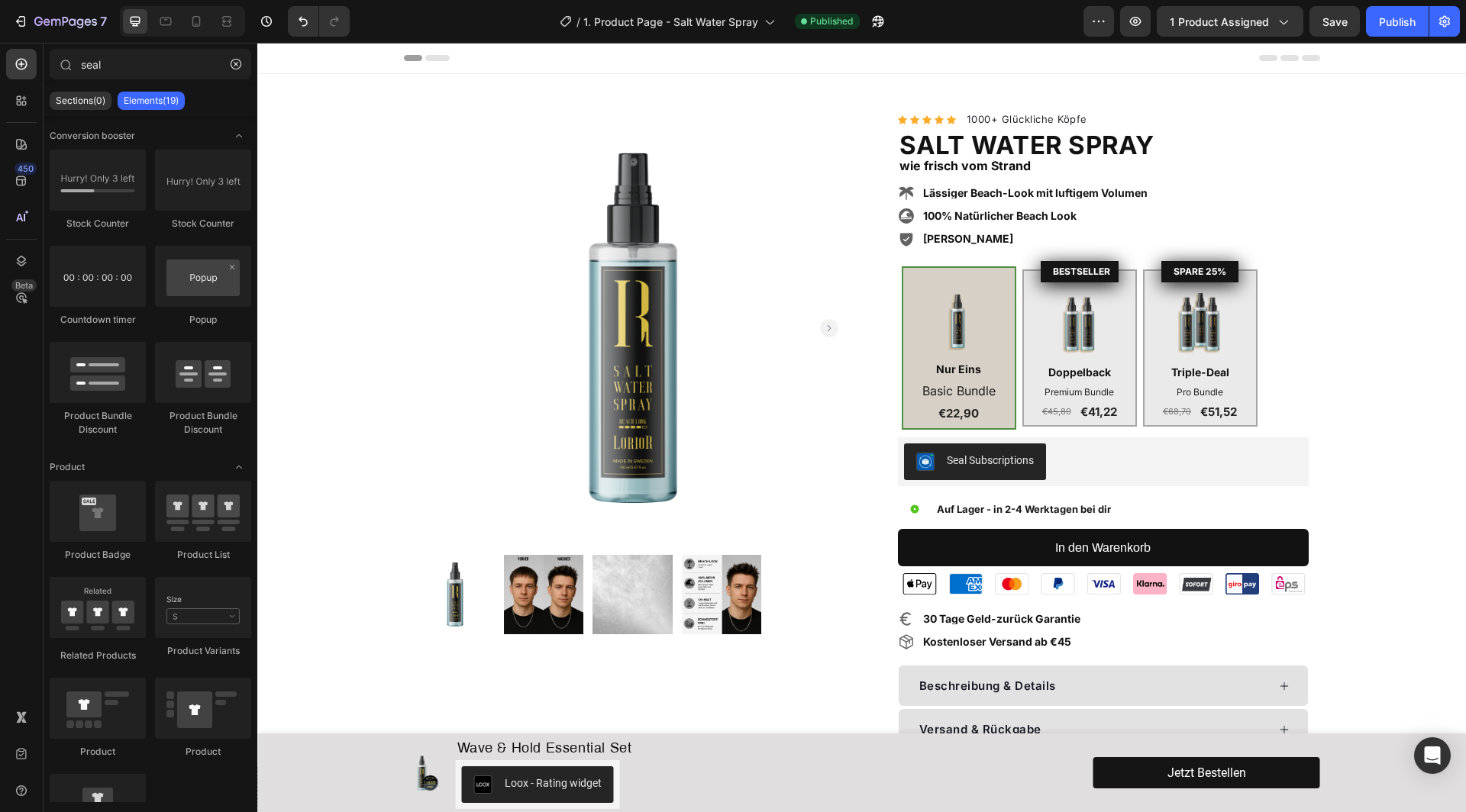
click at [15, 101] on icon at bounding box center [21, 101] width 15 height 15
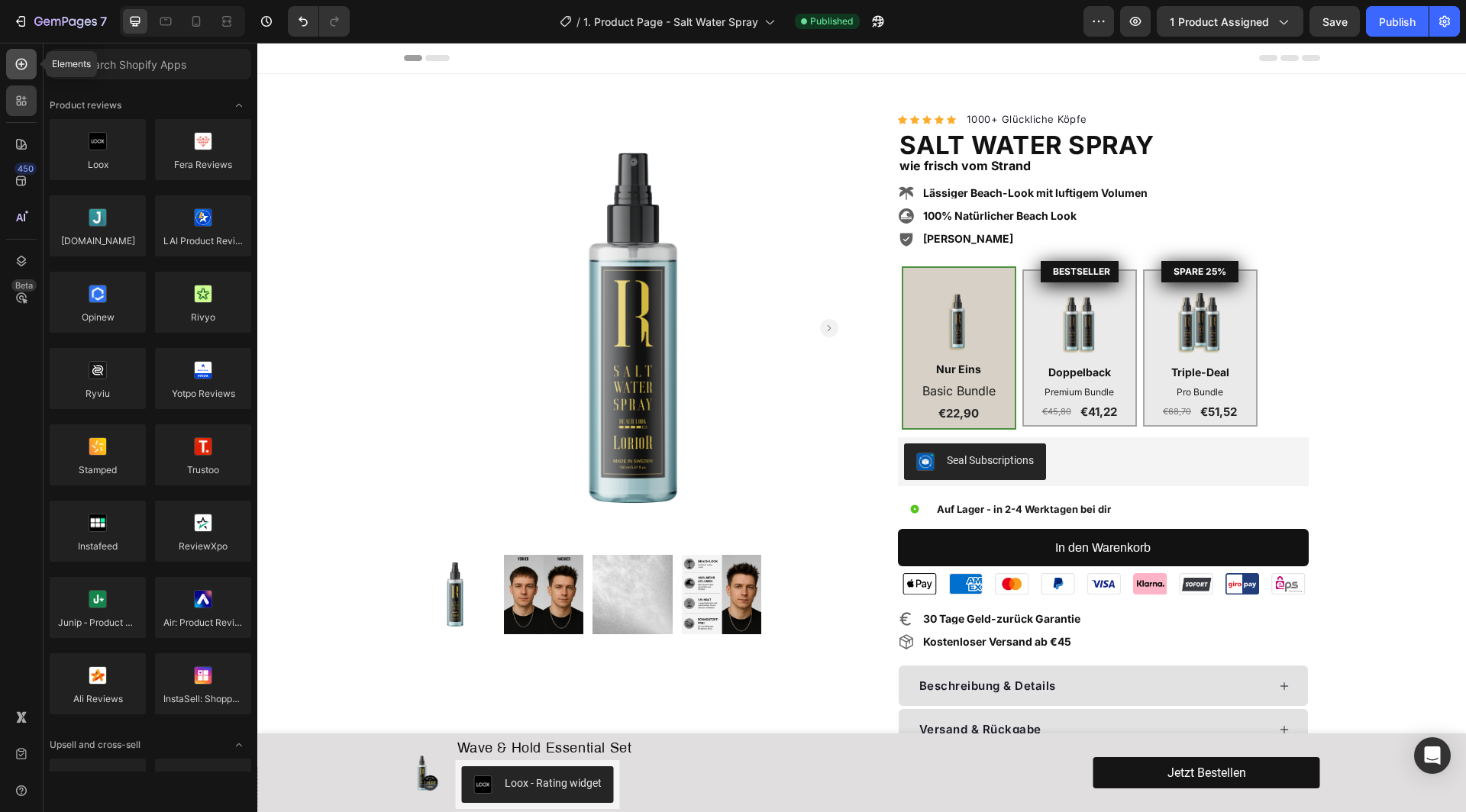
click at [14, 51] on div at bounding box center [21, 64] width 31 height 31
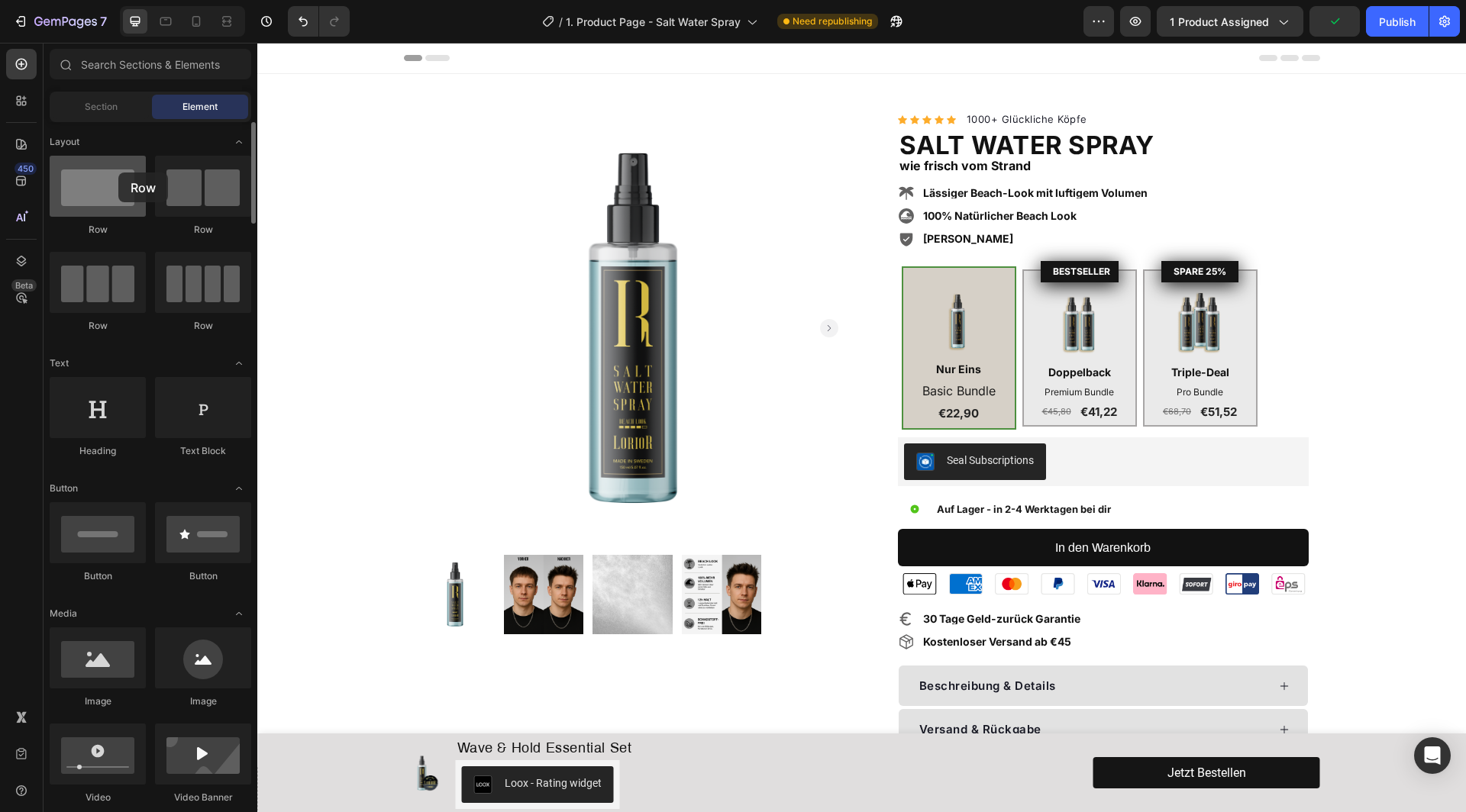
drag, startPoint x: 91, startPoint y: 171, endPoint x: 103, endPoint y: 176, distance: 13.0
click at [103, 176] on div at bounding box center [98, 186] width 97 height 61
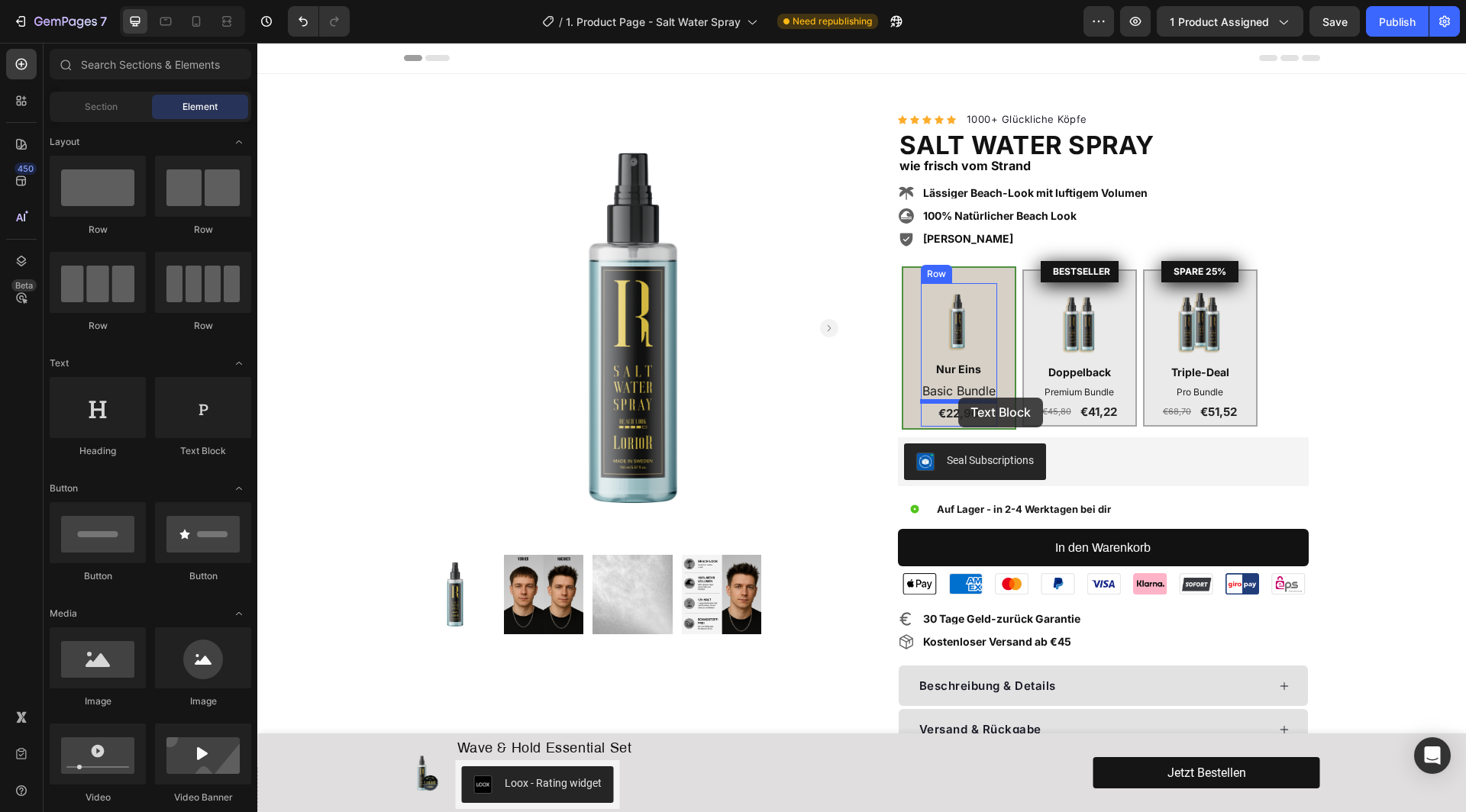
drag, startPoint x: 434, startPoint y: 447, endPoint x: 958, endPoint y: 398, distance: 526.3
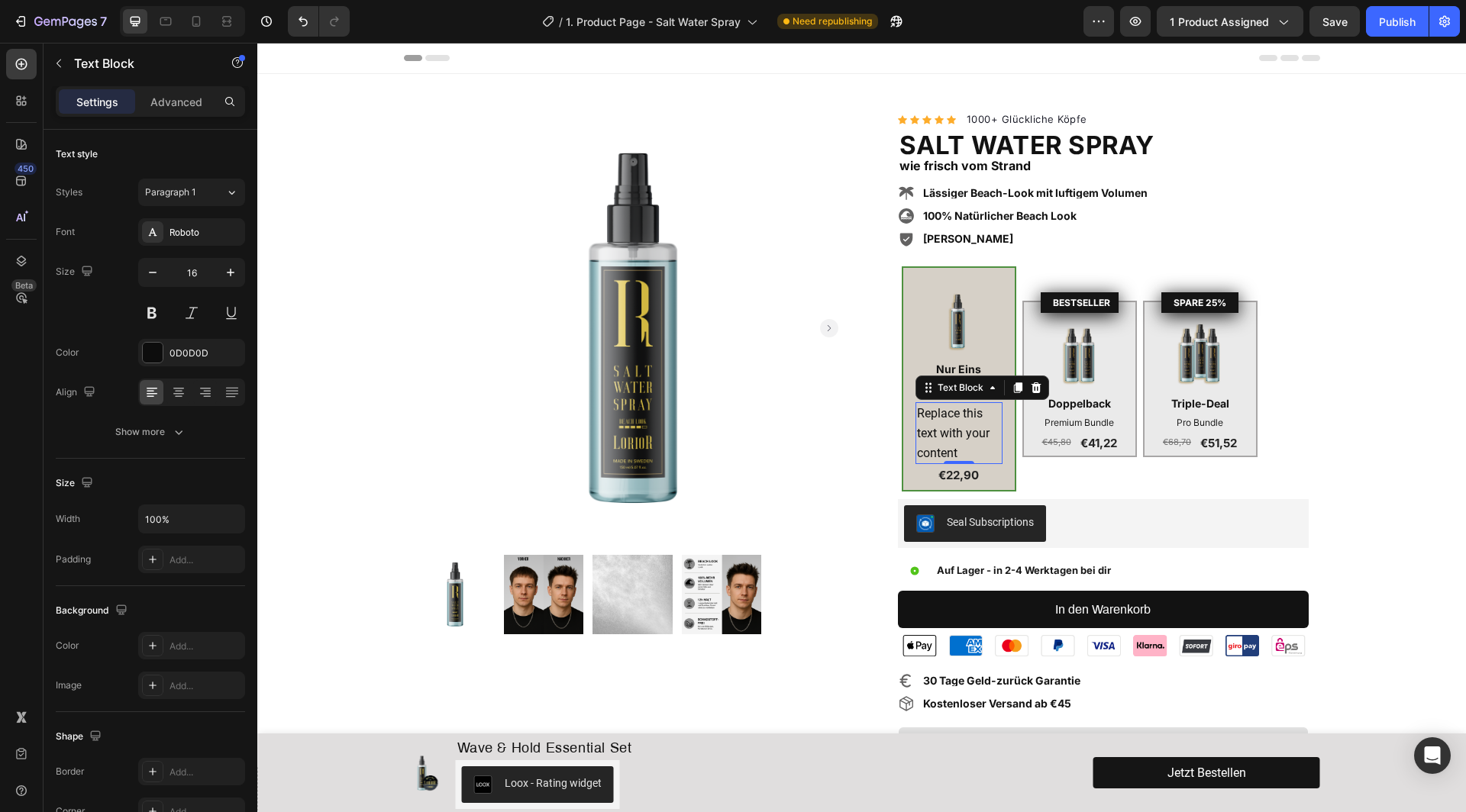
click at [958, 452] on div "Replace this text with your content" at bounding box center [958, 433] width 87 height 62
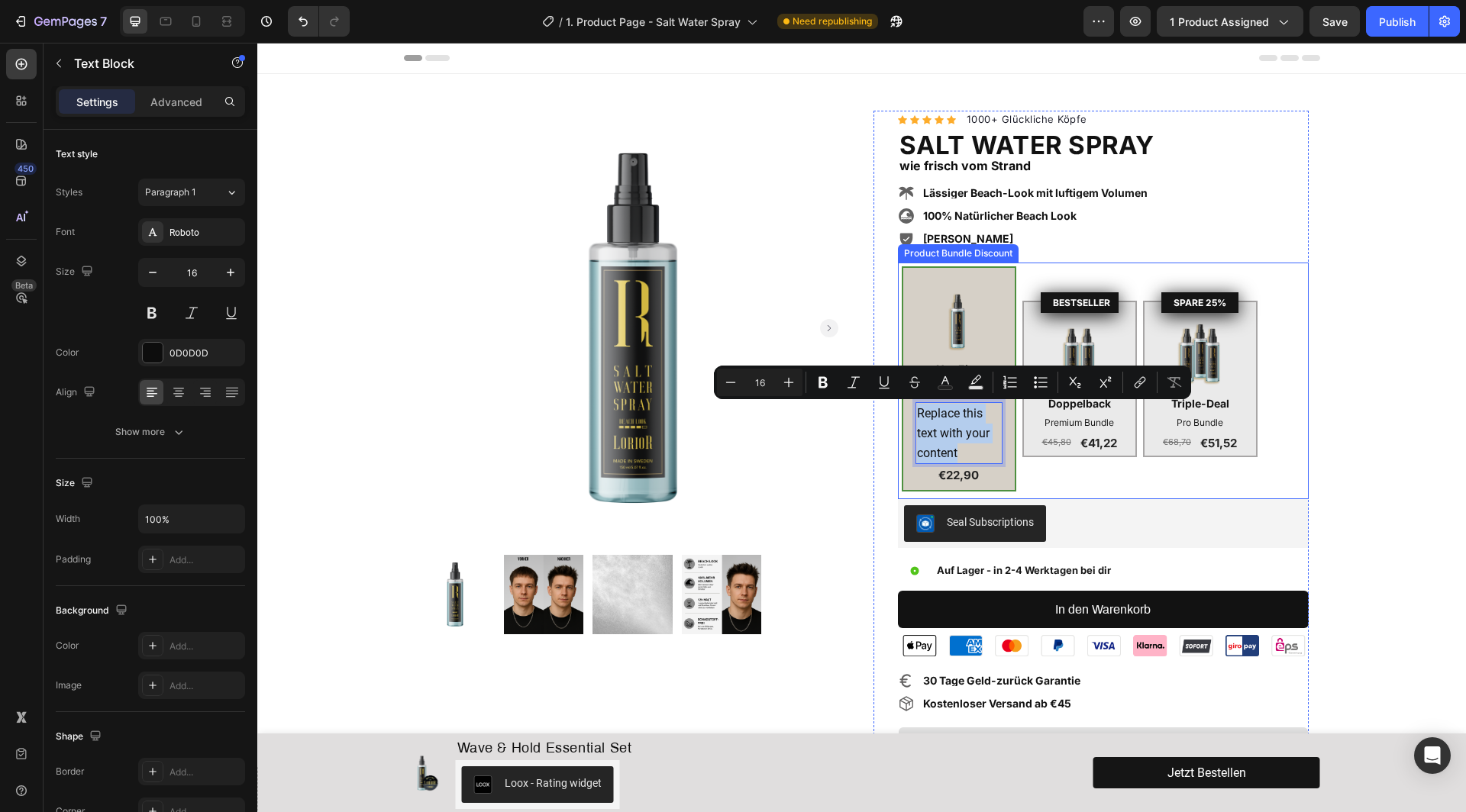
drag, startPoint x: 958, startPoint y: 452, endPoint x: 907, endPoint y: 402, distance: 71.4
click at [907, 401] on div "Image Nur Eins Text Block Basic Bundle Text Block Replace this text with your c…" at bounding box center [958, 379] width 114 height 225
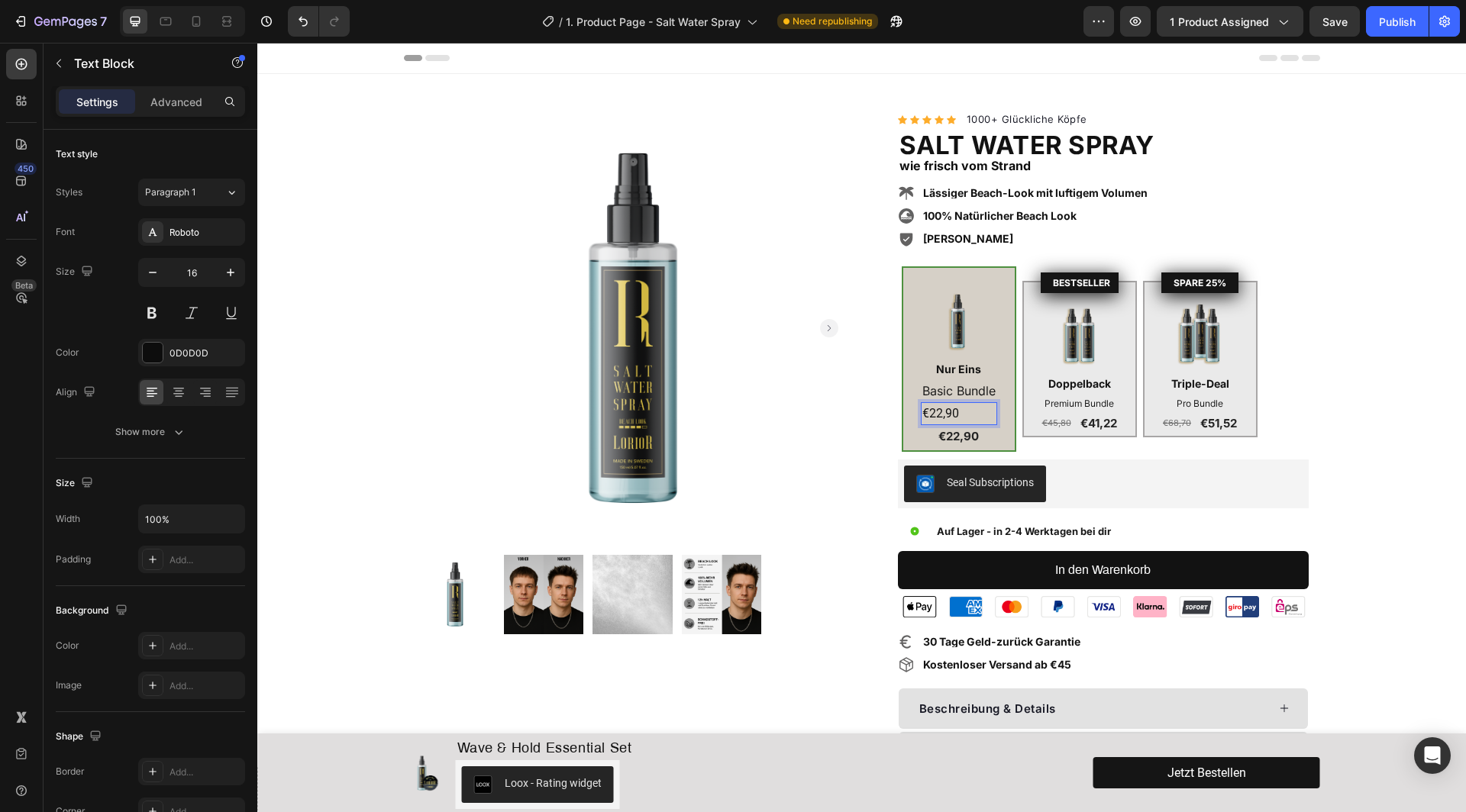
click at [949, 411] on p "€22,90" at bounding box center [959, 414] width 74 height 20
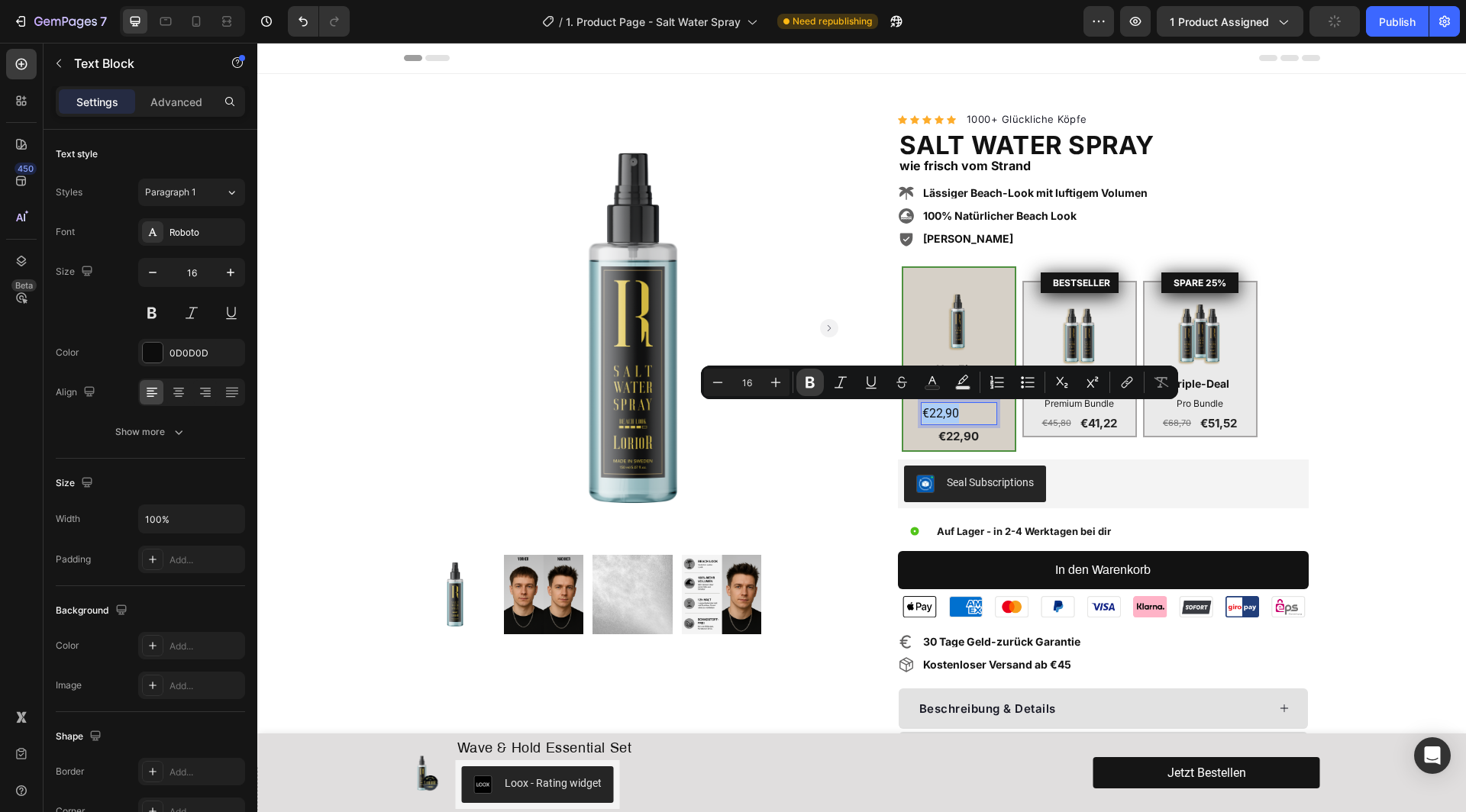
click at [809, 385] on icon "Editor contextual toolbar" at bounding box center [809, 382] width 15 height 15
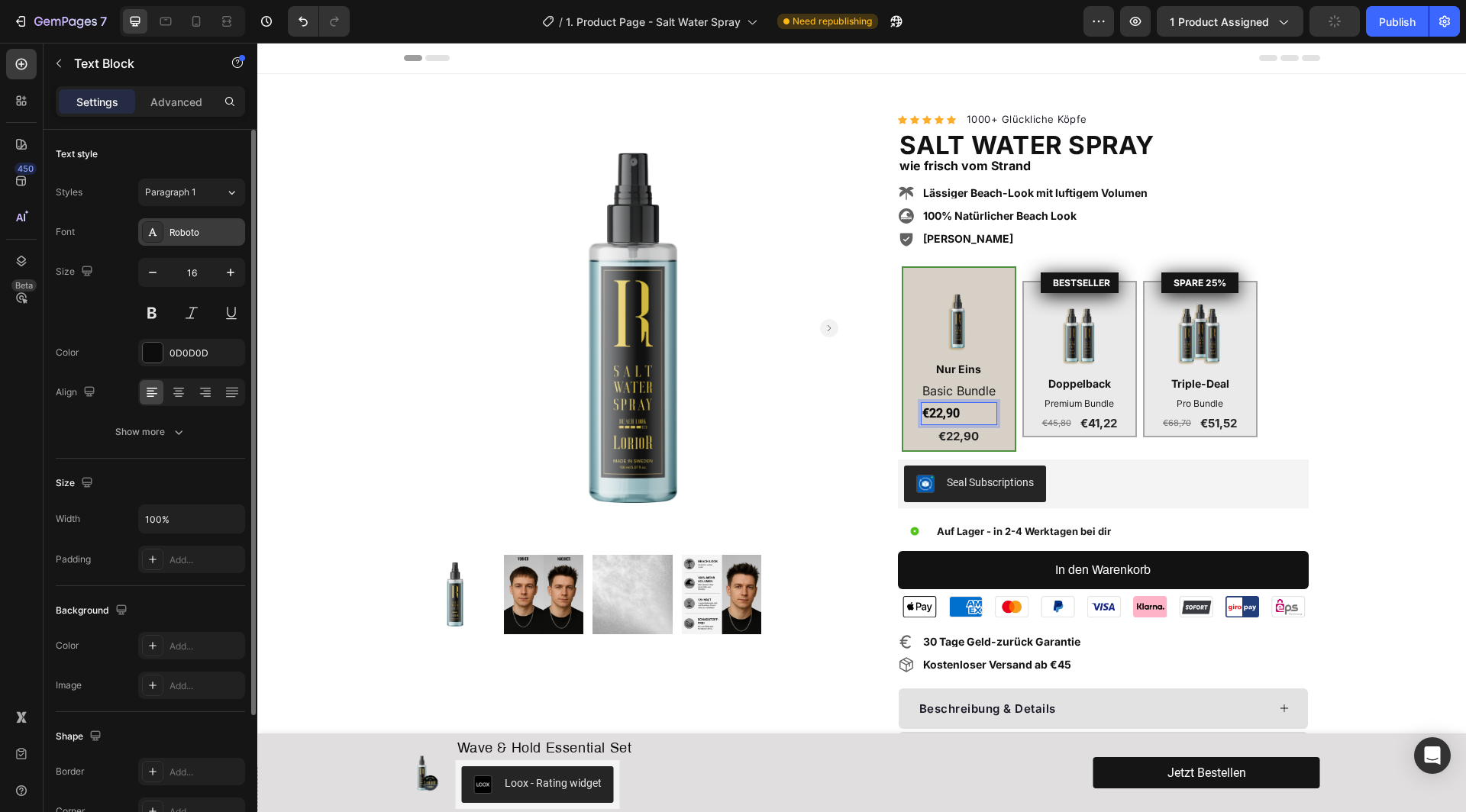
click at [203, 228] on div "Roboto" at bounding box center [205, 233] width 72 height 14
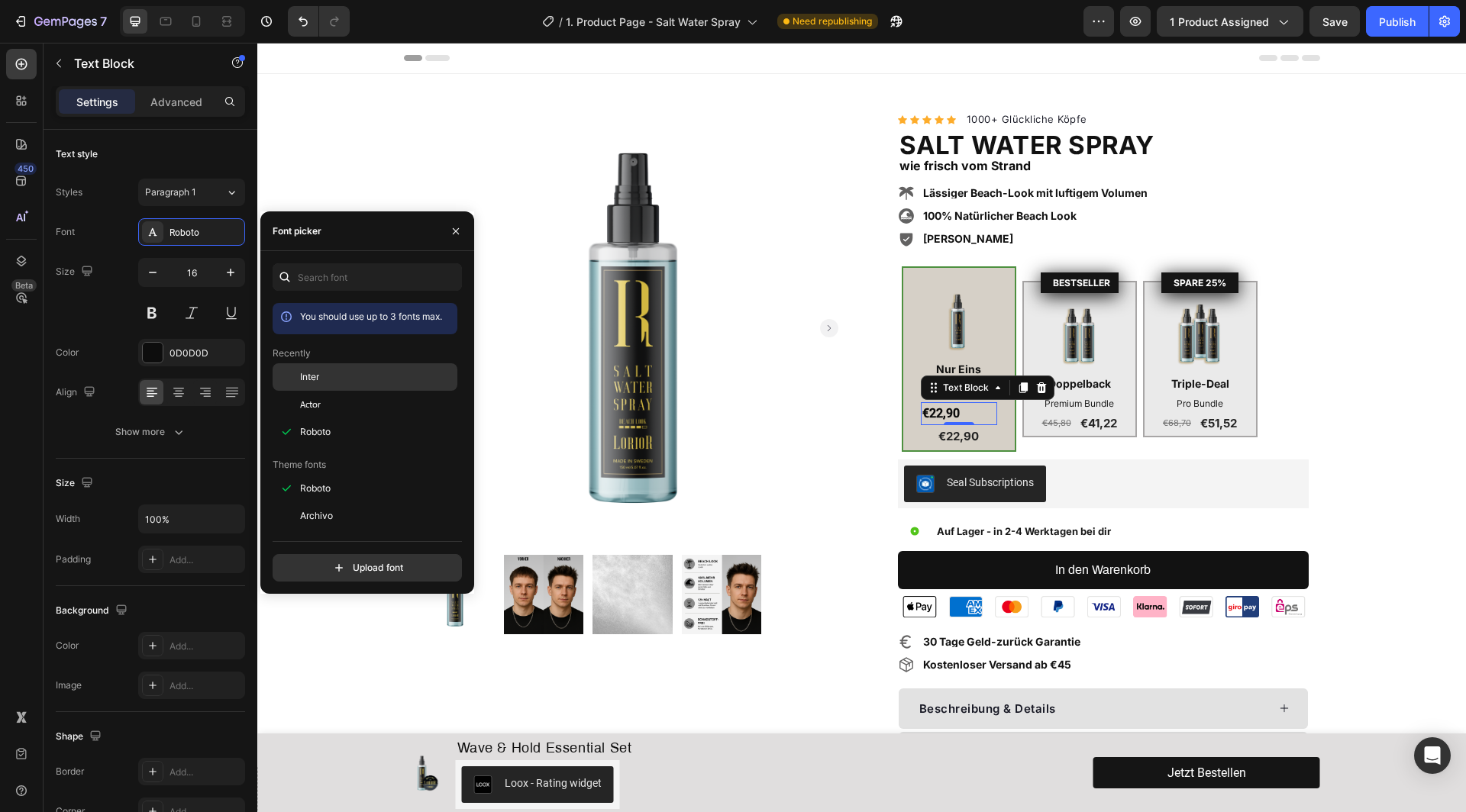
click at [309, 378] on span "Inter" at bounding box center [310, 377] width 19 height 14
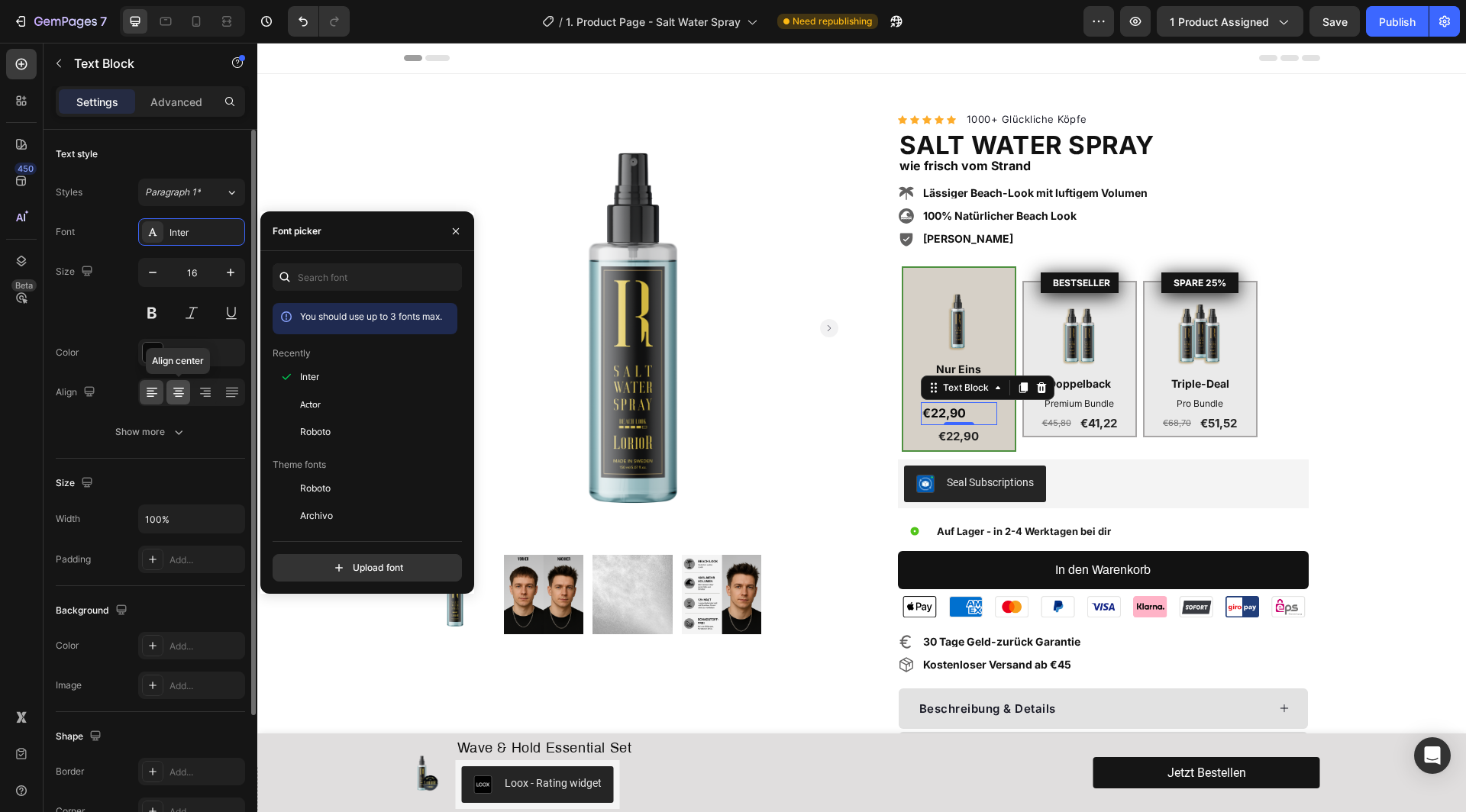
click at [175, 388] on icon at bounding box center [178, 389] width 11 height 2
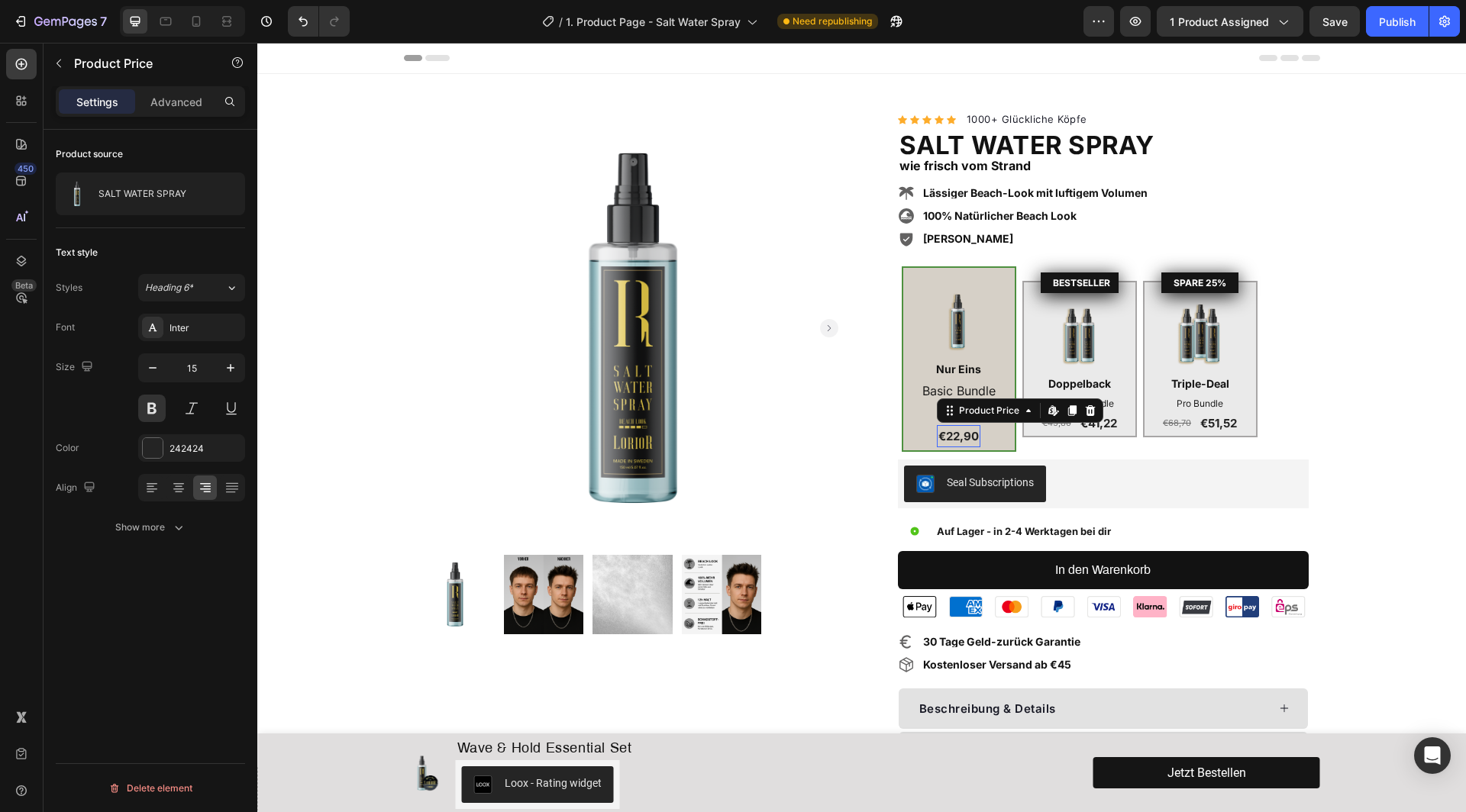
click at [959, 438] on div "€22,90" at bounding box center [958, 436] width 44 height 23
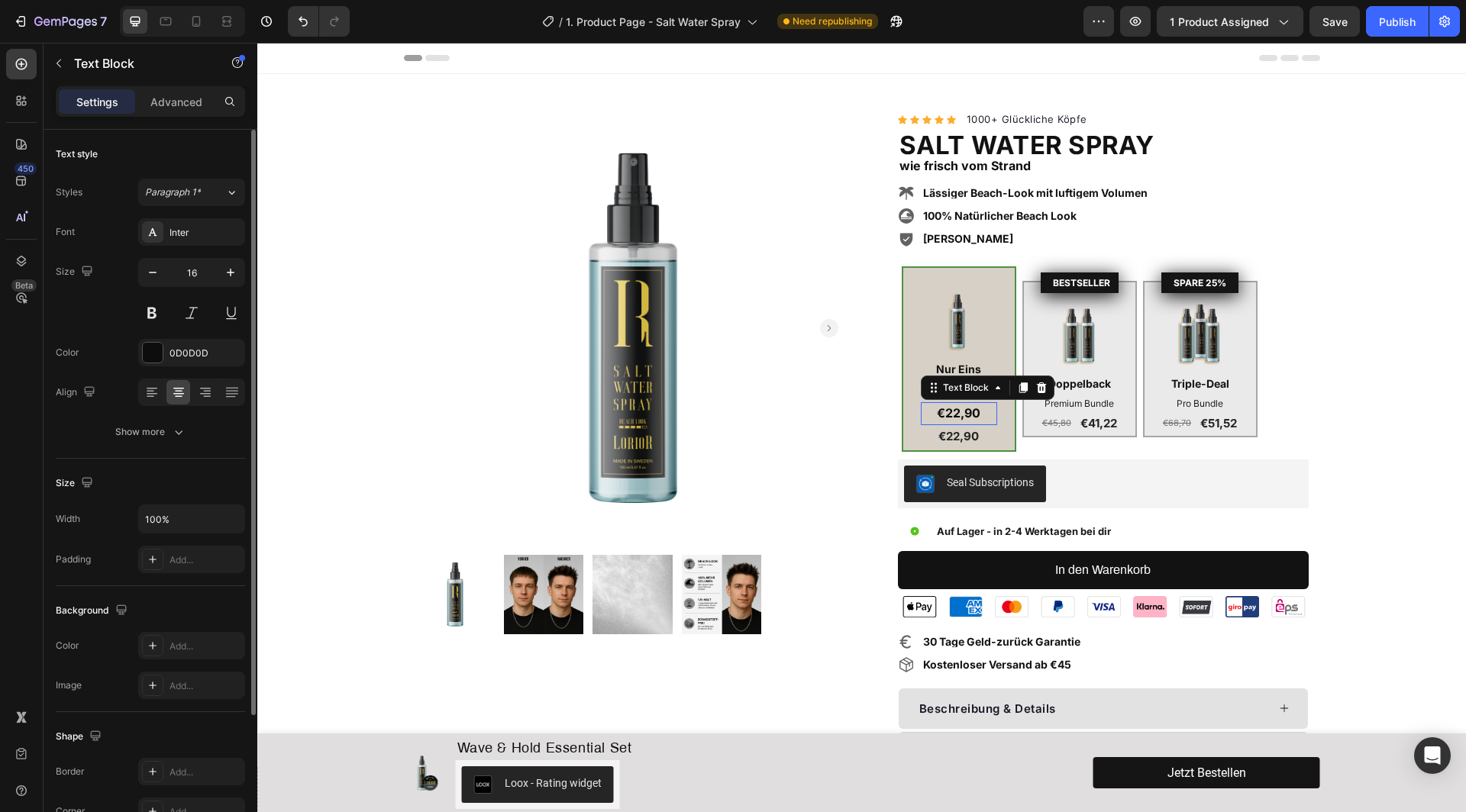
click at [923, 418] on p "€22,90" at bounding box center [959, 414] width 74 height 20
click at [148, 277] on icon "button" at bounding box center [152, 272] width 15 height 15
type input "15"
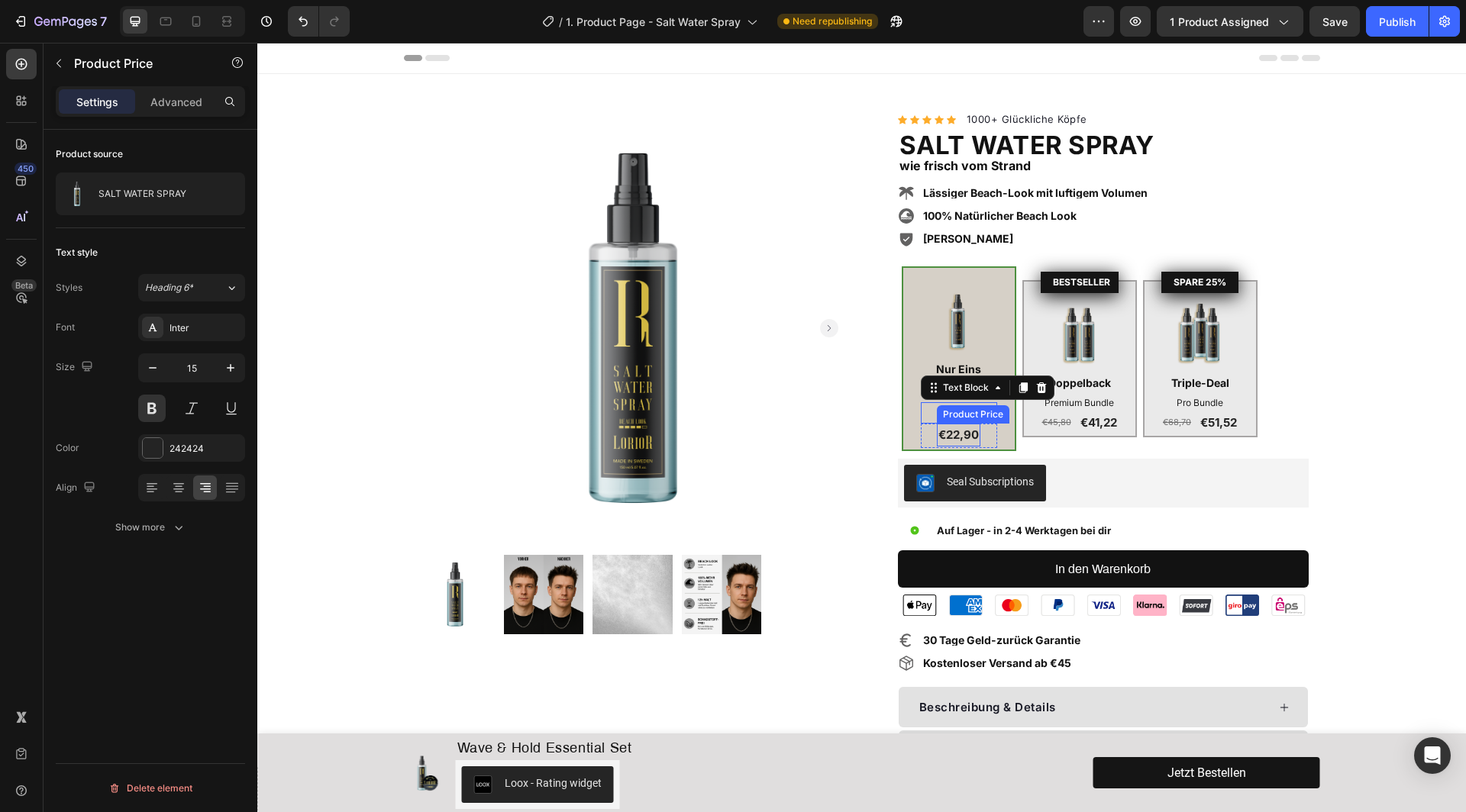
click at [956, 435] on div "€22,90" at bounding box center [958, 435] width 44 height 23
click at [1091, 414] on icon at bounding box center [1091, 409] width 10 height 11
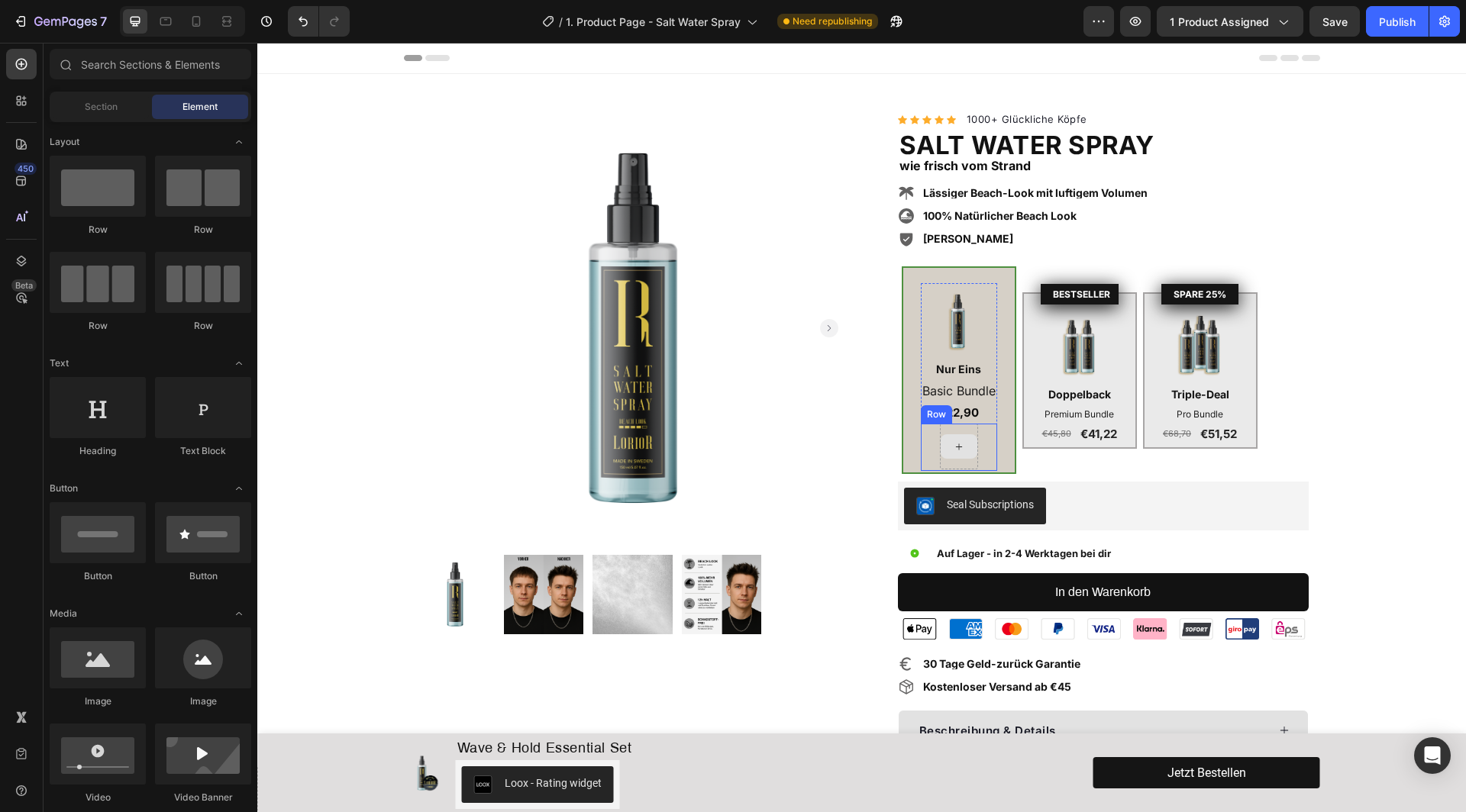
click at [956, 445] on icon at bounding box center [958, 447] width 12 height 13
click at [983, 434] on div "Row" at bounding box center [958, 448] width 77 height 48
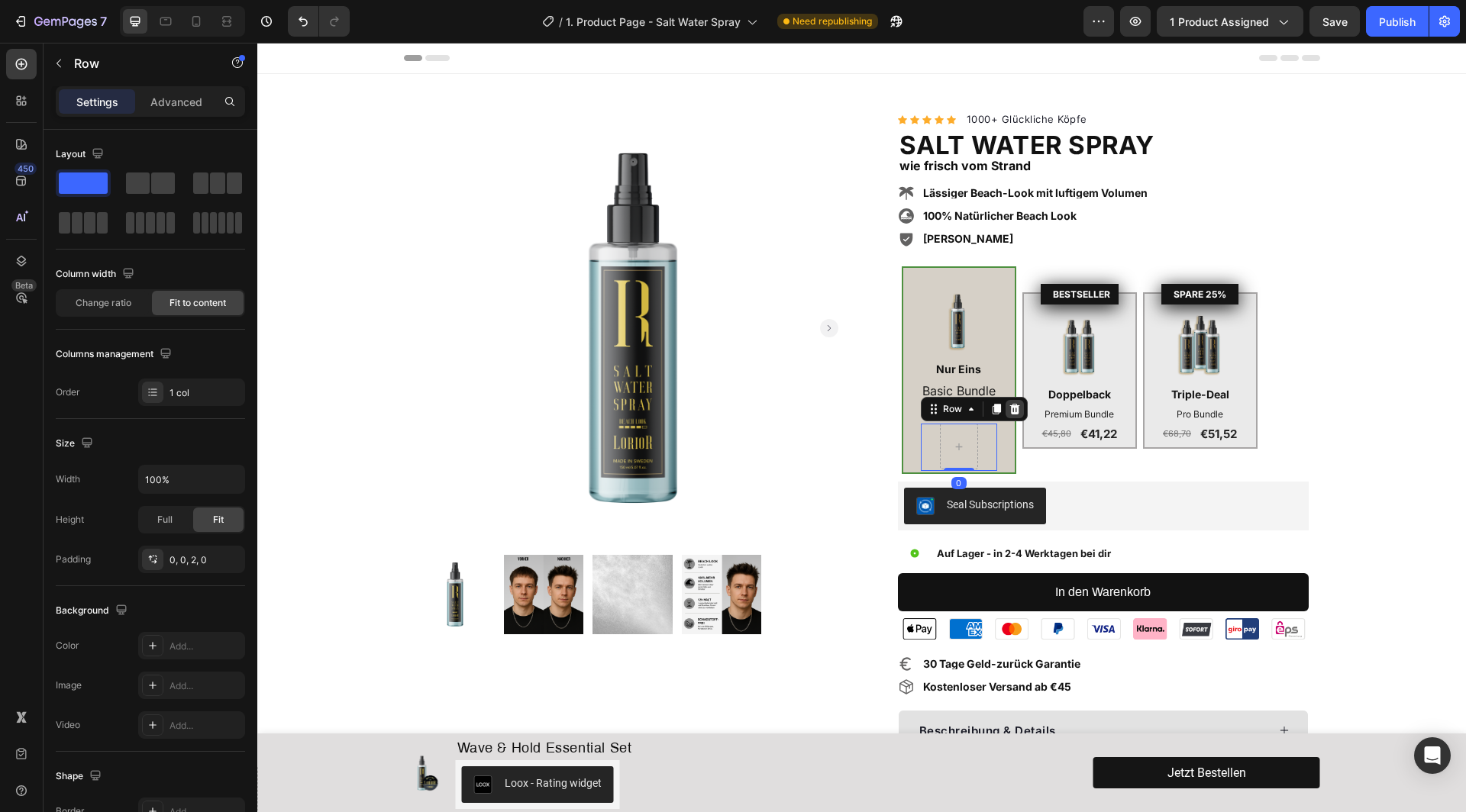
click at [1013, 412] on icon at bounding box center [1014, 409] width 10 height 11
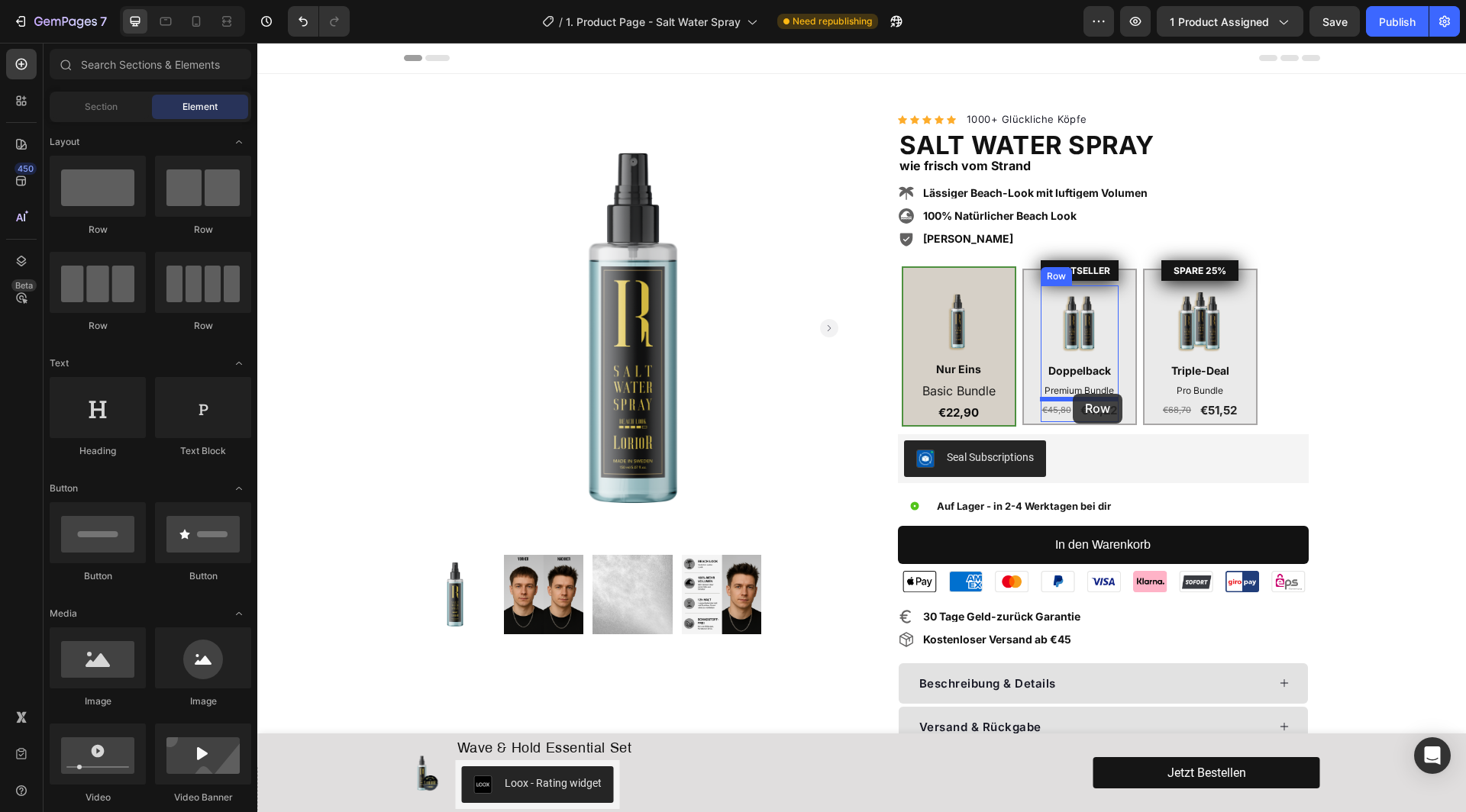
drag, startPoint x: 474, startPoint y: 242, endPoint x: 1073, endPoint y: 394, distance: 618.0
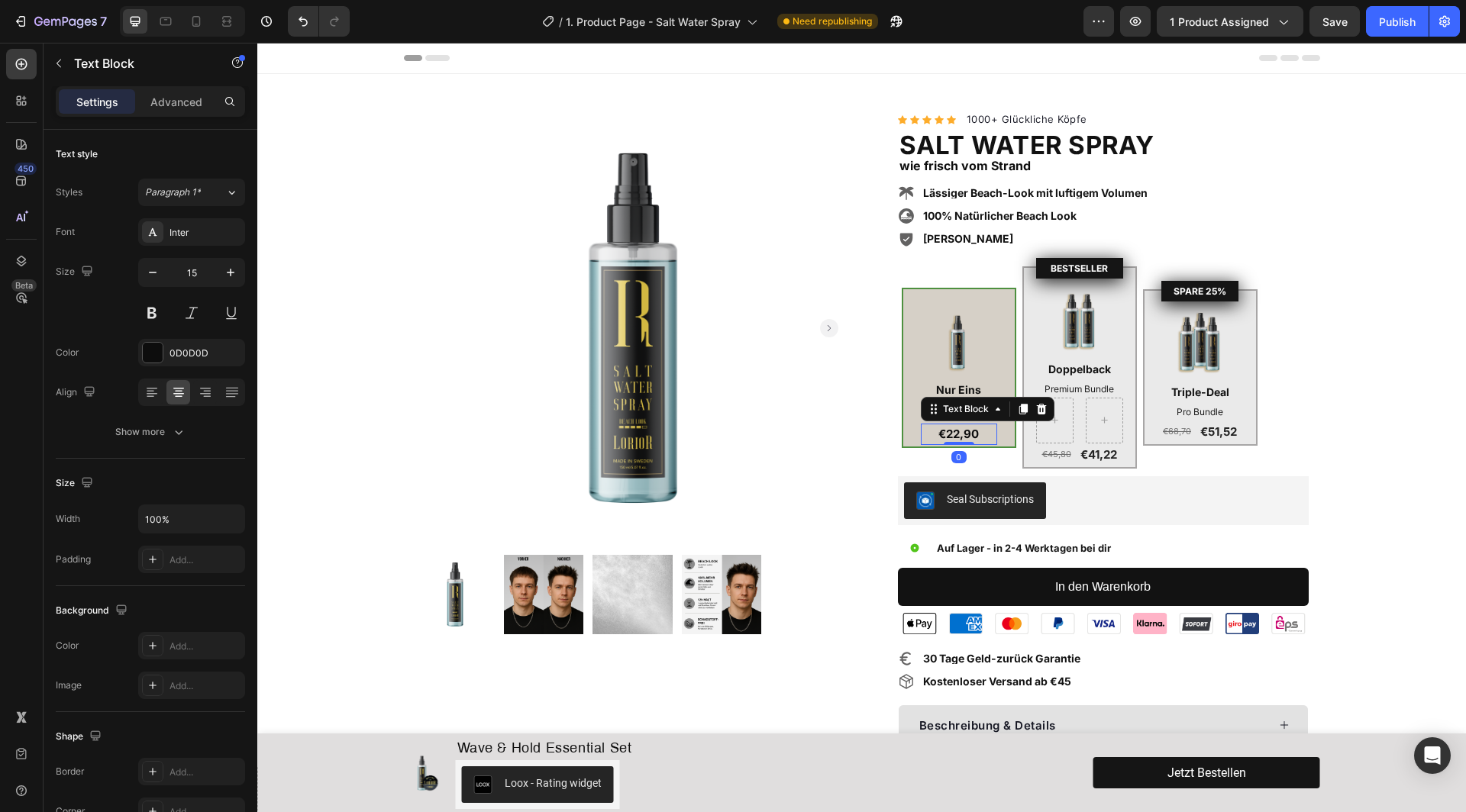
click at [952, 432] on strong "€22,90" at bounding box center [958, 434] width 41 height 15
click at [1026, 409] on icon at bounding box center [1023, 409] width 12 height 12
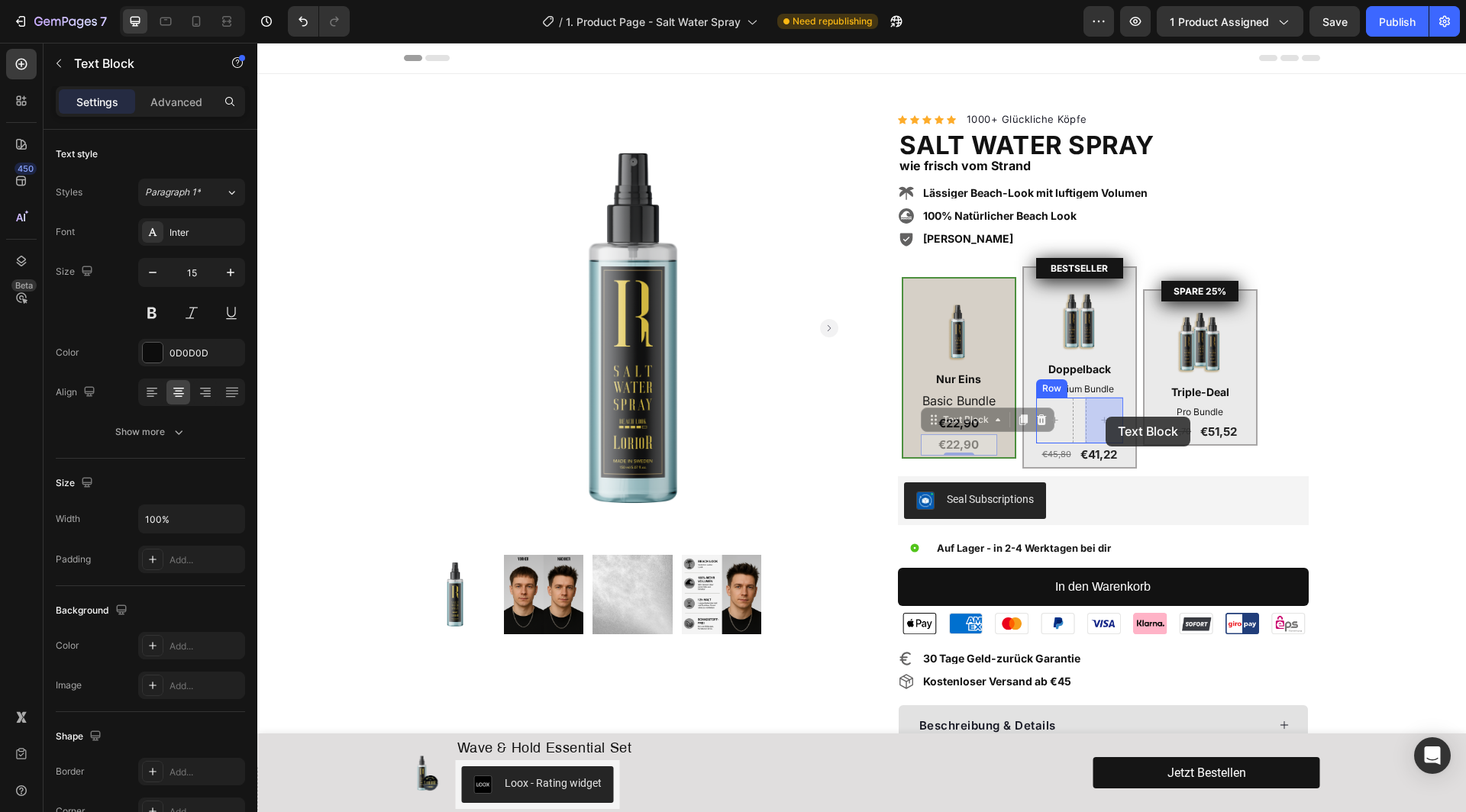
drag, startPoint x: 934, startPoint y: 425, endPoint x: 1106, endPoint y: 417, distance: 172.2
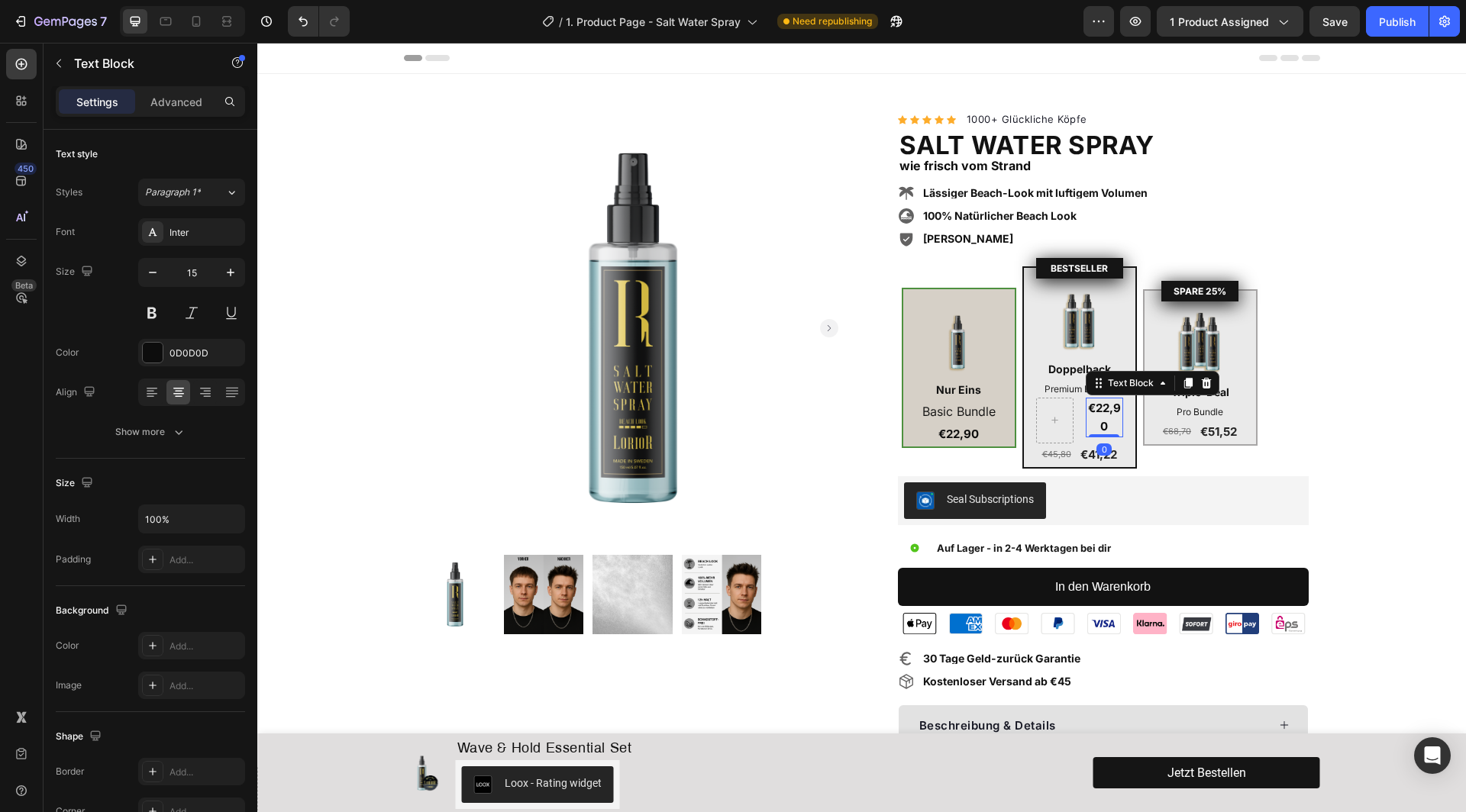
click at [1106, 420] on strong "€22,90" at bounding box center [1104, 417] width 33 height 33
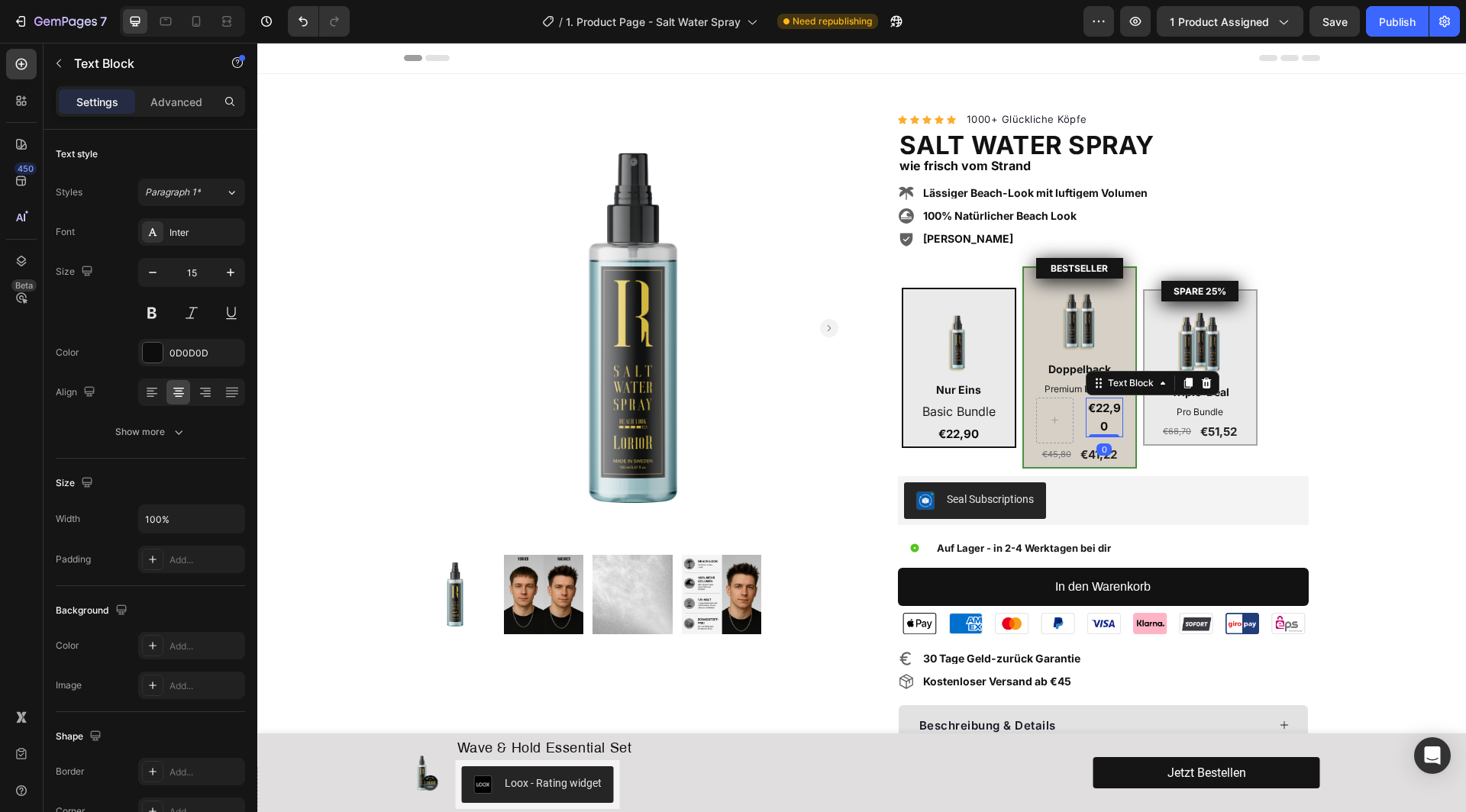
click at [1106, 420] on strong "€22,90" at bounding box center [1104, 417] width 33 height 33
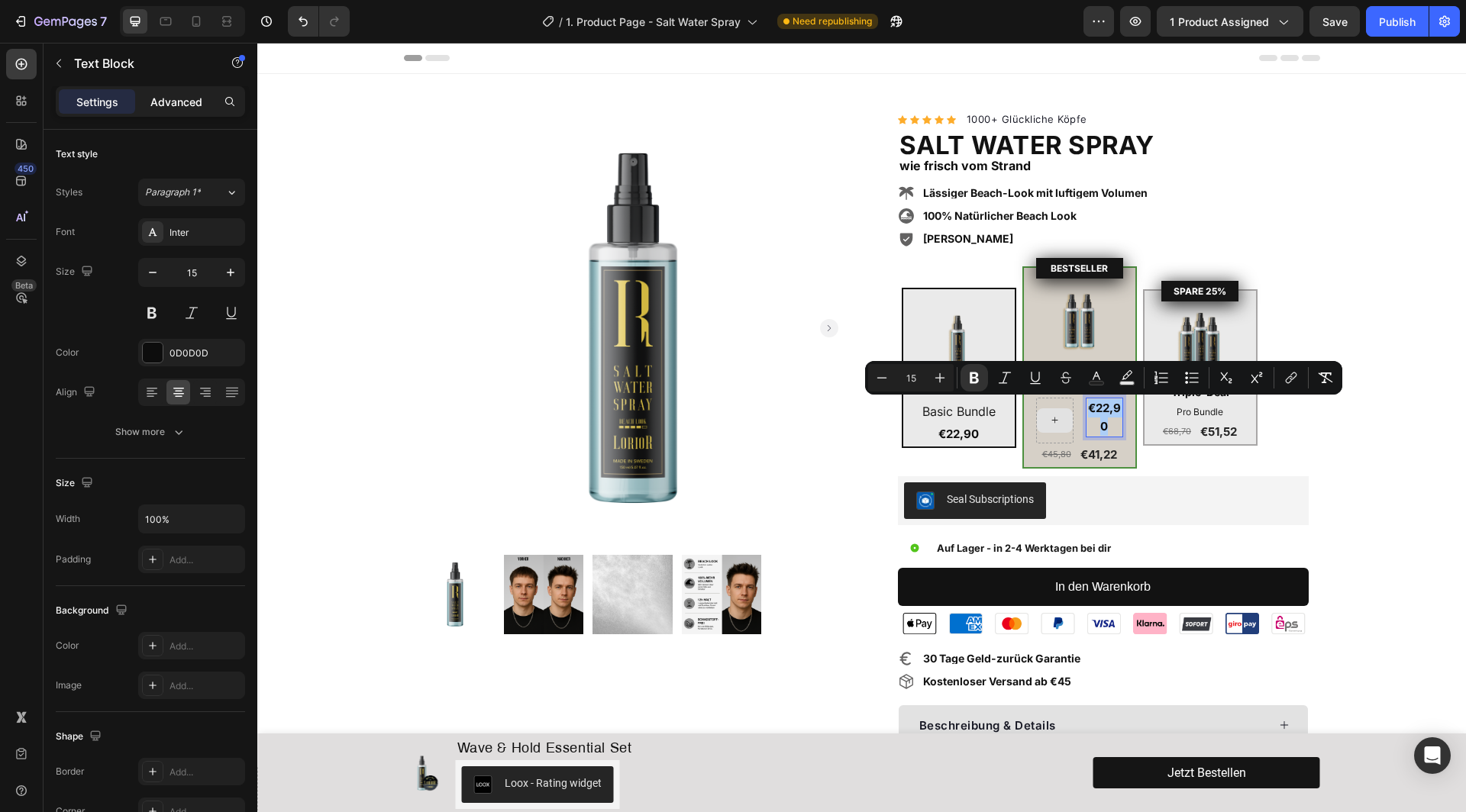
click at [161, 104] on p "Advanced" at bounding box center [176, 102] width 52 height 16
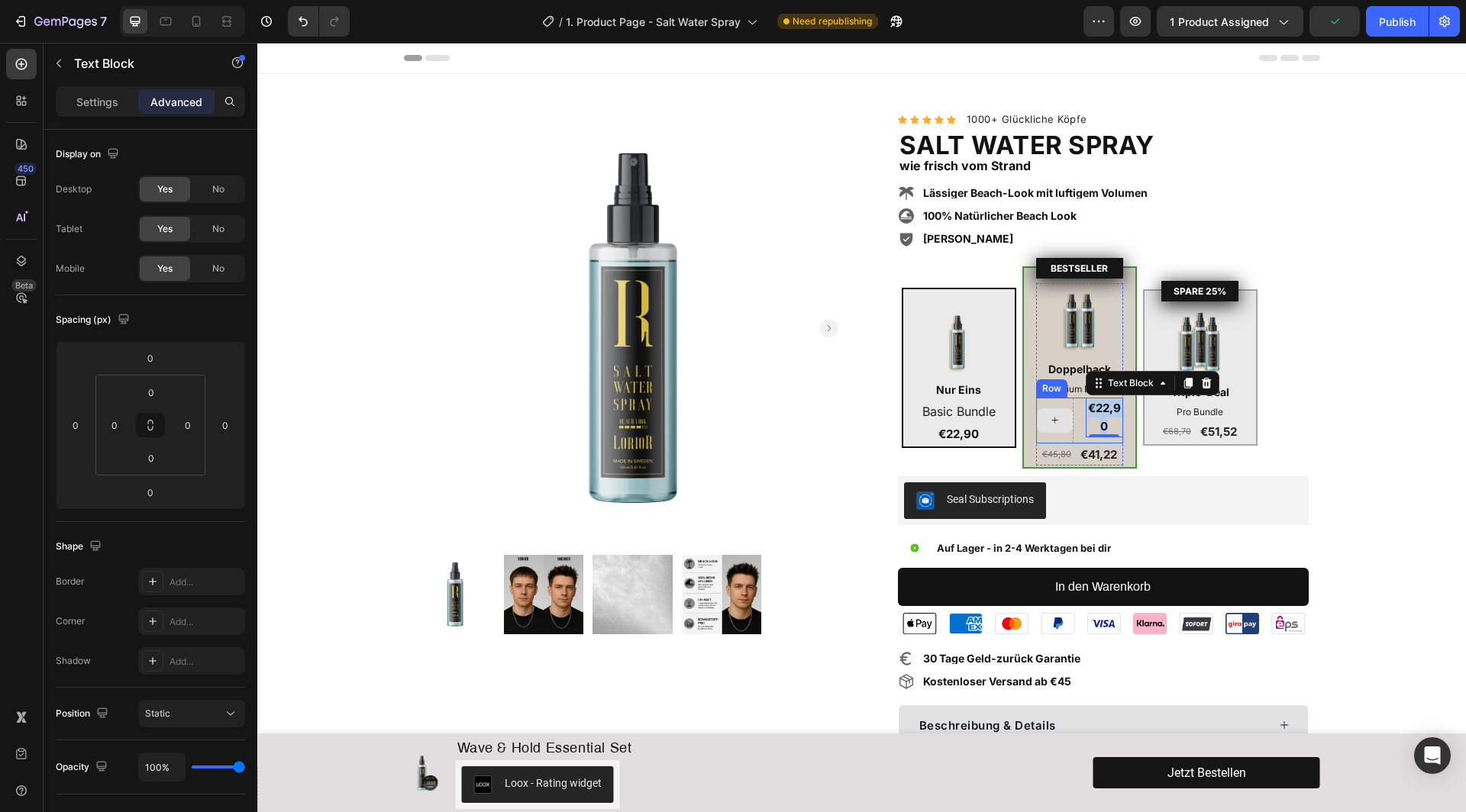
click at [1078, 421] on div "€22,90 Text Block 0 Row" at bounding box center [1079, 421] width 87 height 46
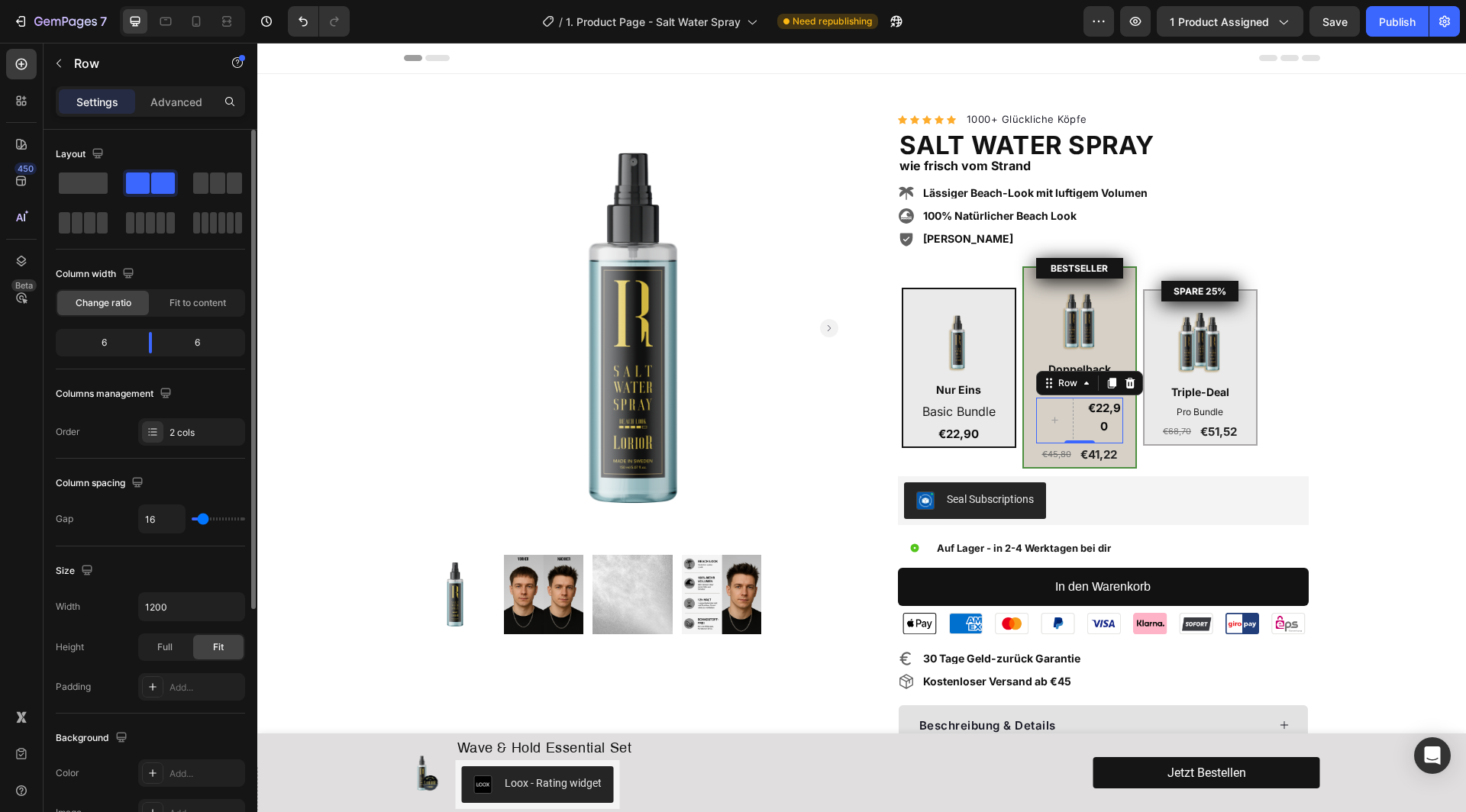
type input "10"
type input "0"
drag, startPoint x: 205, startPoint y: 518, endPoint x: 169, endPoint y: 518, distance: 36.0
type input "0"
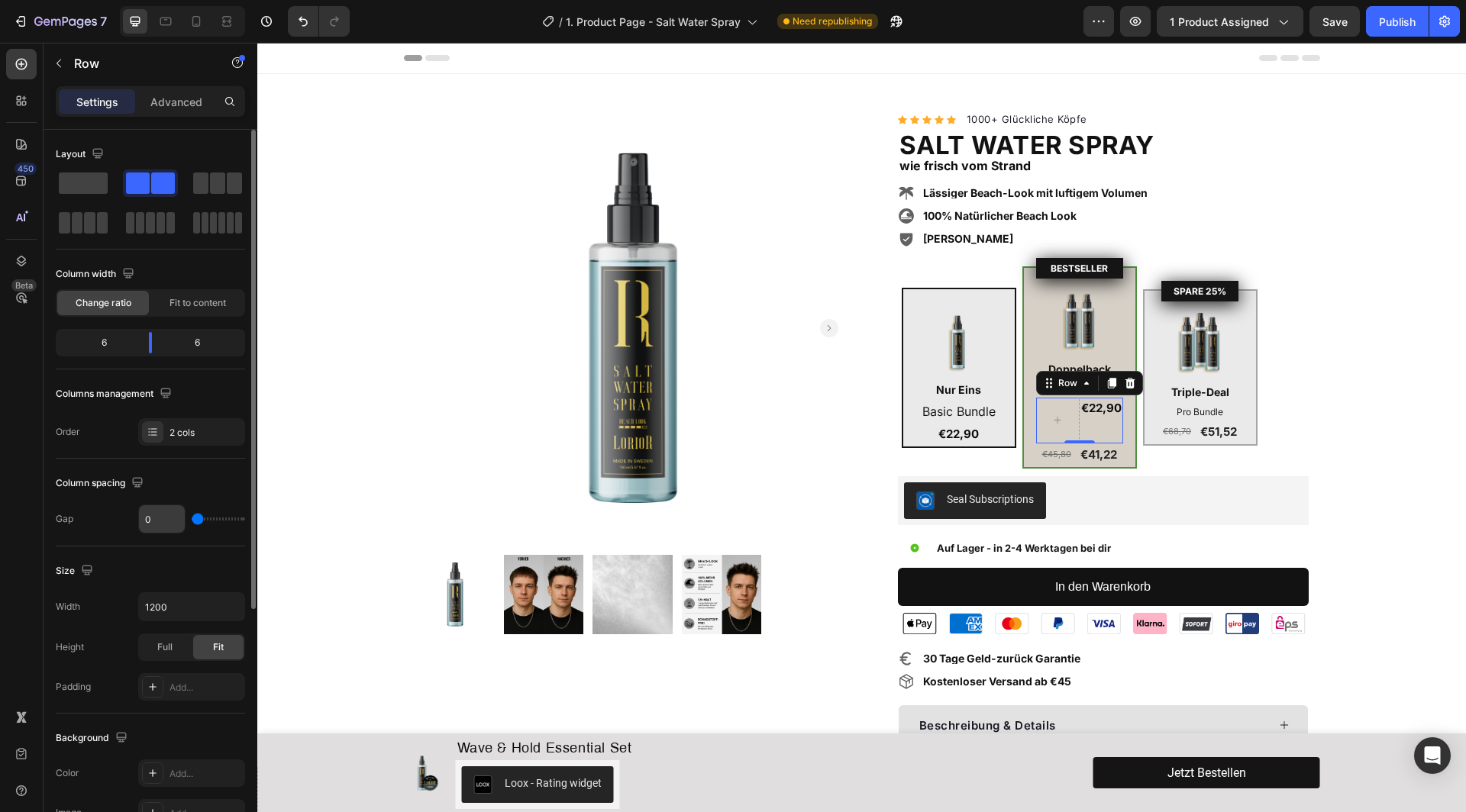
click at [192, 518] on input "range" at bounding box center [219, 518] width 54 height 3
drag, startPoint x: 154, startPoint y: 349, endPoint x: 142, endPoint y: 347, distance: 12.2
click at [142, 0] on body "7 Version history / 1. Product Page - Salt Water Spray Need republishing Previe…" at bounding box center [733, 0] width 1466 height 0
click at [1101, 410] on strong "€22,90" at bounding box center [1098, 408] width 41 height 15
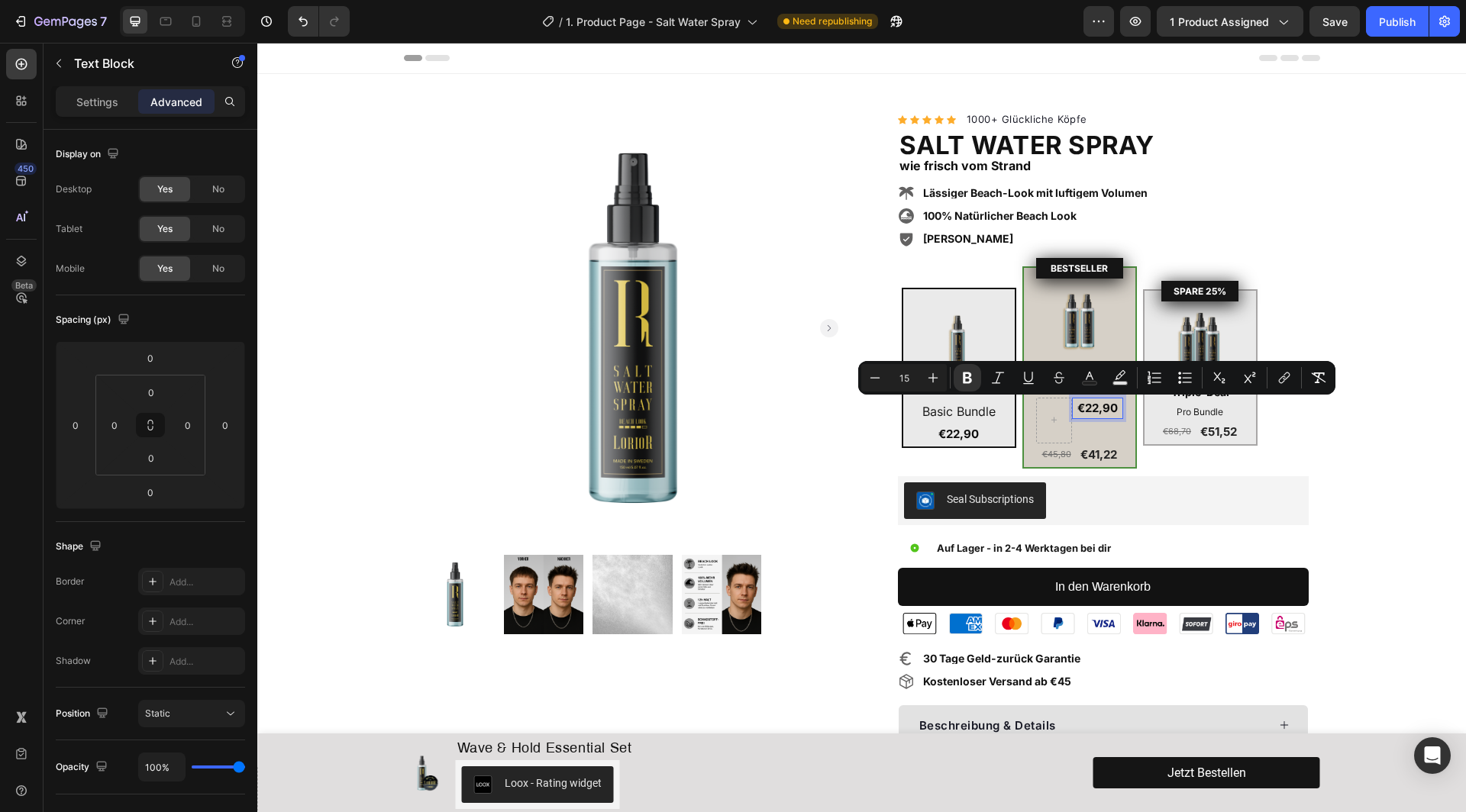
click at [1101, 410] on strong "€22,90" at bounding box center [1098, 408] width 41 height 15
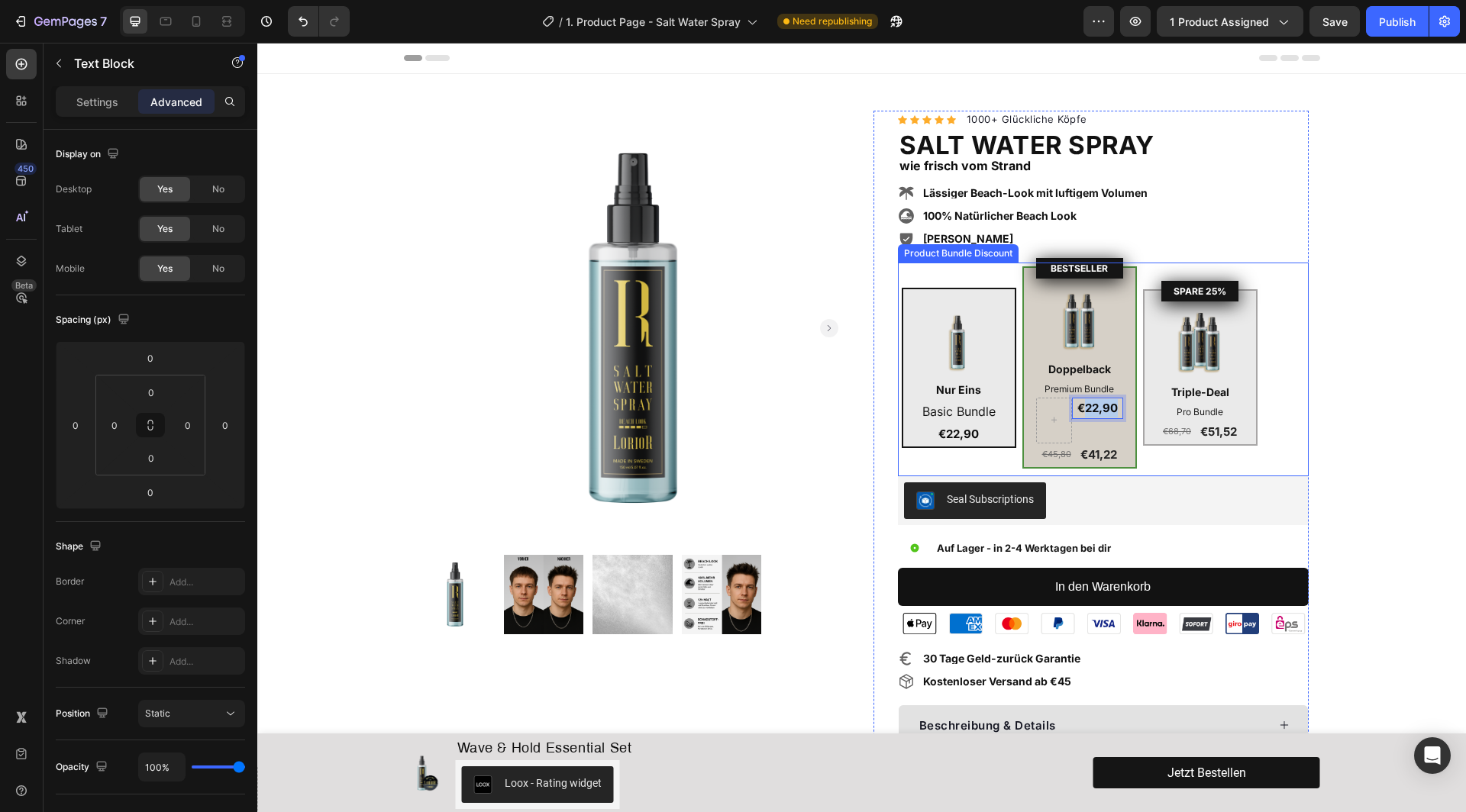
drag, startPoint x: 1084, startPoint y: 408, endPoint x: 1131, endPoint y: 408, distance: 47.0
click at [1131, 408] on div "BESTSELLER Product Badge Image Doppelback Text Block Premium Bundle Text Block …" at bounding box center [1079, 367] width 114 height 202
click at [1099, 410] on strong "22,1€4" at bounding box center [1097, 408] width 37 height 15
click at [1054, 416] on icon at bounding box center [1054, 420] width 11 height 13
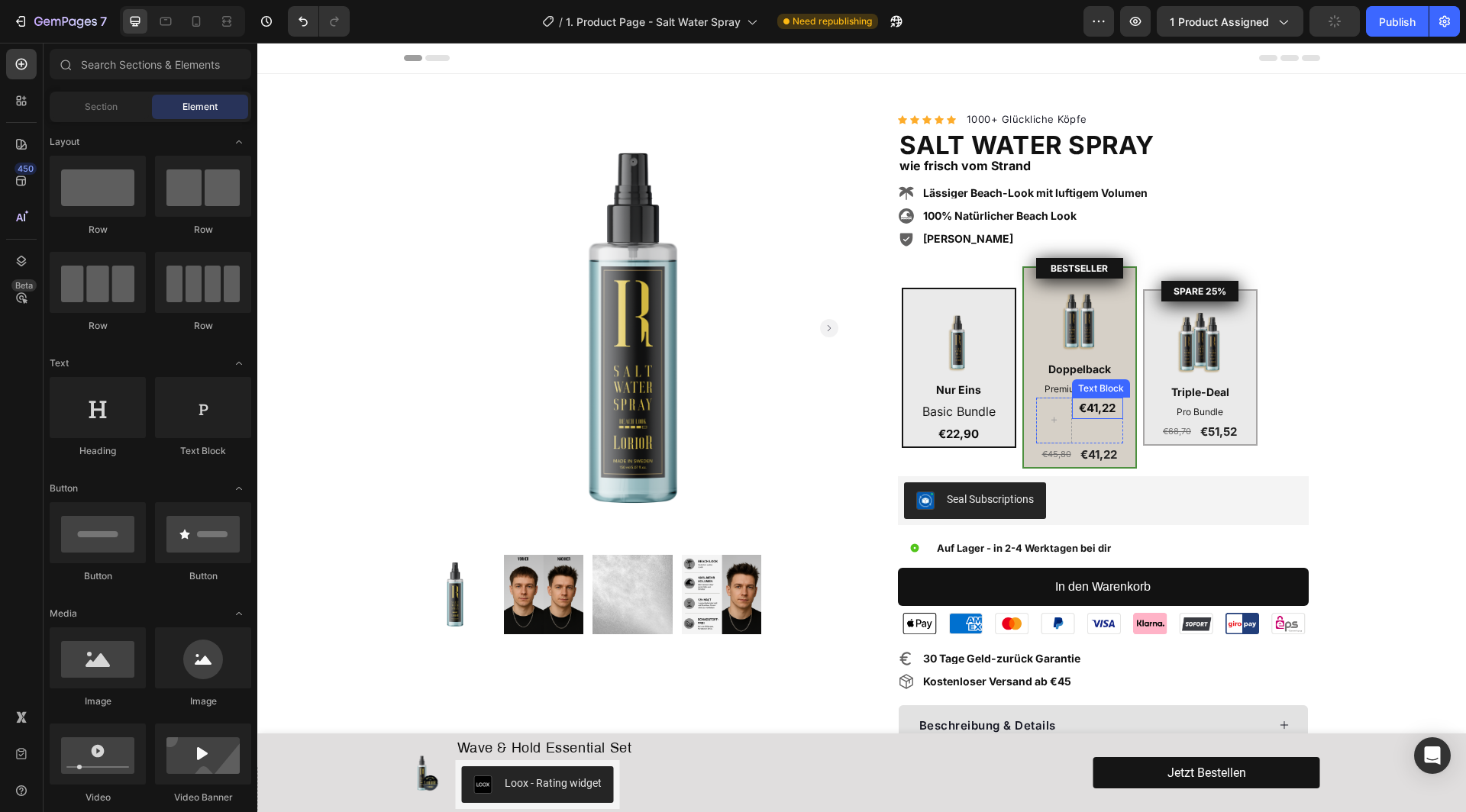
click at [1101, 412] on strong "€41,22" at bounding box center [1097, 408] width 37 height 15
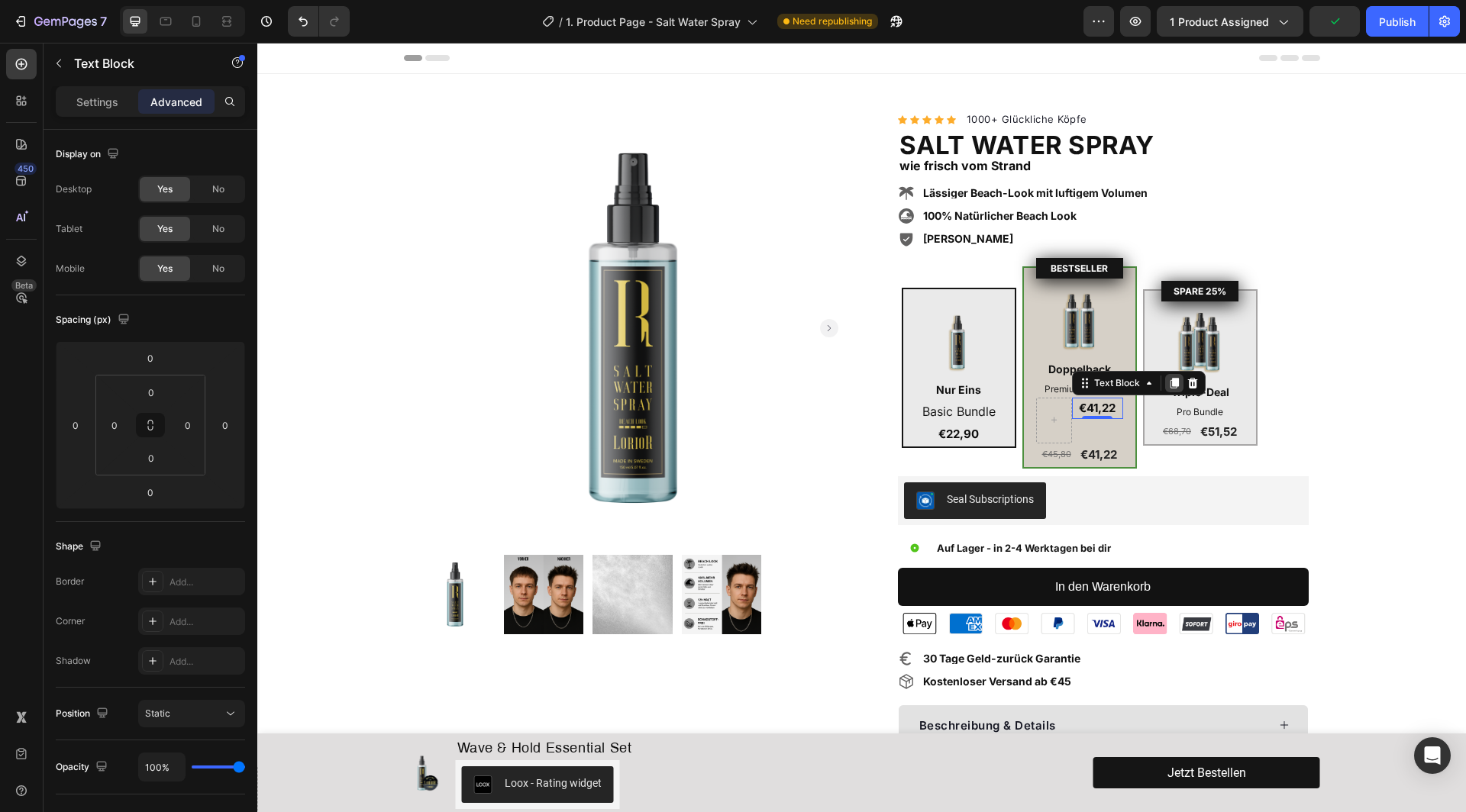
click at [1173, 386] on icon at bounding box center [1174, 383] width 8 height 11
drag, startPoint x: 1095, startPoint y: 405, endPoint x: 1055, endPoint y: 410, distance: 40.3
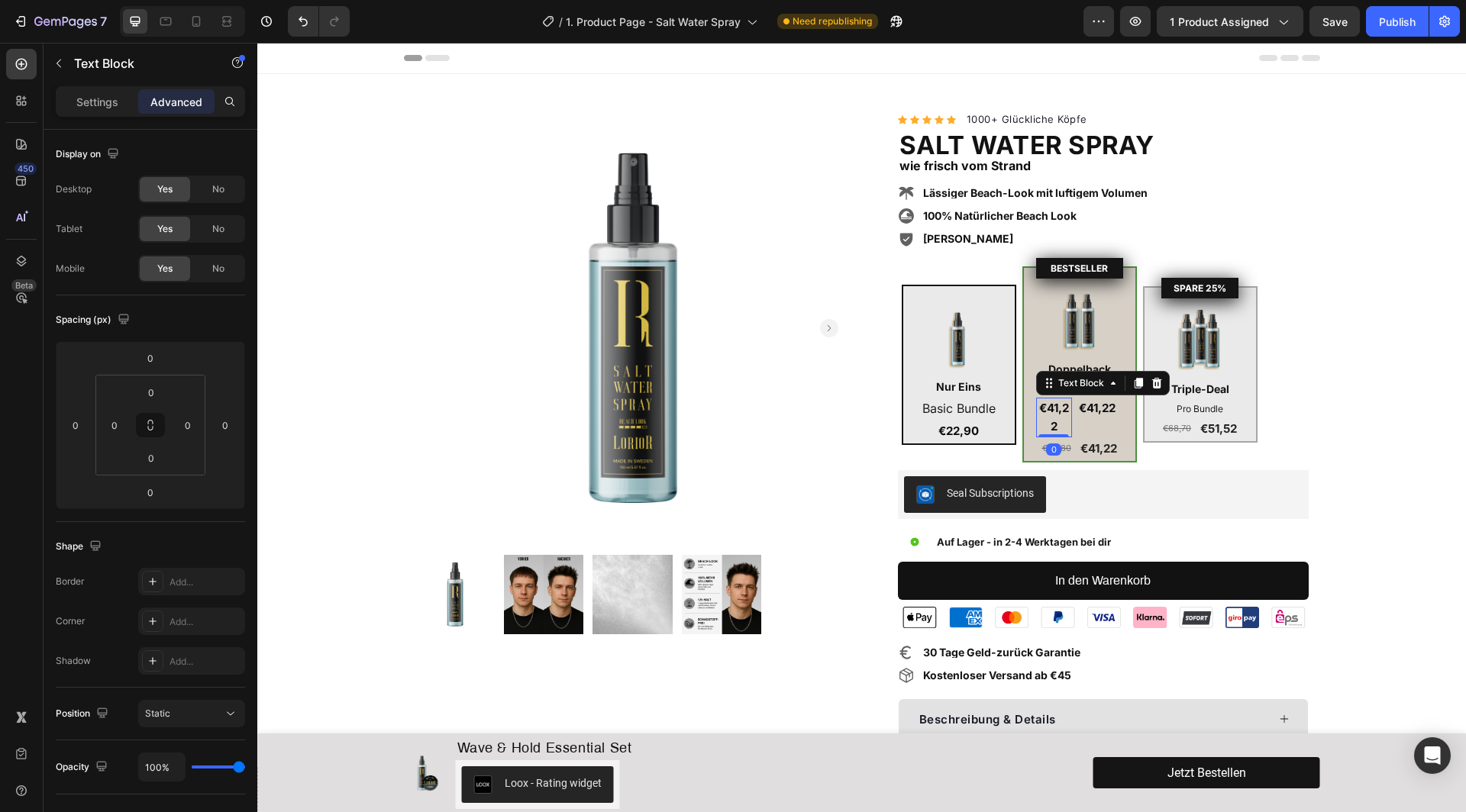
click at [1051, 419] on strong "€41,22" at bounding box center [1054, 417] width 30 height 33
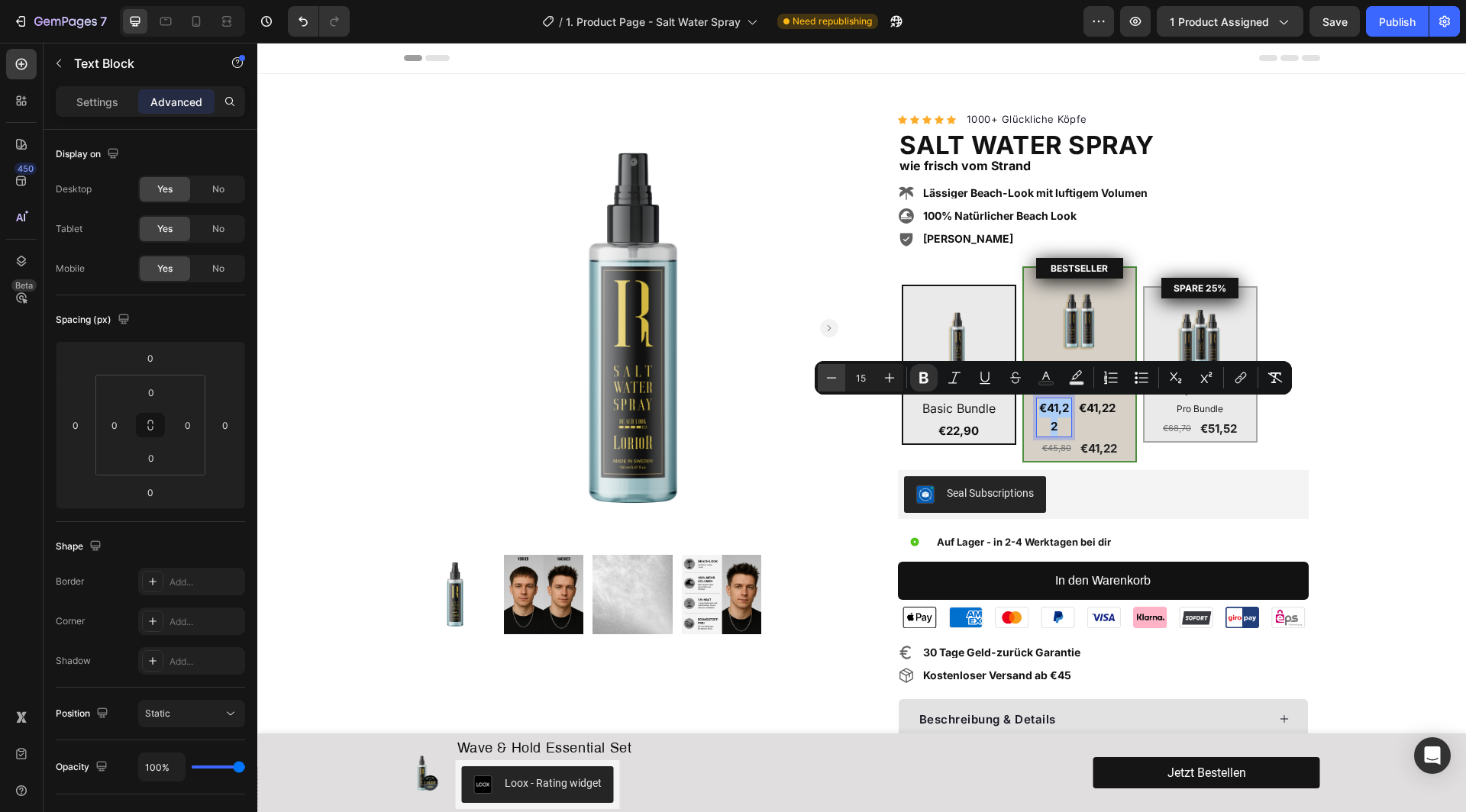
click at [829, 382] on icon "Editor contextual toolbar" at bounding box center [831, 377] width 15 height 15
type input "13"
click at [924, 380] on icon "Editor contextual toolbar" at bounding box center [924, 377] width 15 height 15
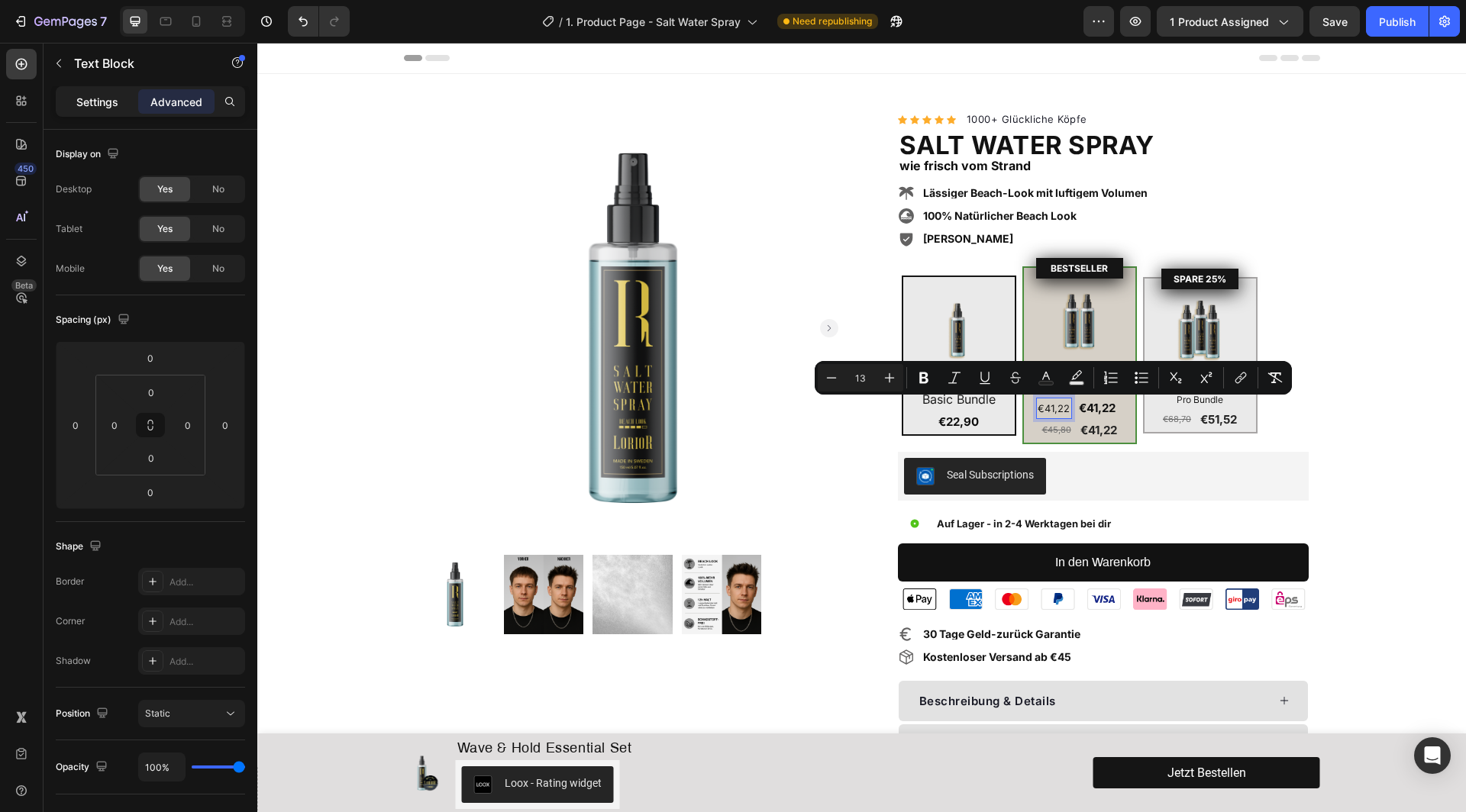
click at [101, 101] on p "Settings" at bounding box center [98, 102] width 42 height 16
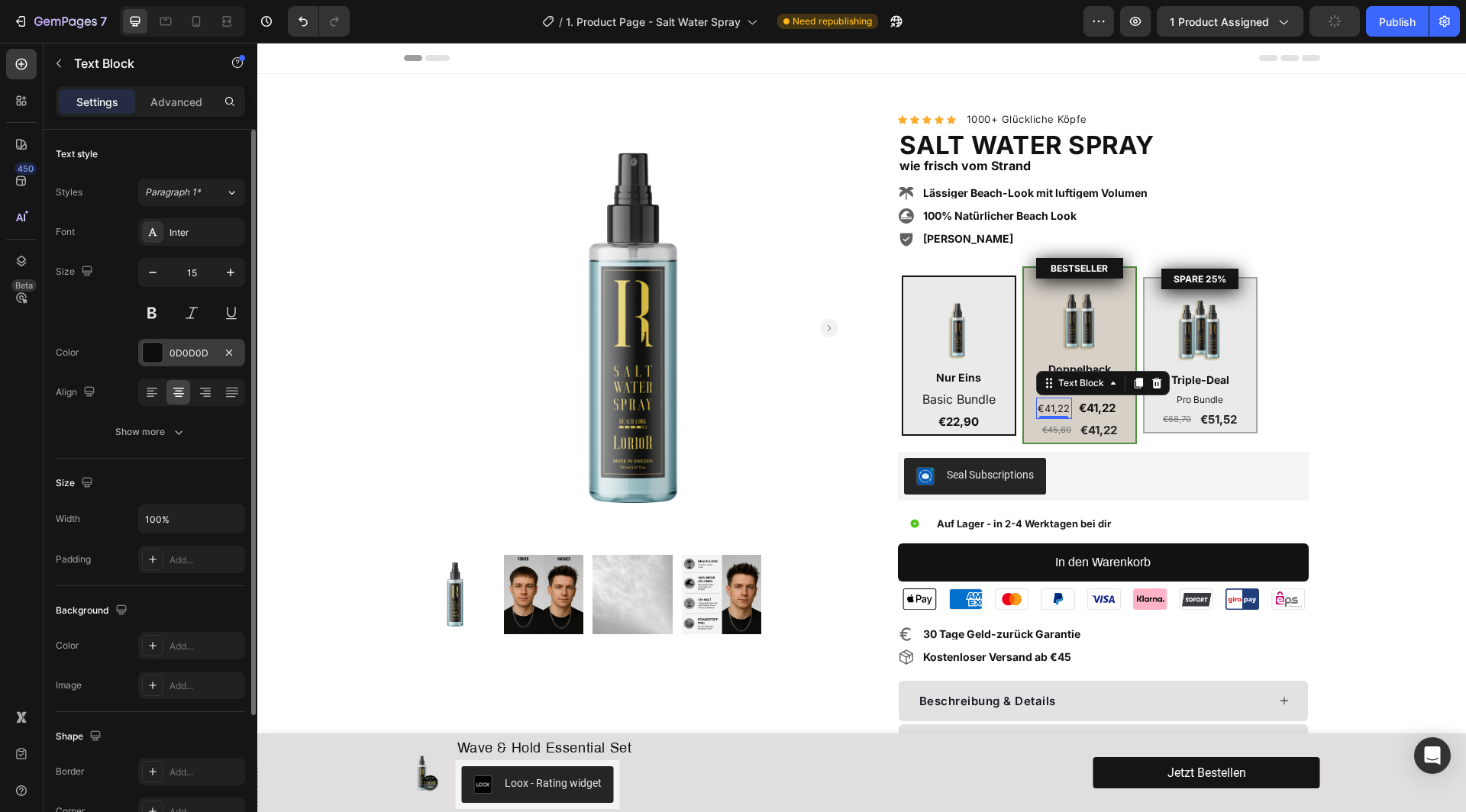
click at [155, 357] on div at bounding box center [152, 352] width 20 height 20
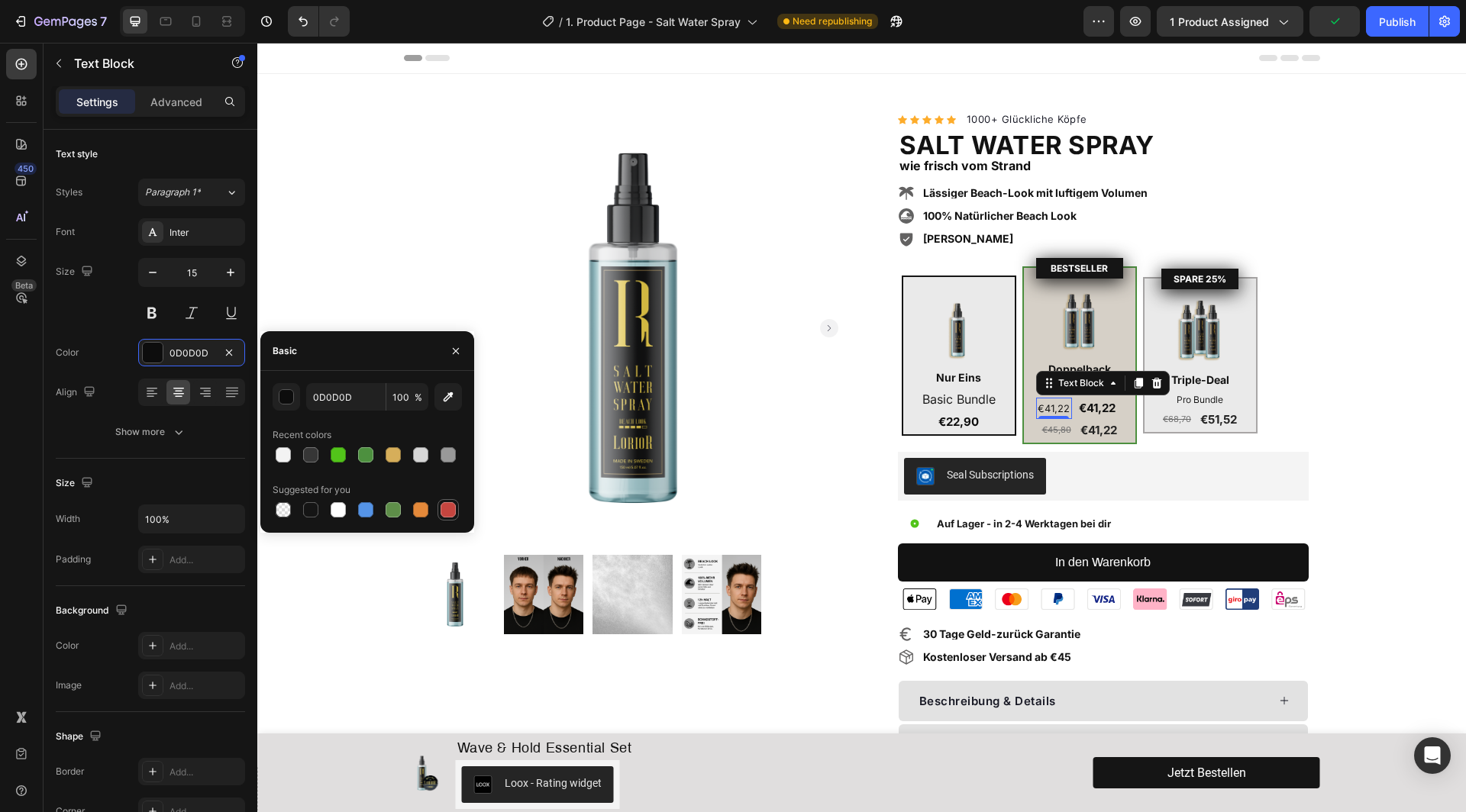
click at [448, 509] on div at bounding box center [448, 509] width 15 height 15
type input "C5453F"
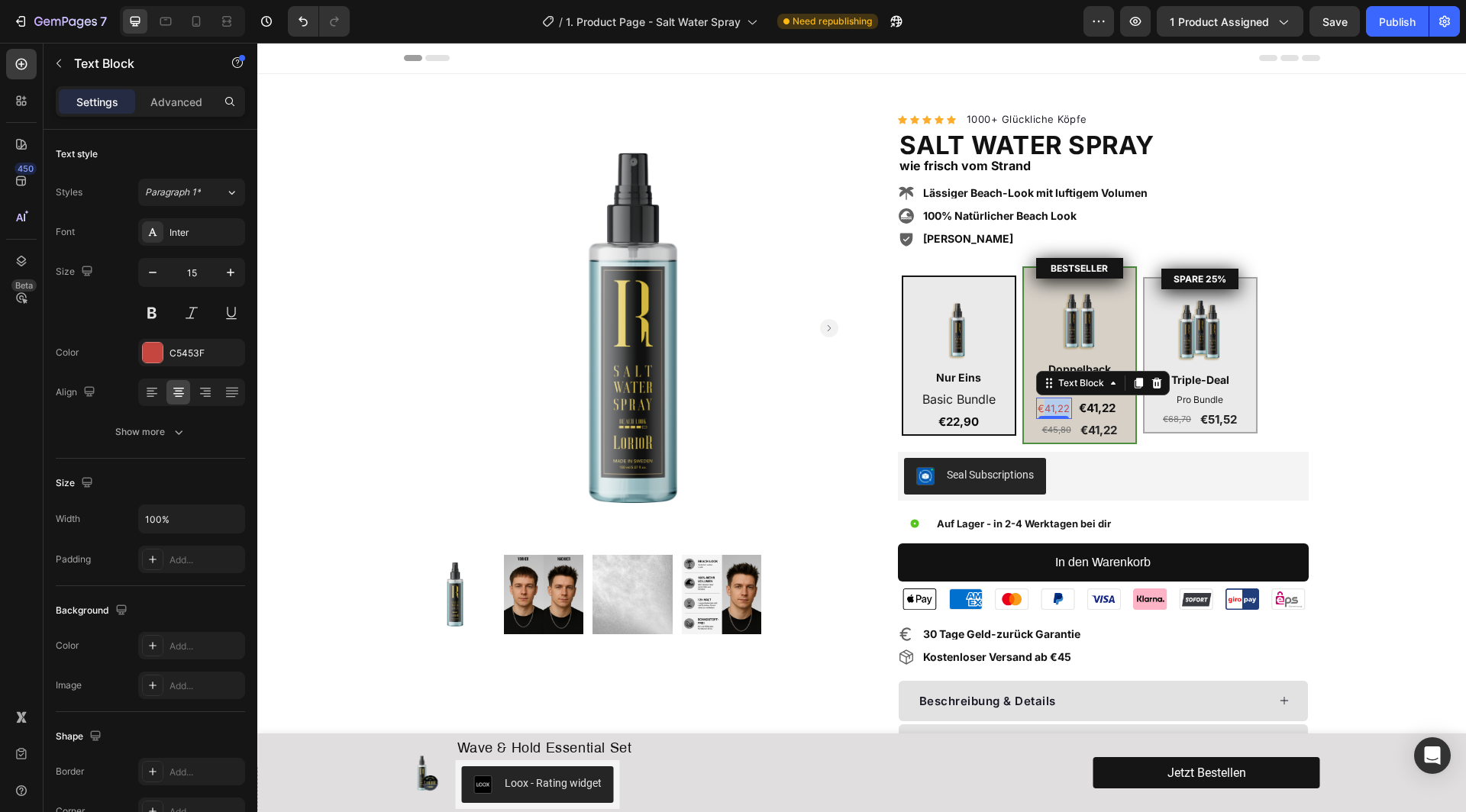
click at [1051, 409] on span "€41,22" at bounding box center [1054, 408] width 32 height 12
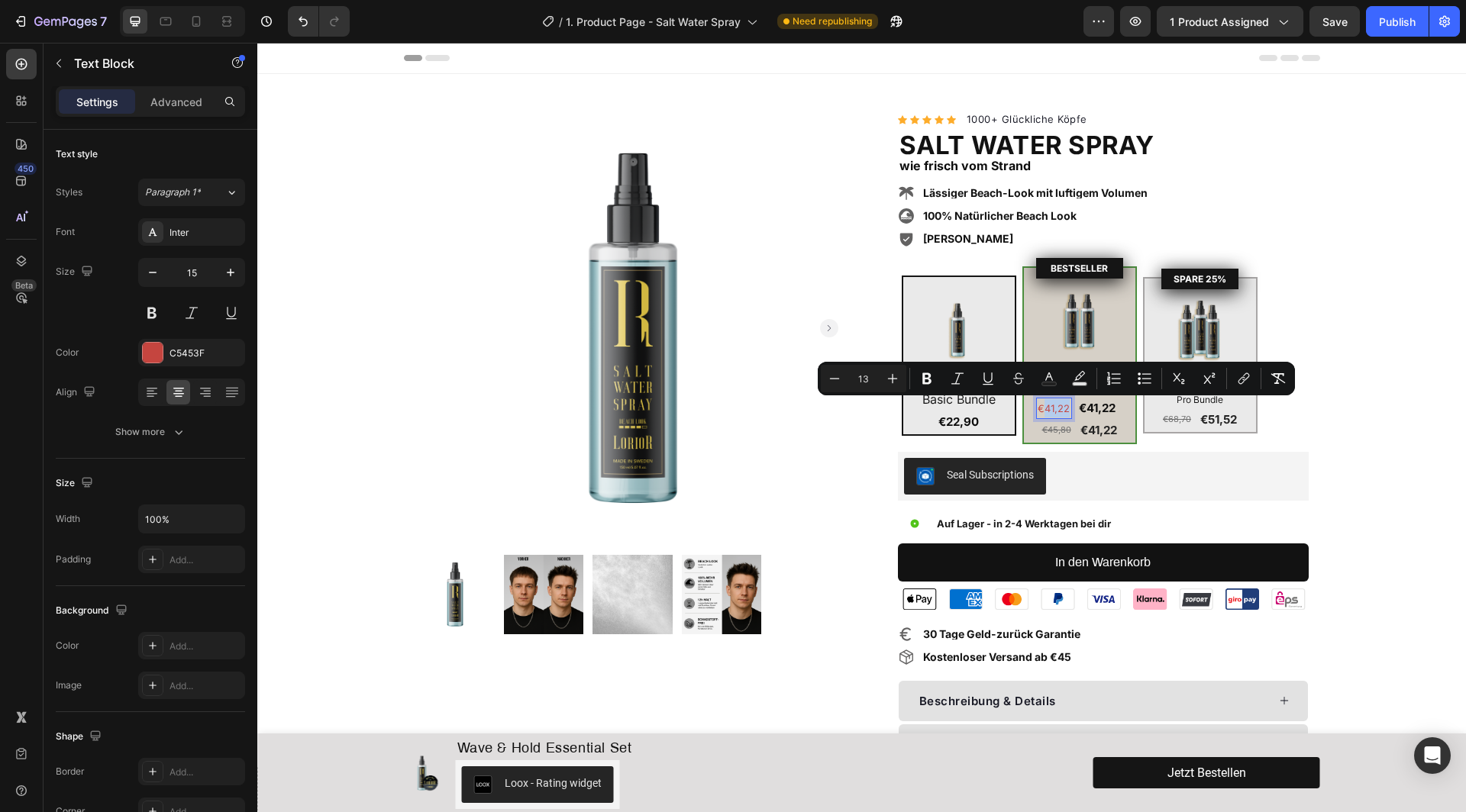
click at [1051, 409] on span "€41,22" at bounding box center [1054, 408] width 32 height 12
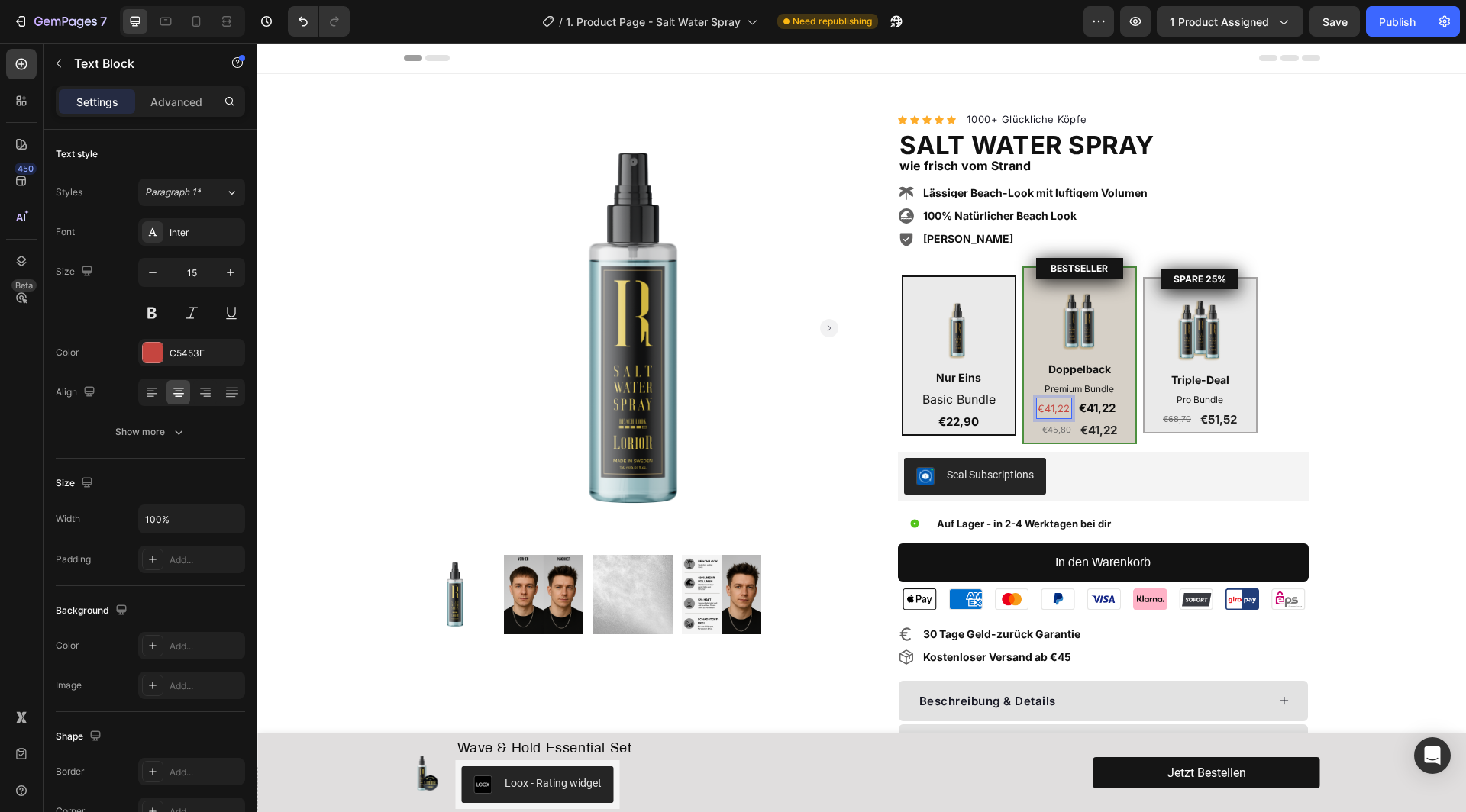
click at [1051, 409] on span "€41,22" at bounding box center [1054, 408] width 32 height 12
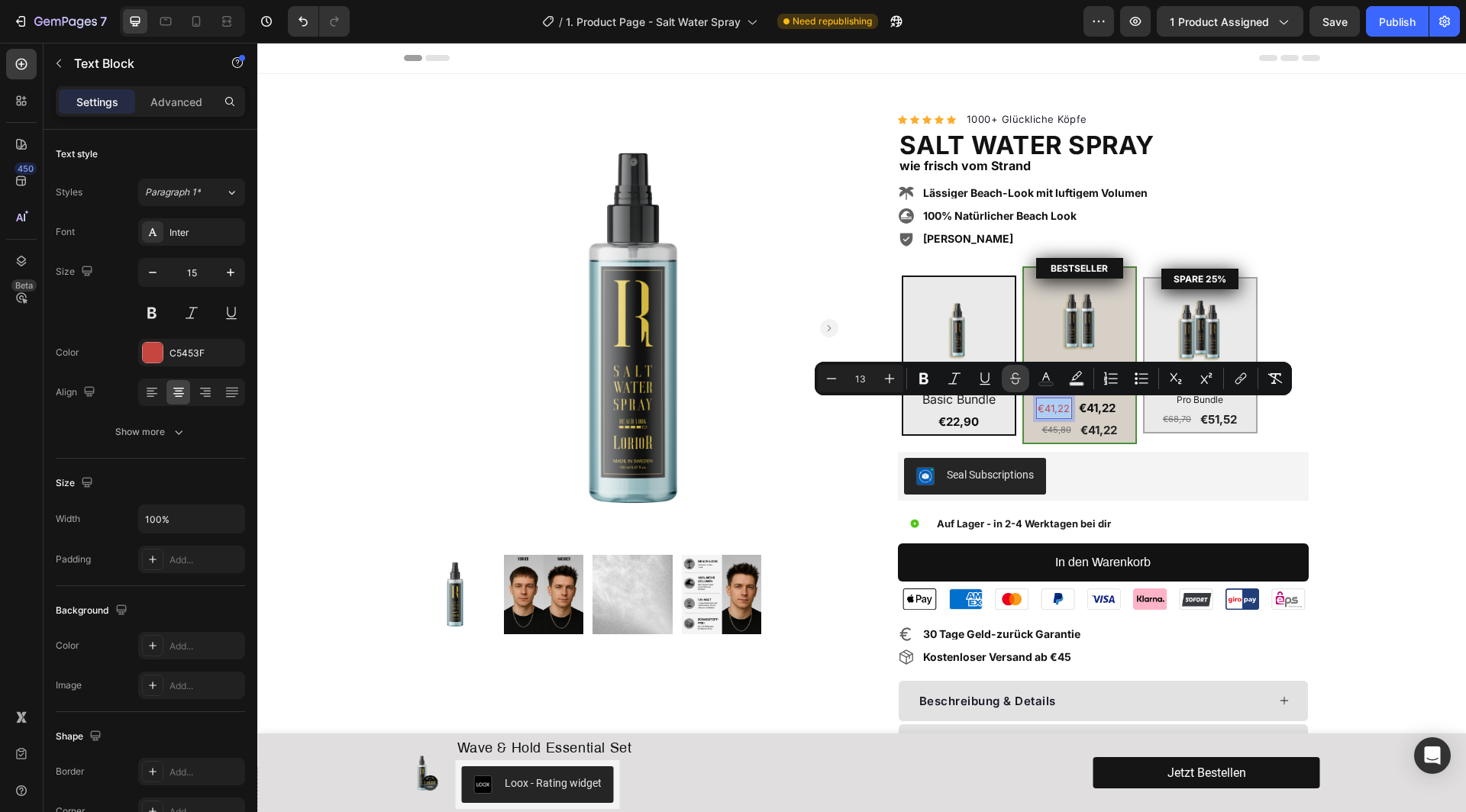
click at [1018, 379] on icon "Editor contextual toolbar" at bounding box center [1015, 375] width 11 height 6
click at [1072, 433] on div "€45,80 Product Price Product Price €41,22 Product Price Product Price Row" at bounding box center [1079, 430] width 87 height 23
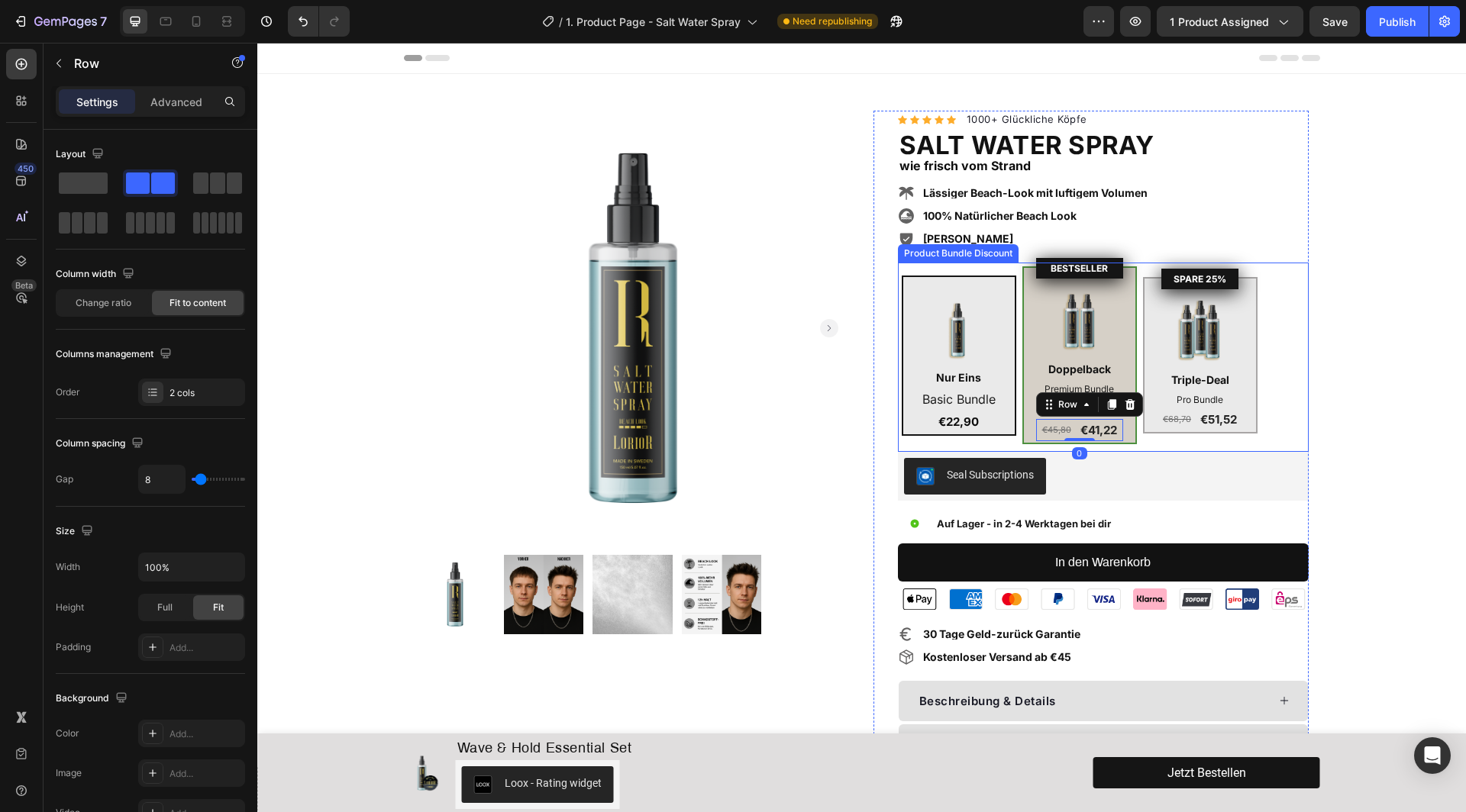
click at [1289, 409] on div "Image Nur Eins Text Block Basic Bundle Text Block €22,90 Text Block Row BESTSEL…" at bounding box center [1103, 355] width 403 height 178
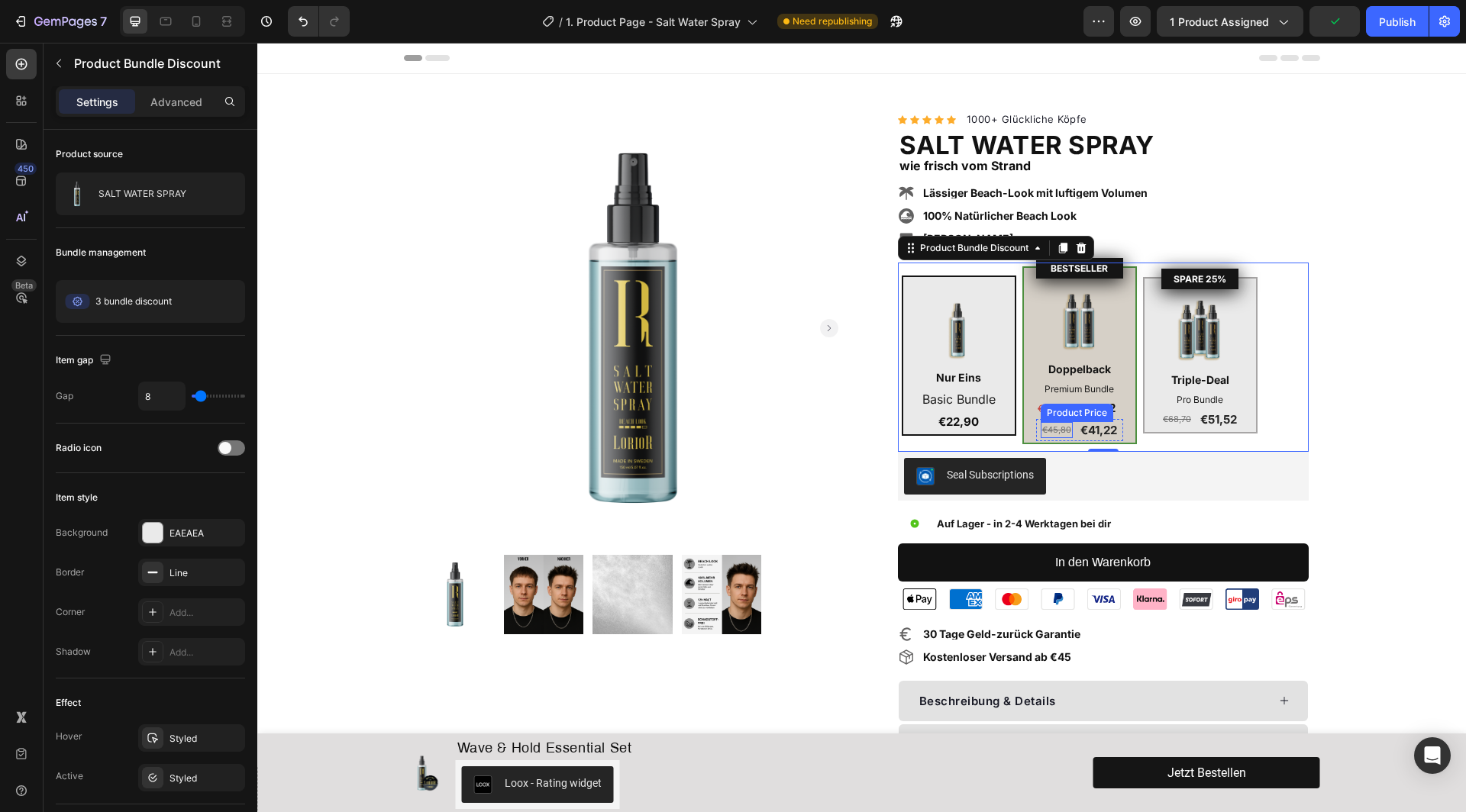
click at [1058, 409] on div "Product Price" at bounding box center [1077, 413] width 67 height 14
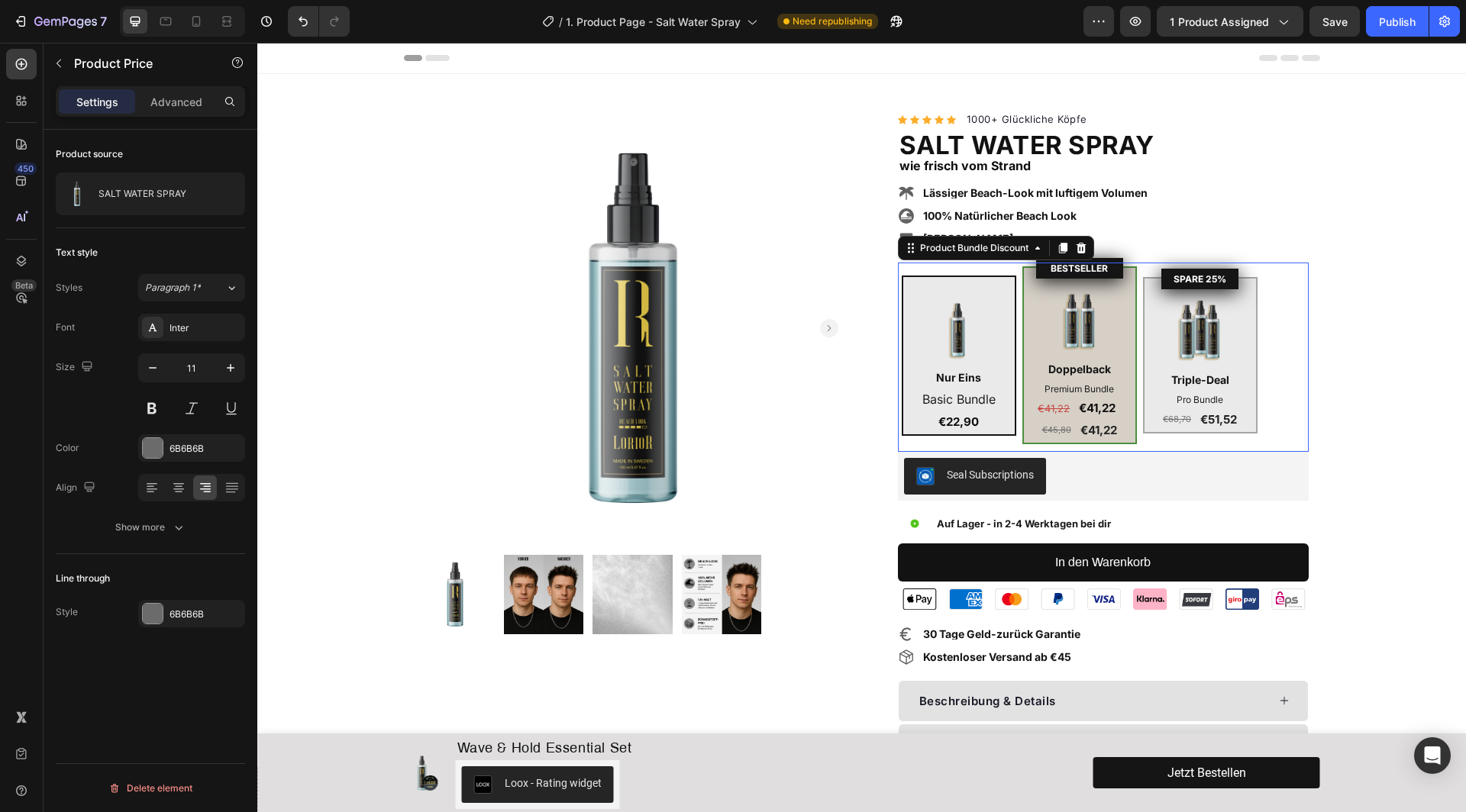
click at [1033, 412] on div "BESTSELLER Product Badge Image Doppelback Text Block Premium Bundle Text Block …" at bounding box center [1079, 355] width 114 height 178
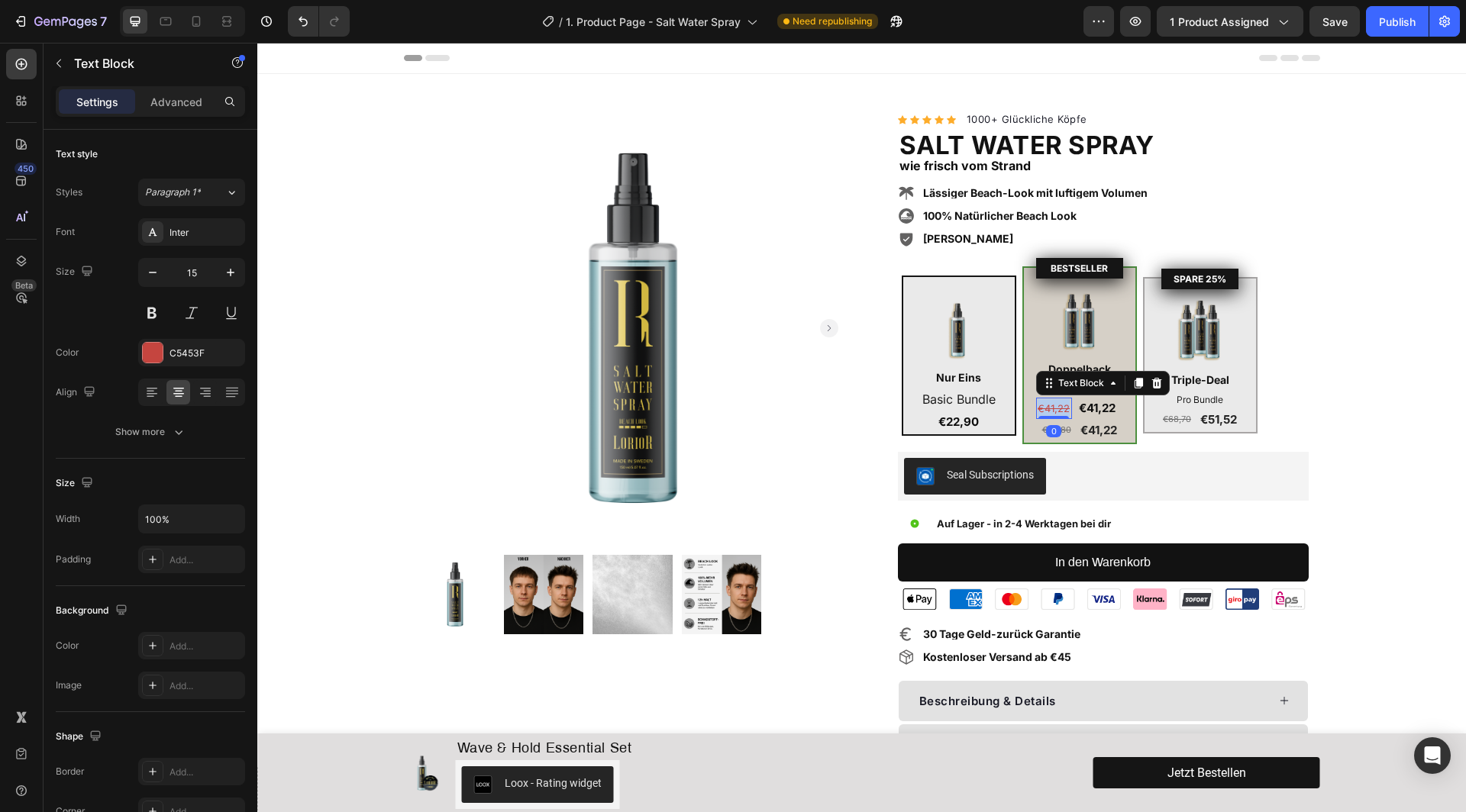
click at [1055, 411] on s "€41,22" at bounding box center [1054, 408] width 32 height 12
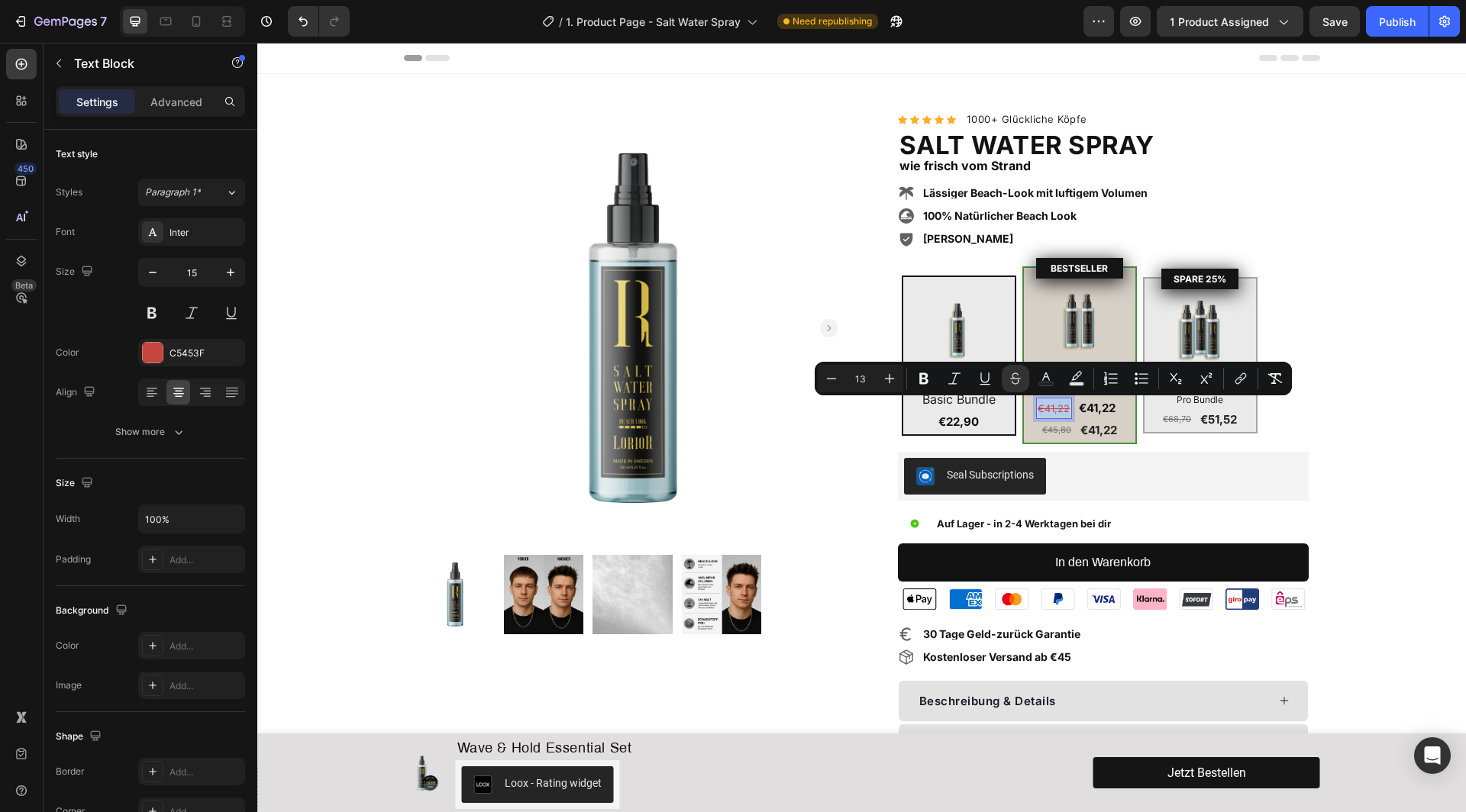
click at [1051, 410] on s "€41,22" at bounding box center [1054, 408] width 32 height 12
drag, startPoint x: 1050, startPoint y: 410, endPoint x: 1067, endPoint y: 411, distance: 17.0
click at [1067, 411] on s "€41,22" at bounding box center [1054, 408] width 32 height 12
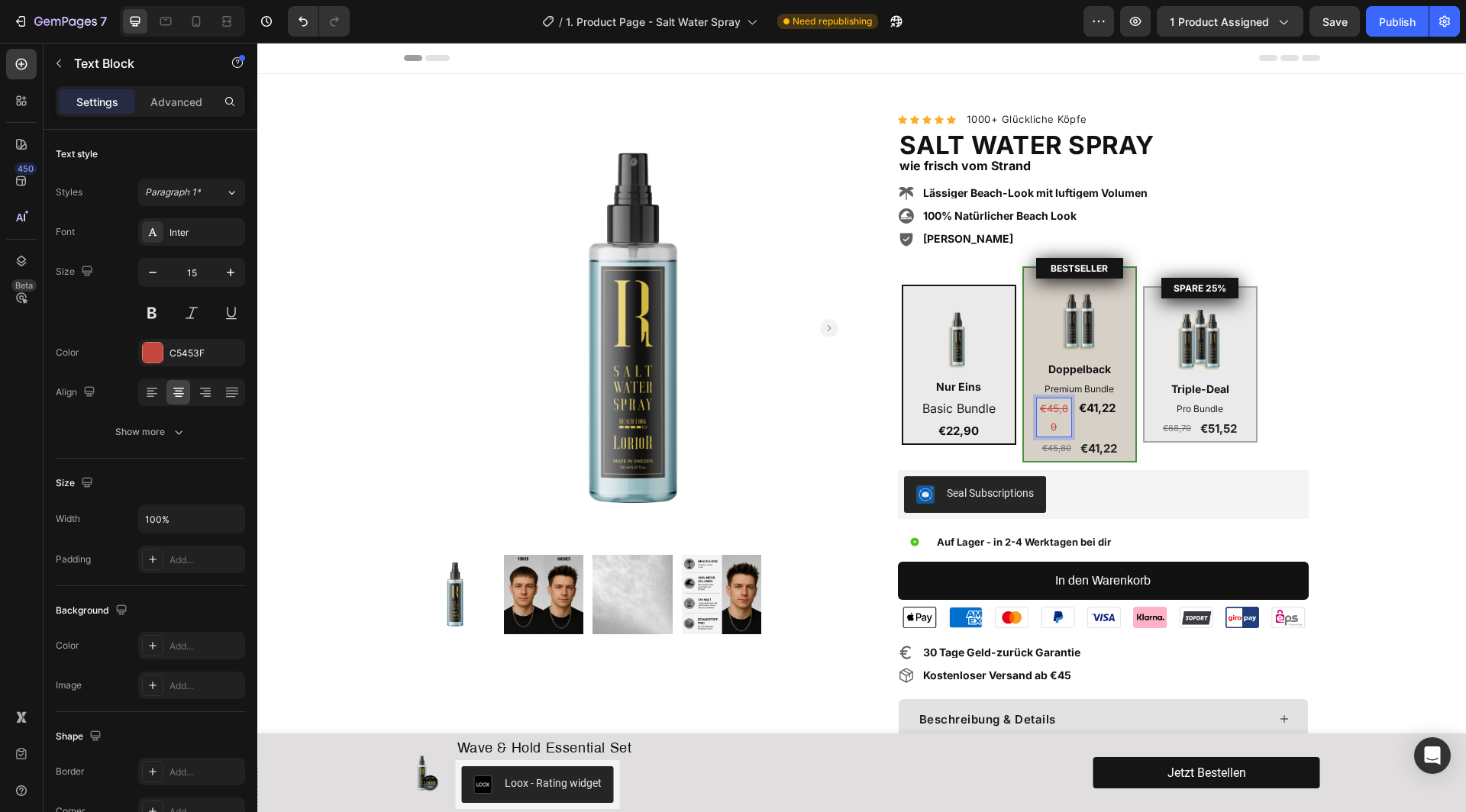
click at [1057, 413] on s "€45,80" at bounding box center [1054, 417] width 28 height 31
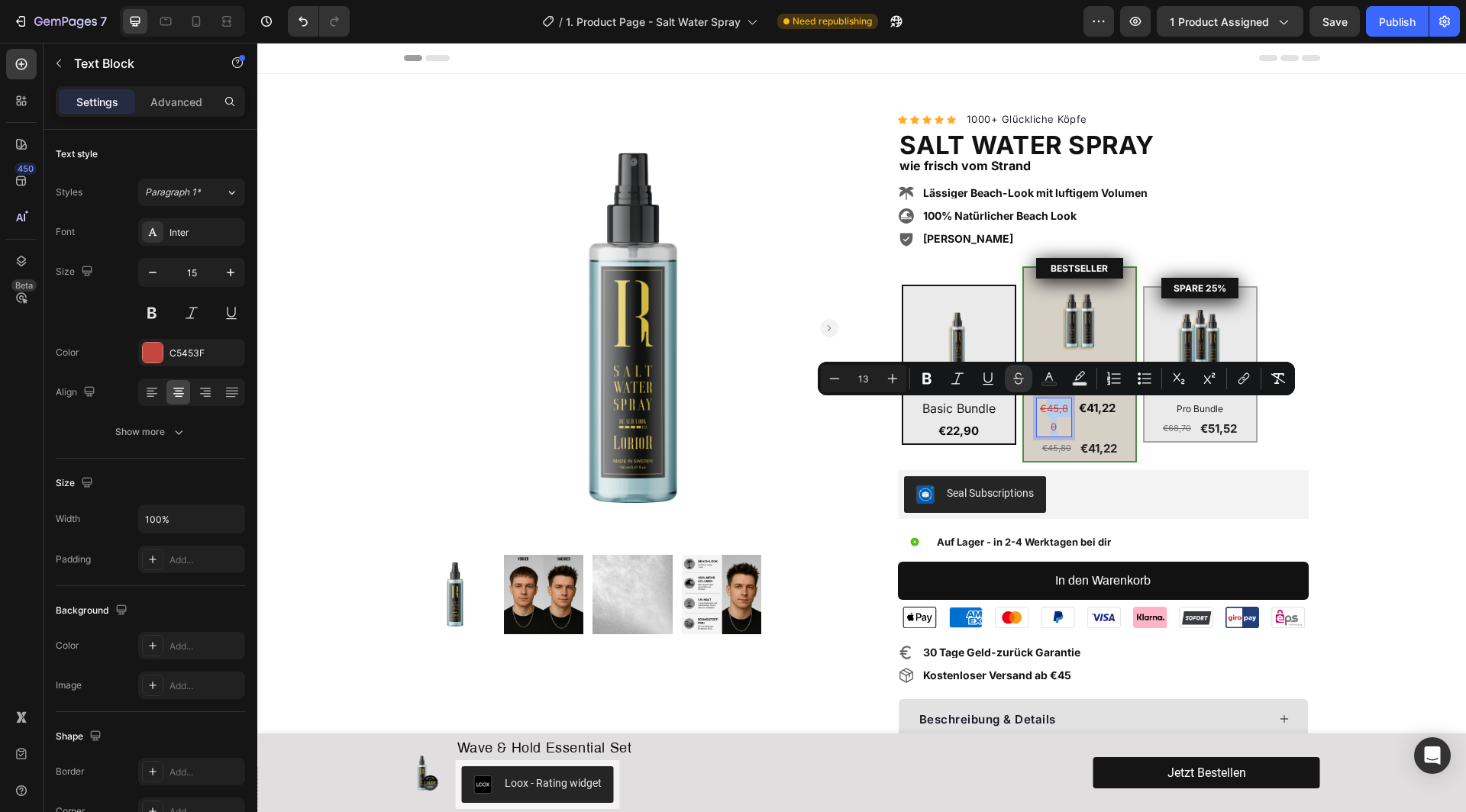
click at [1057, 413] on s "€45,80" at bounding box center [1054, 417] width 28 height 31
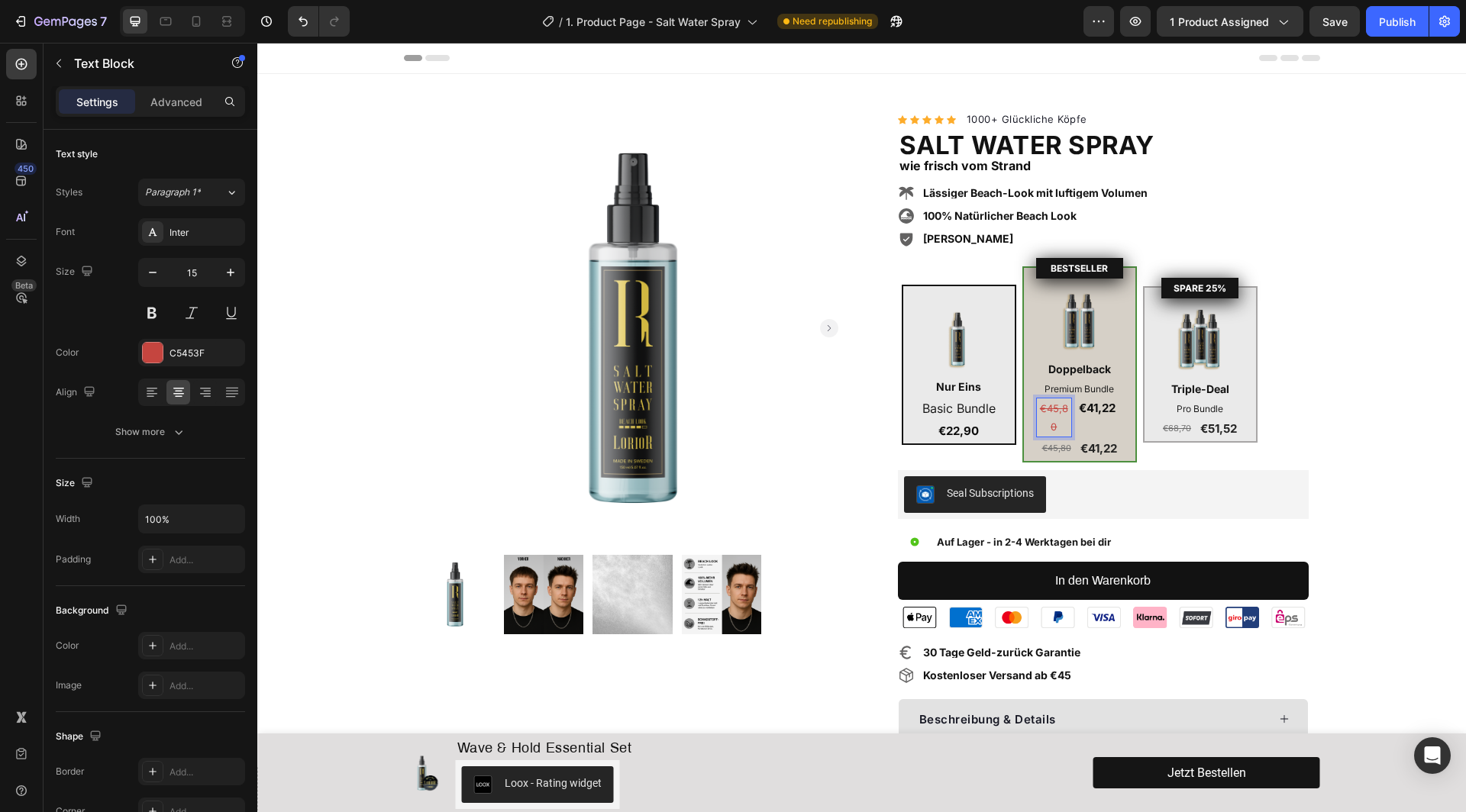
click at [1052, 415] on p "€45,80" at bounding box center [1055, 417] width 34 height 37
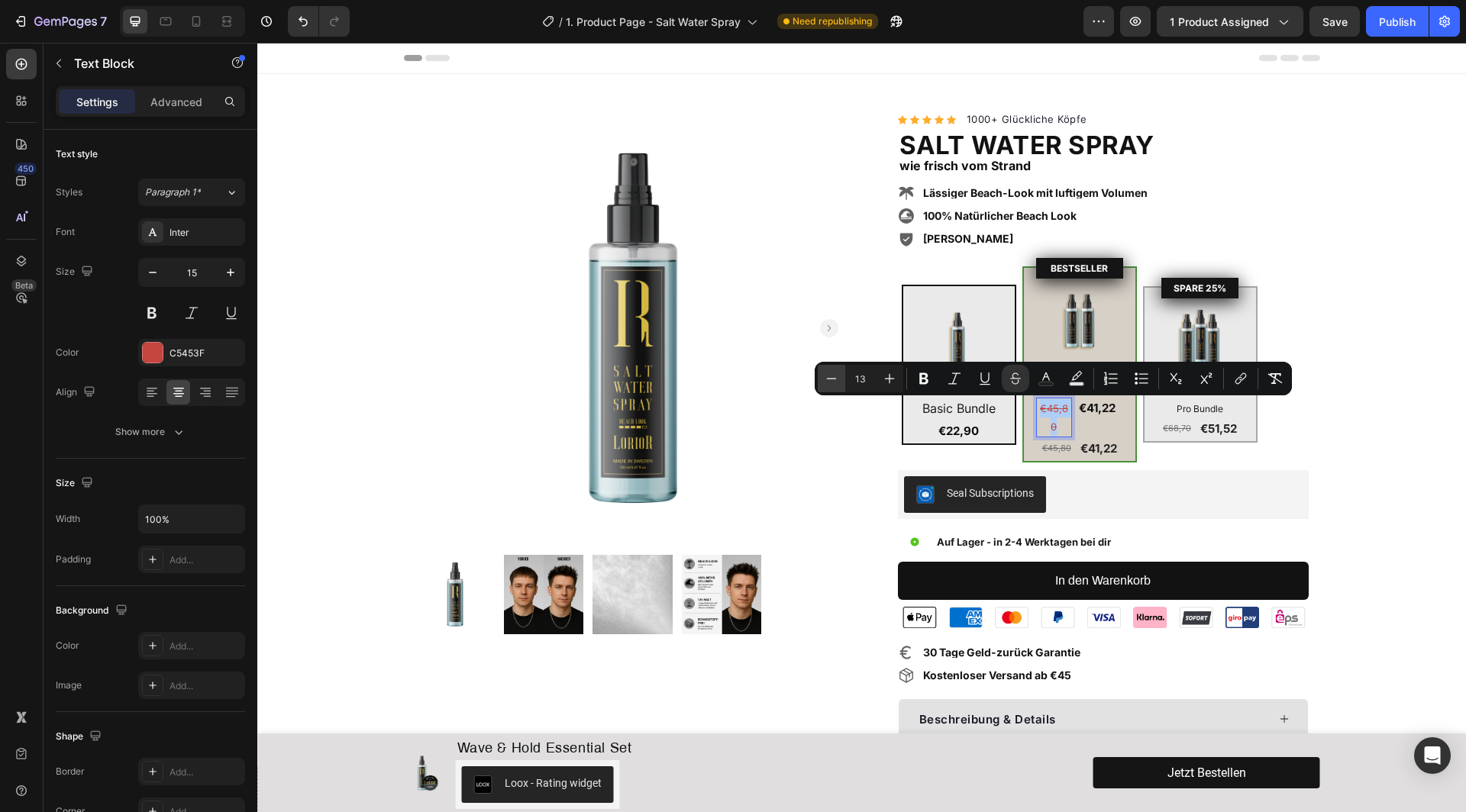
click at [829, 382] on icon "Editor contextual toolbar" at bounding box center [831, 378] width 15 height 15
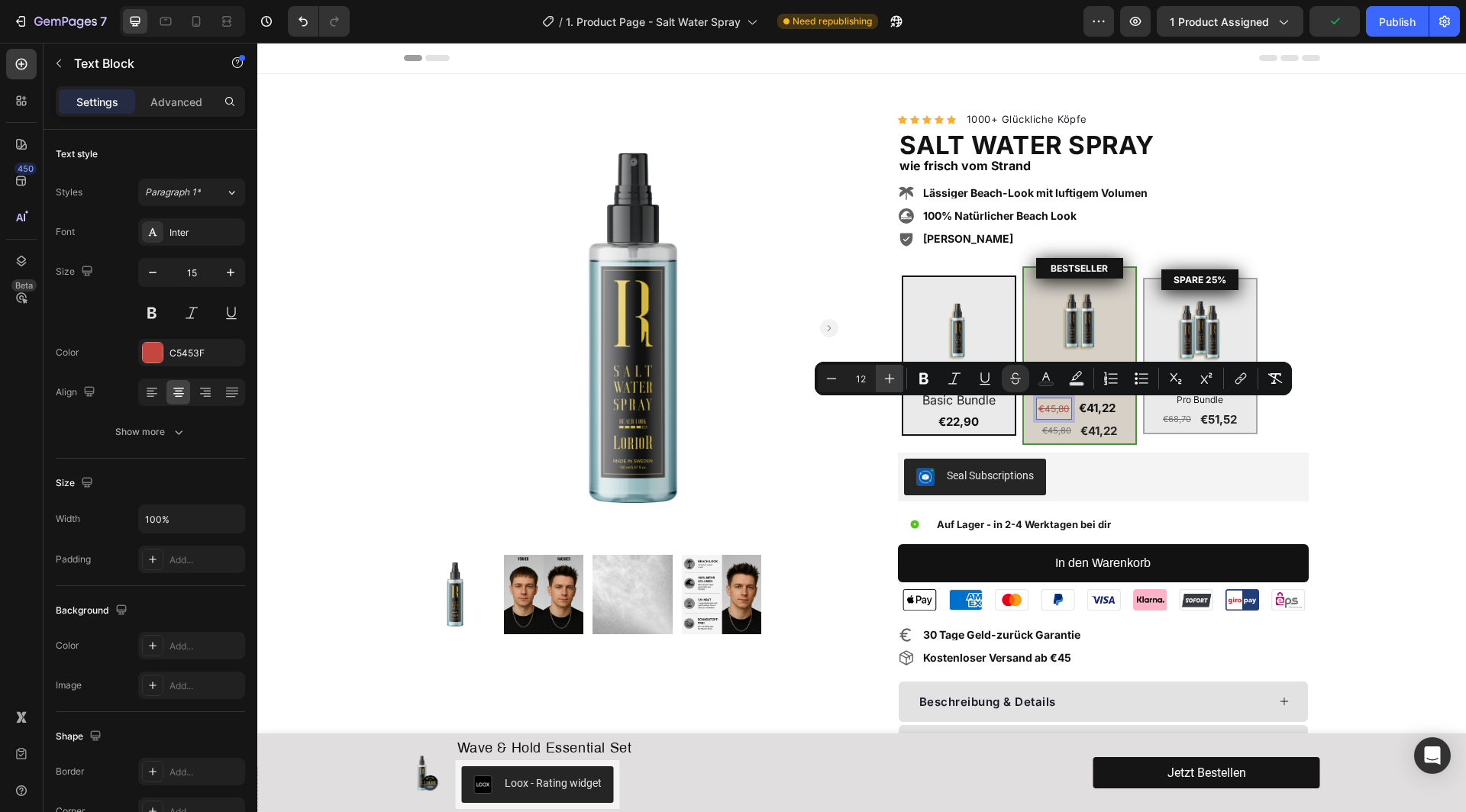
click at [891, 379] on icon "Editor contextual toolbar" at bounding box center [890, 379] width 10 height 10
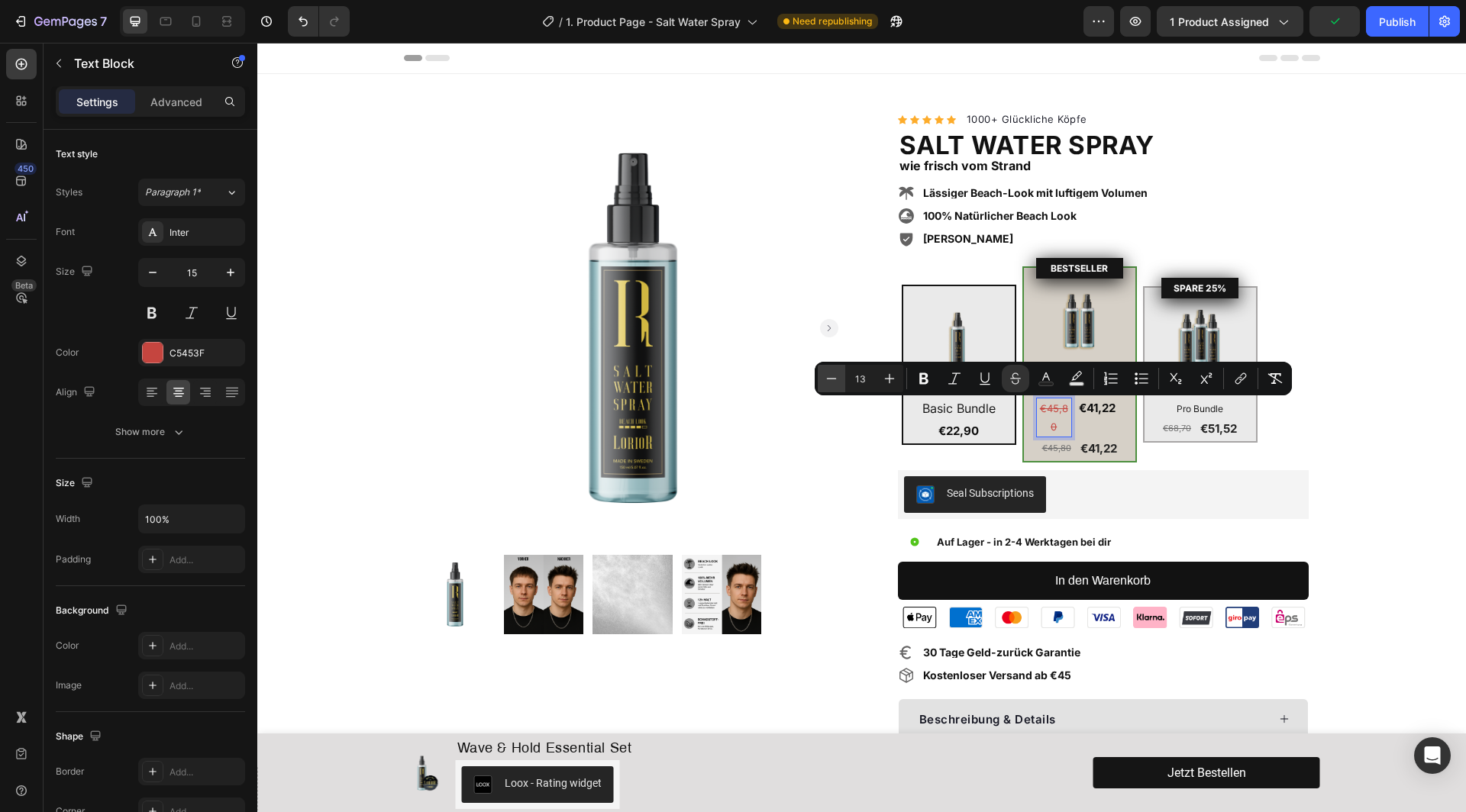
click at [833, 382] on icon "Editor contextual toolbar" at bounding box center [831, 378] width 15 height 15
type input "12"
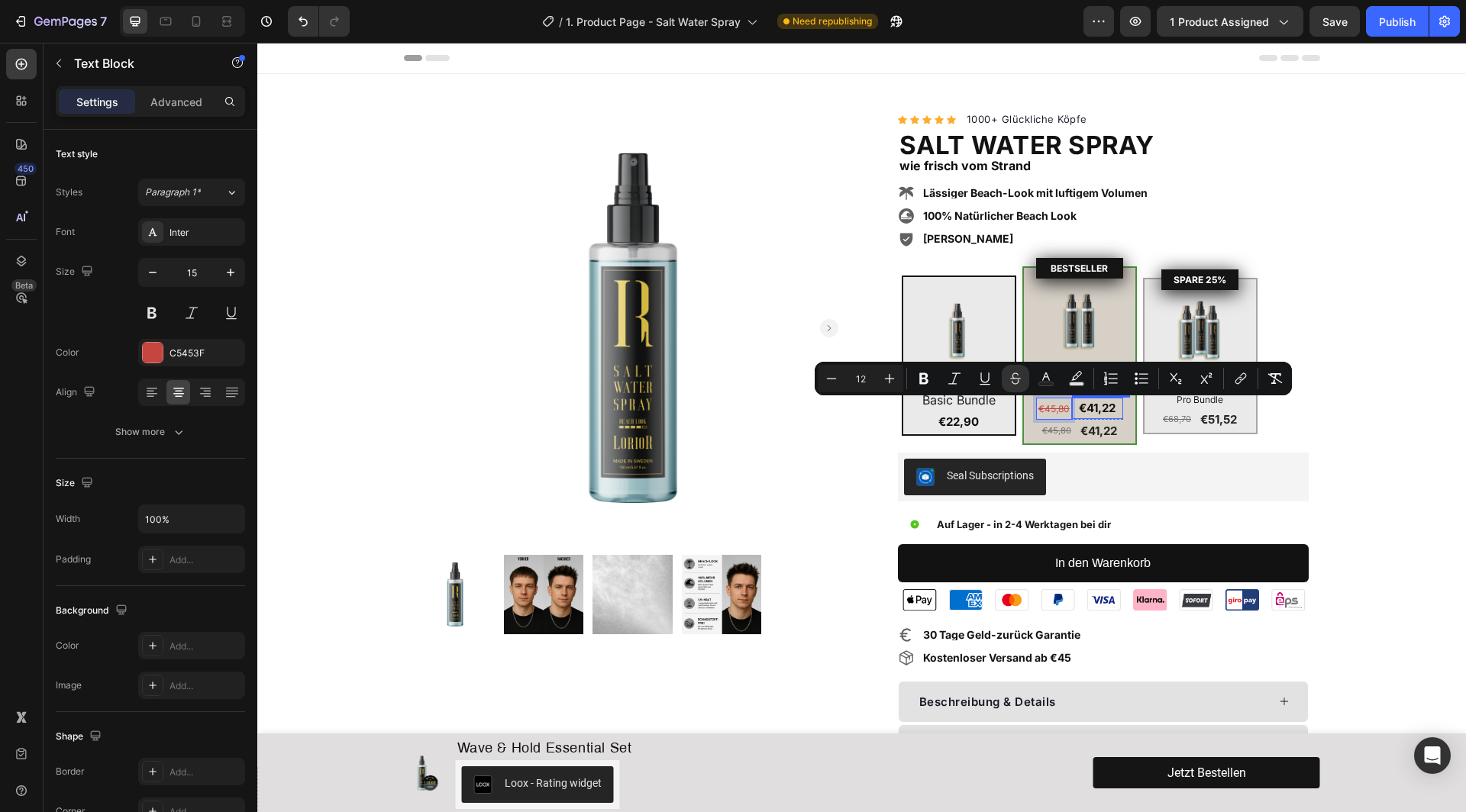
click at [1109, 415] on div "€41,22 Text Block" at bounding box center [1097, 408] width 51 height 21
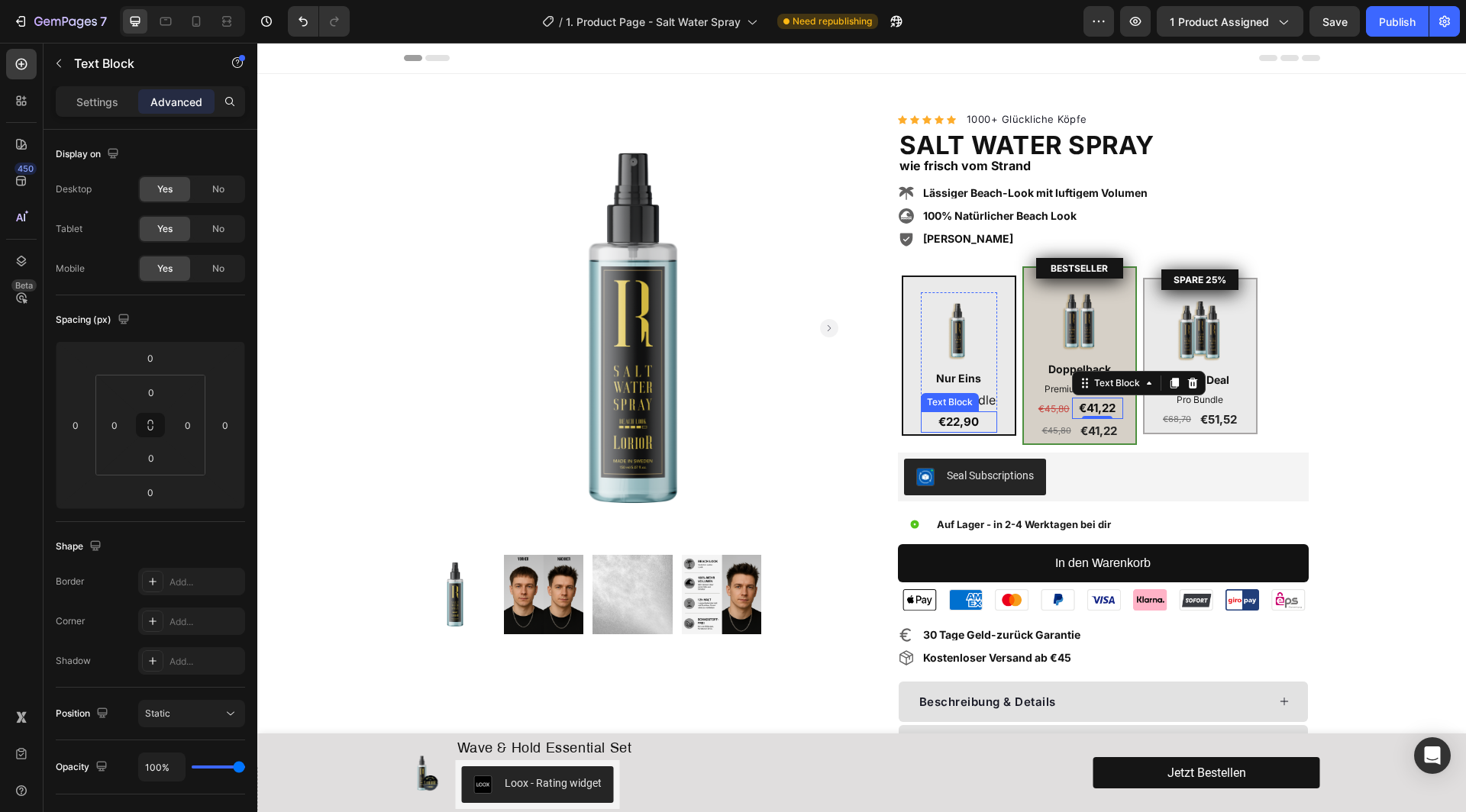
click at [962, 421] on strong "€22,90" at bounding box center [958, 422] width 41 height 15
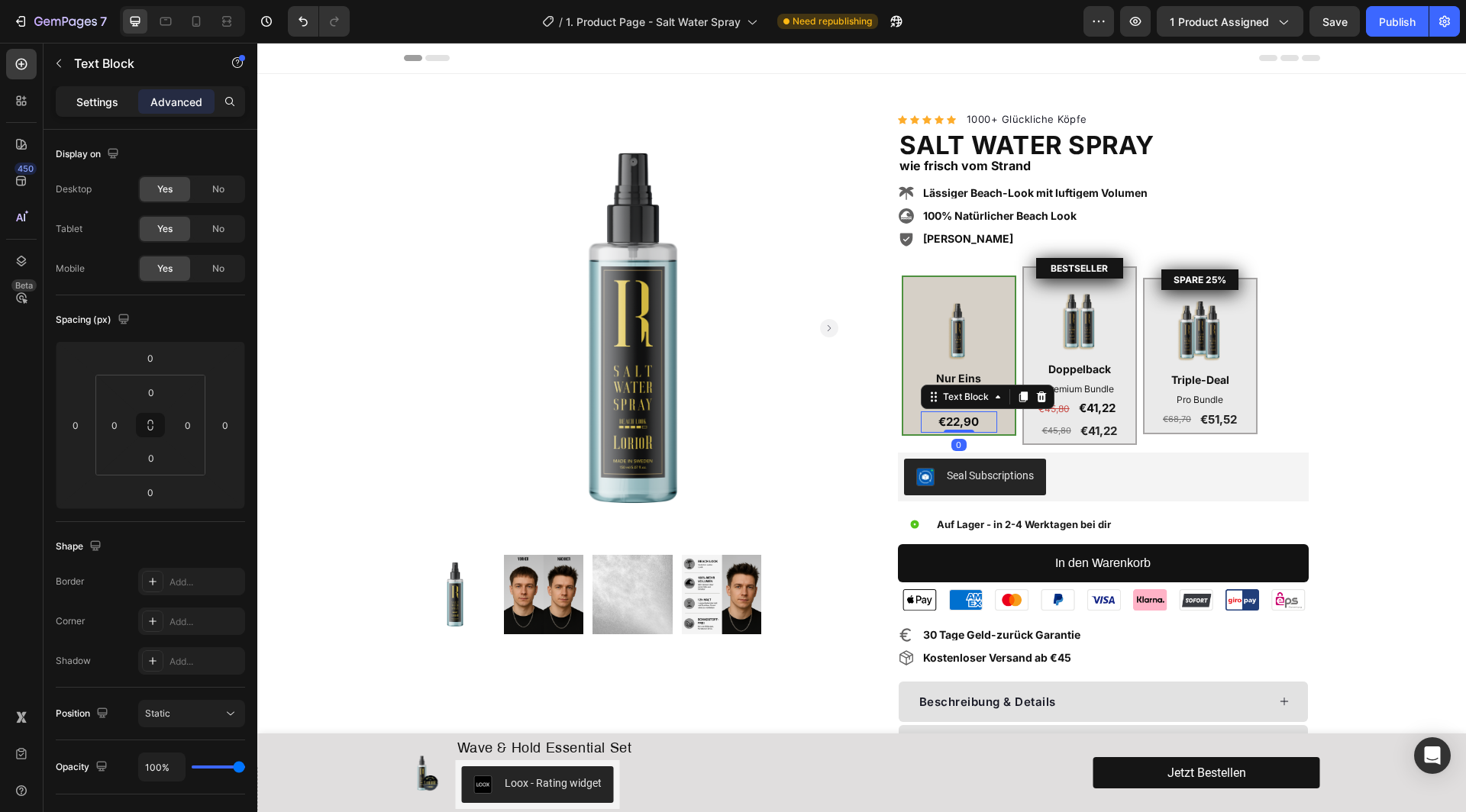
click at [88, 102] on p "Settings" at bounding box center [98, 102] width 42 height 16
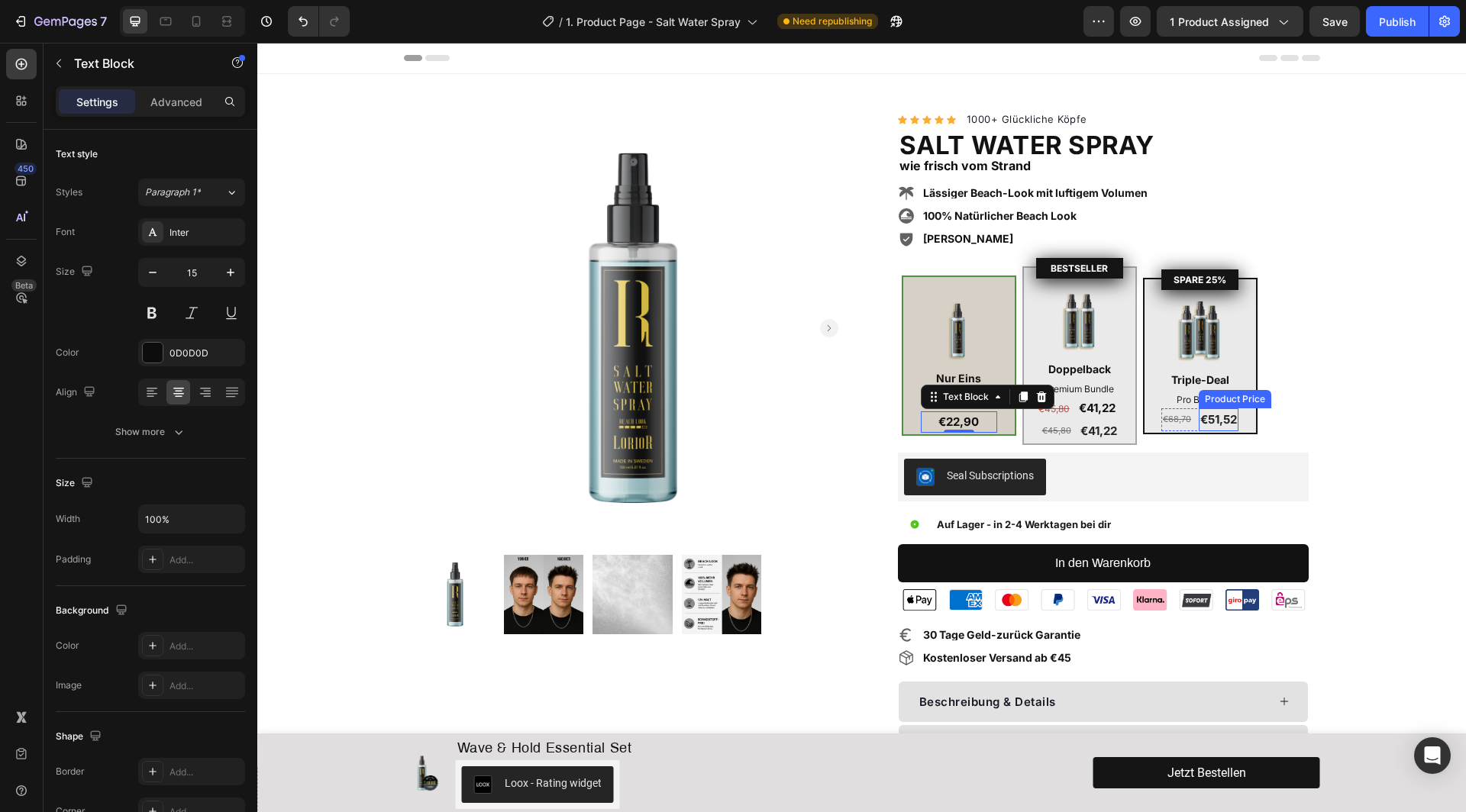
click at [1221, 424] on div "€51,52" at bounding box center [1219, 419] width 40 height 23
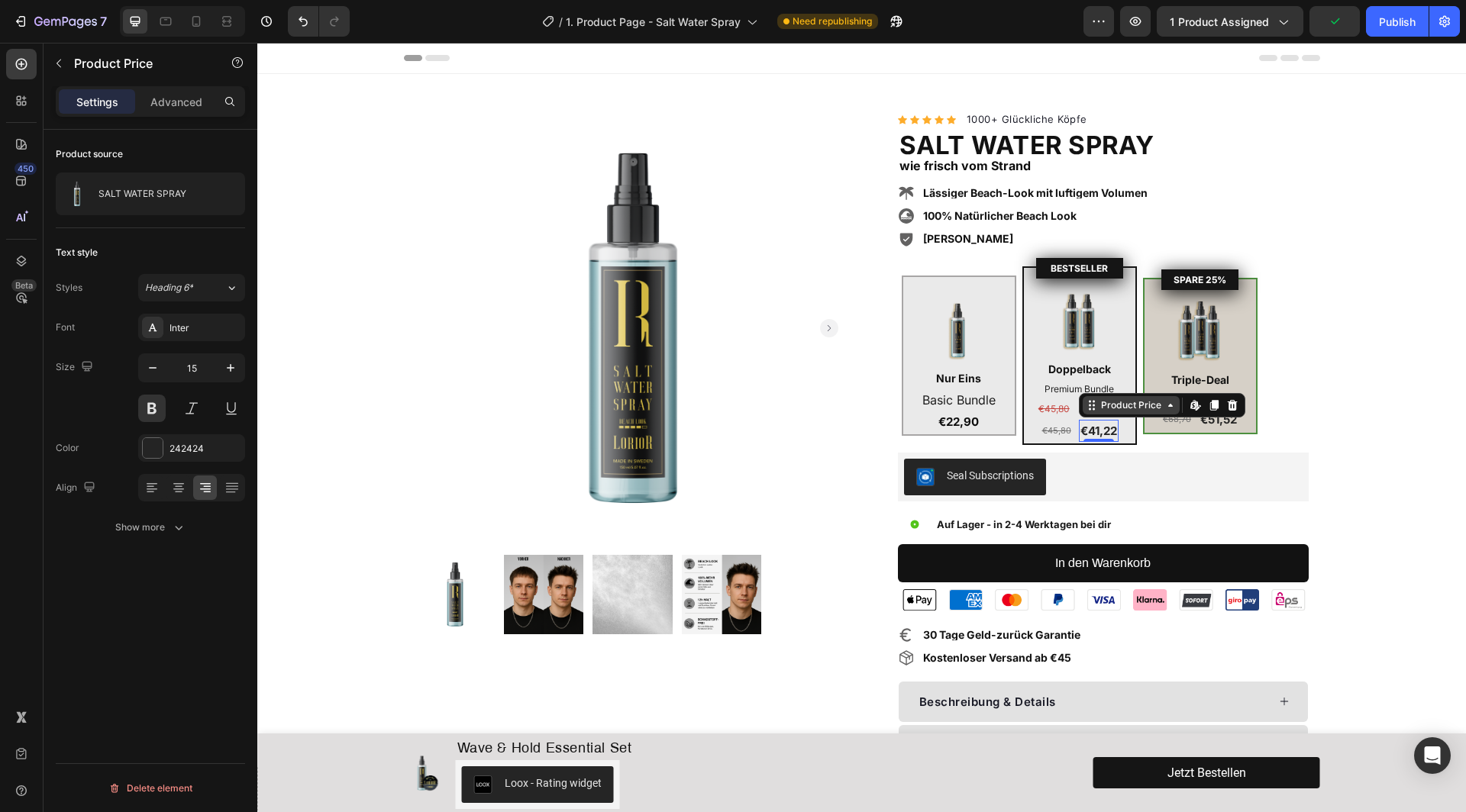
click at [1101, 412] on div "Product Price" at bounding box center [1131, 405] width 97 height 18
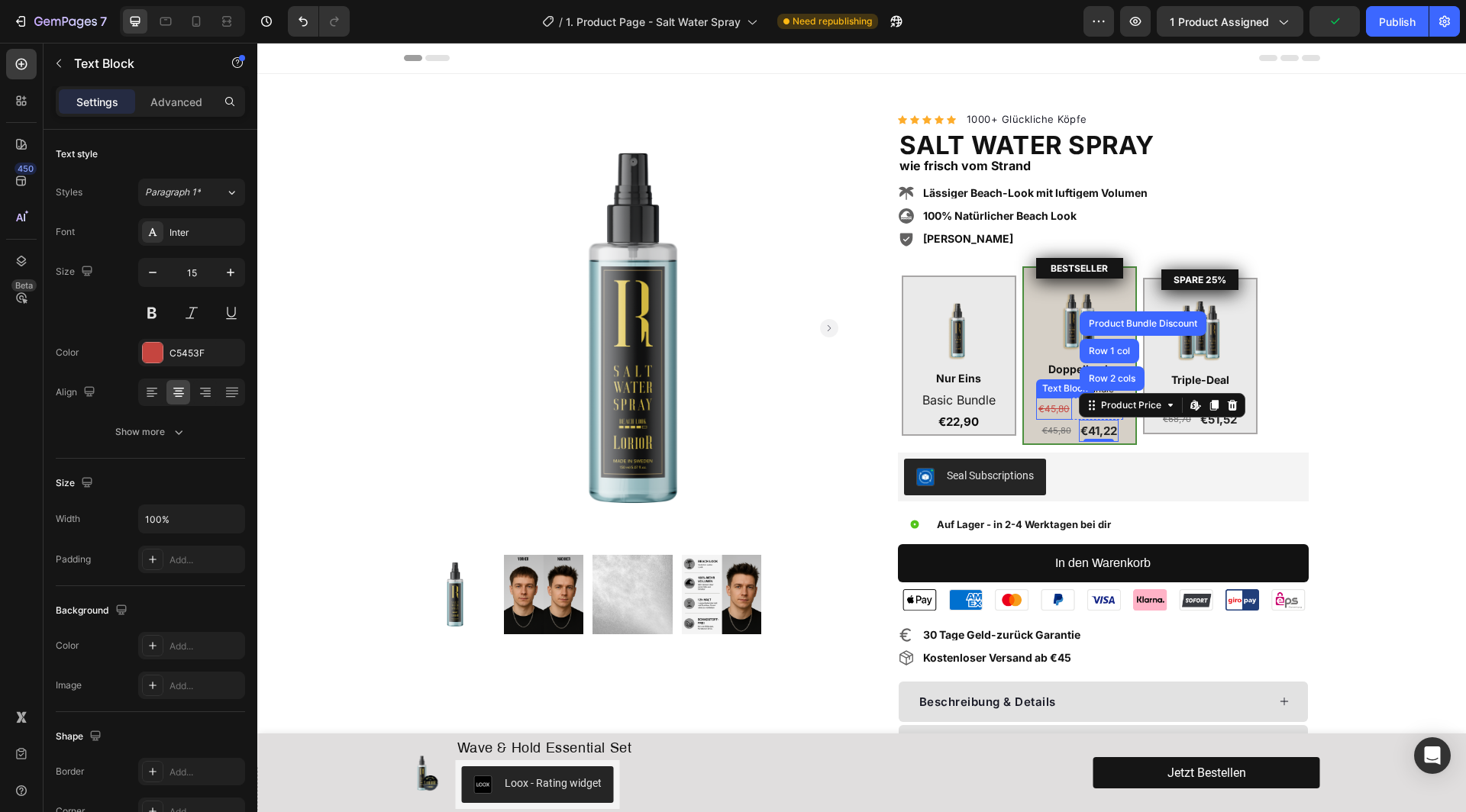
click at [1041, 411] on s "€45,80" at bounding box center [1053, 409] width 31 height 12
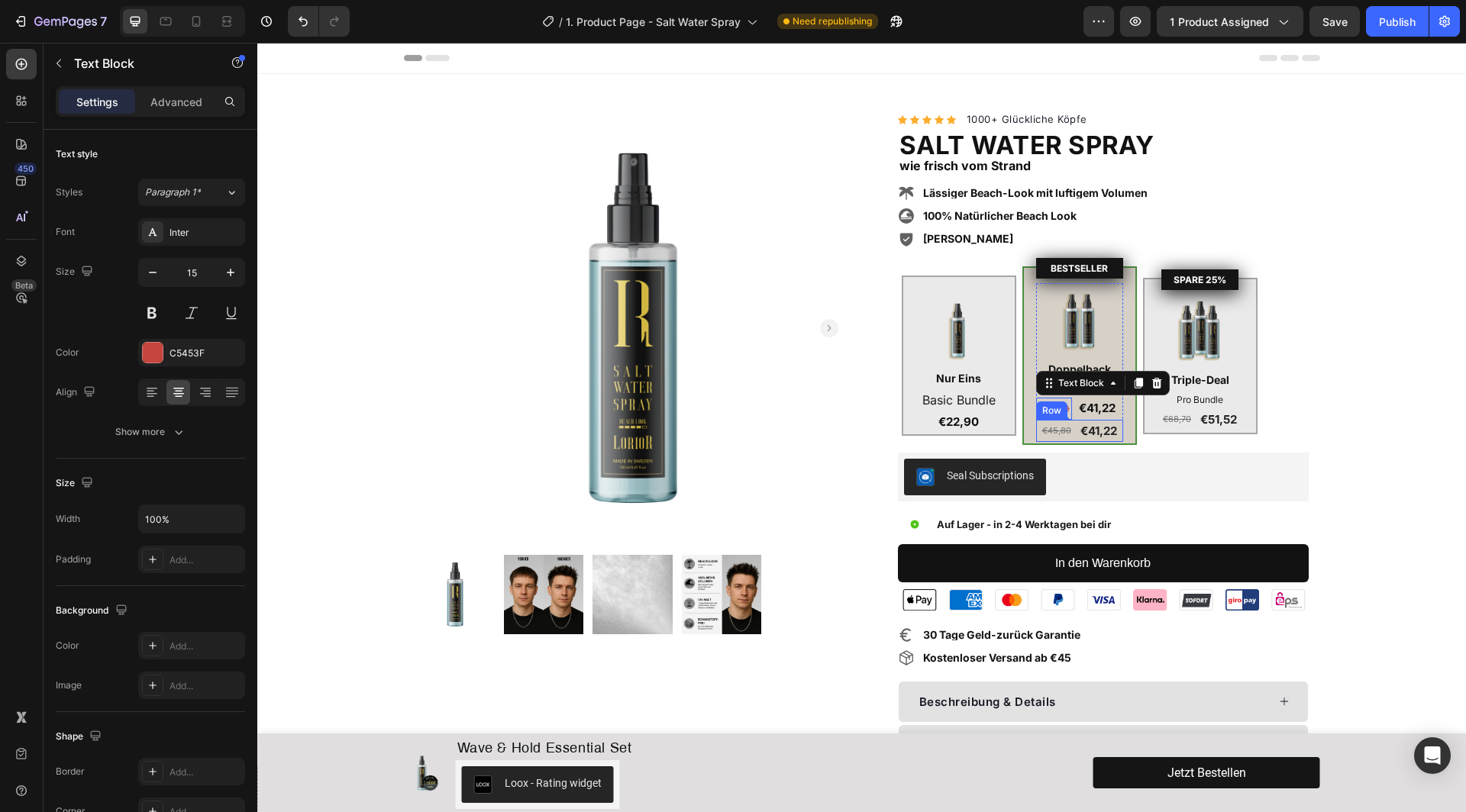
click at [1076, 438] on div "€45,80 Product Price Product Price €41,22 Product Price Product Price Row" at bounding box center [1079, 431] width 87 height 23
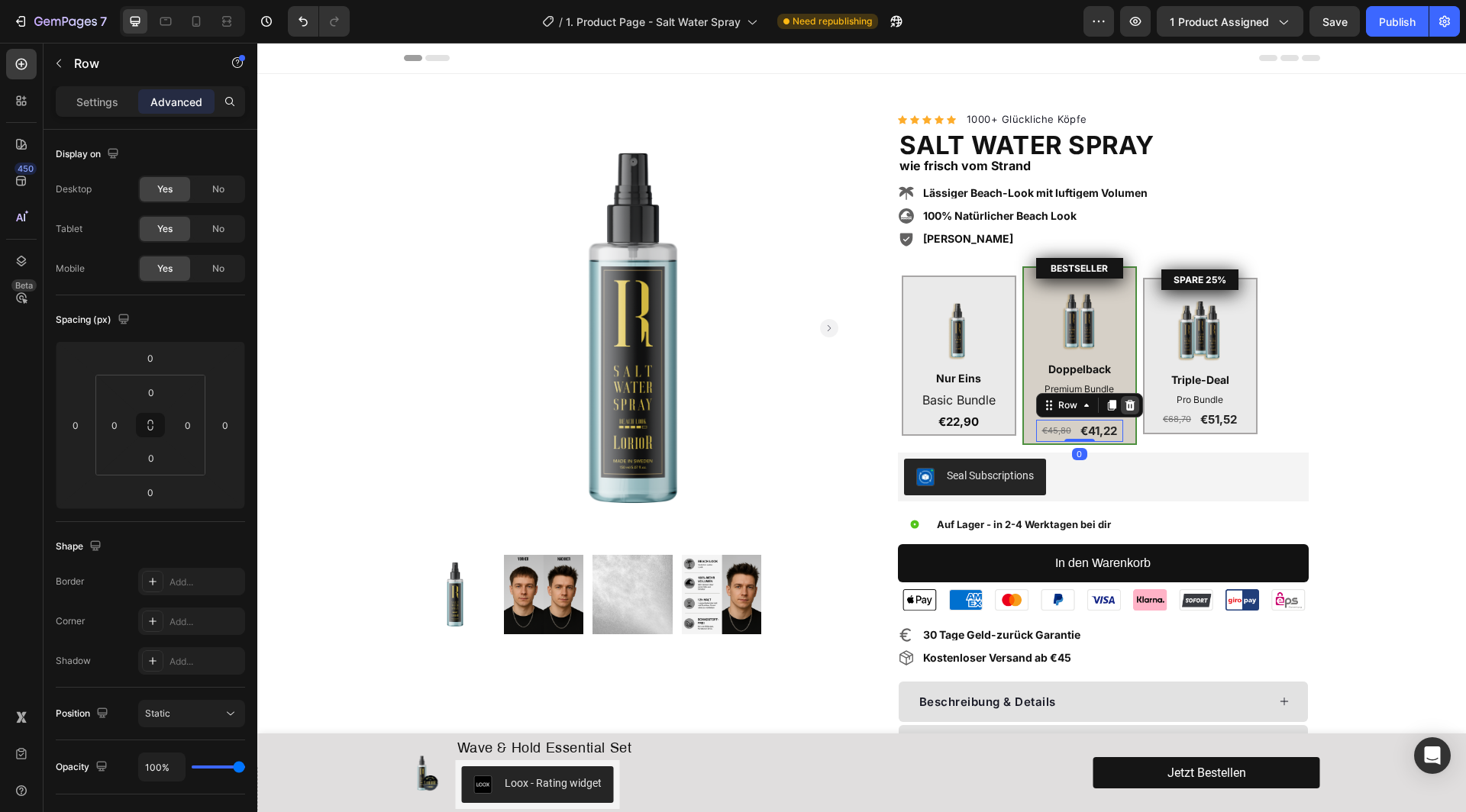
click at [1128, 404] on icon at bounding box center [1130, 405] width 10 height 11
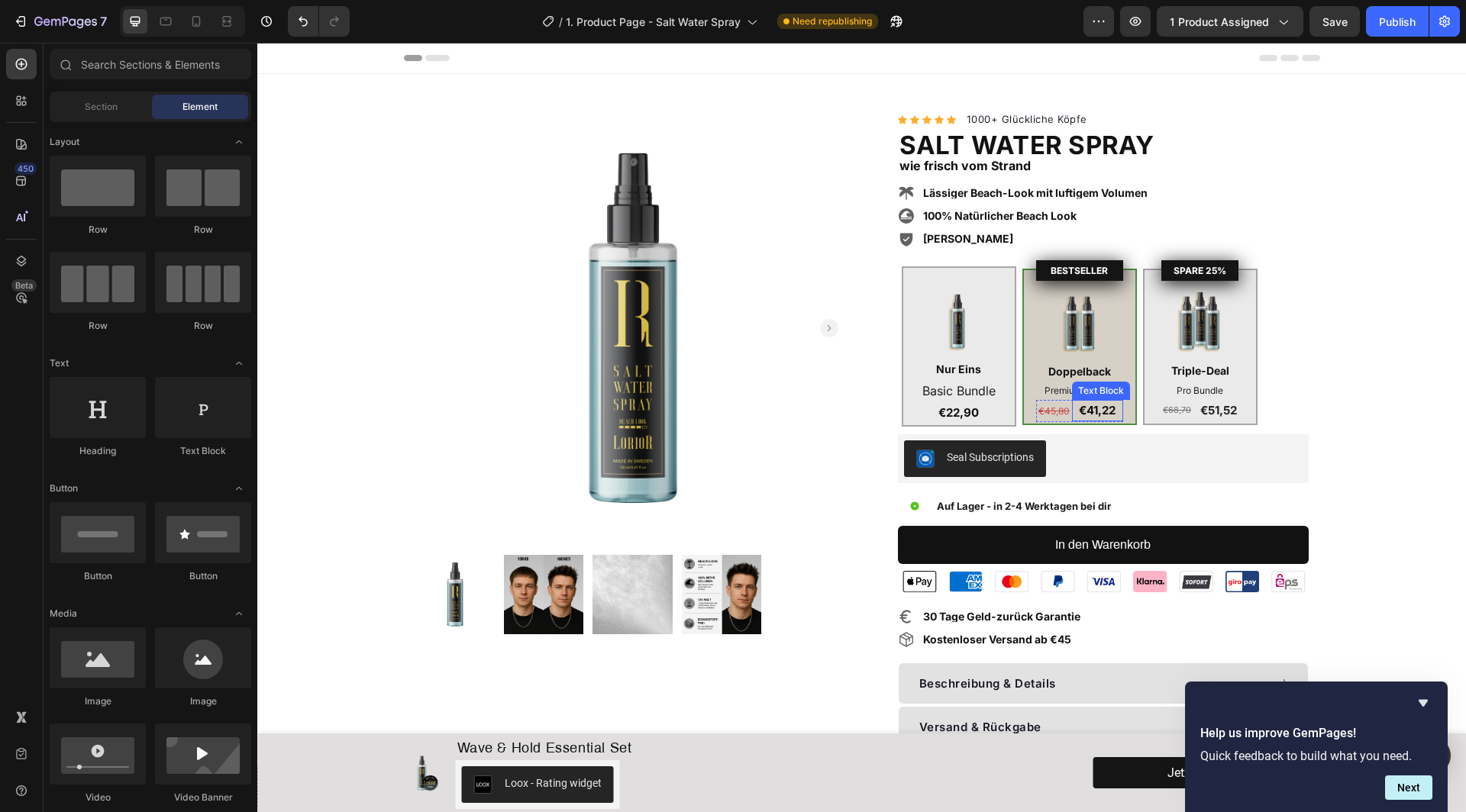
click at [1077, 414] on p "€41,22" at bounding box center [1098, 411] width 48 height 18
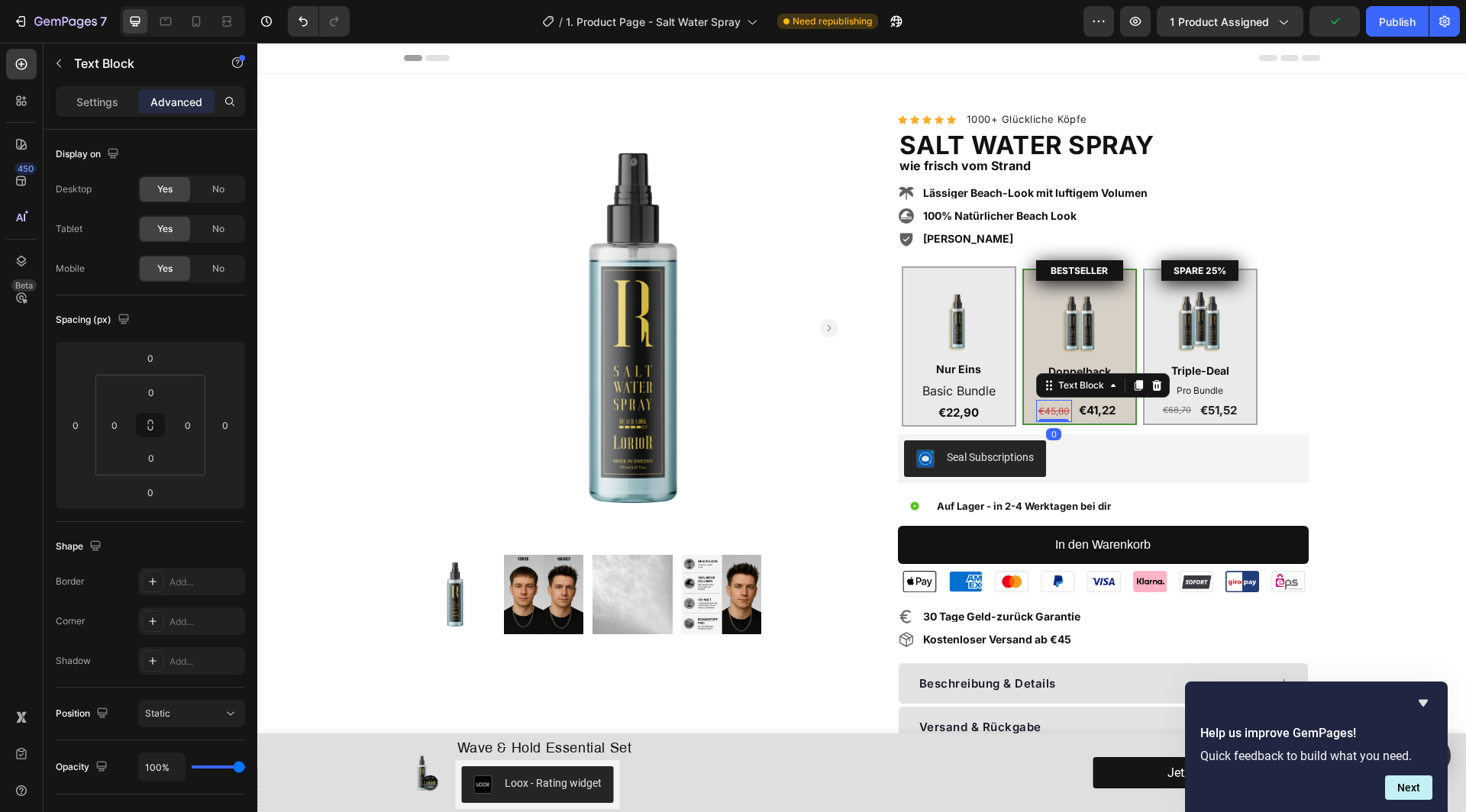
click at [1069, 419] on p "€45,80" at bounding box center [1055, 411] width 34 height 19
click at [1076, 420] on div "€41,22" at bounding box center [1097, 410] width 51 height 21
click at [1072, 423] on div "BESTSELLER Product Badge Image Doppelback Text Block Premium Bundle Text Block …" at bounding box center [1079, 346] width 114 height 156
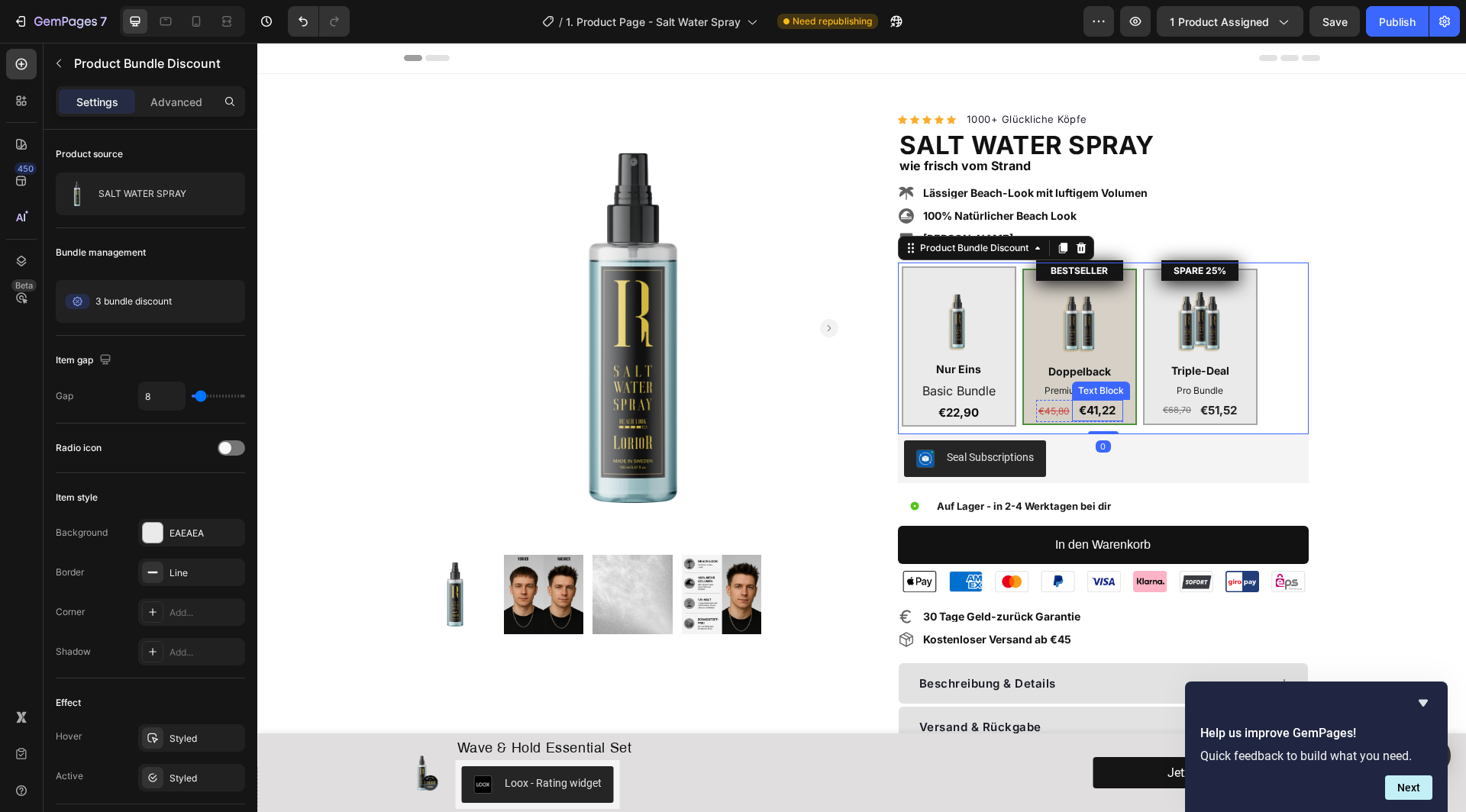
click at [1076, 413] on p "€41,22" at bounding box center [1098, 411] width 48 height 18
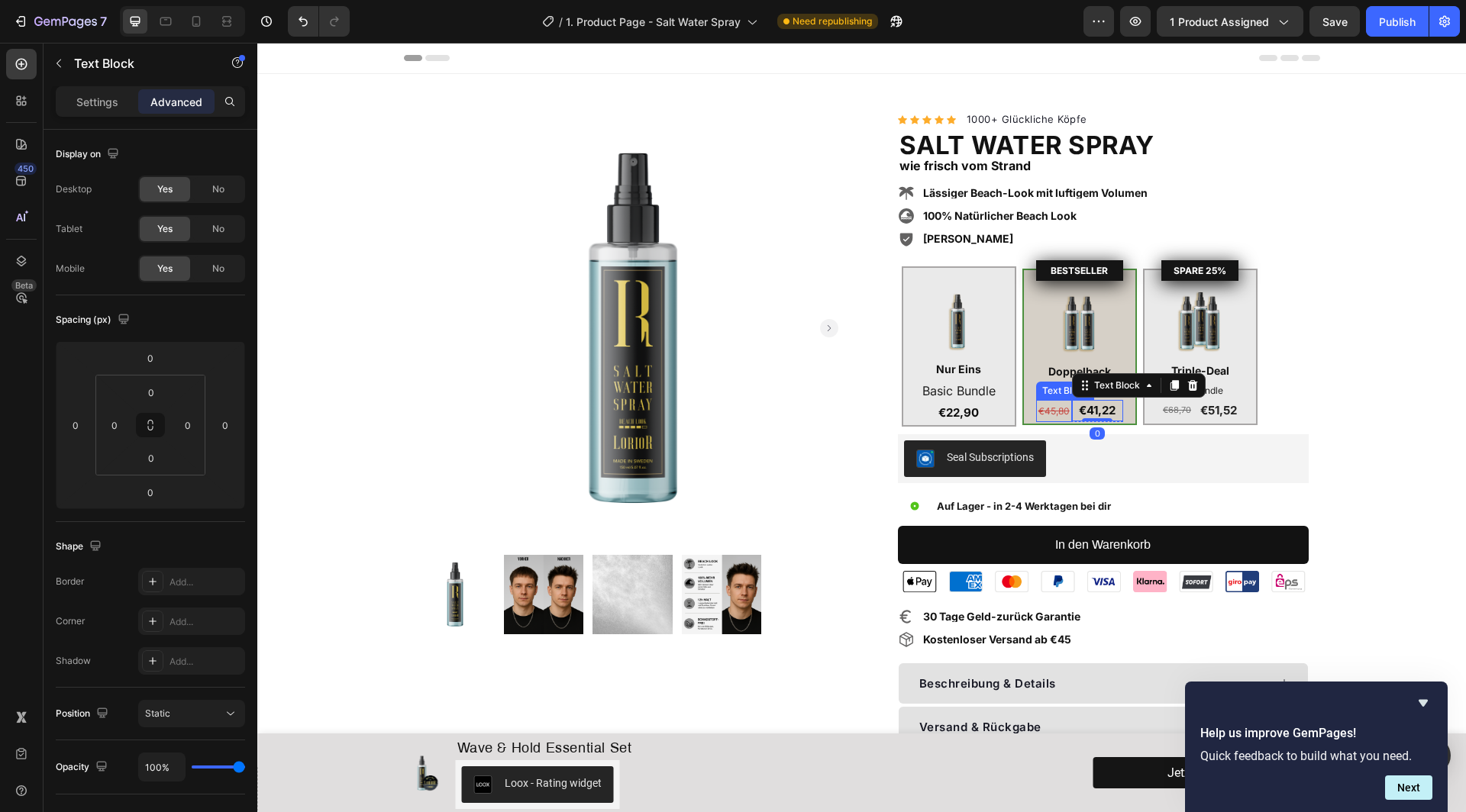
click at [1065, 403] on p "€45,80" at bounding box center [1055, 411] width 34 height 19
click at [1074, 386] on div "Text Block" at bounding box center [1081, 386] width 52 height 14
click at [1120, 410] on p "€41,22" at bounding box center [1098, 411] width 48 height 18
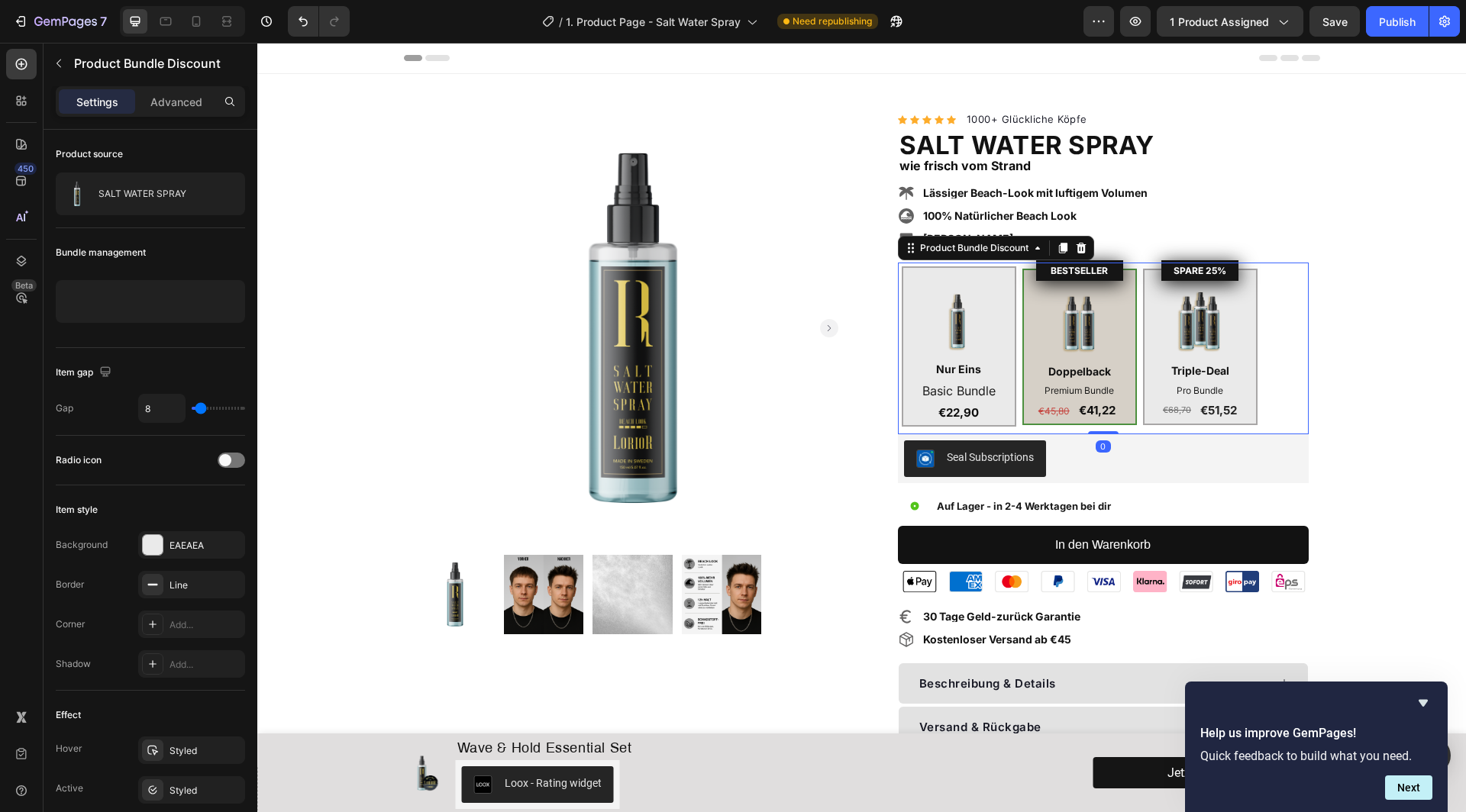
click at [1073, 424] on div "Image Nur Eins Text Block Basic Bundle Text Block €22,90 Text Block Row BESTSEL…" at bounding box center [1103, 346] width 403 height 160
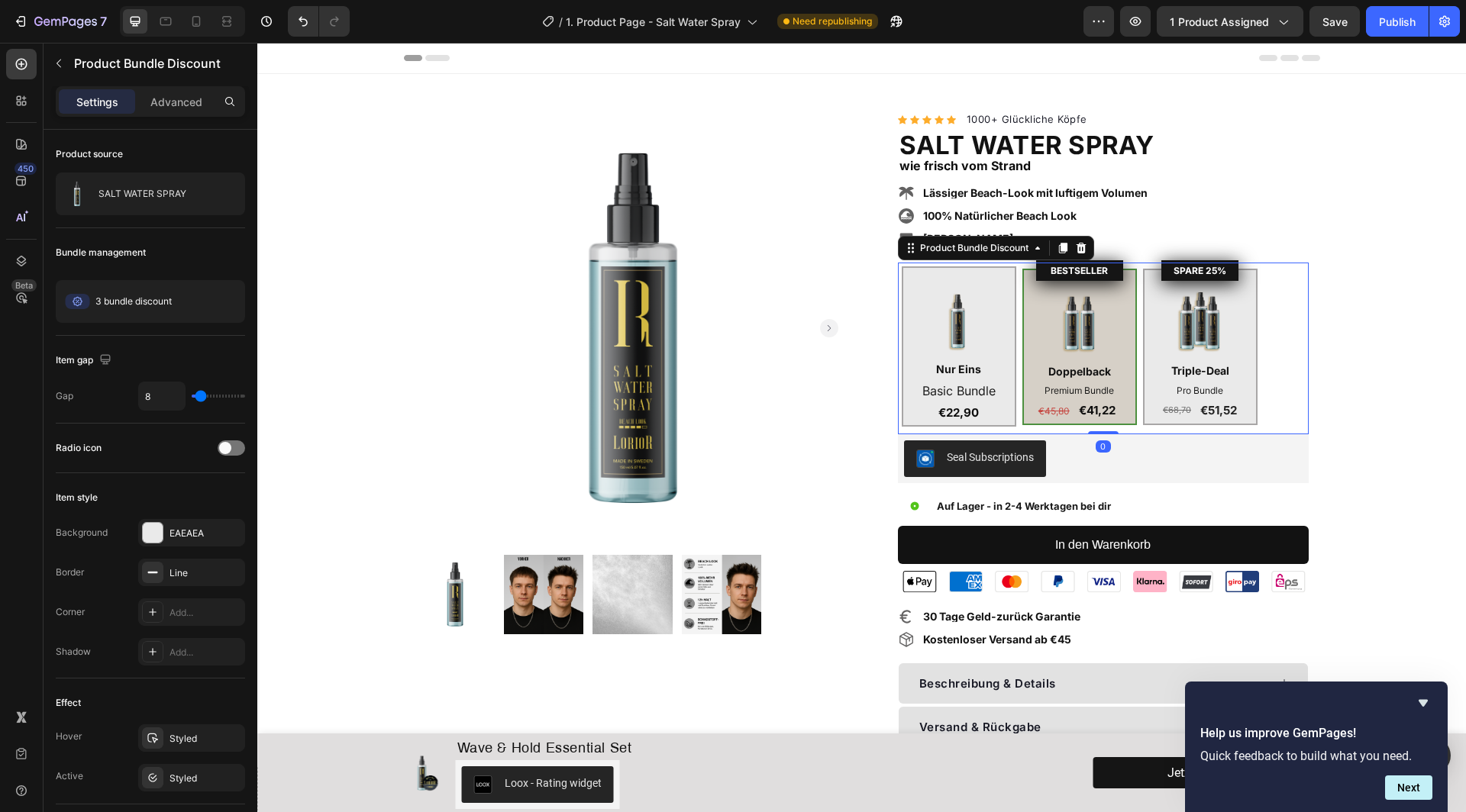
click at [1073, 423] on div "BESTSELLER Product Badge Image Doppelback Text Block Premium Bundle Text Block …" at bounding box center [1079, 346] width 114 height 156
click at [1035, 316] on div "BESTSELLER Product Badge Image Doppelback Text Block Premium Bundle Text Block …" at bounding box center [1079, 346] width 114 height 156
click at [1026, 314] on div "BESTSELLER Product Badge Image Doppelback Text Block Premium Bundle Text Block …" at bounding box center [1079, 346] width 114 height 156
click at [1027, 346] on div "BESTSELLER Product Badge Image Doppelback Text Block Premium Bundle Text Block …" at bounding box center [1079, 346] width 114 height 156
click at [1024, 416] on div "BESTSELLER Product Badge Image Doppelback Text Block Premium Bundle Text Block …" at bounding box center [1079, 346] width 114 height 156
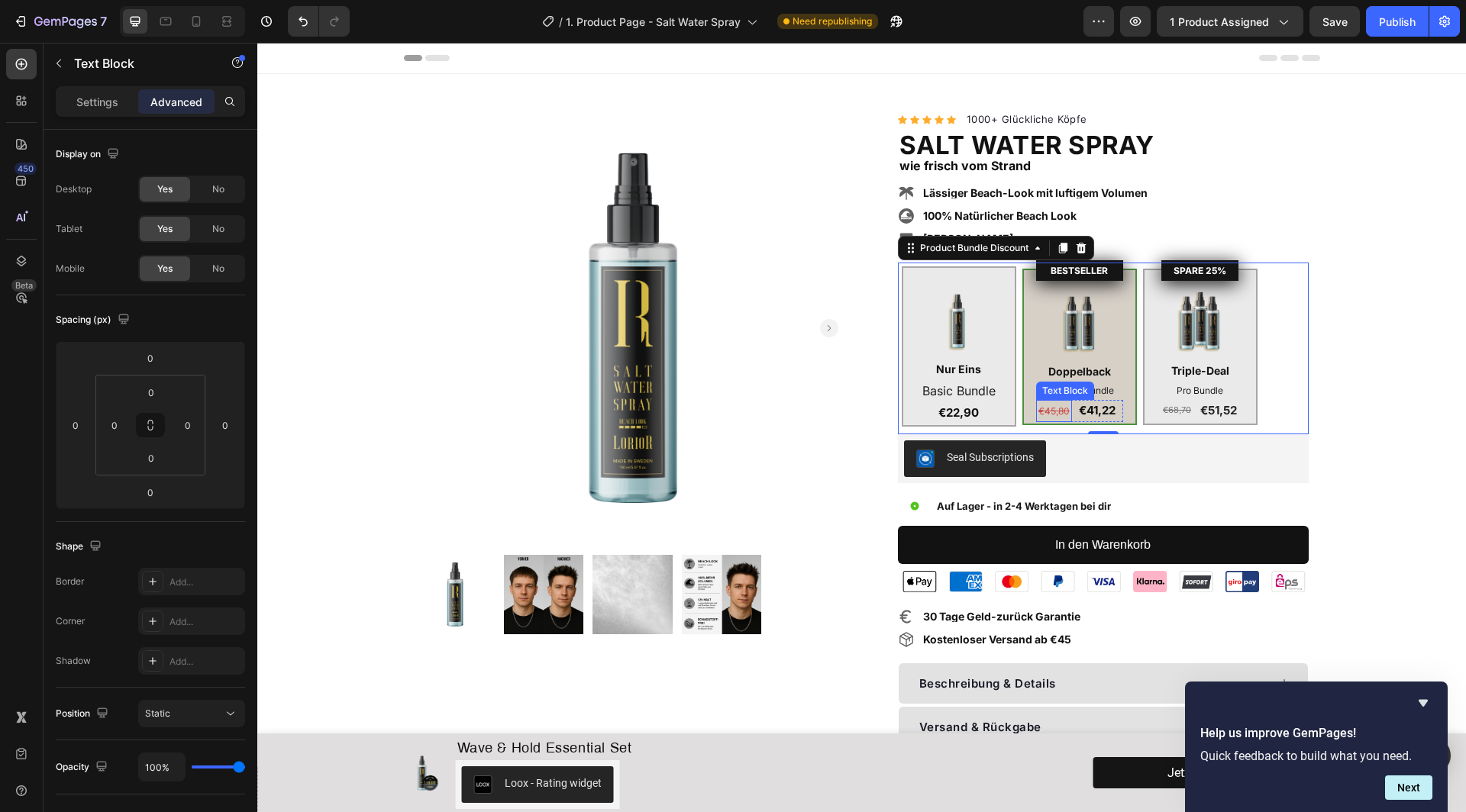
click at [1051, 412] on s "€45,80" at bounding box center [1053, 411] width 31 height 12
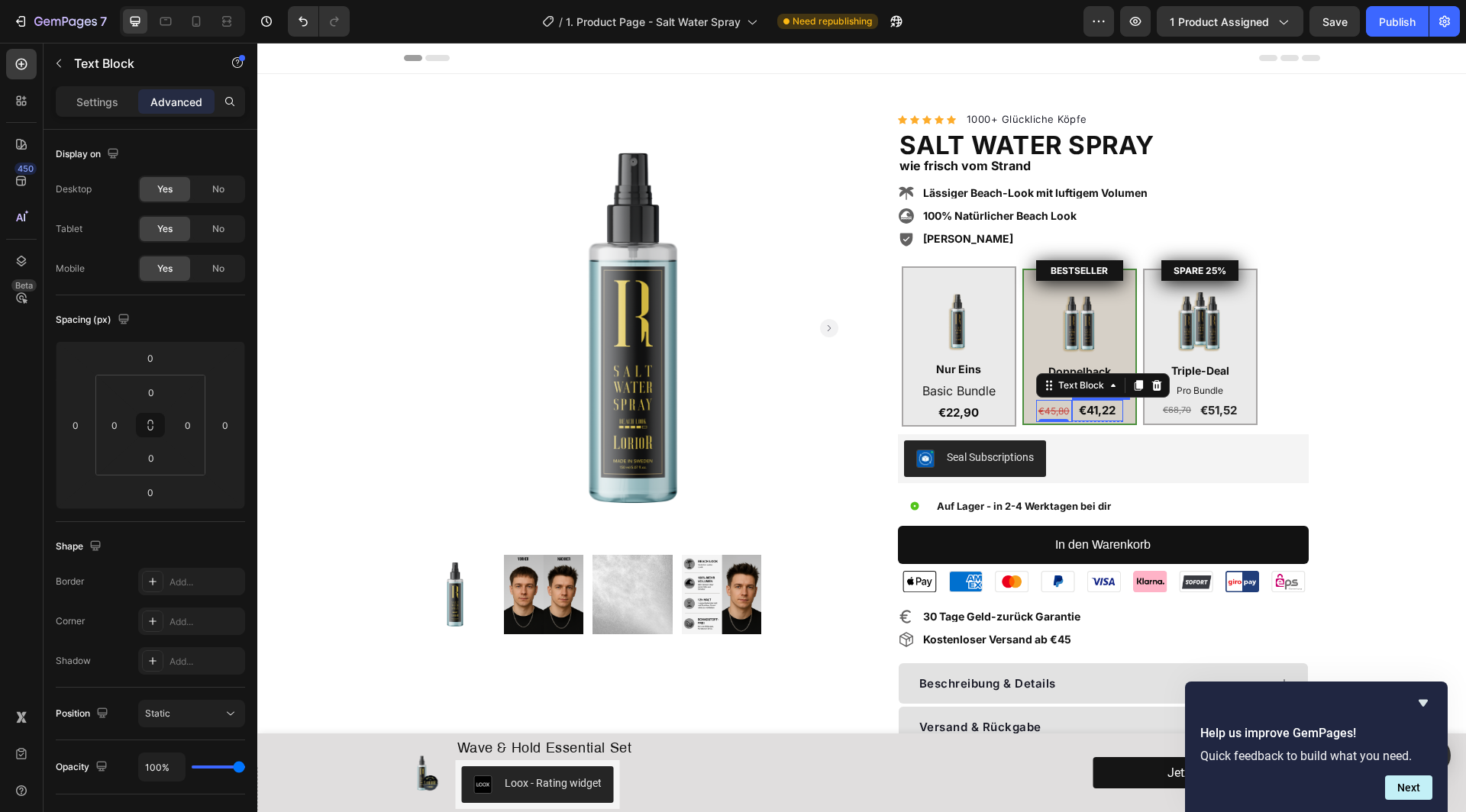
click at [1072, 417] on div "€41,22" at bounding box center [1097, 410] width 51 height 21
click at [111, 106] on p "Settings" at bounding box center [98, 102] width 42 height 16
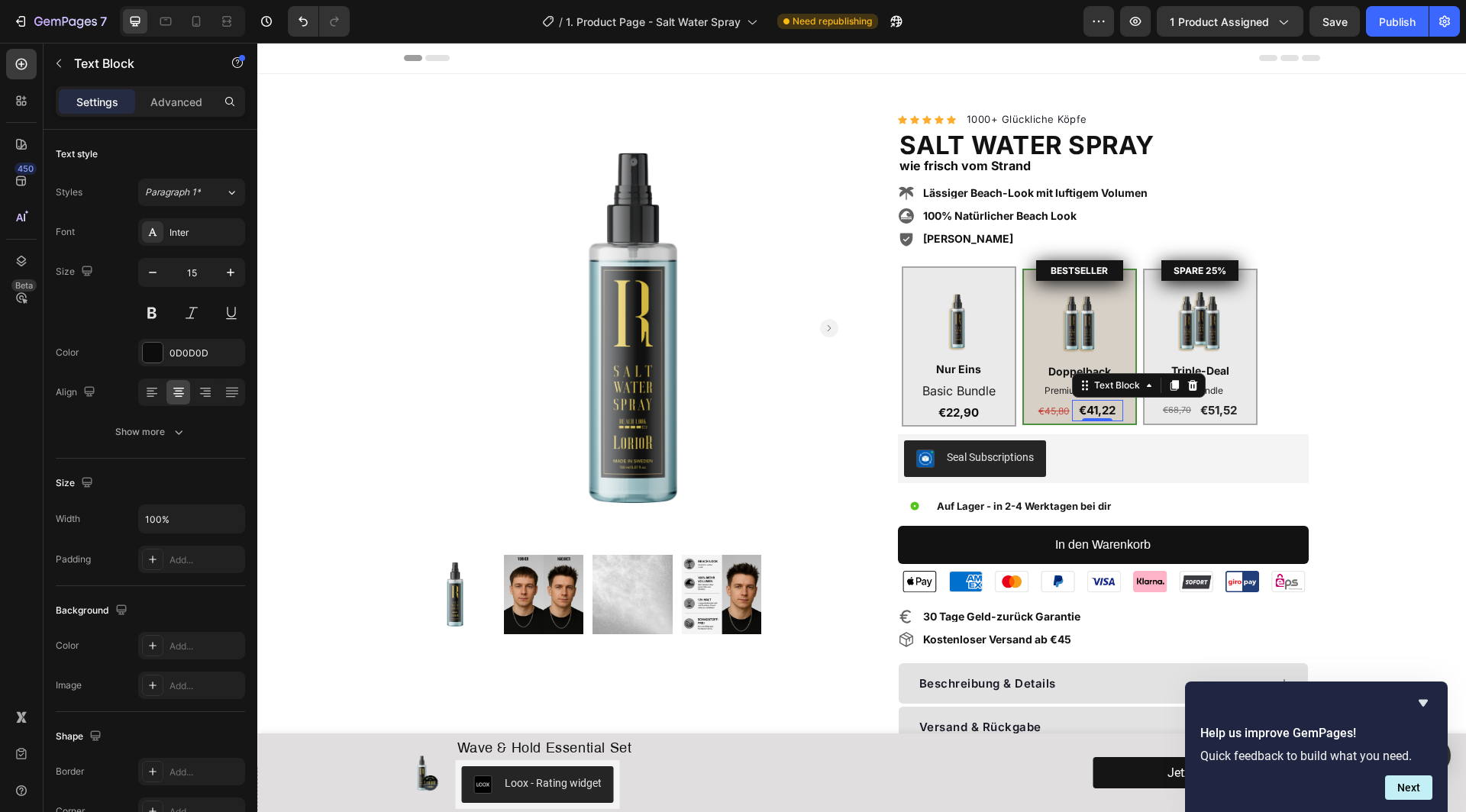
click at [173, 118] on div "Settings Advanced" at bounding box center [150, 108] width 214 height 44
click at [175, 103] on p "Advanced" at bounding box center [176, 102] width 52 height 16
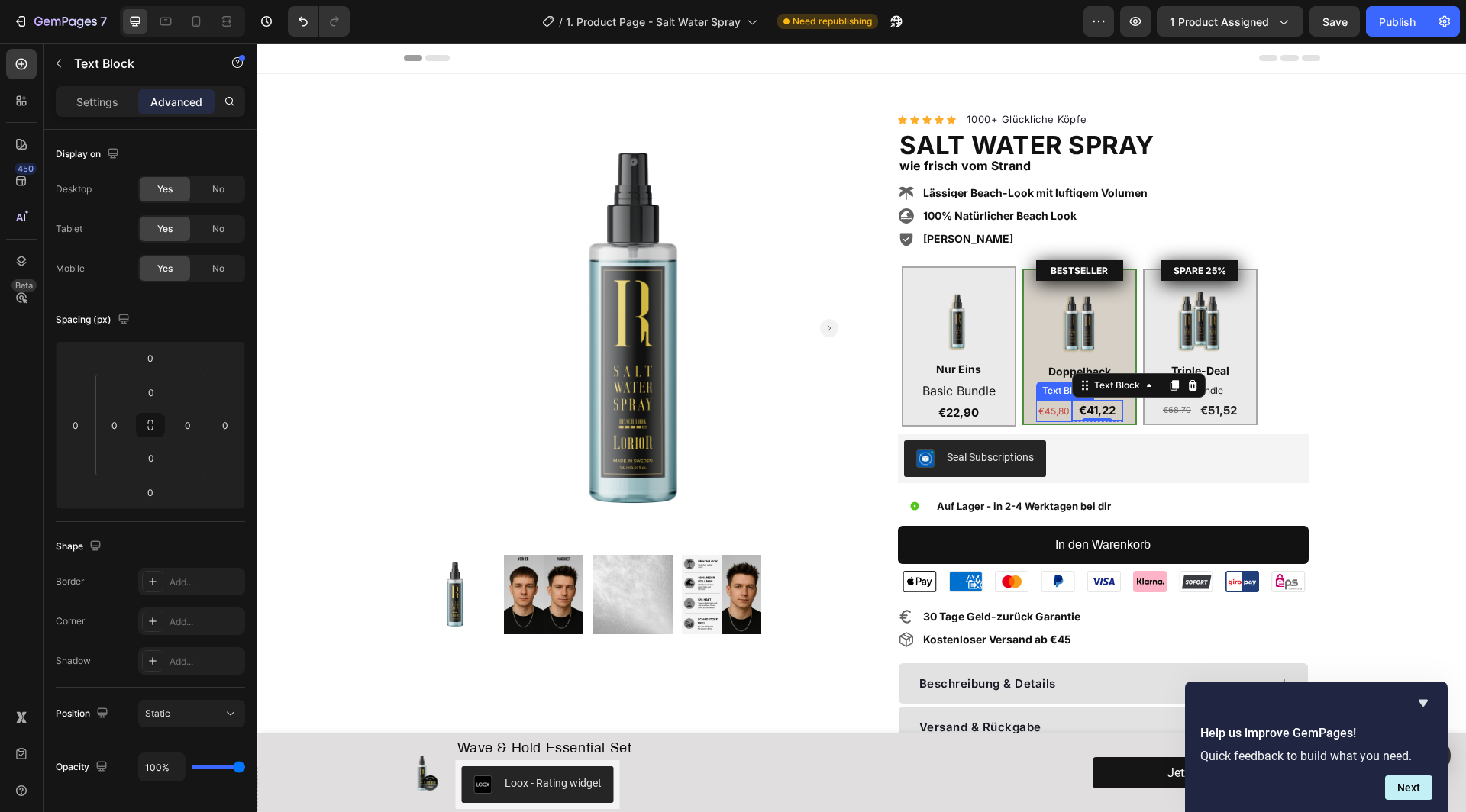
click at [1070, 403] on p "€45,80" at bounding box center [1055, 411] width 34 height 19
click at [1114, 389] on icon at bounding box center [1113, 385] width 12 height 12
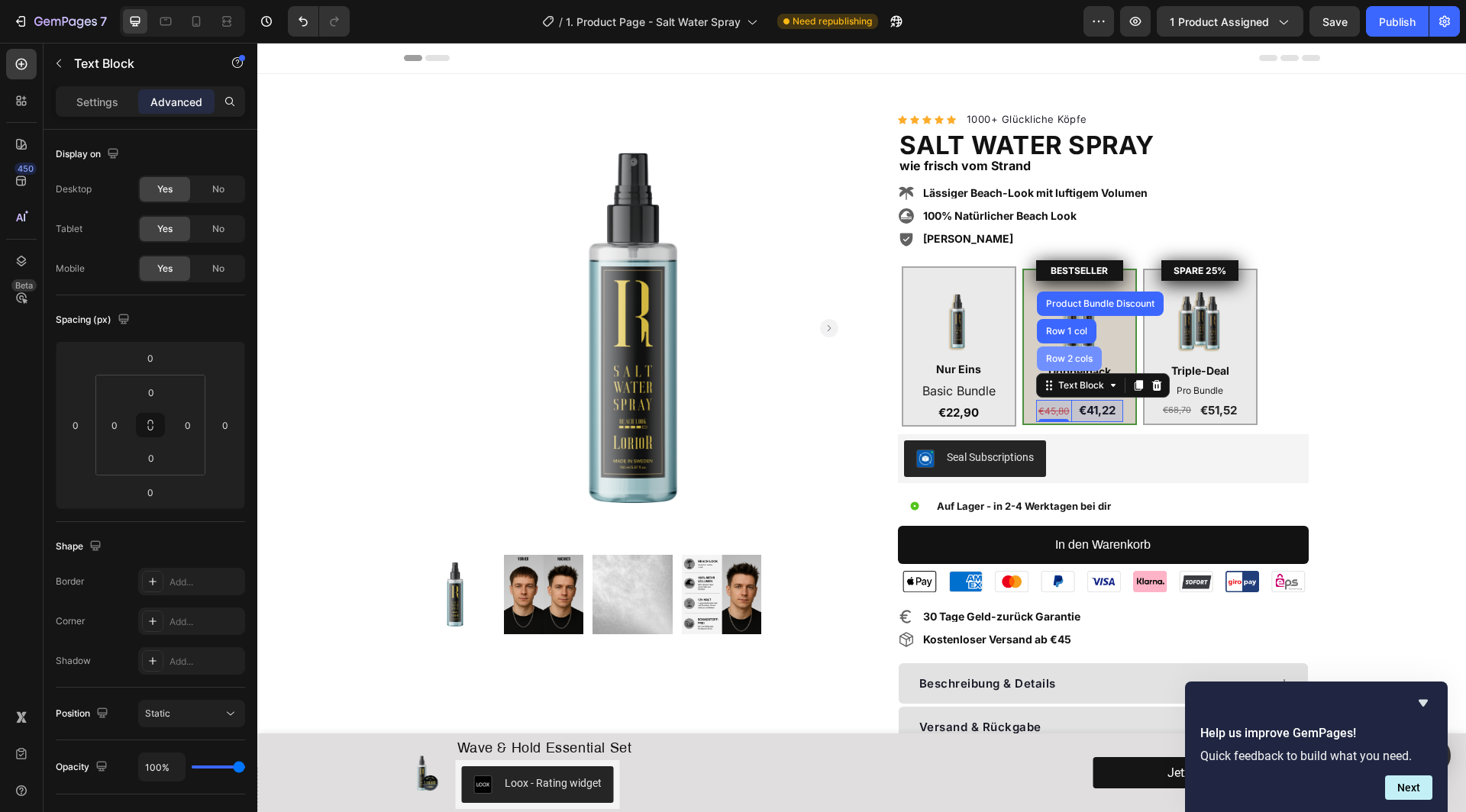
click at [1070, 361] on div "Row 2 cols" at bounding box center [1069, 358] width 53 height 9
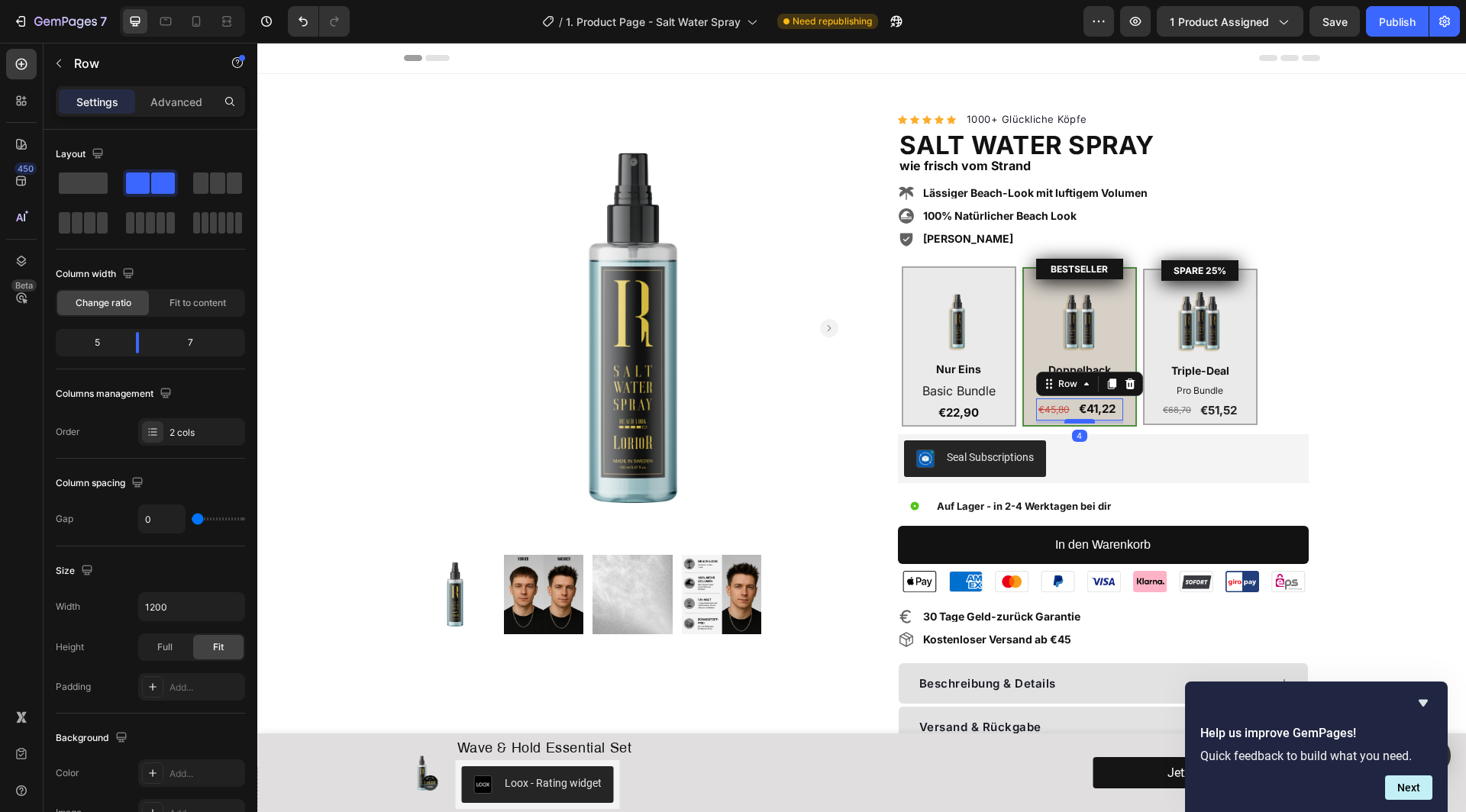
click at [1077, 421] on div at bounding box center [1079, 421] width 31 height 5
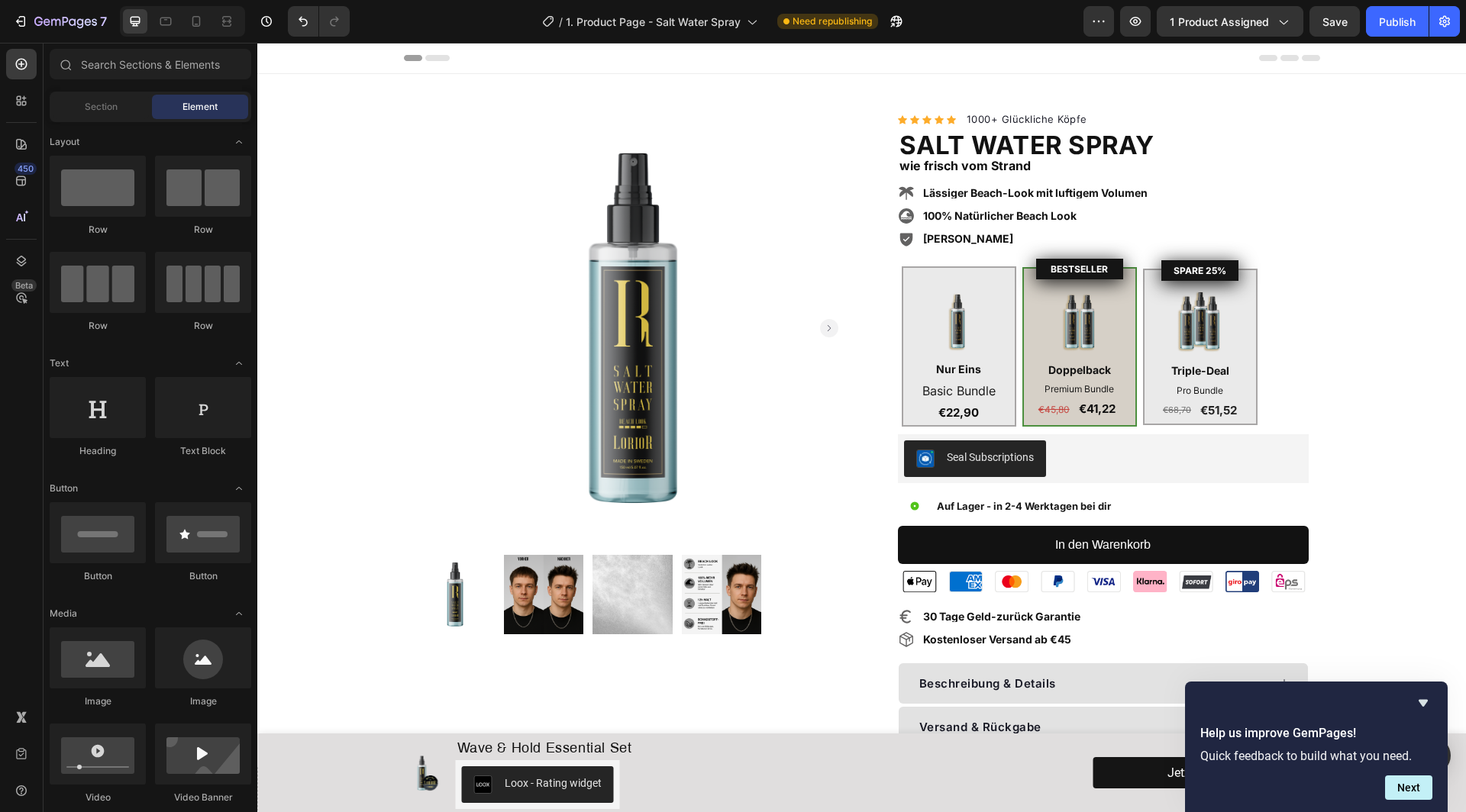
click at [1320, 412] on section "Product Images Product Images Row Icon Icon Icon Icon Icon Icon List Hoz 1000+ …" at bounding box center [862, 498] width 941 height 848
click at [1072, 414] on div "€41,22" at bounding box center [1097, 408] width 51 height 21
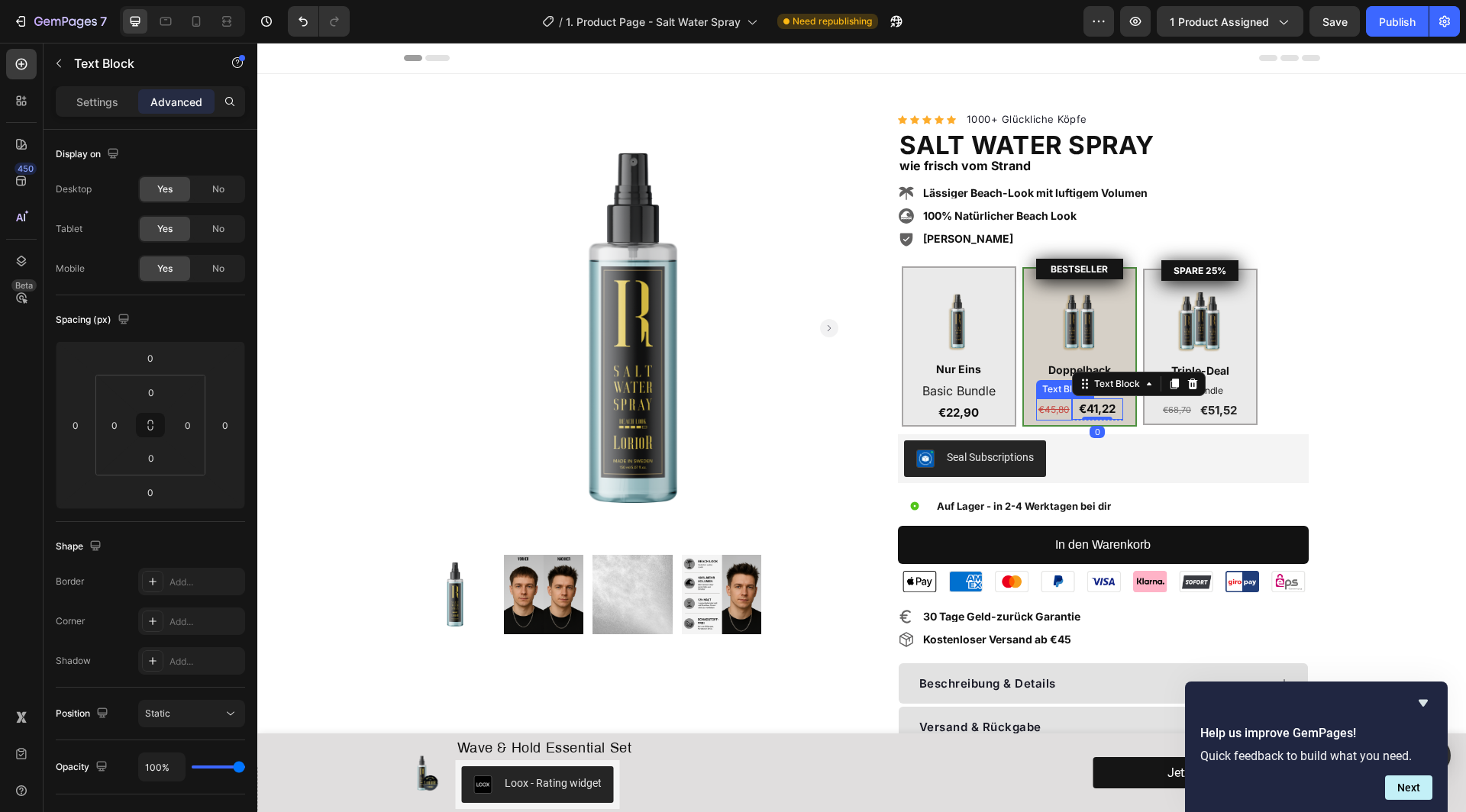
click at [1067, 415] on p "€45,80" at bounding box center [1055, 409] width 34 height 19
click at [1117, 389] on icon at bounding box center [1113, 384] width 12 height 12
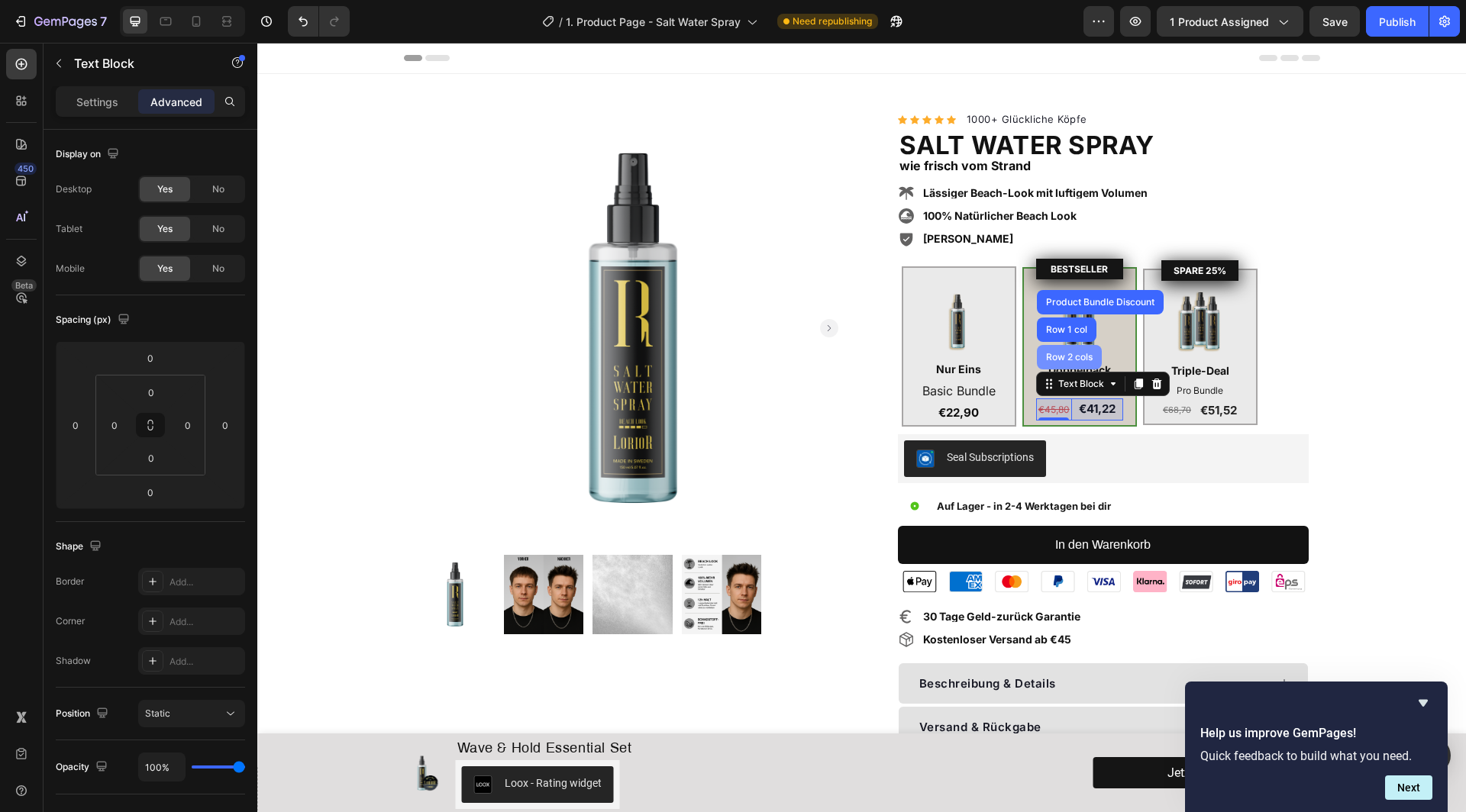
click at [1081, 360] on div "Row 2 cols" at bounding box center [1069, 357] width 65 height 25
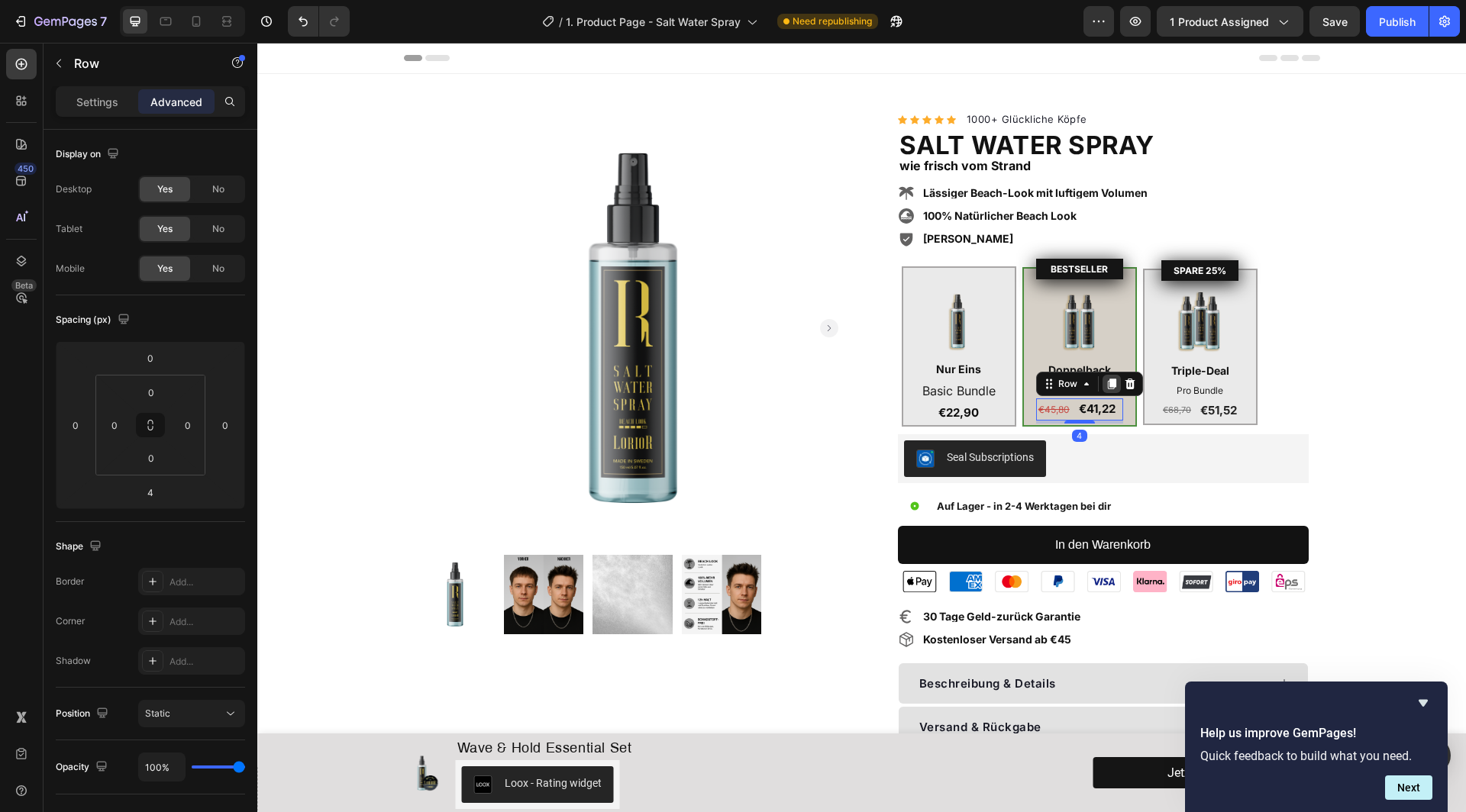
click at [1112, 383] on icon at bounding box center [1111, 384] width 8 height 11
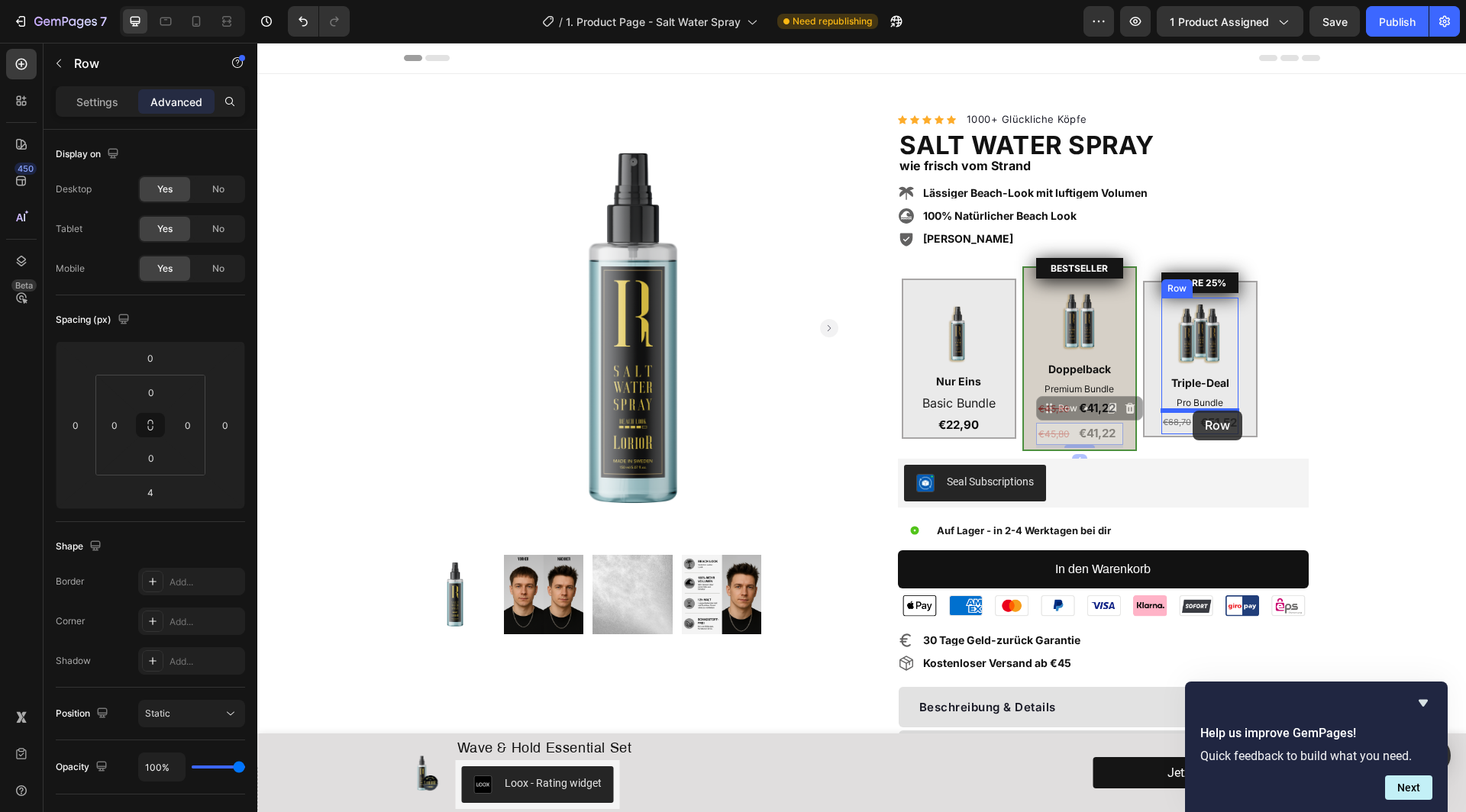
drag, startPoint x: 1052, startPoint y: 403, endPoint x: 1192, endPoint y: 411, distance: 140.2
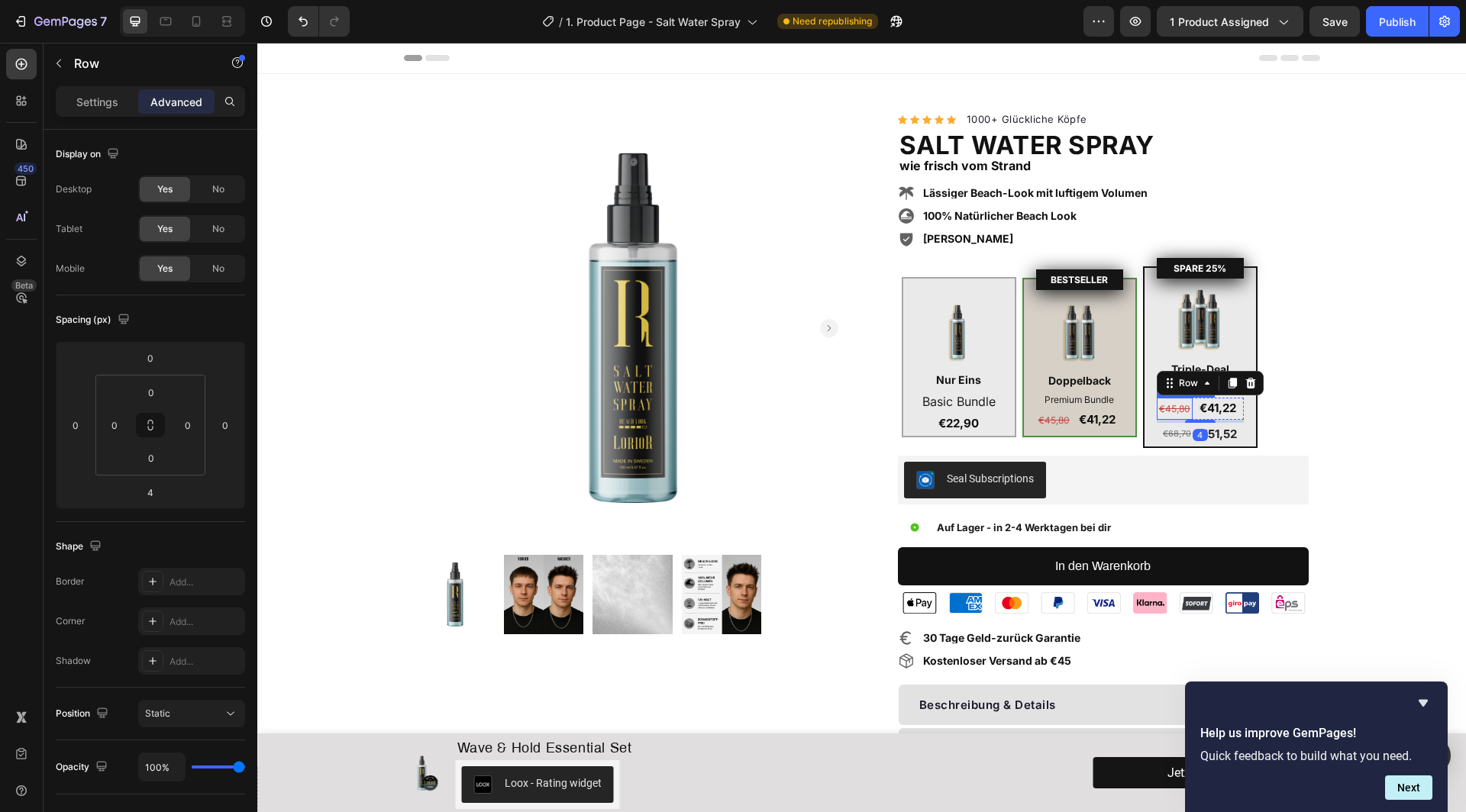
click at [1173, 408] on s "€45,80" at bounding box center [1174, 409] width 31 height 12
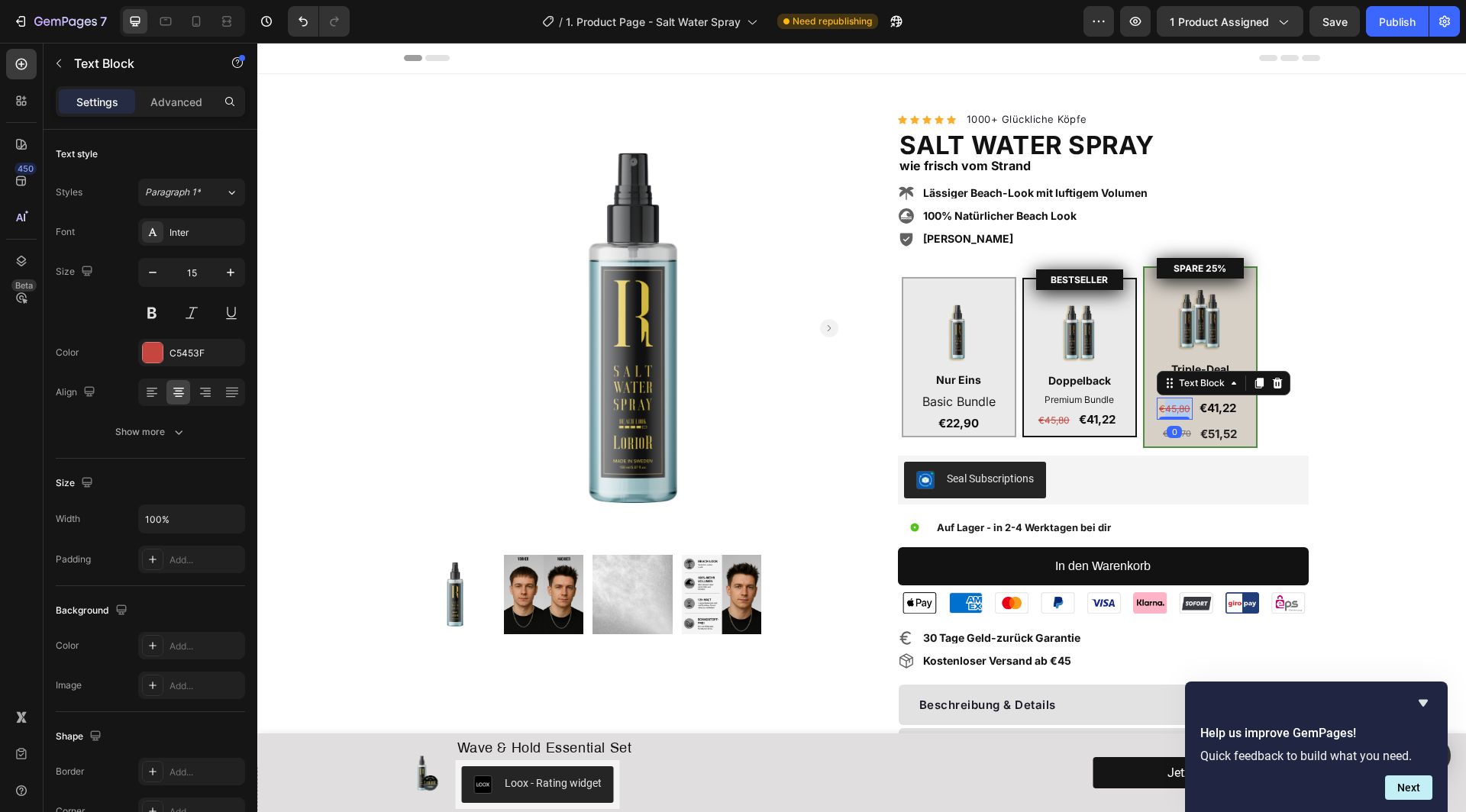
click at [1173, 408] on s "€45,80" at bounding box center [1174, 409] width 31 height 12
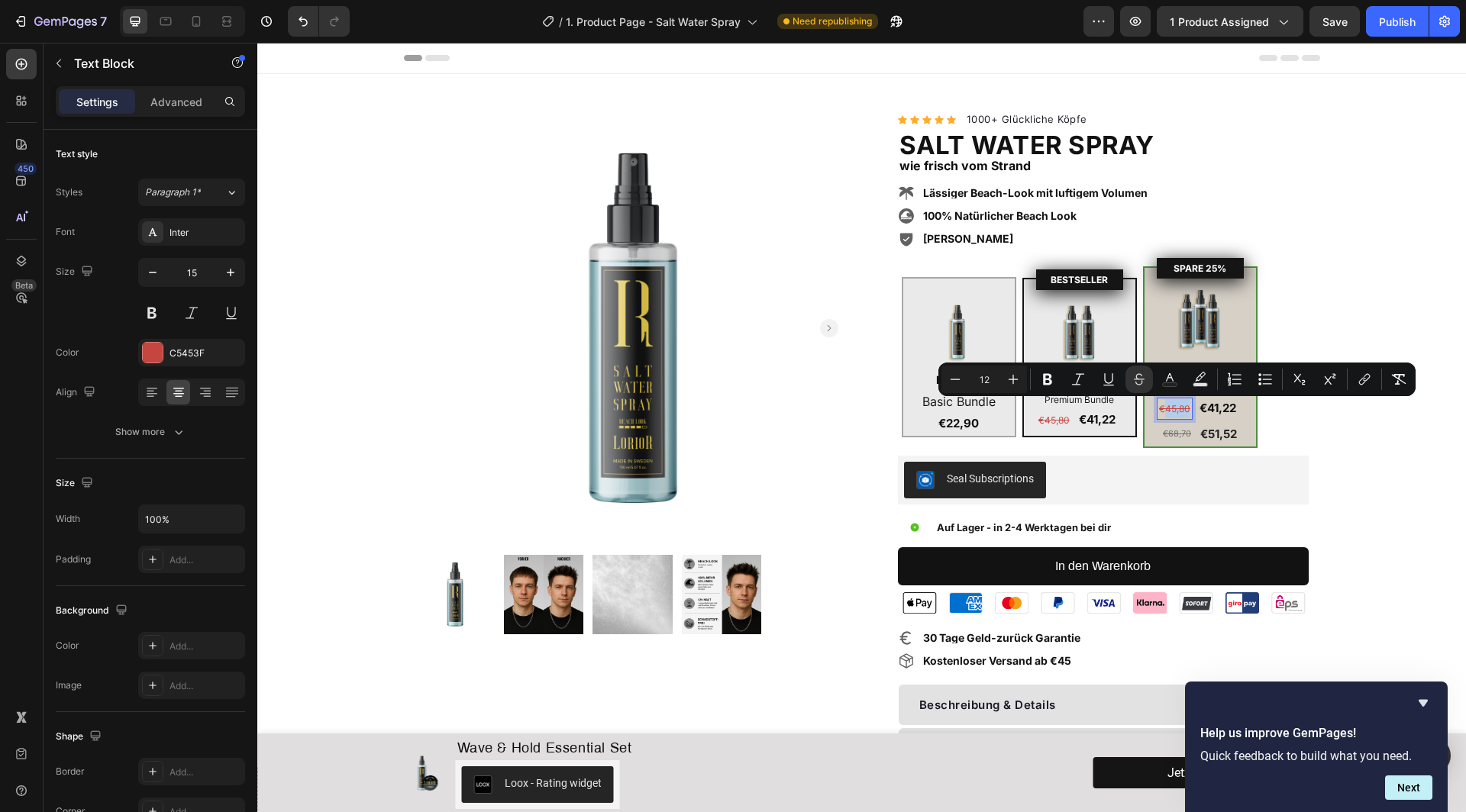
click at [1170, 408] on s "€45,80" at bounding box center [1174, 409] width 31 height 12
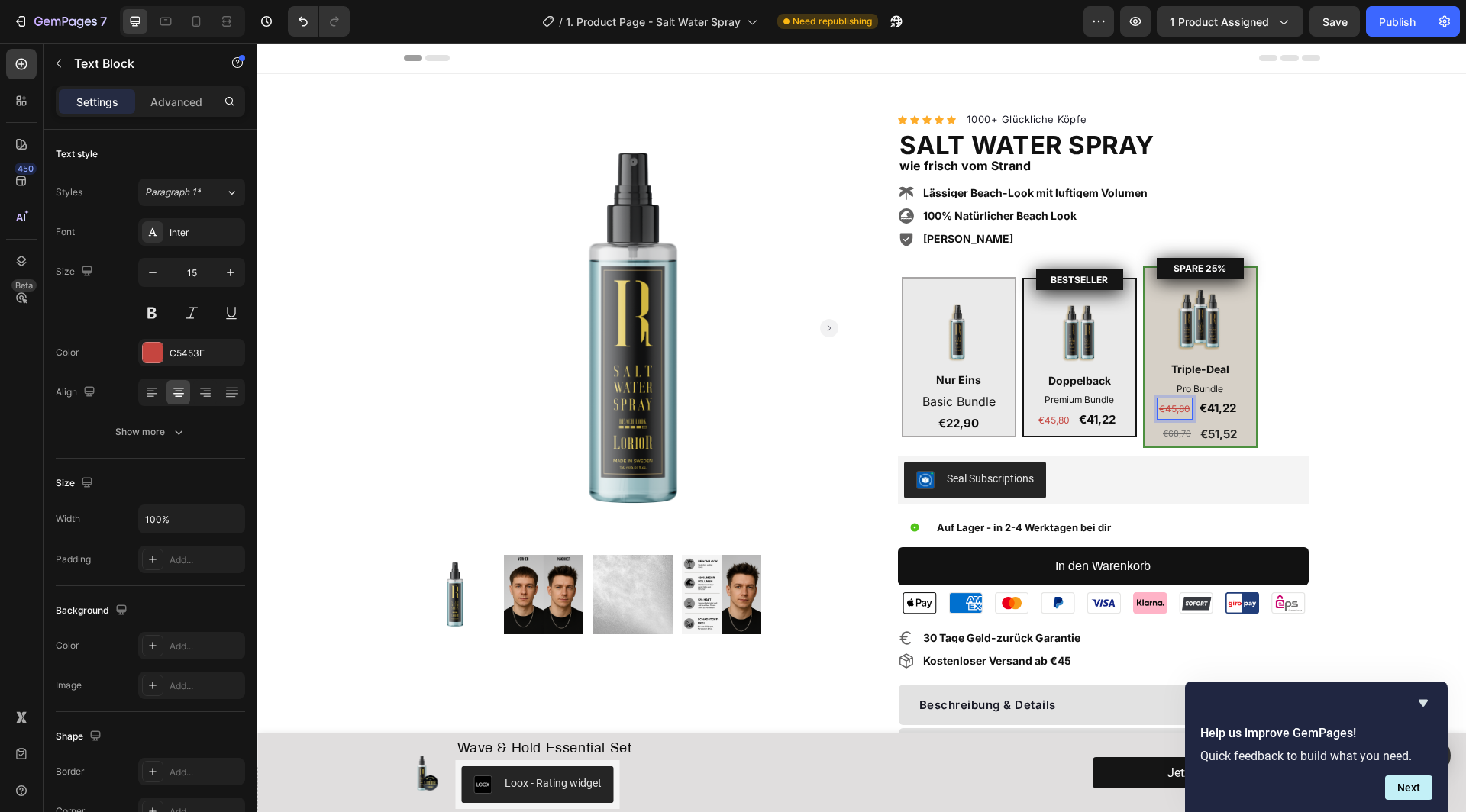
drag, startPoint x: 1166, startPoint y: 409, endPoint x: 1182, endPoint y: 411, distance: 16.1
click at [1182, 411] on s "€45,80" at bounding box center [1174, 409] width 31 height 12
click at [1218, 408] on strong "€41,22" at bounding box center [1217, 408] width 37 height 15
click at [1217, 409] on strong "€41,22" at bounding box center [1217, 408] width 37 height 15
click at [1234, 408] on strong "€51,22" at bounding box center [1217, 408] width 37 height 15
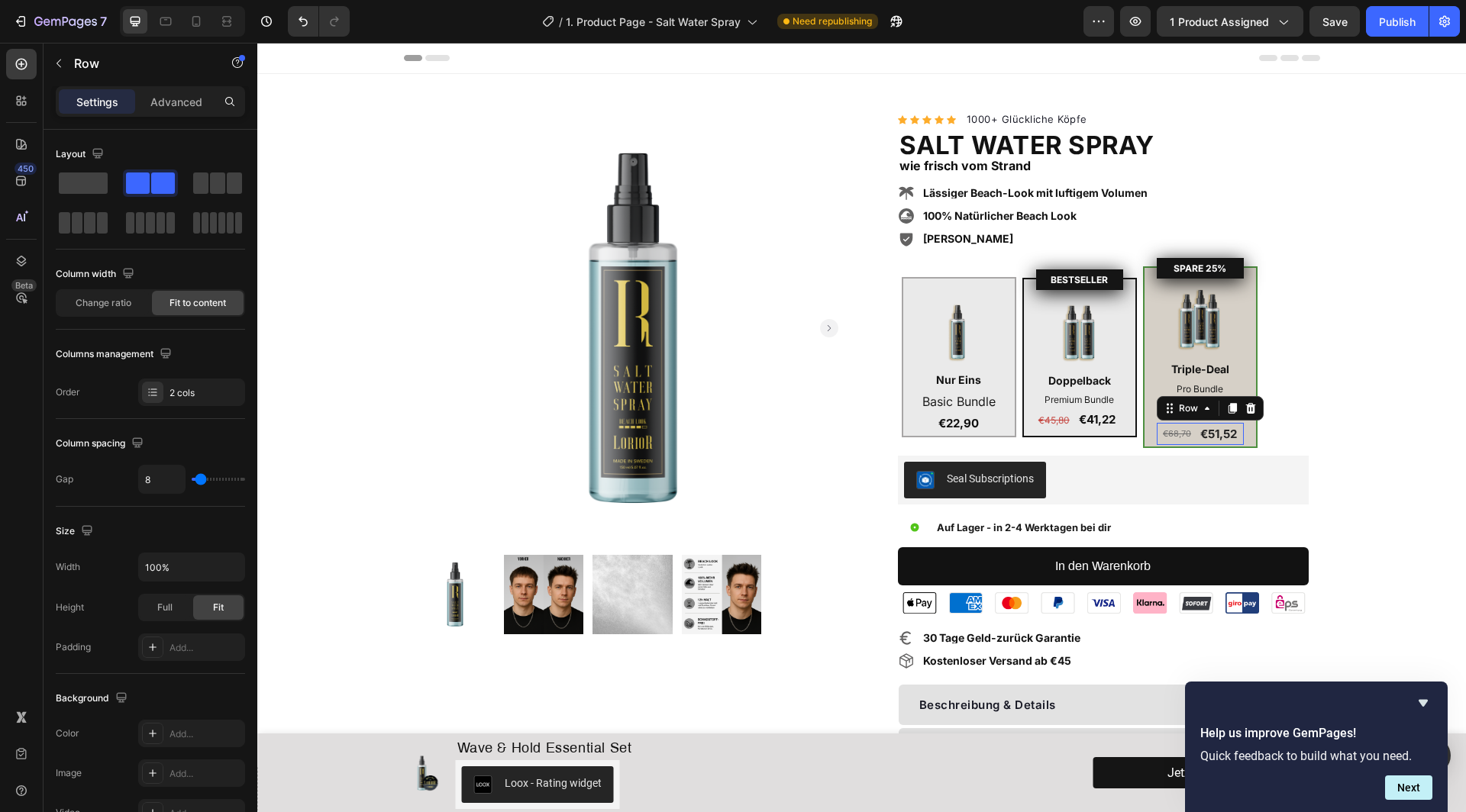
click at [1195, 441] on div "€68,70 Product Price Product Price €51,52 Product Price Product Price Row 0" at bounding box center [1199, 434] width 87 height 23
click at [1248, 411] on icon at bounding box center [1250, 408] width 10 height 11
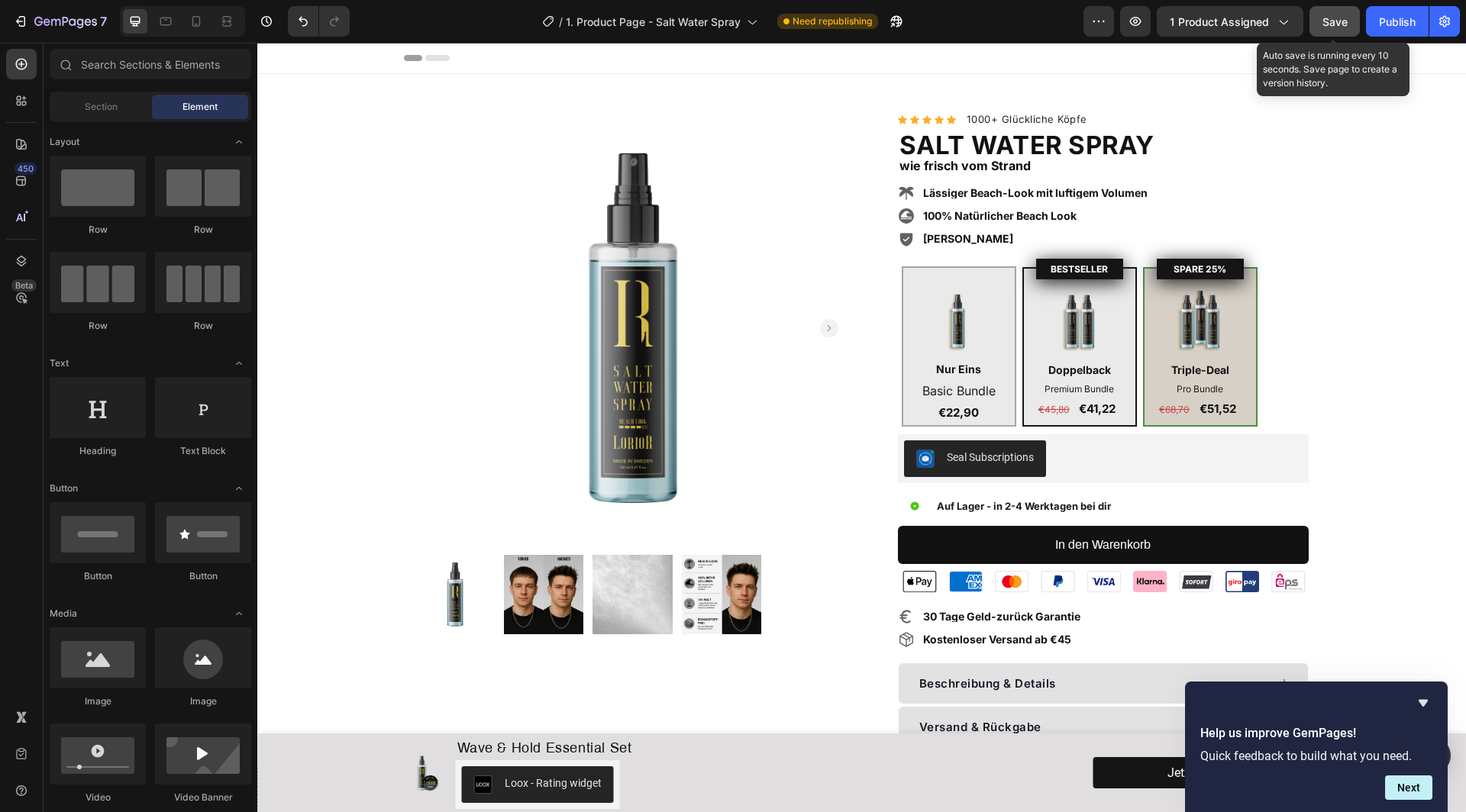
click at [1351, 26] on button "Save" at bounding box center [1335, 21] width 51 height 31
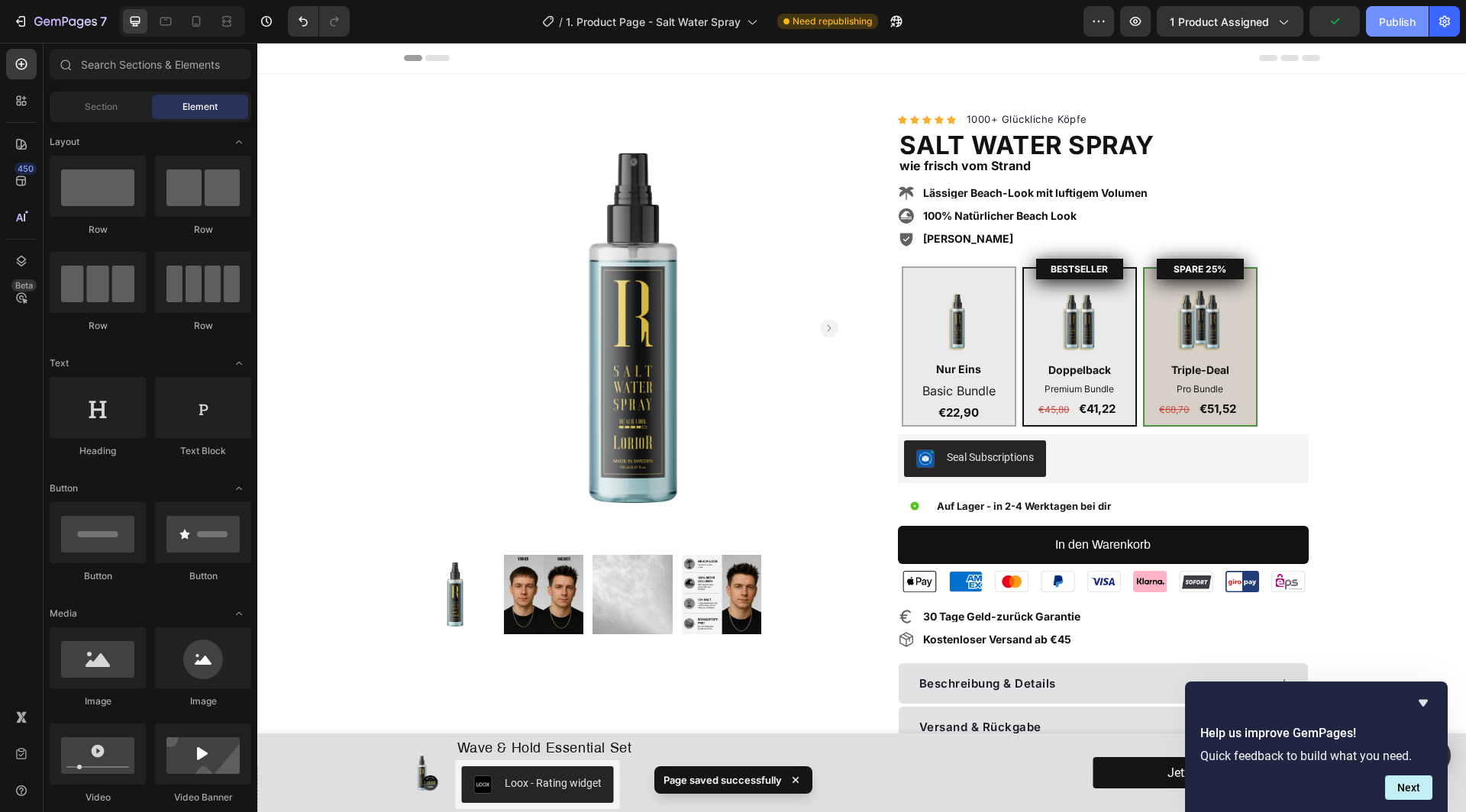
click at [1402, 26] on div "Publish" at bounding box center [1397, 22] width 37 height 16
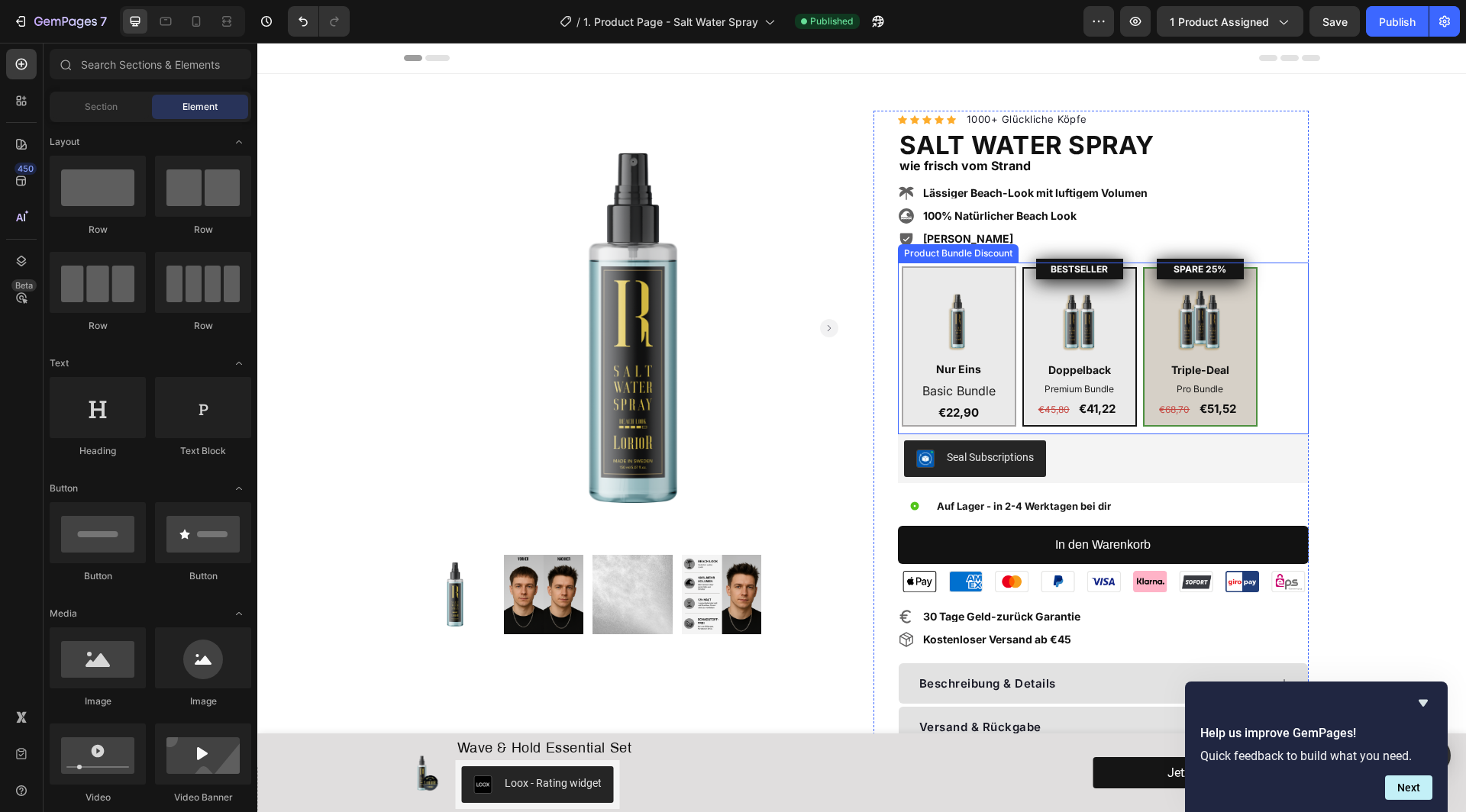
click at [1129, 286] on div "BESTSELLER Product Badge Image Doppelback Text Block Premium Bundle Text Block …" at bounding box center [1079, 347] width 114 height 159
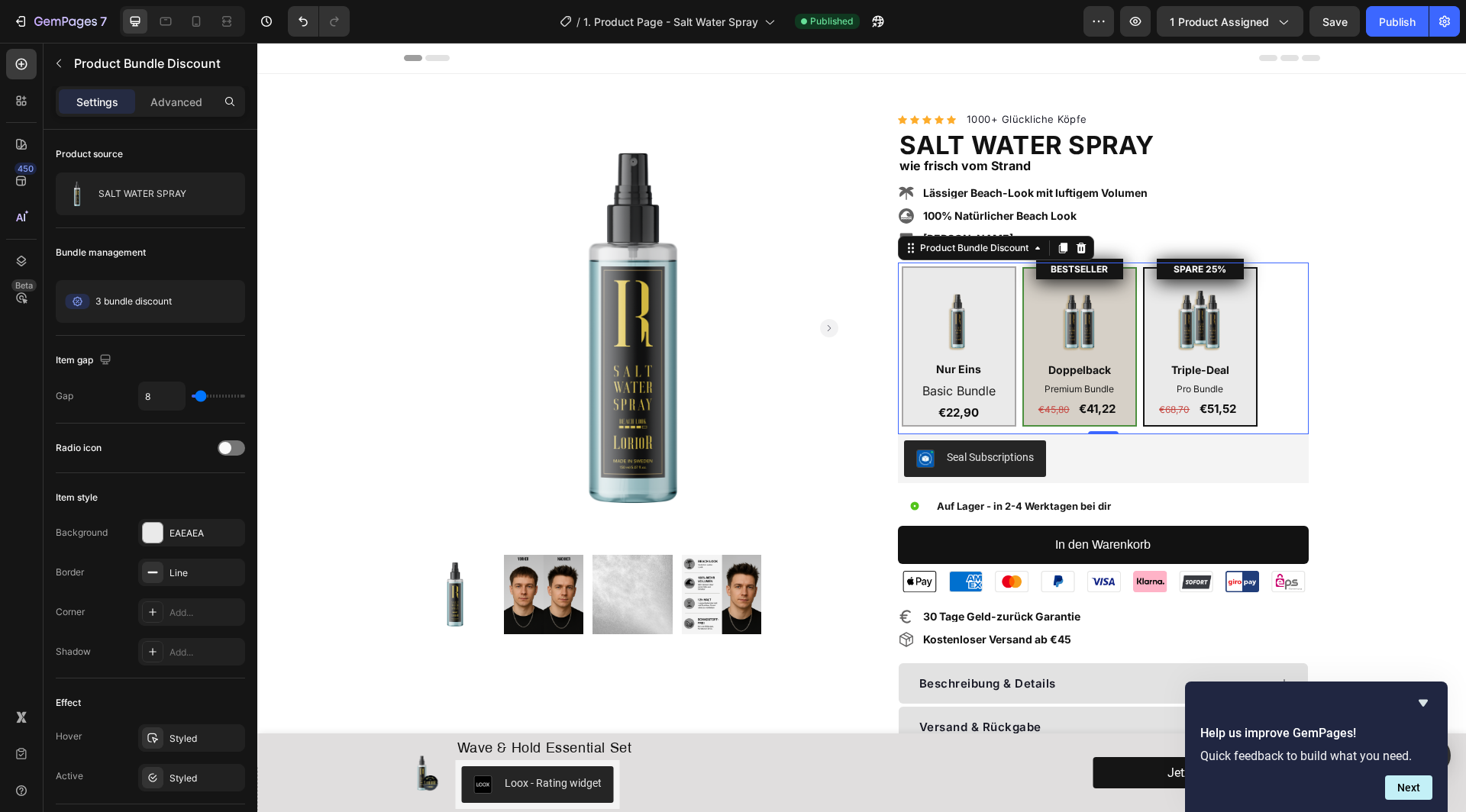
click at [1288, 319] on div "Image Nur Eins Text Block Basic Bundle Text Block €22,90 Text Block Row BESTSEL…" at bounding box center [1103, 346] width 403 height 160
click at [1306, 263] on div "Image Nur Eins Text Block Basic Bundle Text Block €22,90 Text Block Row BESTSEL…" at bounding box center [1103, 348] width 411 height 172
click at [1034, 248] on icon at bounding box center [1037, 248] width 12 height 12
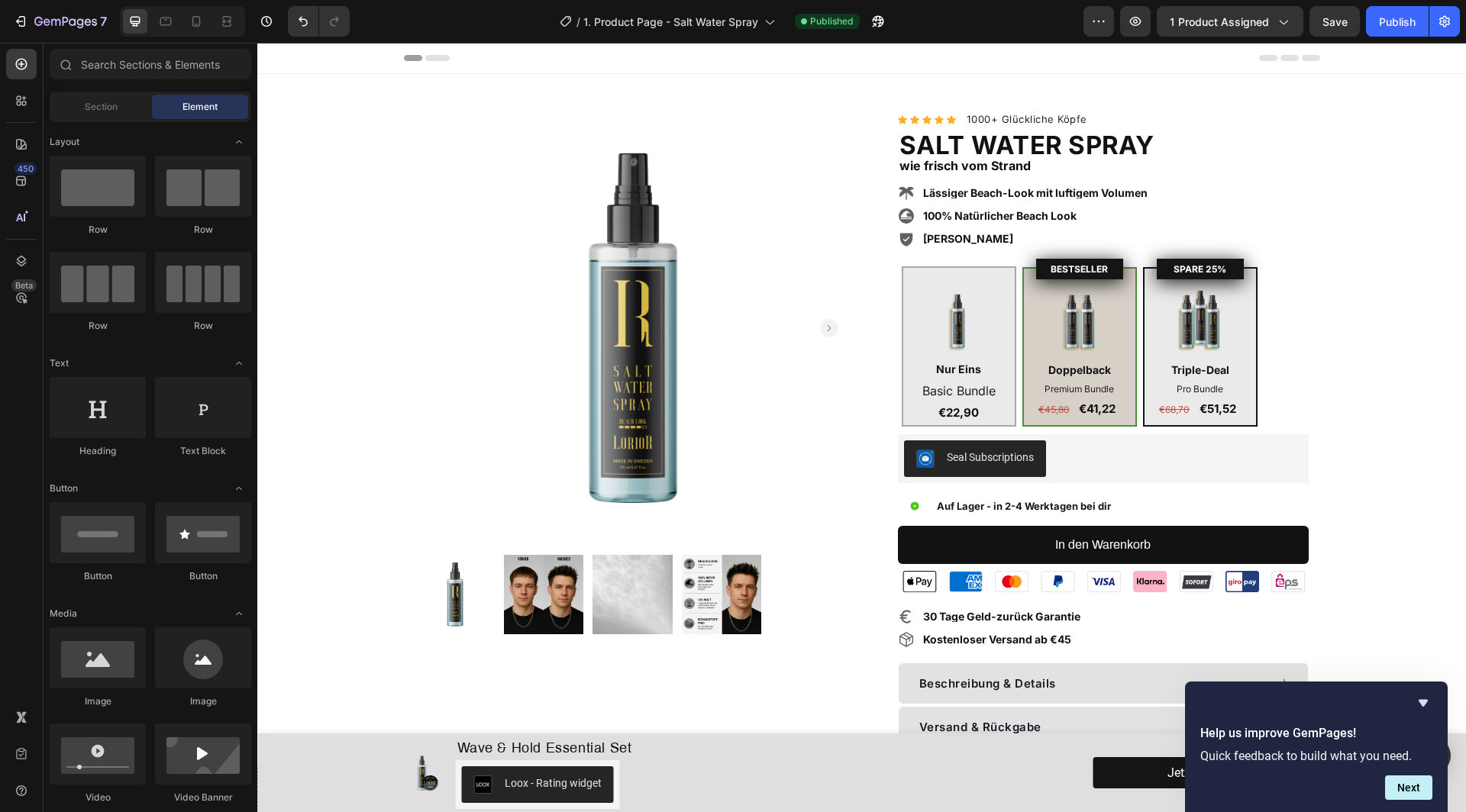
click at [1252, 391] on div "SPARE 25% Product Badge Image Triple-Deal Text Block Pro Bundle Text Block €68,…" at bounding box center [1200, 347] width 114 height 159
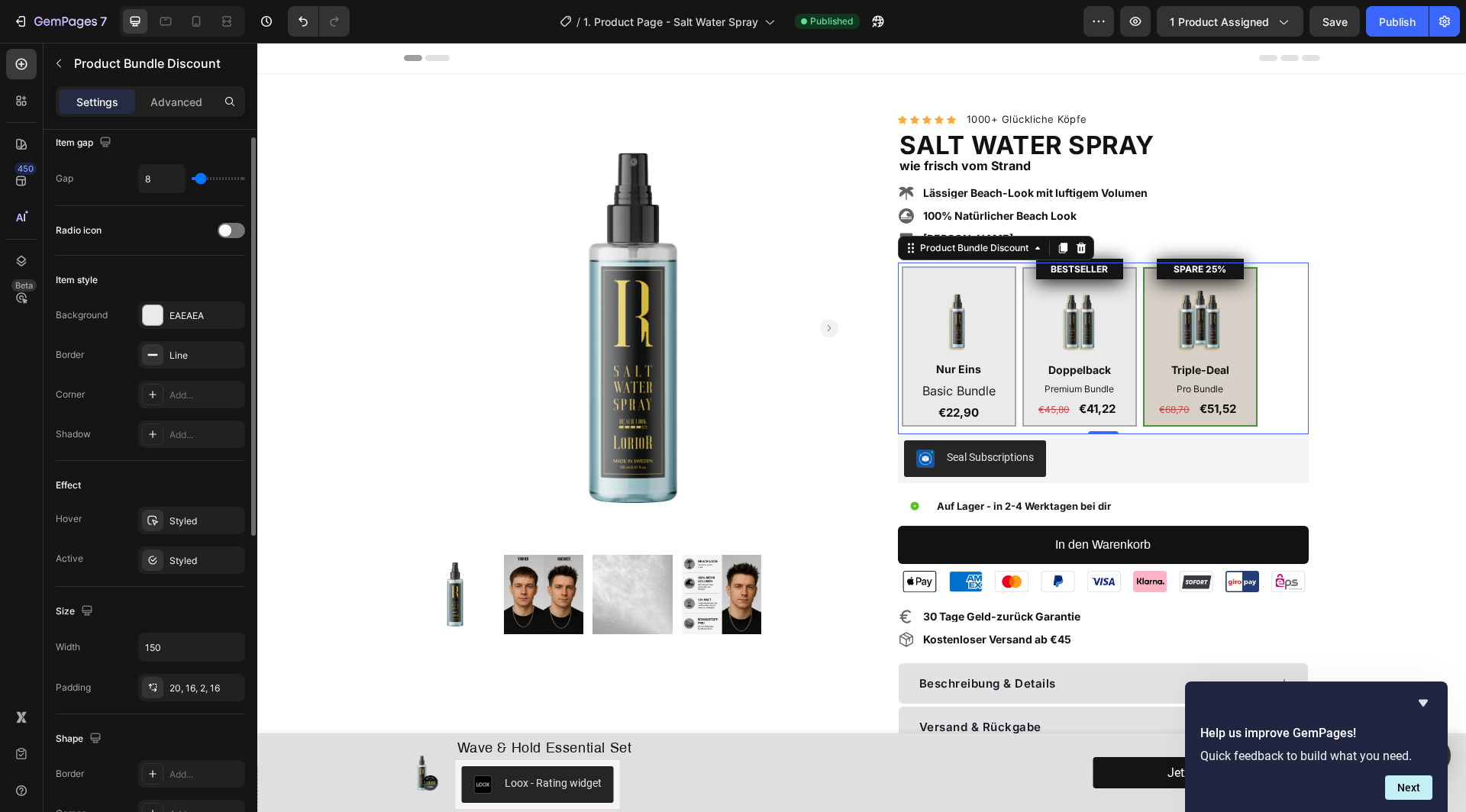
scroll to position [18, 0]
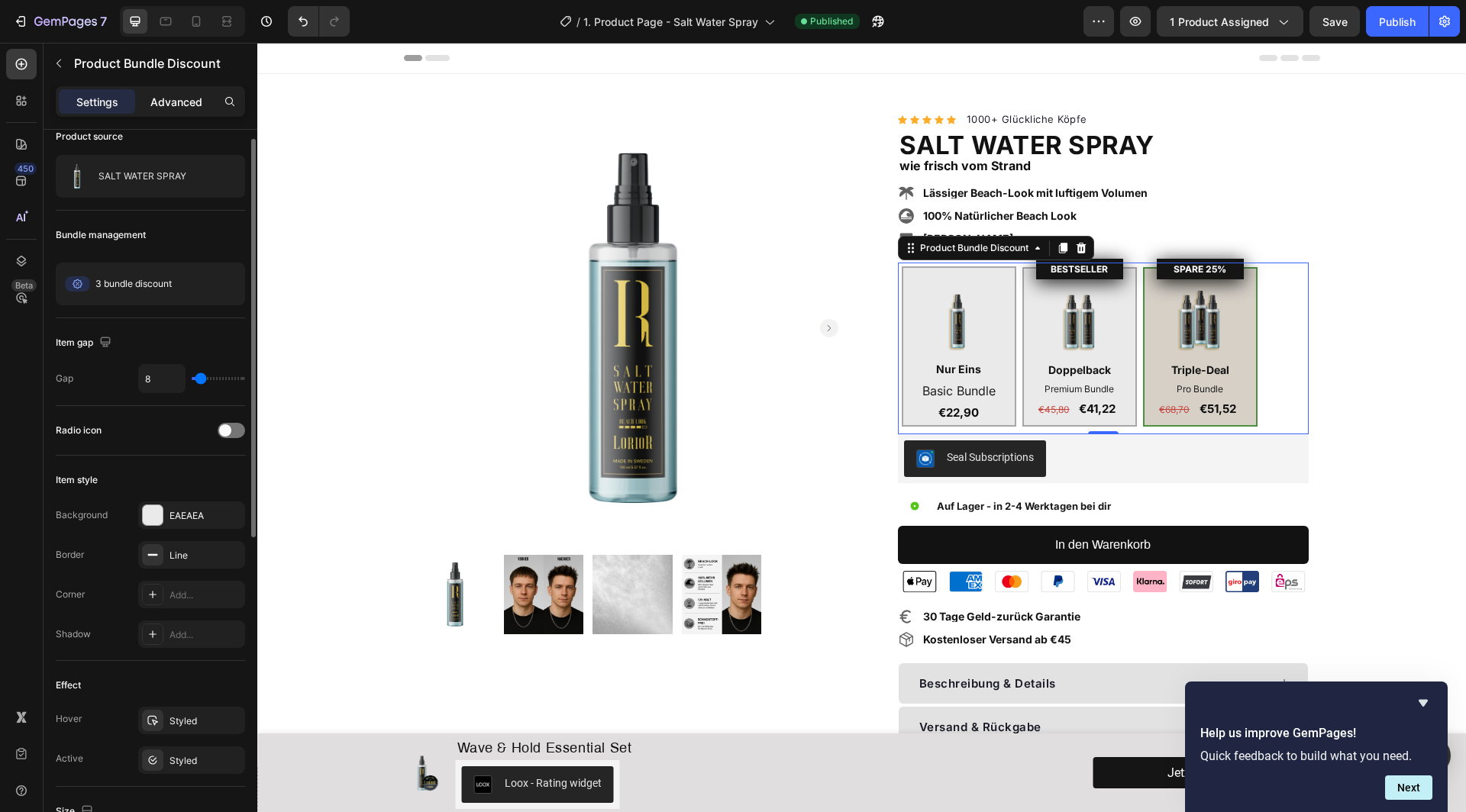
click at [183, 101] on p "Advanced" at bounding box center [176, 102] width 52 height 16
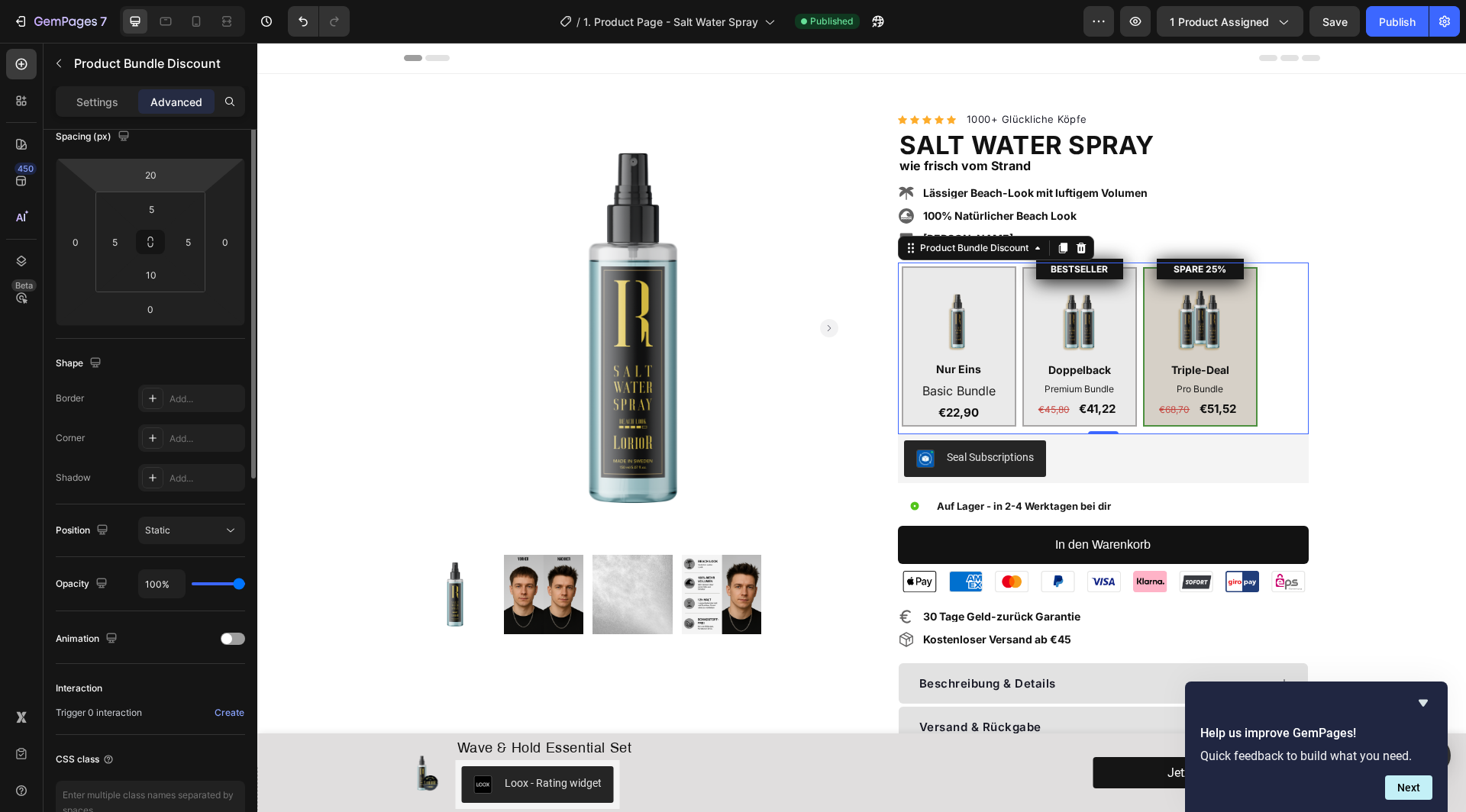
scroll to position [0, 0]
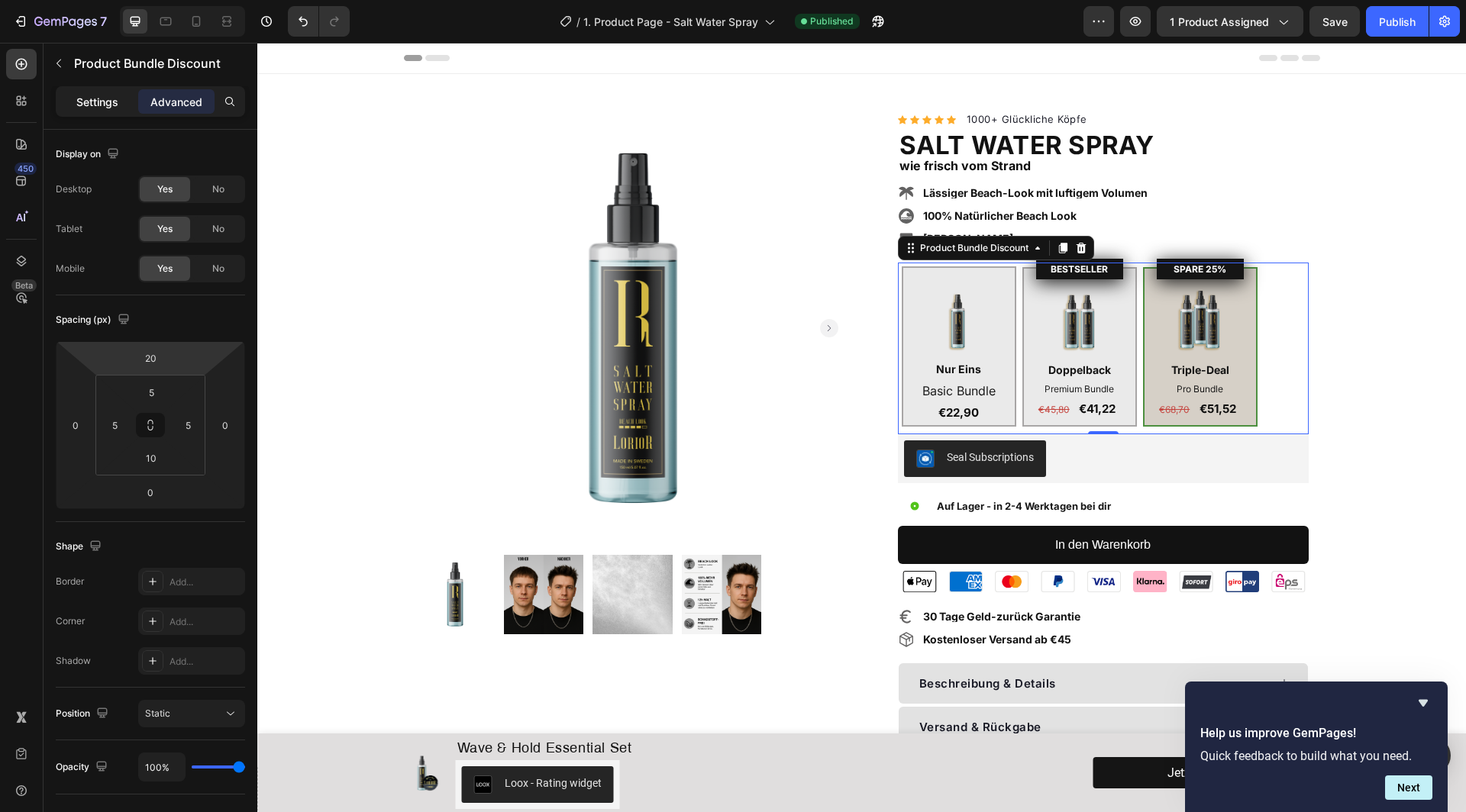
click at [87, 101] on p "Settings" at bounding box center [98, 102] width 42 height 16
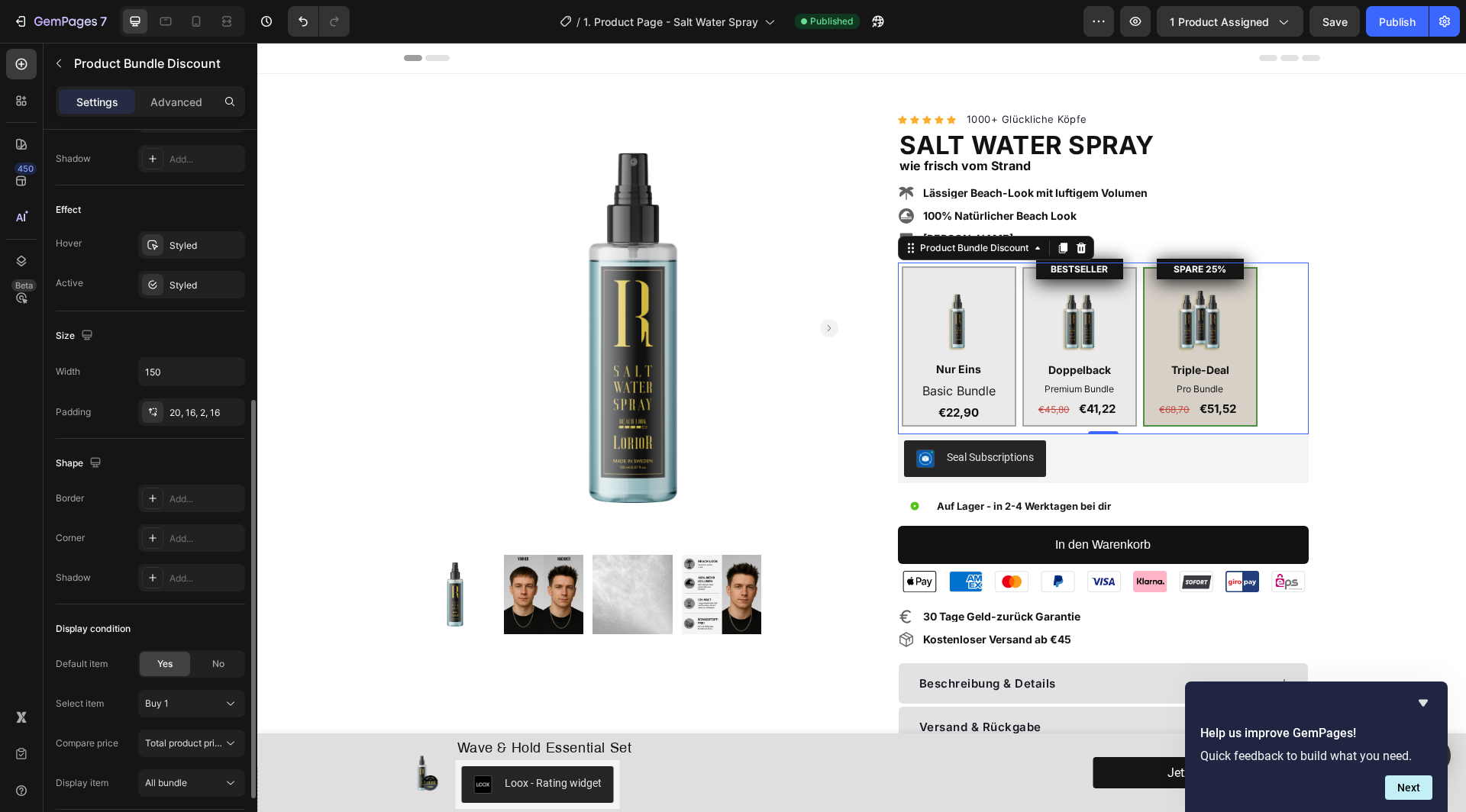
scroll to position [529, 0]
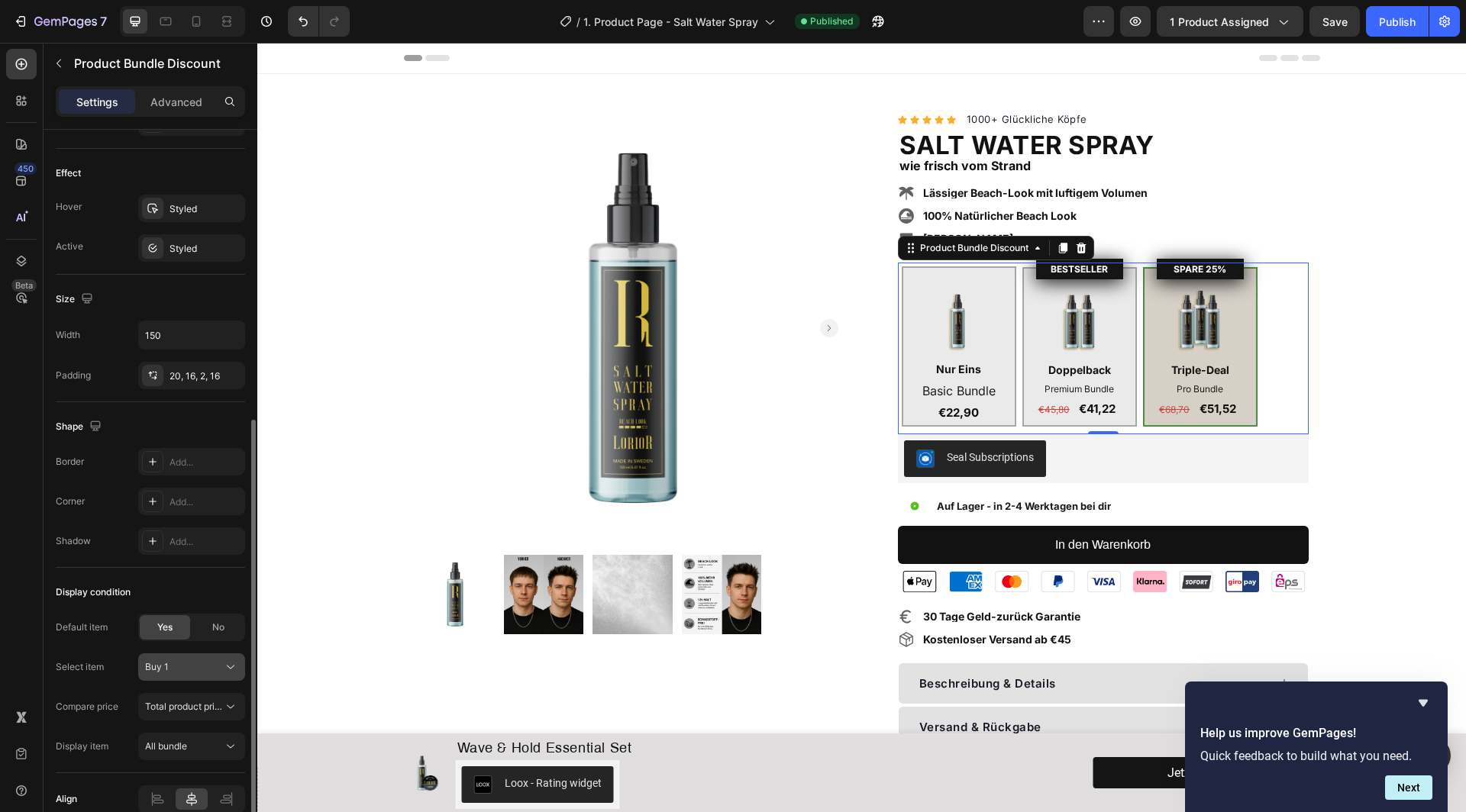
click at [168, 665] on div "Buy 1" at bounding box center [182, 668] width 75 height 14
click at [160, 724] on span "Buy 2" at bounding box center [156, 731] width 25 height 14
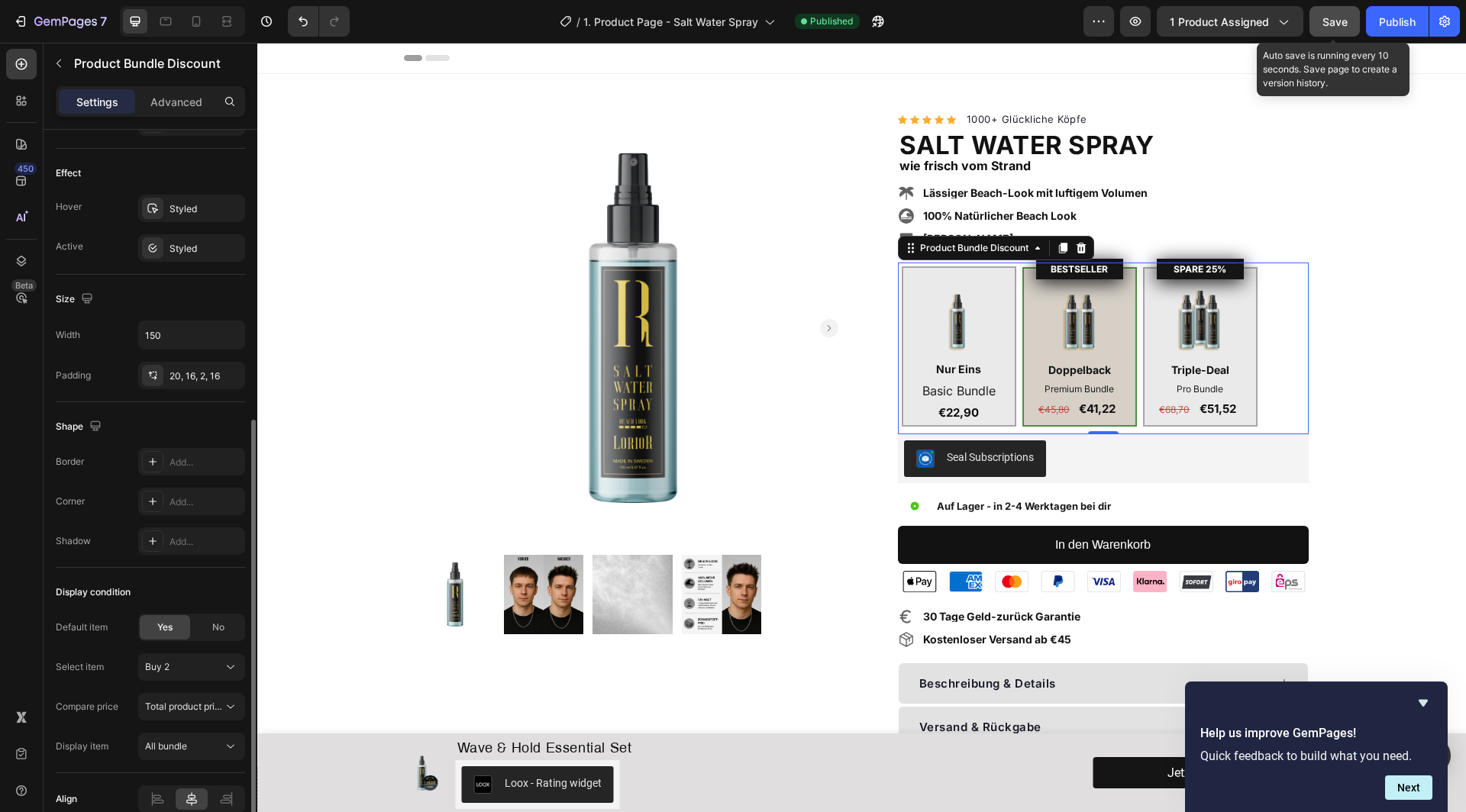
click at [1339, 27] on span "Save" at bounding box center [1335, 21] width 25 height 13
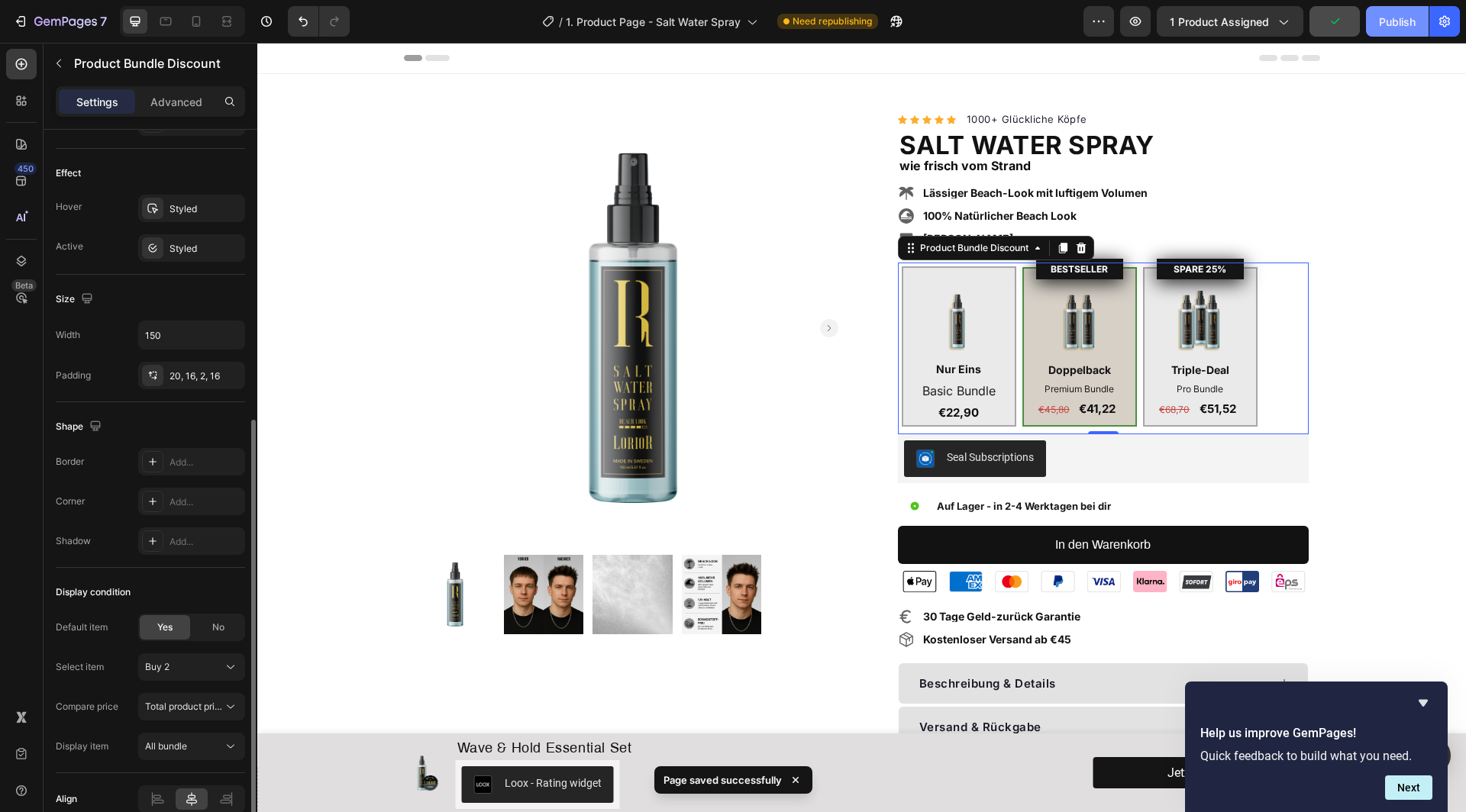
click at [1395, 21] on div "Publish" at bounding box center [1397, 22] width 37 height 16
